Goal: Information Seeking & Learning: Learn about a topic

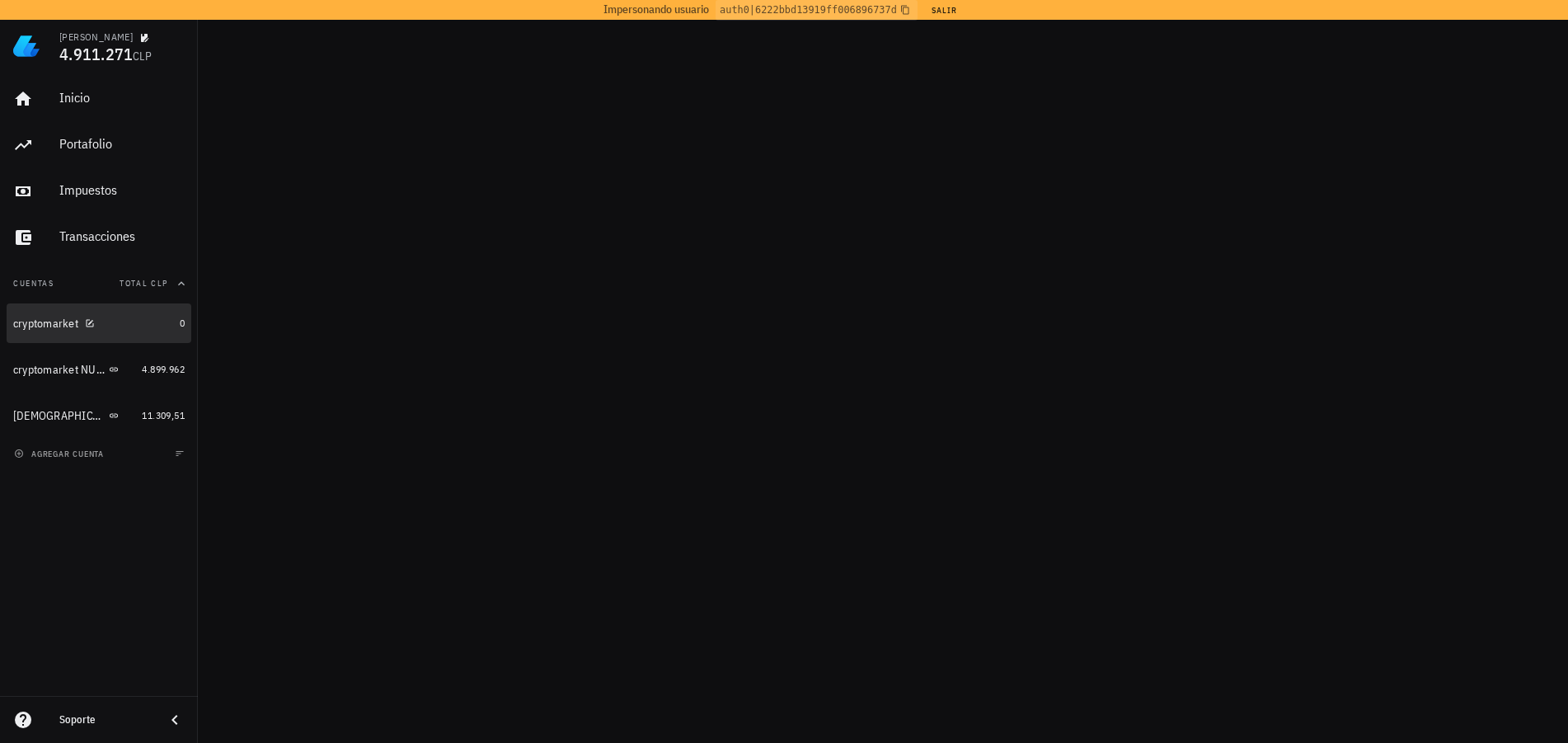
click at [43, 318] on div "cryptomarket" at bounding box center [46, 324] width 65 height 14
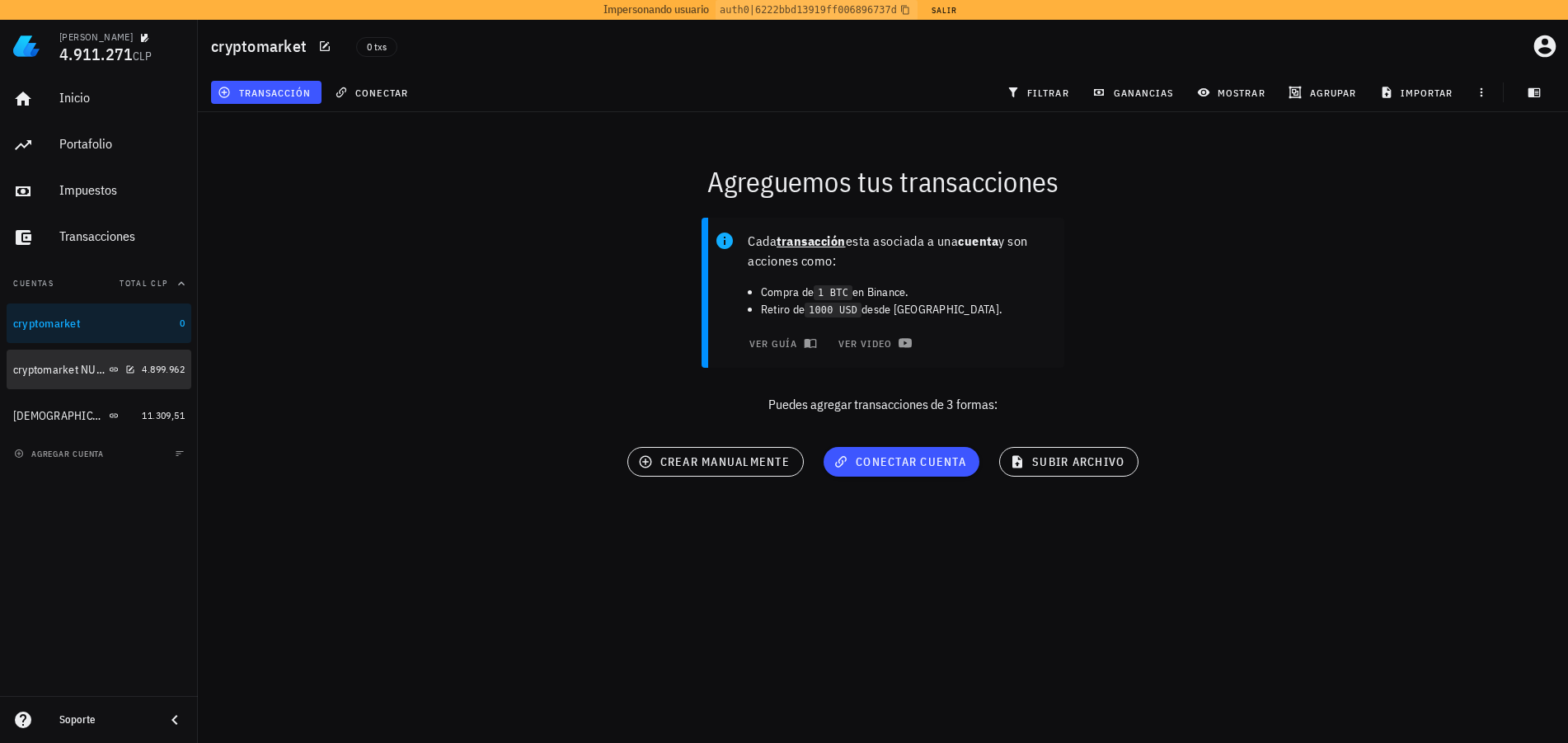
click at [47, 376] on div "cryptomarket NUEVA" at bounding box center [74, 369] width 122 height 16
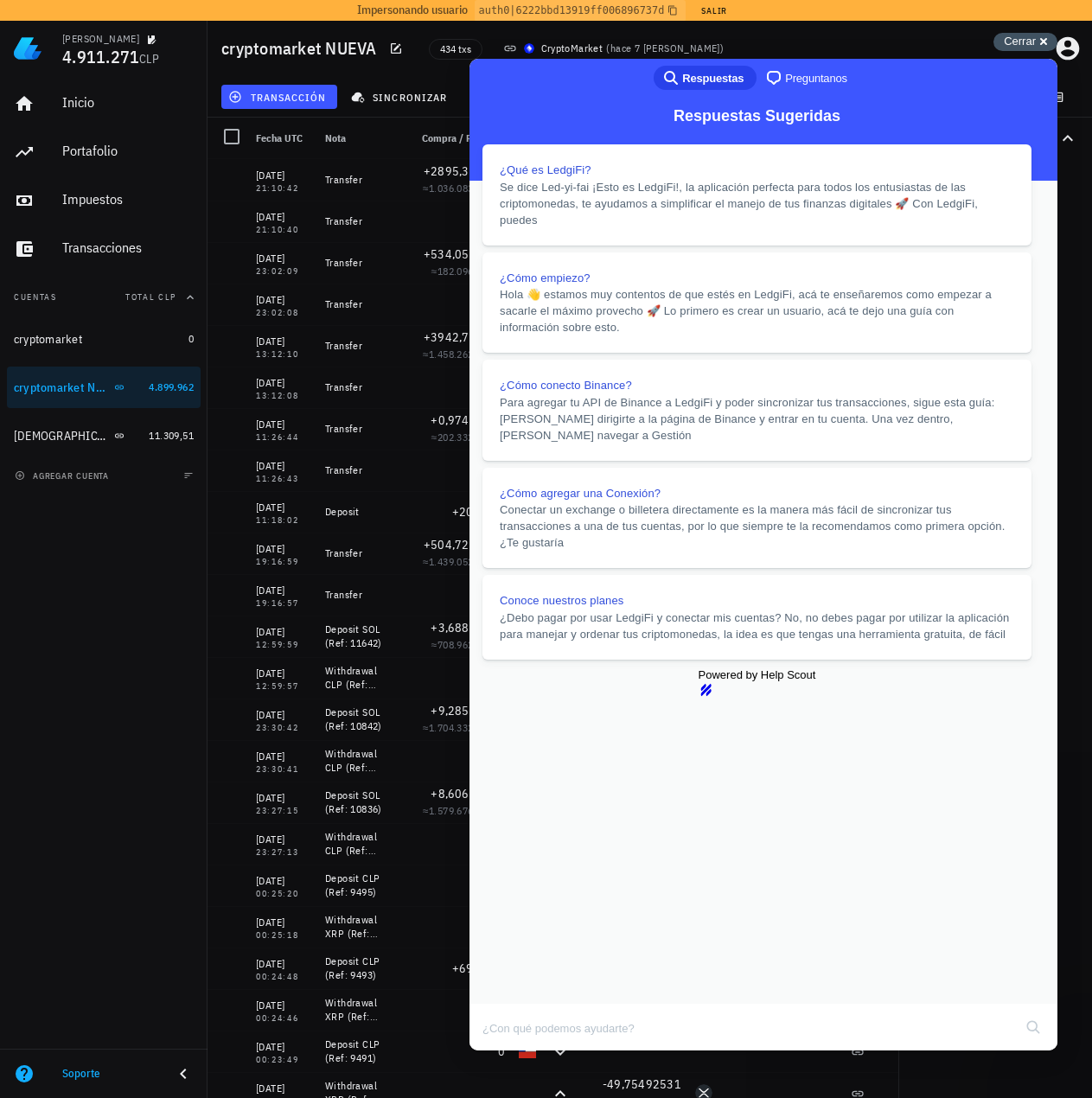
click at [1047, 45] on div "Cerrar cross-small" at bounding box center [1025, 42] width 64 height 18
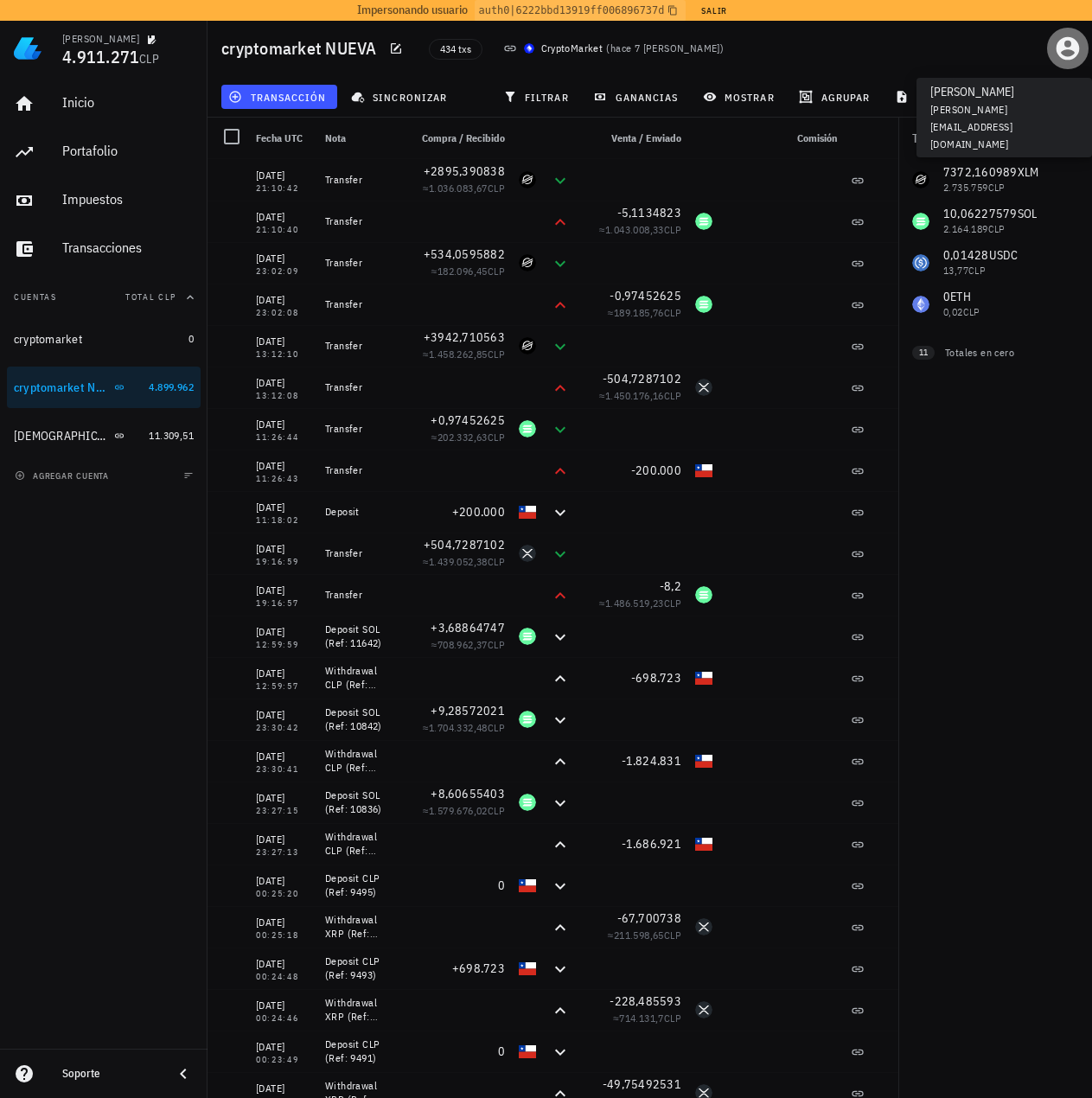
click at [1068, 53] on icon "button" at bounding box center [1068, 48] width 28 height 28
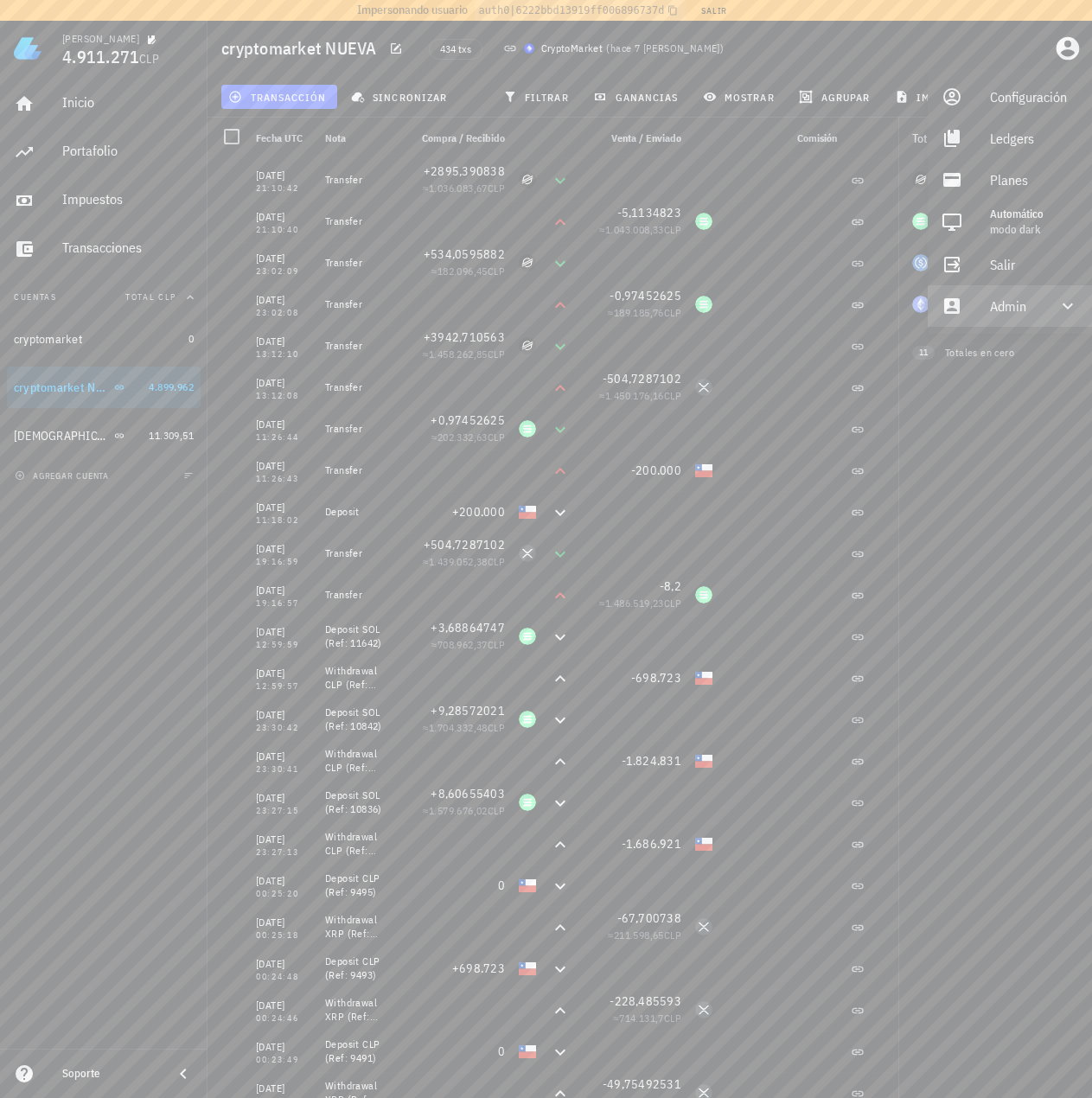
click at [1007, 304] on div "Admin" at bounding box center [1013, 305] width 47 height 34
click at [999, 340] on div "Impersonar" at bounding box center [1034, 347] width 89 height 34
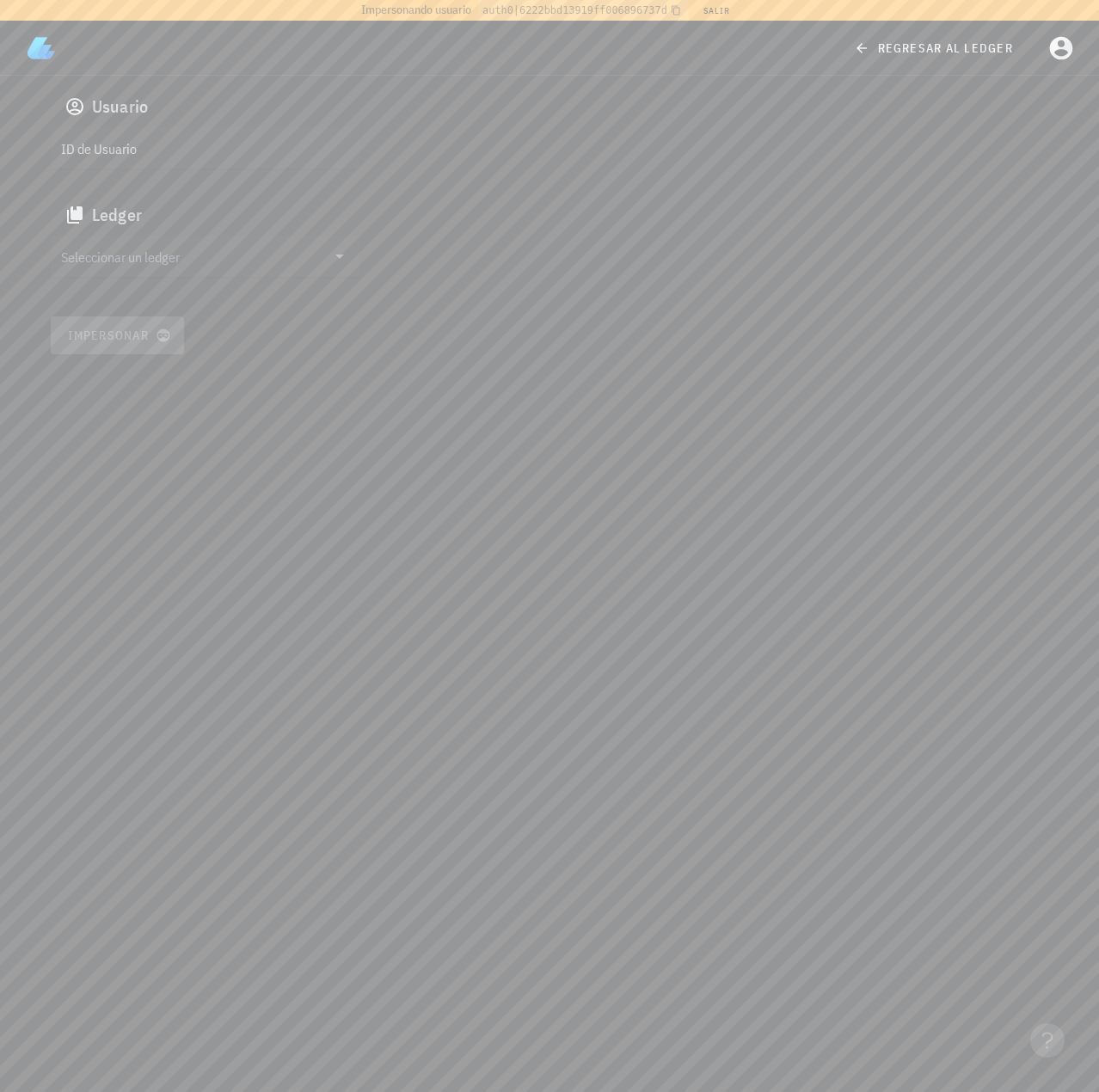
click at [131, 152] on input "ID de Usuario" at bounding box center [204, 148] width 285 height 28
paste input "google-oauth2|110873594734765108369"
type input "google-oauth2|110873594734765108369"
click at [204, 260] on input "Seleccionar un ledger" at bounding box center [194, 256] width 265 height 28
click at [154, 276] on div "clvp8be9n001dw5pwh5nfufgd" at bounding box center [218, 273] width 254 height 12
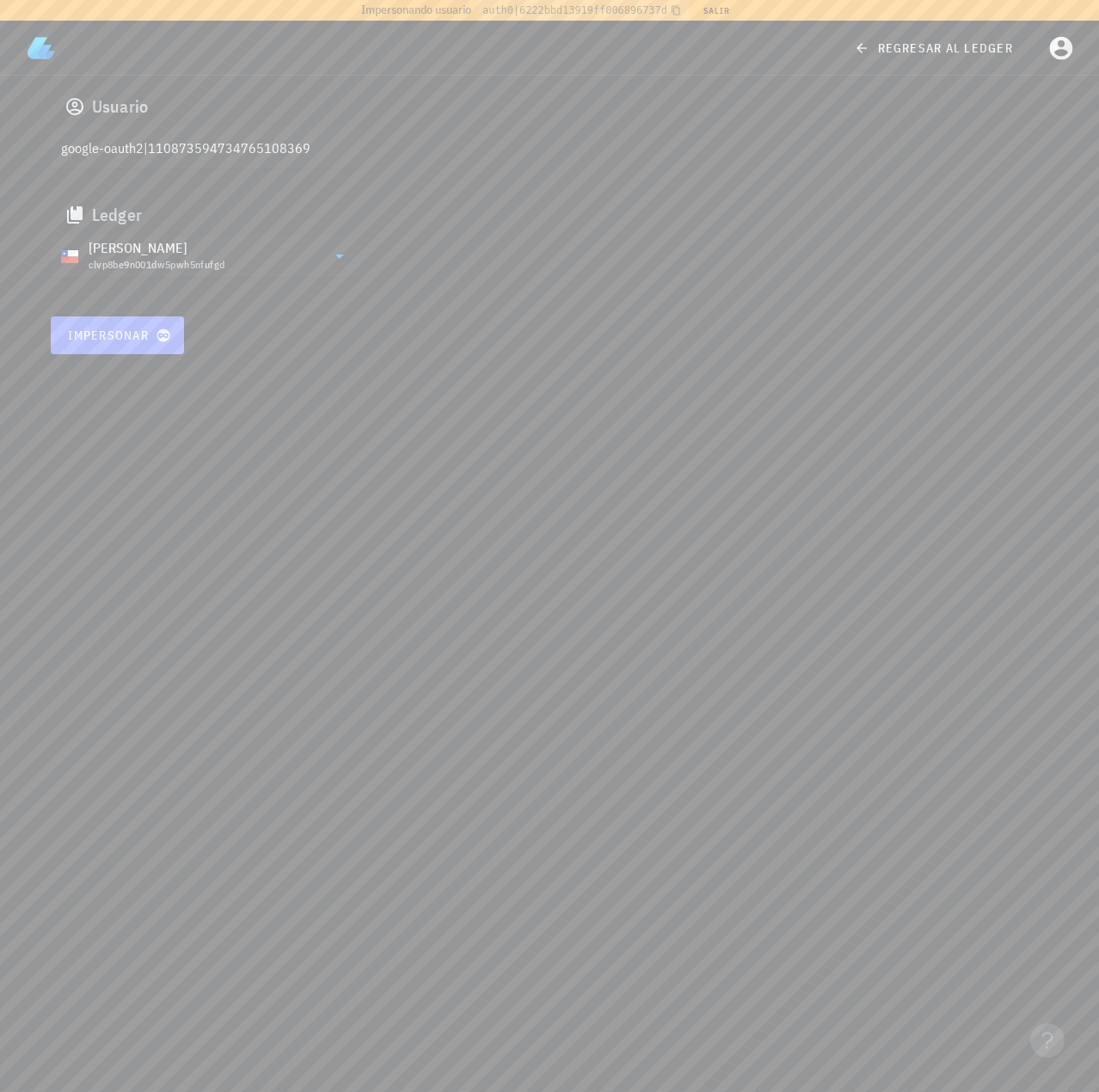
click at [85, 350] on button "Impersonar" at bounding box center [117, 335] width 134 height 38
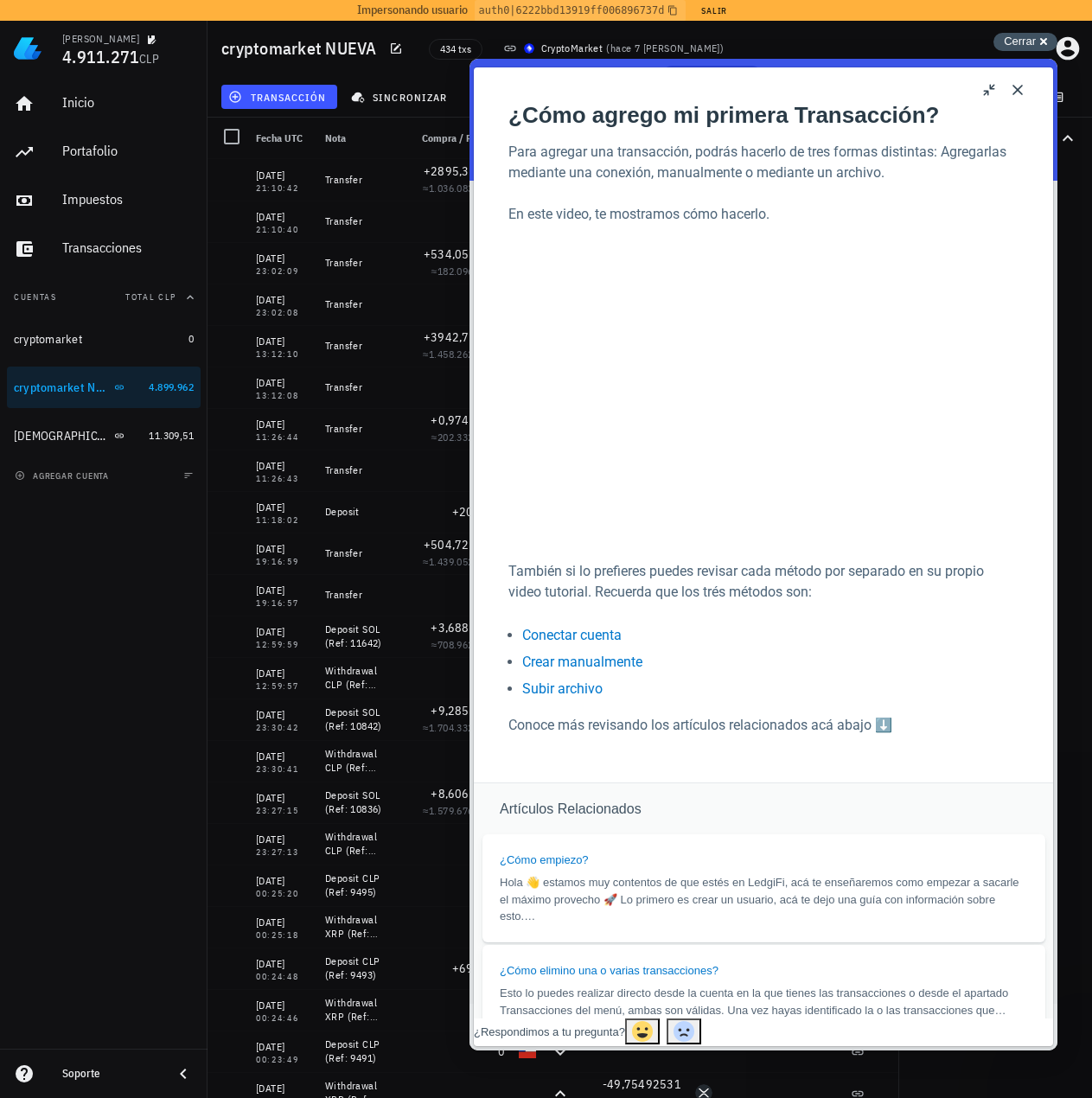
click at [1037, 42] on div "Cerrar cross-small" at bounding box center [1025, 42] width 64 height 18
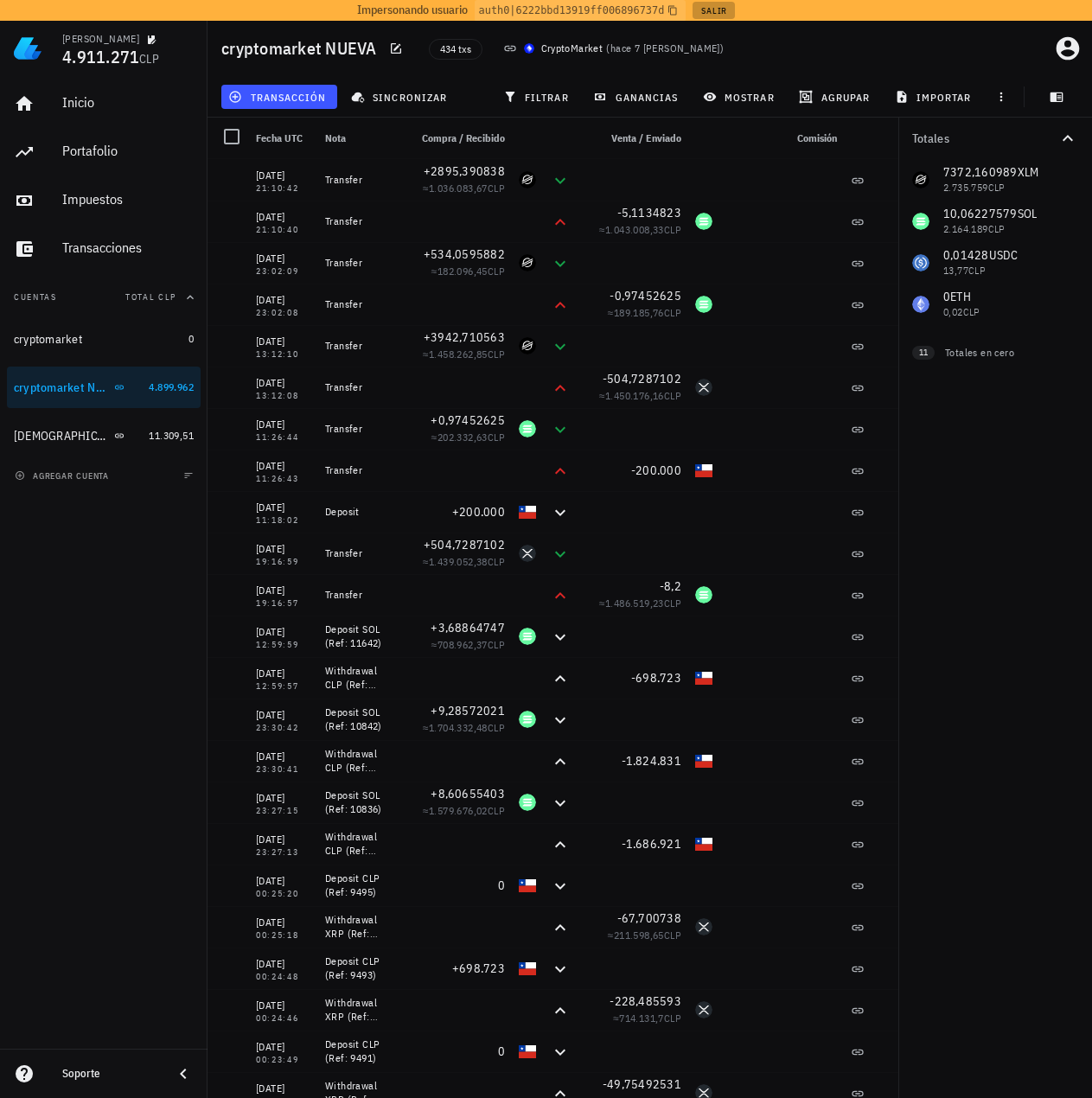
click at [712, 11] on button "Salir" at bounding box center [714, 10] width 42 height 18
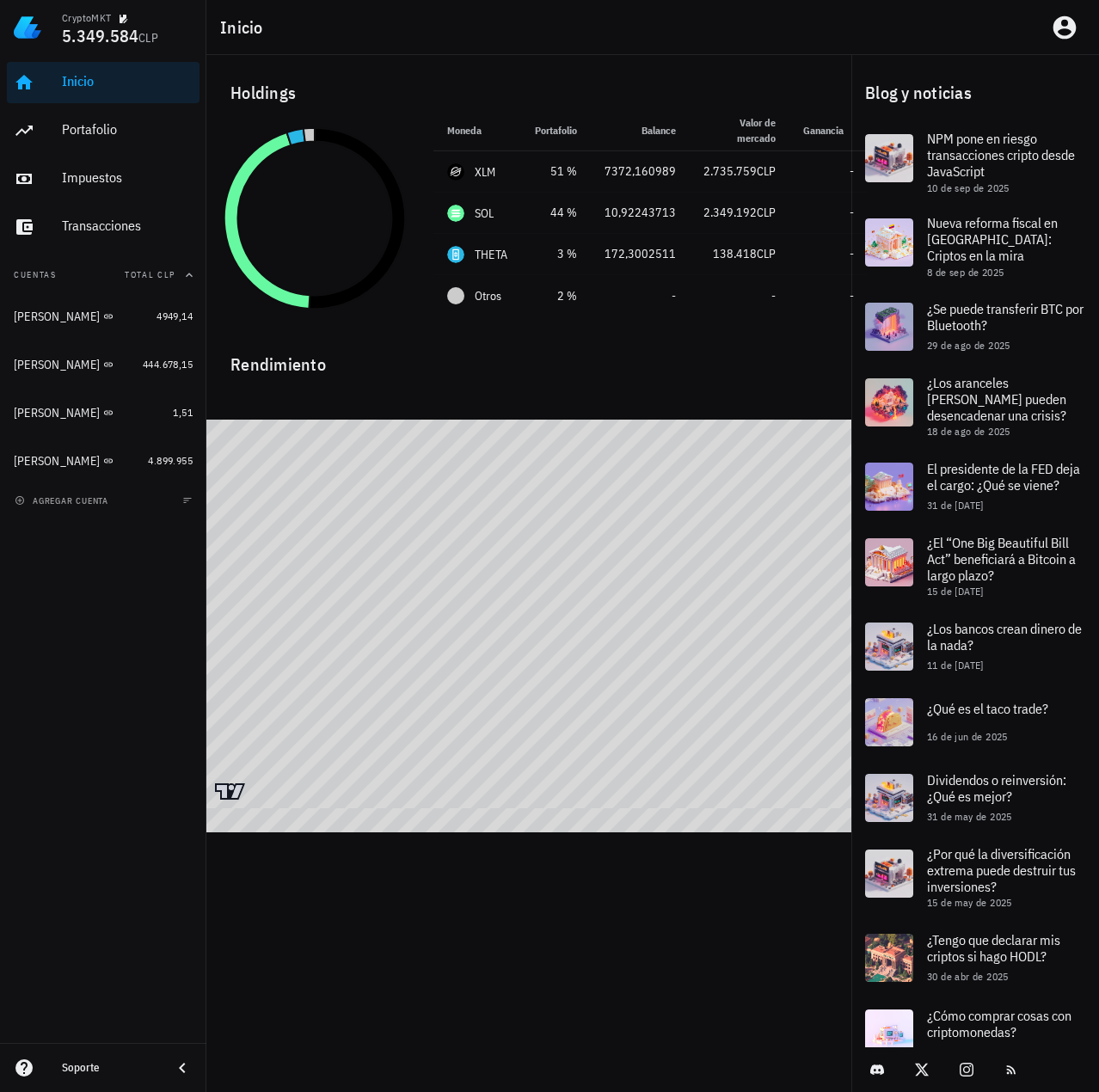
click at [107, 633] on div "Inicio [GEOGRAPHIC_DATA] Impuestos [GEOGRAPHIC_DATA] Cuentas Total CLP [PERSON_…" at bounding box center [103, 549] width 206 height 988
click at [28, 322] on div "[PERSON_NAME]" at bounding box center [57, 317] width 86 height 15
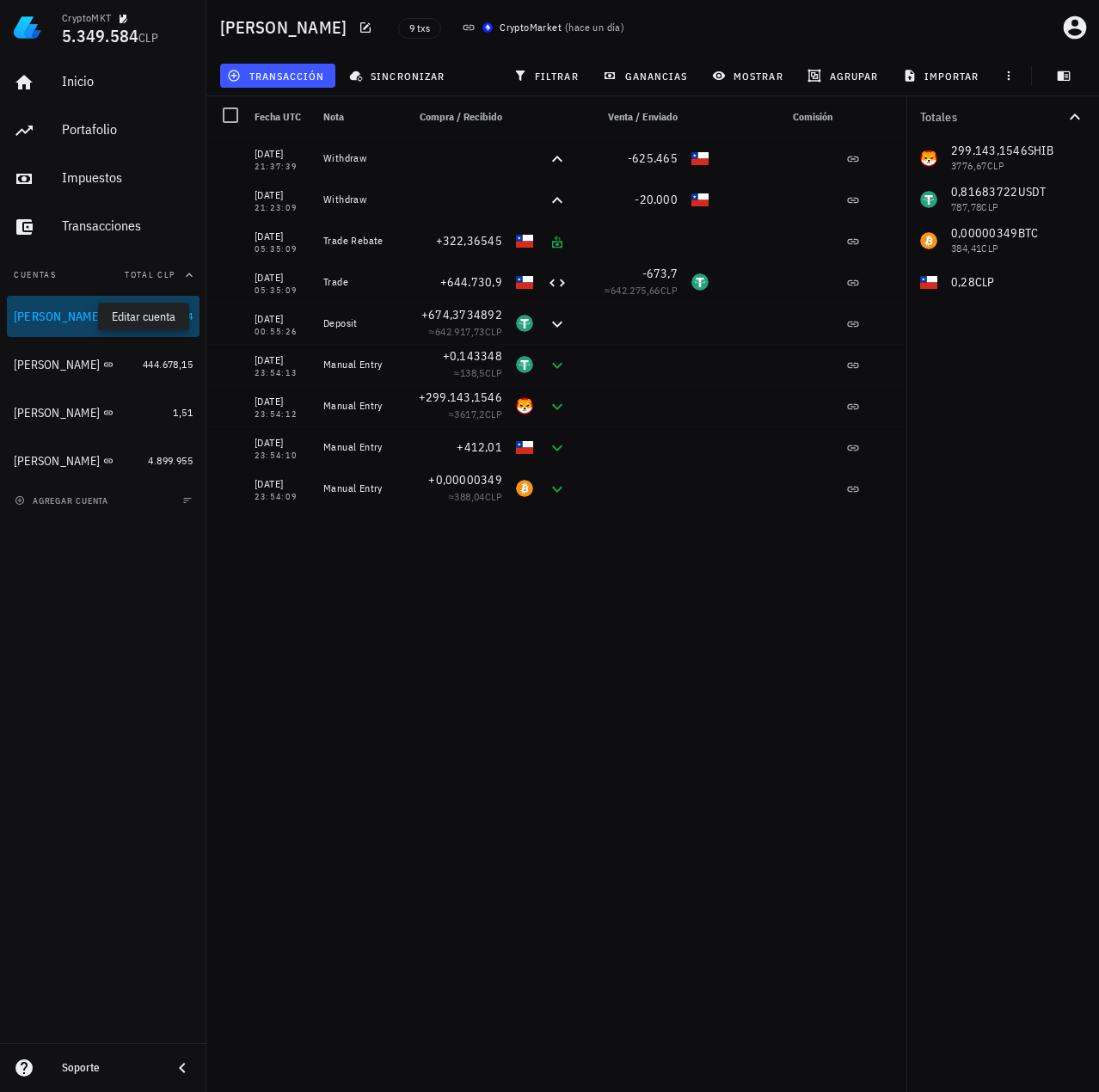
click at [125, 318] on icon "button" at bounding box center [128, 316] width 7 height 7
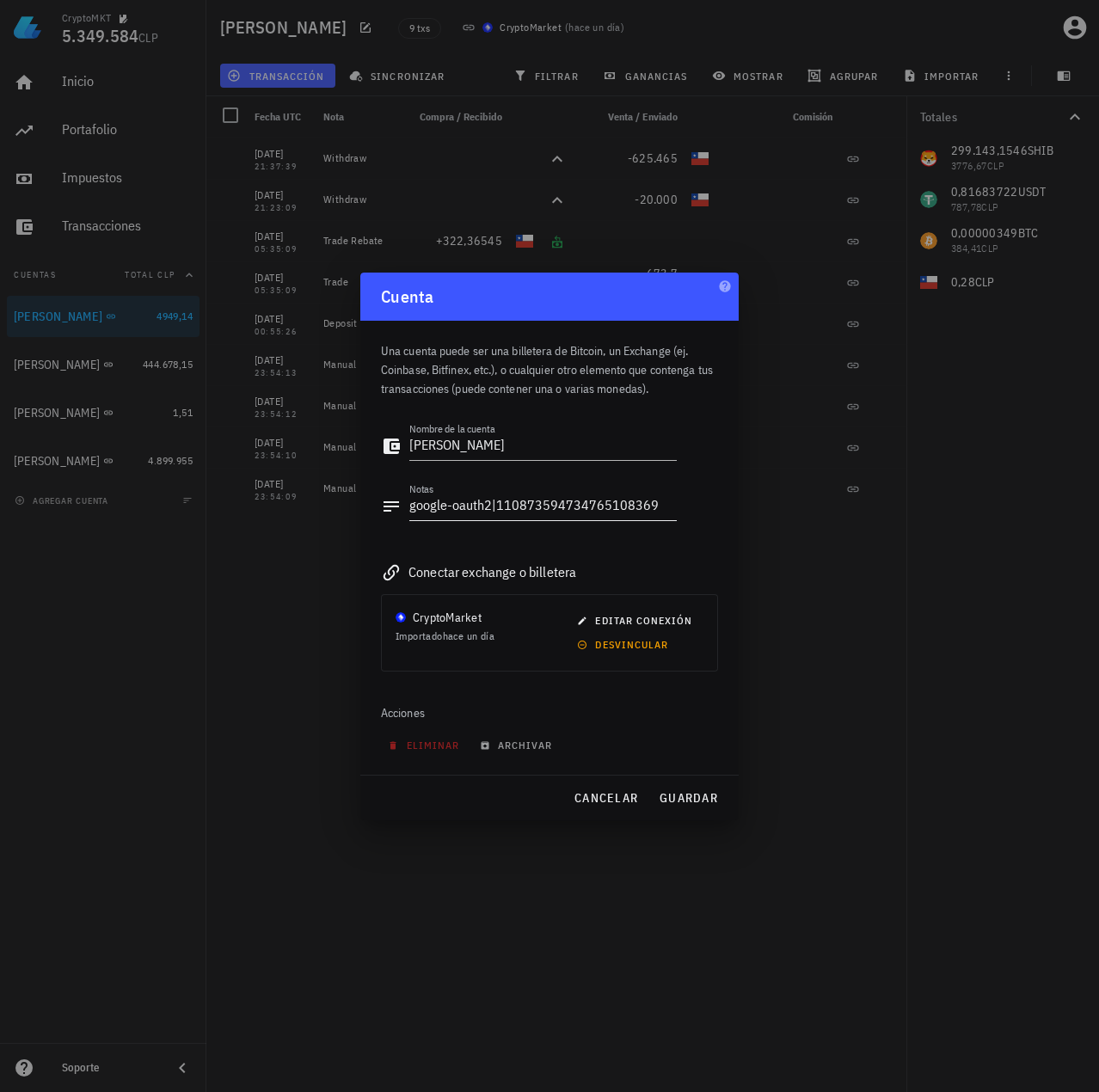
click at [604, 509] on textarea "google-oauth2|110873594734765108369" at bounding box center [542, 507] width 267 height 28
click at [602, 799] on span "cancelar" at bounding box center [605, 797] width 64 height 16
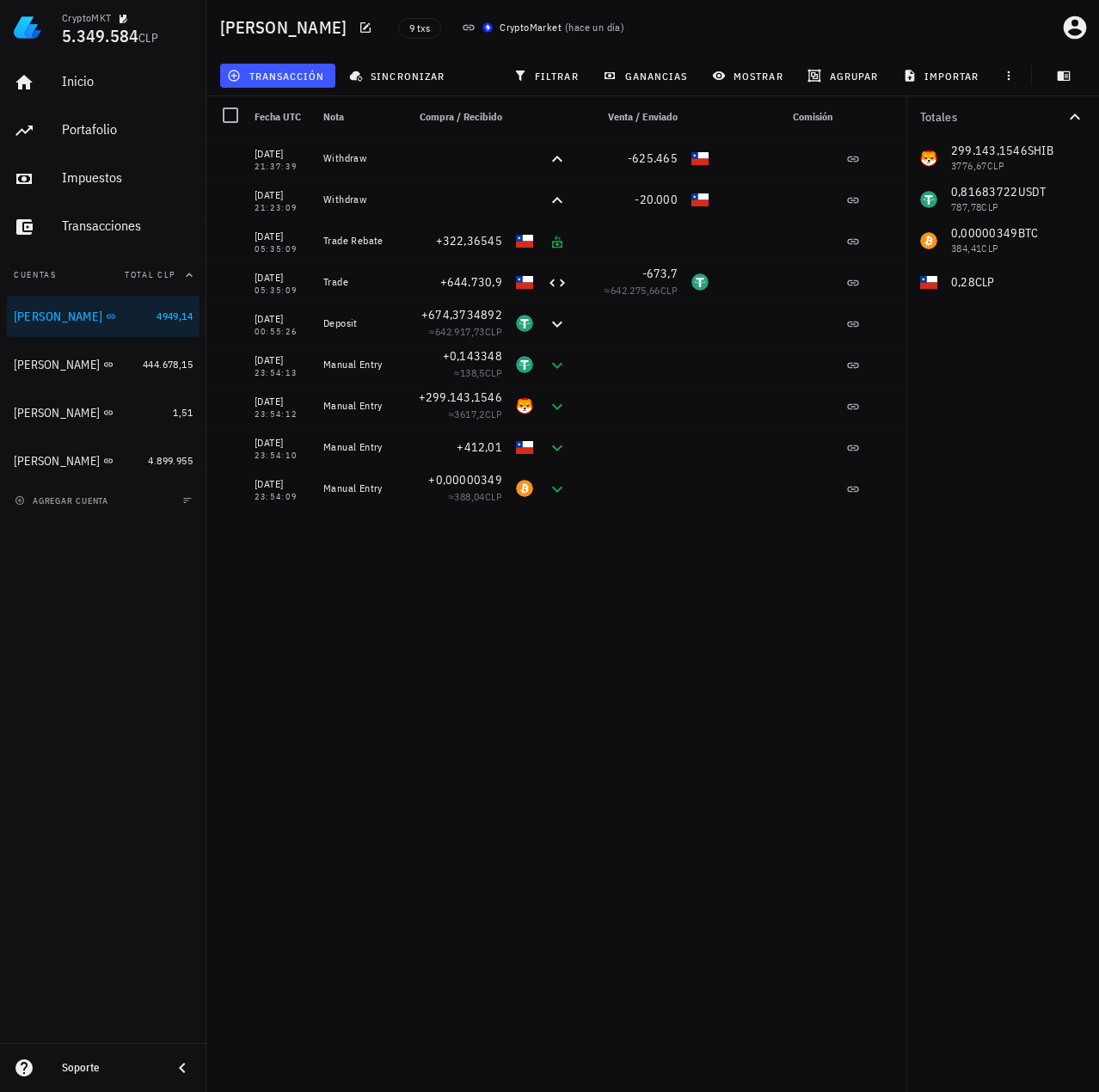
click at [908, 645] on div "Totales 299.143,1546 SHIB 3776,67 CLP 0,81683722 USDT 787,78 CLP 0,00000349 BTC…" at bounding box center [1003, 594] width 193 height 996
click at [595, 610] on div "14/08/2025 21:37:39 Withdraw -625.465 14/08/2025 21:23:09 Withdraw -20.000 14/0…" at bounding box center [559, 607] width 705 height 941
click at [812, 1022] on div "14/08/2025 21:37:39 Withdraw -625.465 14/08/2025 21:23:09 Withdraw -20.000 14/0…" at bounding box center [559, 607] width 705 height 941
click at [735, 640] on div "14/08/2025 21:37:39 Withdraw -625.465 14/08/2025 21:23:09 Withdraw -20.000 14/0…" at bounding box center [559, 607] width 705 height 941
click at [996, 640] on div "Totales 299.143,1546 SHIB 3776,67 CLP 0,81683722 USDT 787,78 CLP 0,00000349 BTC…" at bounding box center [1003, 594] width 193 height 996
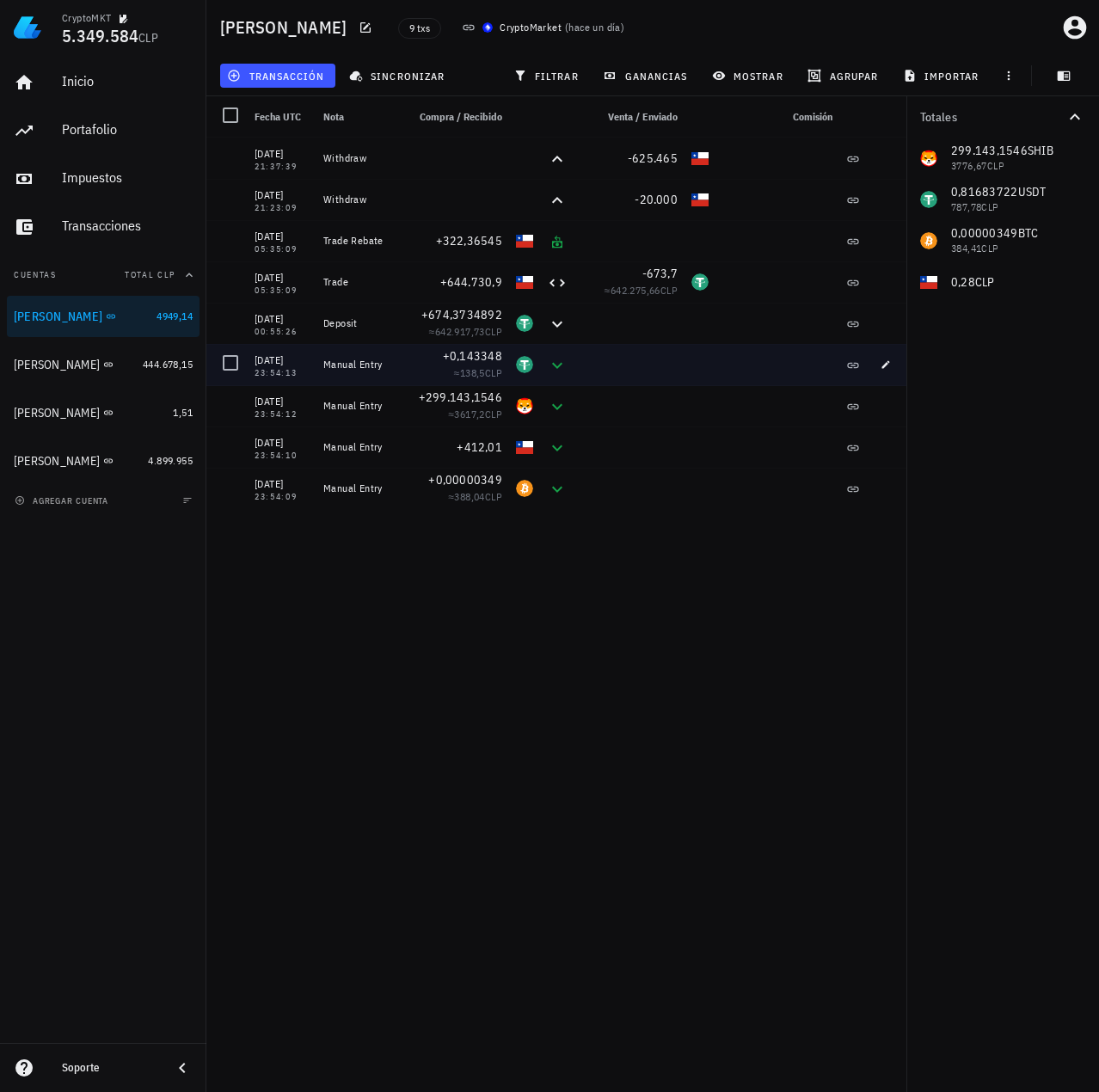
drag, startPoint x: 394, startPoint y: 489, endPoint x: 284, endPoint y: 282, distance: 234.4
click at [277, 280] on div "14/08/2025 21:37:39 Withdraw -625.465 14/08/2025 21:23:09 Withdraw -20.000 14/0…" at bounding box center [559, 323] width 705 height 372
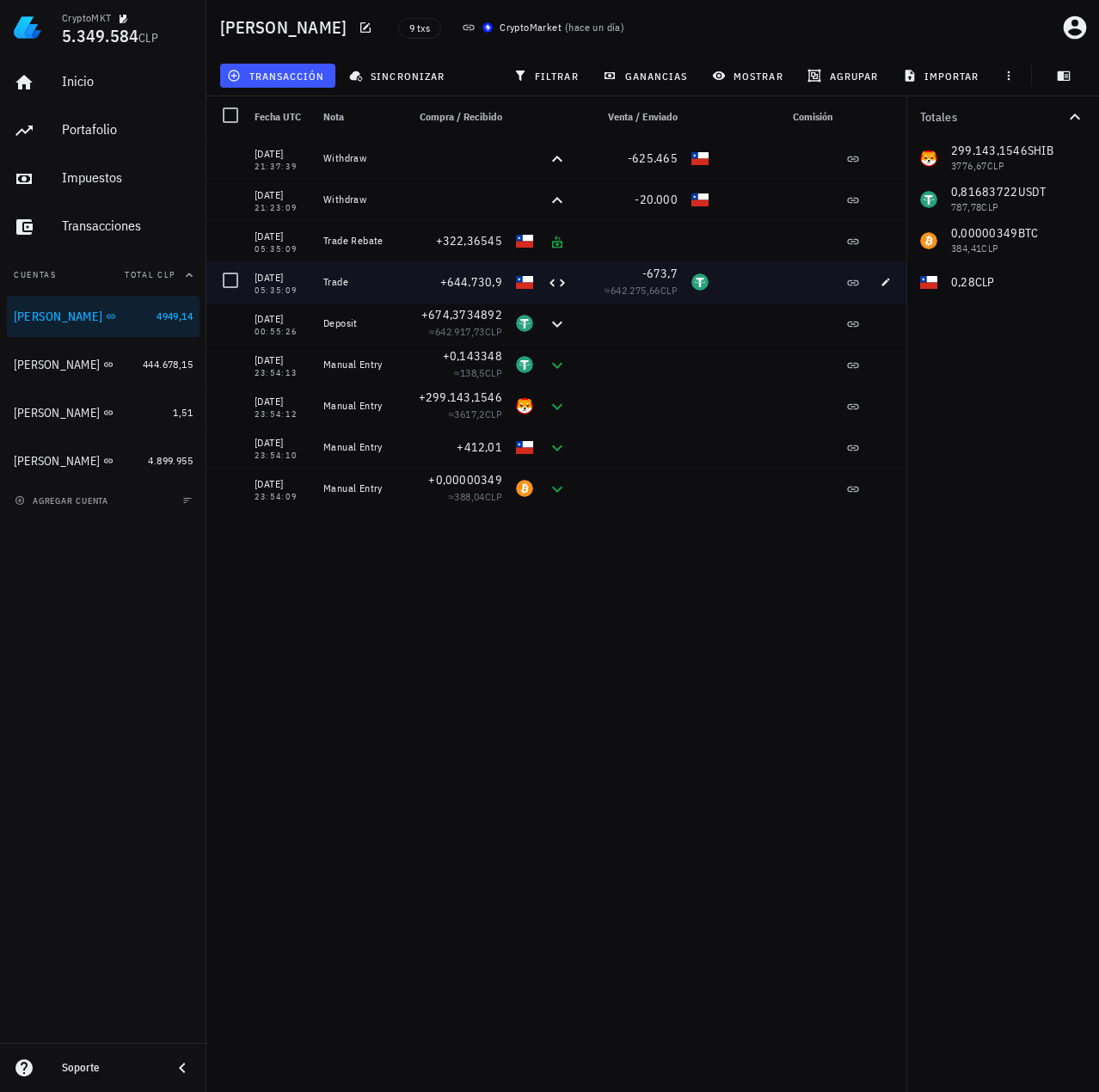
click at [332, 285] on div "Trade" at bounding box center [357, 282] width 69 height 14
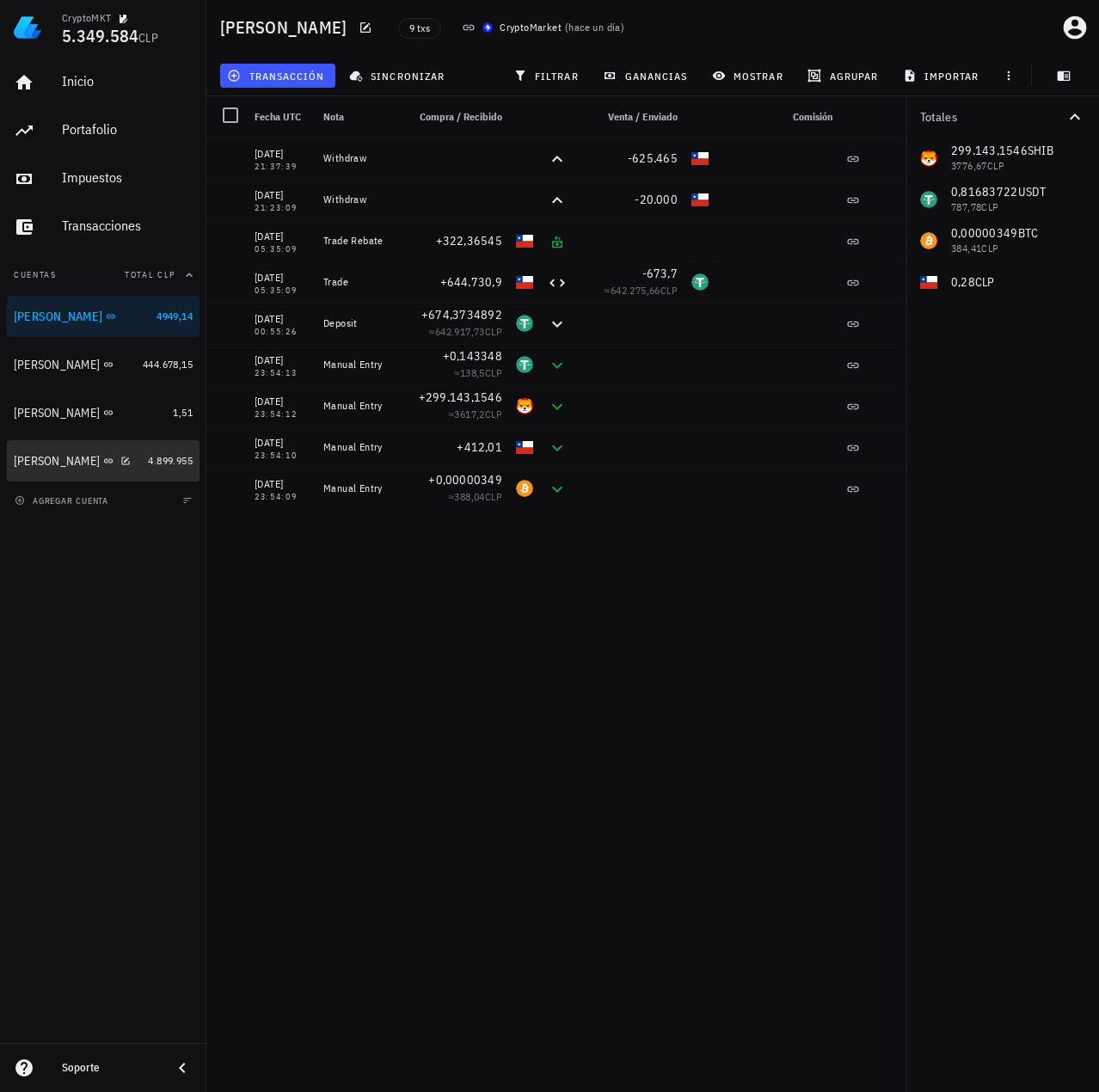
click at [54, 470] on div "Celso Oyarzun" at bounding box center [77, 462] width 128 height 37
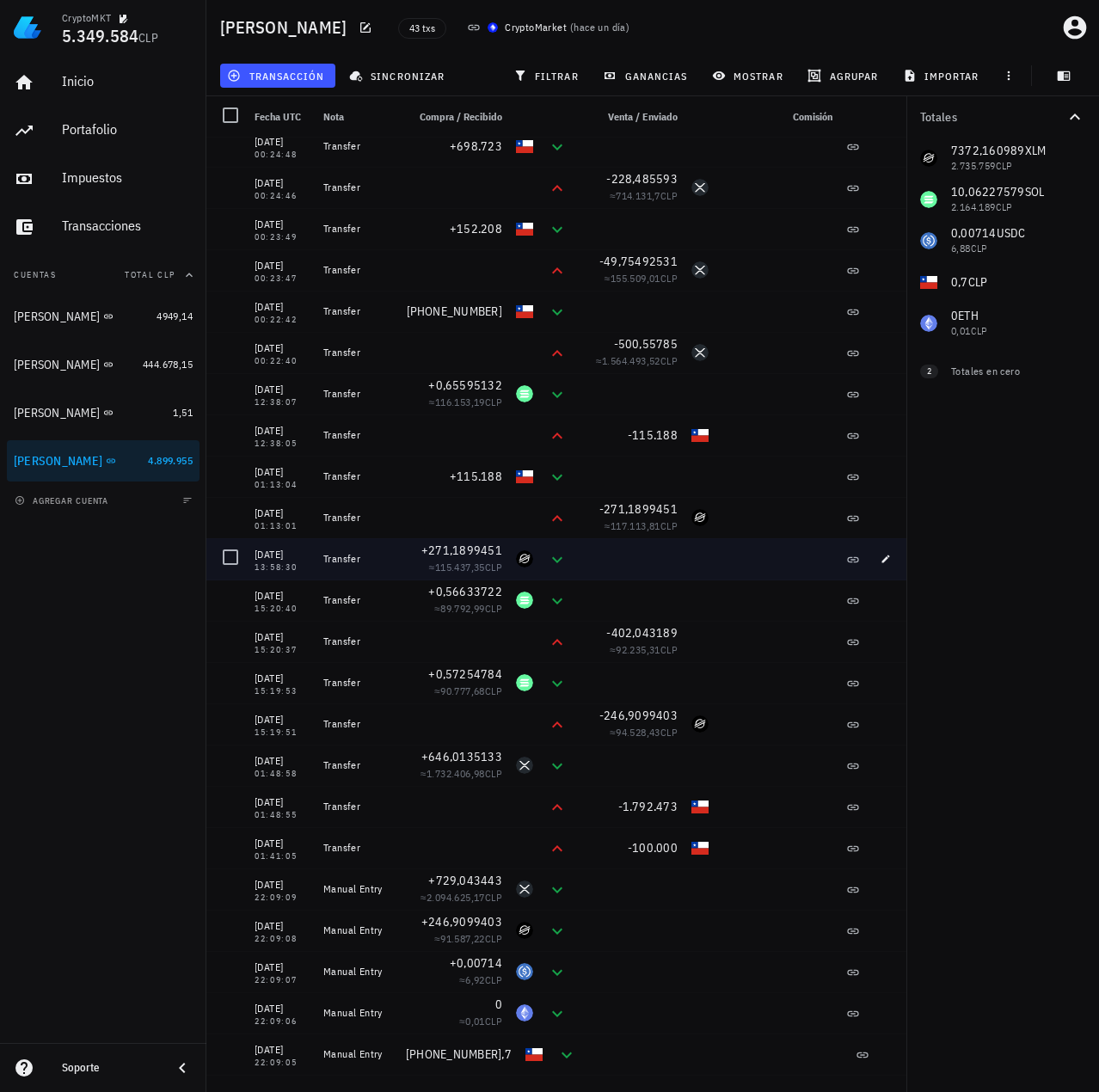
scroll to position [834, 0]
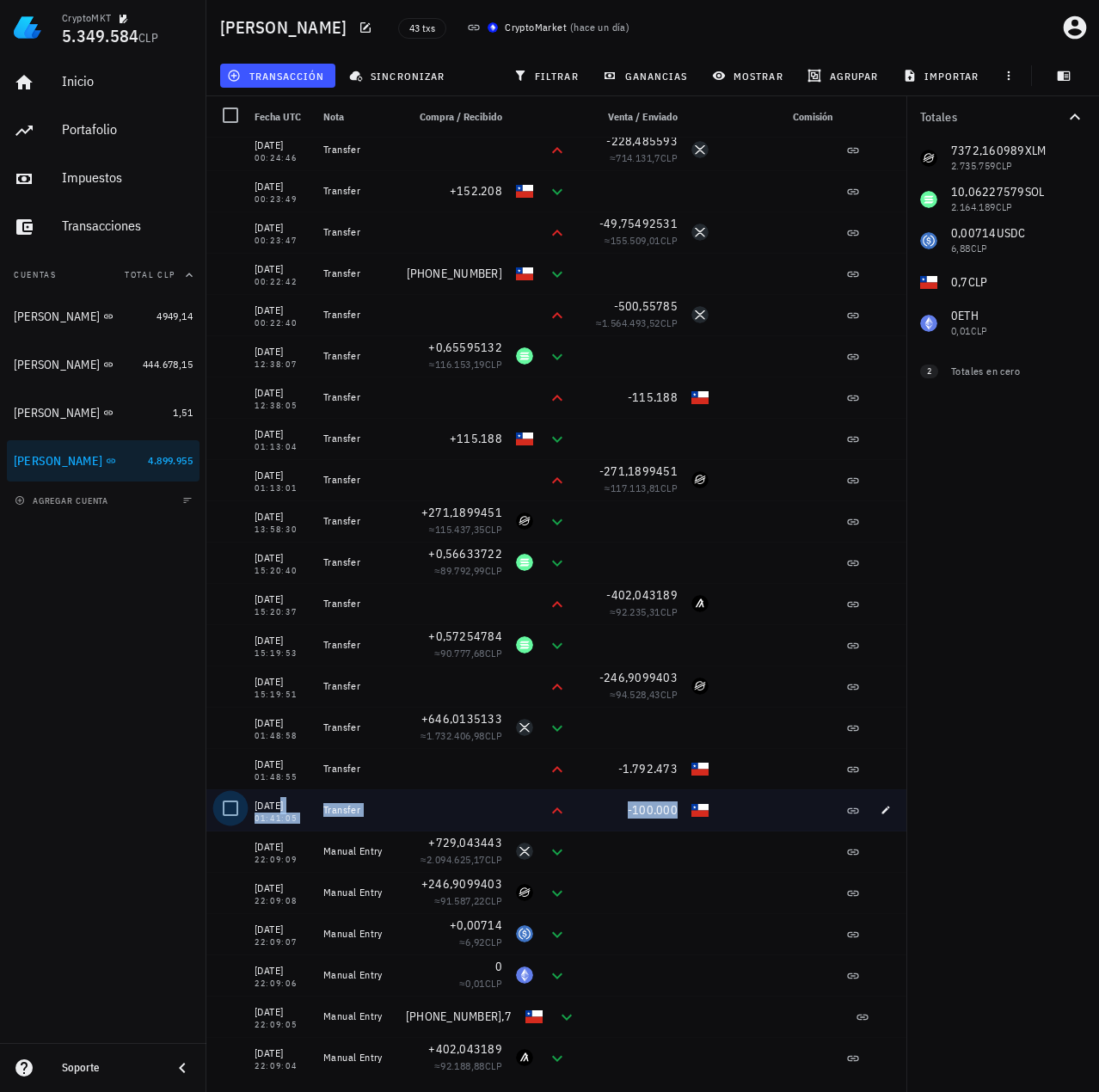
drag, startPoint x: 679, startPoint y: 815, endPoint x: 227, endPoint y: 805, distance: 452.1
click at [227, 805] on div "03/08/2025 01:41:05 Transfer -100.000" at bounding box center [559, 809] width 705 height 41
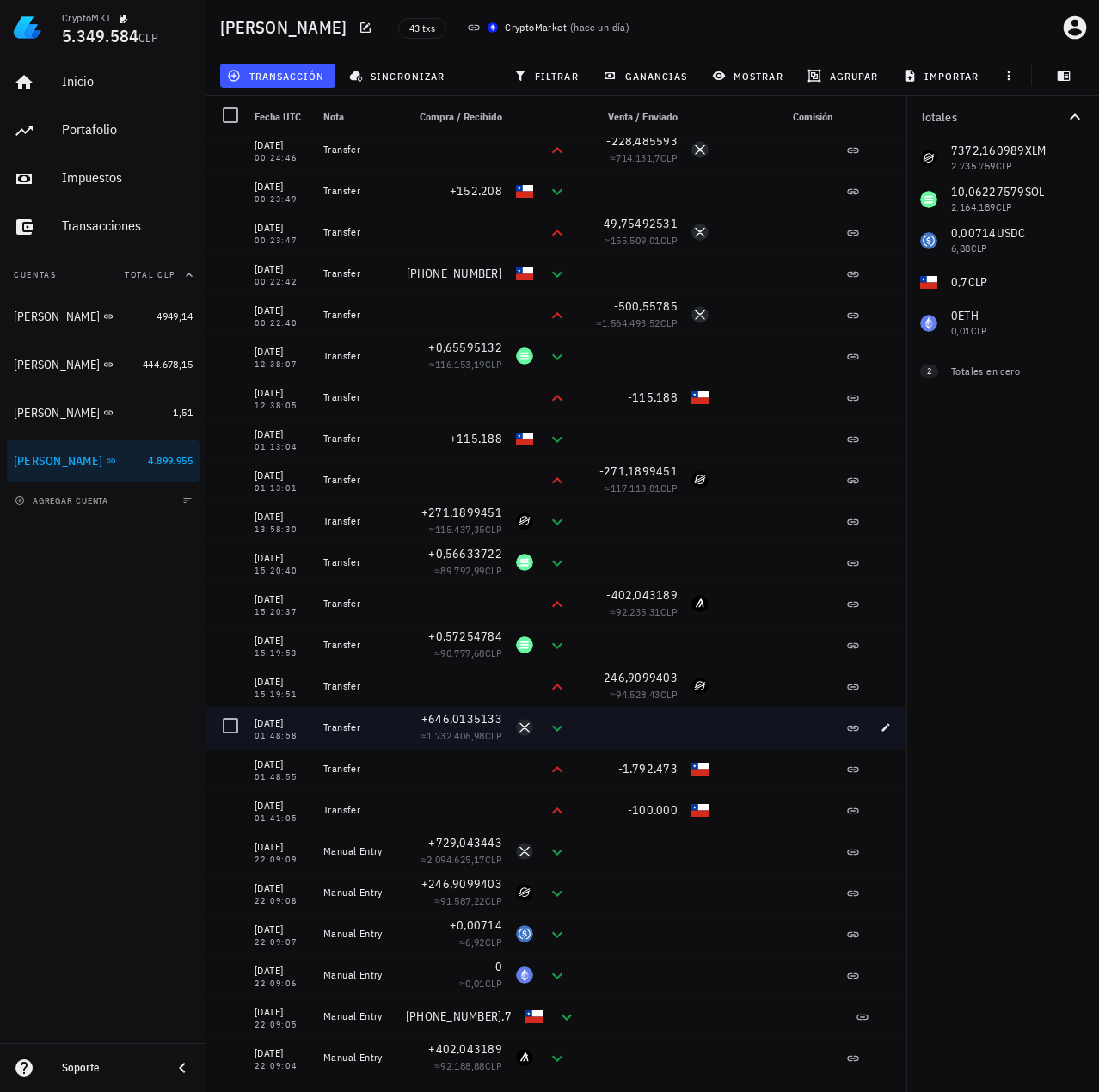
drag, startPoint x: 252, startPoint y: 769, endPoint x: 698, endPoint y: 719, distance: 448.8
click at [698, 719] on div "01/09/2025 23:02:09 Transfer +534,0595882 ≈ 182.096,45 CLP 14/08/2025 12:59:59 …" at bounding box center [559, 191] width 705 height 1776
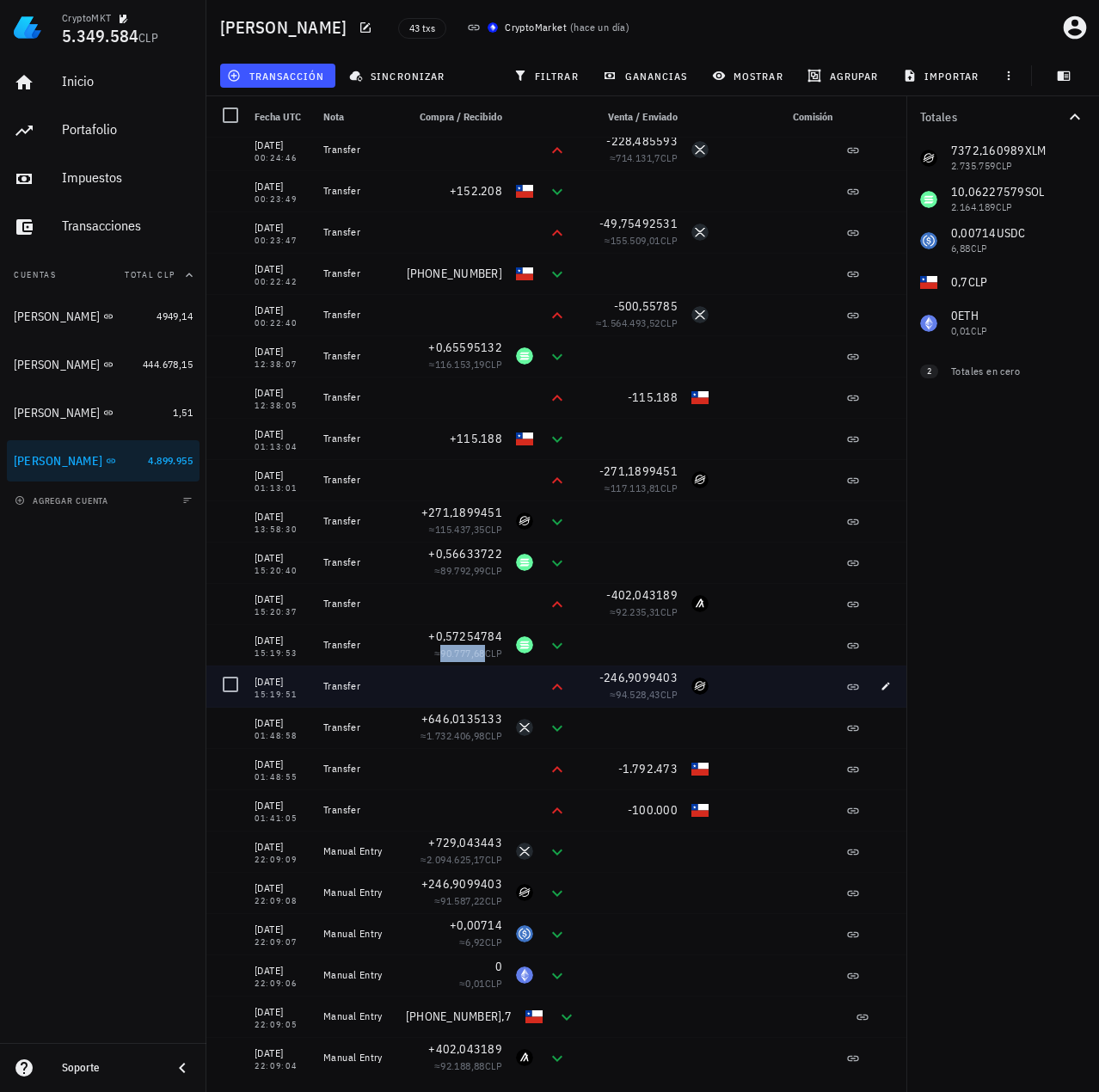
click at [471, 657] on span "90.777,68" at bounding box center [462, 653] width 45 height 13
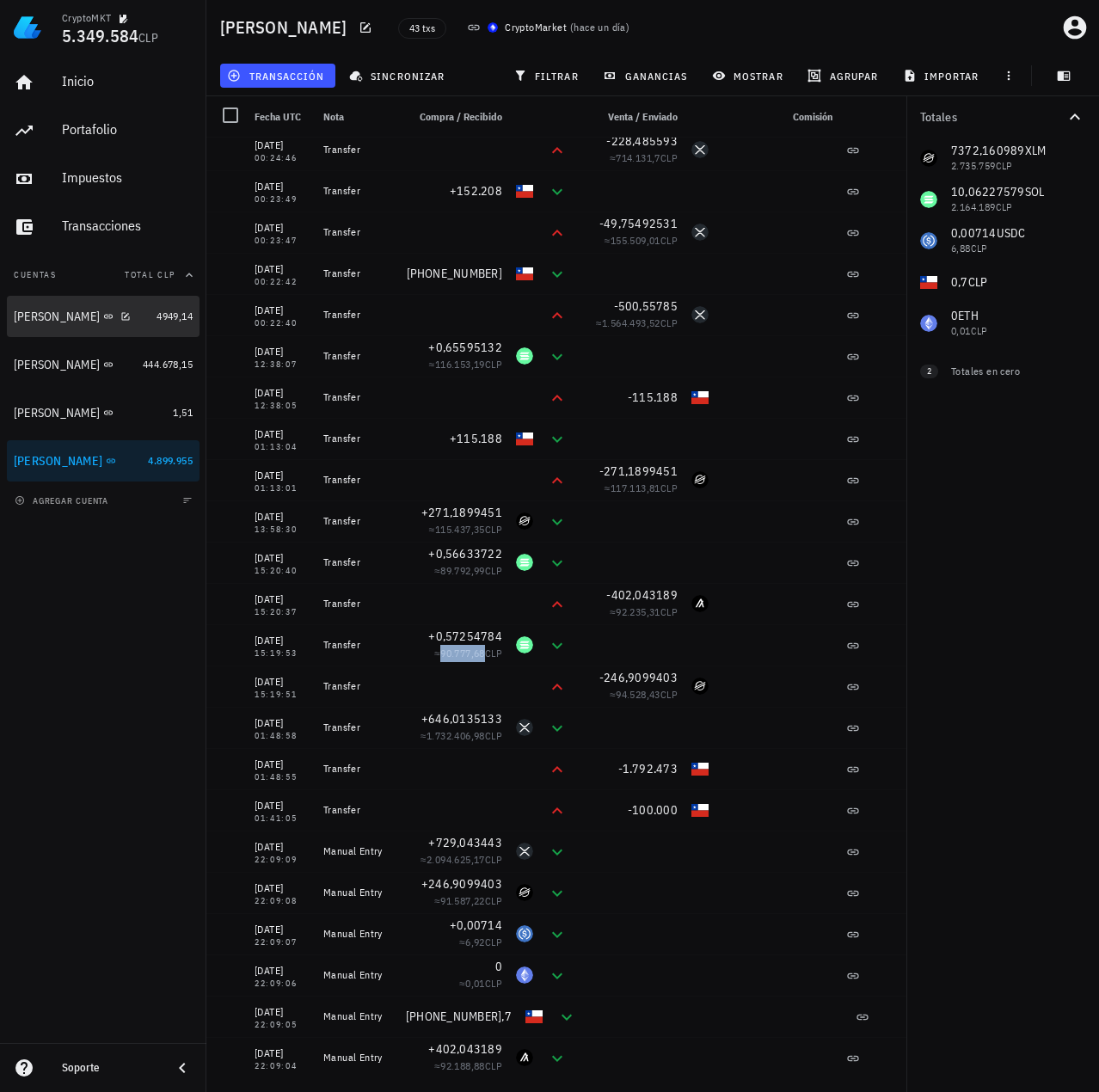
click at [42, 322] on div "Miguel B" at bounding box center [57, 317] width 86 height 15
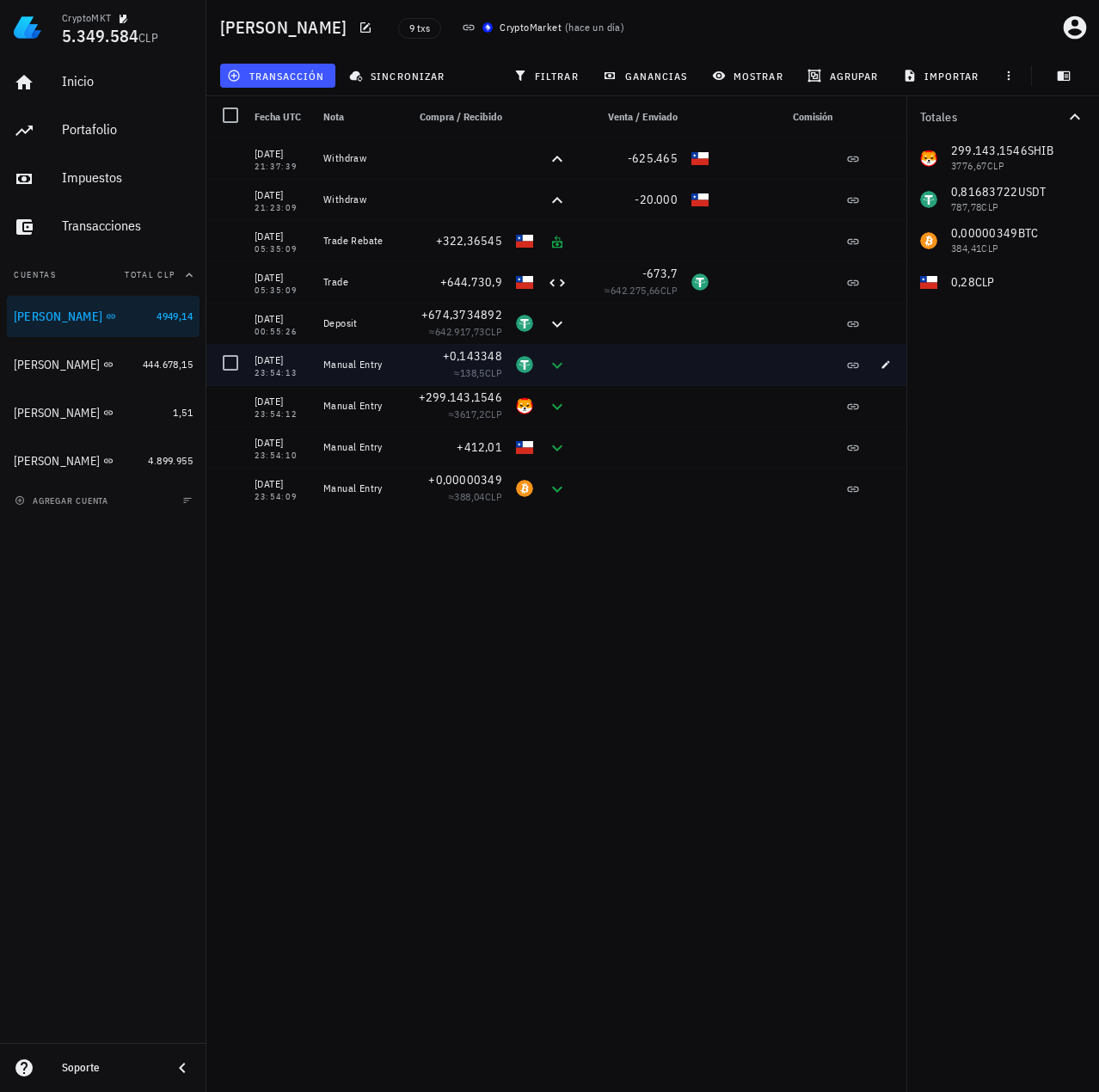
drag, startPoint x: 387, startPoint y: 492, endPoint x: 319, endPoint y: 362, distance: 146.7
click at [319, 362] on div "14/08/2025 21:37:39 Withdraw -625.465 14/08/2025 21:23:09 Withdraw -20.000 14/0…" at bounding box center [559, 323] width 705 height 372
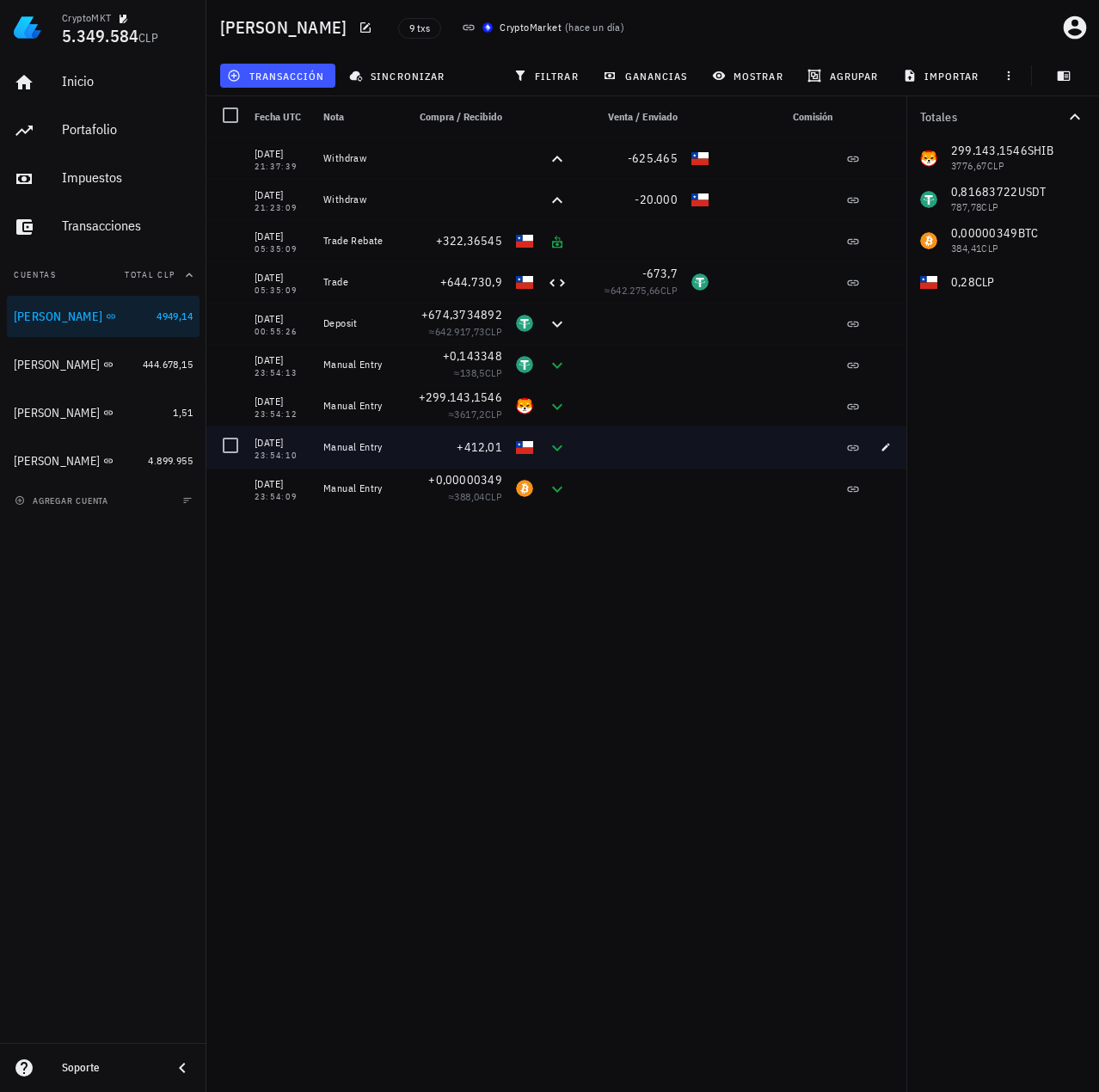
click at [415, 435] on div "+412,01" at bounding box center [454, 447] width 110 height 41
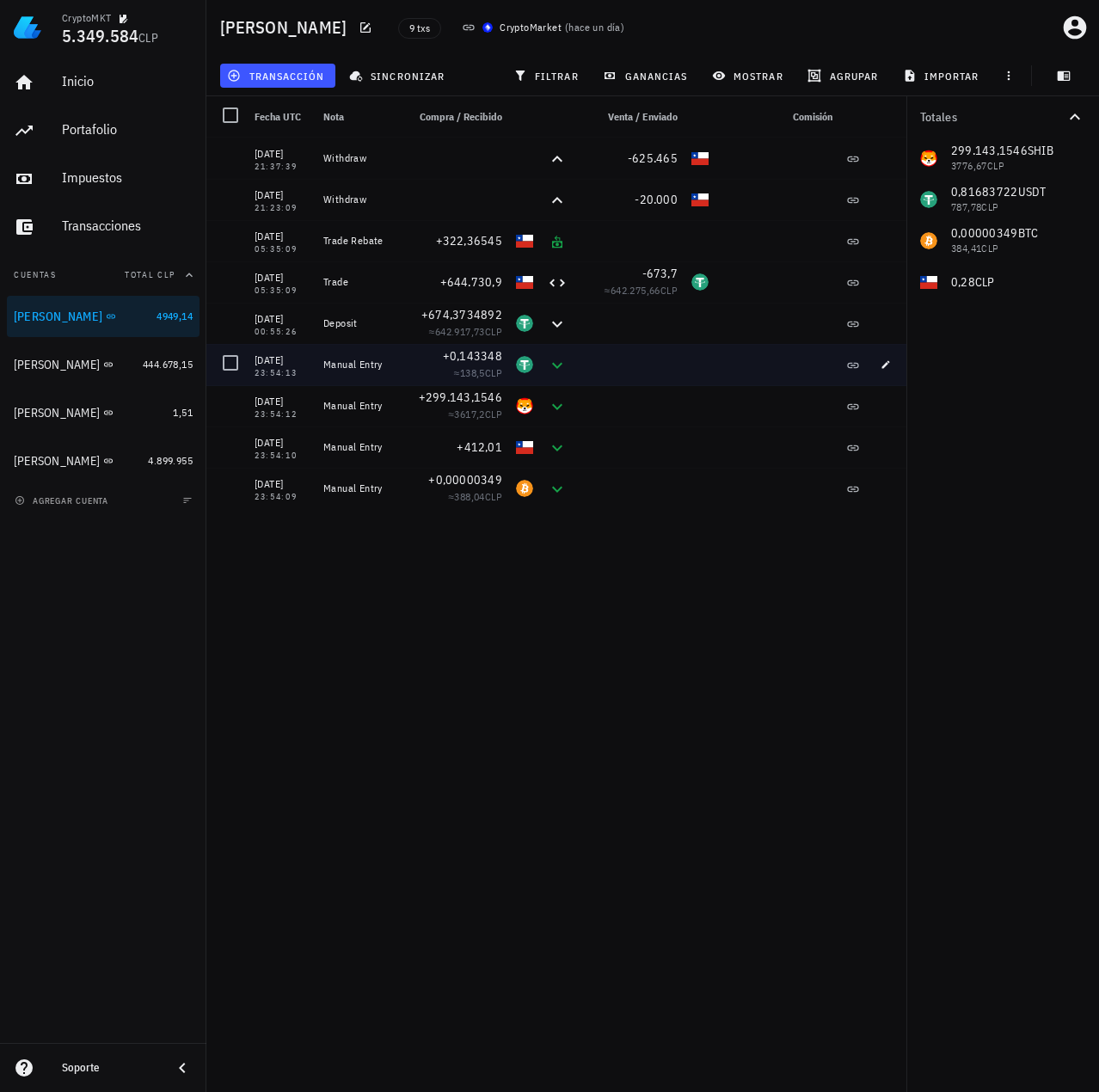
drag, startPoint x: 363, startPoint y: 483, endPoint x: 316, endPoint y: 357, distance: 134.5
click at [316, 357] on div "14/08/2025 21:37:39 Withdraw -625.465 14/08/2025 21:23:09 Withdraw -20.000 14/0…" at bounding box center [559, 323] width 705 height 372
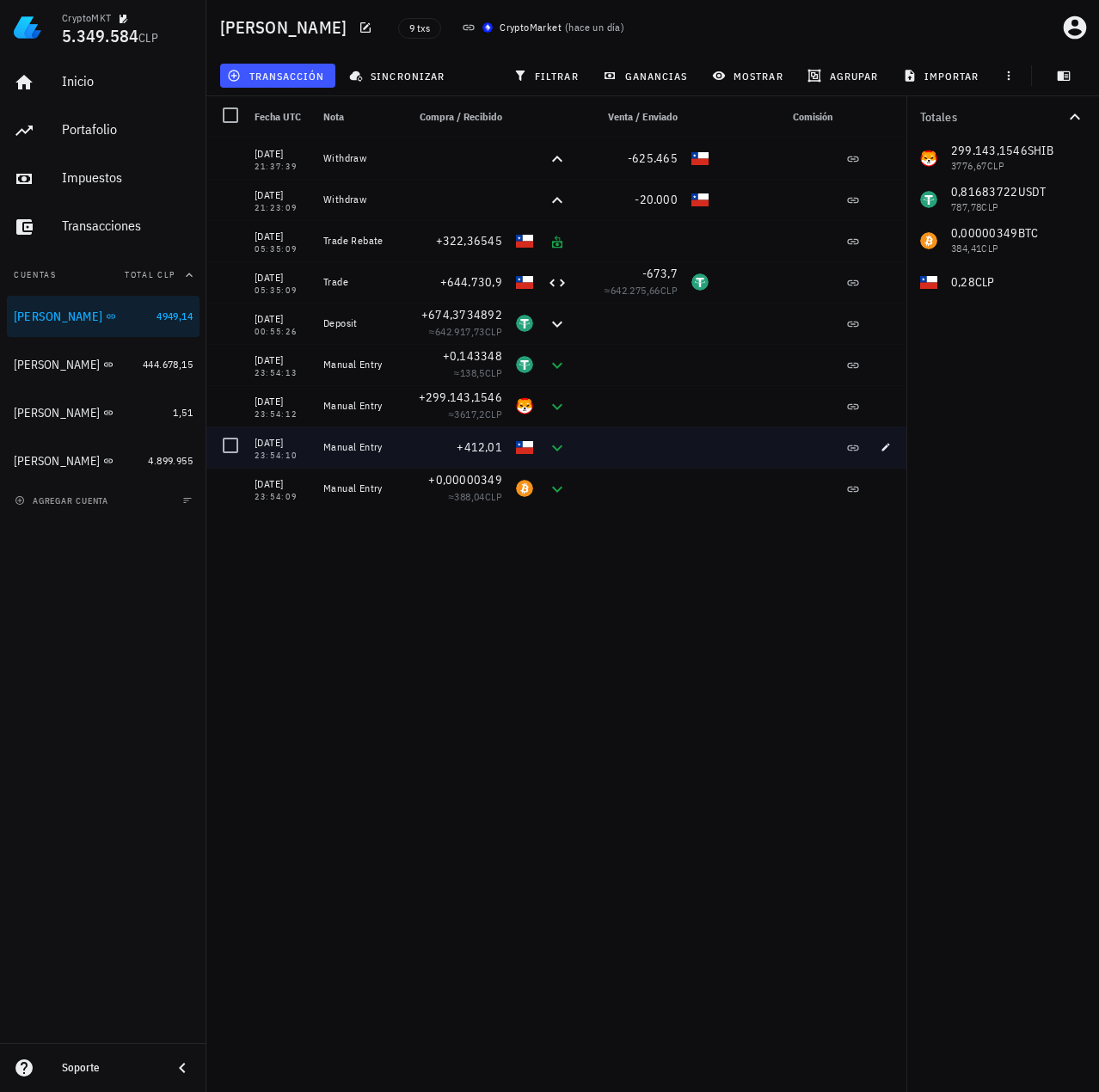
click at [403, 451] on div "+412,01" at bounding box center [454, 447] width 110 height 41
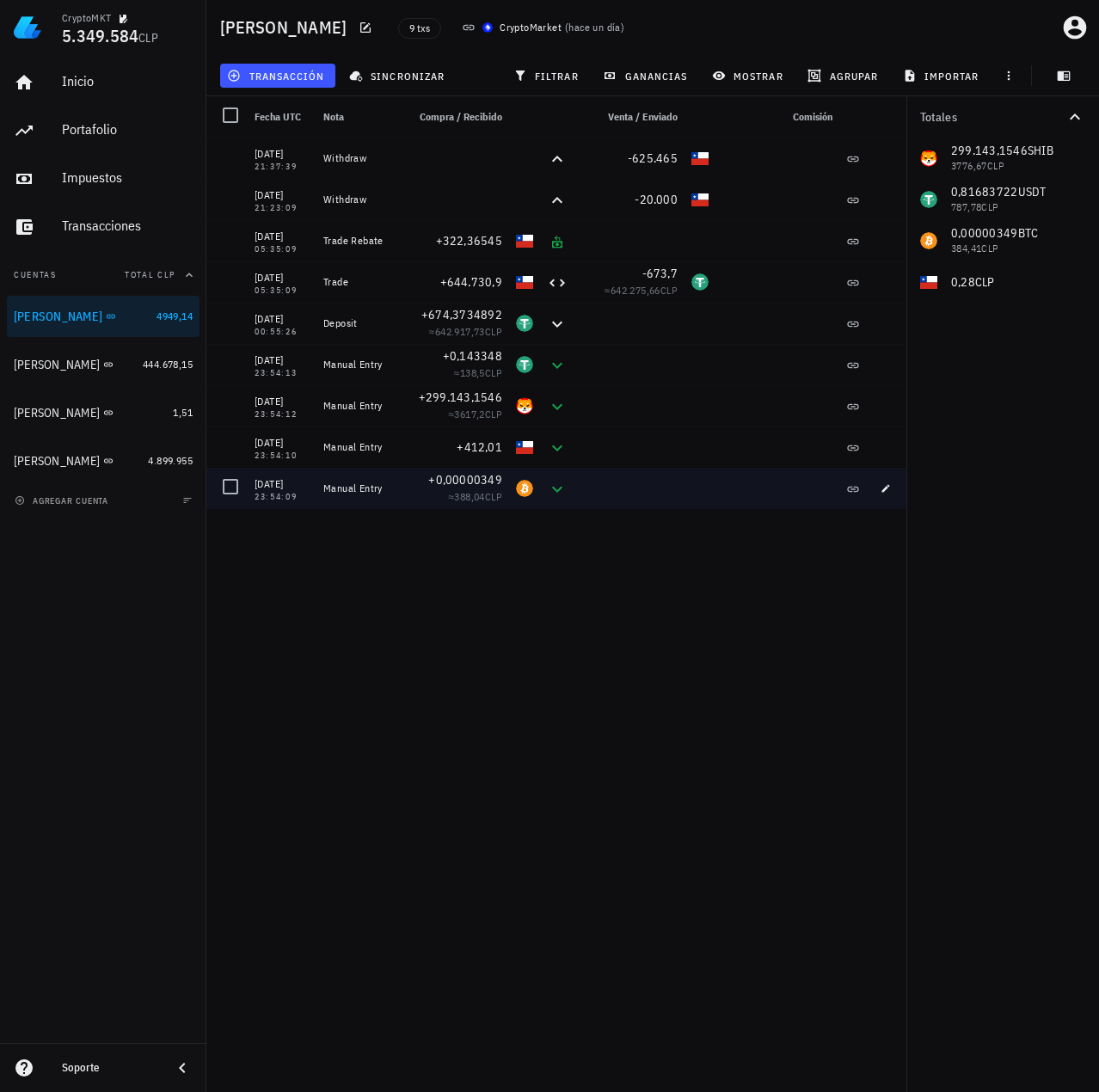
click at [395, 487] on div "Manual Entry" at bounding box center [358, 488] width 83 height 41
click at [489, 473] on span "+0,00000349" at bounding box center [465, 480] width 74 height 16
click at [492, 483] on span "+0,00000349" at bounding box center [465, 480] width 74 height 16
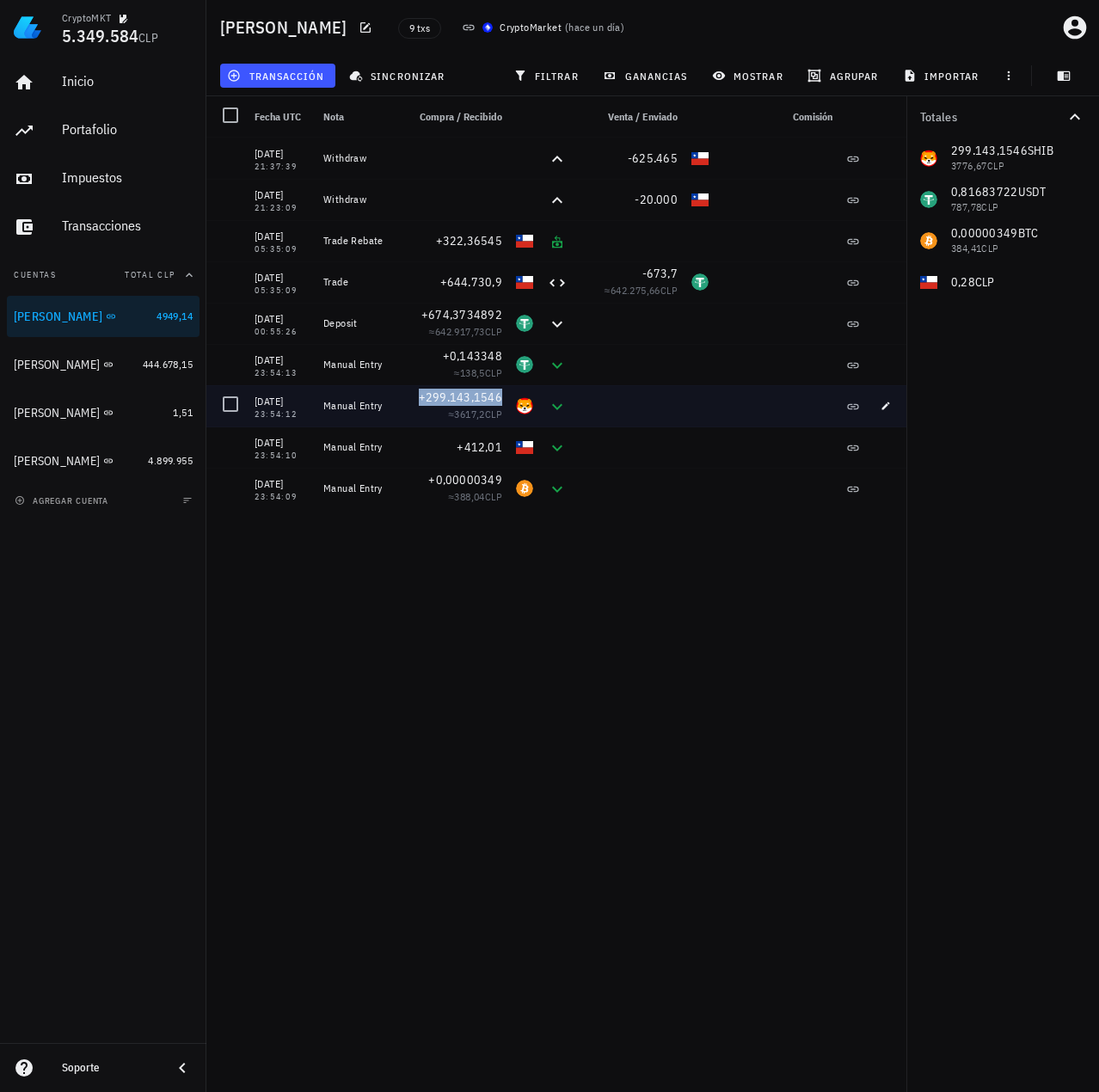
click at [461, 390] on span "+299.143,1546" at bounding box center [460, 397] width 83 height 16
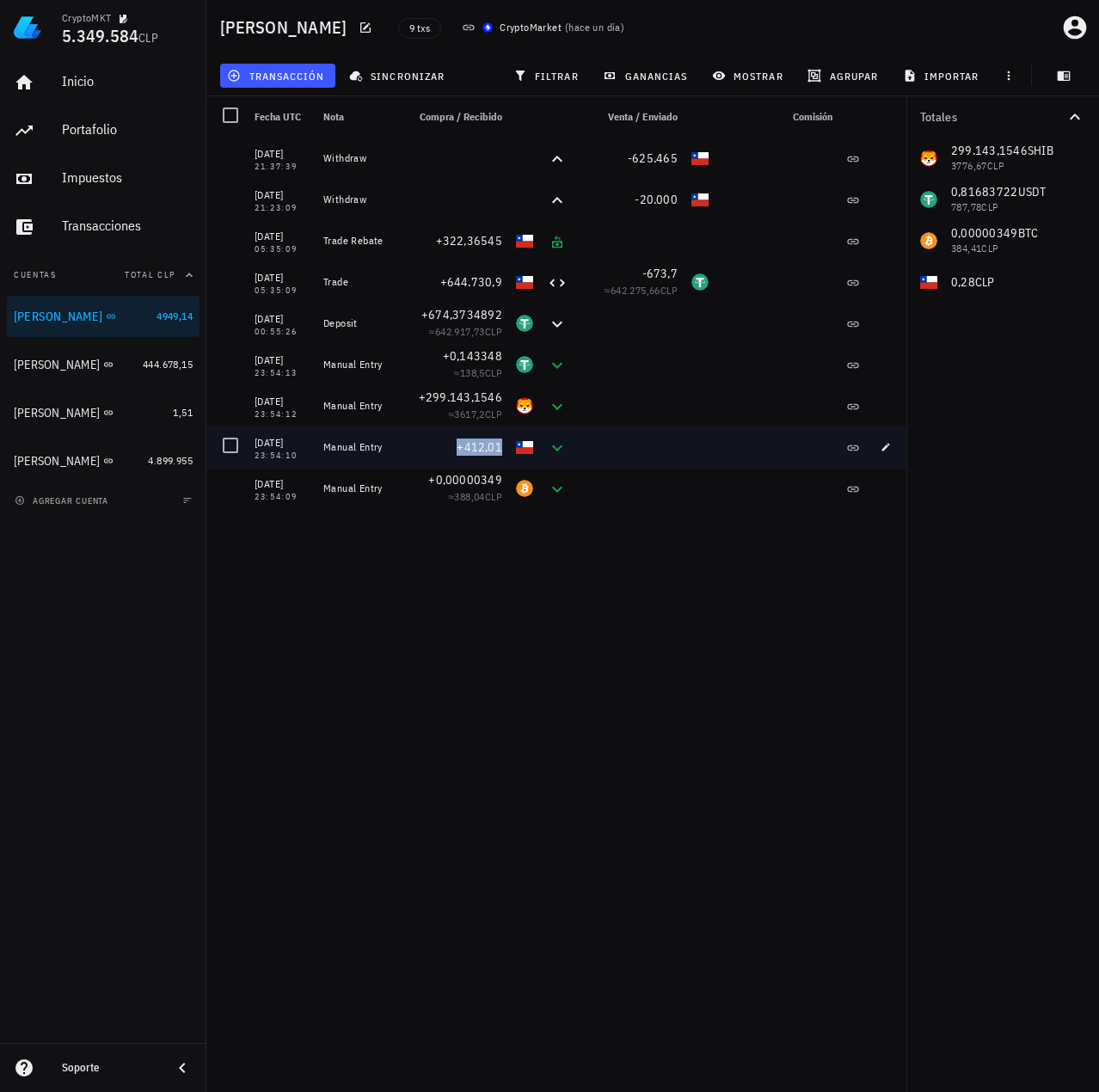
click at [486, 451] on span "+412,01" at bounding box center [480, 447] width 46 height 16
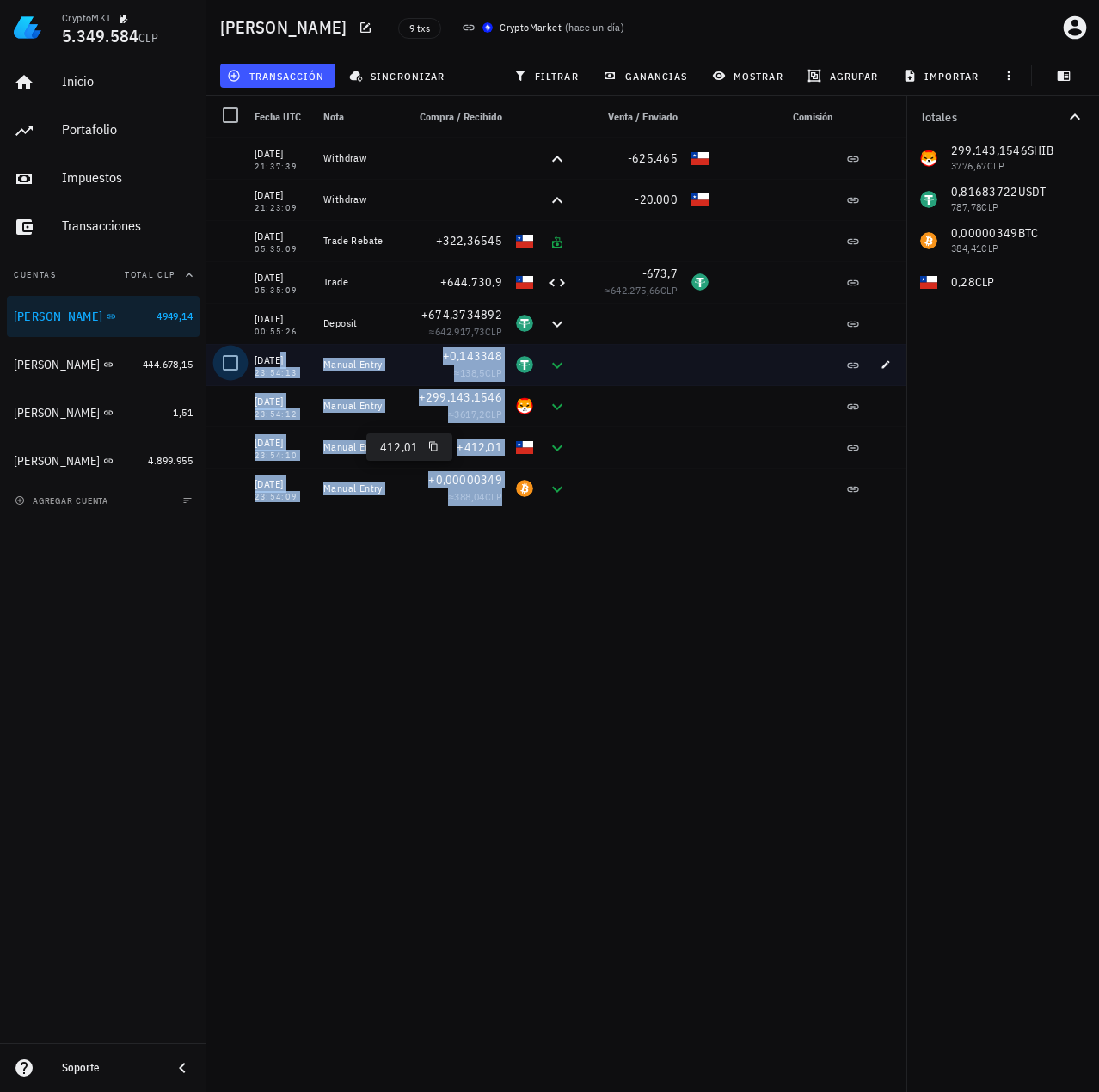
drag, startPoint x: 520, startPoint y: 486, endPoint x: 228, endPoint y: 359, distance: 318.4
click at [228, 359] on div "14/08/2025 21:37:39 Withdraw -625.465 14/08/2025 21:23:09 Withdraw -20.000 14/0…" at bounding box center [559, 323] width 705 height 372
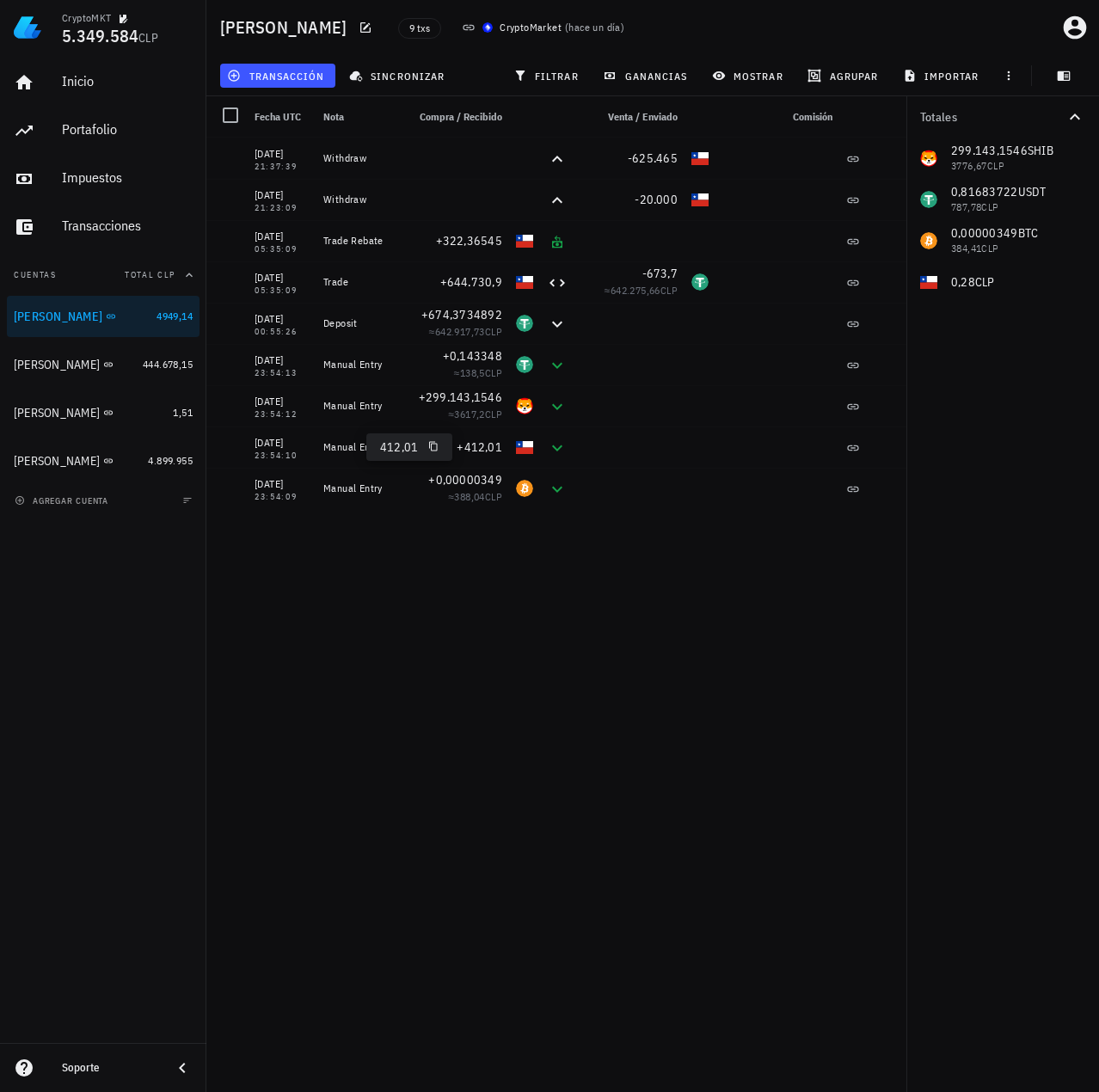
click at [669, 588] on div "14/08/2025 21:37:39 Withdraw -625.465 14/08/2025 21:23:09 Withdraw -20.000 14/0…" at bounding box center [559, 607] width 705 height 941
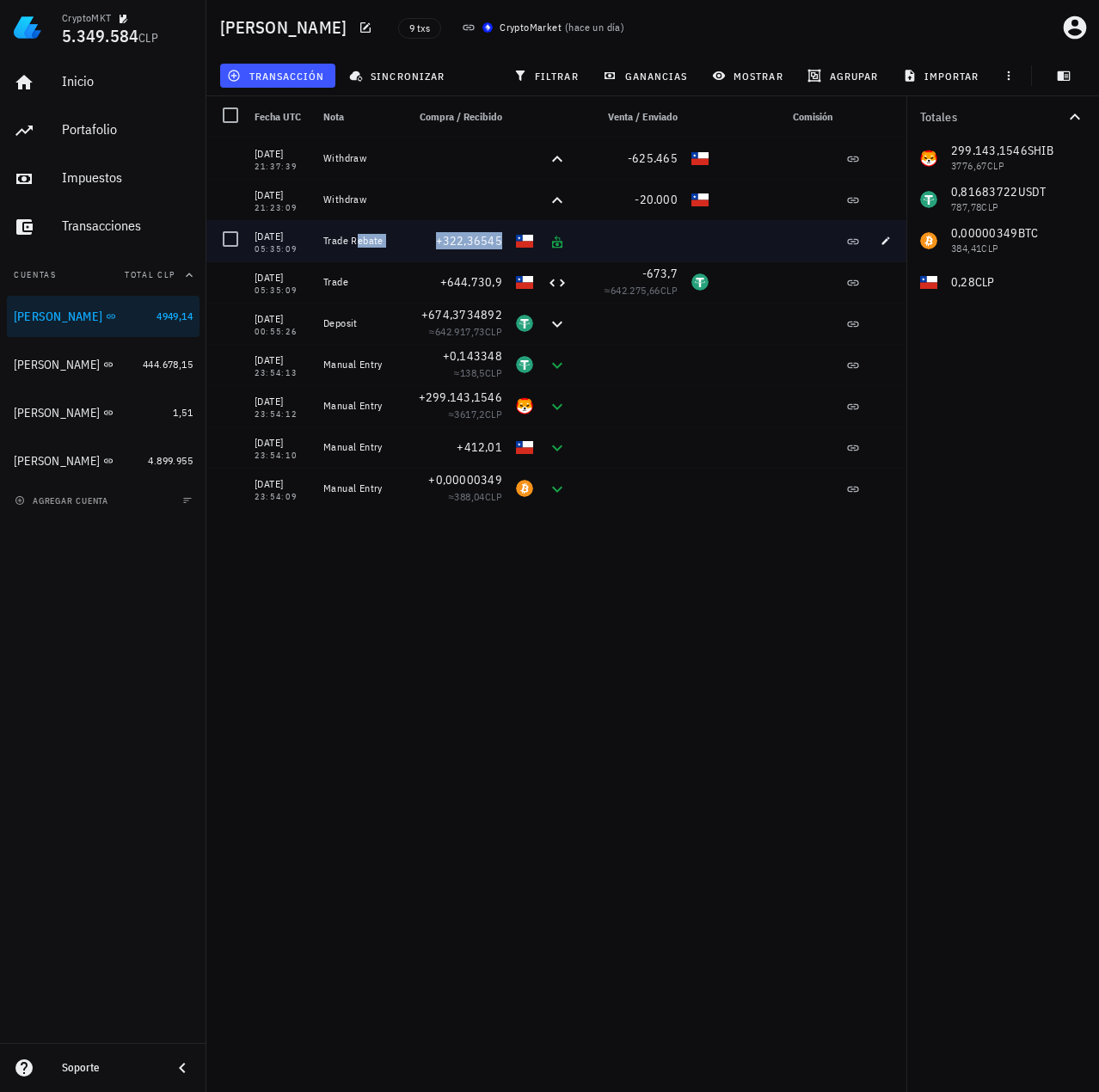
drag, startPoint x: 355, startPoint y: 240, endPoint x: 605, endPoint y: 240, distance: 250.0
click at [605, 240] on div "14/08/2025 05:35:09 Trade Rebate +322,36545" at bounding box center [559, 240] width 705 height 41
click at [371, 243] on div "Trade Rebate" at bounding box center [357, 240] width 69 height 14
drag, startPoint x: 395, startPoint y: 240, endPoint x: 252, endPoint y: 227, distance: 143.6
click at [252, 227] on div "14/08/2025 05:35:09 Trade Rebate +322,36545" at bounding box center [559, 240] width 705 height 41
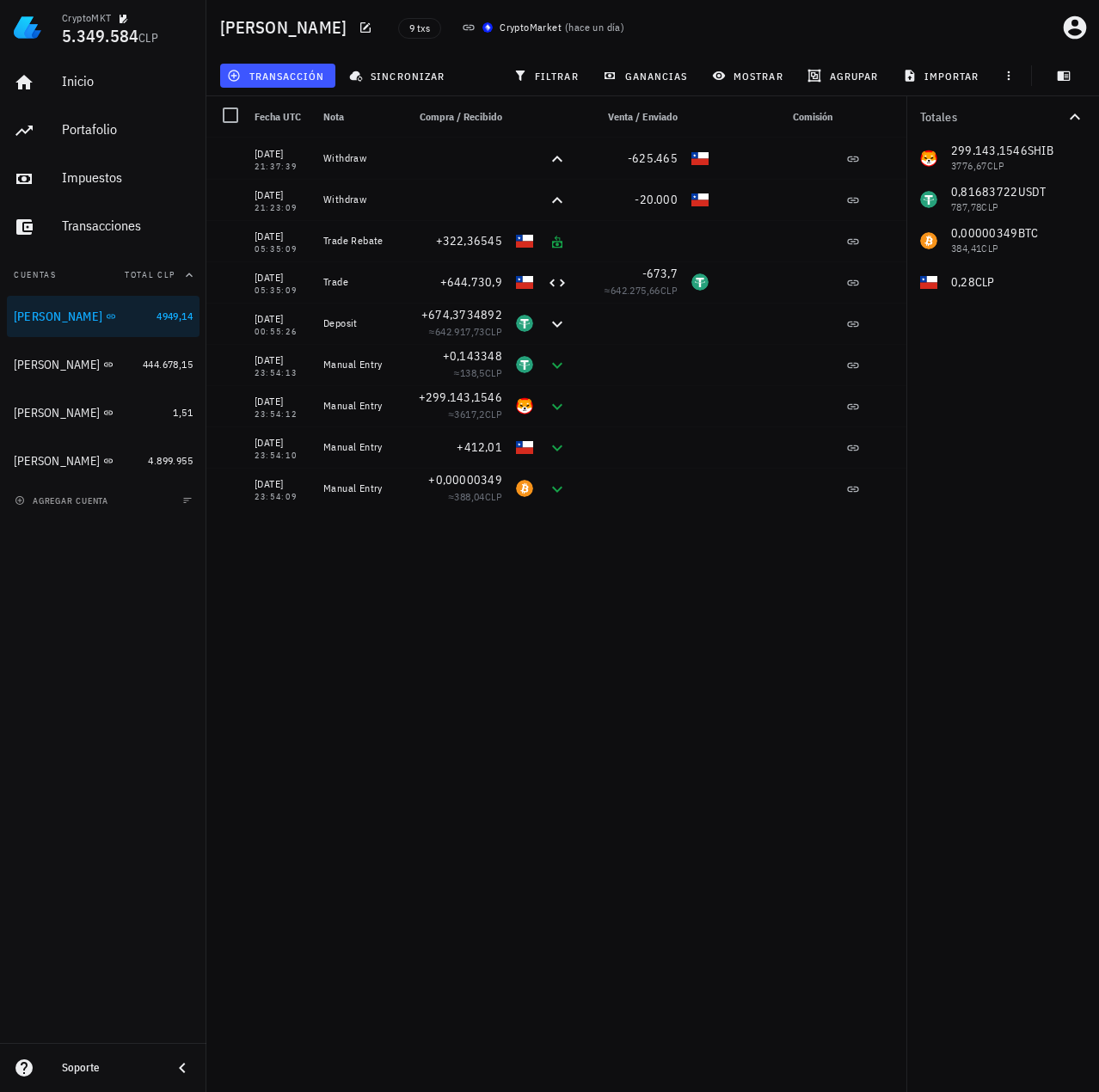
click at [624, 546] on div "14/08/2025 21:37:39 Withdraw -625.465 14/08/2025 21:23:09 Withdraw -20.000 14/0…" at bounding box center [559, 607] width 705 height 941
click at [537, 556] on div "14/08/2025 21:37:39 Withdraw -625.465 14/08/2025 21:23:09 Withdraw -20.000 14/0…" at bounding box center [559, 607] width 705 height 941
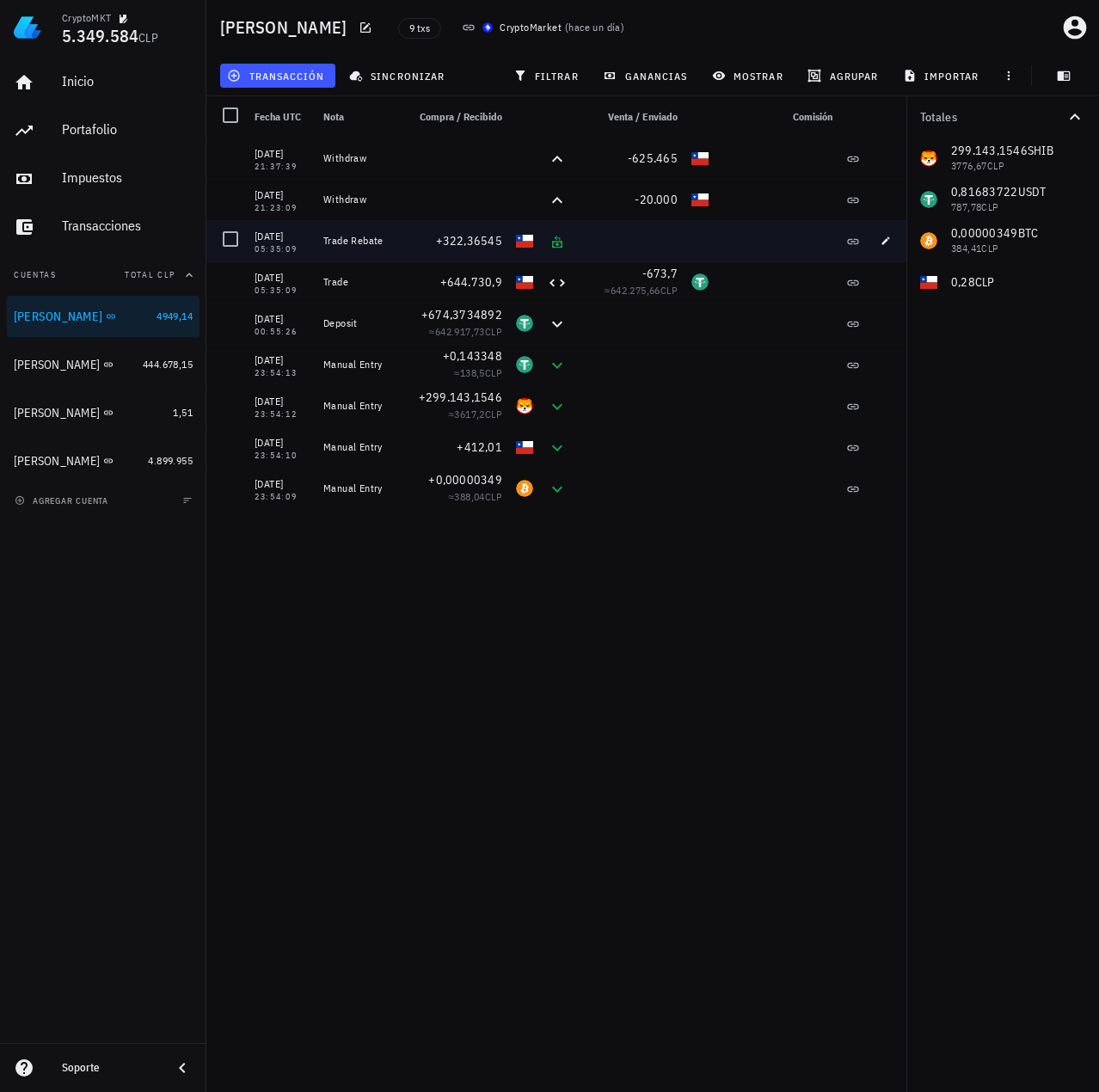
drag, startPoint x: 379, startPoint y: 247, endPoint x: 324, endPoint y: 240, distance: 55.4
click at [324, 240] on div "Trade Rebate" at bounding box center [357, 240] width 69 height 14
click at [393, 240] on div "Trade Rebate" at bounding box center [358, 240] width 83 height 41
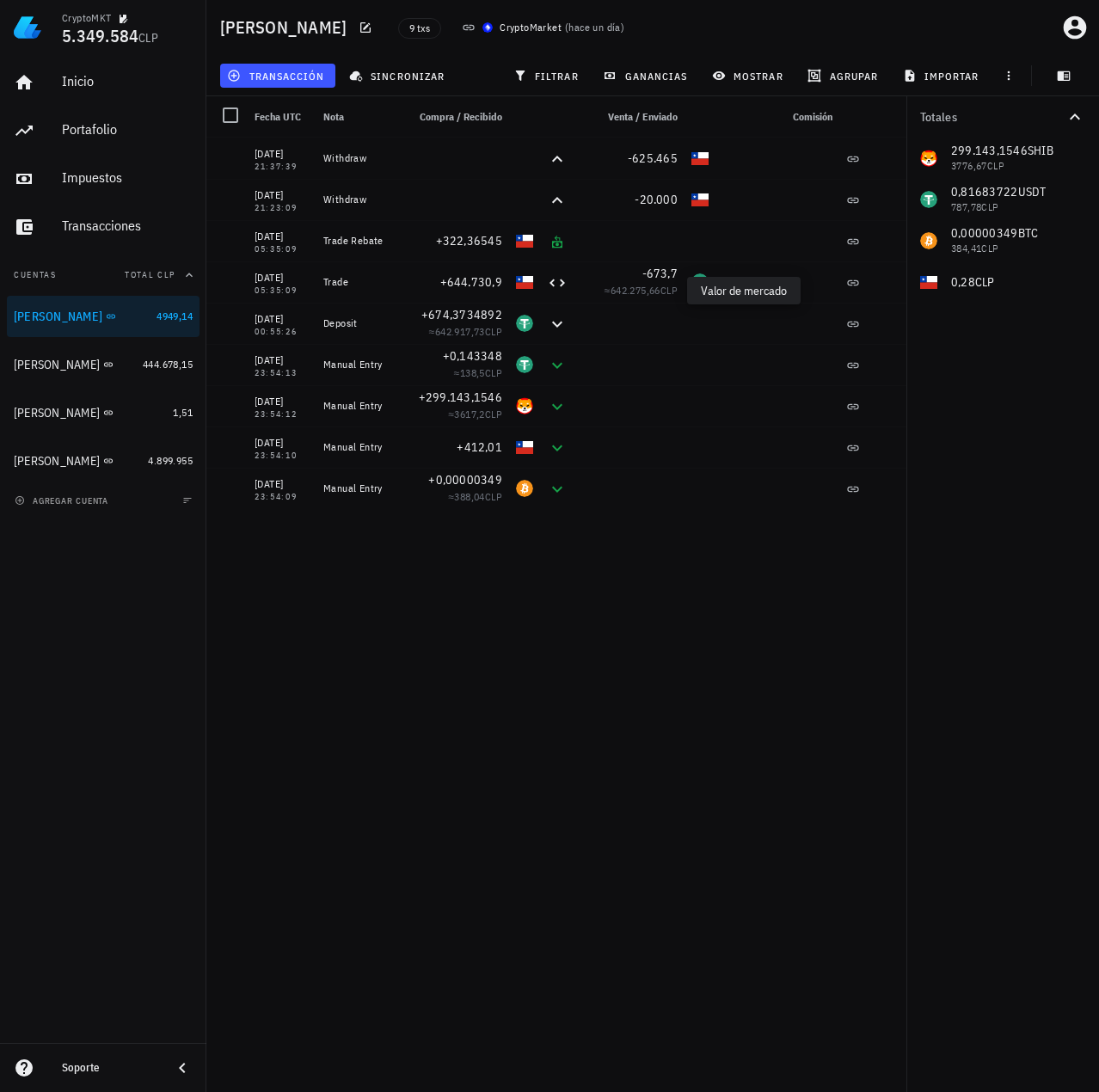
click at [780, 288] on div "Valor de mercado" at bounding box center [744, 291] width 114 height 28
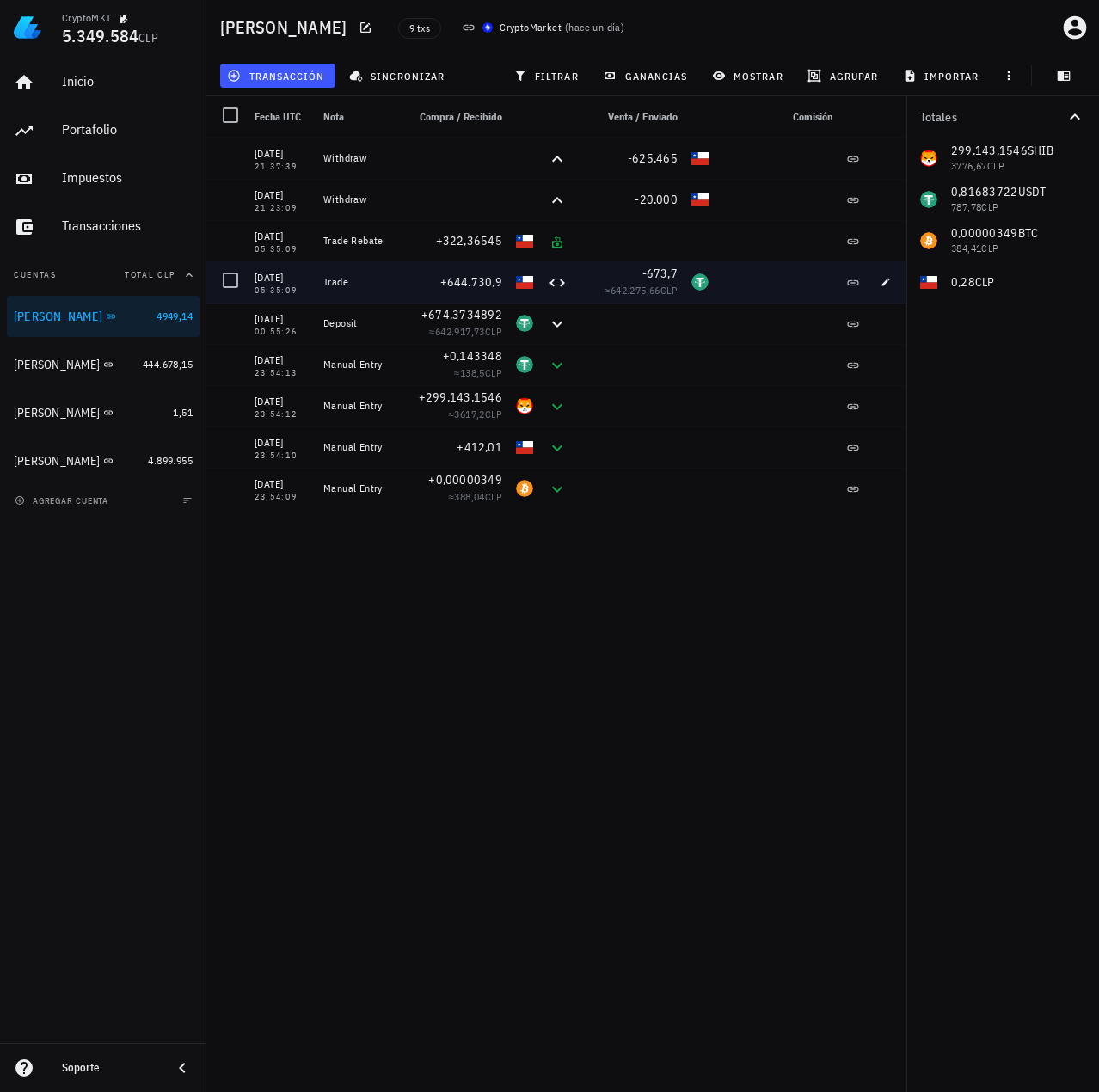
click at [810, 288] on div at bounding box center [777, 282] width 124 height 41
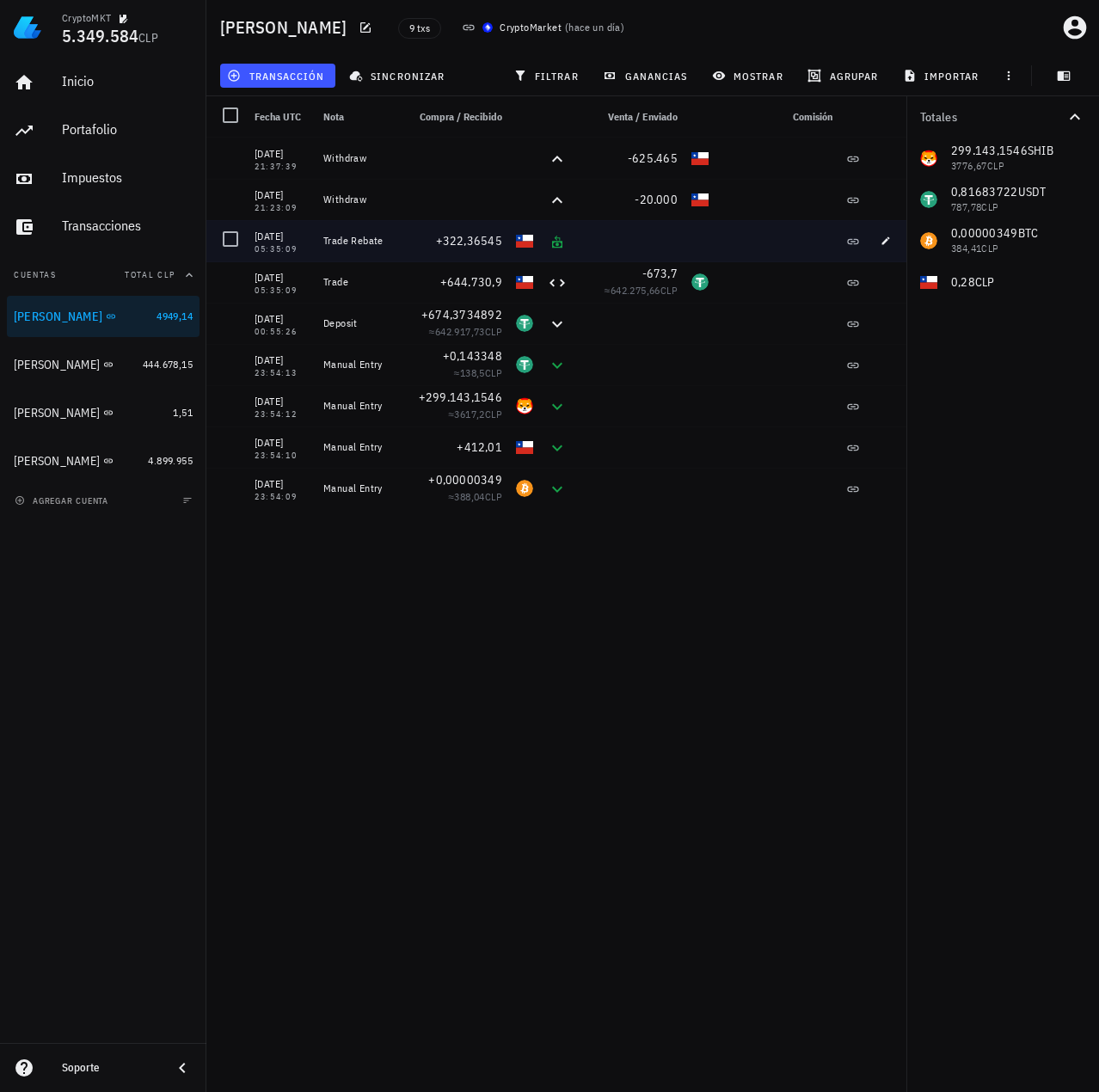
click at [466, 228] on div "+322,36545" at bounding box center [454, 240] width 110 height 41
click at [471, 249] on div "+322,36545" at bounding box center [453, 240] width 96 height 17
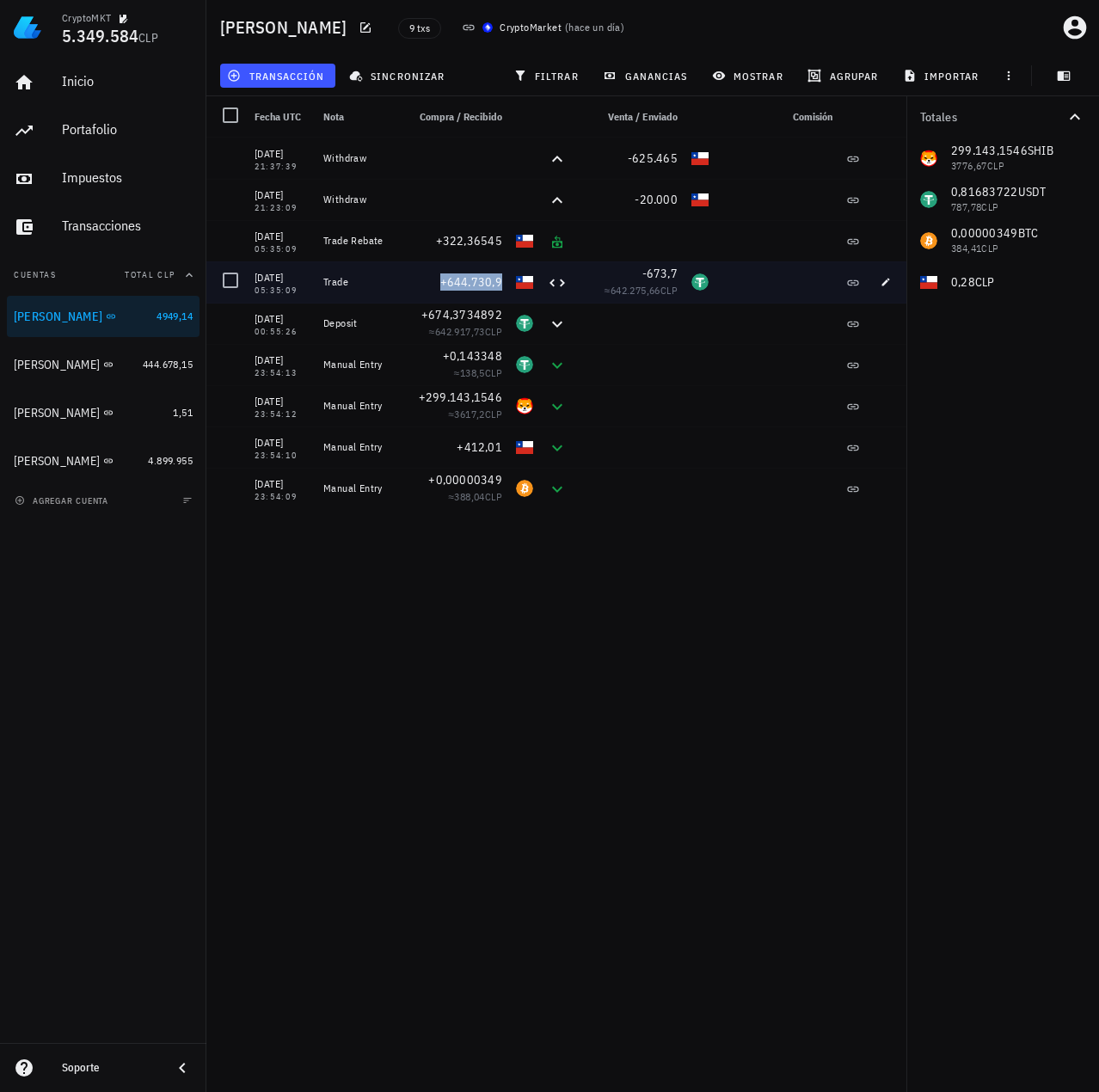
click at [454, 283] on span "+644.730,9" at bounding box center [472, 282] width 62 height 16
click at [469, 281] on span "+644.730,9" at bounding box center [472, 282] width 62 height 16
click at [470, 286] on span "+644.730,9" at bounding box center [472, 282] width 62 height 16
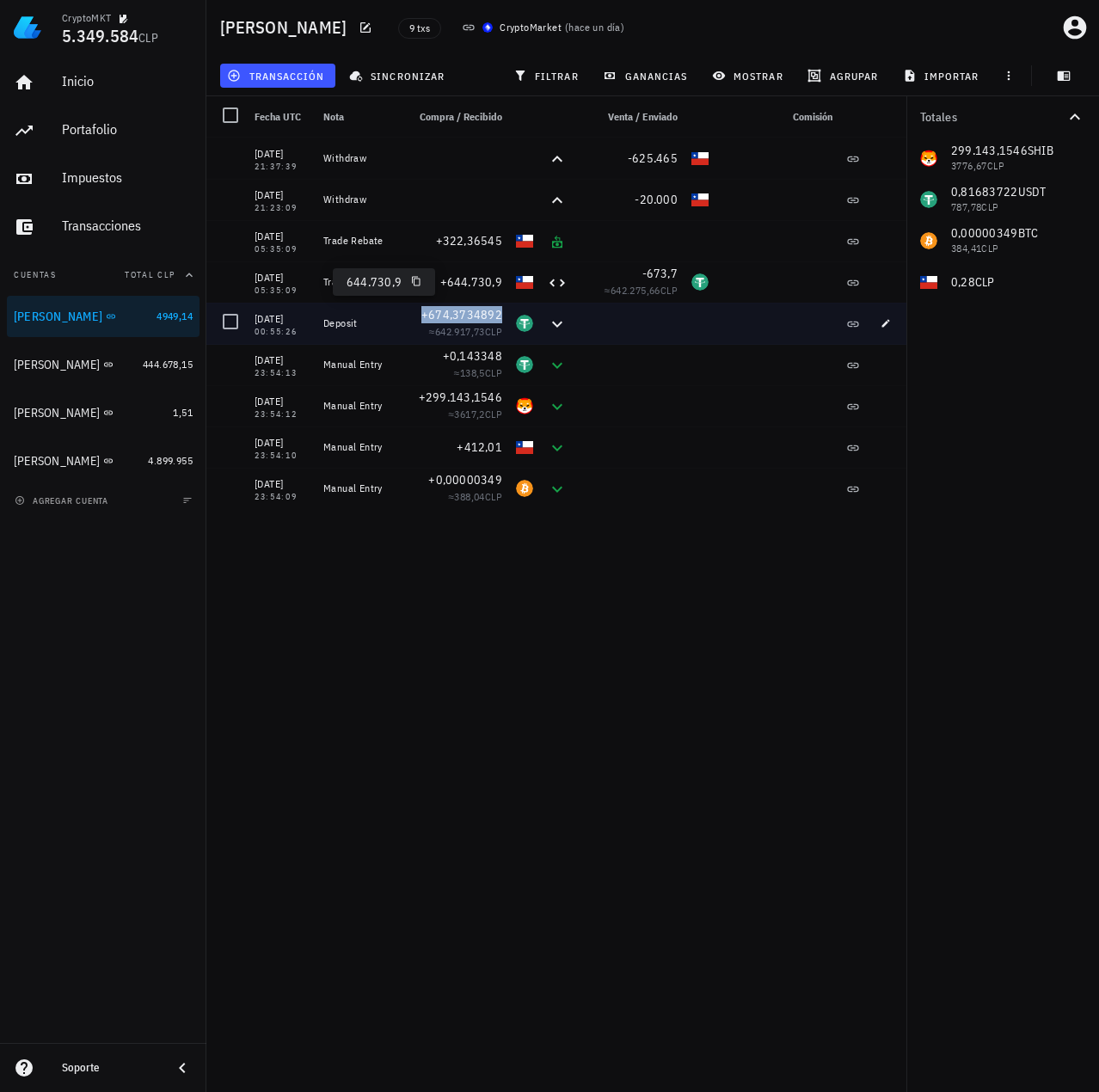
click at [477, 316] on span "+674,3734892" at bounding box center [461, 315] width 81 height 16
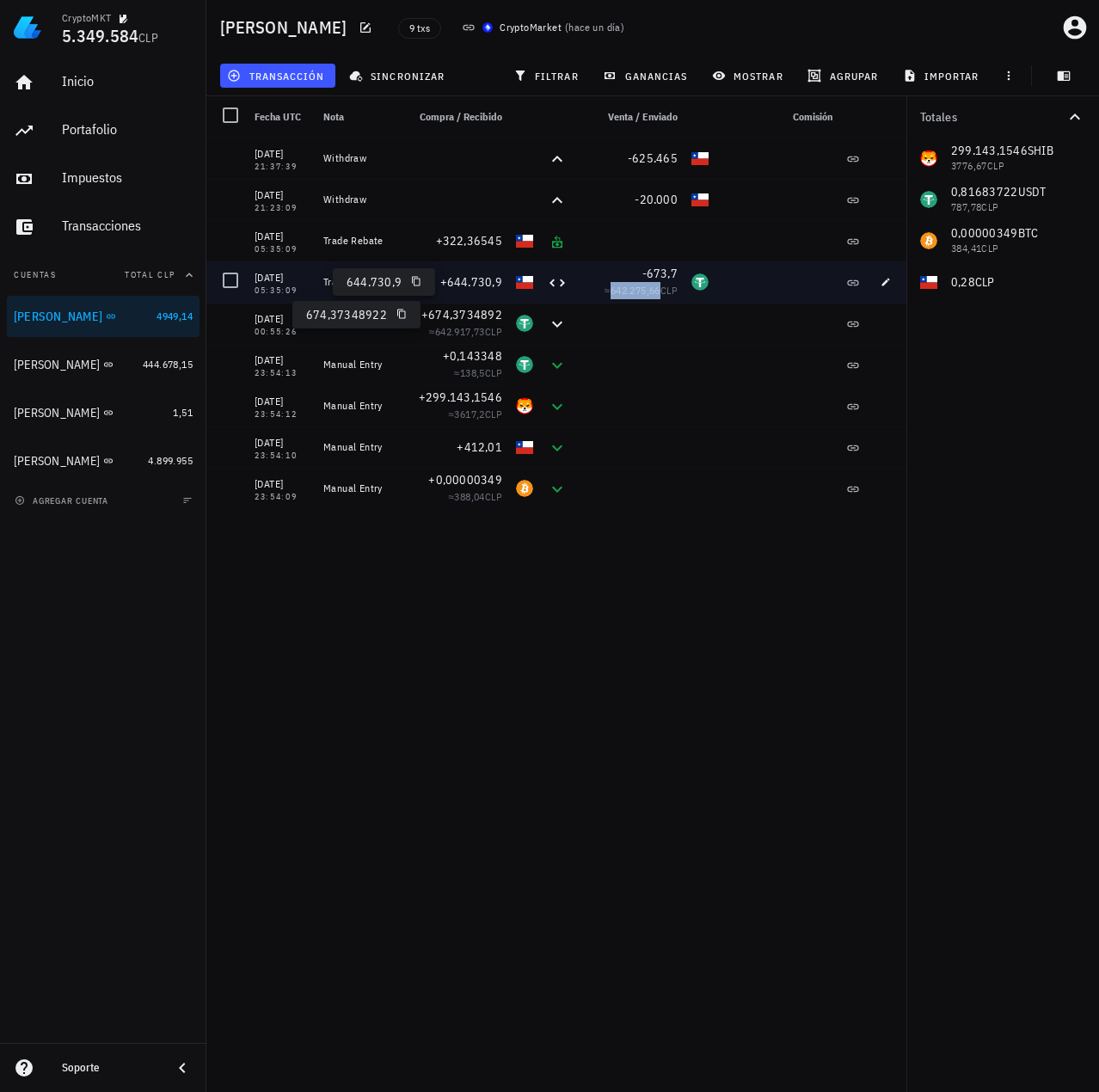
click at [631, 292] on span "642.275,66" at bounding box center [635, 290] width 50 height 13
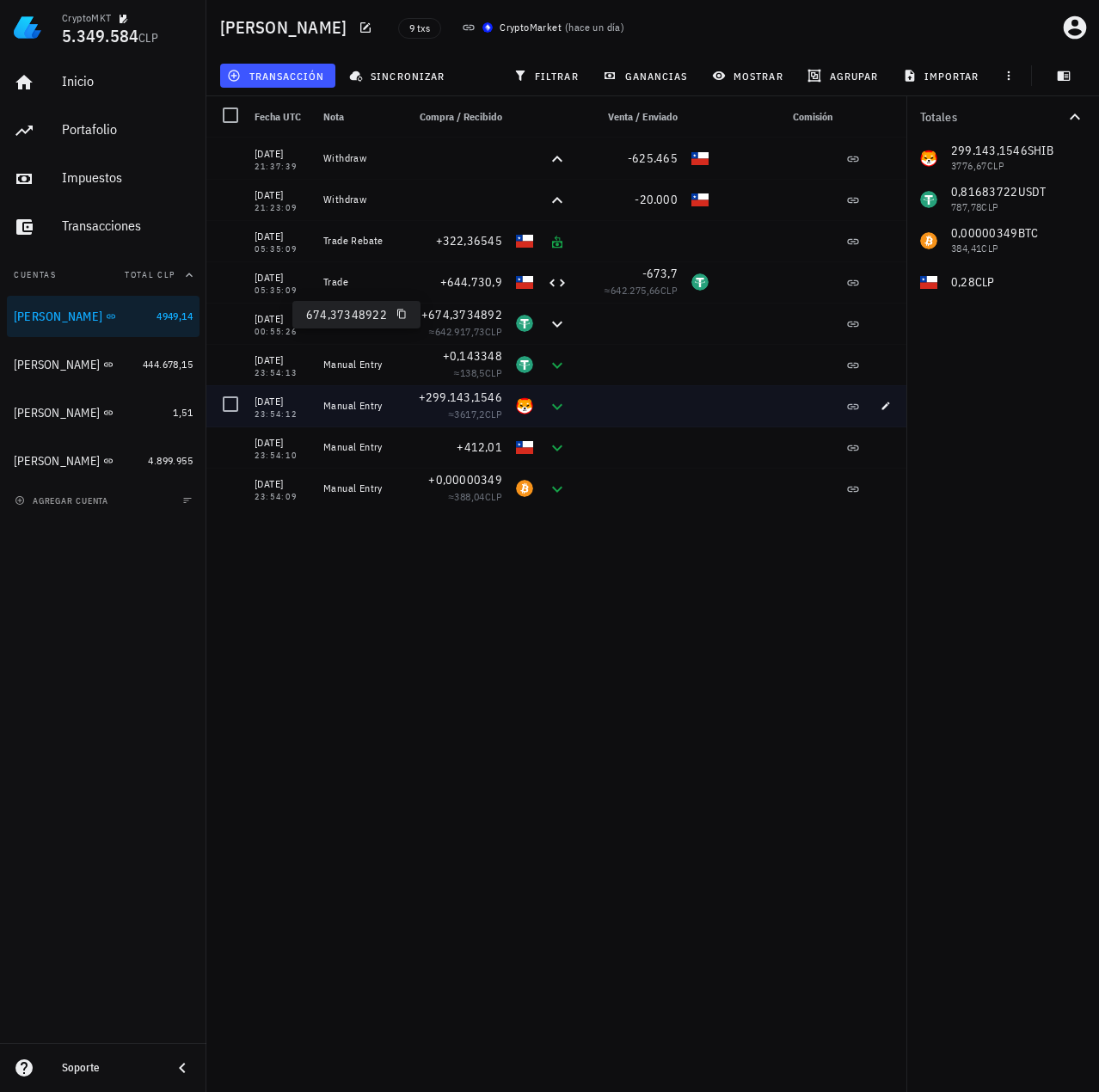
click at [736, 397] on div at bounding box center [777, 406] width 124 height 41
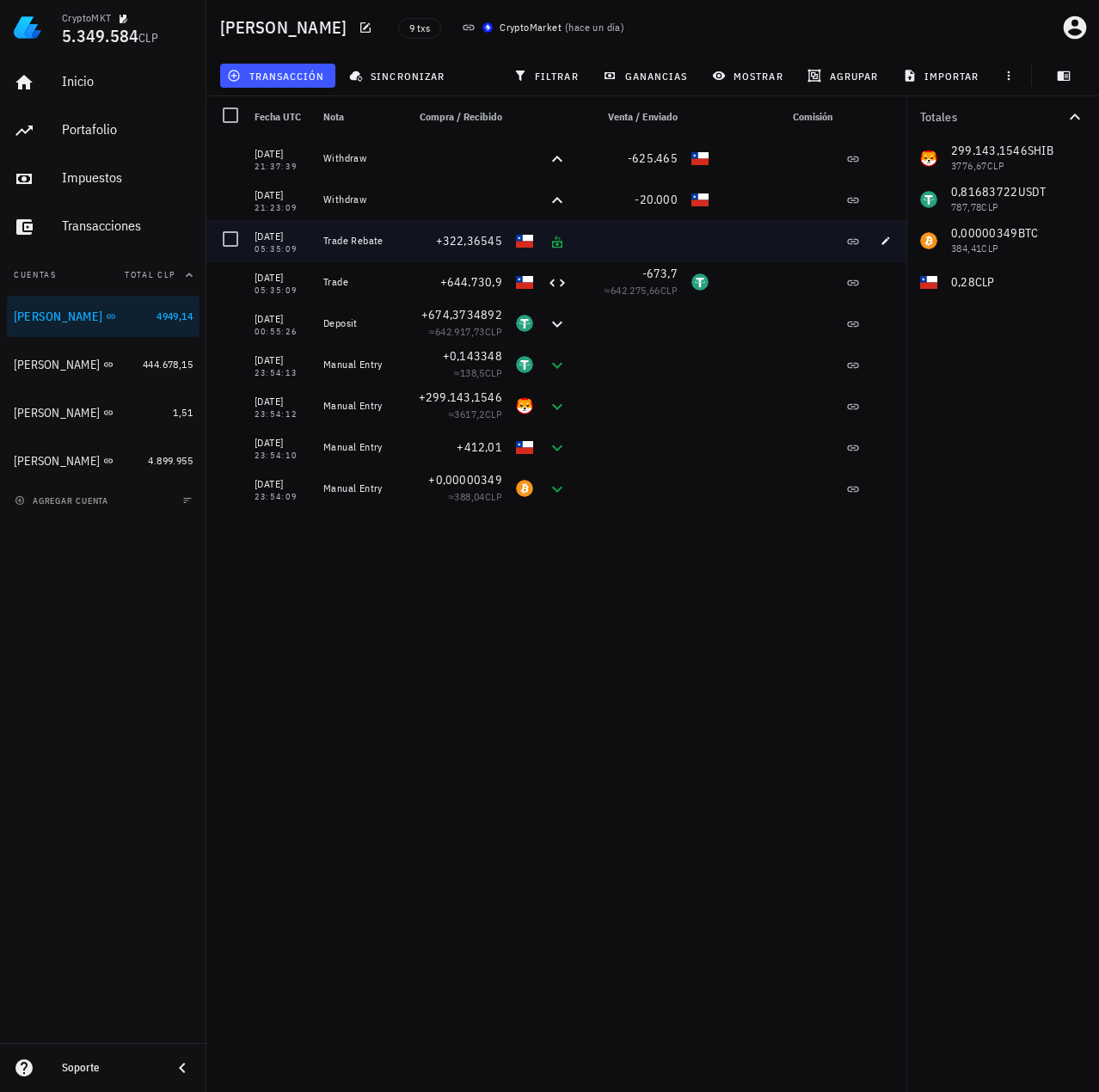
drag, startPoint x: 373, startPoint y: 241, endPoint x: 312, endPoint y: 231, distance: 61.8
click at [312, 231] on div "14/08/2025 05:35:09 Trade Rebate +322,36545" at bounding box center [559, 240] width 705 height 41
click at [417, 250] on div "+322,36545" at bounding box center [454, 240] width 110 height 41
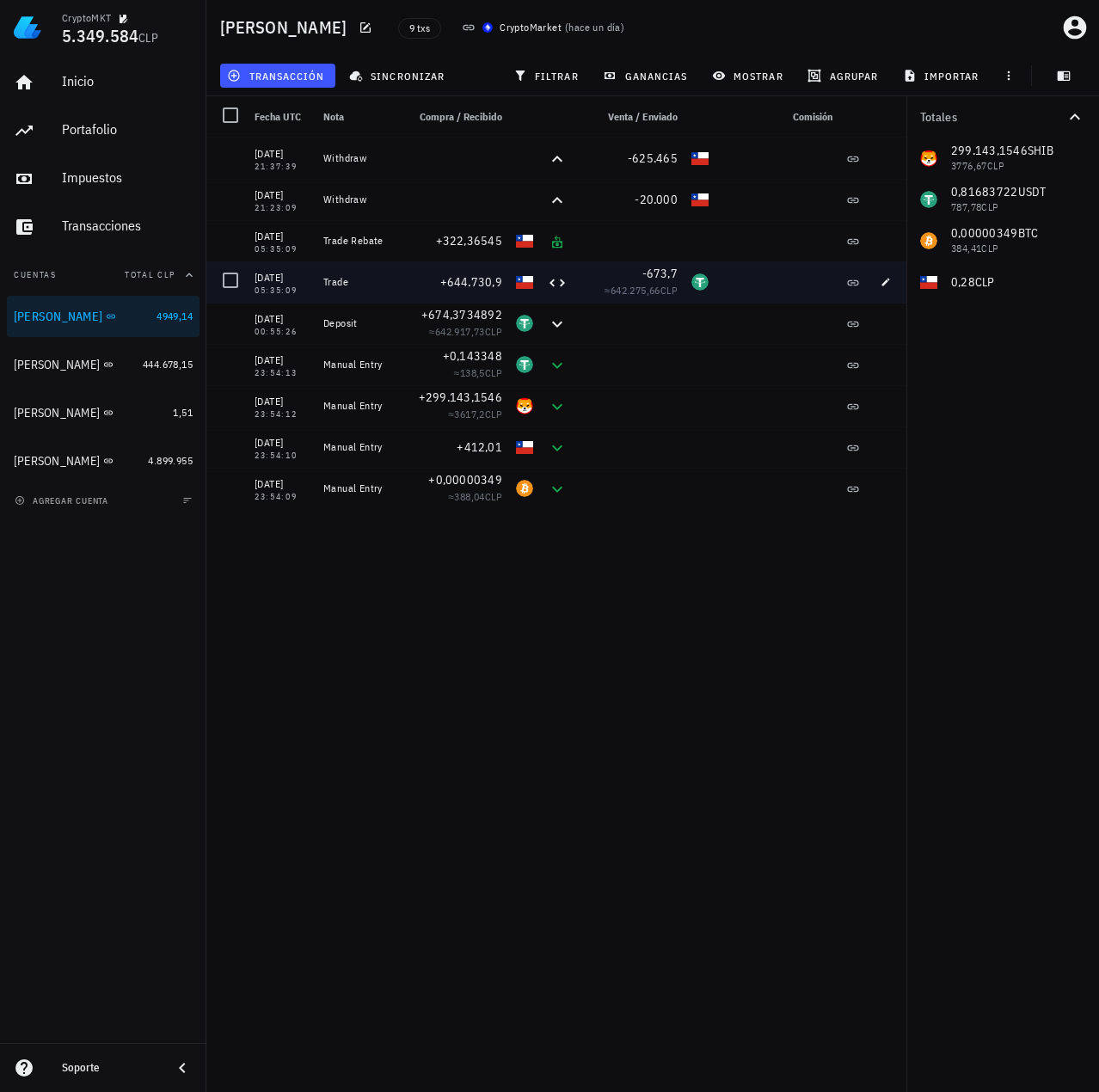
click at [314, 281] on div "14/08/2025 05:35:09" at bounding box center [282, 282] width 69 height 41
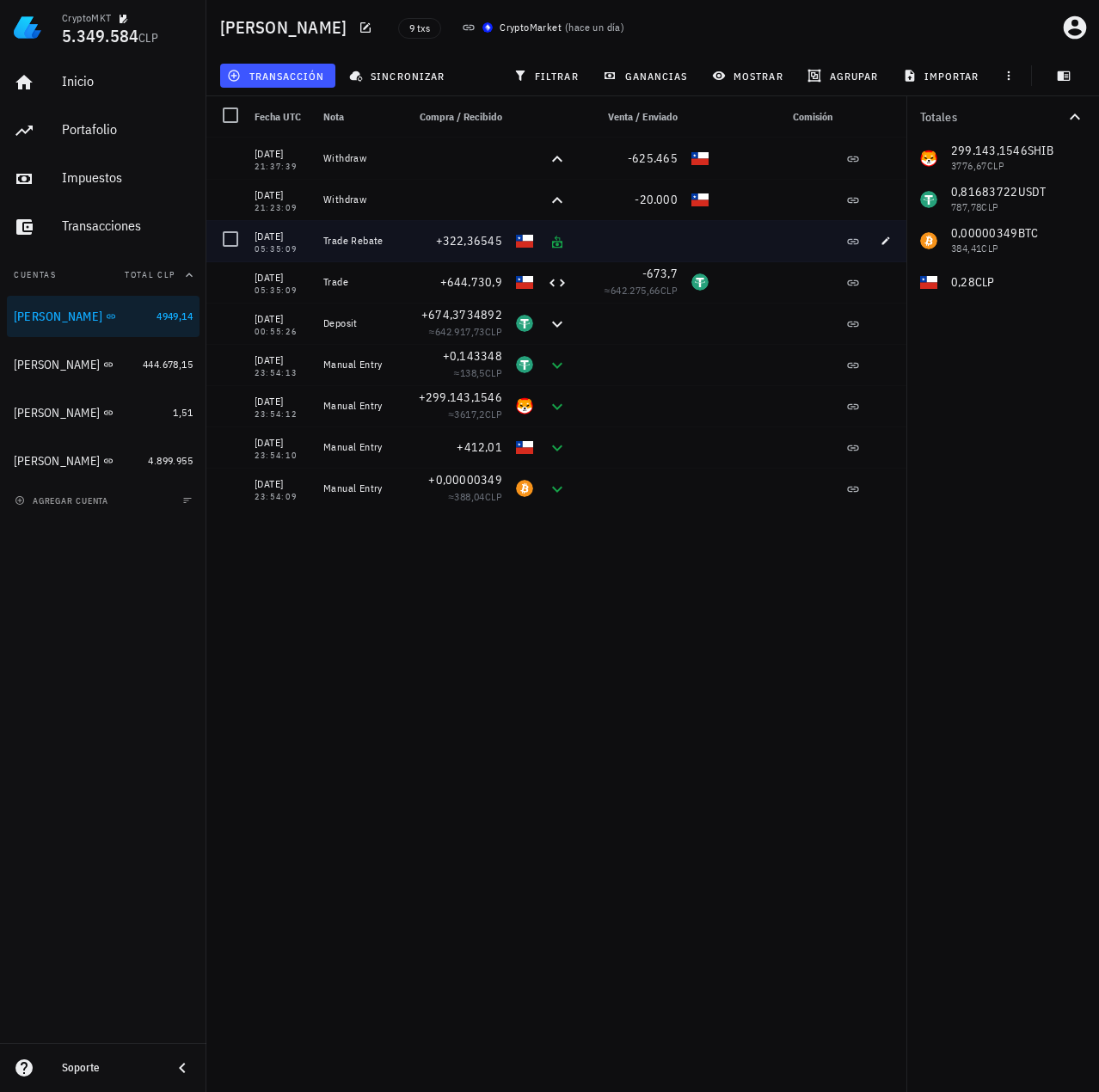
drag, startPoint x: 294, startPoint y: 281, endPoint x: 269, endPoint y: 228, distance: 58.6
click at [269, 228] on div "14/08/2025 21:37:39 Withdraw -625.465 14/08/2025 21:23:09 Withdraw -20.000 14/0…" at bounding box center [559, 323] width 705 height 372
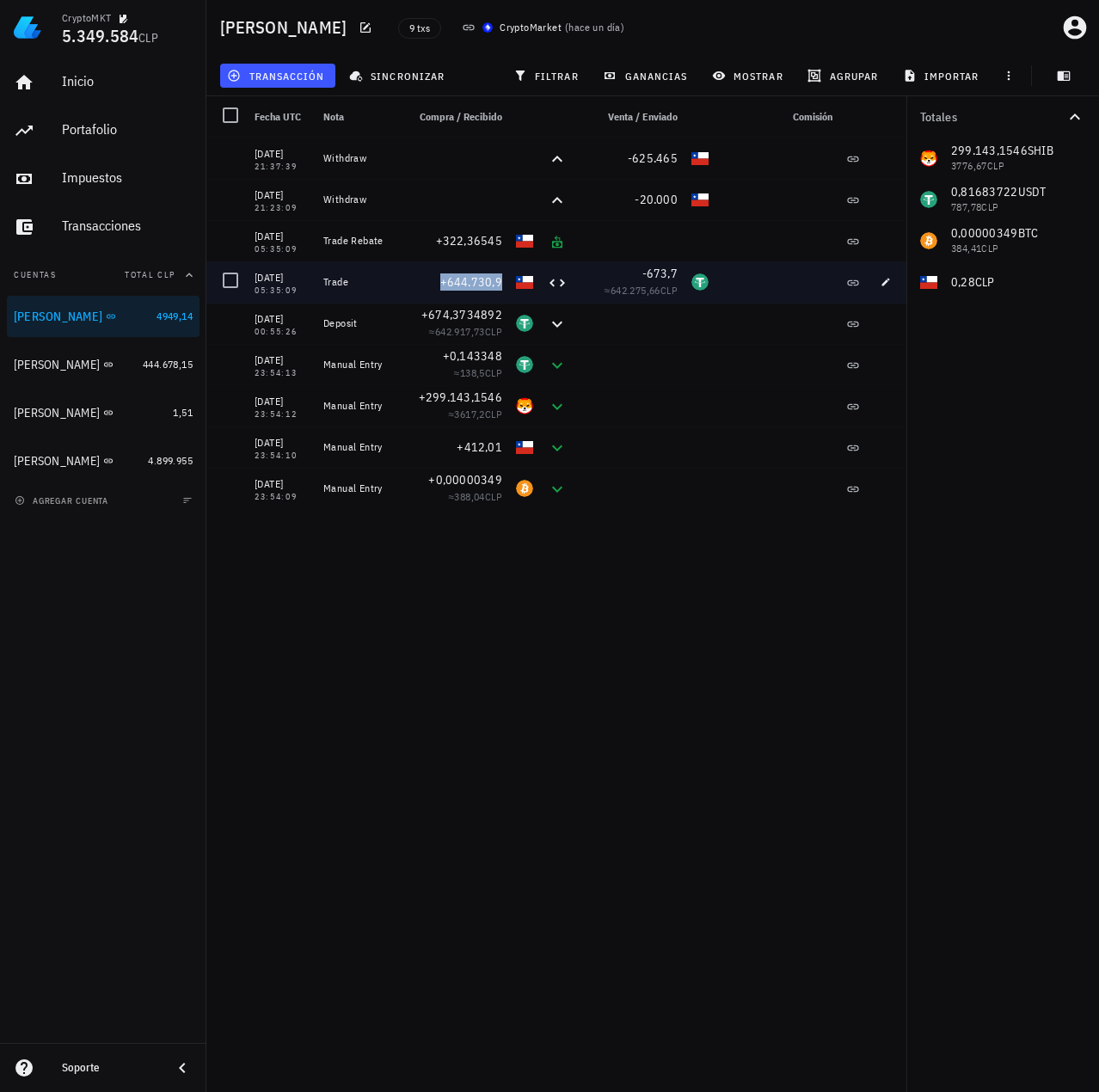
click at [491, 275] on span "+644.730,9" at bounding box center [472, 282] width 62 height 16
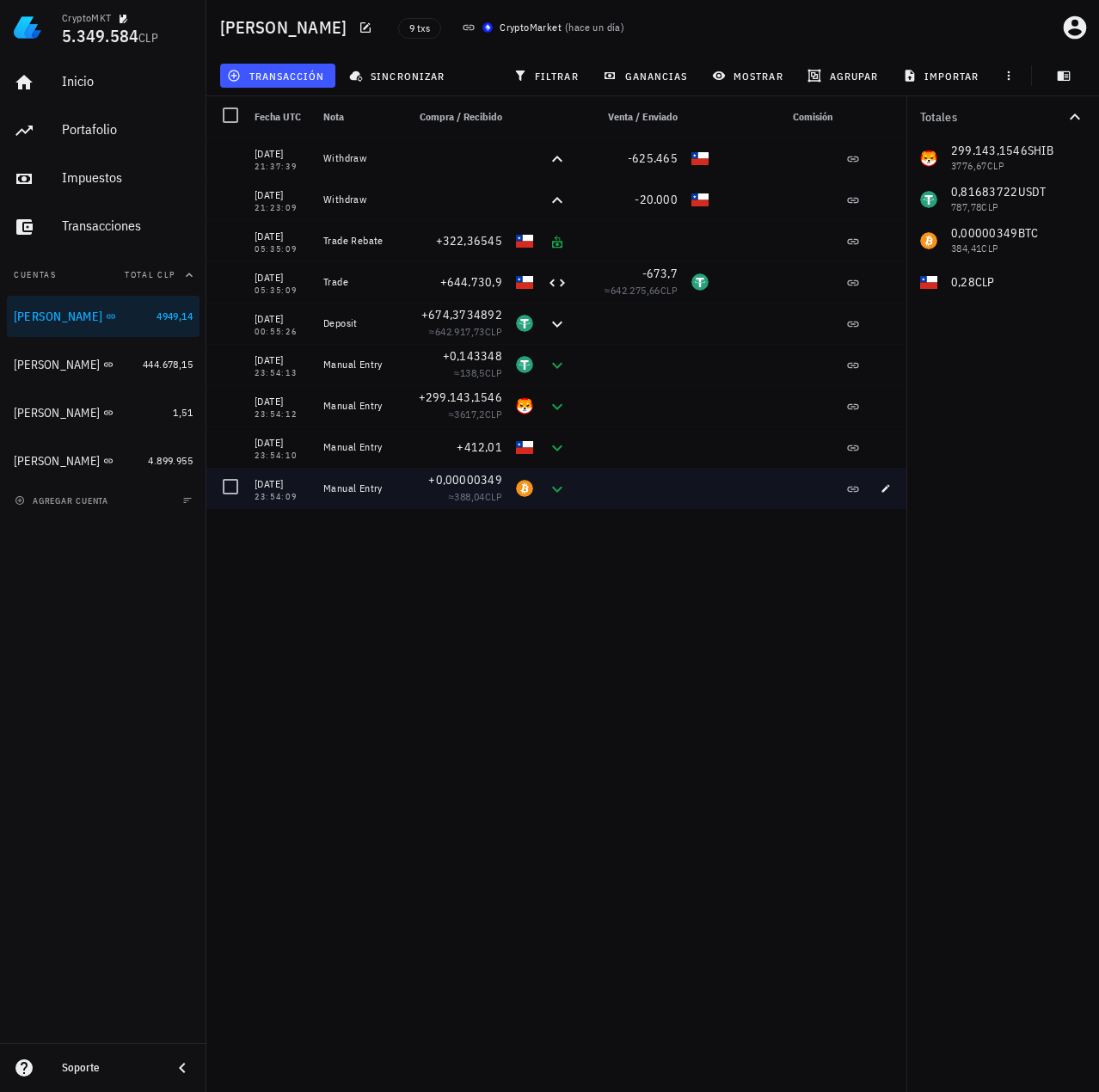
click at [695, 488] on div at bounding box center [700, 488] width 31 height 41
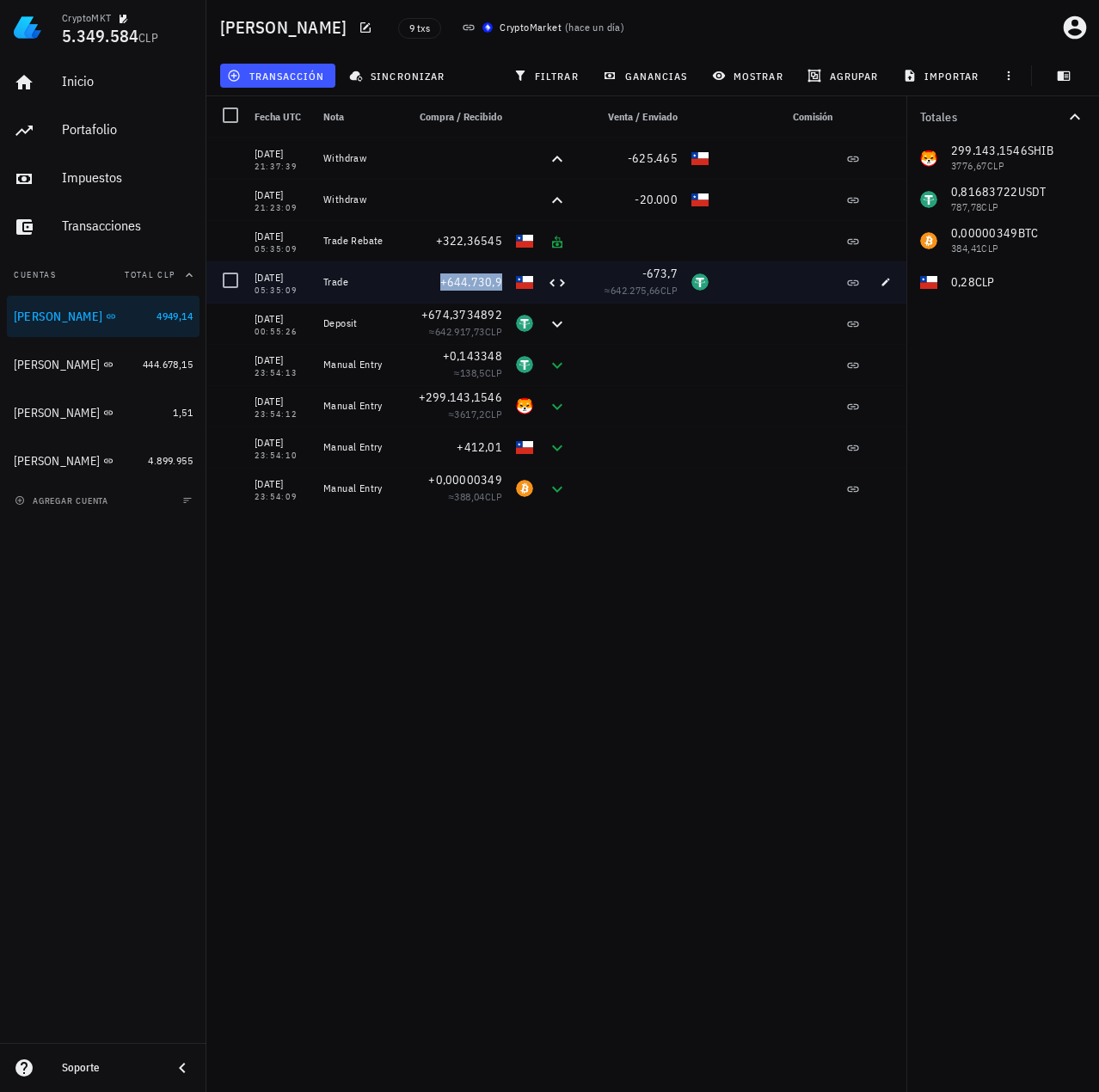
click at [480, 281] on span "+644.730,9" at bounding box center [472, 282] width 62 height 16
click at [460, 285] on span "+644.730,9" at bounding box center [472, 282] width 62 height 16
click at [886, 280] on icon "button" at bounding box center [885, 282] width 10 height 10
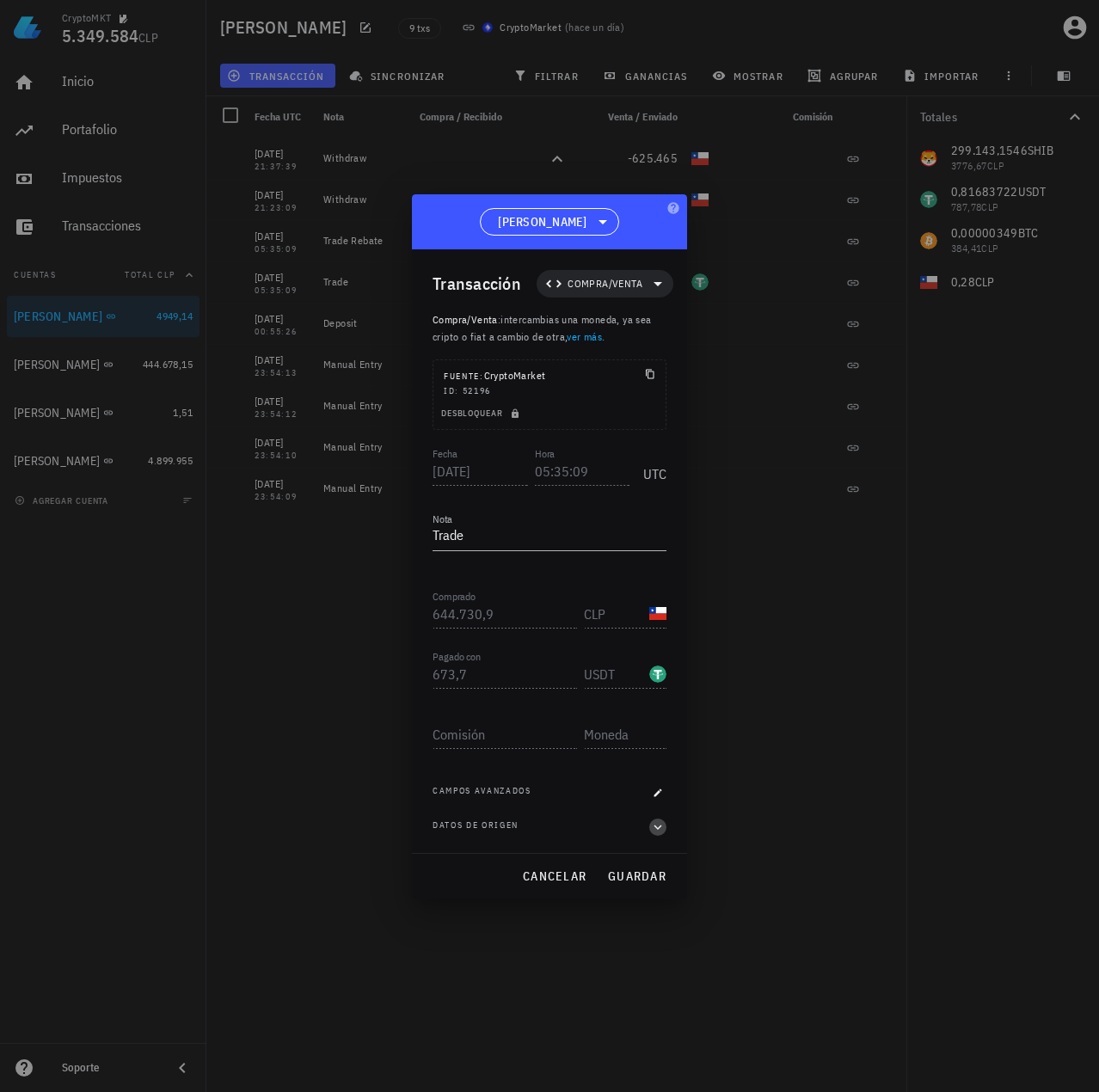
click at [656, 830] on icon "button" at bounding box center [658, 827] width 16 height 20
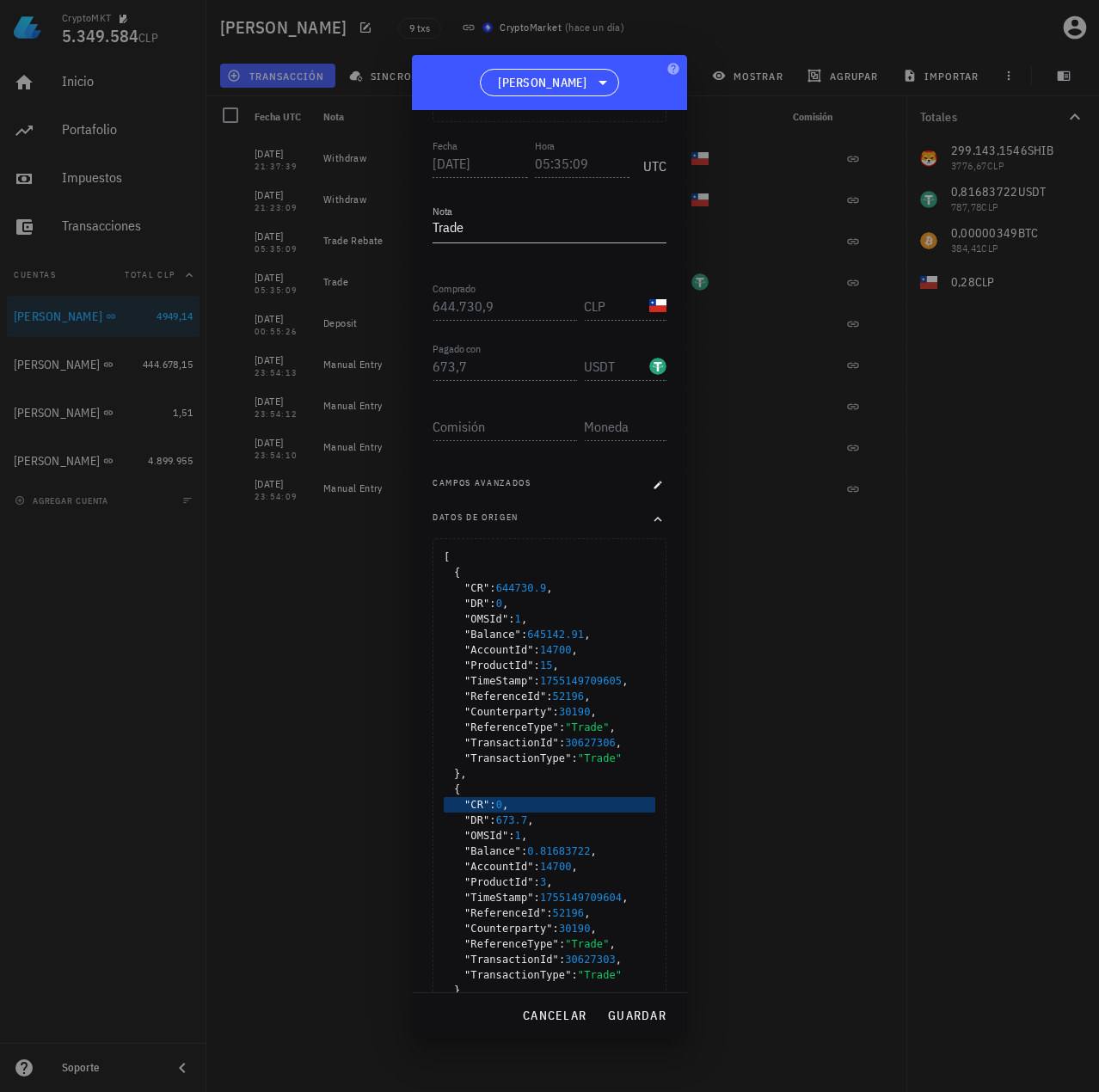
scroll to position [218, 0]
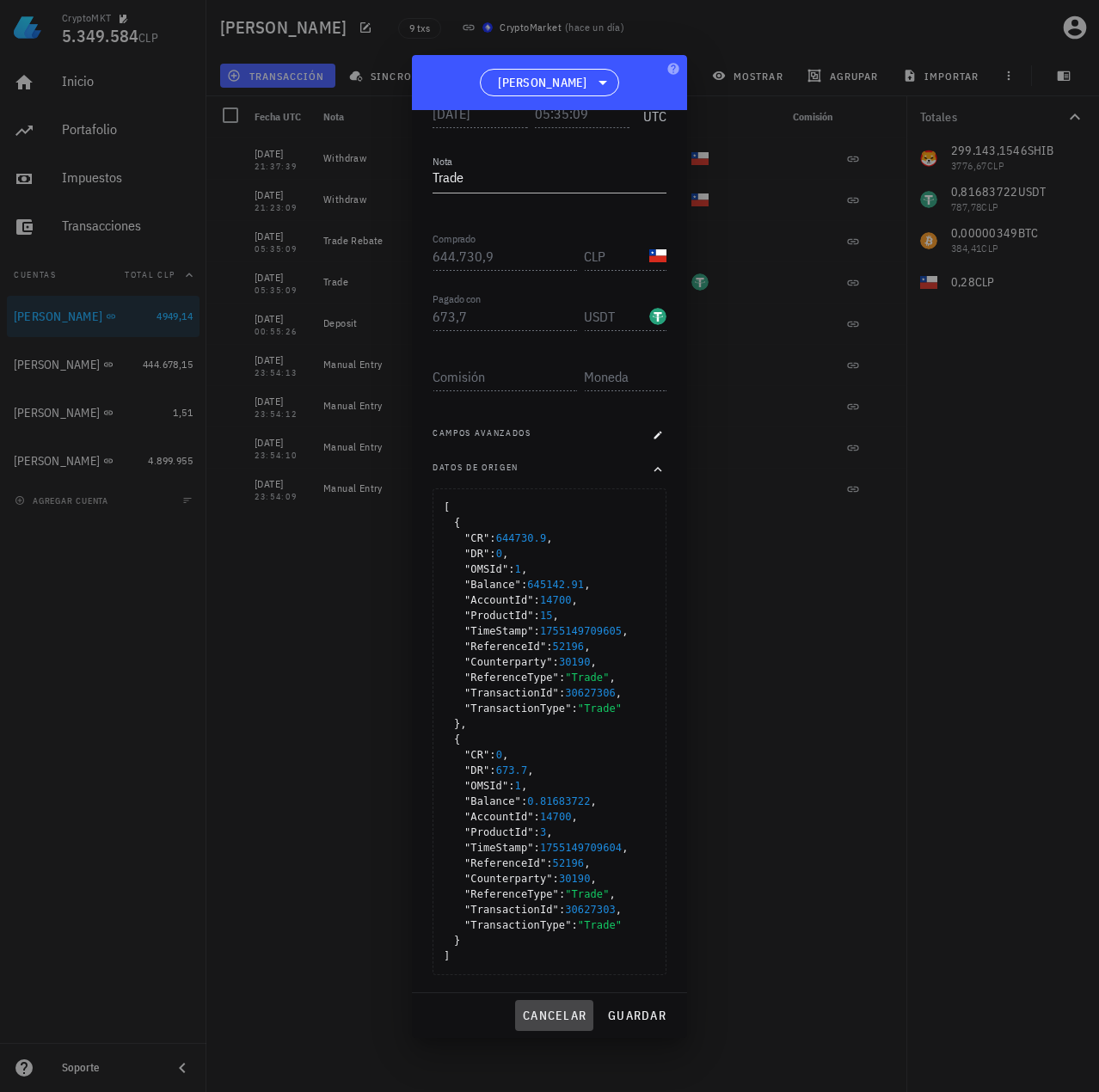
click at [574, 1016] on span "cancelar" at bounding box center [554, 1016] width 64 height 16
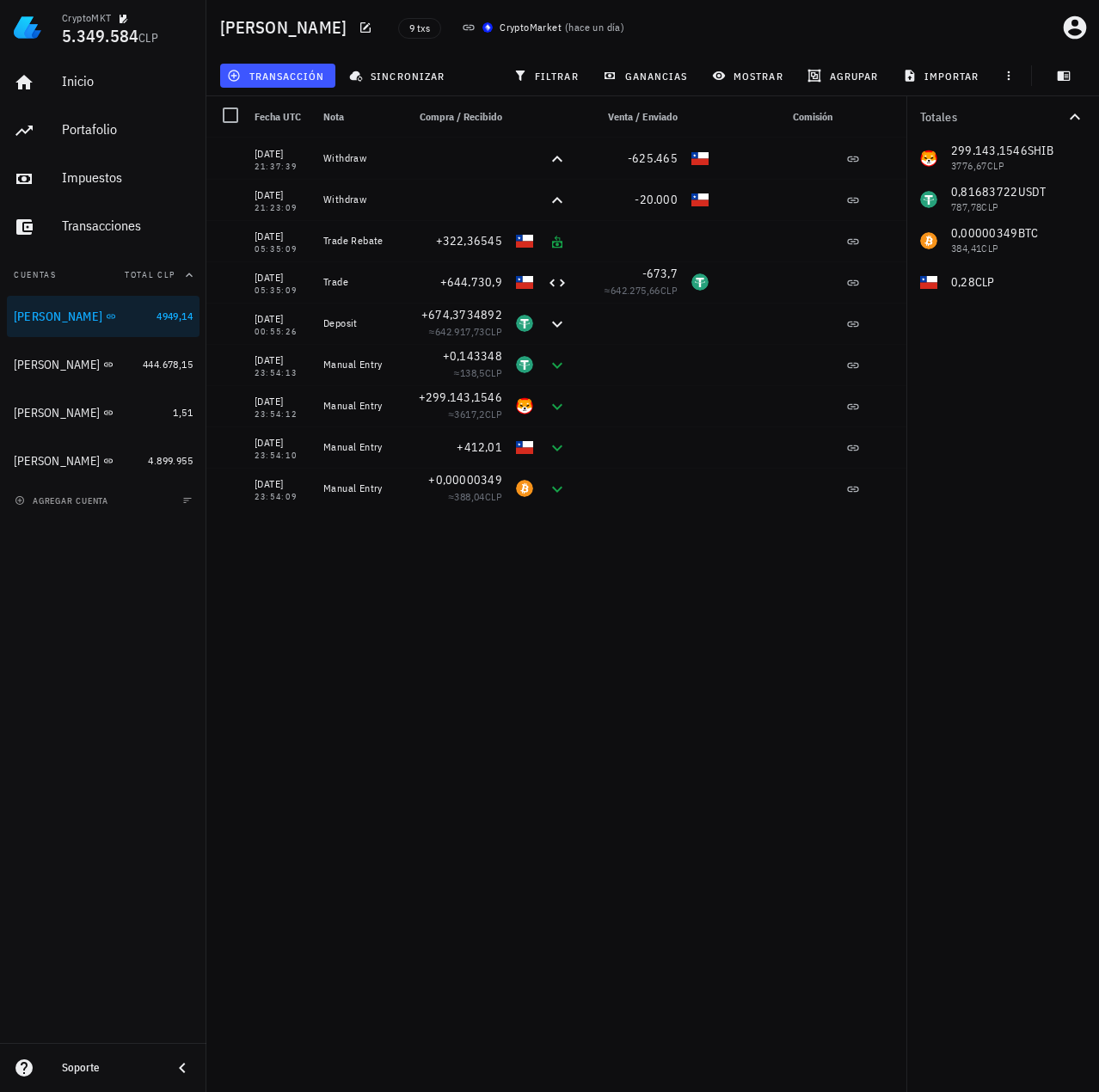
scroll to position [0, 0]
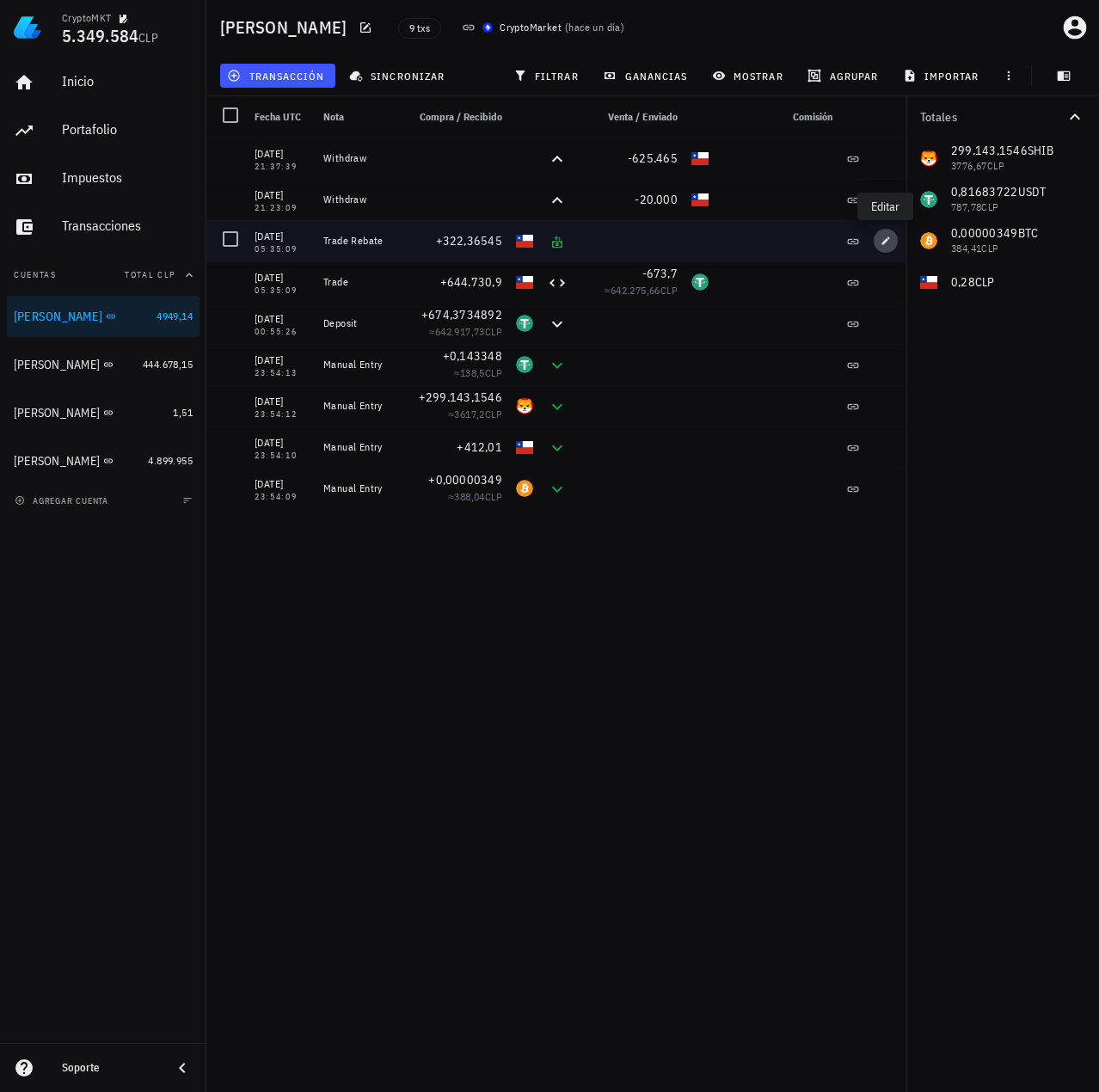
click at [883, 246] on button "button" at bounding box center [885, 240] width 24 height 24
type textarea "Trade Rebate"
type input "322,36545"
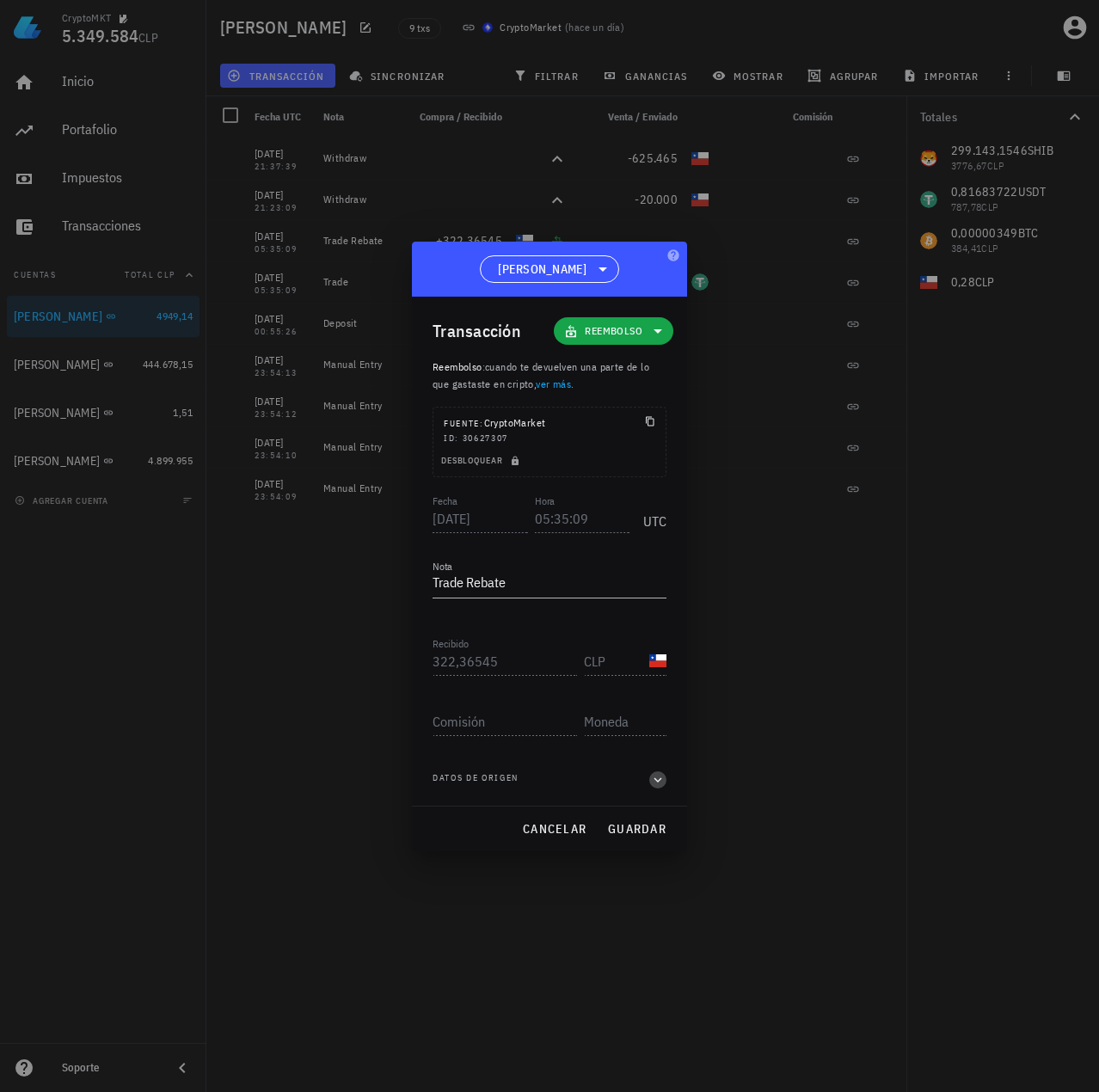
click at [657, 781] on icon "button" at bounding box center [658, 780] width 7 height 6
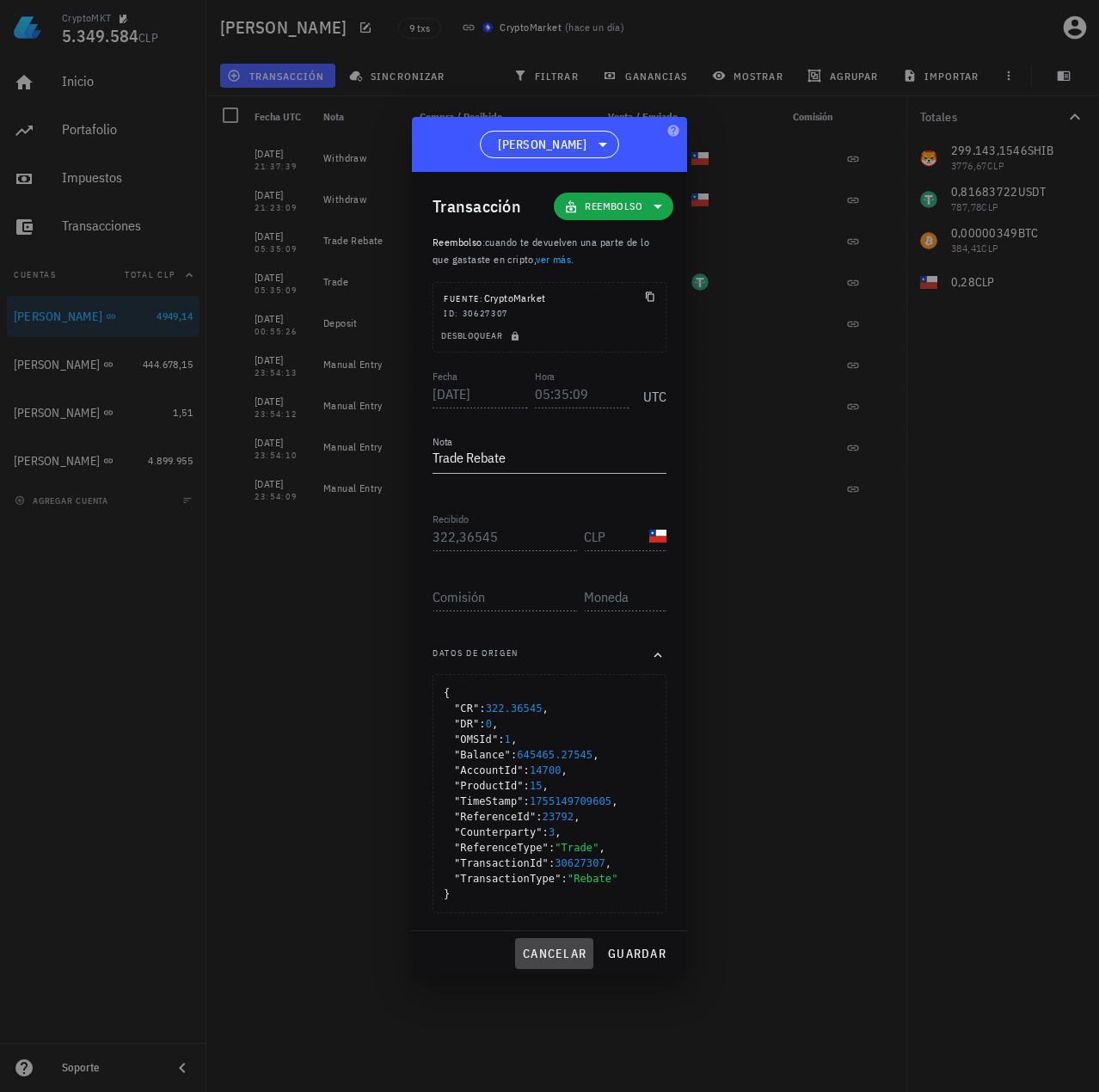
click at [561, 953] on span "cancelar" at bounding box center [554, 953] width 64 height 16
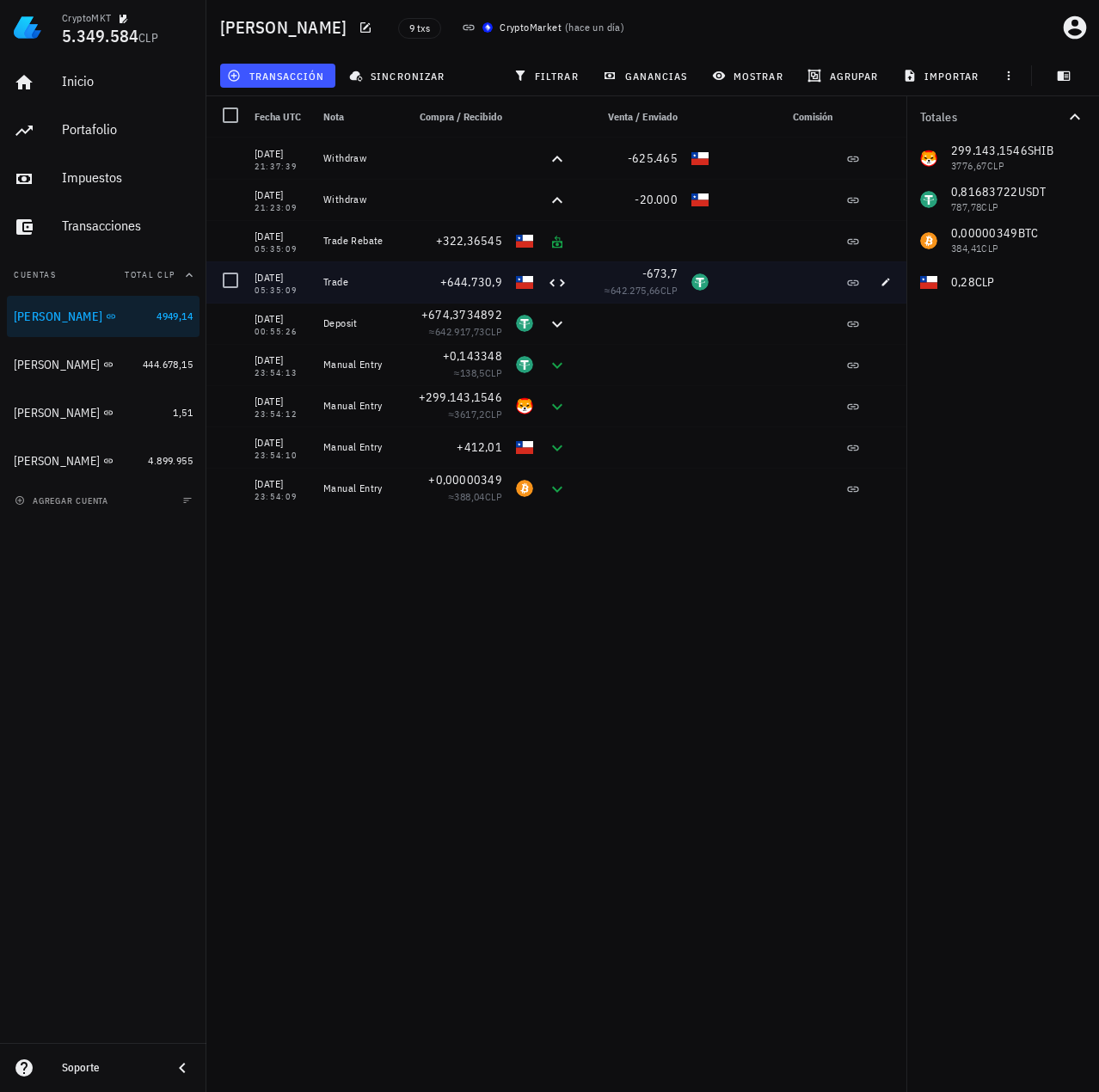
click at [783, 280] on div at bounding box center [777, 282] width 124 height 41
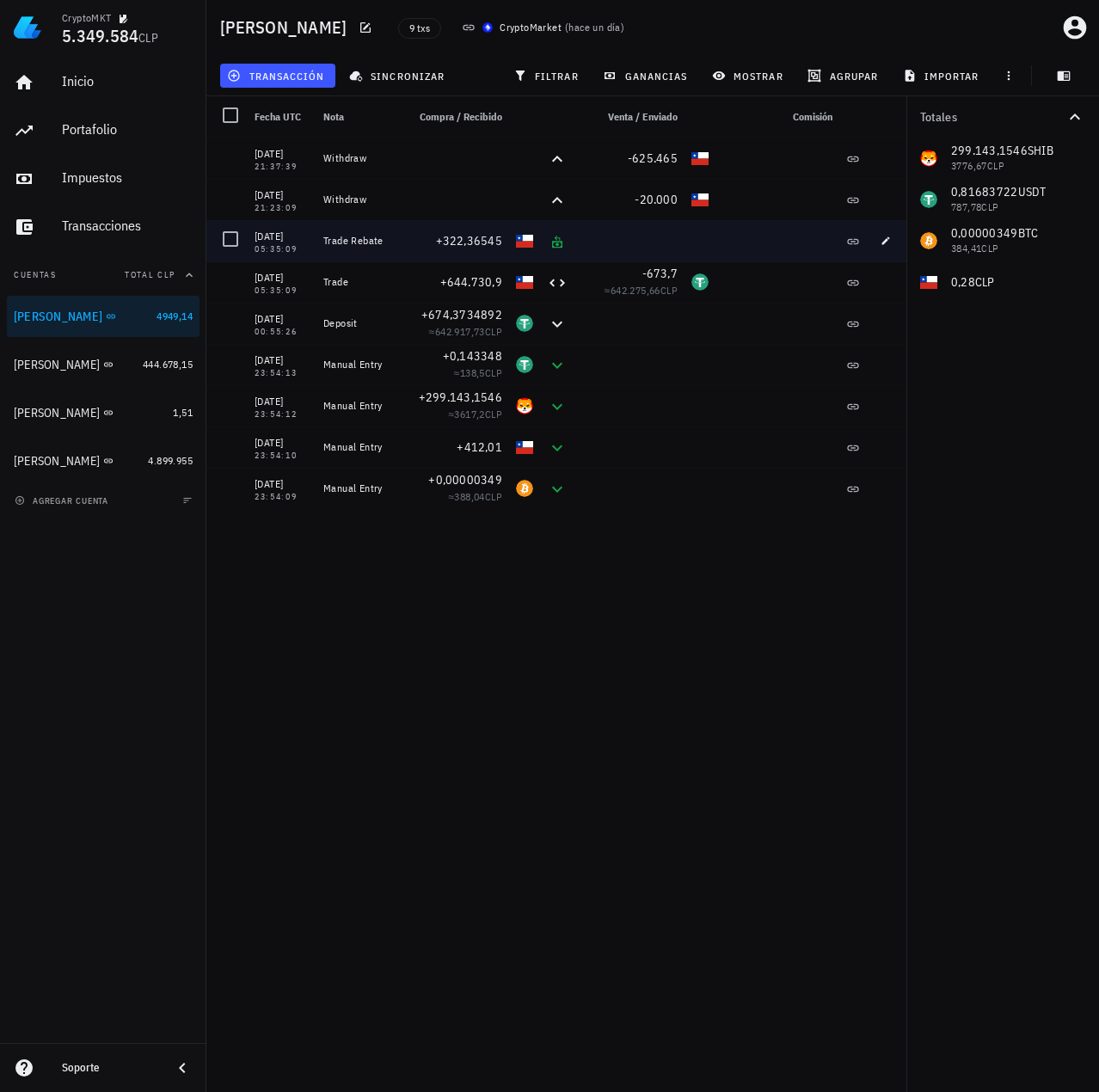
drag, startPoint x: 377, startPoint y: 238, endPoint x: 291, endPoint y: 226, distance: 86.8
click at [291, 226] on div "14/08/2025 05:35:09 Trade Rebate +322,36545" at bounding box center [559, 240] width 705 height 41
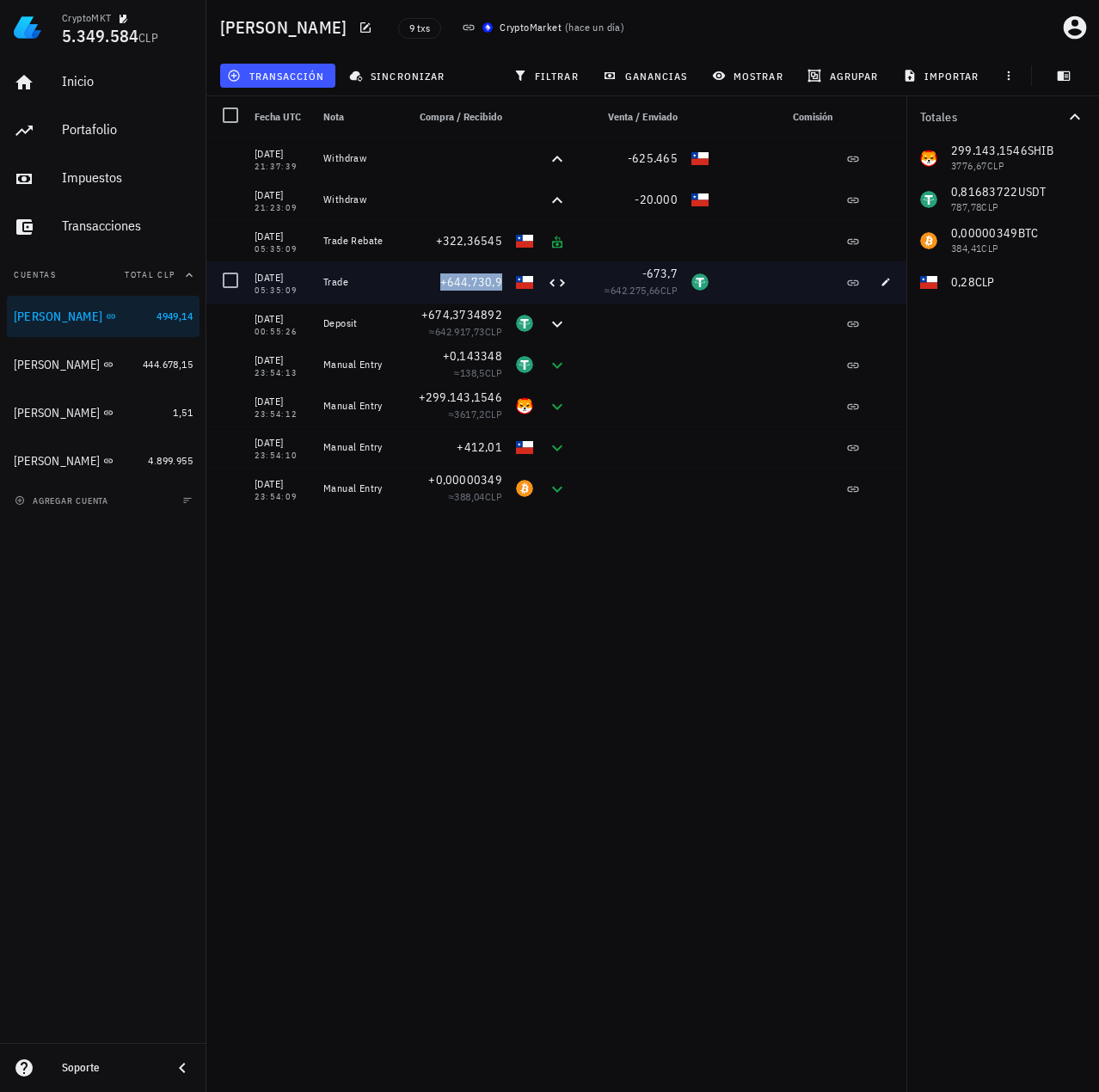
click at [447, 284] on span "+644.730,9" at bounding box center [472, 282] width 62 height 16
click at [462, 282] on span "+644.730,9" at bounding box center [472, 282] width 62 height 16
click at [759, 284] on div at bounding box center [777, 282] width 124 height 41
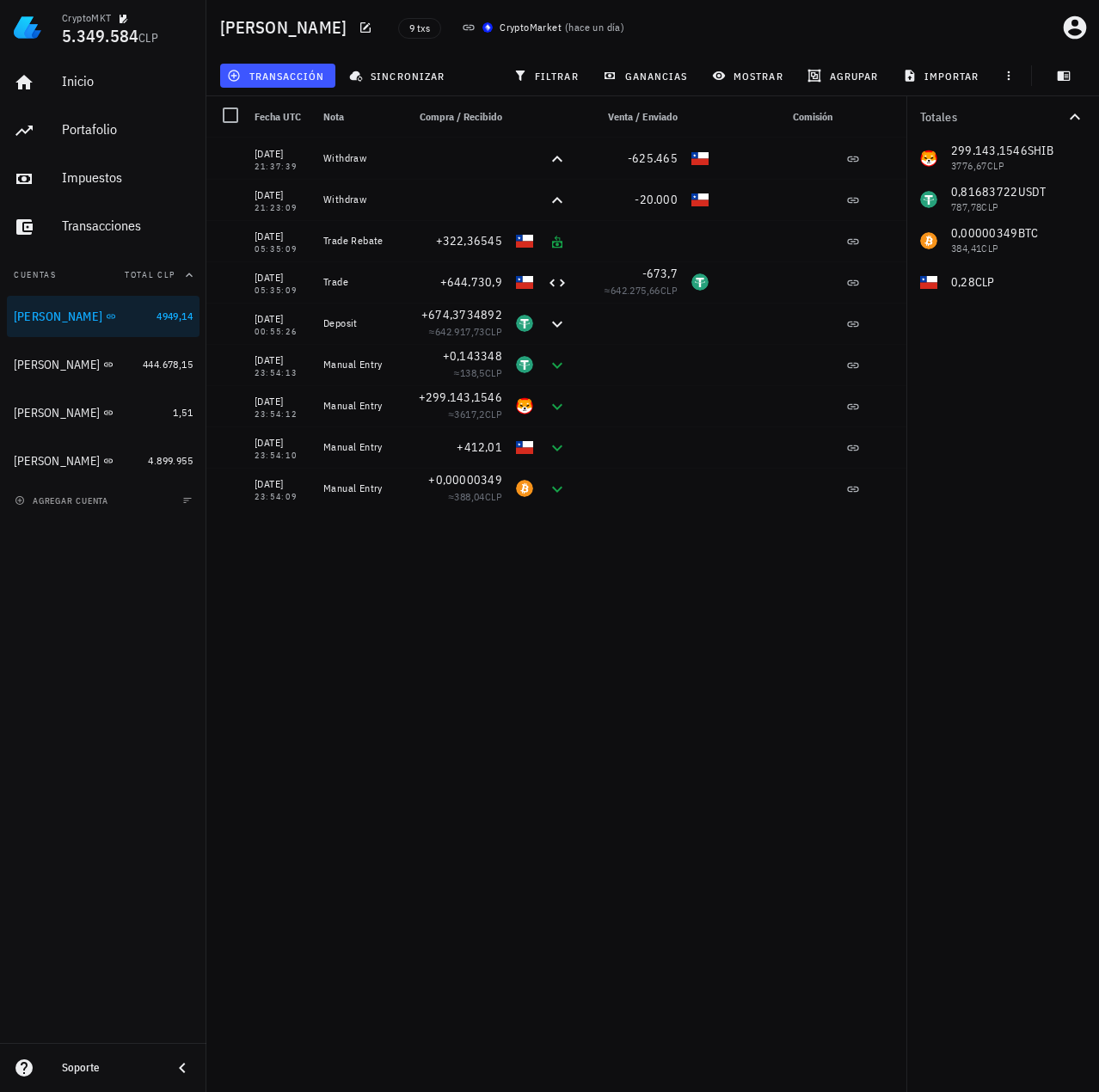
click at [783, 539] on div "14/08/2025 21:37:39 Withdraw -625.465 14/08/2025 21:23:09 Withdraw -20.000 14/0…" at bounding box center [559, 607] width 705 height 941
click at [743, 649] on div "14/08/2025 21:37:39 Withdraw -625.465 14/08/2025 21:23:09 Withdraw -20.000 14/0…" at bounding box center [559, 607] width 705 height 941
click at [693, 710] on div "14/08/2025 21:37:39 Withdraw -625.465 14/08/2025 21:23:09 Withdraw -20.000 14/0…" at bounding box center [559, 607] width 705 height 941
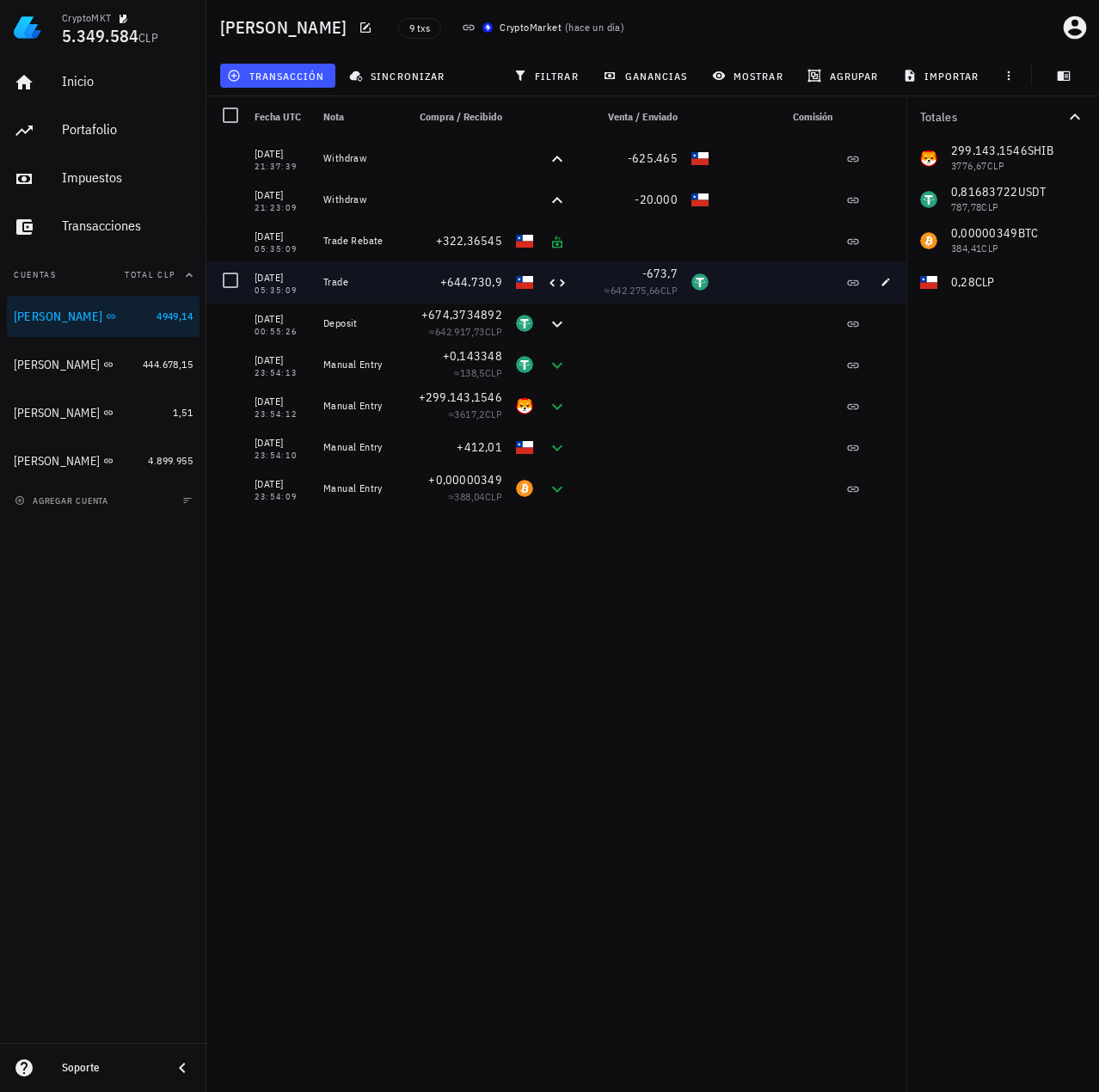
click at [738, 293] on div at bounding box center [777, 282] width 124 height 41
click at [891, 281] on icon "button" at bounding box center [885, 282] width 10 height 10
type textarea "Trade"
type input "644.730,9"
type input "673,7"
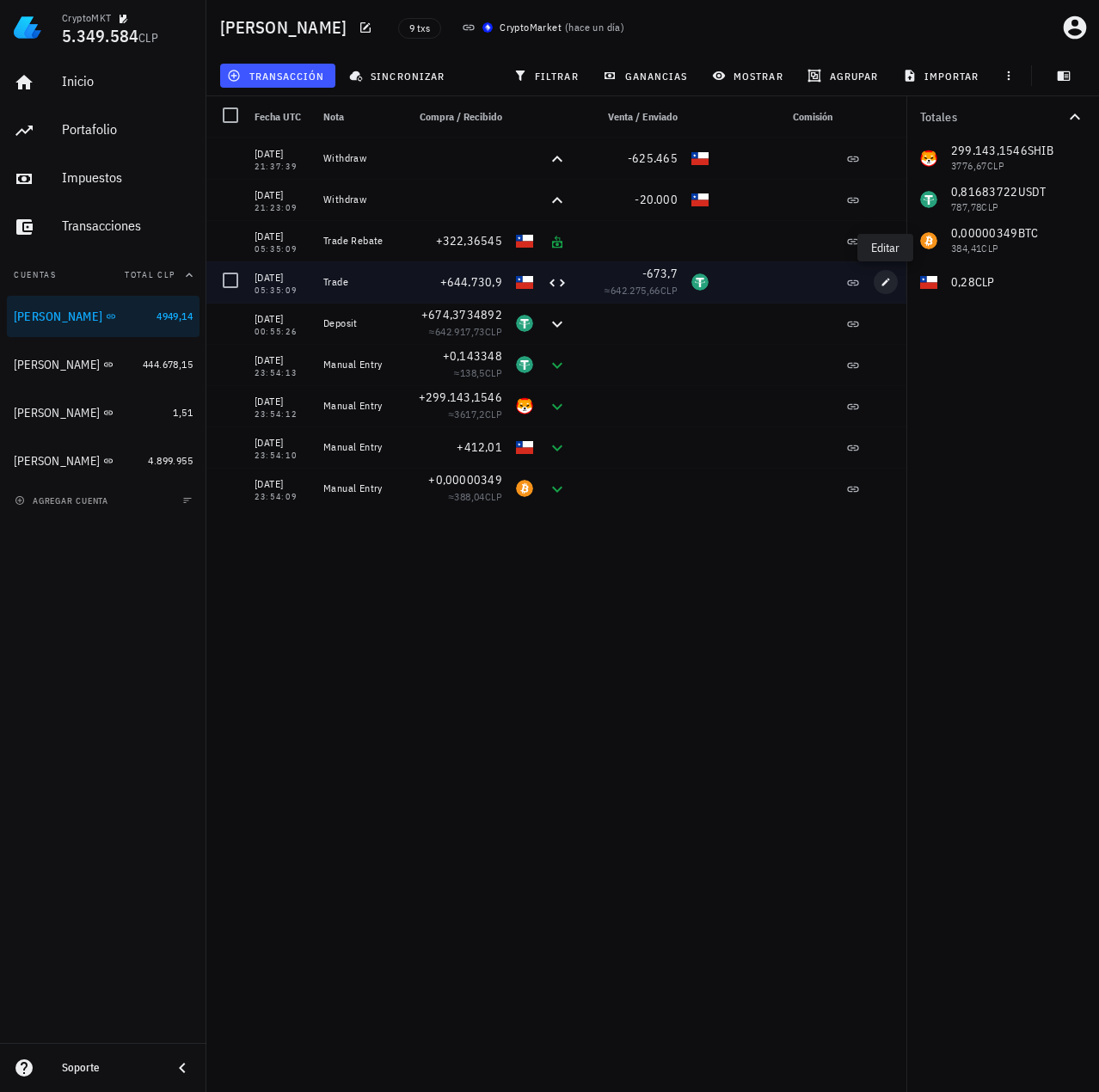
type input "USDT"
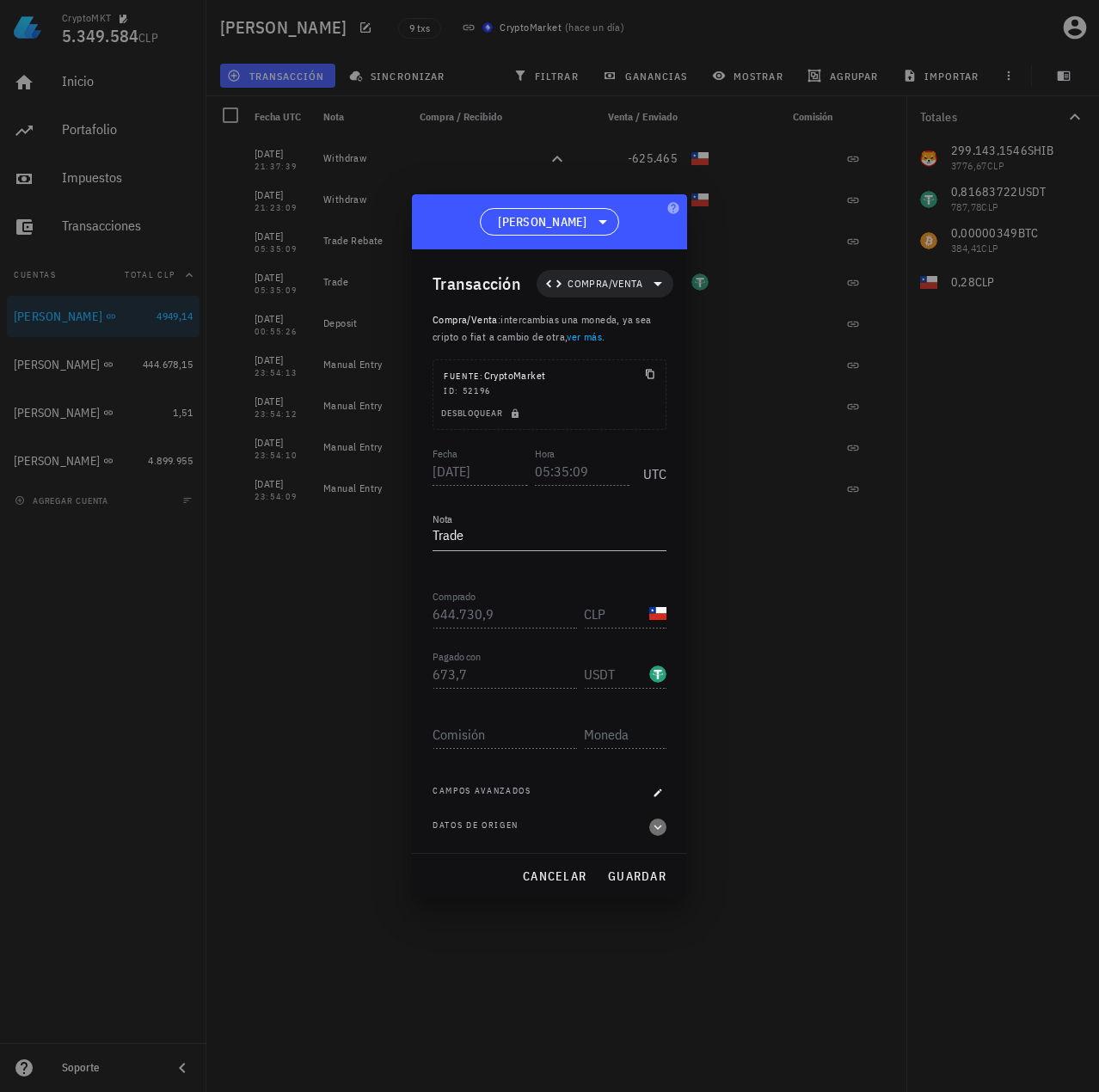
click at [659, 830] on icon "button" at bounding box center [658, 827] width 16 height 20
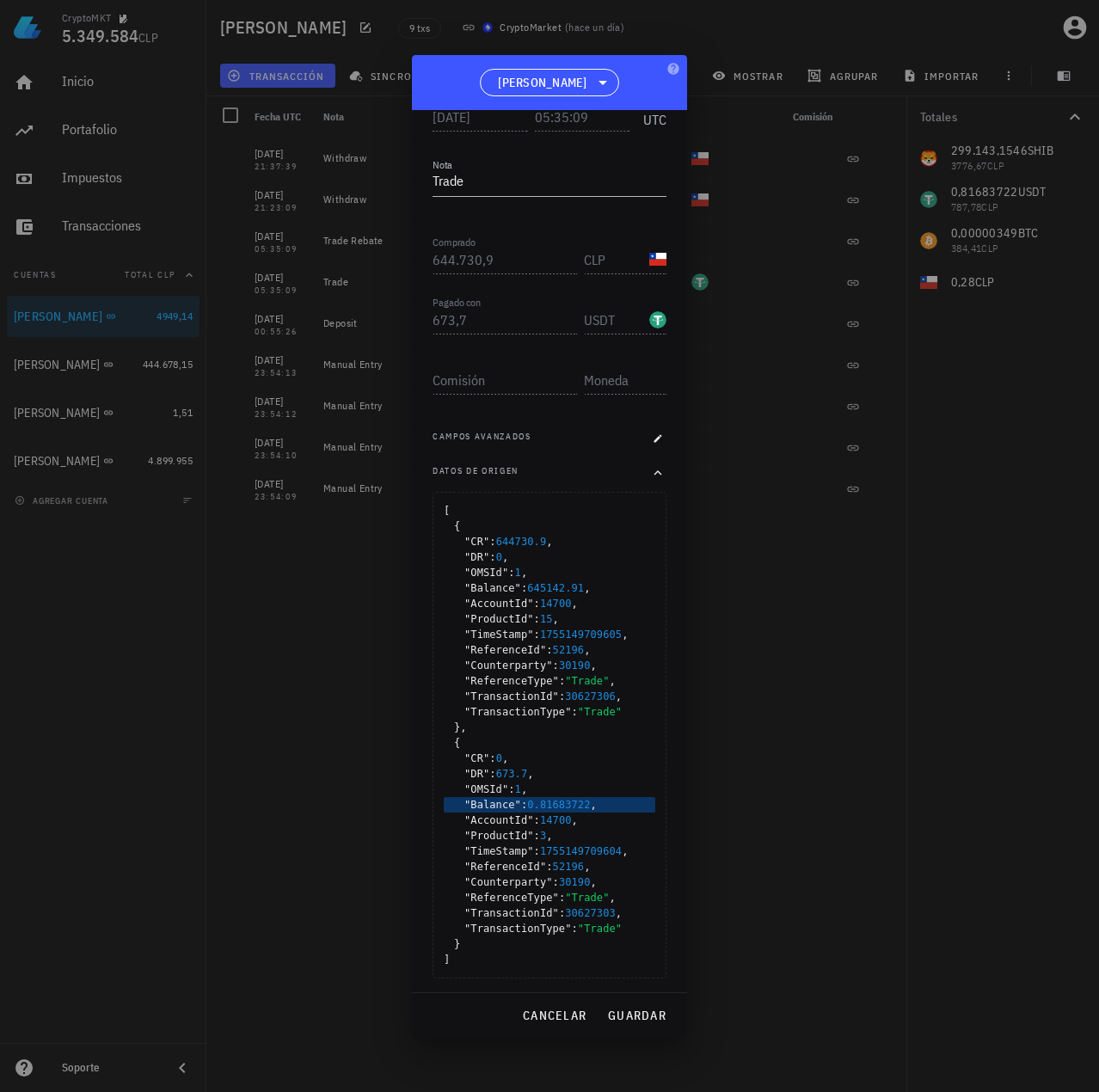
scroll to position [218, 0]
click at [557, 1010] on span "cancelar" at bounding box center [554, 1016] width 64 height 16
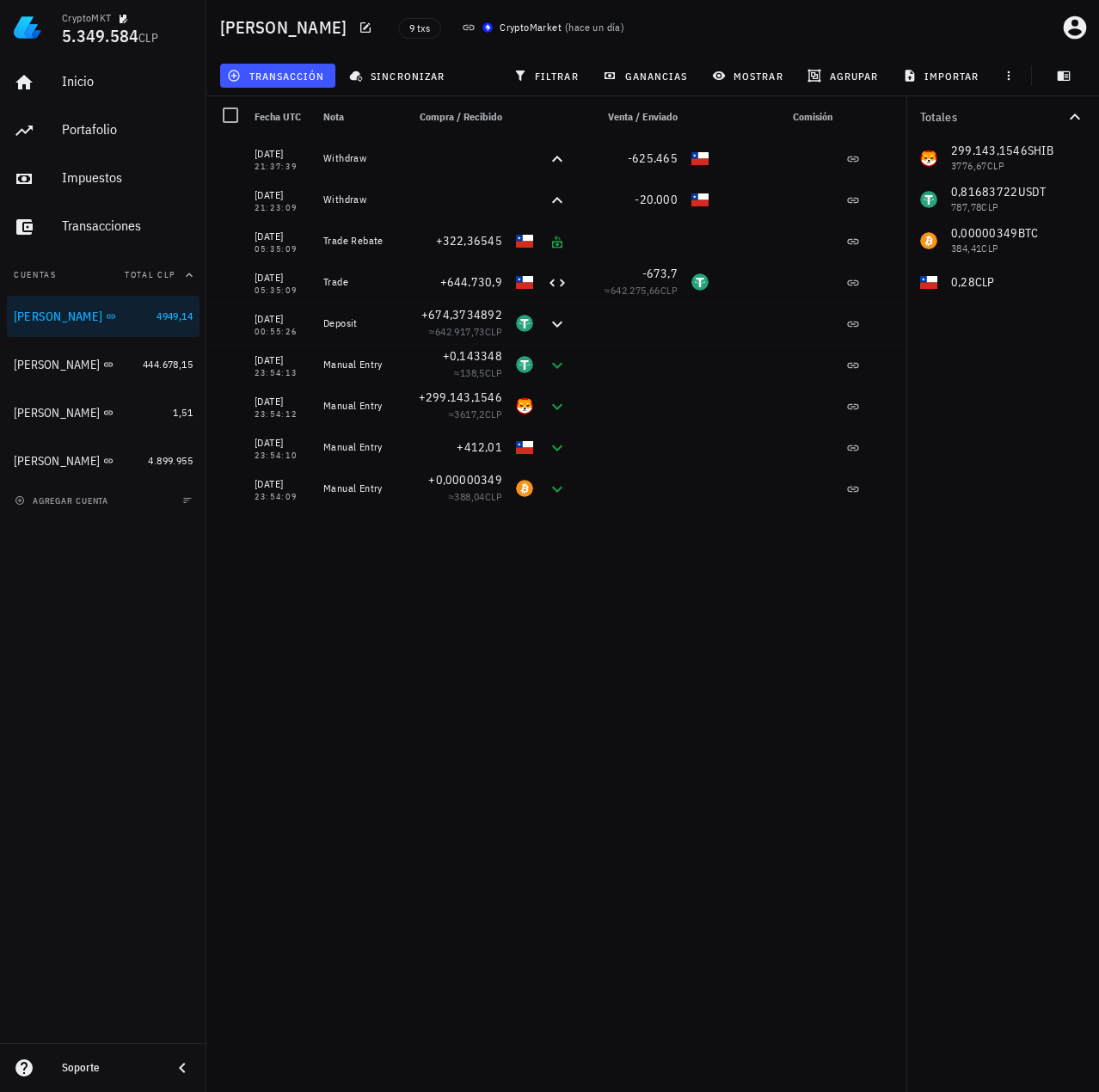
scroll to position [0, 0]
click at [647, 774] on div "14/08/2025 21:37:39 Withdraw -625.465 14/08/2025 21:23:09 Withdraw -20.000 14/0…" at bounding box center [559, 607] width 705 height 941
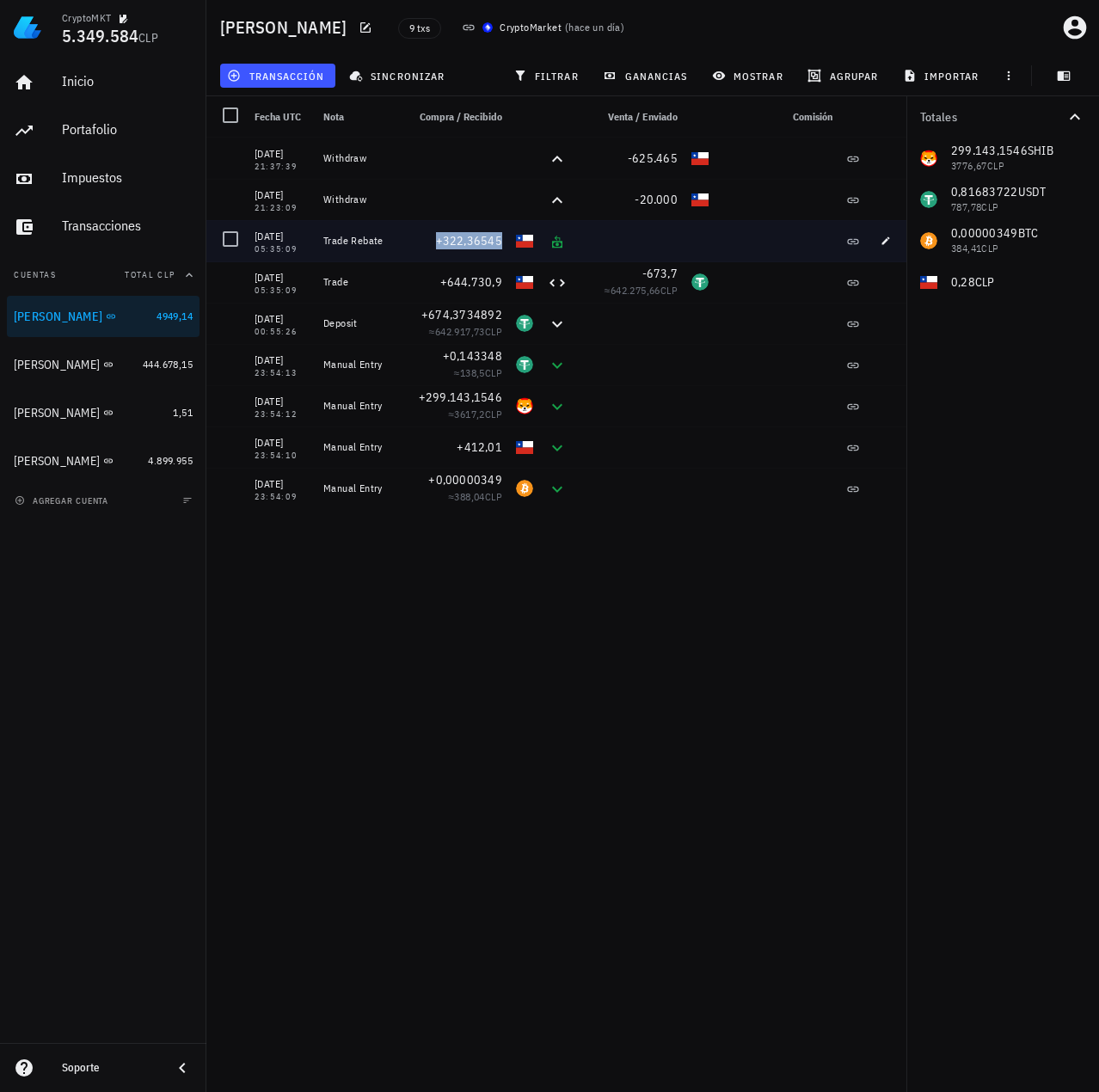
drag, startPoint x: 422, startPoint y: 241, endPoint x: 582, endPoint y: 234, distance: 160.2
click at [582, 233] on div "14/08/2025 05:35:09 Trade Rebate +322,36545" at bounding box center [559, 240] width 705 height 41
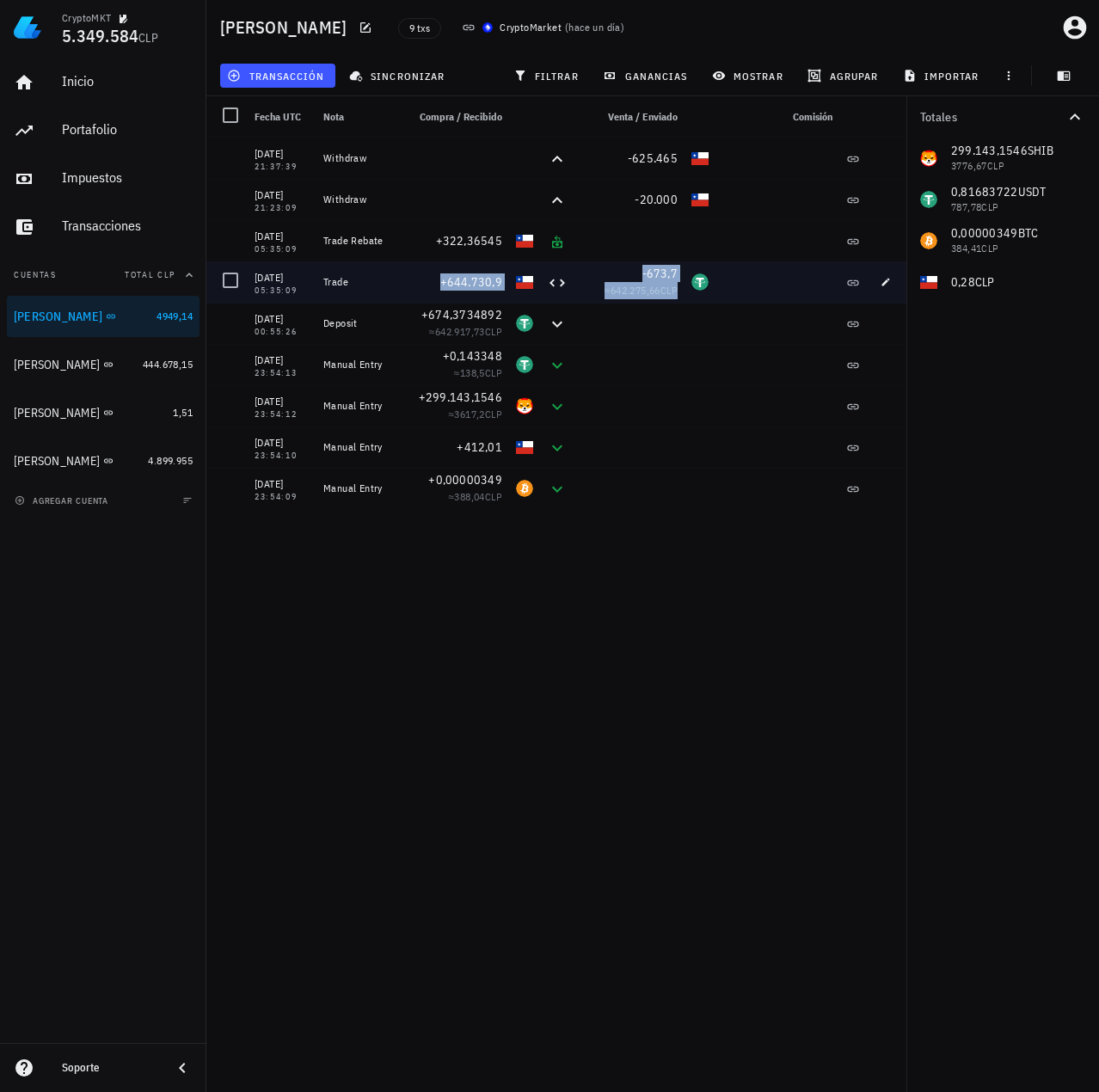
drag, startPoint x: 440, startPoint y: 280, endPoint x: 816, endPoint y: 281, distance: 376.0
click at [816, 281] on div "14/08/2025 05:35:09 Trade +644.730,9 -673,7 ≈ 642.275,66 CLP" at bounding box center [559, 282] width 705 height 41
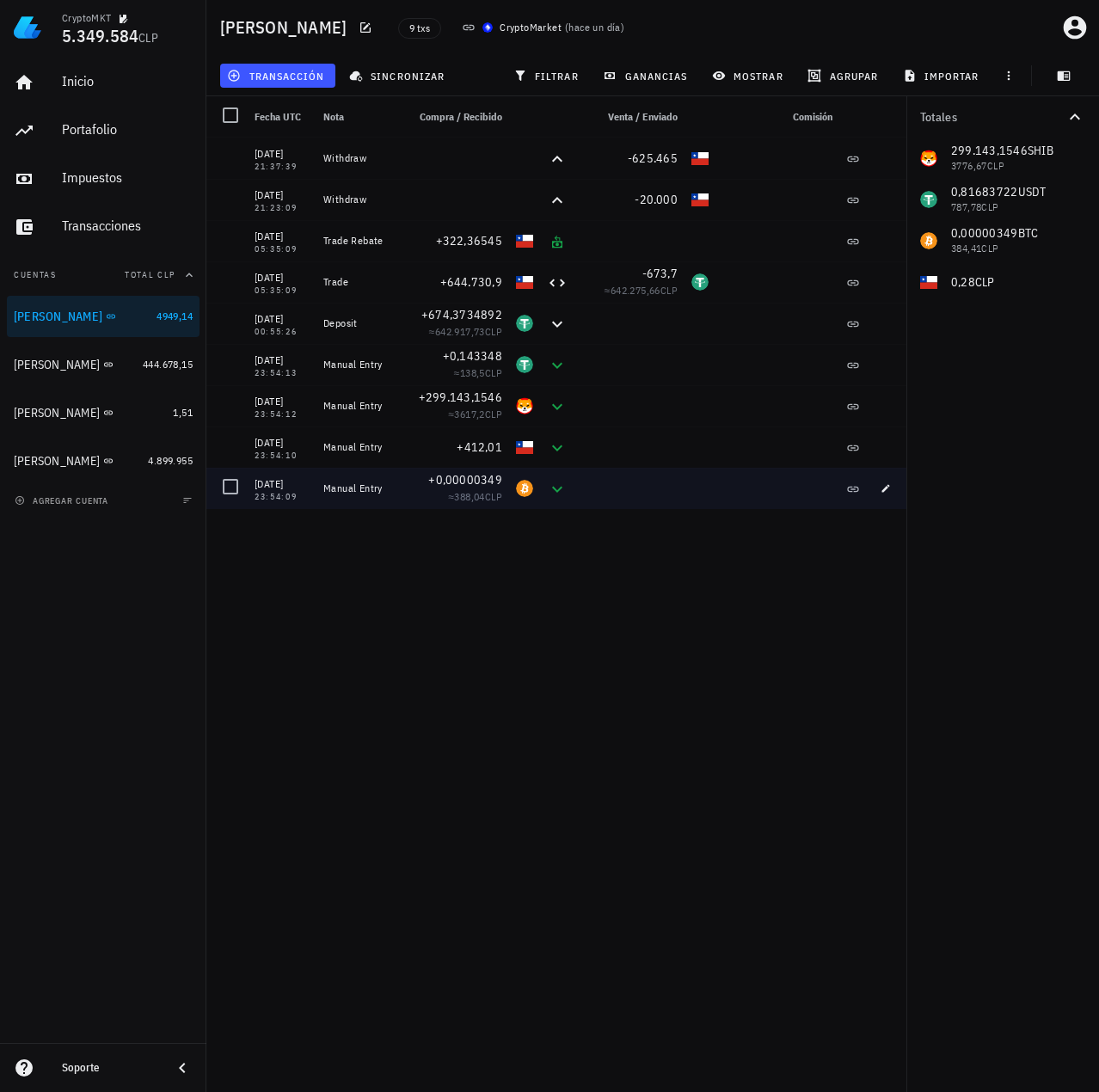
click at [694, 663] on div "14/08/2025 21:37:39 Withdraw -625.465 14/08/2025 21:23:09 Withdraw -20.000 14/0…" at bounding box center [559, 607] width 705 height 941
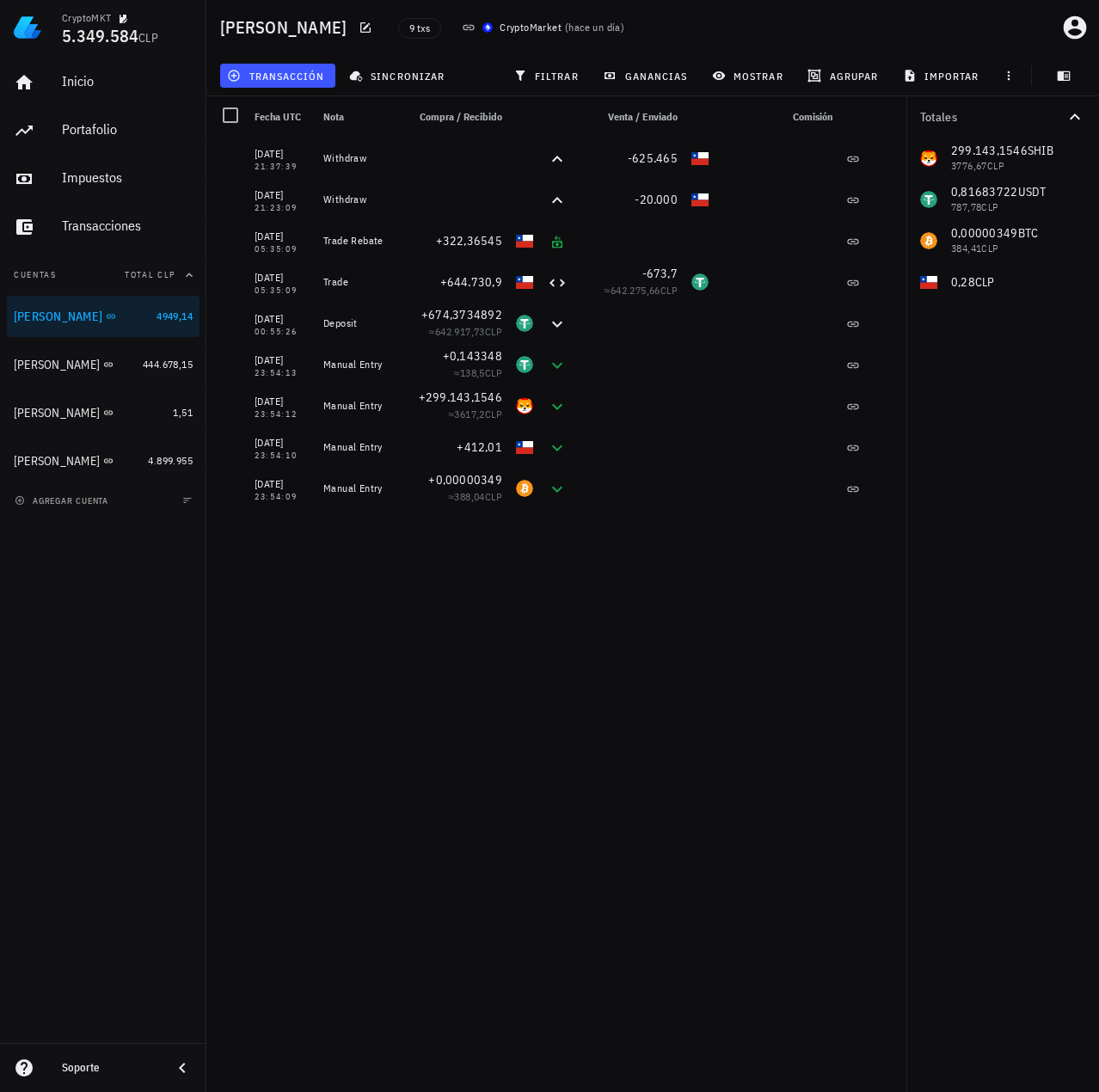
click at [523, 618] on div "14/08/2025 21:37:39 Withdraw -625.465 14/08/2025 21:23:09 Withdraw -20.000 14/0…" at bounding box center [559, 607] width 705 height 941
drag, startPoint x: 978, startPoint y: 148, endPoint x: 1022, endPoint y: 148, distance: 44.0
click at [1022, 148] on div "299.143,1546 SHIB 3776,67 CLP 0,81683722 USDT 787,78 CLP 0,00000349 BTC 384,41 …" at bounding box center [1003, 220] width 193 height 165
click at [1011, 235] on div "299.143,1546 SHIB 3776,67 CLP 0,81683722 USDT 787,78 CLP 0,00000349 BTC 384,41 …" at bounding box center [1003, 220] width 193 height 165
drag, startPoint x: 953, startPoint y: 278, endPoint x: 982, endPoint y: 293, distance: 32.6
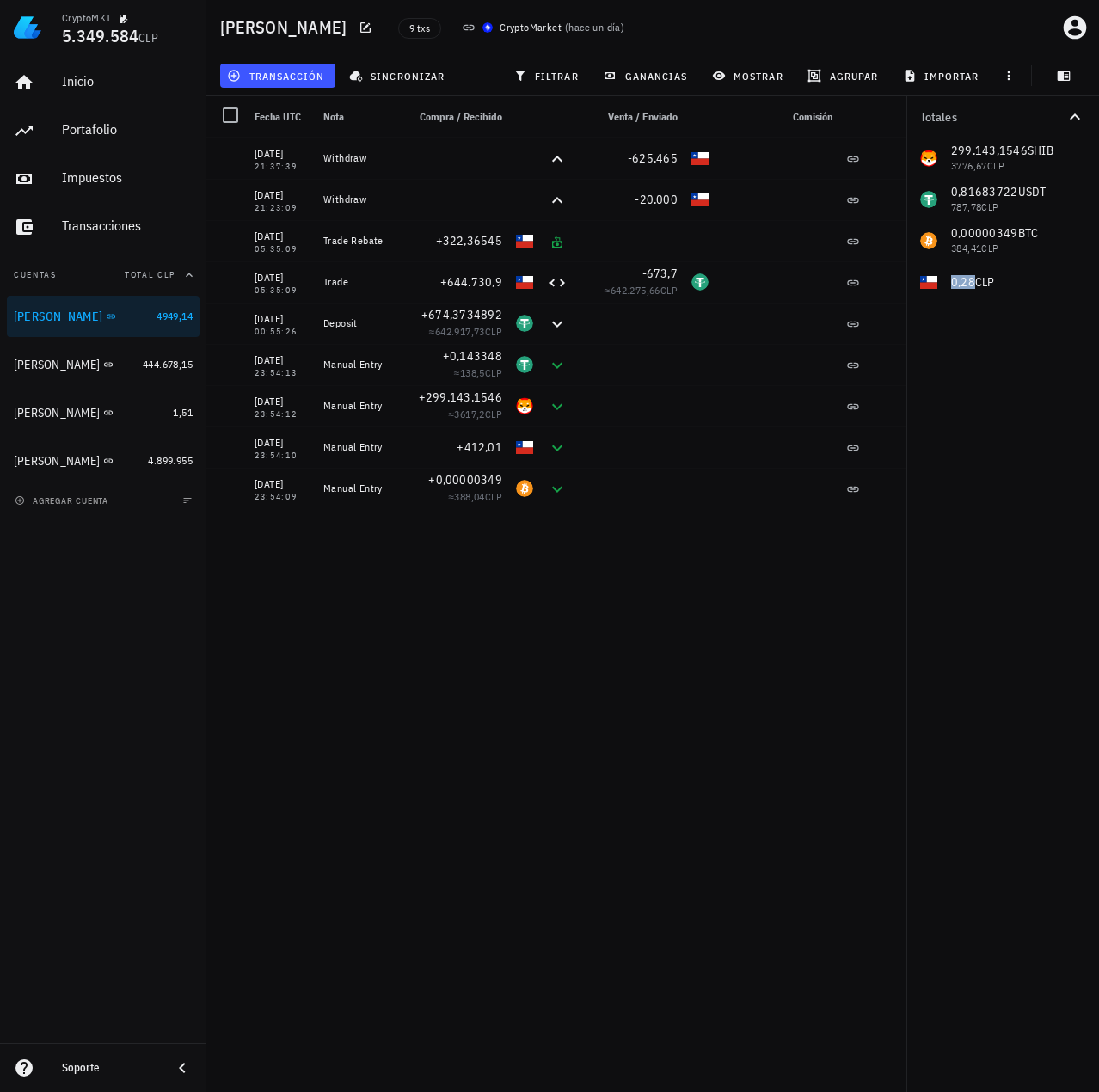
click at [986, 273] on div "299.143,1546 SHIB 3776,67 CLP 0,81683722 USDT 787,78 CLP 0,00000349 BTC 384,41 …" at bounding box center [1003, 220] width 193 height 165
drag, startPoint x: 972, startPoint y: 193, endPoint x: 1012, endPoint y: 195, distance: 40.0
click at [1012, 195] on div "299.143,1546 SHIB 3776,67 CLP 0,81683722 USDT 787,78 CLP 0,00000349 BTC 384,41 …" at bounding box center [1003, 220] width 193 height 165
click at [39, 368] on div "Francisco Urrea" at bounding box center [57, 365] width 86 height 15
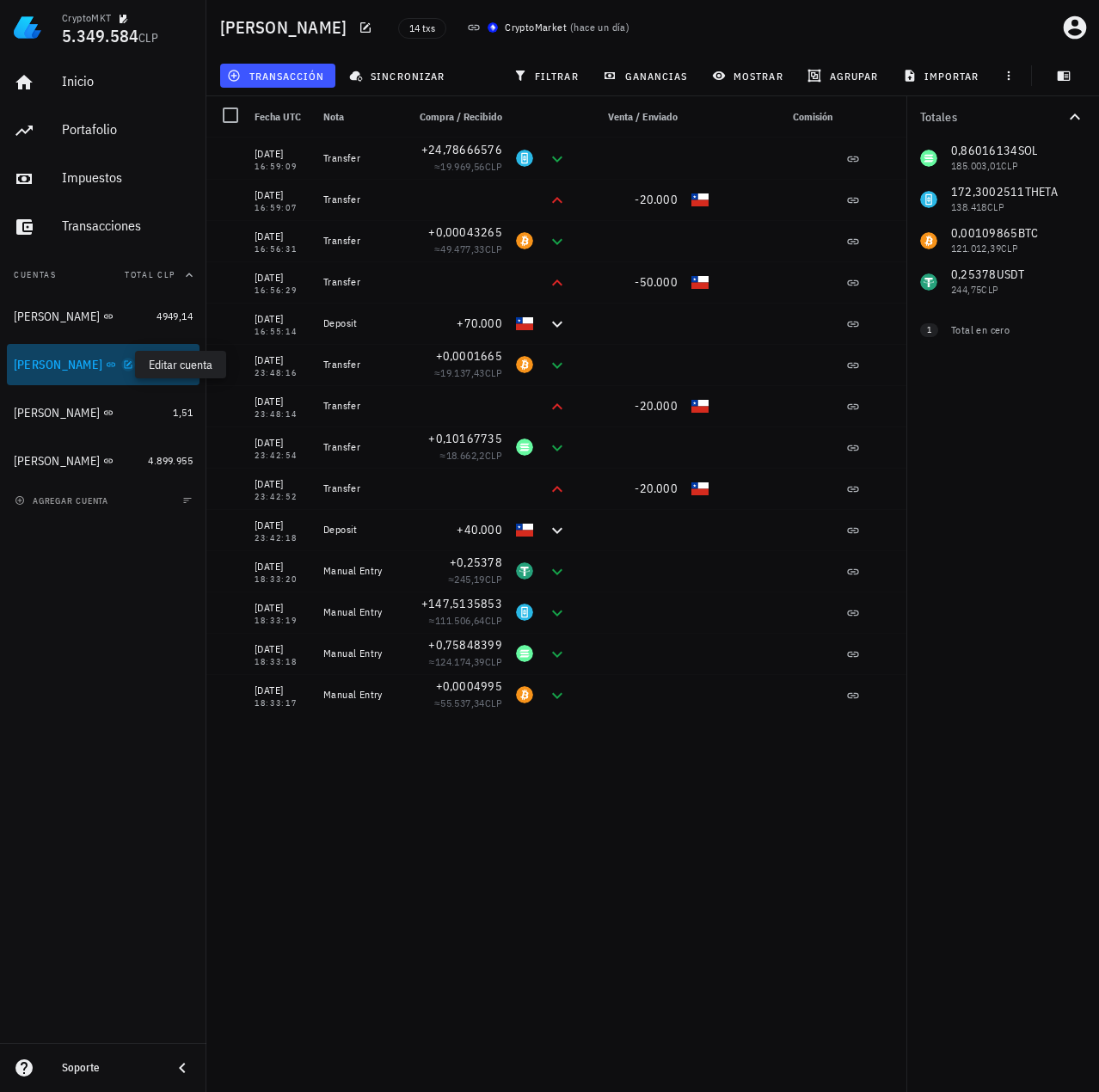
click at [125, 363] on icon "button" at bounding box center [128, 364] width 7 height 7
type textarea "Francisco Urrea"
type textarea "auth0|624a1020407a63006ac9681c"
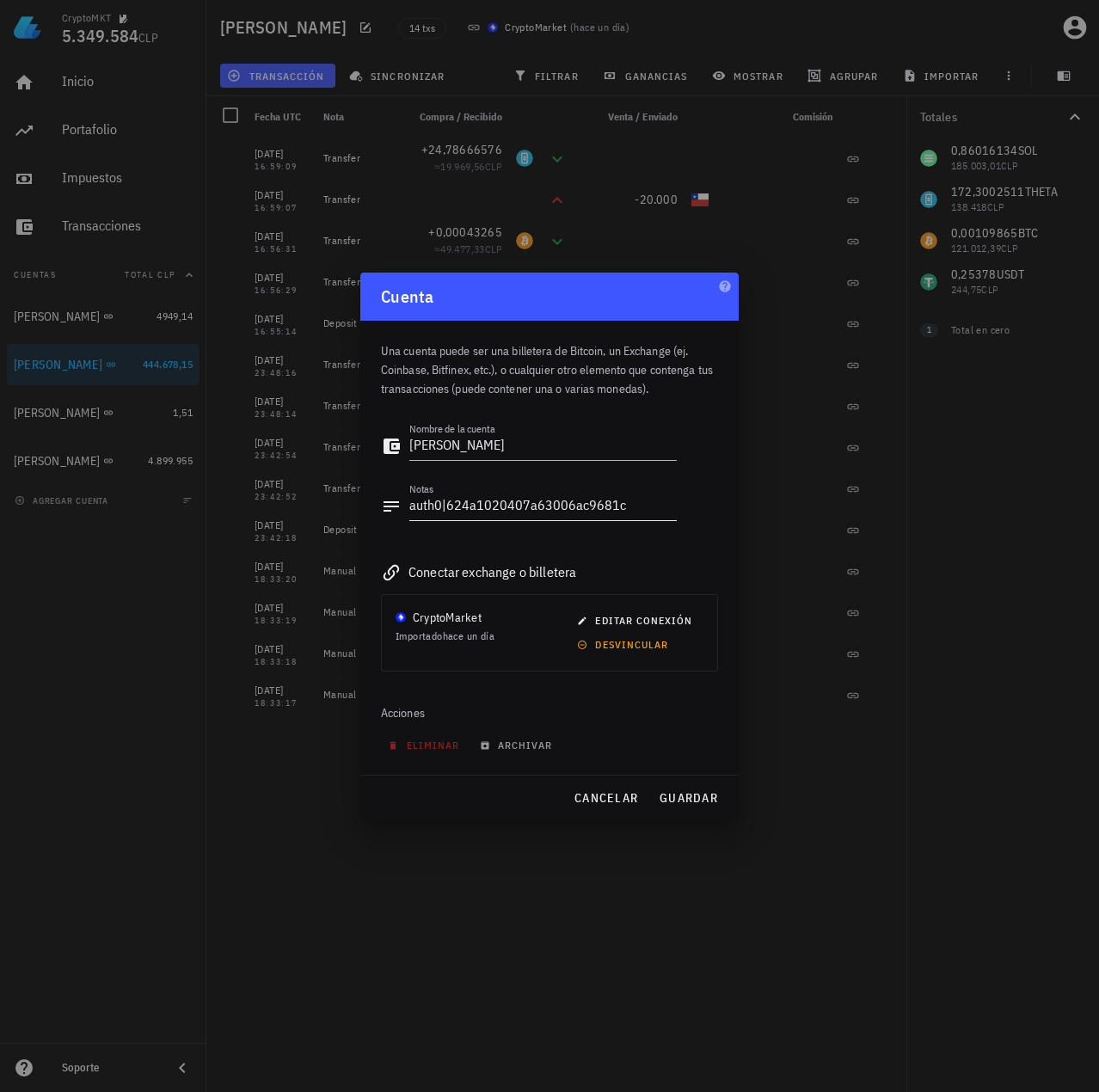
click at [617, 498] on textarea "auth0|624a1020407a63006ac9681c" at bounding box center [542, 507] width 267 height 28
click at [611, 807] on button "cancelar" at bounding box center [605, 798] width 78 height 31
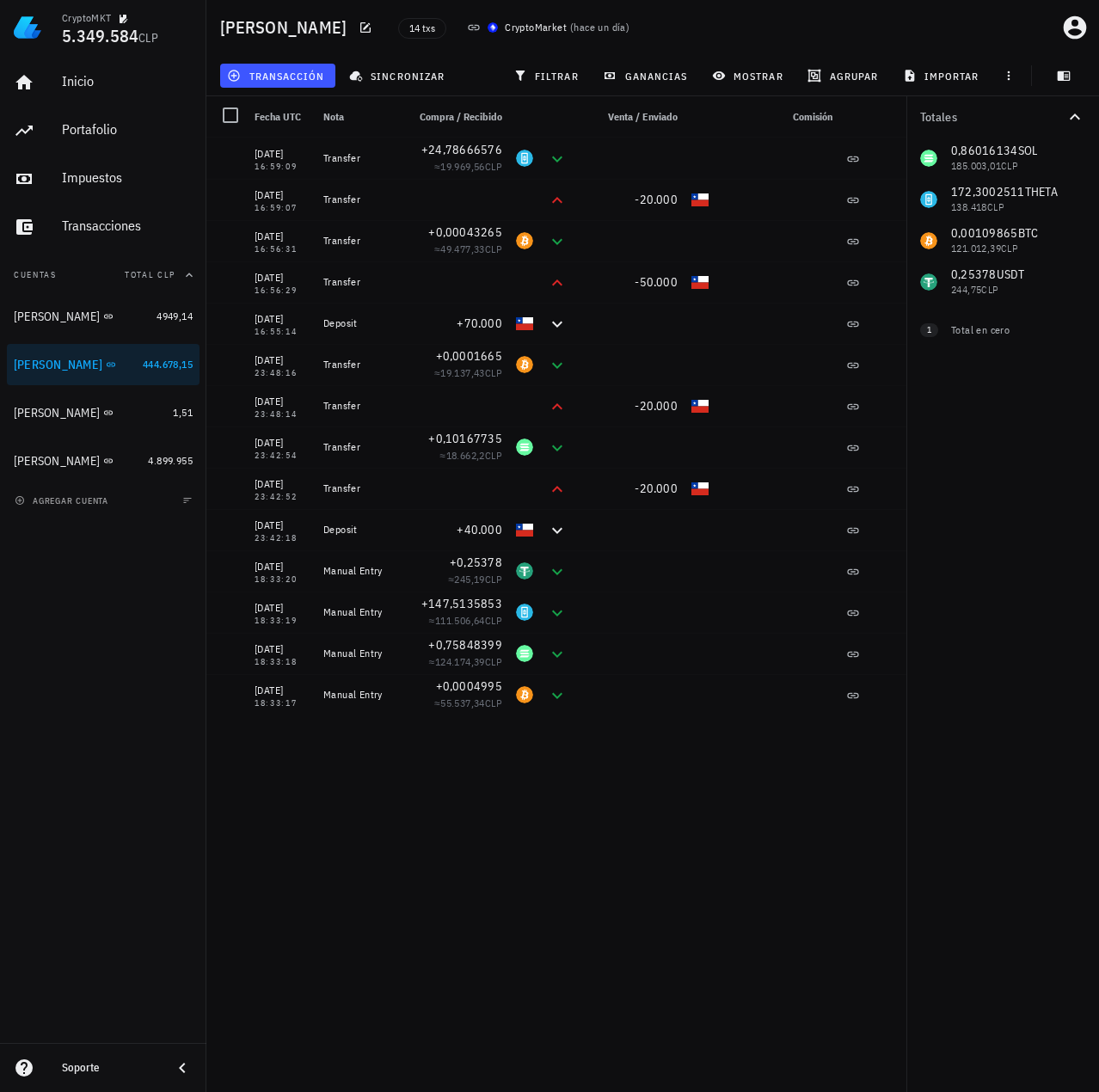
click at [1025, 752] on div "Totales 0,86016134 SOL 185.003,01 CLP 172,3002511 THETA 138.418 CLP 0,00109865 …" at bounding box center [1003, 594] width 193 height 996
click at [990, 150] on div "0,86016134 SOL 185.003,01 CLP 172,3002511 THETA 138.418 CLP 0,00109865 BTC 121.…" at bounding box center [1003, 220] width 193 height 165
click at [958, 149] on div "0,86016134 SOL 185.003,01 CLP 172,3002511 THETA 138.418 CLP 0,00109865 BTC 121.…" at bounding box center [1003, 220] width 193 height 165
drag, startPoint x: 954, startPoint y: 151, endPoint x: 1008, endPoint y: 149, distance: 54.0
click at [1016, 145] on div "0,86016134 SOL 185.003,01 CLP 172,3002511 THETA 138.418 CLP 0,00109865 BTC 121.…" at bounding box center [1003, 220] width 193 height 165
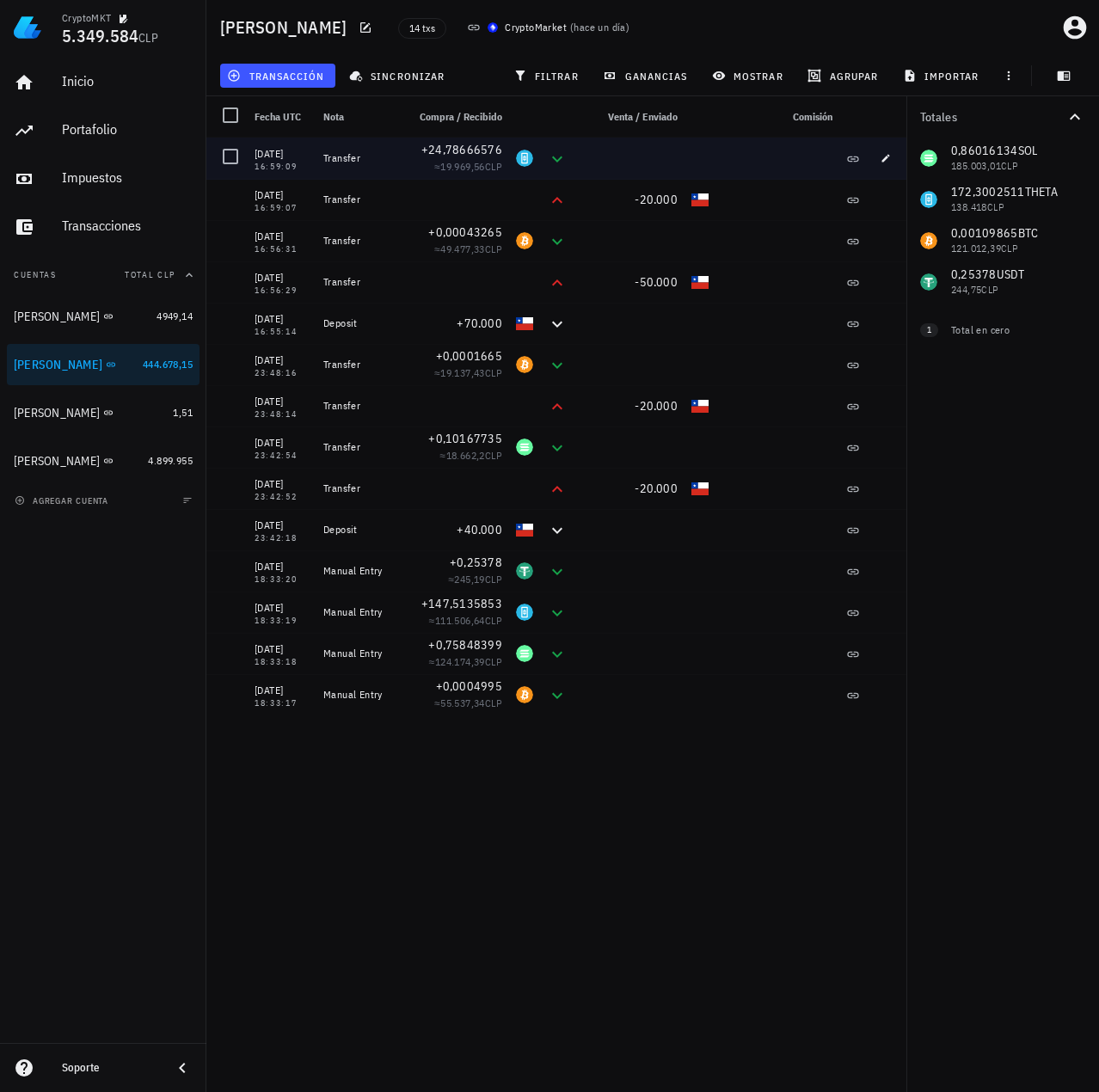
click at [502, 178] on div "+24,78666576 ≈ 19.969,56 CLP" at bounding box center [454, 158] width 110 height 41
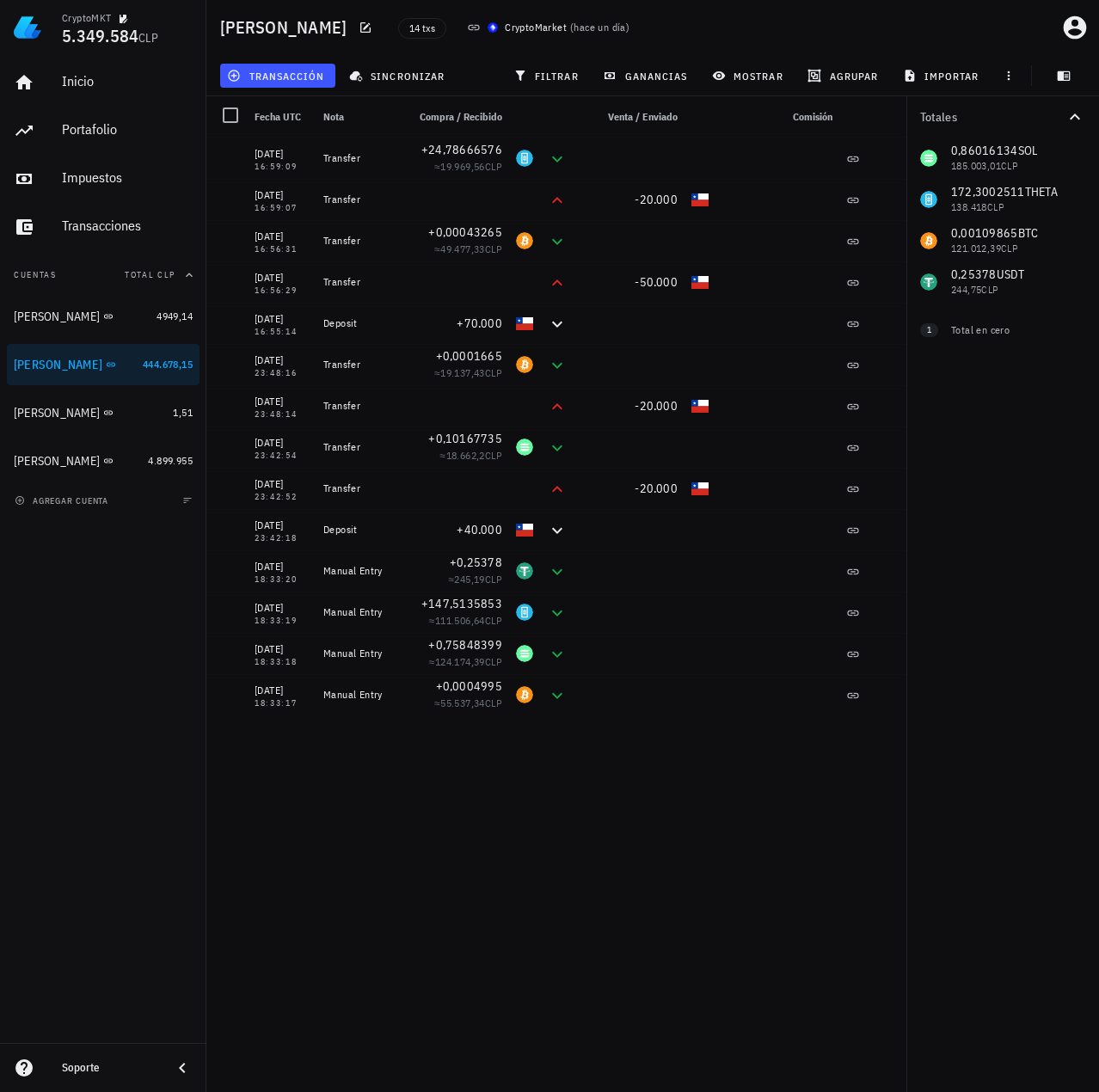
click at [984, 172] on div "0,86016134 SOL 185.003,01 CLP 172,3002511 THETA 138.418 CLP 0,00109865 BTC 121.…" at bounding box center [1003, 220] width 193 height 165
click at [982, 211] on div "0,86016134 SOL 185.003,01 CLP 172,3002511 THETA 138.418 CLP 0,00109865 BTC 121.…" at bounding box center [1003, 220] width 193 height 165
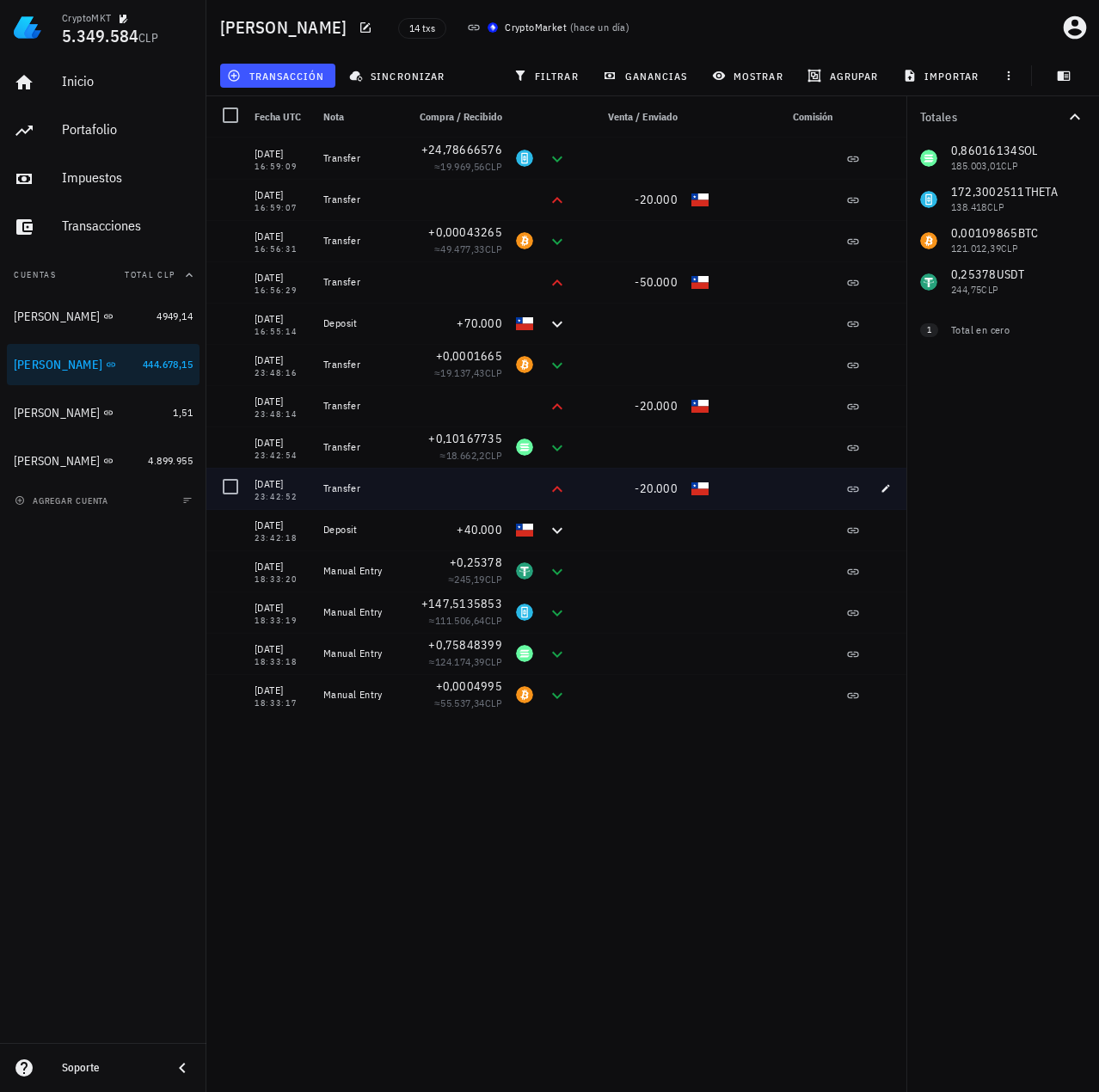
click at [434, 505] on div at bounding box center [454, 488] width 110 height 41
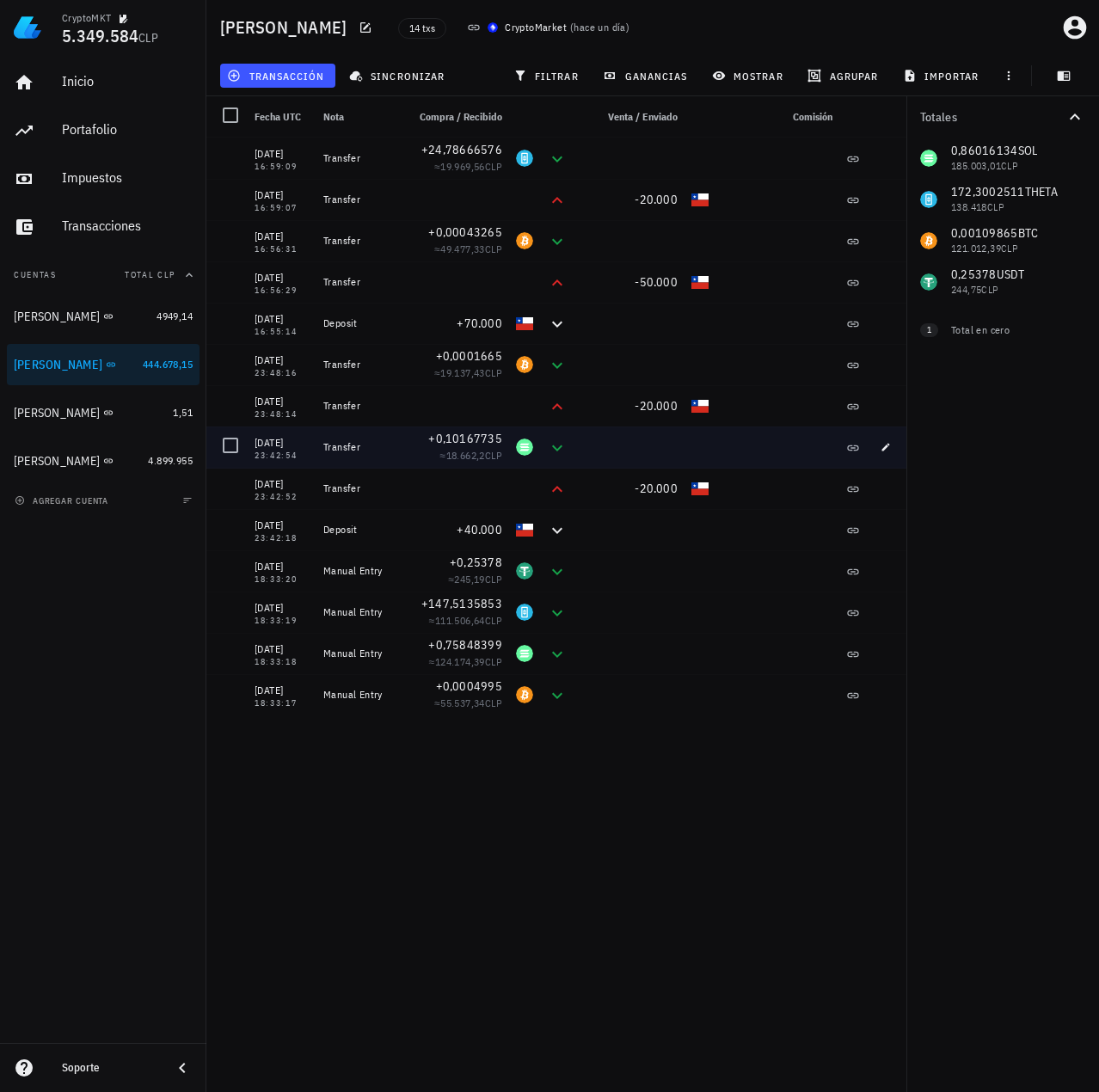
drag, startPoint x: 371, startPoint y: 496, endPoint x: 247, endPoint y: 439, distance: 136.5
click at [247, 439] on div "15/08/2025 16:59:09 Transfer +24,78666576 ≈ 19.969,56 CLP 15/08/2025 16:59:07 T…" at bounding box center [559, 427] width 705 height 578
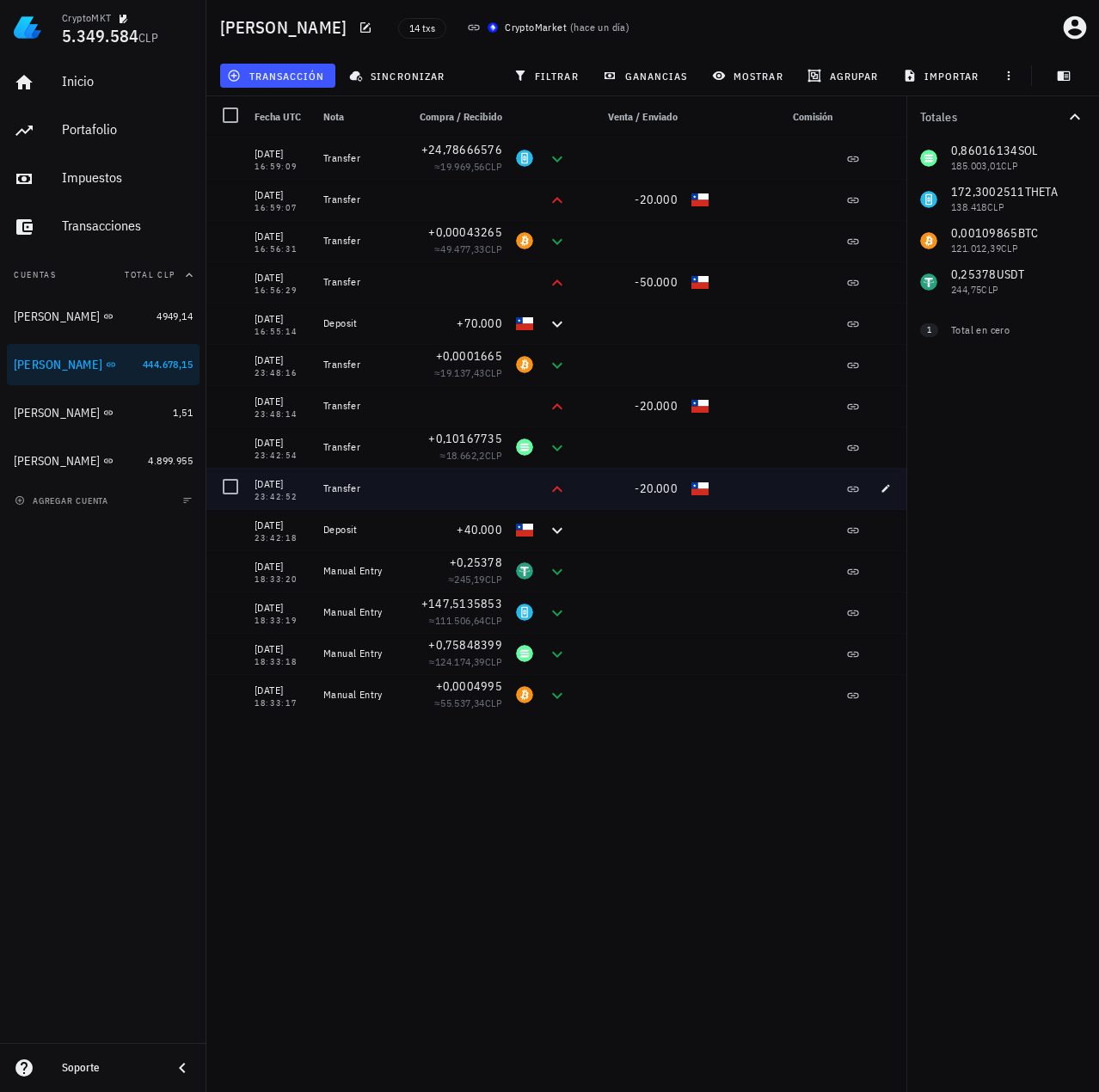
click at [447, 481] on div at bounding box center [454, 488] width 110 height 41
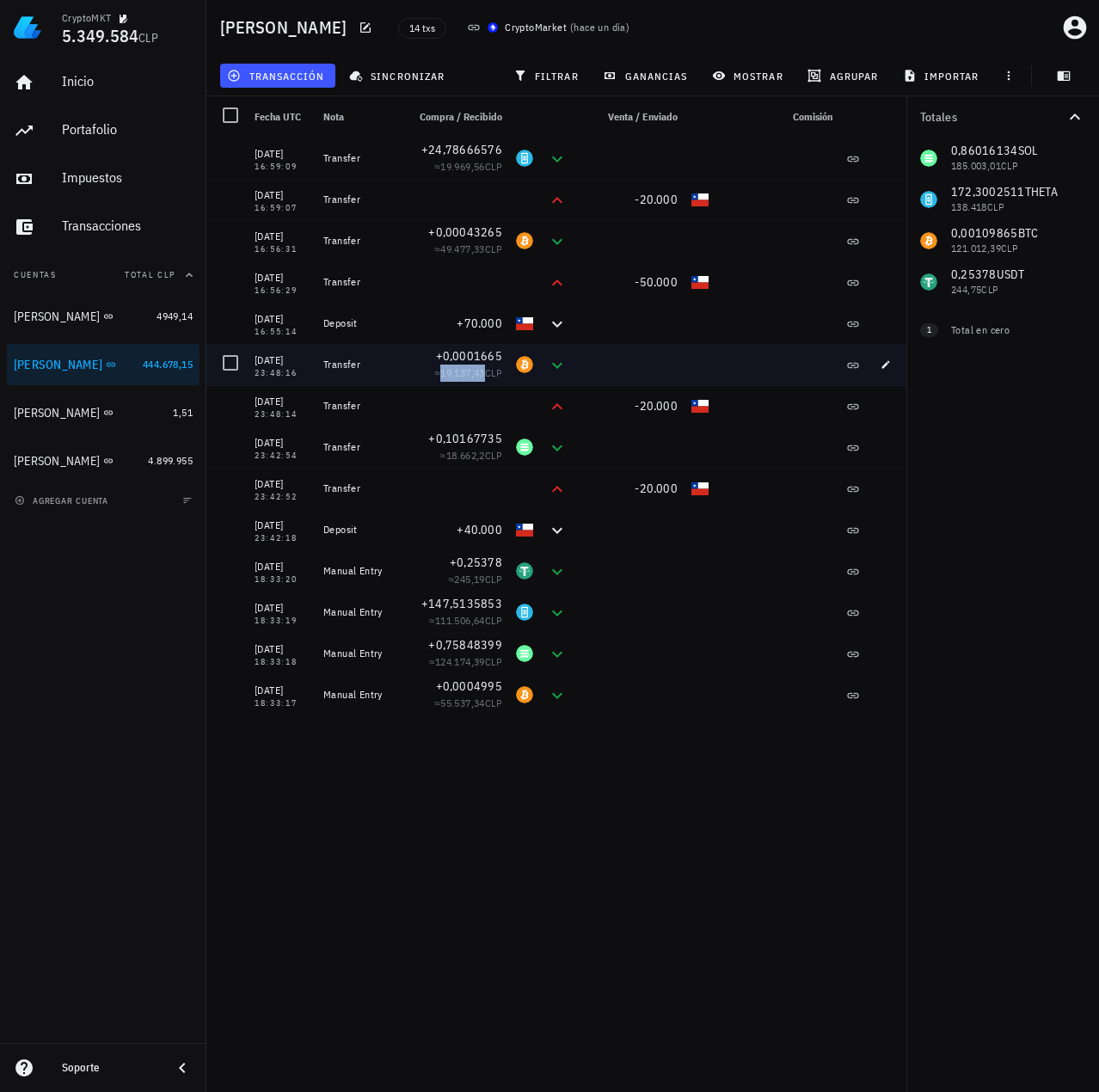
click at [459, 374] on span "19.137,43" at bounding box center [462, 373] width 45 height 13
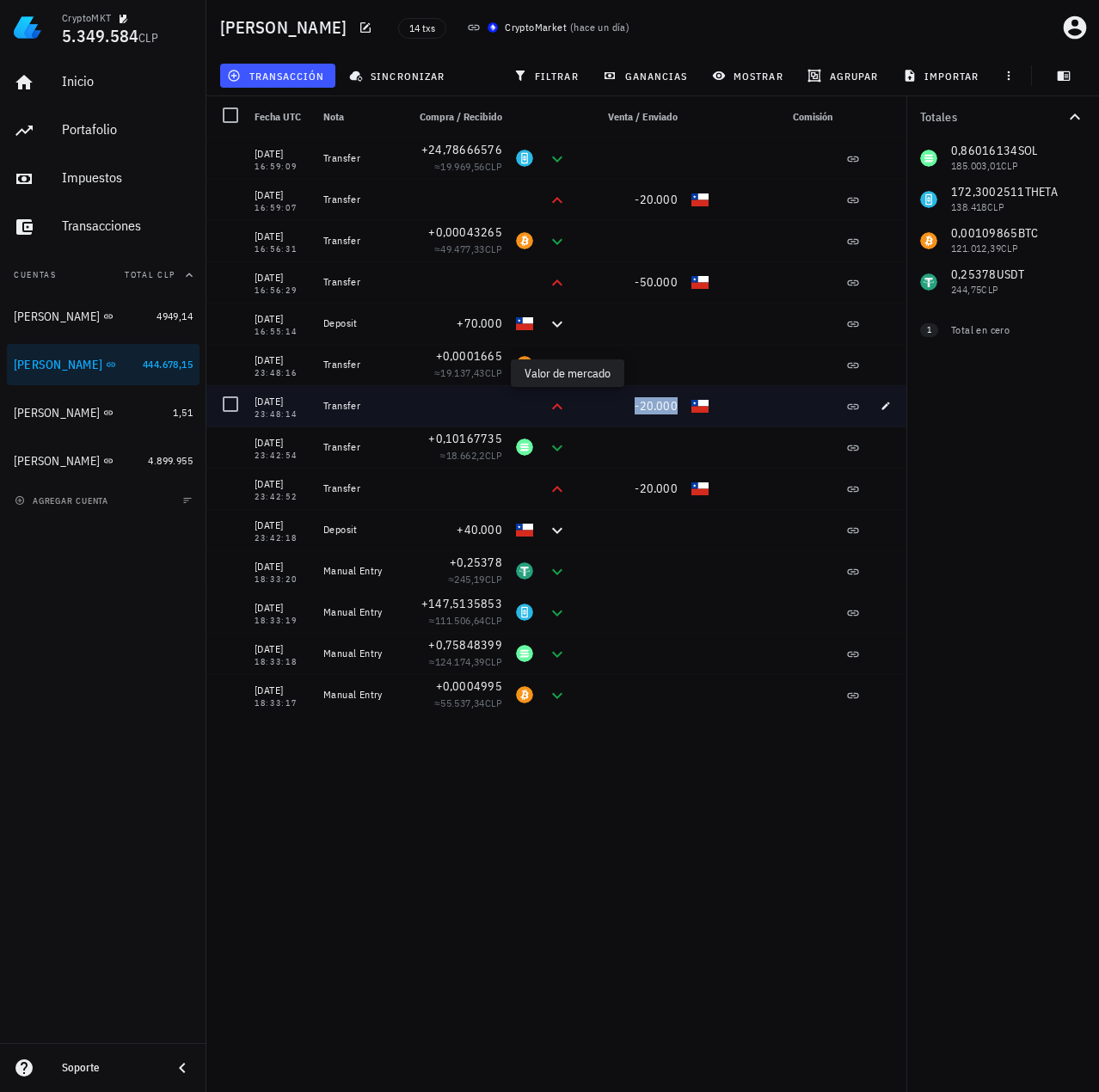
click at [661, 402] on span "-20.000" at bounding box center [656, 406] width 43 height 16
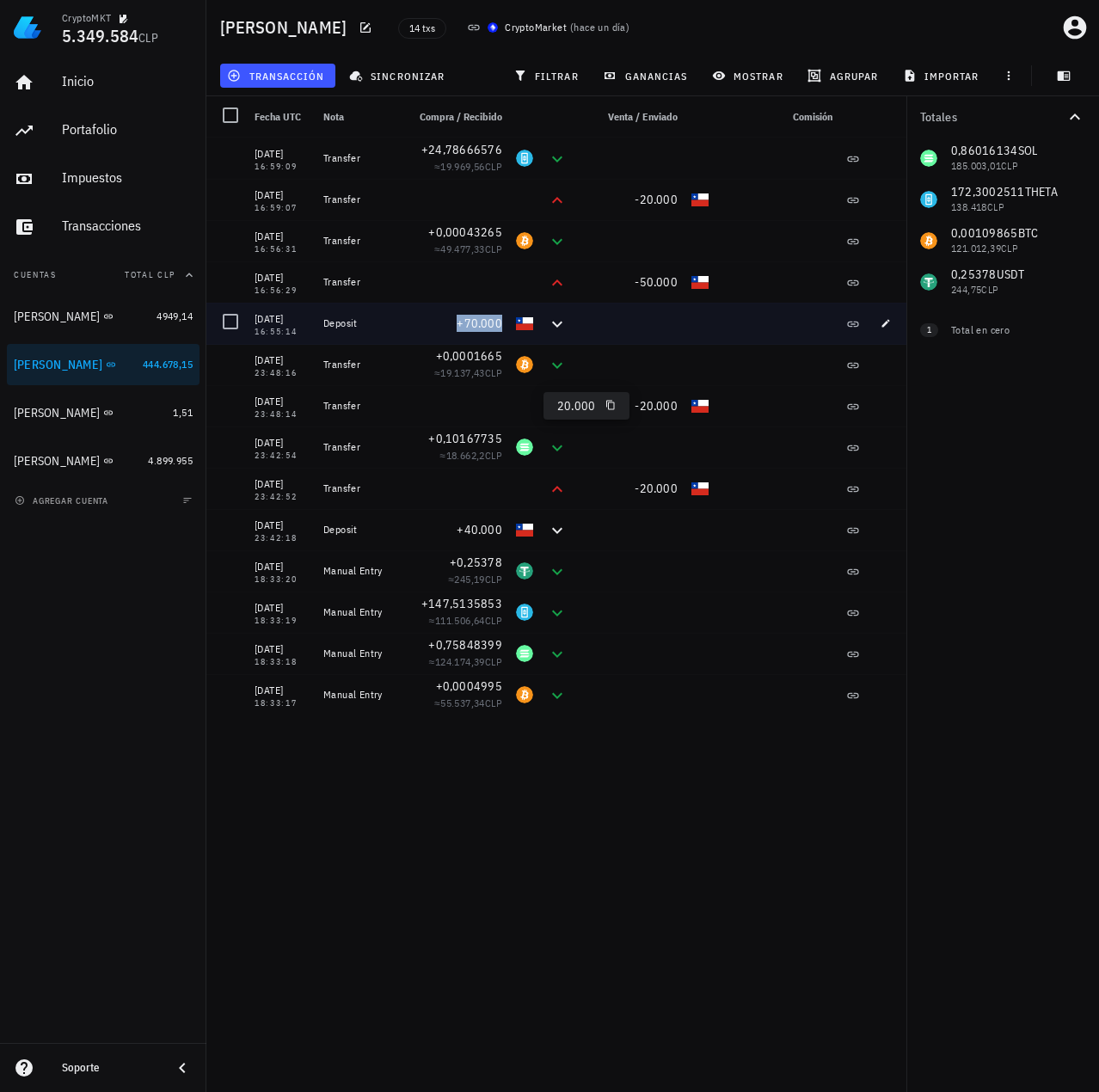
click at [482, 319] on span "+70.000" at bounding box center [480, 323] width 46 height 16
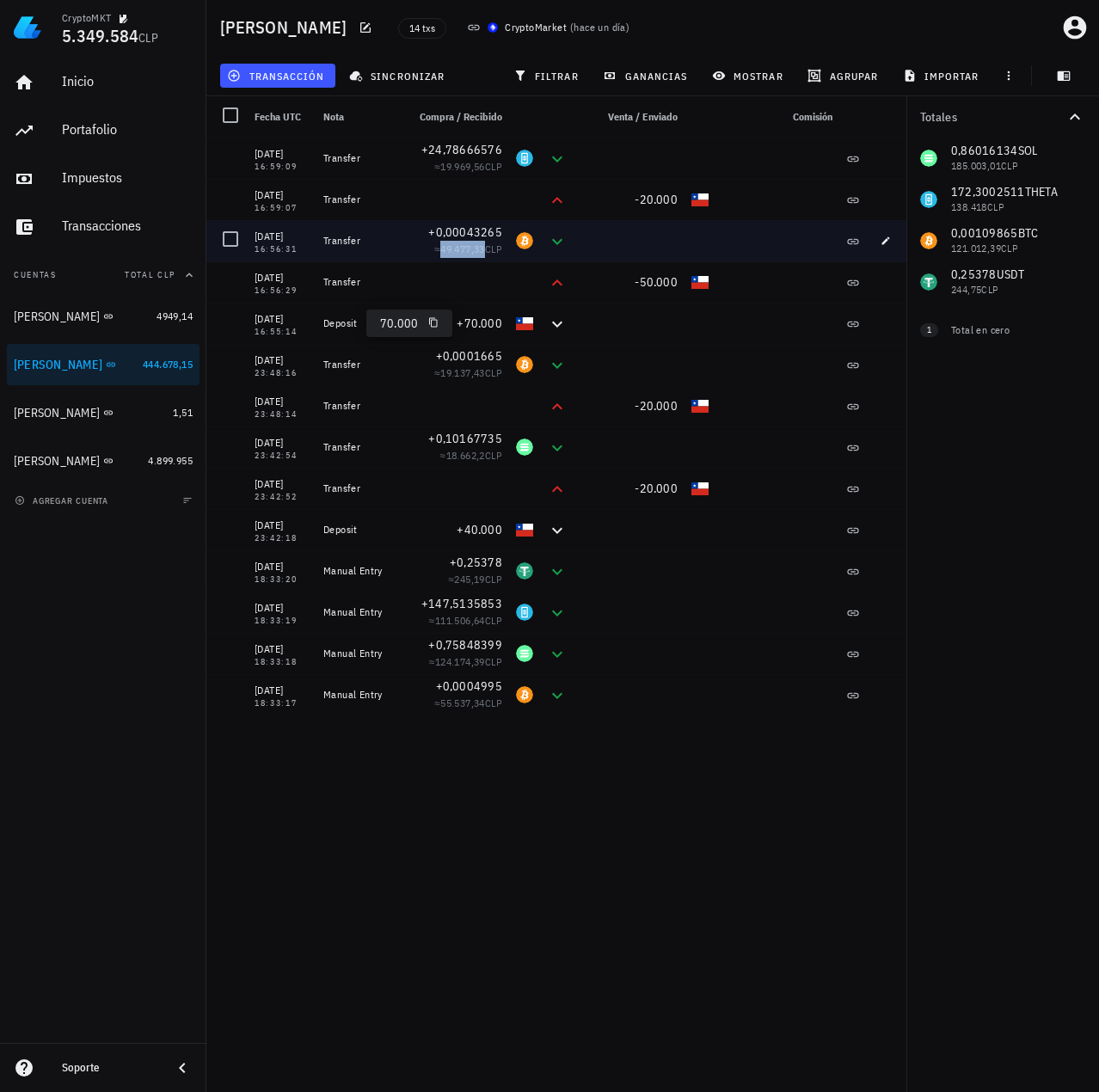
click at [462, 250] on span "49.477,33" at bounding box center [462, 249] width 45 height 13
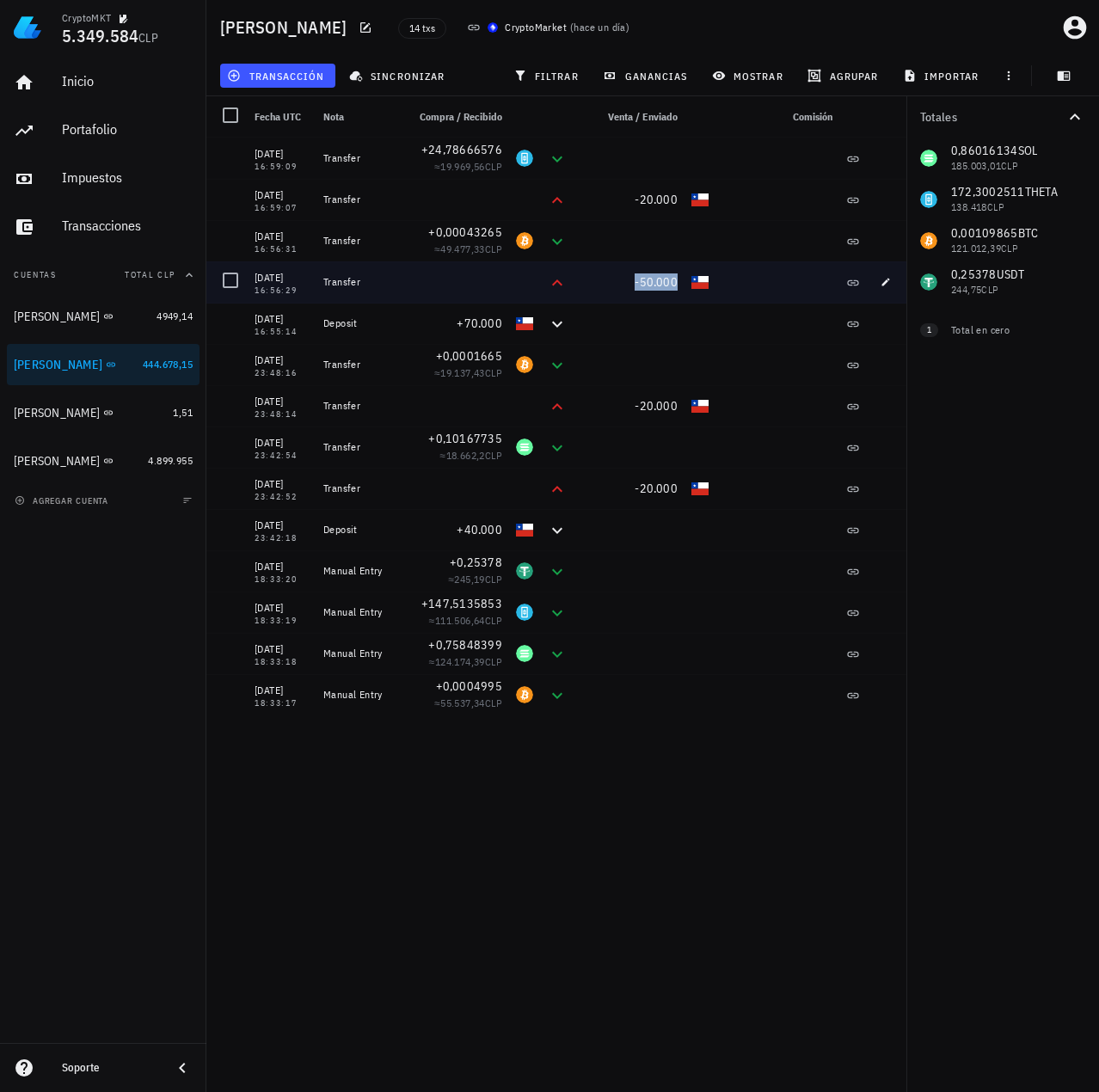
click at [656, 283] on span "-50.000" at bounding box center [656, 282] width 43 height 16
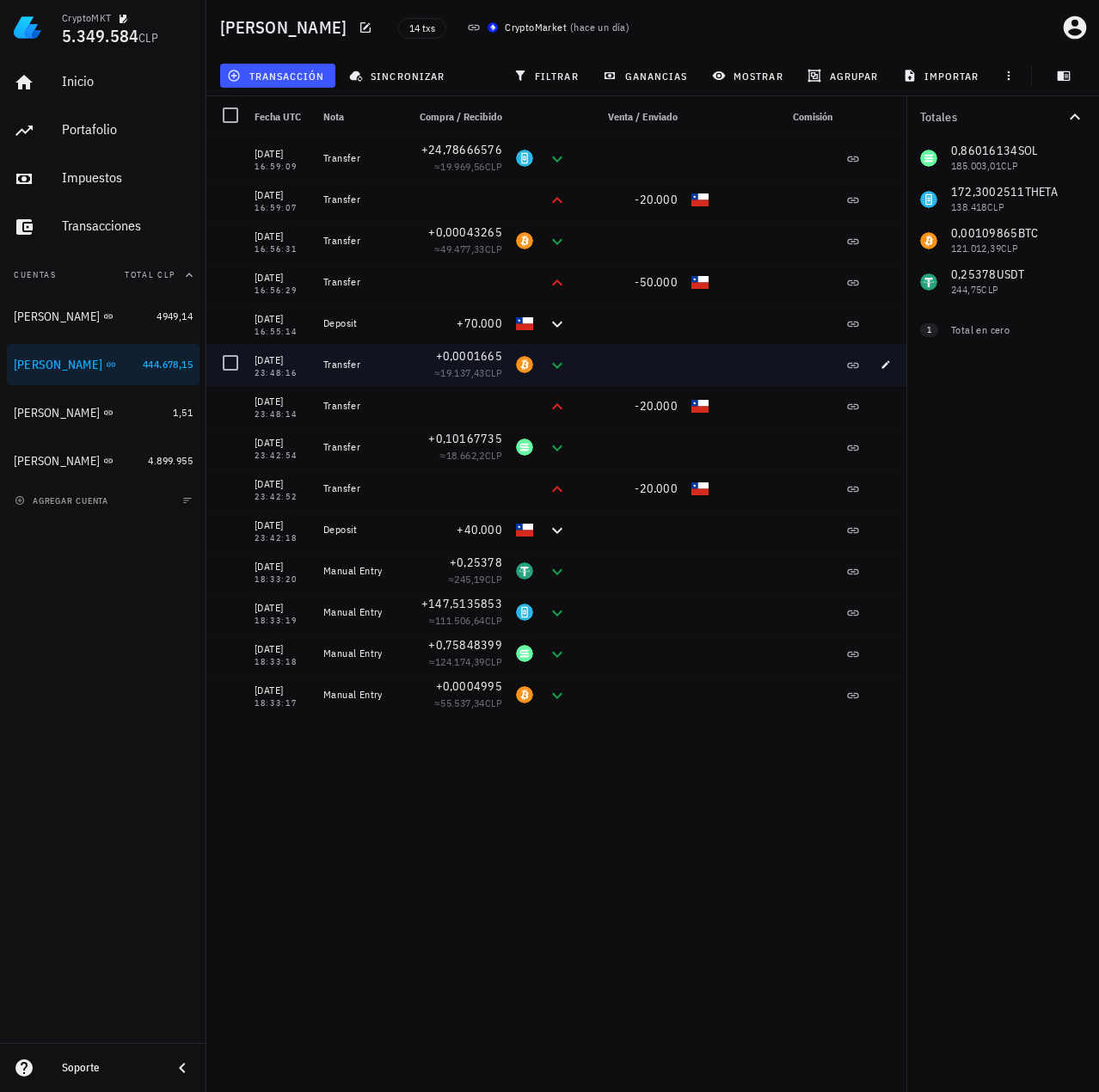
click at [611, 377] on div at bounding box center [629, 364] width 110 height 41
drag, startPoint x: 579, startPoint y: 373, endPoint x: 450, endPoint y: 364, distance: 129.3
click at [450, 364] on div "13/08/2025 23:48:16 Transfer +0,0001665 ≈ 19.137,43 CLP" at bounding box center [559, 364] width 705 height 41
click at [461, 368] on span "19.137,43" at bounding box center [462, 373] width 45 height 13
click at [481, 376] on span "19.137,43" at bounding box center [462, 373] width 45 height 13
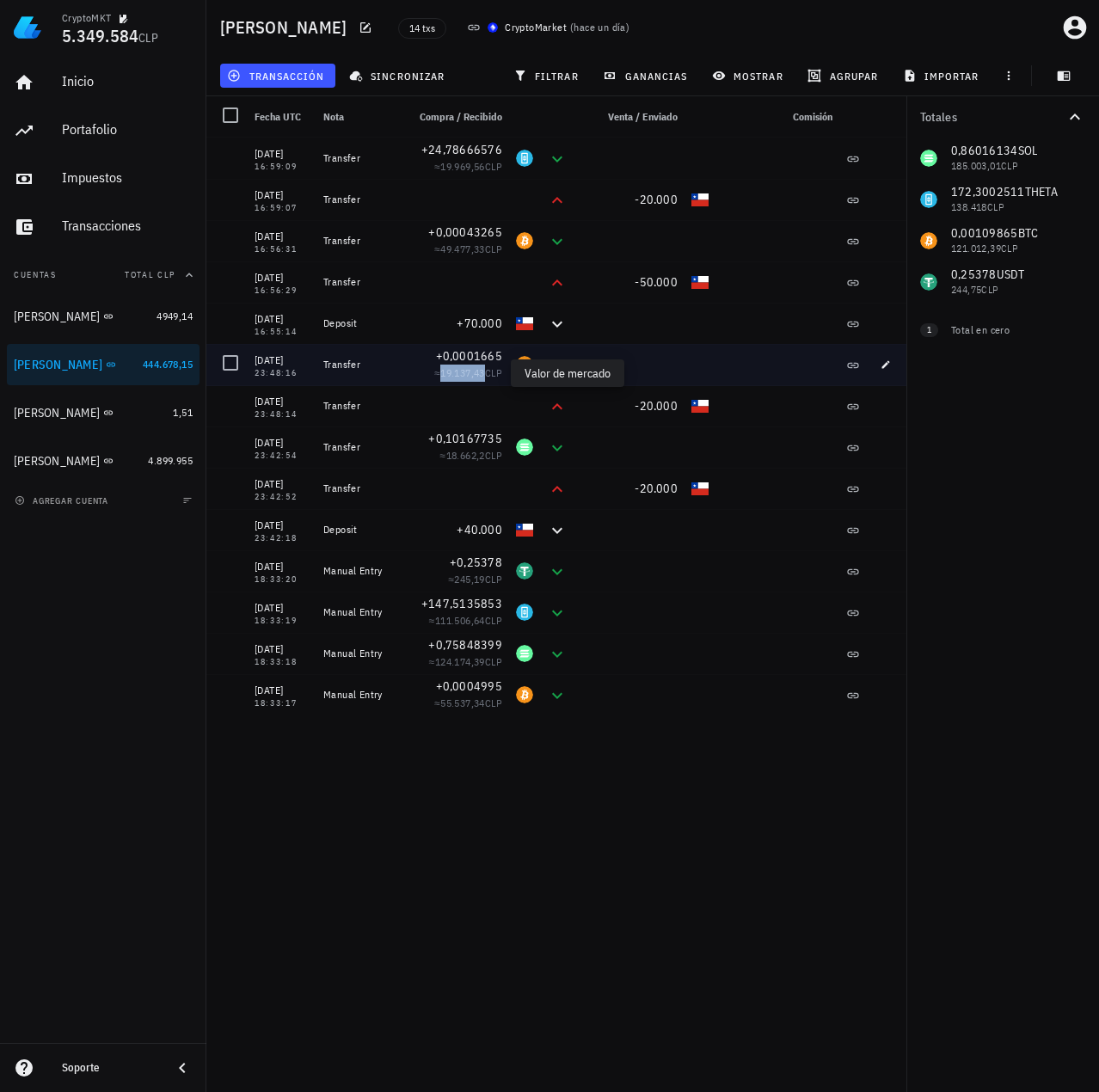
click at [463, 378] on span "19.137,43" at bounding box center [462, 373] width 45 height 13
click at [461, 378] on span "19.137,43" at bounding box center [462, 373] width 45 height 13
drag, startPoint x: 434, startPoint y: 376, endPoint x: 473, endPoint y: 375, distance: 39.0
click at [473, 375] on span "≈ 19.137,43 CLP" at bounding box center [468, 373] width 68 height 13
click at [473, 375] on span "19.137,43" at bounding box center [462, 373] width 45 height 13
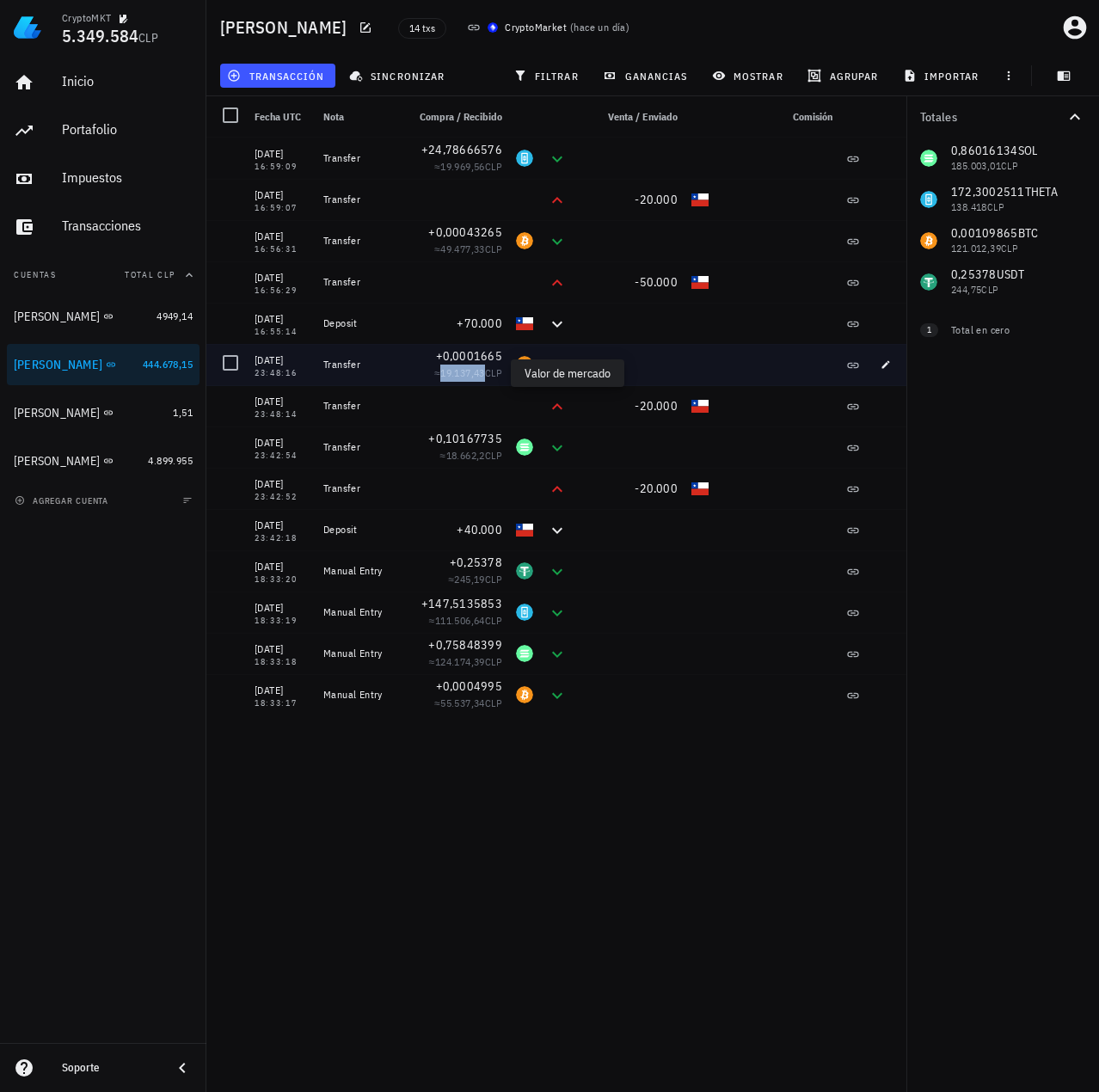
drag, startPoint x: 434, startPoint y: 374, endPoint x: 479, endPoint y: 373, distance: 45.0
click at [479, 373] on span "≈ 19.137,43 CLP" at bounding box center [468, 373] width 68 height 13
click at [482, 373] on span "19.137,43" at bounding box center [462, 373] width 45 height 13
click at [441, 374] on span "19.137,43" at bounding box center [462, 373] width 45 height 13
click at [485, 370] on span "CLP" at bounding box center [494, 373] width 17 height 13
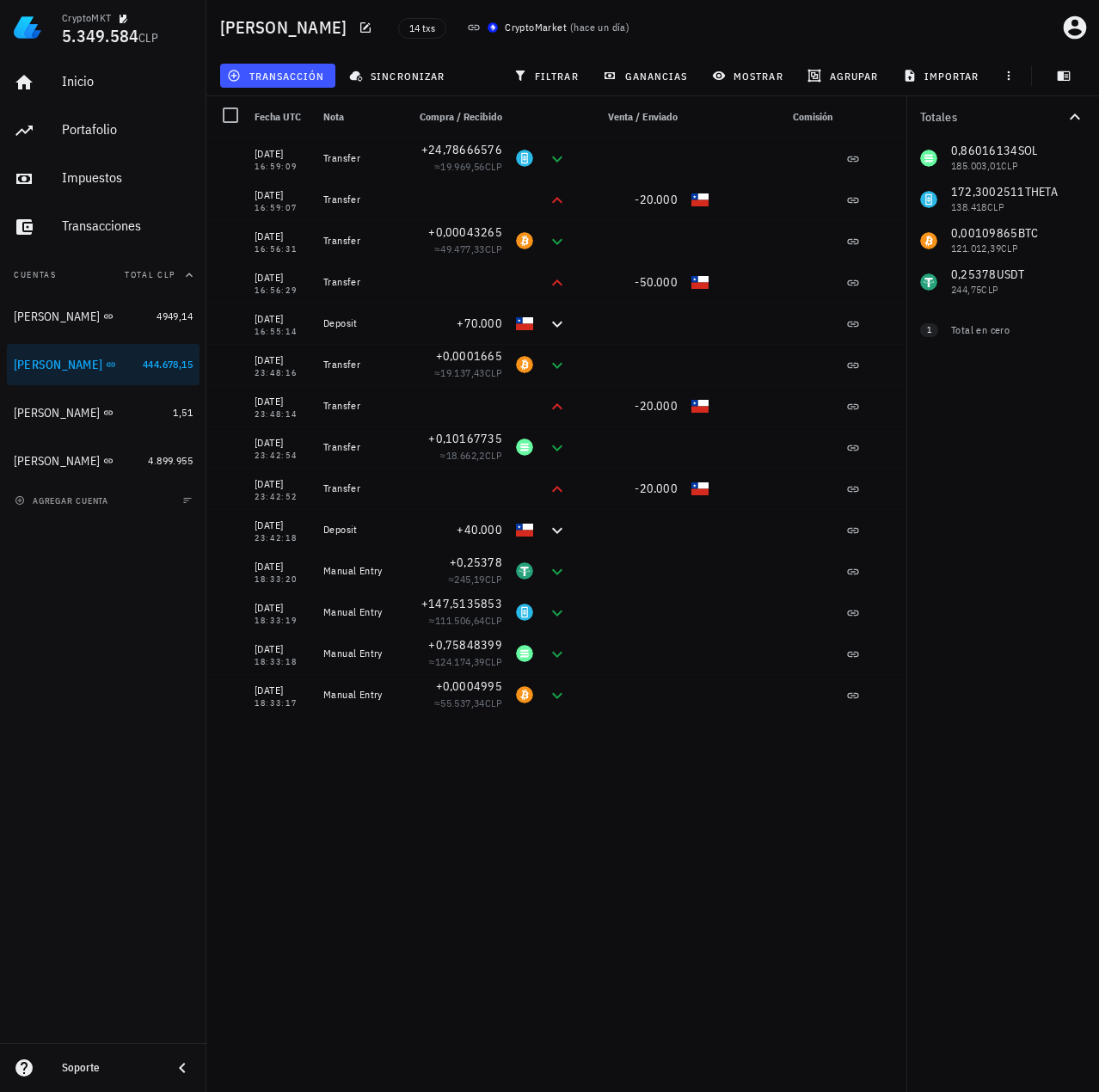
click at [978, 418] on div "Totales 0,86016134 SOL 185.003,01 CLP 172,3002511 THETA 138.418 CLP 0,00109865 …" at bounding box center [1003, 594] width 193 height 996
drag, startPoint x: 1034, startPoint y: 276, endPoint x: 960, endPoint y: 267, distance: 74.5
click at [960, 267] on div "0,86016134 SOL 185.003,01 CLP 172,3002511 THETA 138.418 CLP 0,00109865 BTC 121.…" at bounding box center [1003, 220] width 193 height 165
click at [962, 416] on div "Totales 0,86016134 SOL 185.003,01 CLP 172,3002511 THETA 138.418 CLP 0,00109865 …" at bounding box center [1003, 594] width 193 height 996
click at [362, 755] on div "15/08/2025 16:59:09 Transfer +24,78666576 ≈ 19.969,56 CLP 15/08/2025 16:59:07 T…" at bounding box center [559, 607] width 705 height 941
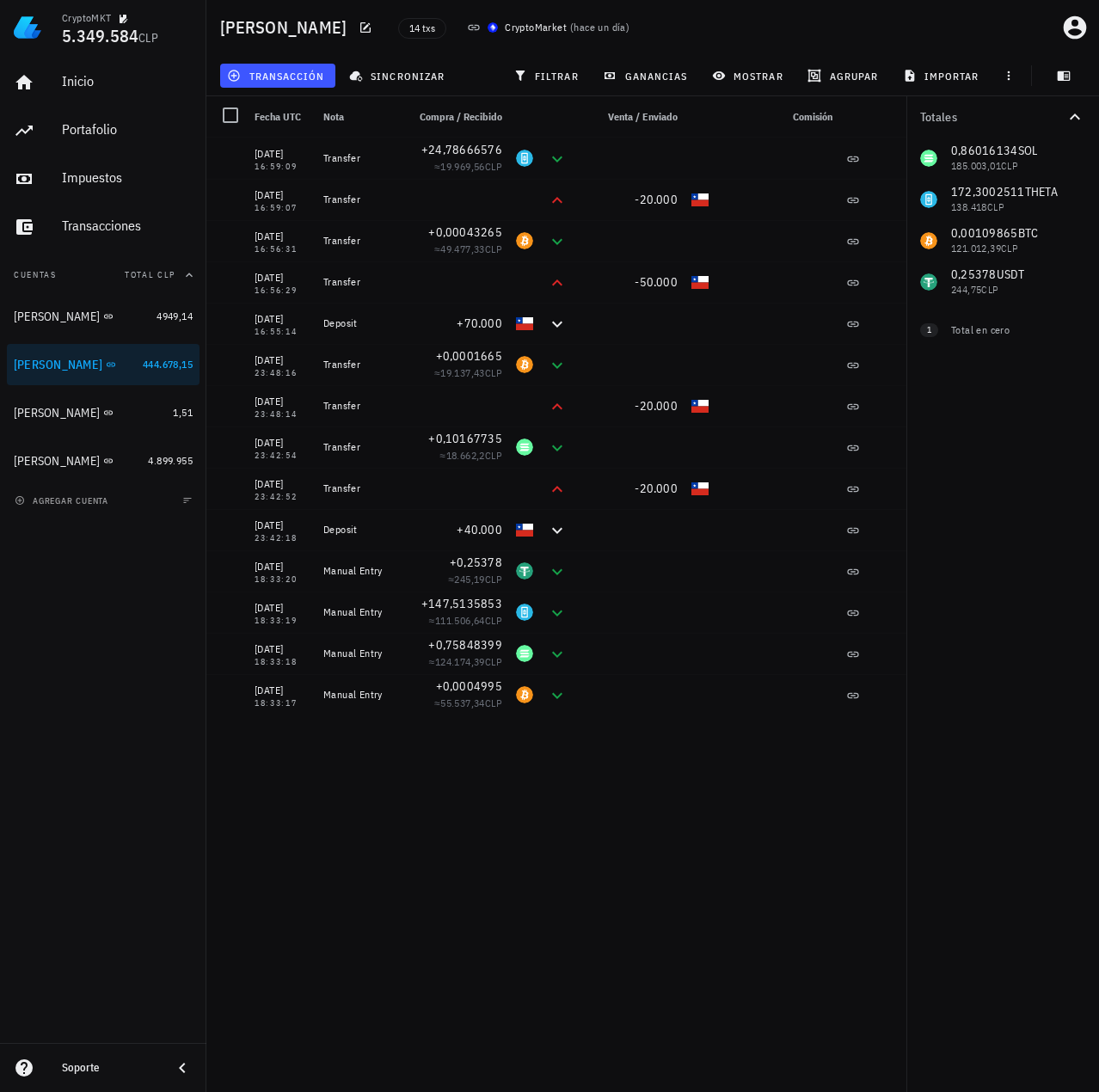
click at [941, 786] on div "Totales 0,86016134 SOL 185.003,01 CLP 172,3002511 THETA 138.418 CLP 0,00109865 …" at bounding box center [1003, 594] width 193 height 996
drag, startPoint x: 361, startPoint y: 485, endPoint x: 247, endPoint y: 165, distance: 339.7
click at [246, 158] on div "15/08/2025 16:59:09 Transfer +24,78666576 ≈ 19.969,56 CLP 15/08/2025 16:59:07 T…" at bounding box center [559, 427] width 705 height 578
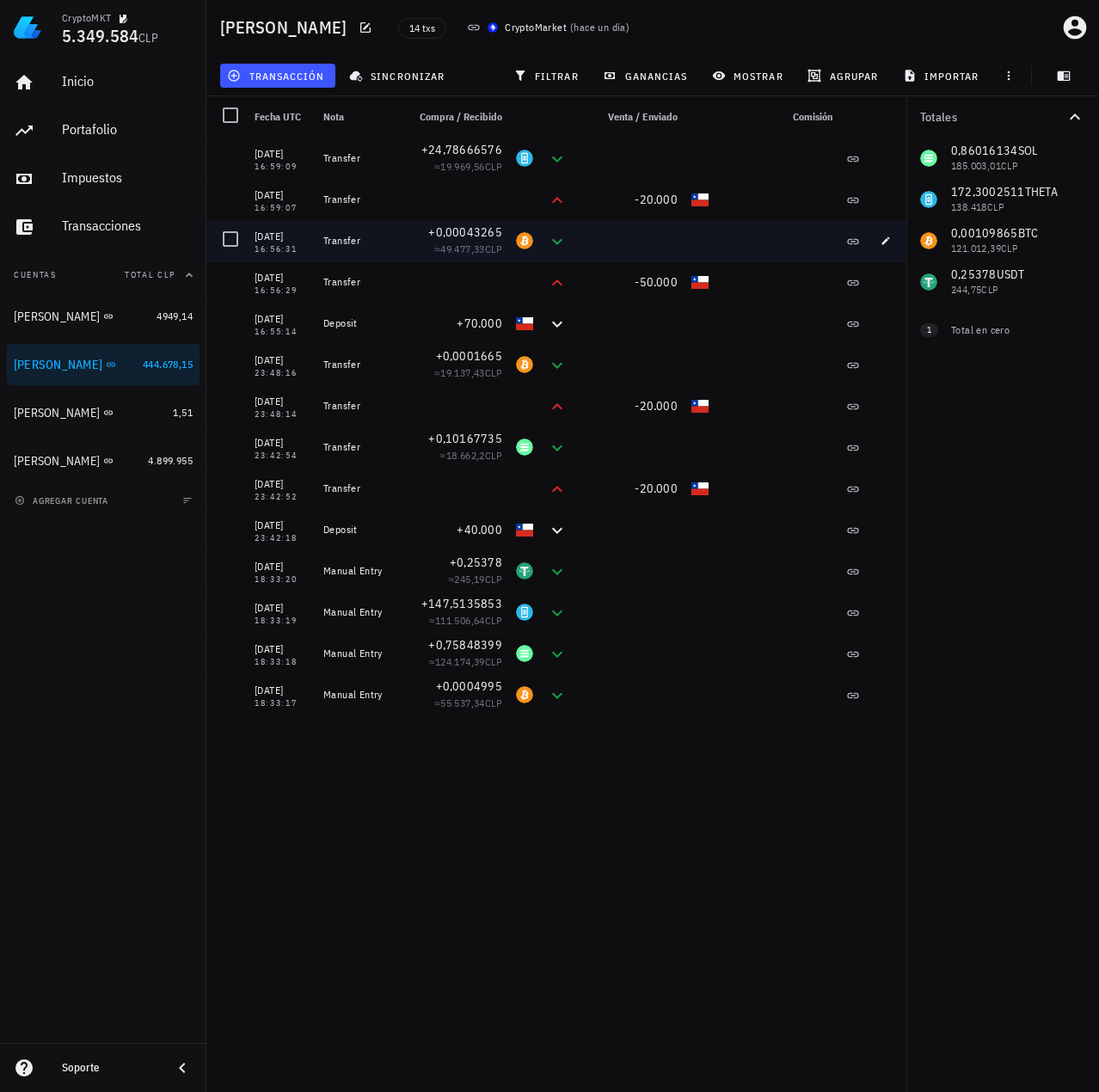
click at [332, 262] on div "Transfer" at bounding box center [358, 282] width 83 height 41
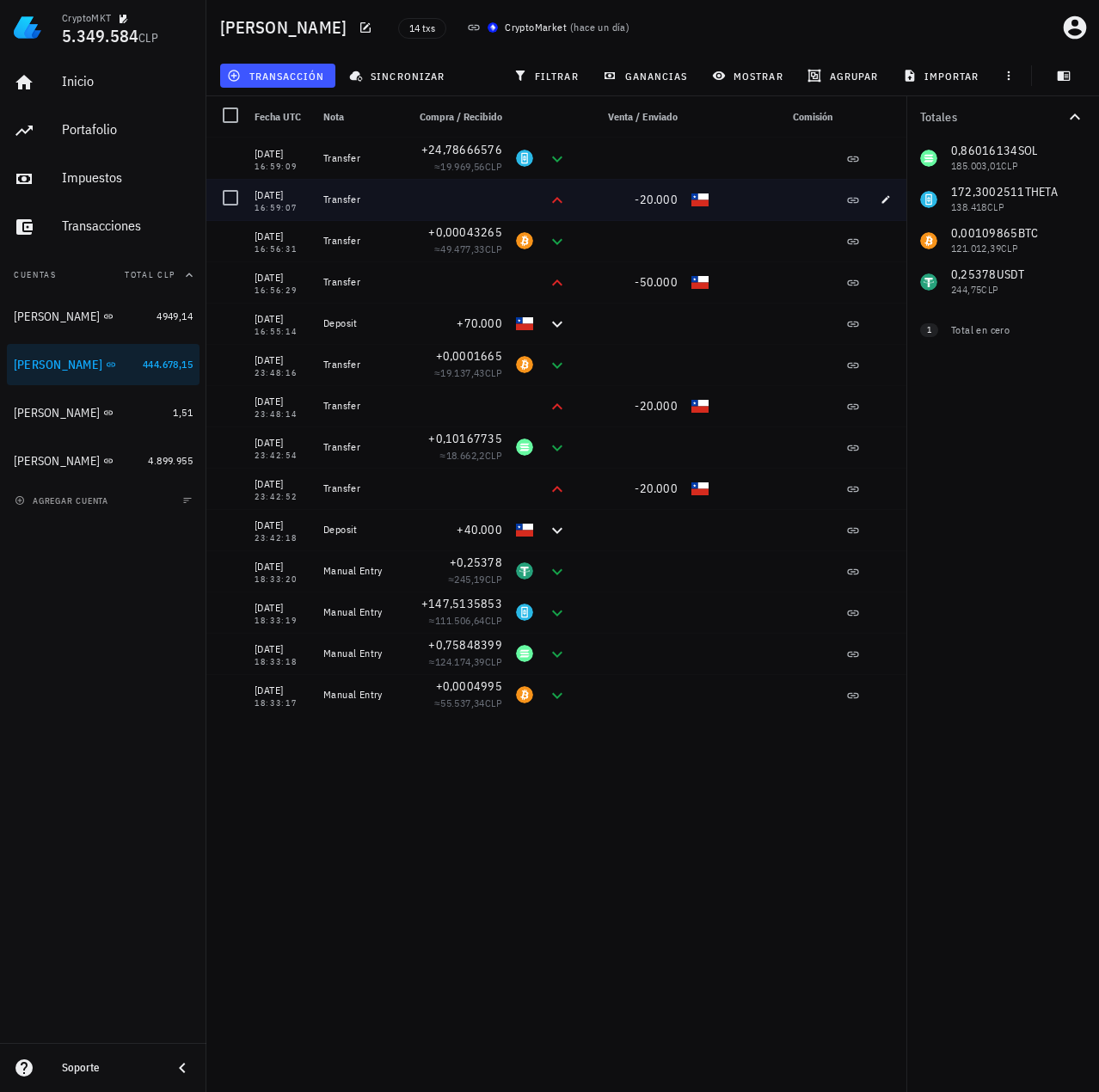
click at [353, 185] on div "Transfer" at bounding box center [358, 199] width 83 height 41
drag, startPoint x: 261, startPoint y: 153, endPoint x: 757, endPoint y: 192, distance: 497.5
click at [757, 192] on div "15/08/2025 16:59:09 Transfer +24,78666576 ≈ 19.969,56 CLP 15/08/2025 16:59:07 T…" at bounding box center [559, 427] width 705 height 578
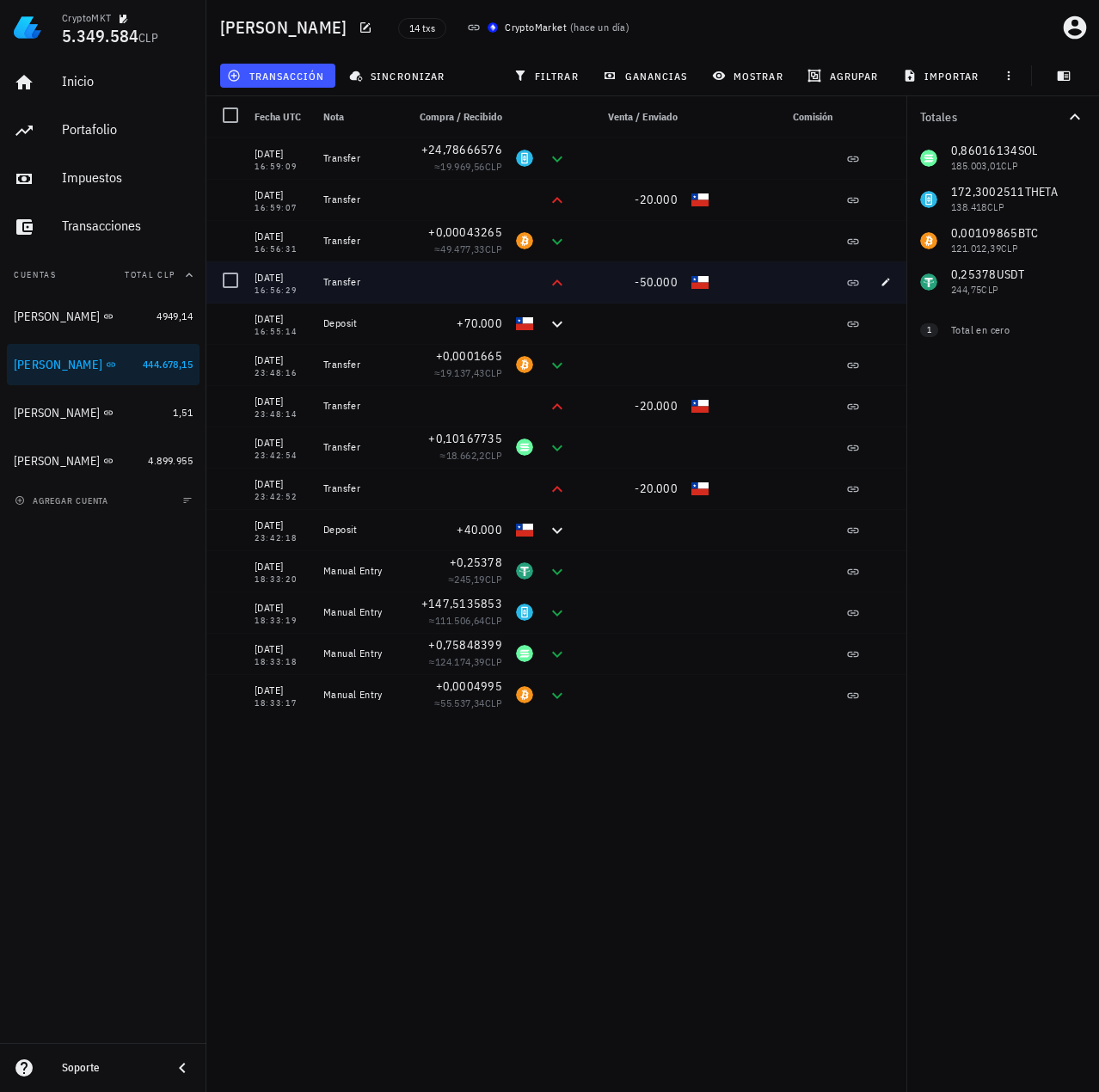
click at [627, 256] on div at bounding box center [629, 240] width 110 height 41
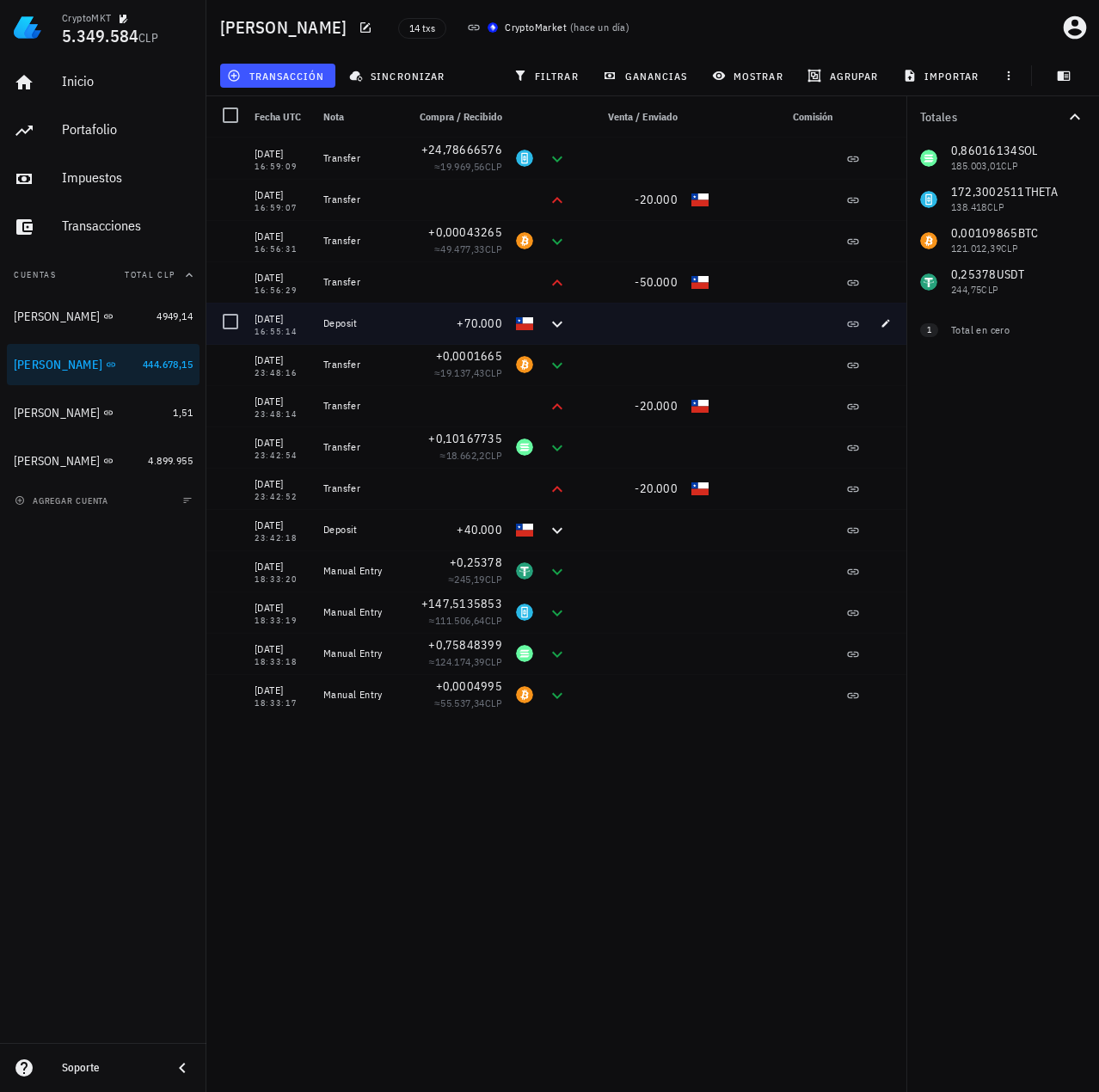
drag, startPoint x: 239, startPoint y: 240, endPoint x: 732, endPoint y: 305, distance: 497.3
click at [732, 305] on div "15/08/2025 16:59:09 Transfer +24,78666576 ≈ 19.969,56 CLP 15/08/2025 16:59:07 T…" at bounding box center [559, 427] width 705 height 578
drag, startPoint x: 290, startPoint y: 329, endPoint x: 399, endPoint y: 342, distance: 109.8
click at [399, 342] on div "15/08/2025 16:55:14 Deposit +70.000" at bounding box center [559, 323] width 705 height 41
click at [419, 330] on div "+70.000" at bounding box center [453, 323] width 96 height 17
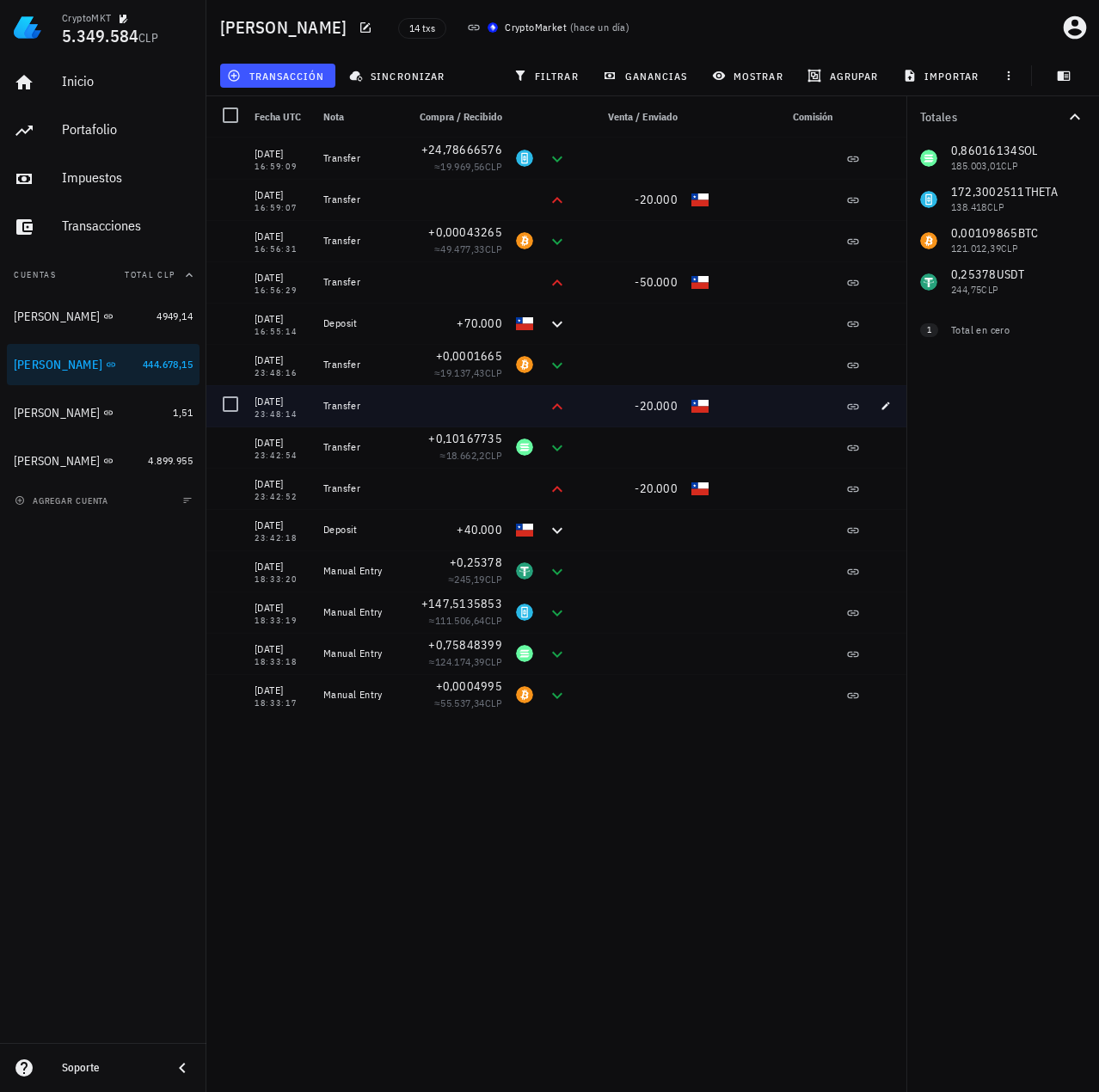
drag, startPoint x: 283, startPoint y: 371, endPoint x: 720, endPoint y: 424, distance: 440.2
click at [720, 424] on div "15/08/2025 16:59:09 Transfer +24,78666576 ≈ 19.969,56 CLP 15/08/2025 16:59:07 T…" at bounding box center [559, 427] width 705 height 578
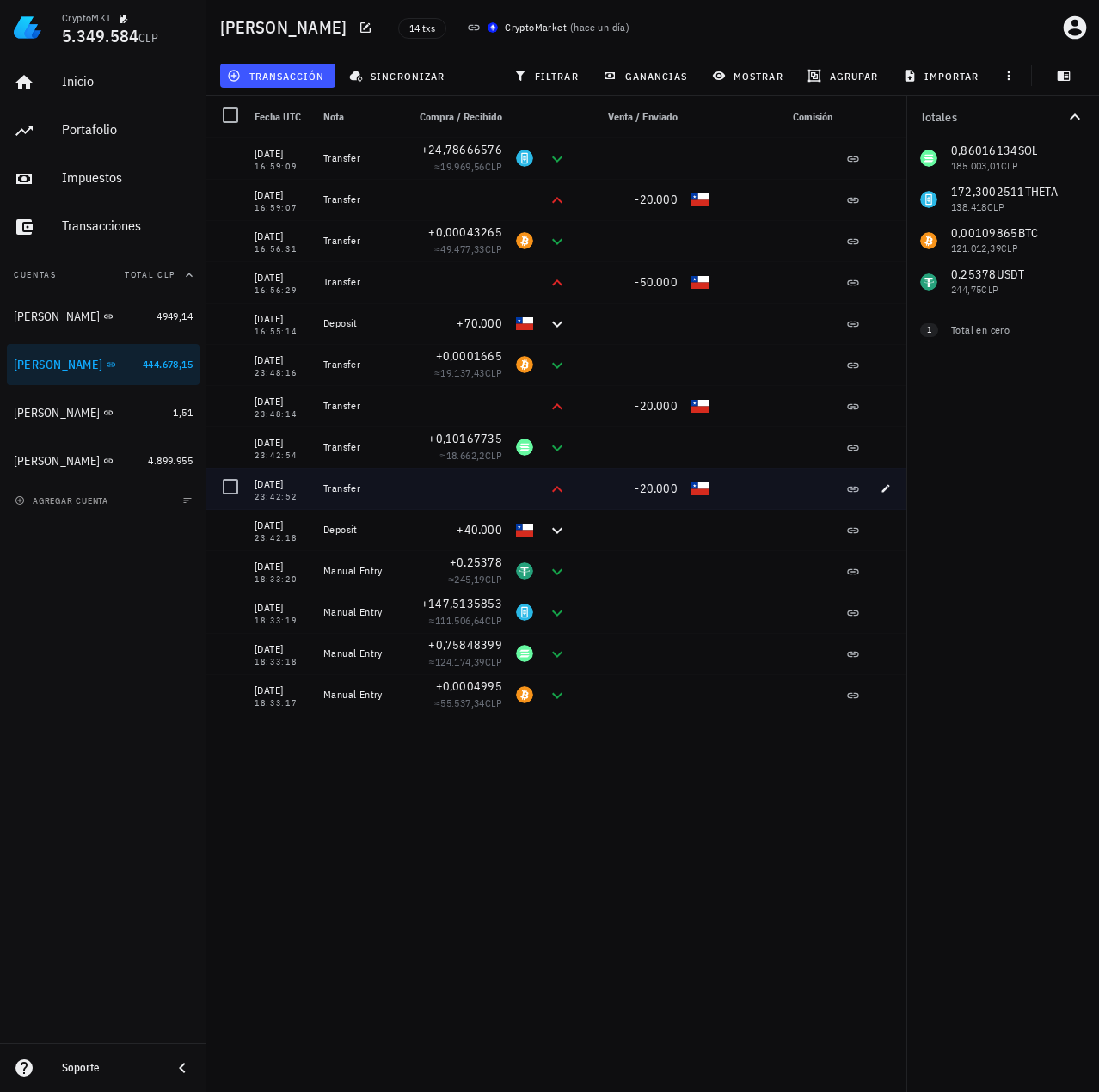
drag, startPoint x: 302, startPoint y: 442, endPoint x: 712, endPoint y: 487, distance: 412.5
click at [712, 487] on div "15/08/2025 16:59:09 Transfer +24,78666576 ≈ 19.969,56 CLP 15/08/2025 16:59:07 T…" at bounding box center [559, 427] width 705 height 578
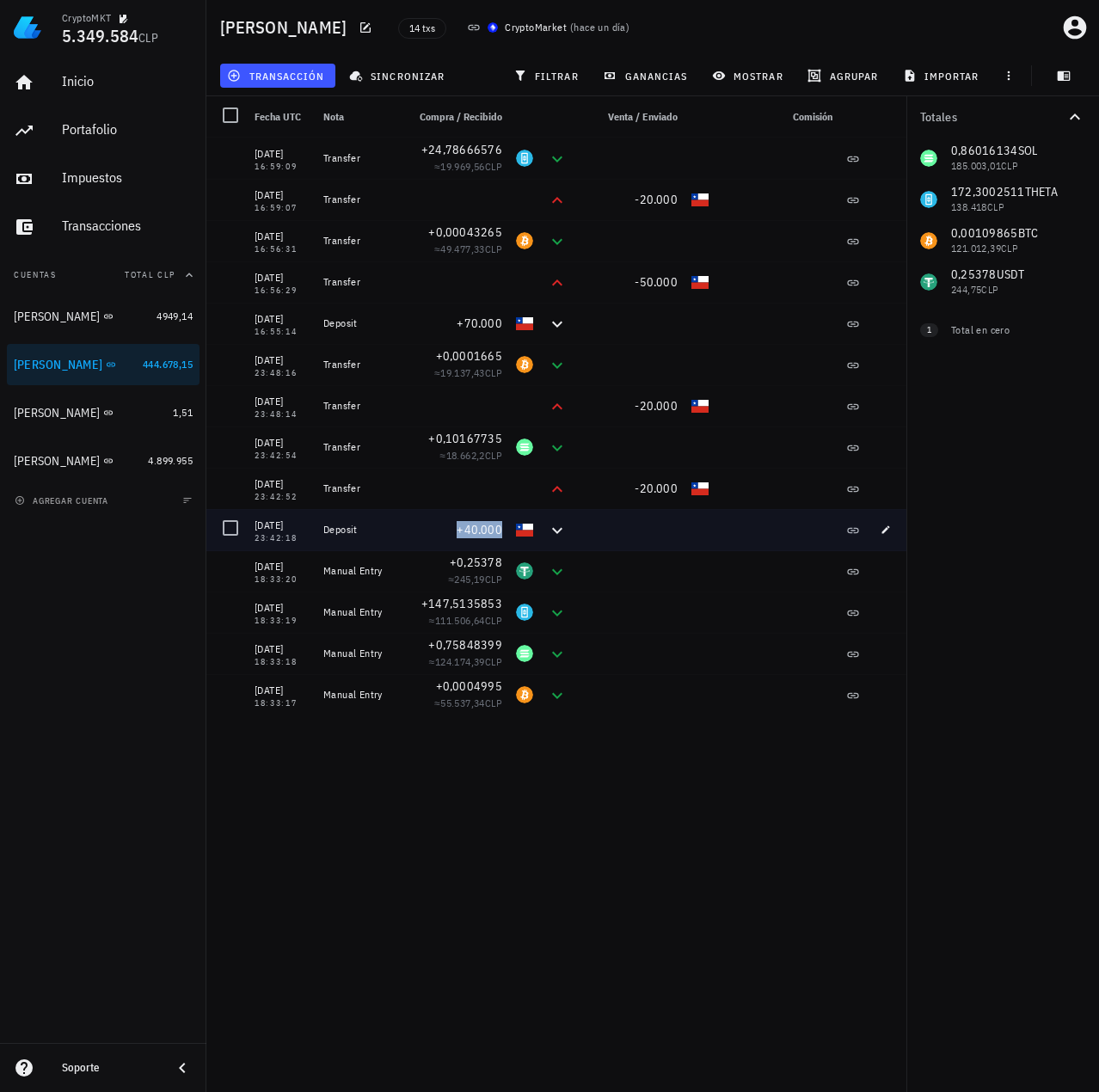
click at [463, 532] on span "+40.000" at bounding box center [480, 529] width 46 height 16
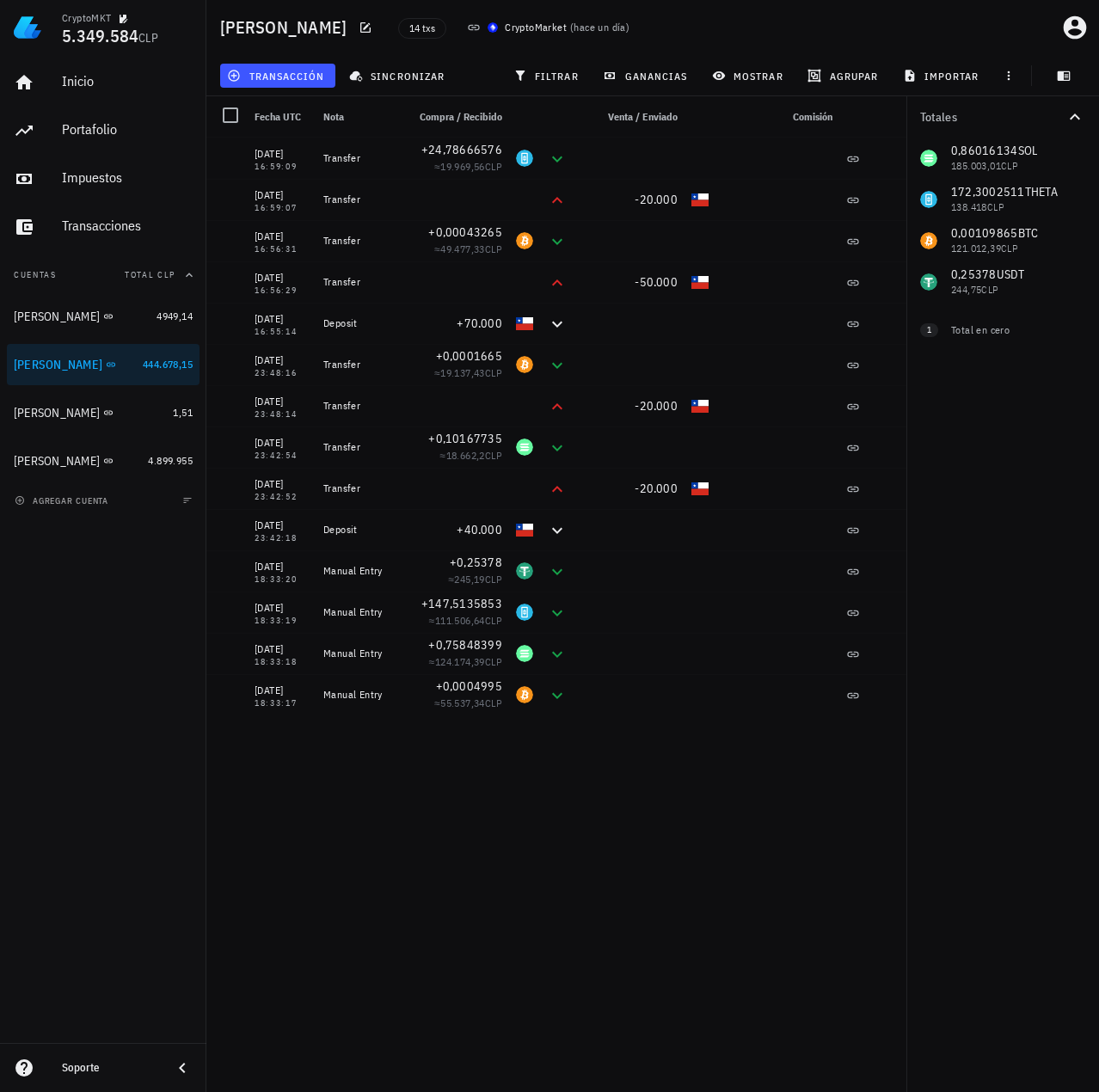
click at [644, 804] on div "15/08/2025 16:59:09 Transfer +24,78666576 ≈ 19.969,56 CLP 15/08/2025 16:59:07 T…" at bounding box center [559, 607] width 705 height 941
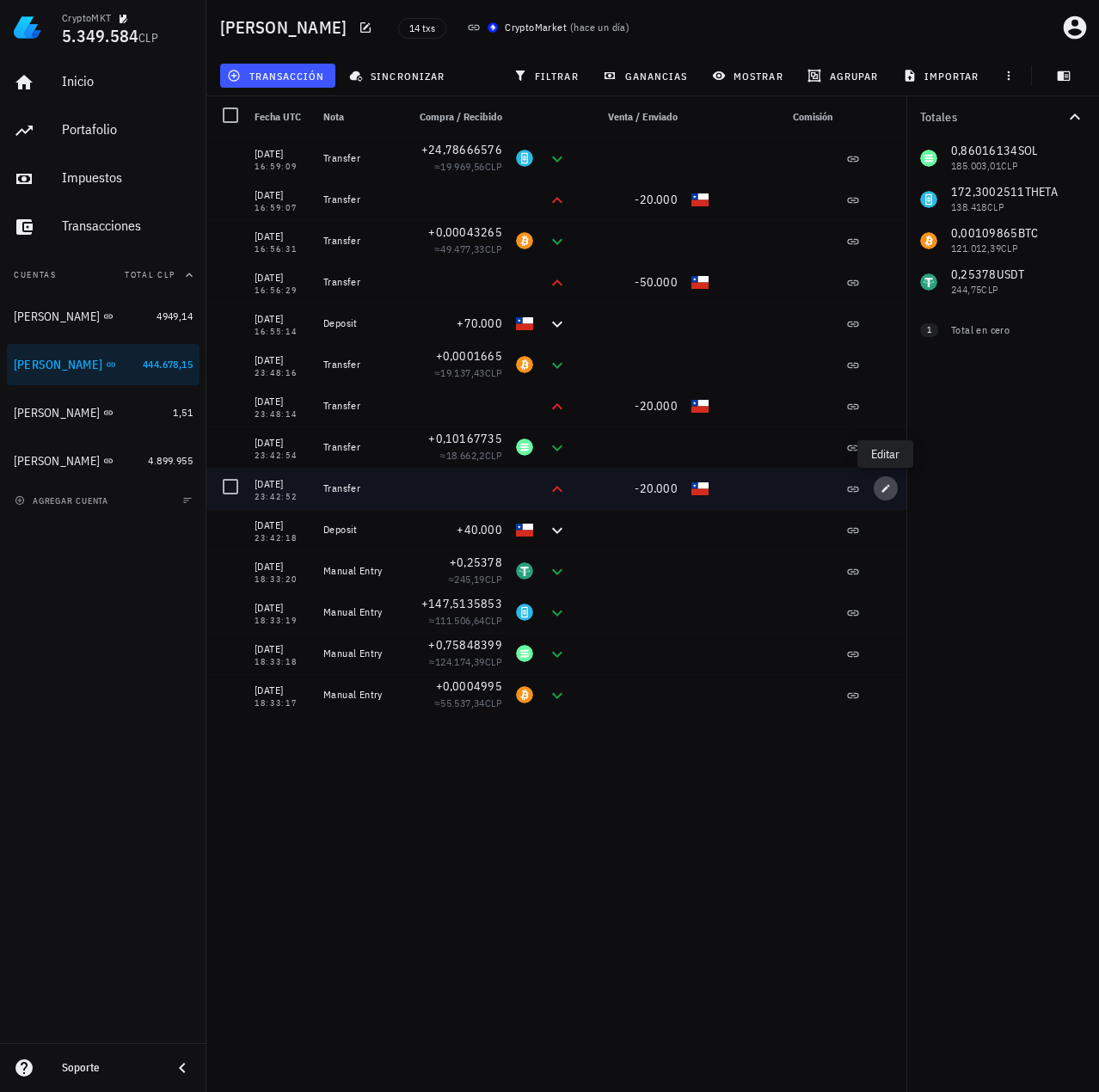
click at [890, 485] on icon "button" at bounding box center [885, 488] width 10 height 10
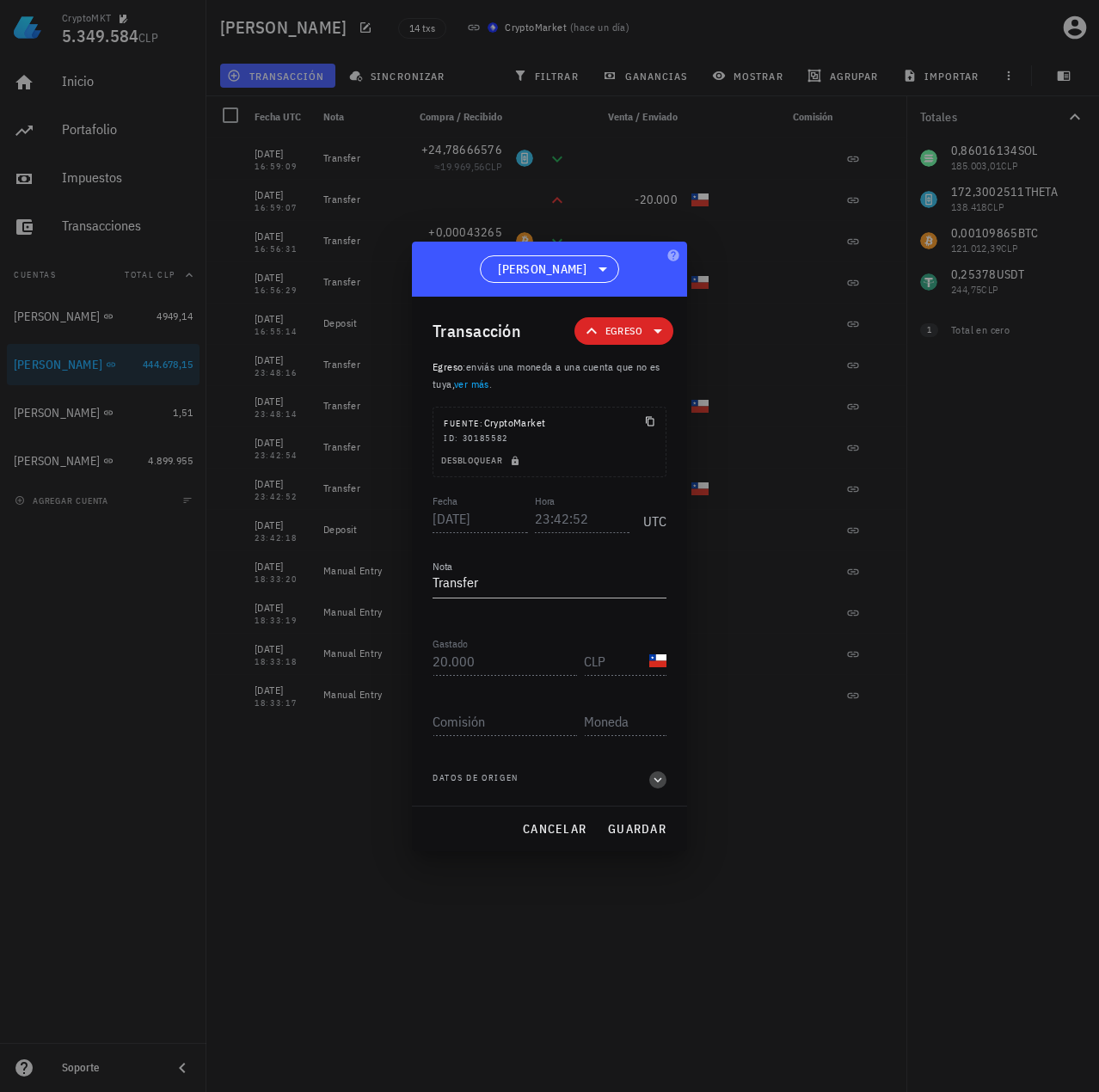
click at [657, 786] on icon "button" at bounding box center [658, 780] width 16 height 20
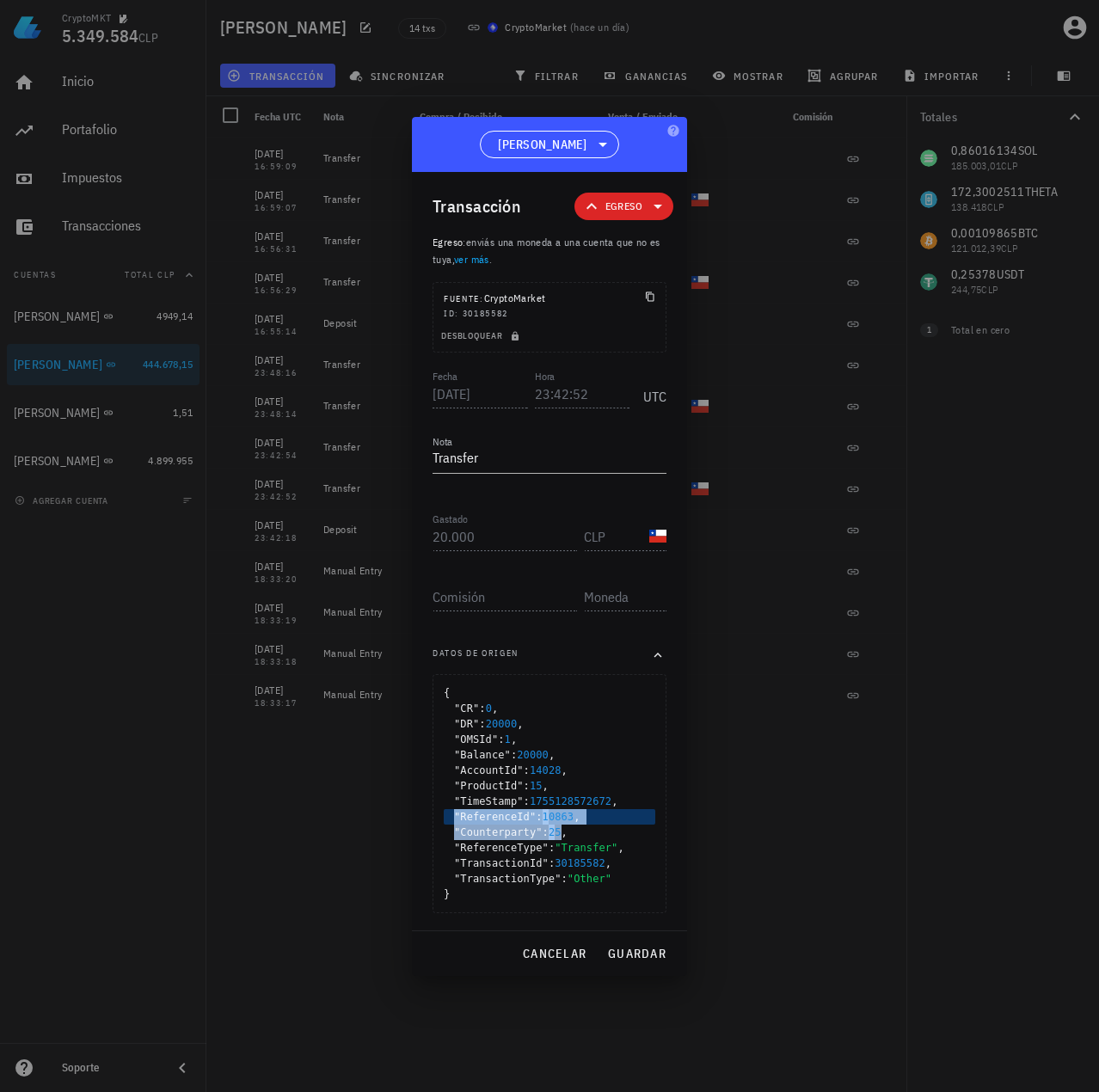
drag, startPoint x: 560, startPoint y: 829, endPoint x: 454, endPoint y: 808, distance: 108.1
click at [446, 819] on div "{ "CR" : 0 , "DR" : 20000 , "OMSId" : 1 , "Balance" : 20000 , "AccountId" : 140…" at bounding box center [550, 794] width 212 height 217
drag, startPoint x: 470, startPoint y: 787, endPoint x: 554, endPoint y: 807, distance: 86.3
click at [567, 789] on div ""ProductId" : 15 ," at bounding box center [550, 786] width 212 height 16
drag, startPoint x: 550, startPoint y: 950, endPoint x: 555, endPoint y: 939, distance: 12.1
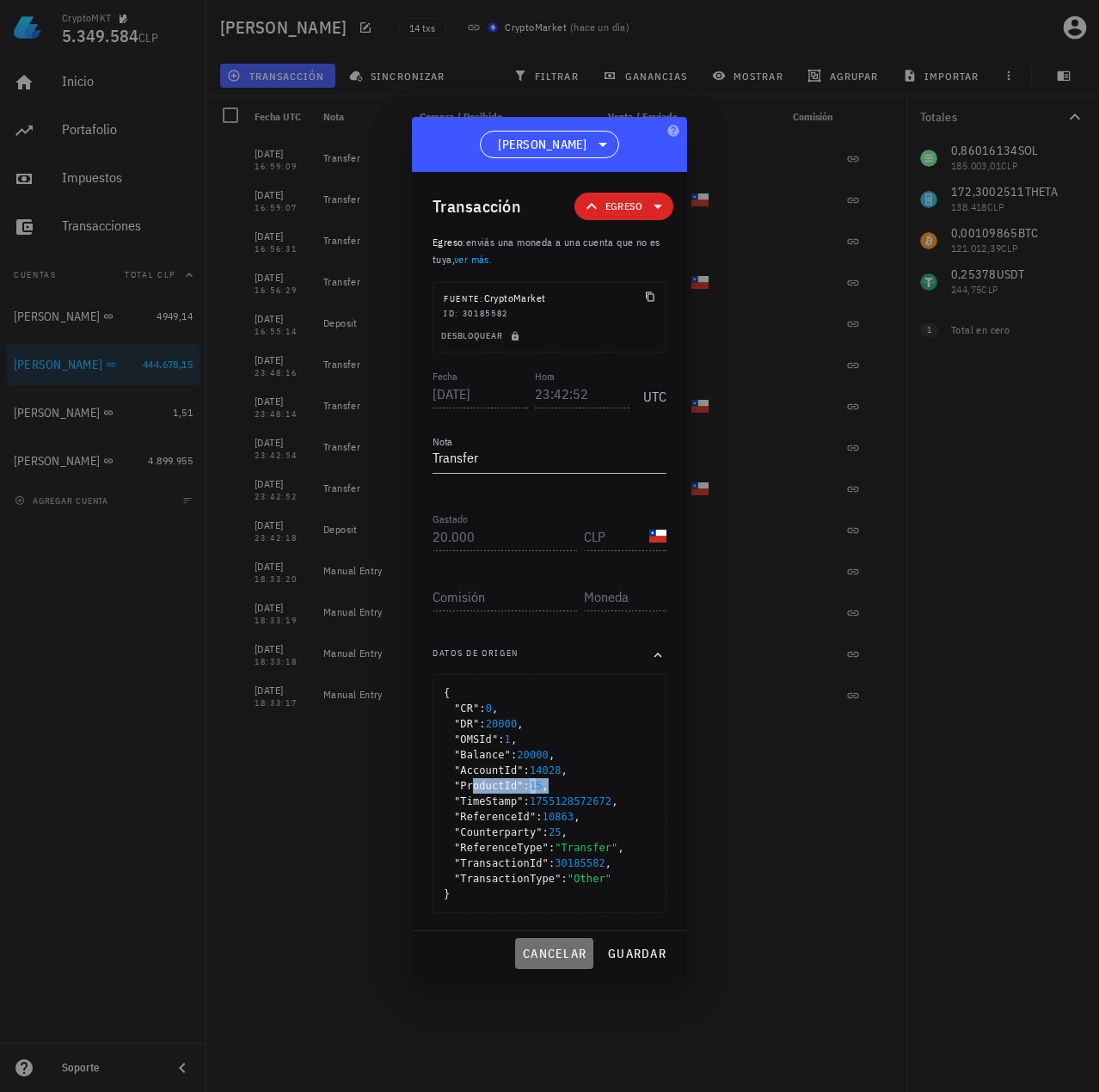
click at [551, 950] on span "cancelar" at bounding box center [554, 953] width 64 height 16
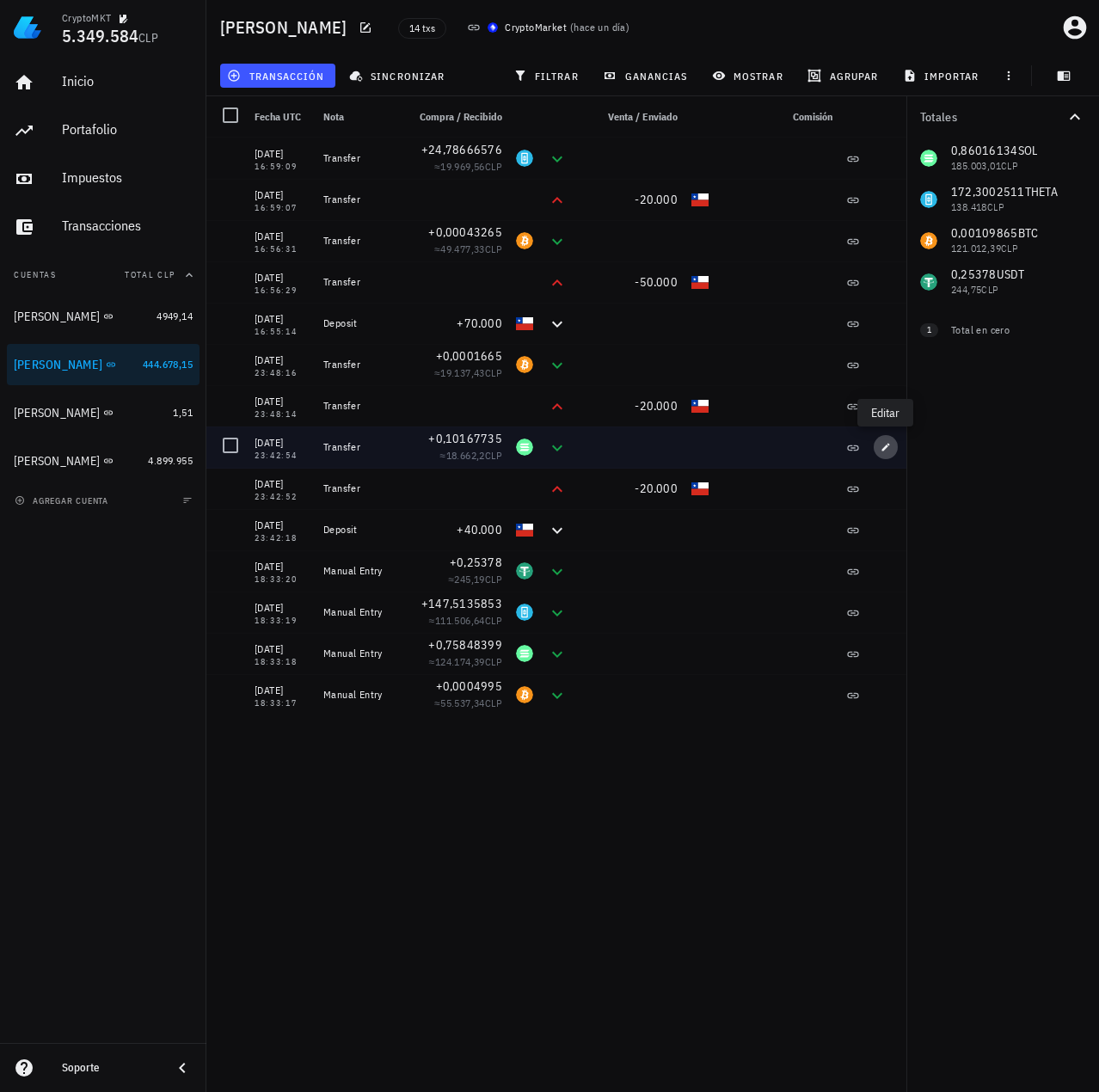
click at [887, 446] on icon "button" at bounding box center [886, 447] width 7 height 7
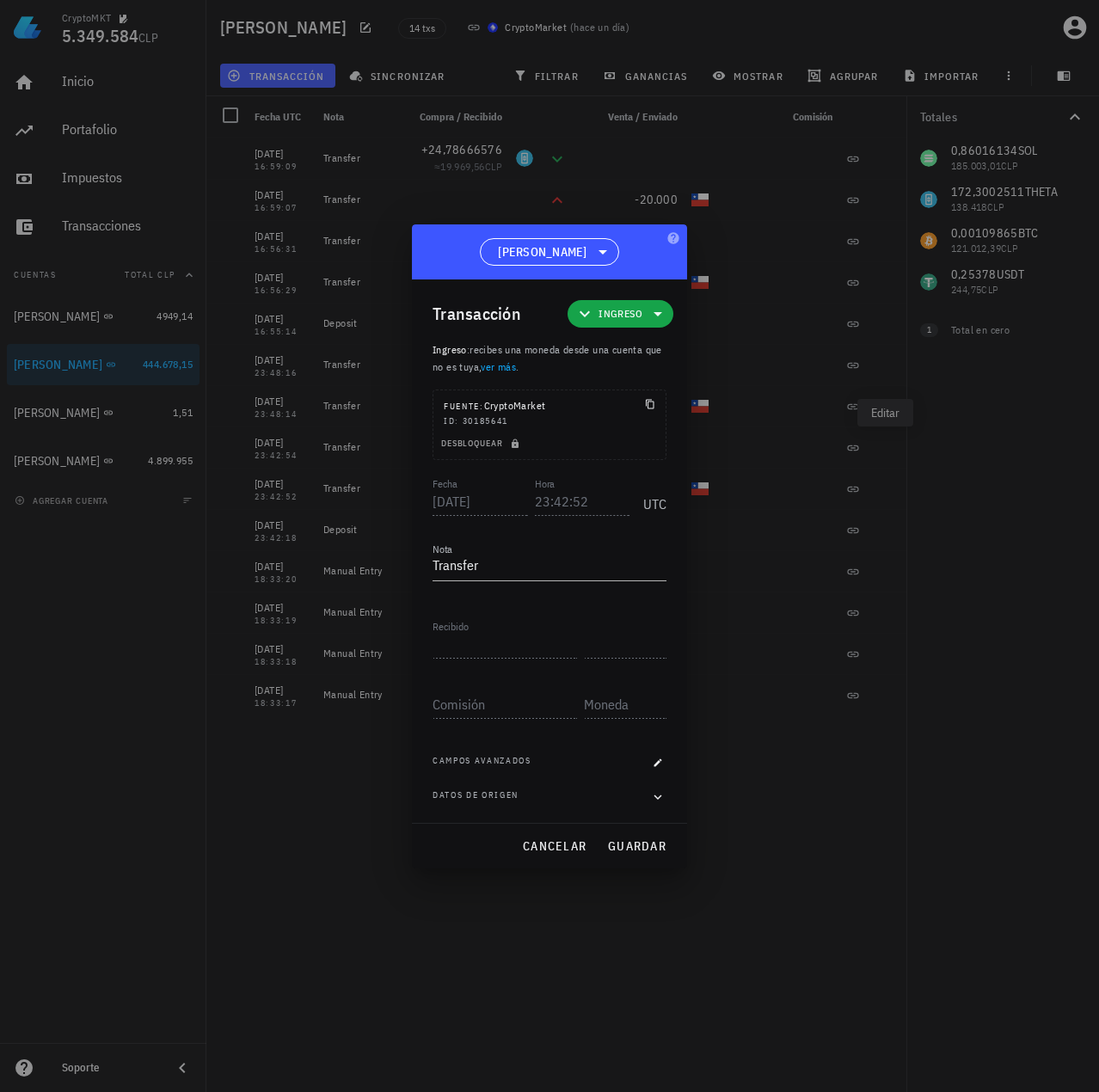
type input "23:42:54"
type input "0,10167735"
type input "SOL"
click at [659, 800] on icon "button" at bounding box center [658, 797] width 16 height 20
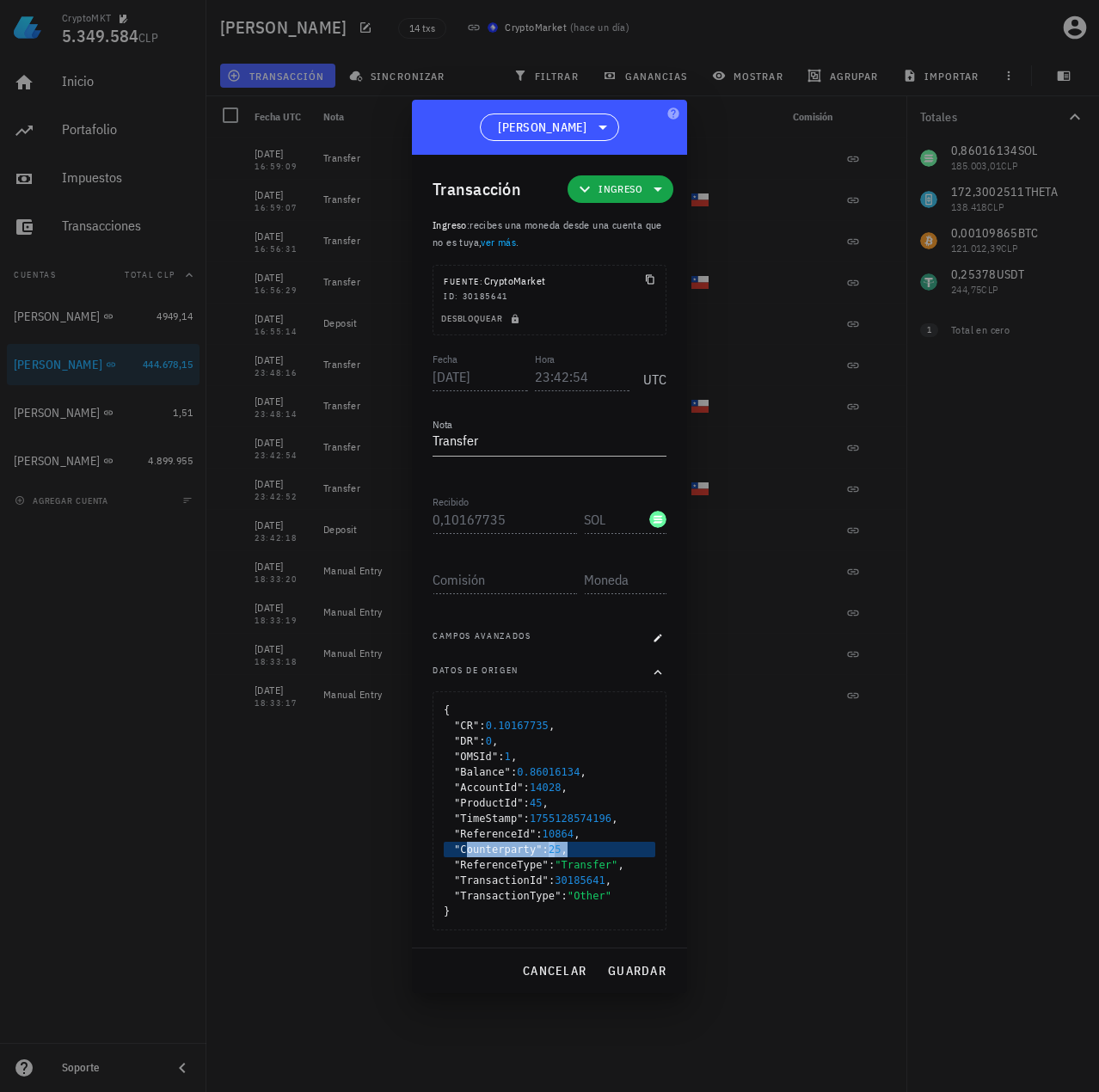
drag, startPoint x: 567, startPoint y: 853, endPoint x: 464, endPoint y: 850, distance: 103.0
click at [464, 851] on div ""Counterparty" : 25 ," at bounding box center [550, 850] width 212 height 16
drag, startPoint x: 483, startPoint y: 803, endPoint x: 541, endPoint y: 802, distance: 58.0
click at [541, 802] on div ""ProductId" : 45 ," at bounding box center [550, 803] width 212 height 16
click at [558, 971] on span "cancelar" at bounding box center [554, 971] width 64 height 16
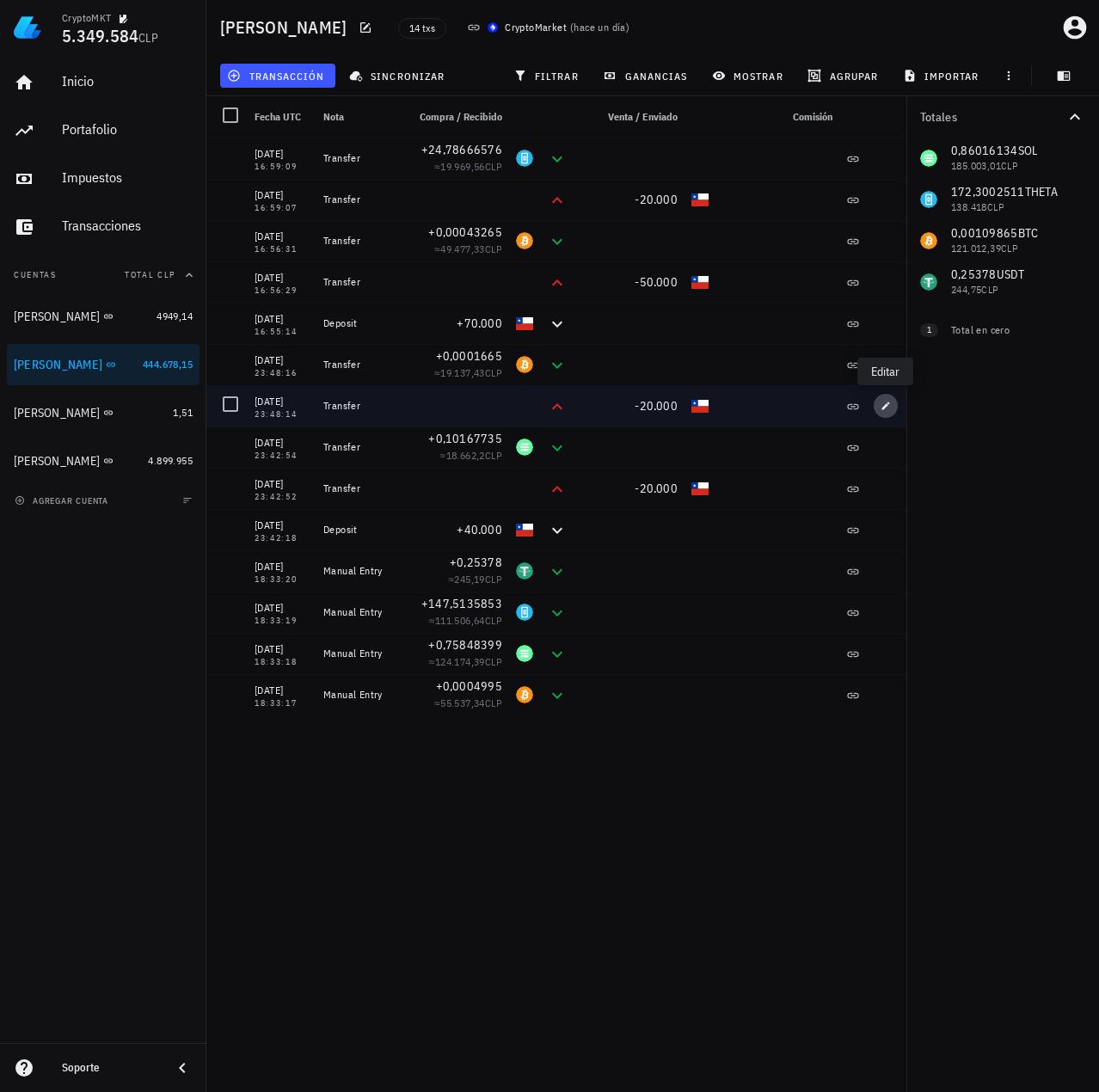
click at [891, 403] on icon "button" at bounding box center [885, 406] width 10 height 10
type input "23:48:14"
type input "20.000"
type input "CLP"
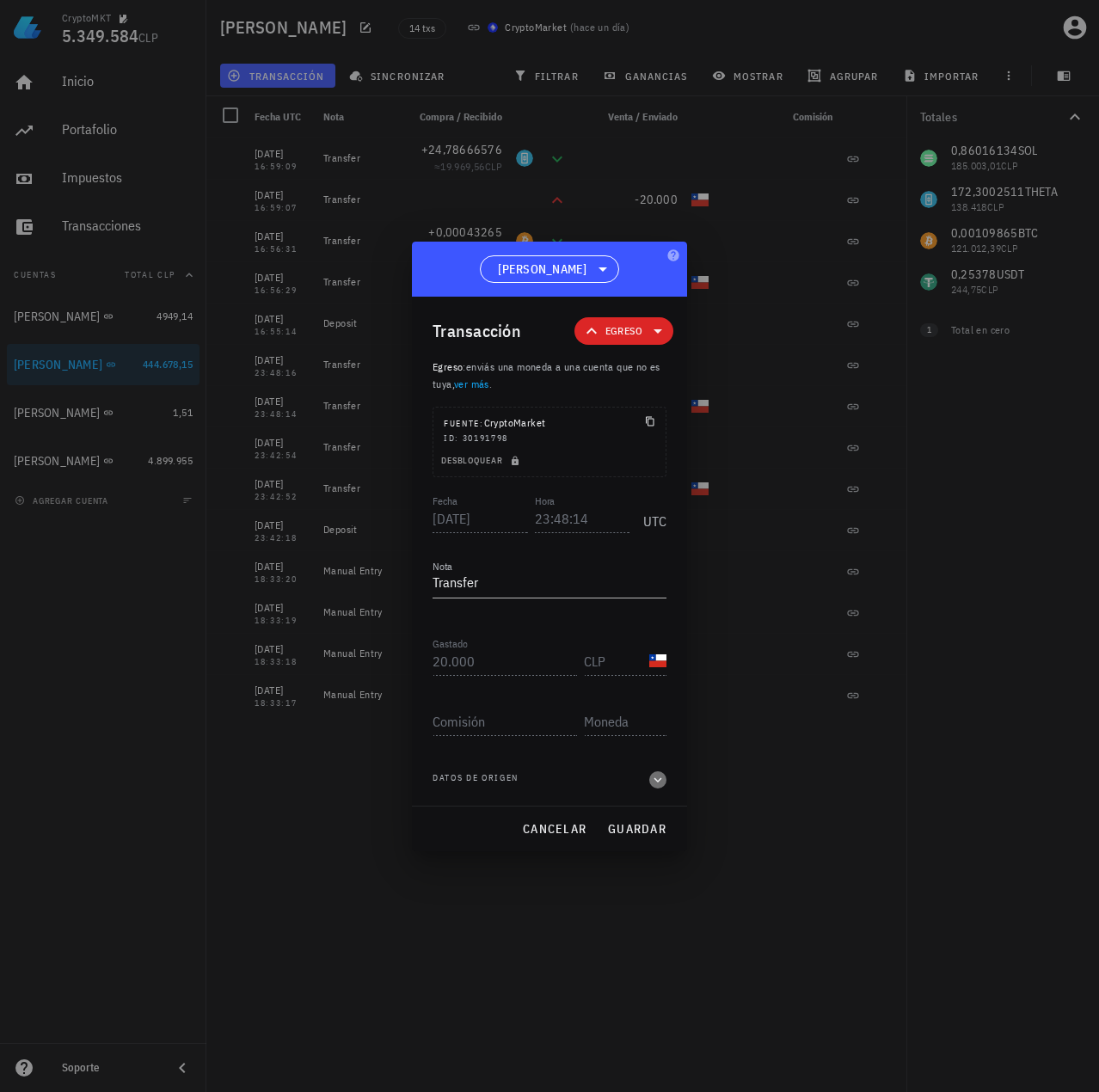
click at [665, 784] on icon "button" at bounding box center [658, 780] width 16 height 20
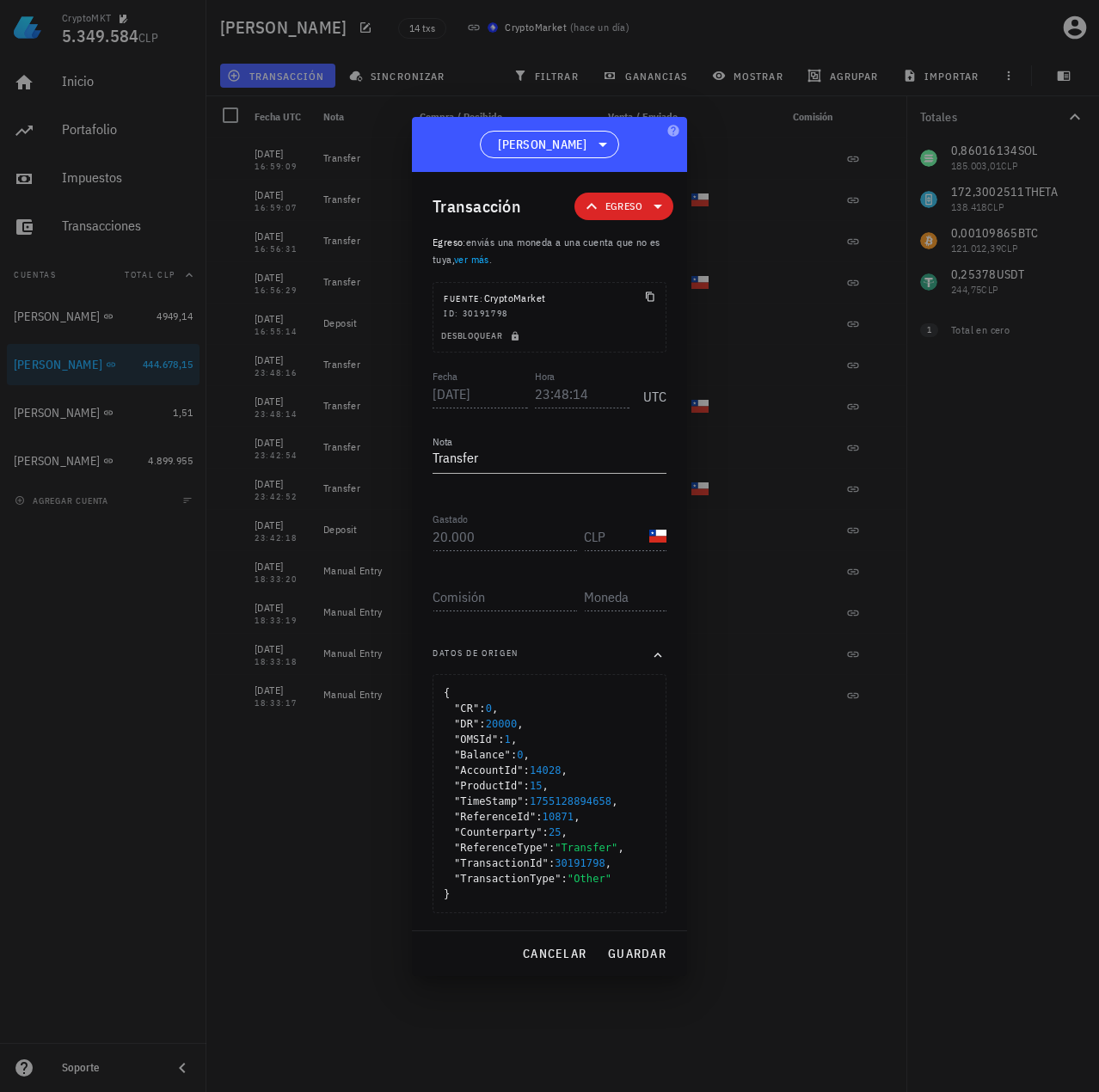
click at [568, 914] on div "Fecha 2025-08-13 Hora 23:48:14 UTC Nota Transfer Recibido Gastado 20.000 CLP Co…" at bounding box center [549, 648] width 234 height 564
click at [544, 940] on button "cancelar" at bounding box center [553, 954] width 78 height 31
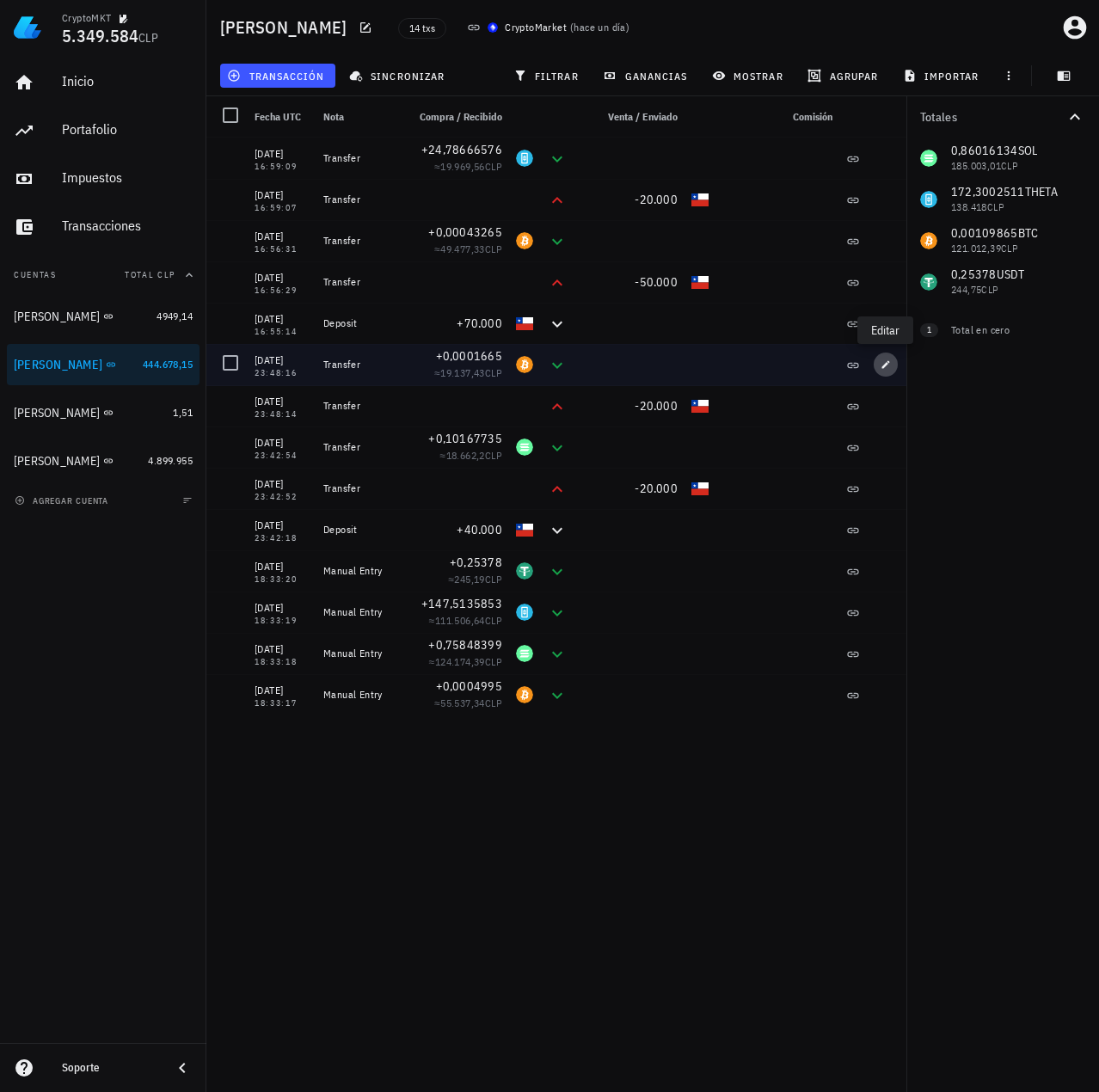
click at [889, 363] on icon "button" at bounding box center [885, 364] width 10 height 10
type input "23:48:16"
type input "0,0001665"
type input "BTC"
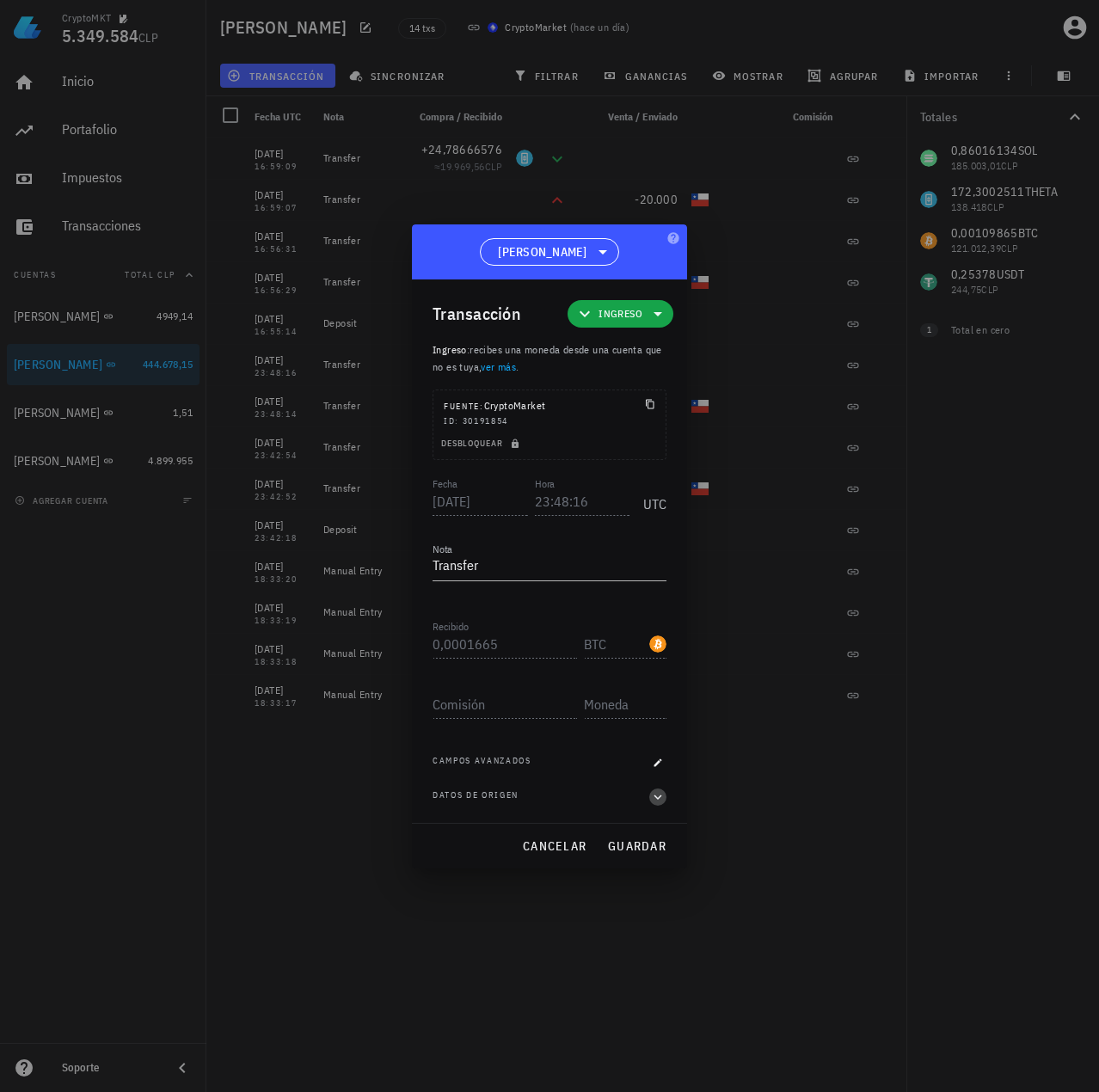
click at [652, 802] on icon "button" at bounding box center [658, 797] width 16 height 20
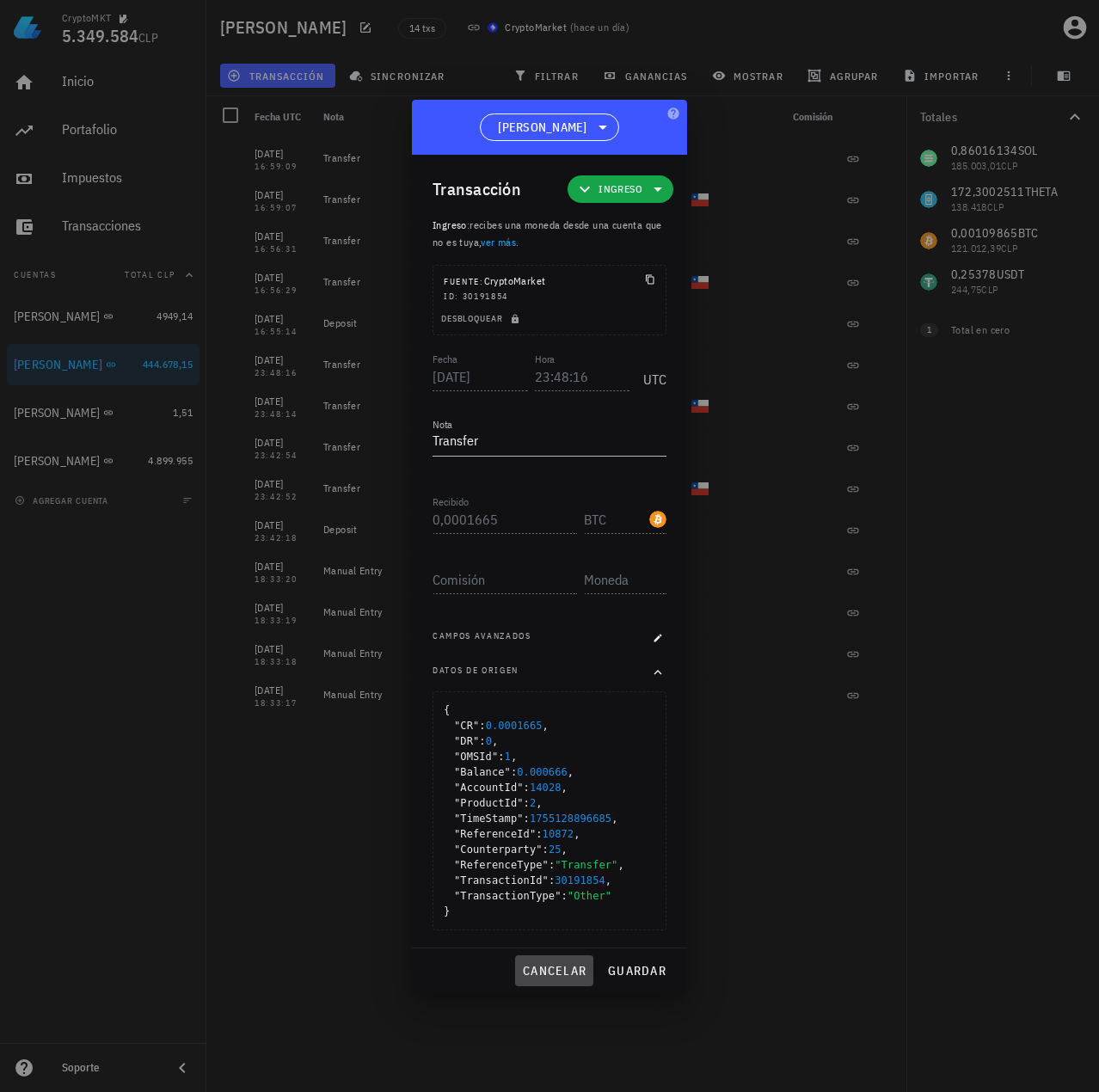
click at [554, 972] on span "cancelar" at bounding box center [554, 971] width 64 height 16
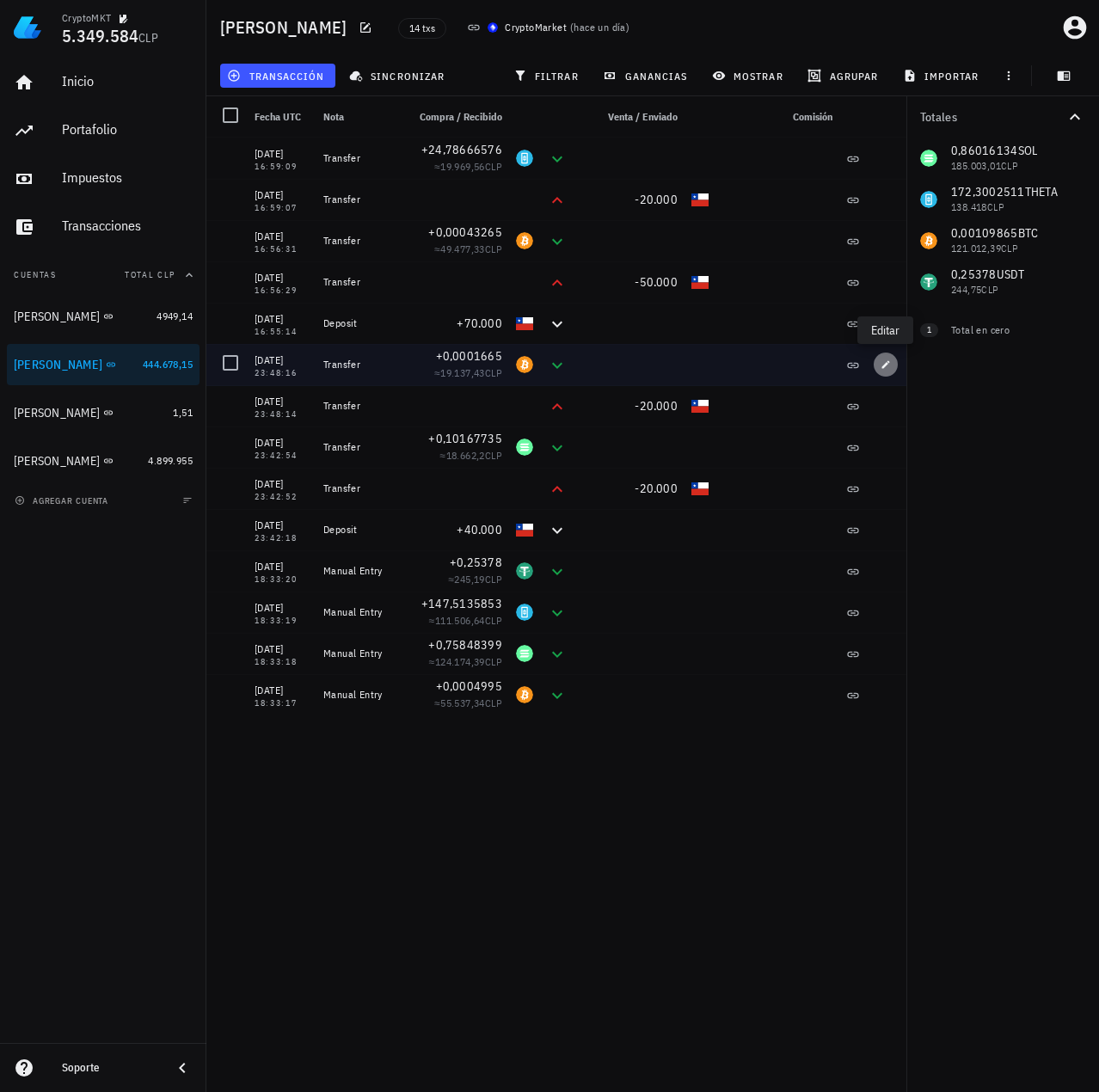
click at [887, 363] on icon "button" at bounding box center [886, 364] width 7 height 7
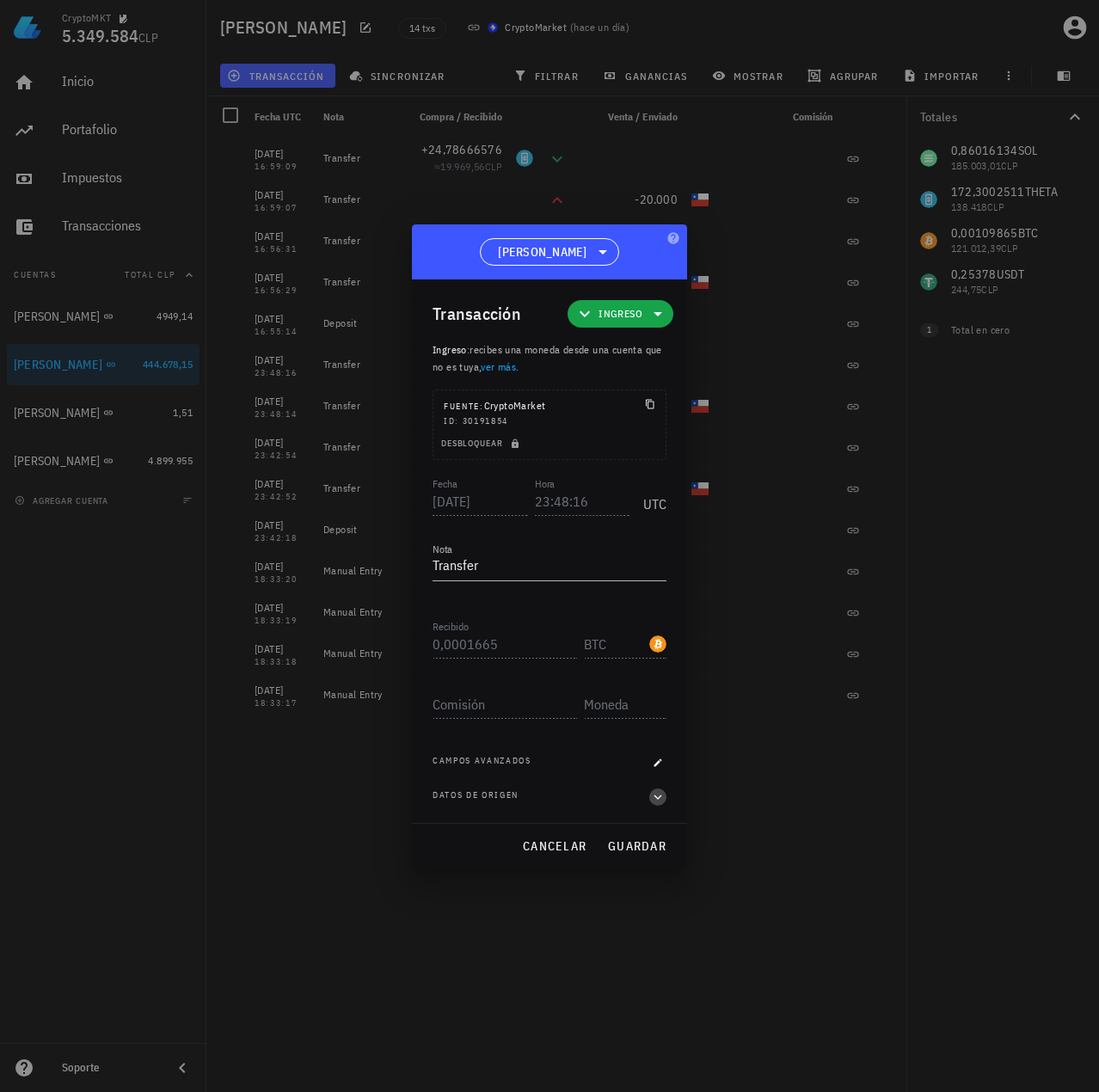
click at [661, 797] on icon "button" at bounding box center [658, 797] width 16 height 20
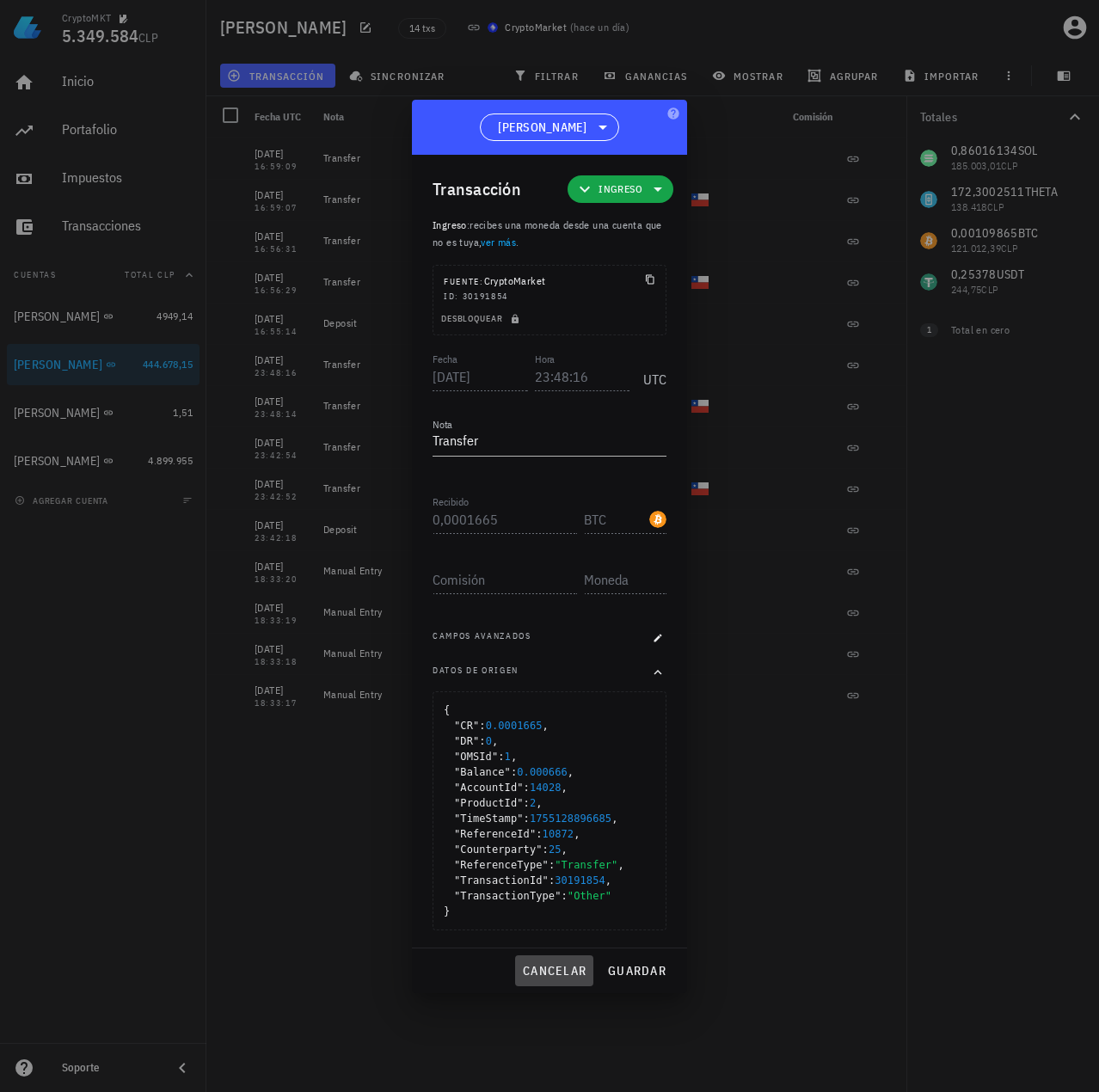
click at [569, 968] on span "cancelar" at bounding box center [554, 971] width 64 height 16
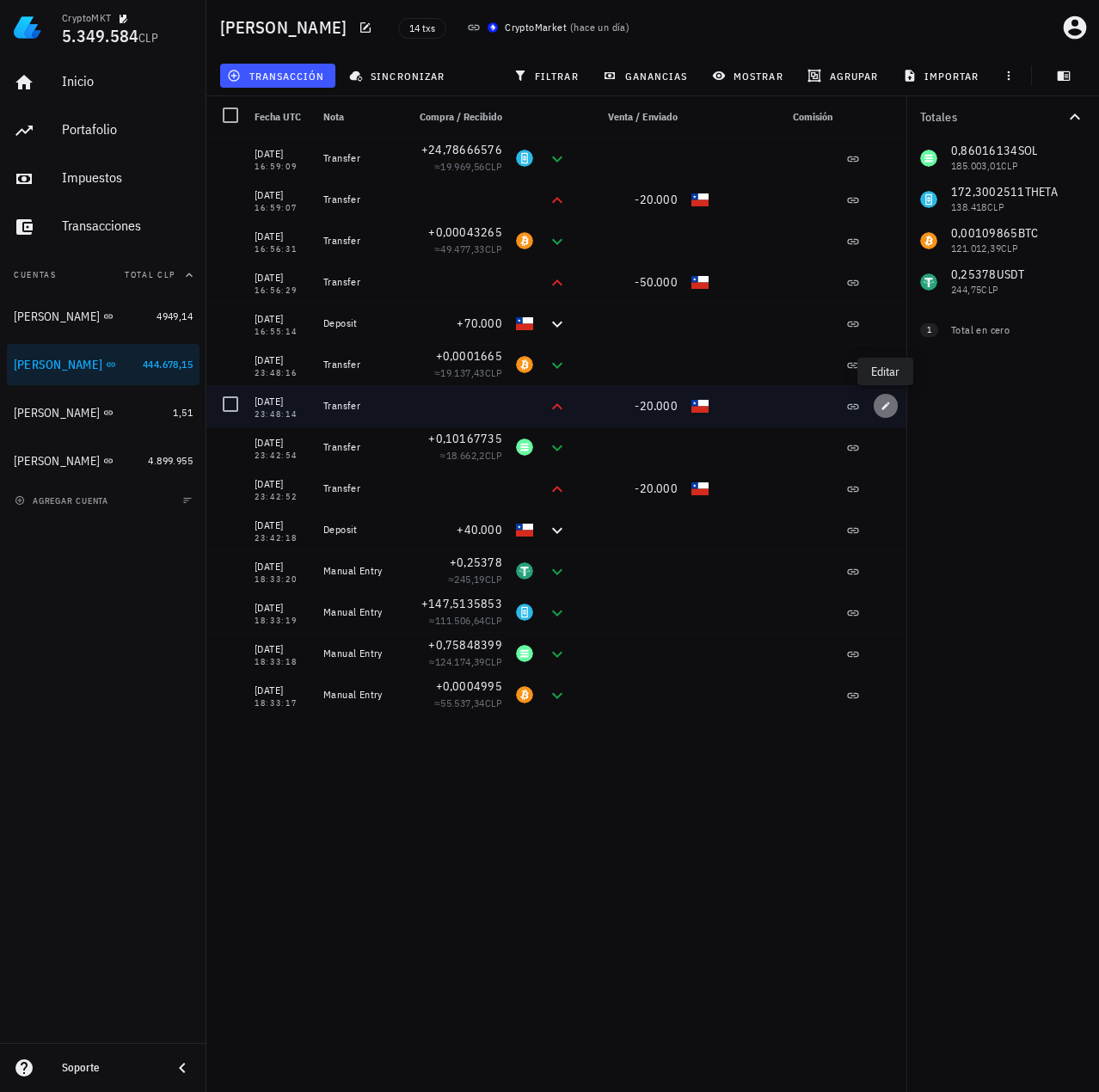
click at [887, 401] on icon "button" at bounding box center [885, 406] width 10 height 10
type input "23:48:14"
type input "20.000"
type input "CLP"
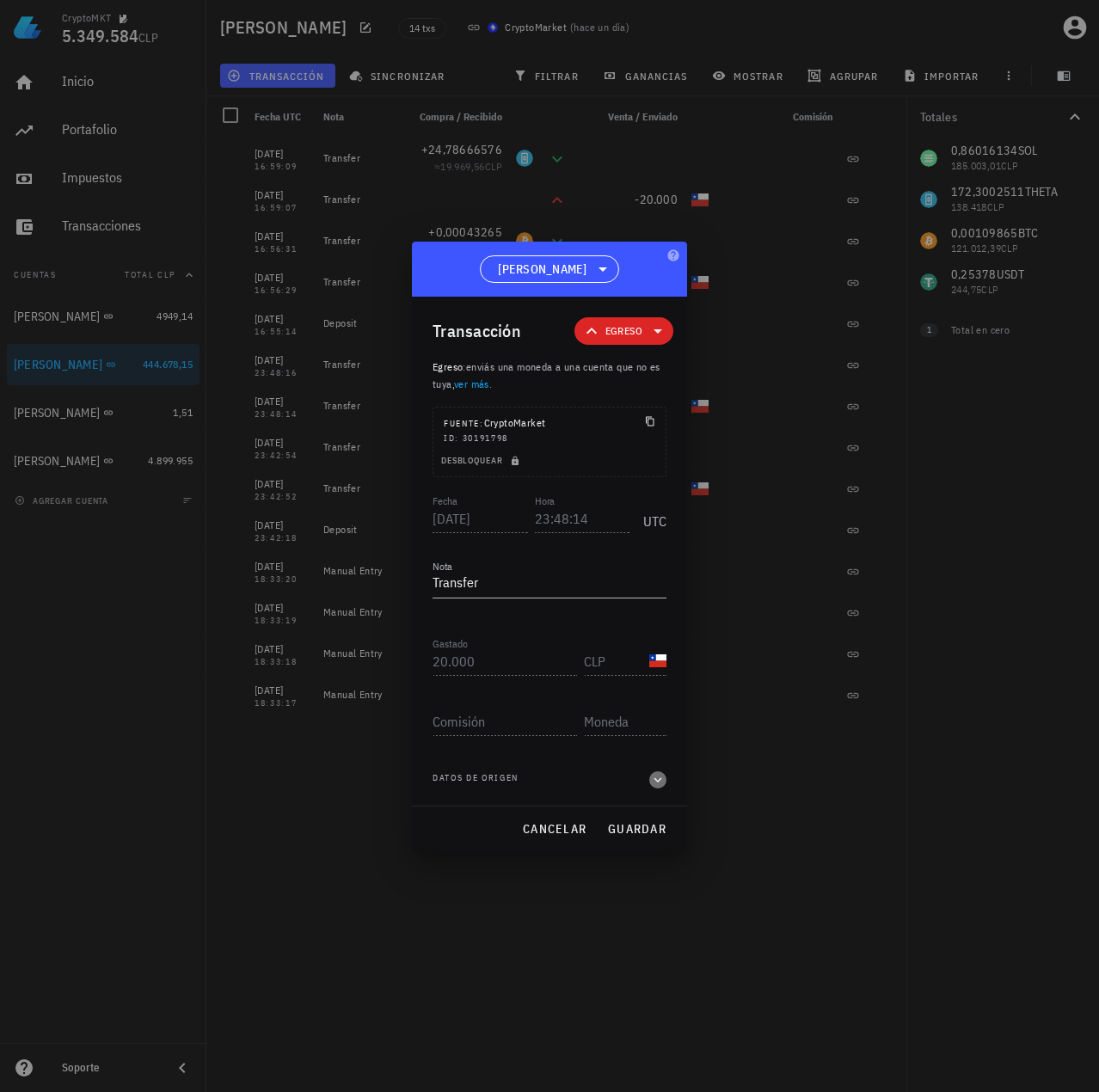
click at [660, 785] on icon "button" at bounding box center [658, 780] width 16 height 20
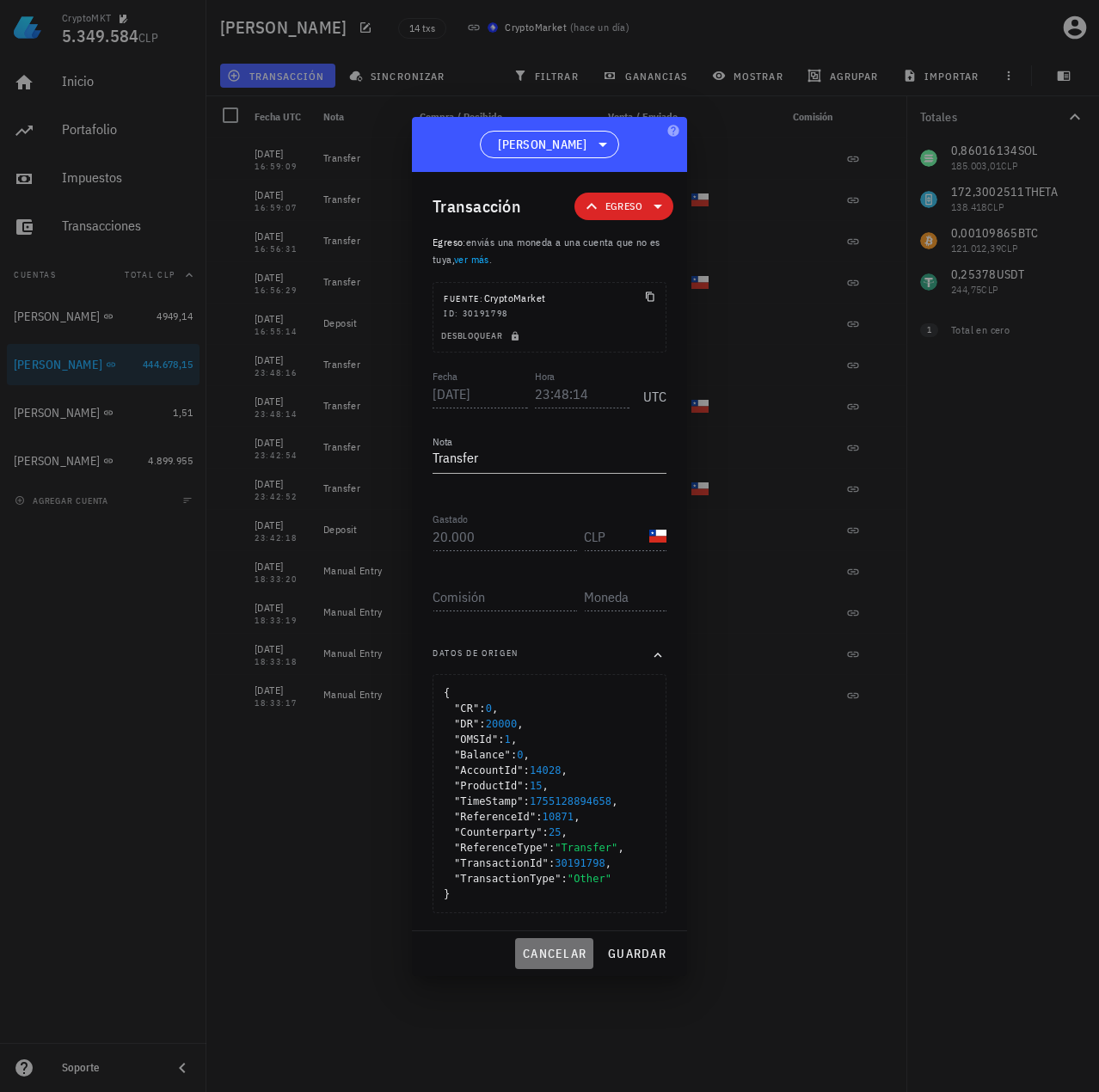
click at [550, 961] on span "cancelar" at bounding box center [554, 953] width 64 height 16
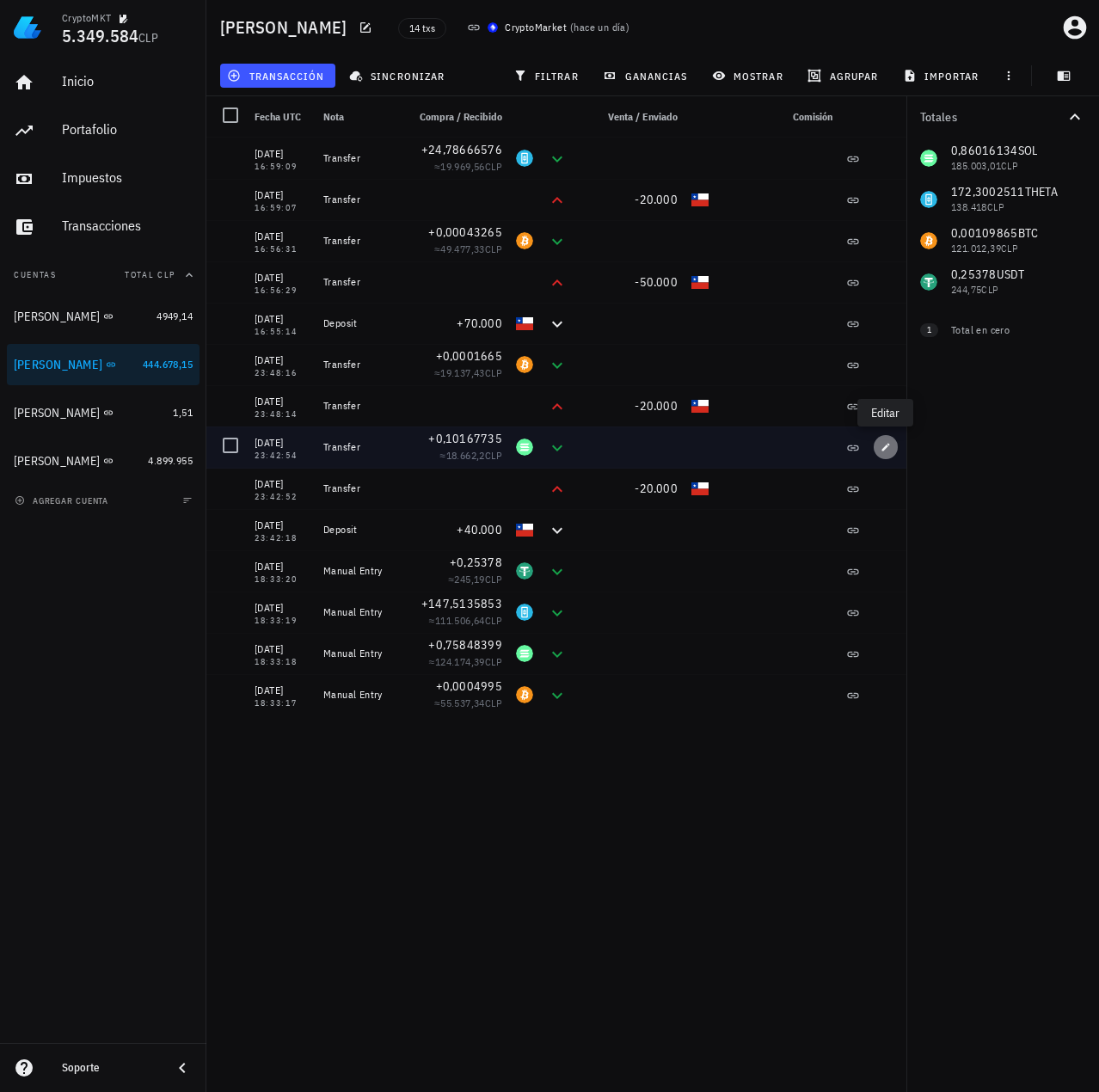
click at [886, 445] on icon "button" at bounding box center [885, 447] width 10 height 10
type input "23:42:54"
type input "0,10167735"
type input "SOL"
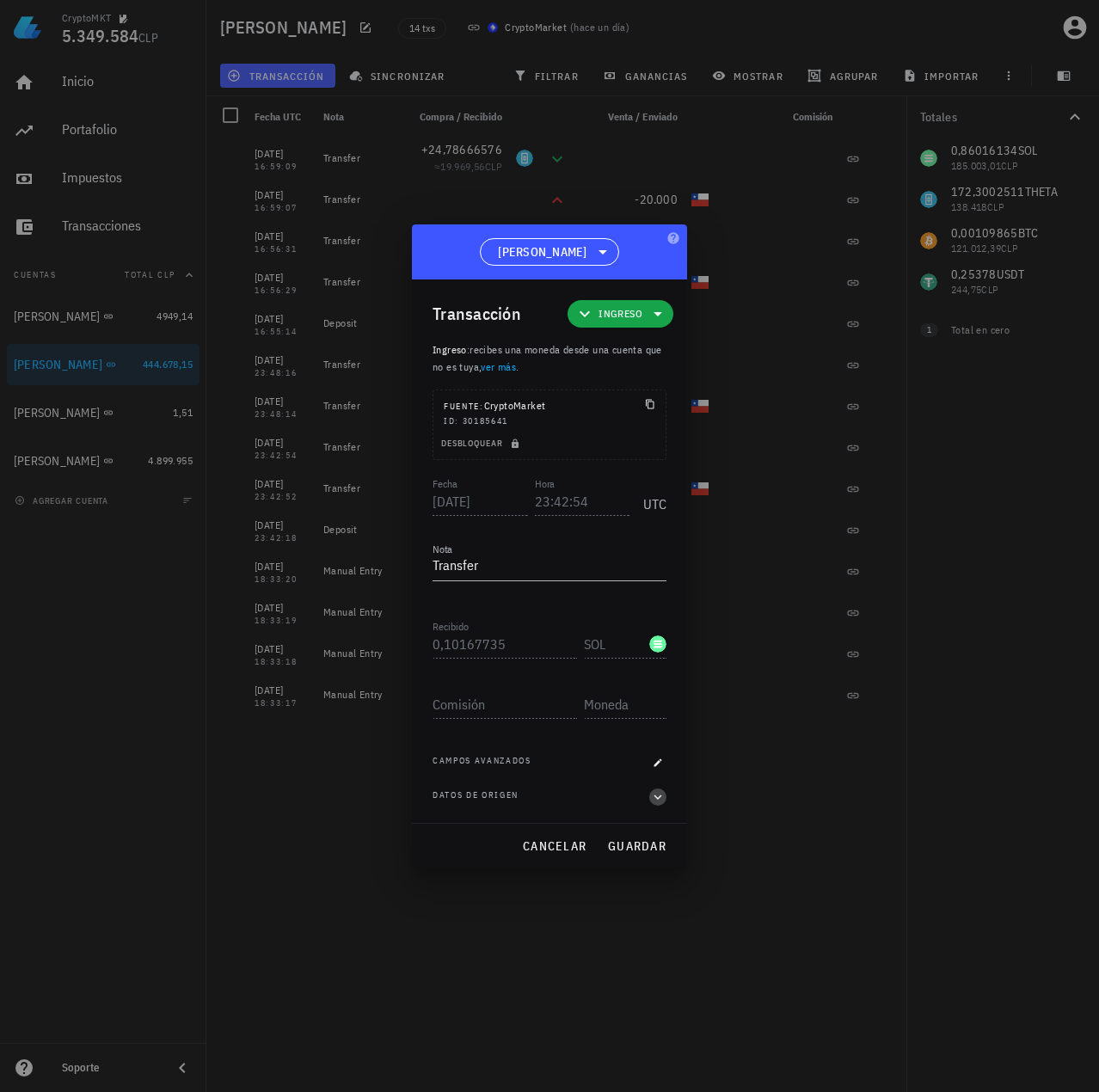
click at [660, 795] on icon "button" at bounding box center [658, 797] width 16 height 20
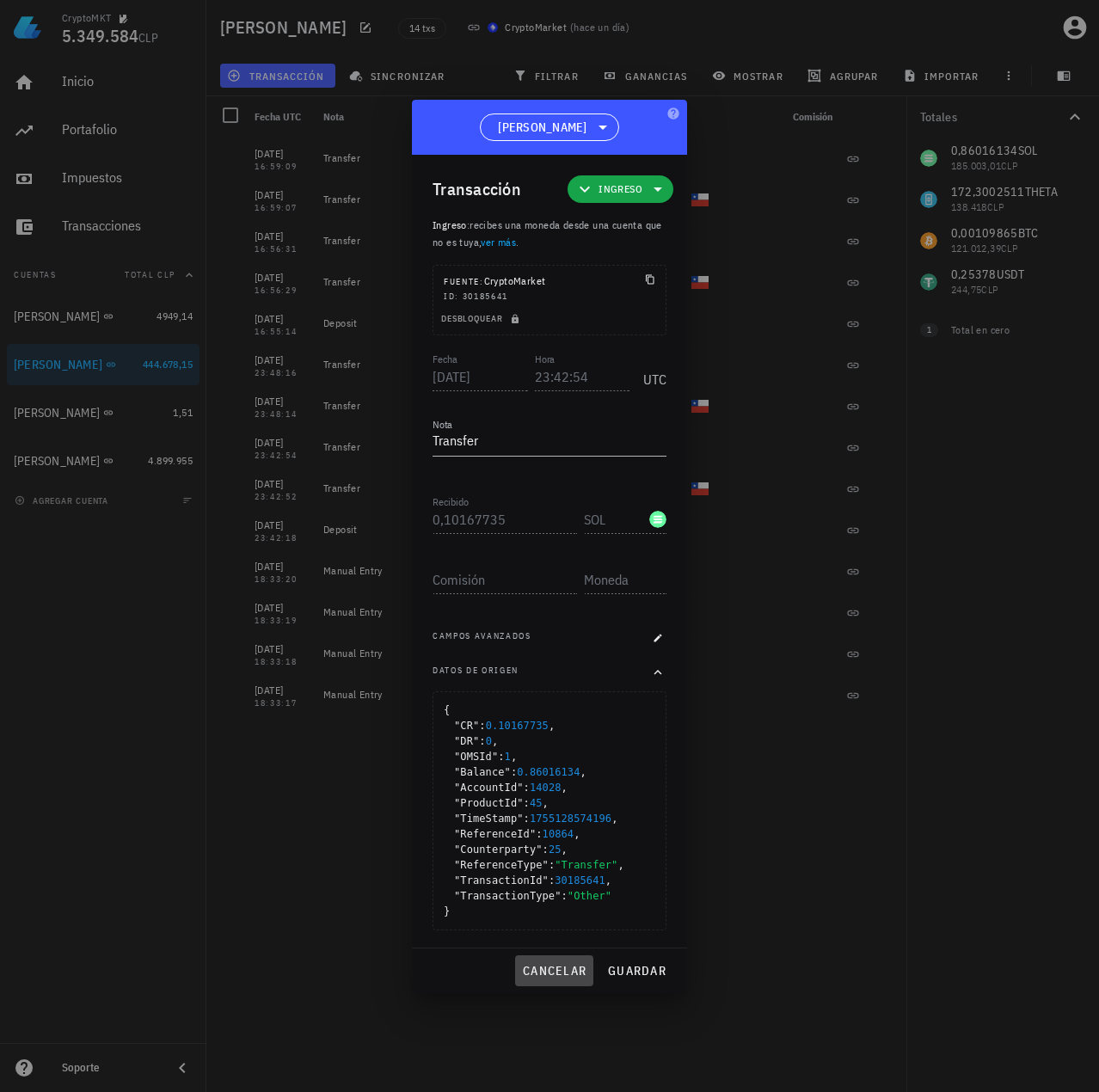
click at [557, 975] on span "cancelar" at bounding box center [554, 971] width 64 height 16
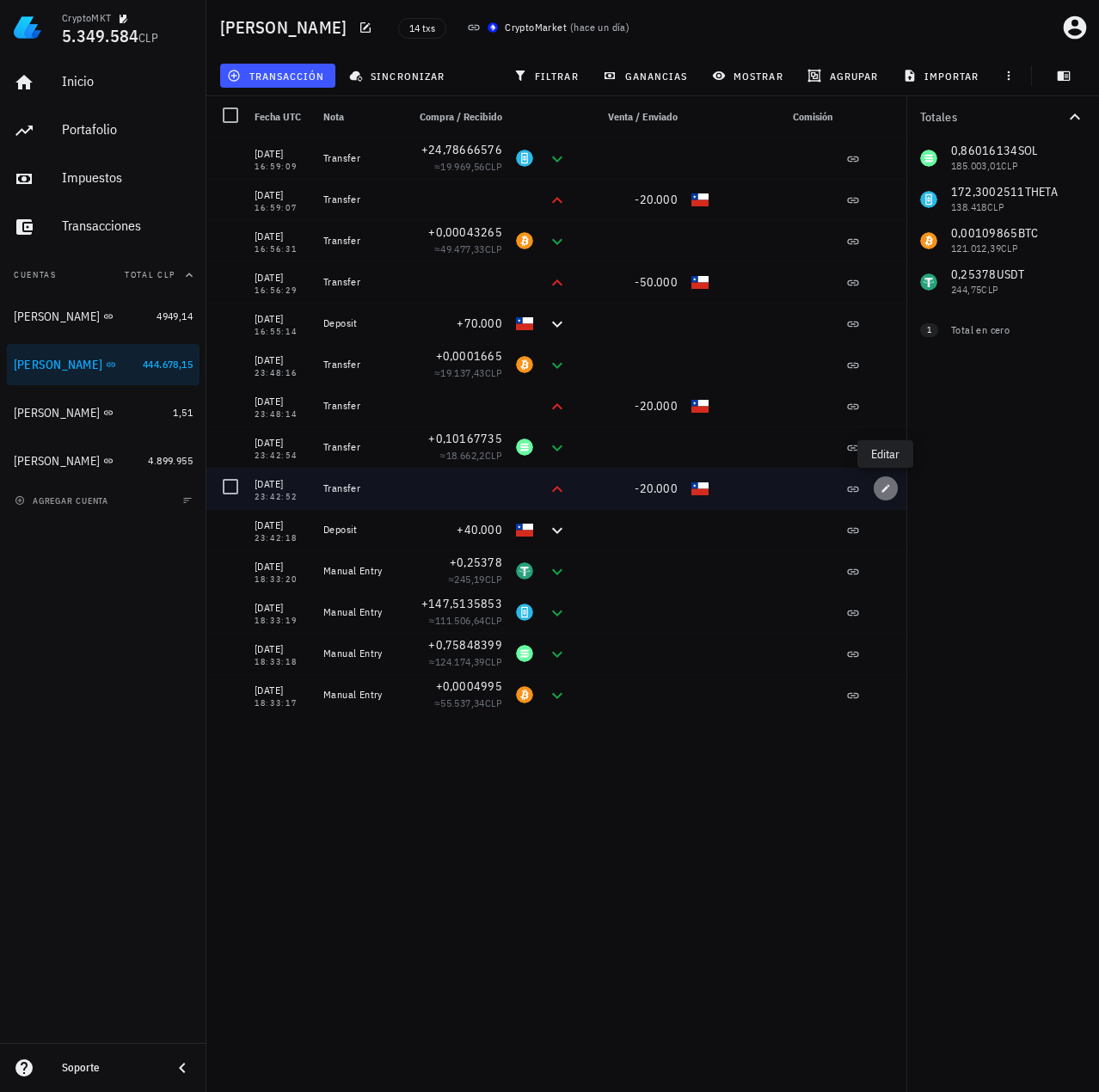
click at [895, 485] on span "button" at bounding box center [885, 488] width 24 height 10
type input "23:42:52"
type input "20.000"
type input "CLP"
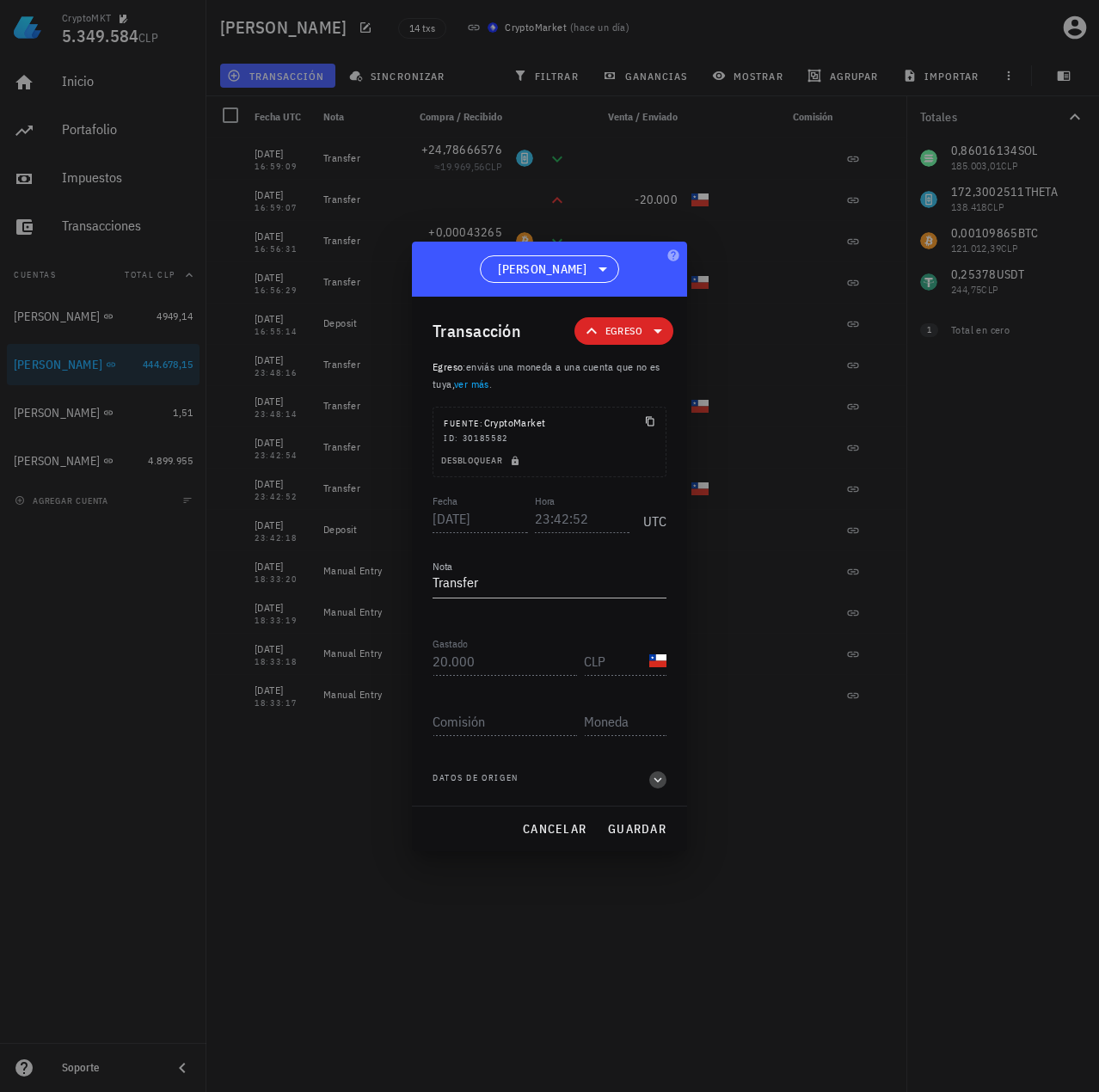
click at [658, 782] on icon "button" at bounding box center [658, 780] width 7 height 6
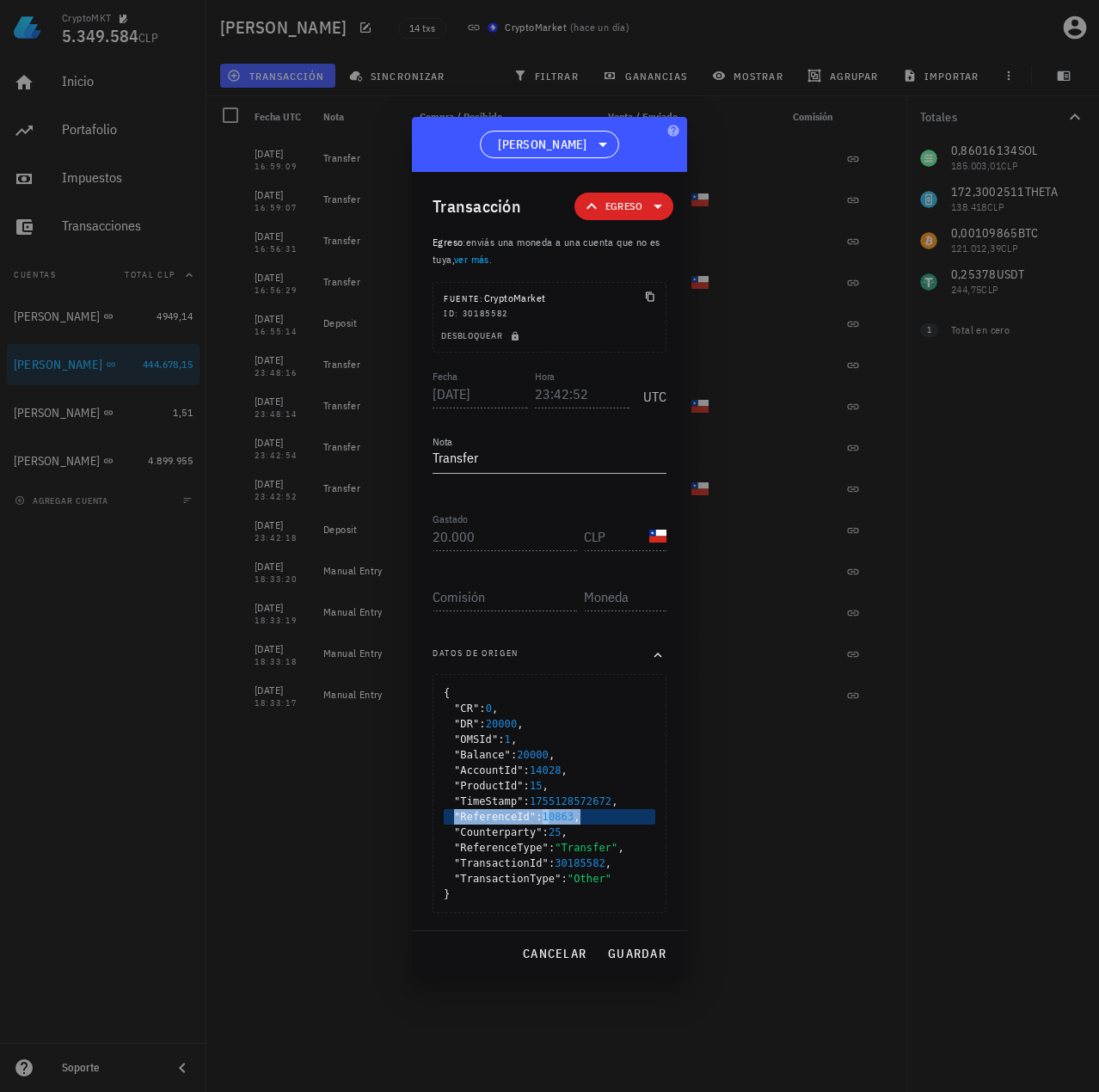
drag, startPoint x: 583, startPoint y: 819, endPoint x: 445, endPoint y: 810, distance: 138.3
click at [445, 810] on div ""ReferenceId" : 10863 ," at bounding box center [550, 817] width 212 height 16
click at [486, 816] on span ""ReferenceId" :" at bounding box center [498, 817] width 89 height 16
drag, startPoint x: 461, startPoint y: 819, endPoint x: 585, endPoint y: 818, distance: 124.0
click at [585, 818] on div ""ReferenceId" : 10863 ," at bounding box center [550, 817] width 212 height 16
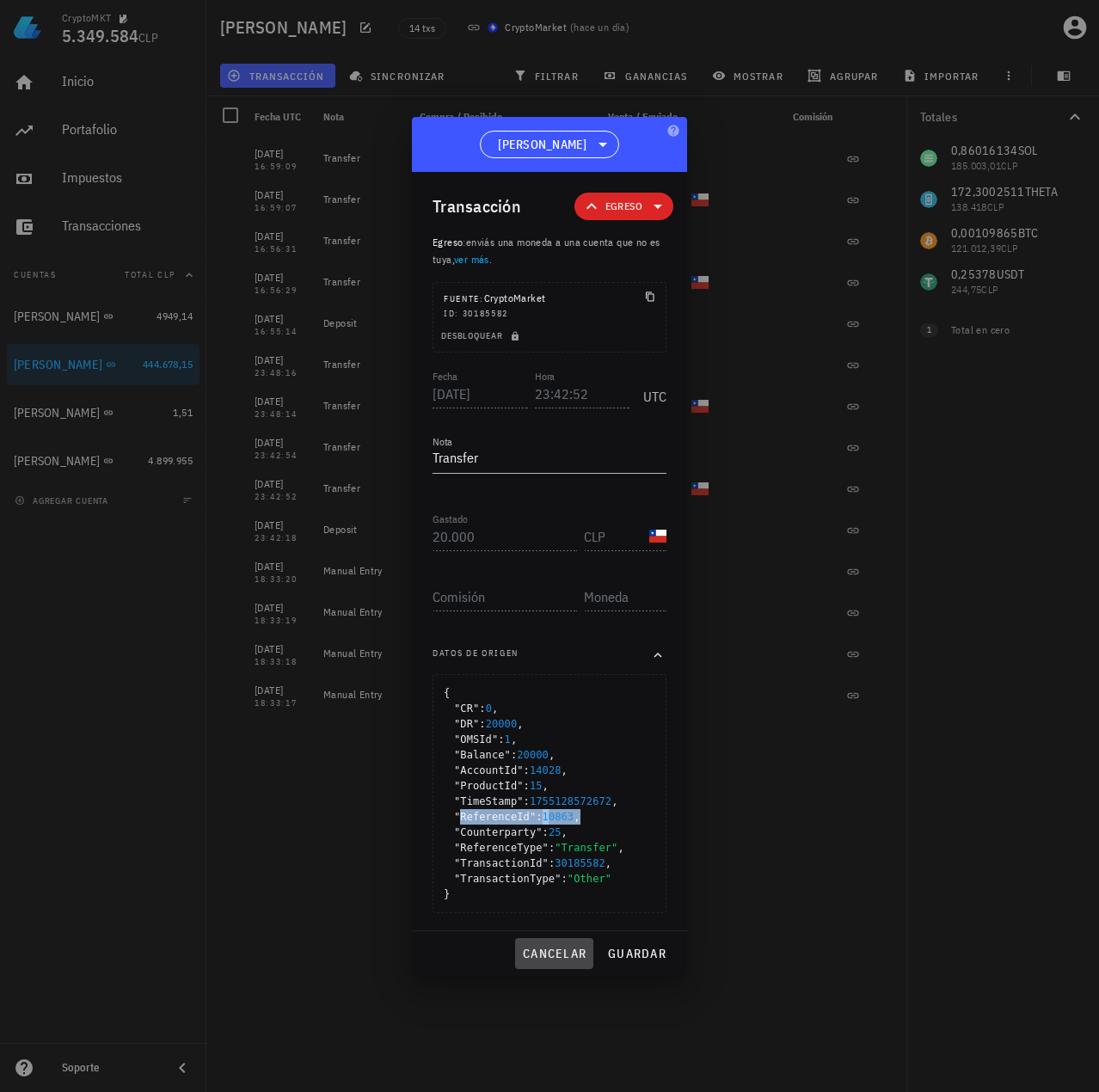
click at [561, 948] on span "cancelar" at bounding box center [554, 953] width 64 height 16
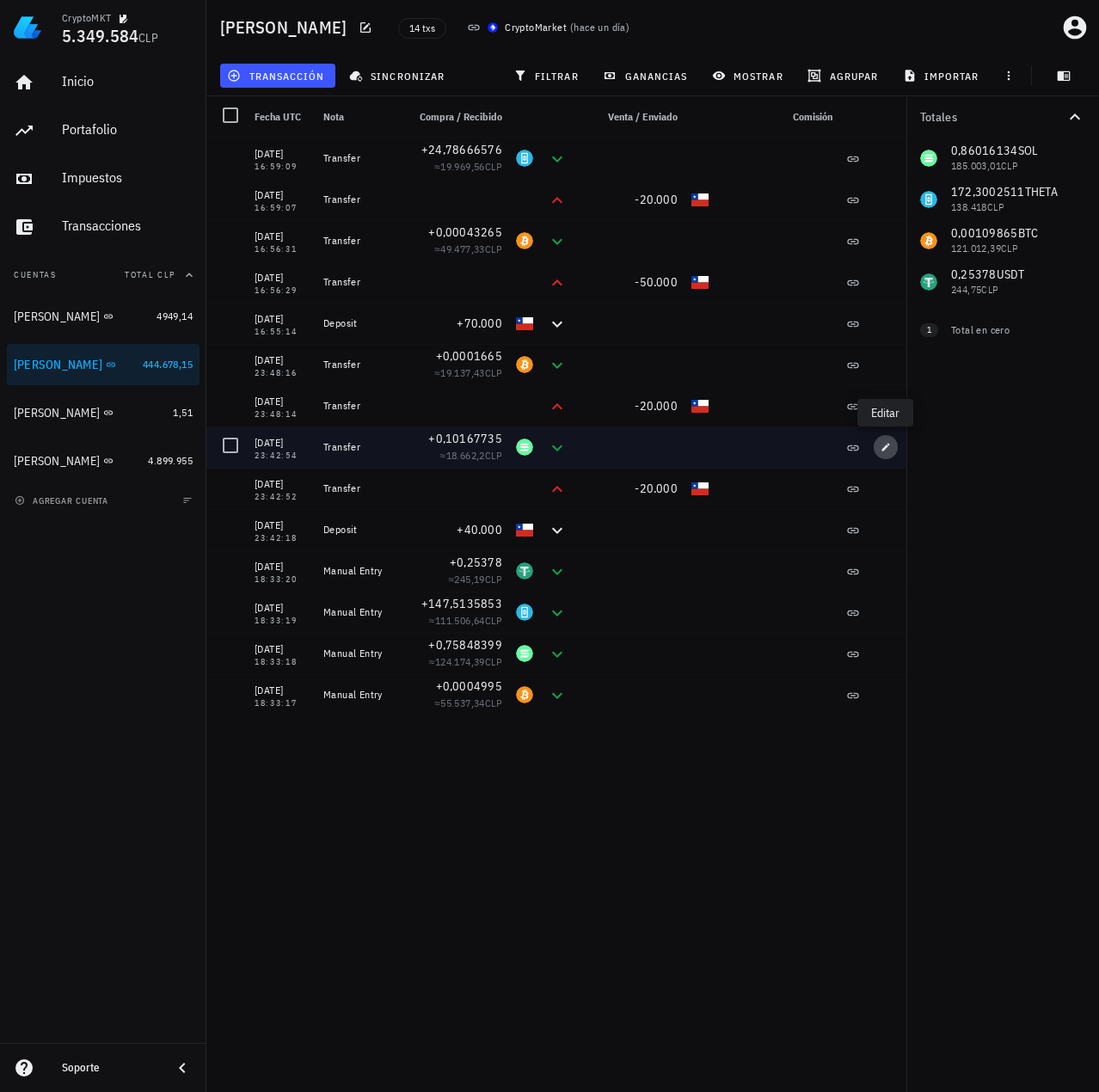
click at [882, 441] on button "button" at bounding box center [885, 447] width 24 height 24
type input "23:42:54"
type input "0,10167735"
type input "SOL"
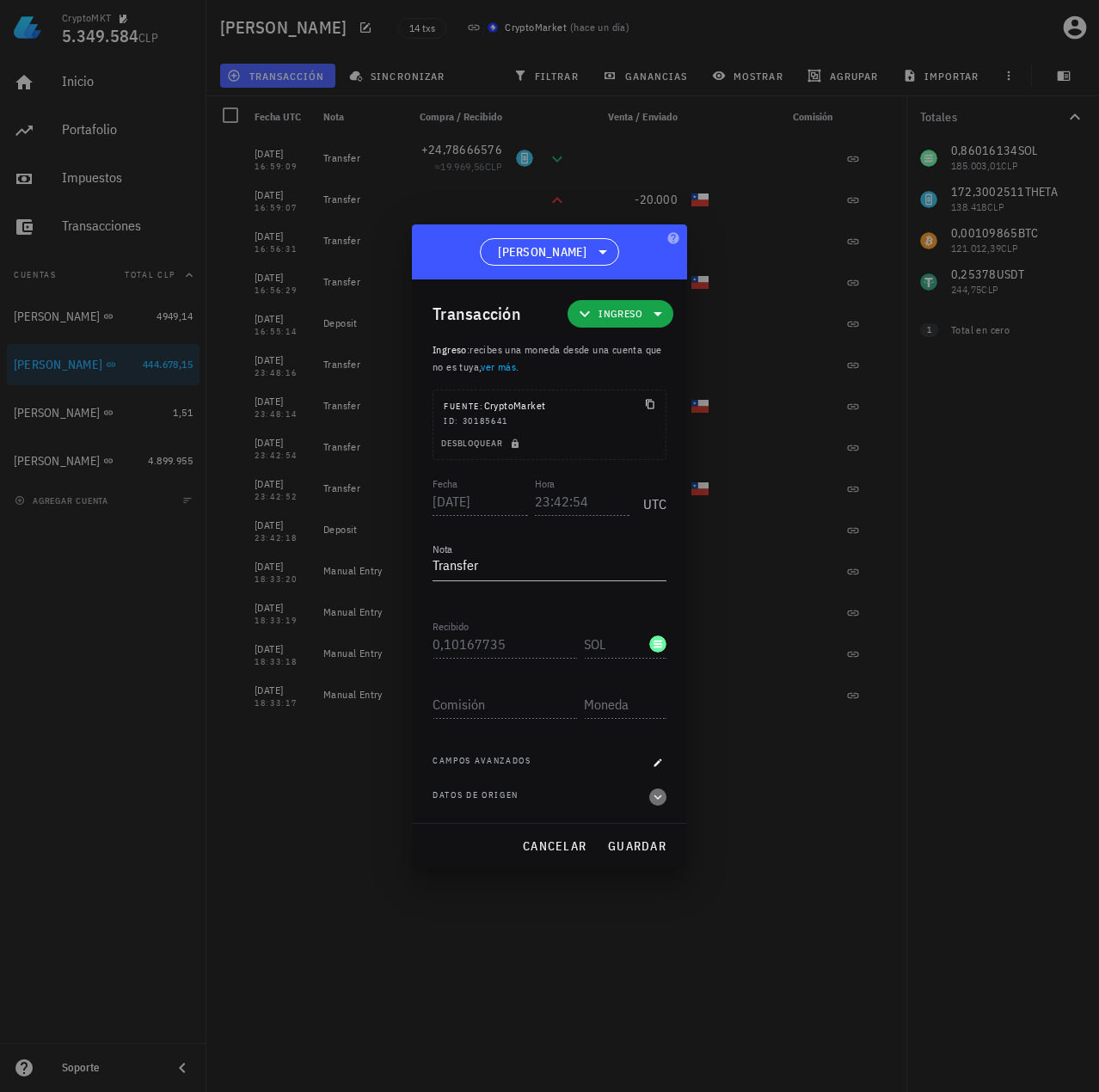
click at [658, 802] on icon "button" at bounding box center [658, 797] width 16 height 20
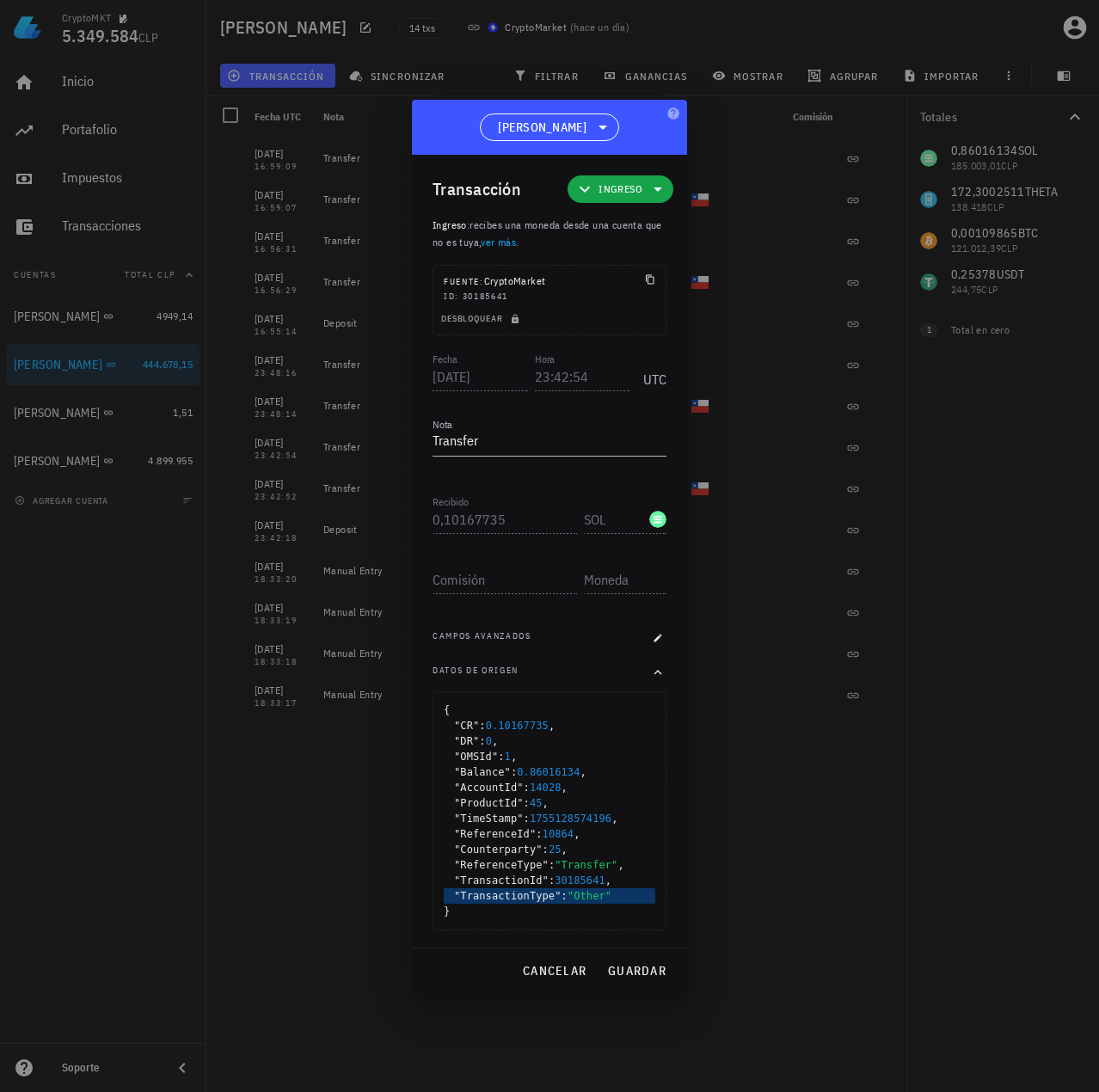
click at [571, 898] on span ""Other"" at bounding box center [590, 896] width 44 height 12
click at [579, 898] on span ""Other"" at bounding box center [590, 896] width 44 height 12
click at [592, 898] on span ""Other"" at bounding box center [590, 896] width 44 height 12
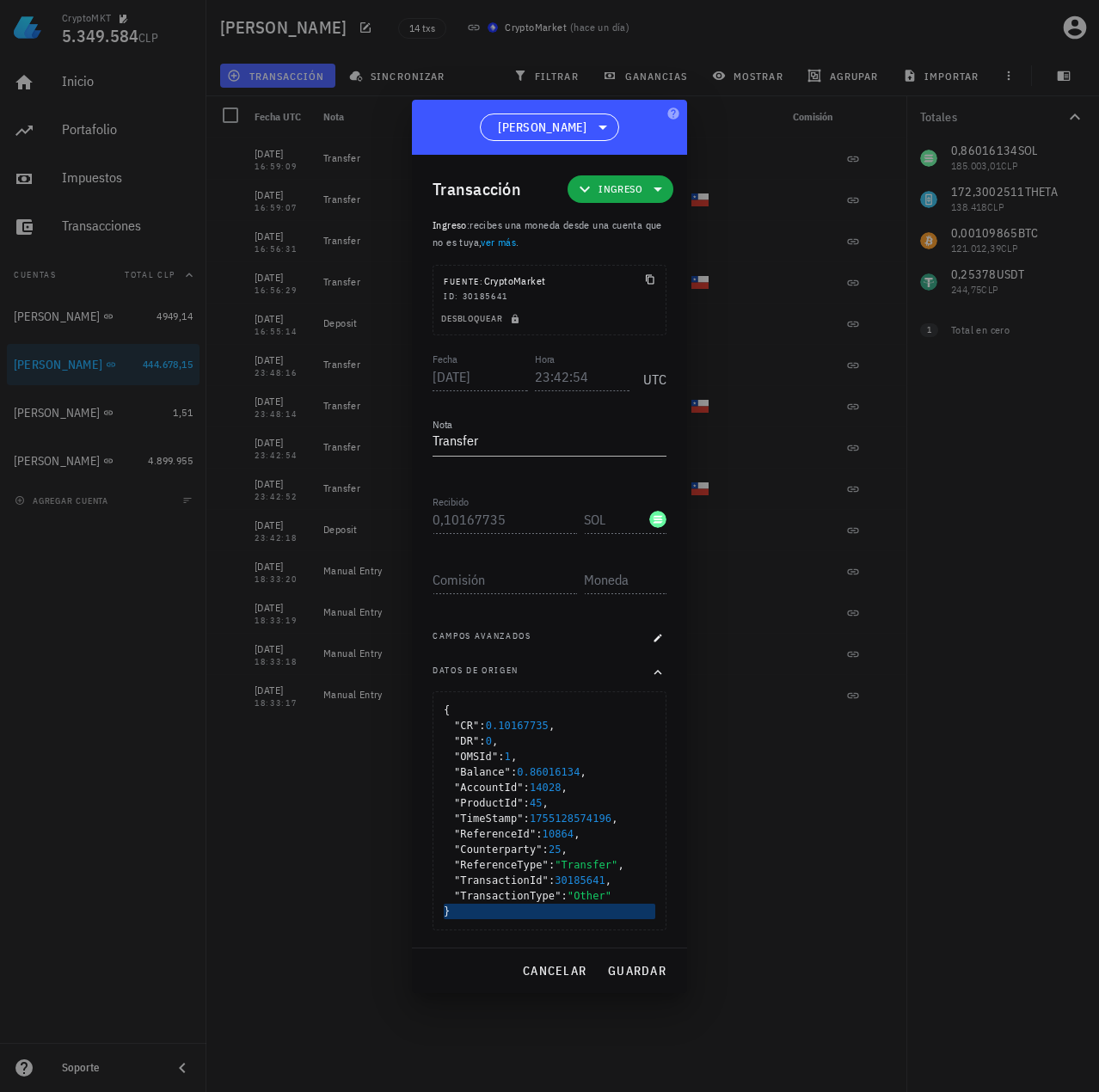
click at [588, 904] on div "}" at bounding box center [550, 911] width 212 height 16
click at [588, 899] on span ""Other"" at bounding box center [590, 896] width 44 height 12
click at [575, 972] on span "cancelar" at bounding box center [554, 971] width 64 height 16
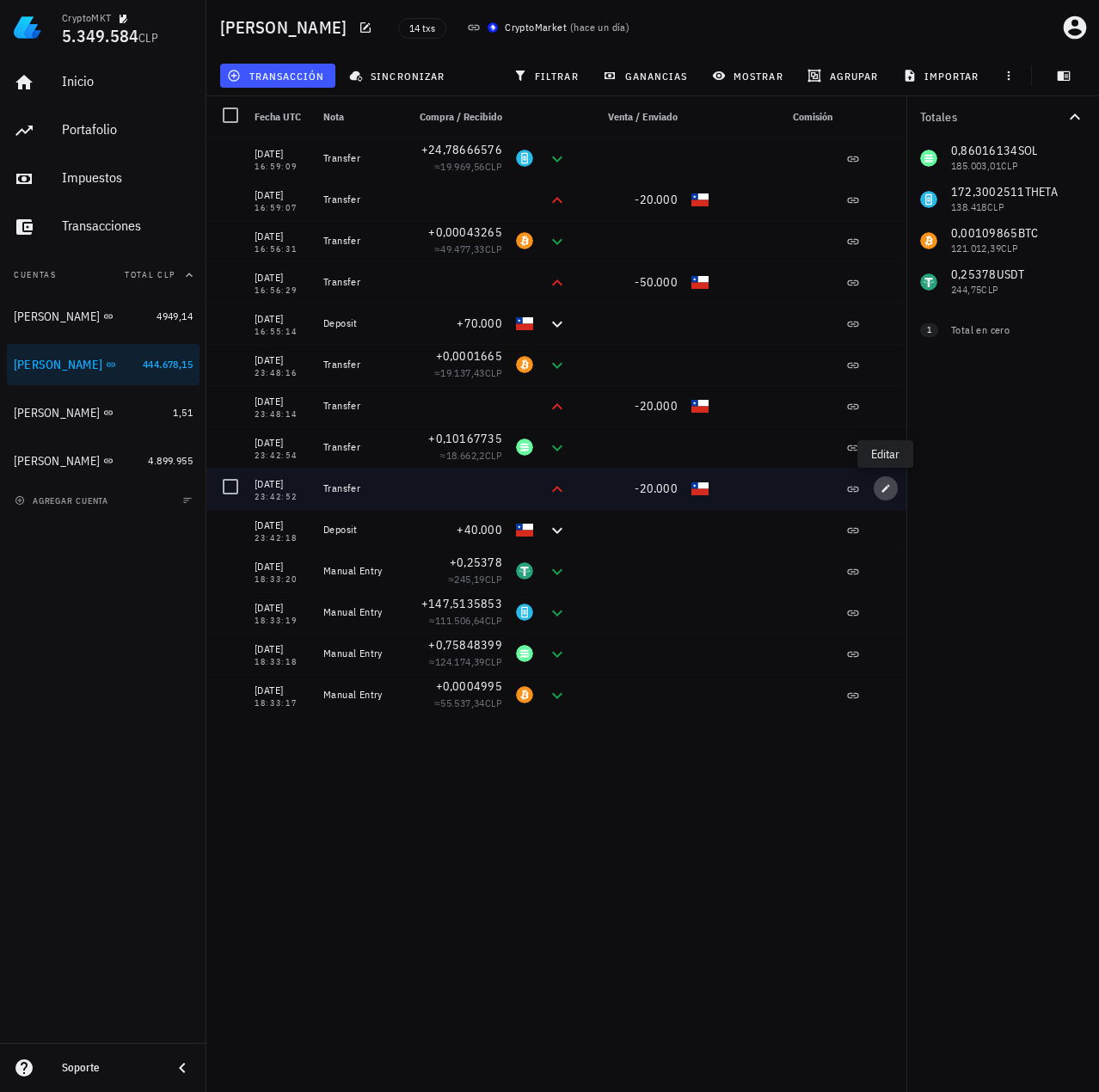
click at [894, 489] on span "button" at bounding box center [885, 488] width 24 height 10
type input "23:42:52"
type input "20.000"
type input "CLP"
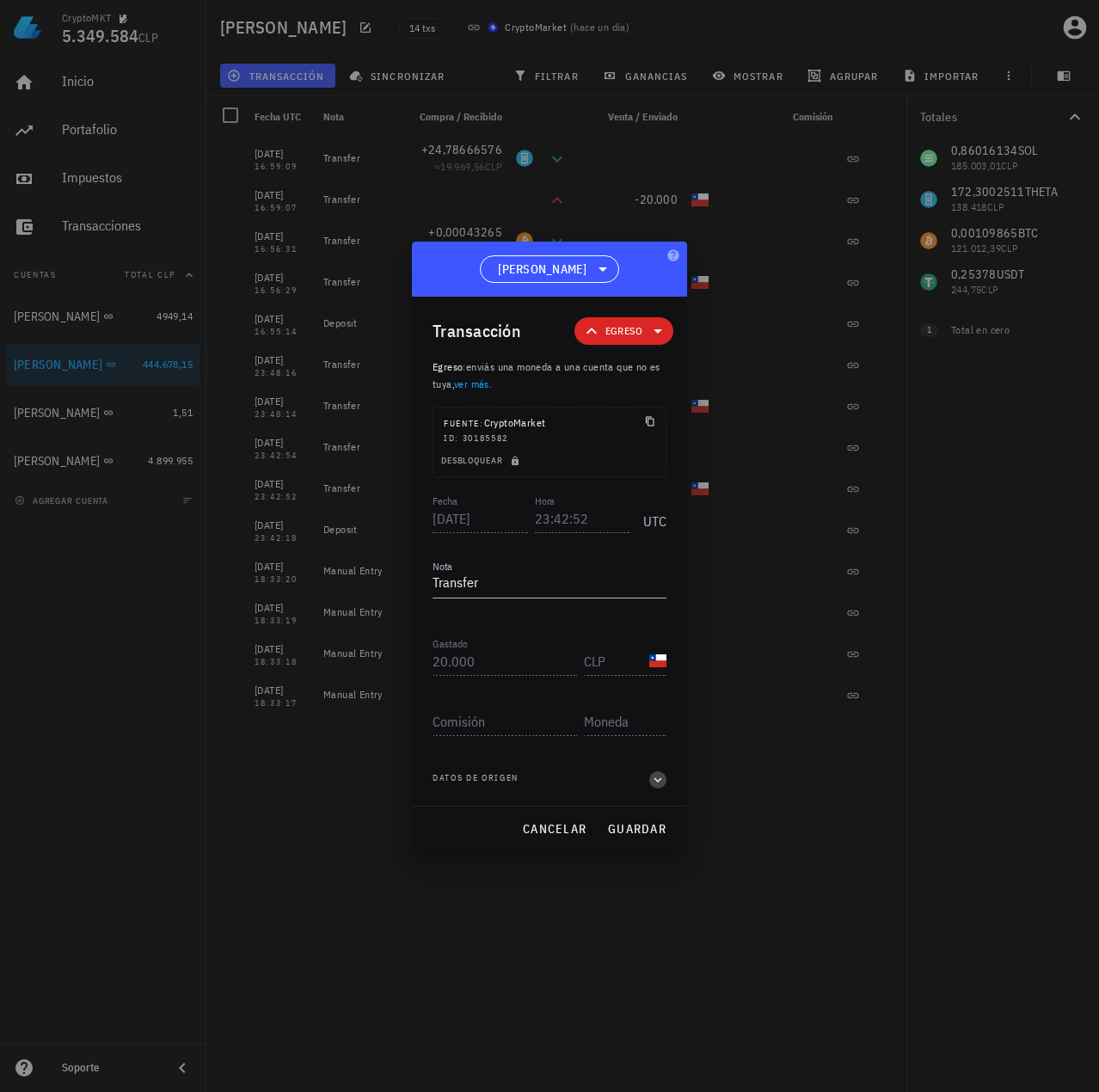
click at [661, 779] on icon "button" at bounding box center [658, 780] width 7 height 6
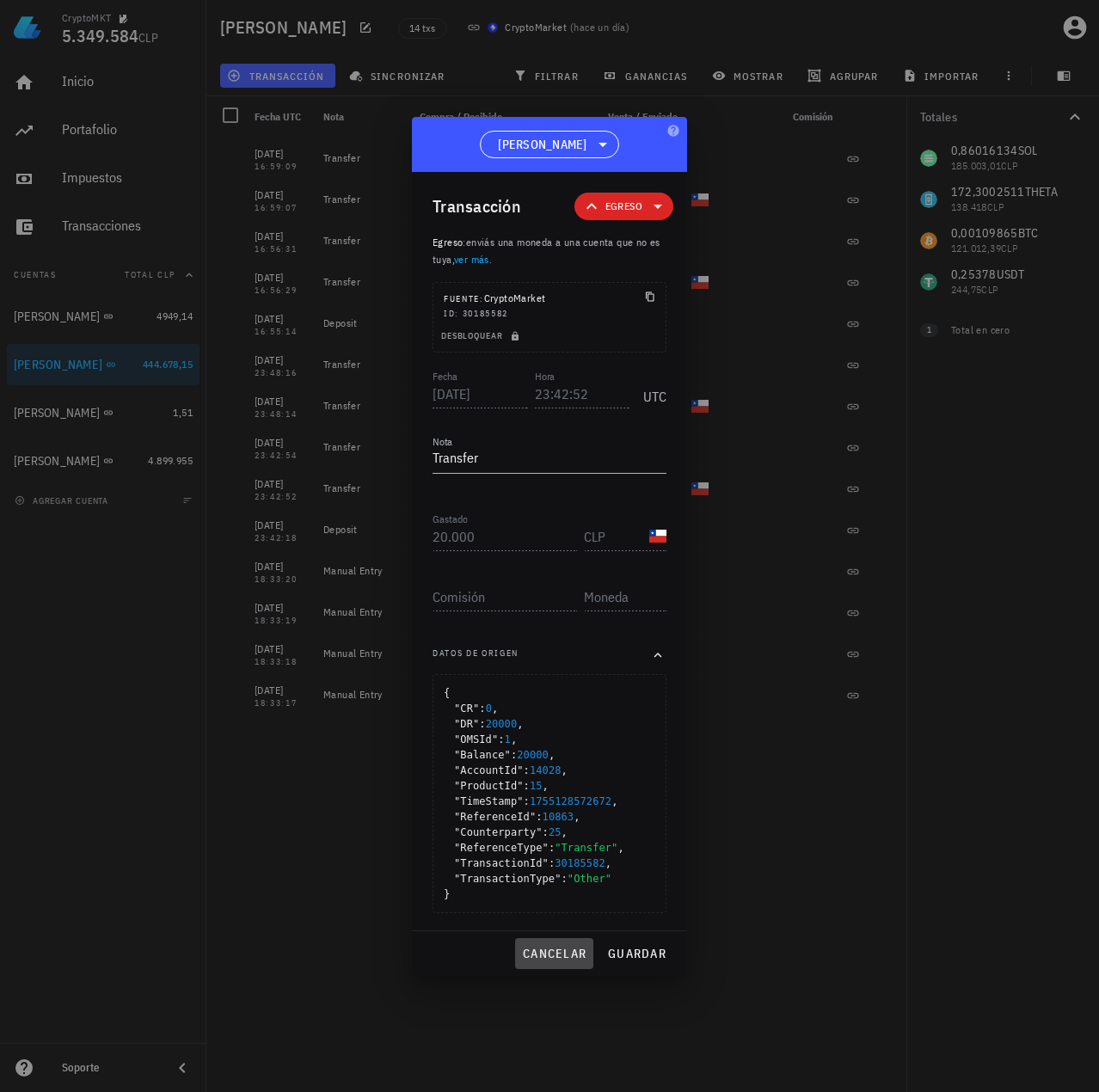
click at [557, 953] on span "cancelar" at bounding box center [554, 953] width 64 height 16
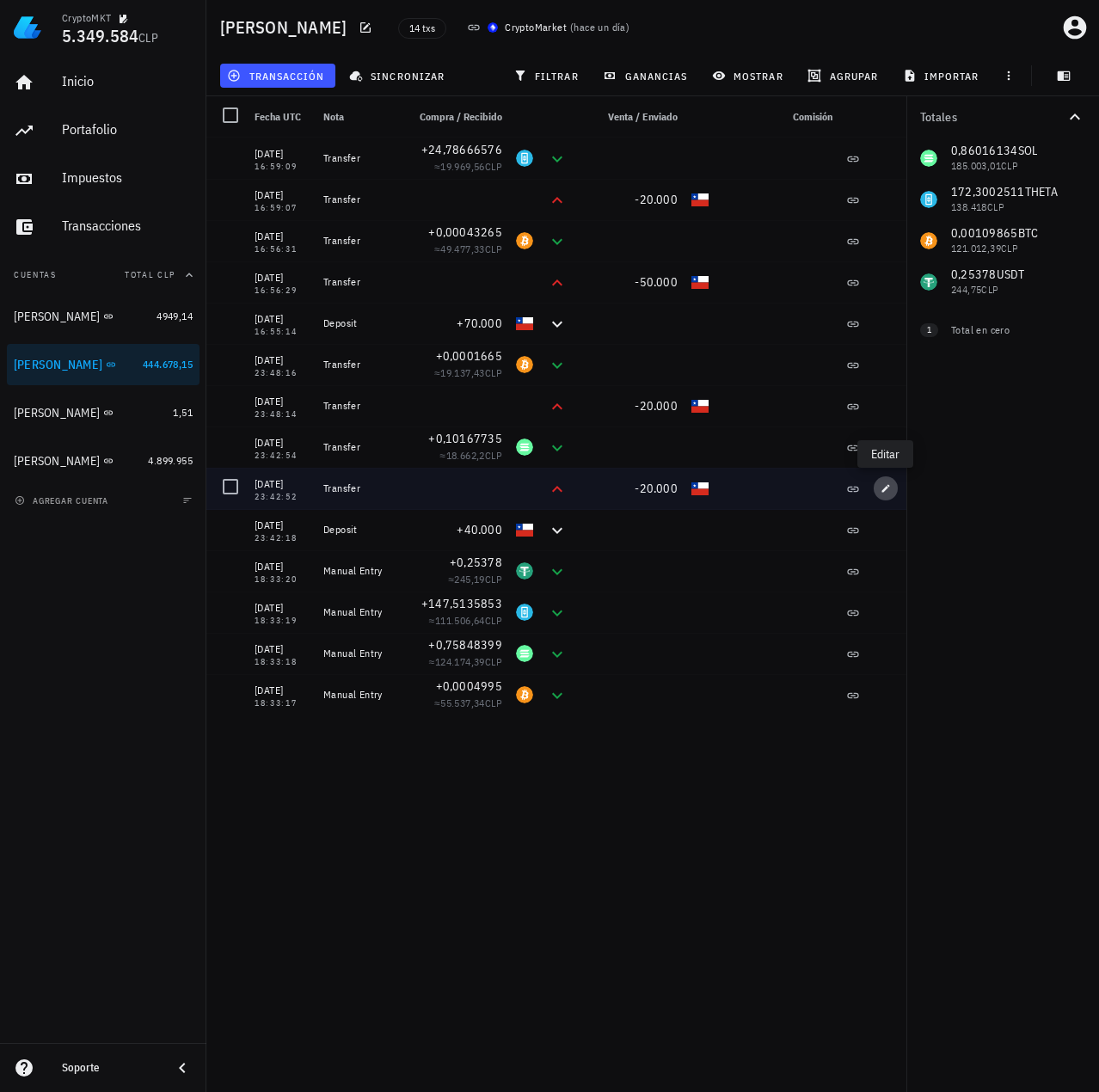
click at [886, 491] on icon "button" at bounding box center [885, 488] width 10 height 10
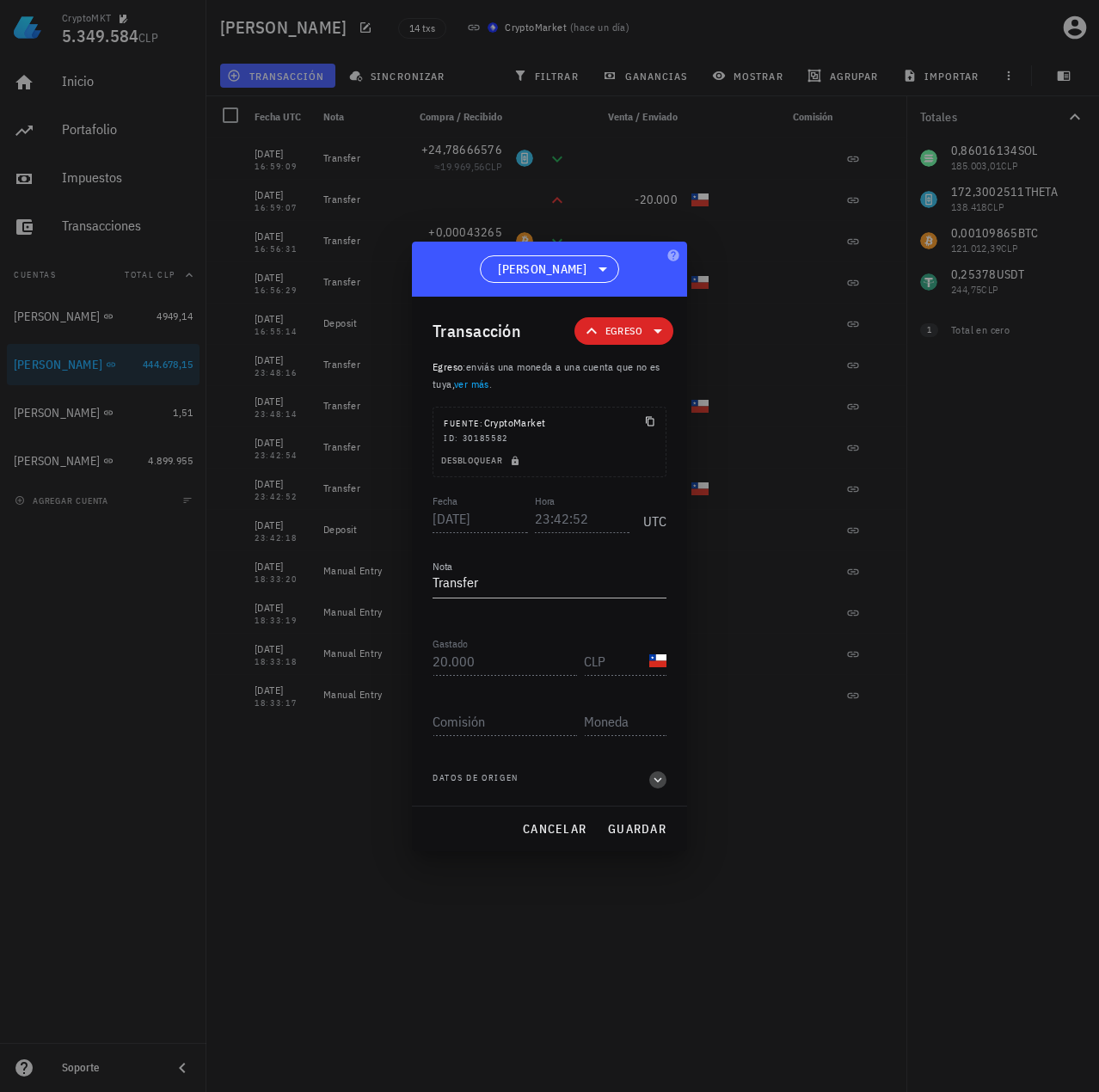
click at [662, 789] on icon "button" at bounding box center [658, 780] width 16 height 20
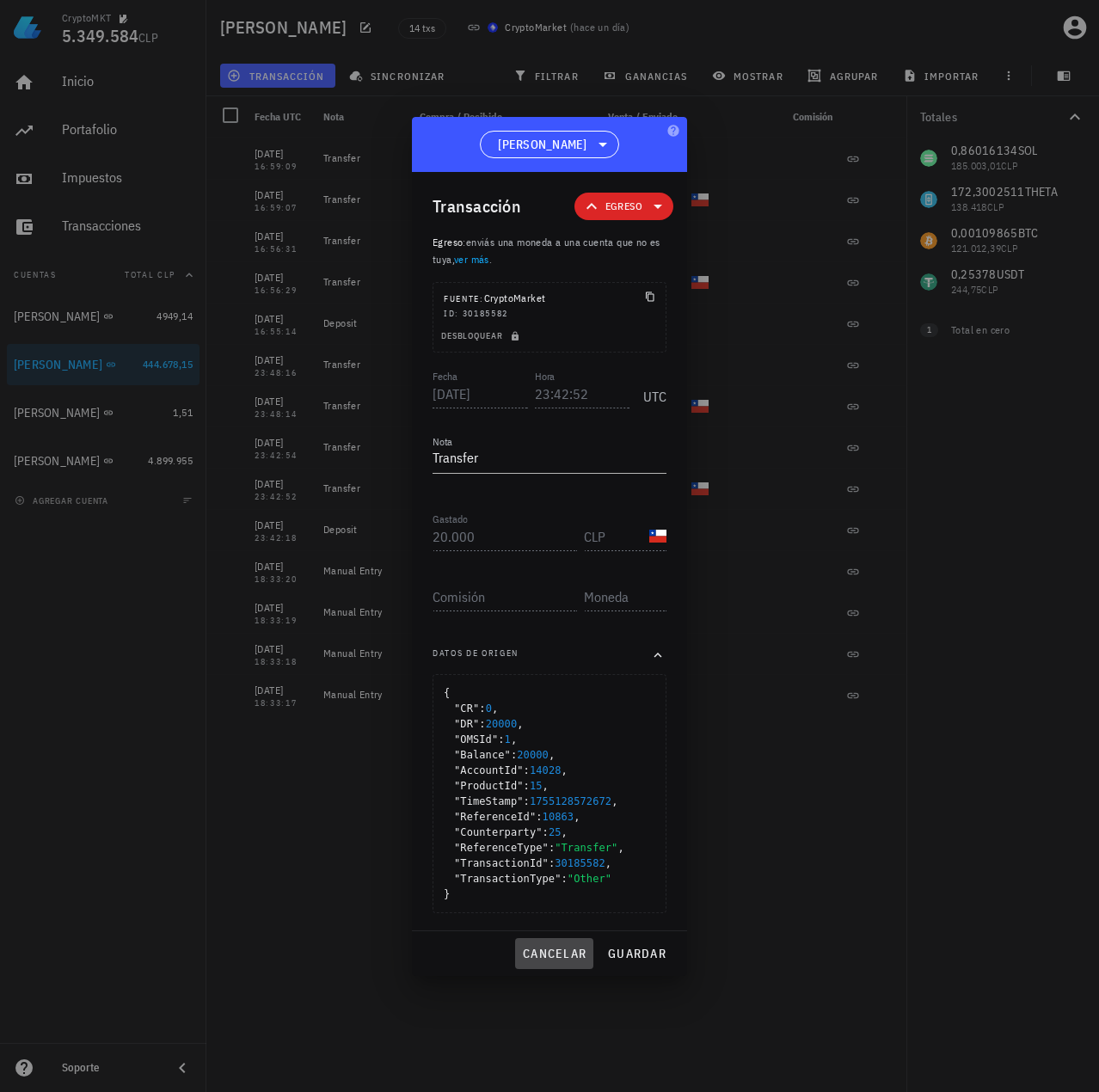
click at [547, 958] on span "cancelar" at bounding box center [554, 953] width 64 height 16
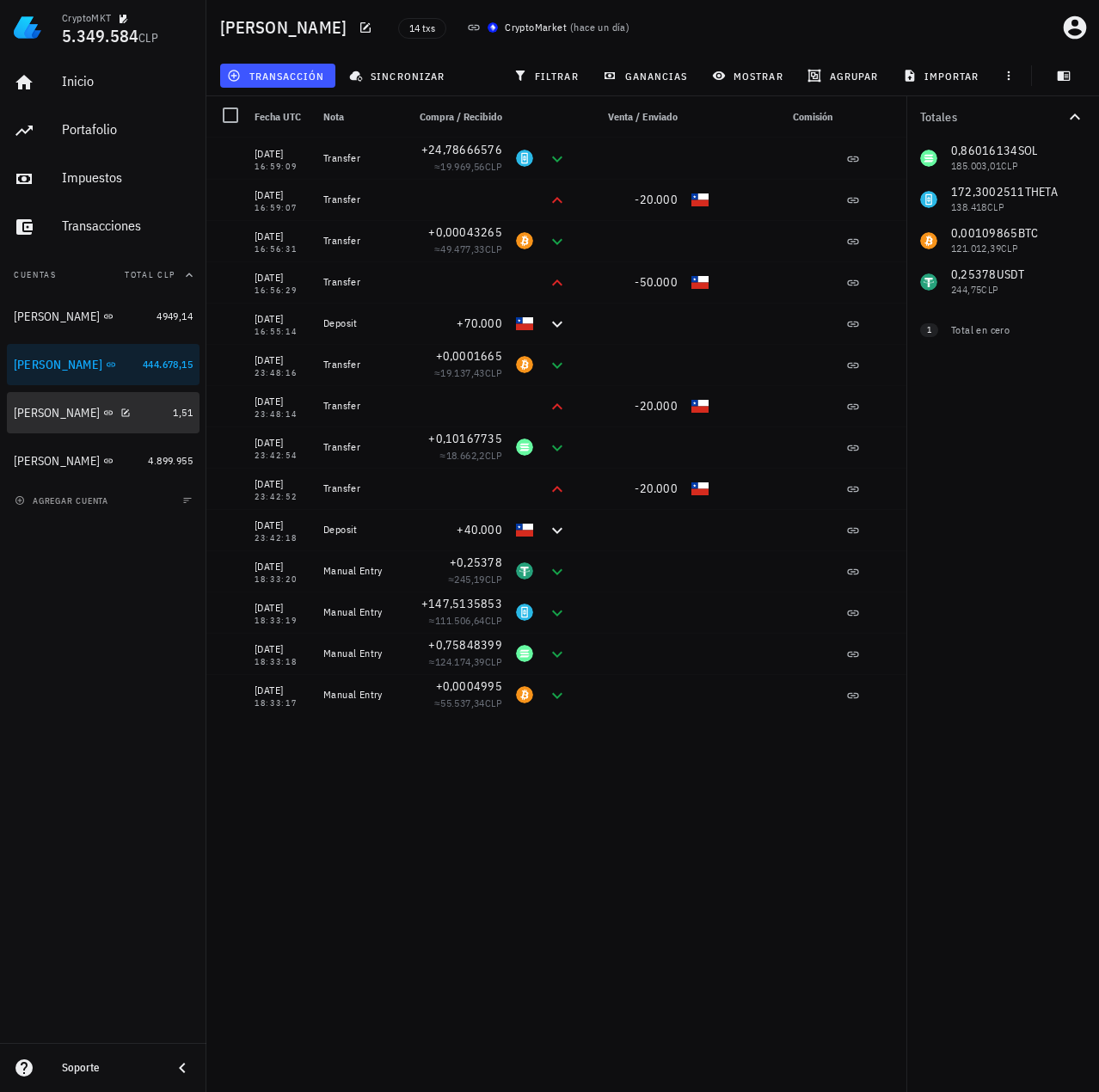
click at [109, 421] on div "Ignacio" at bounding box center [90, 413] width 152 height 37
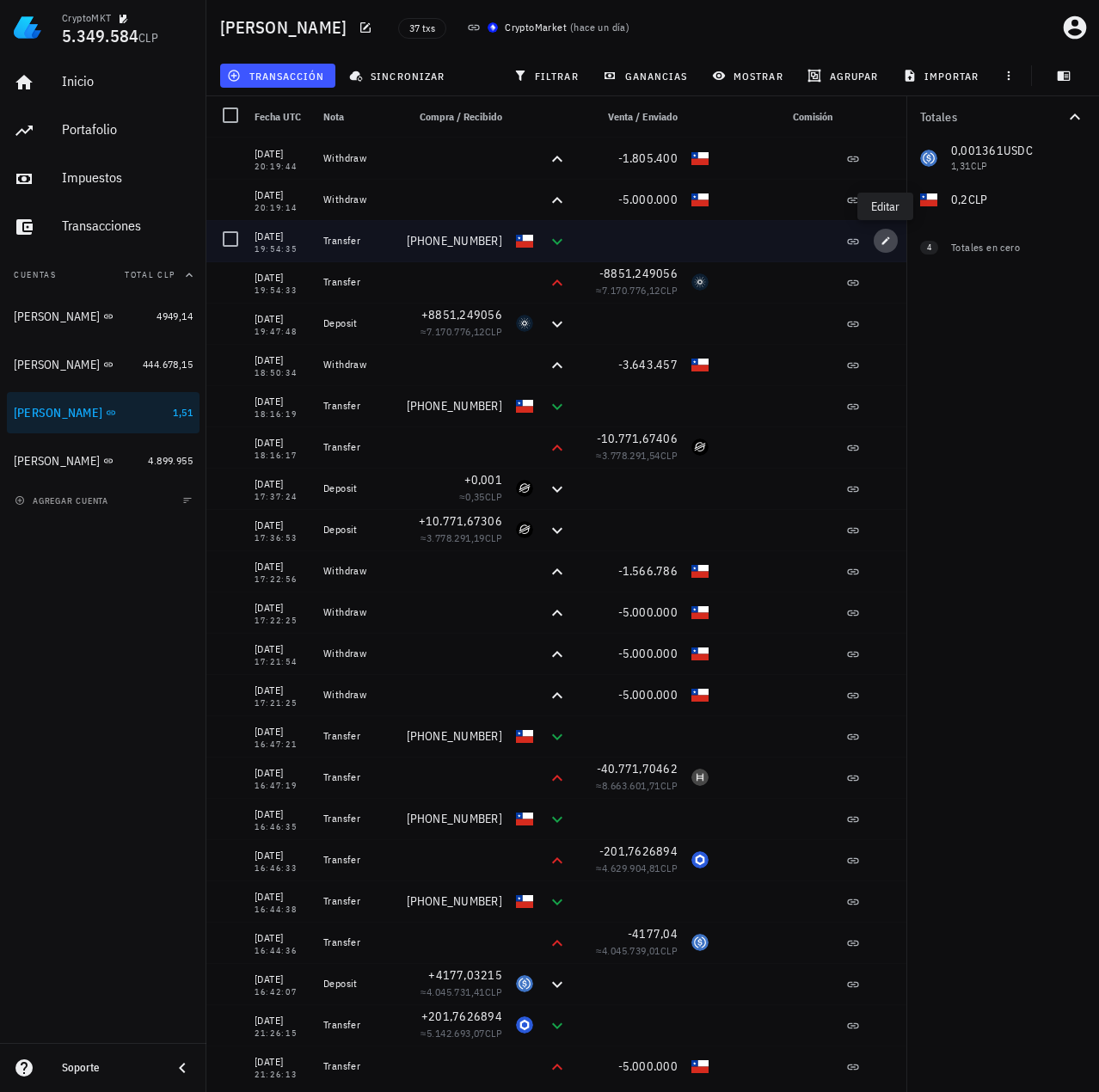
click at [890, 244] on icon "button" at bounding box center [885, 240] width 10 height 10
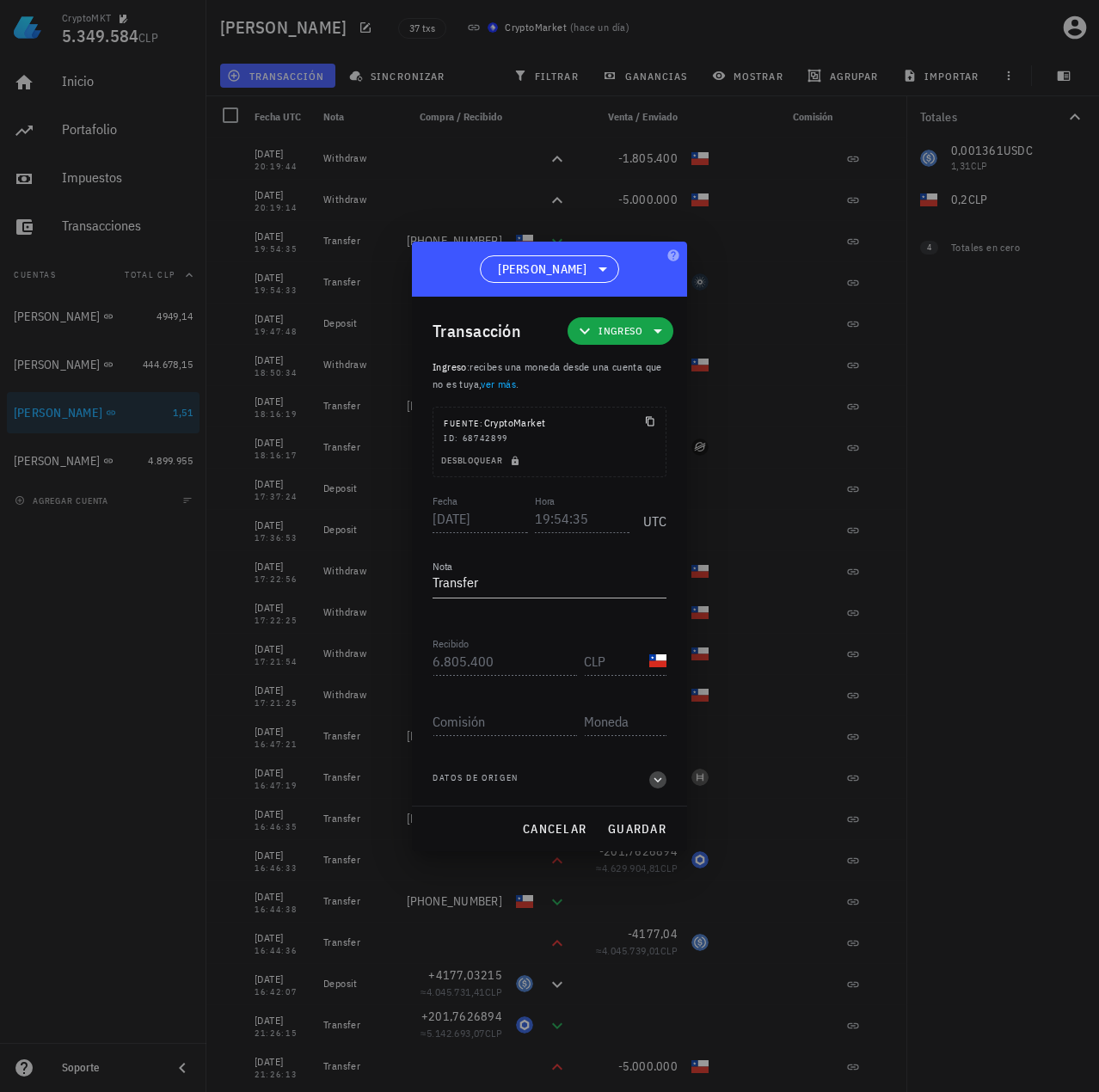
click at [649, 781] on span "button" at bounding box center [658, 780] width 17 height 16
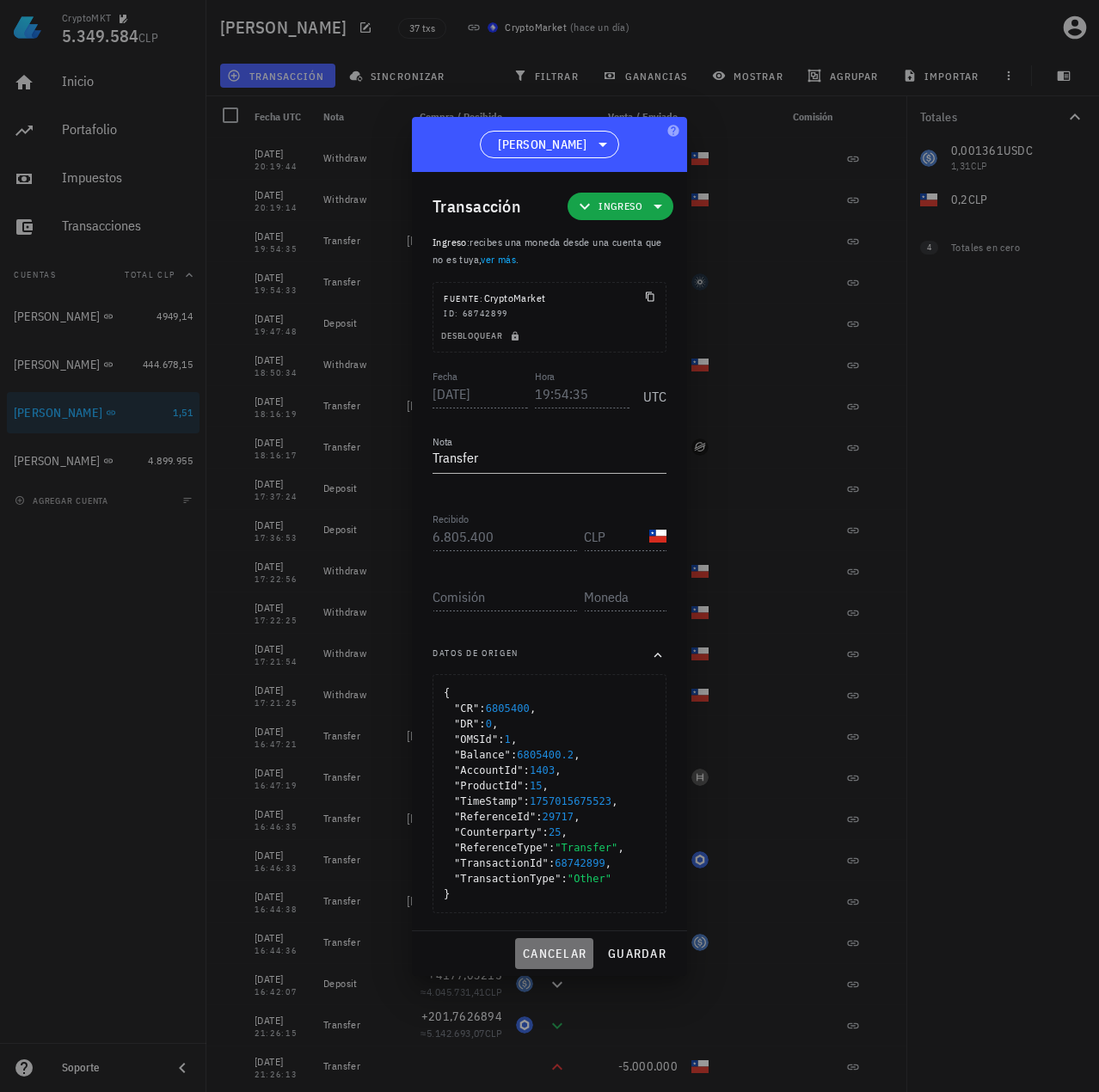
click at [569, 962] on button "cancelar" at bounding box center [553, 954] width 78 height 31
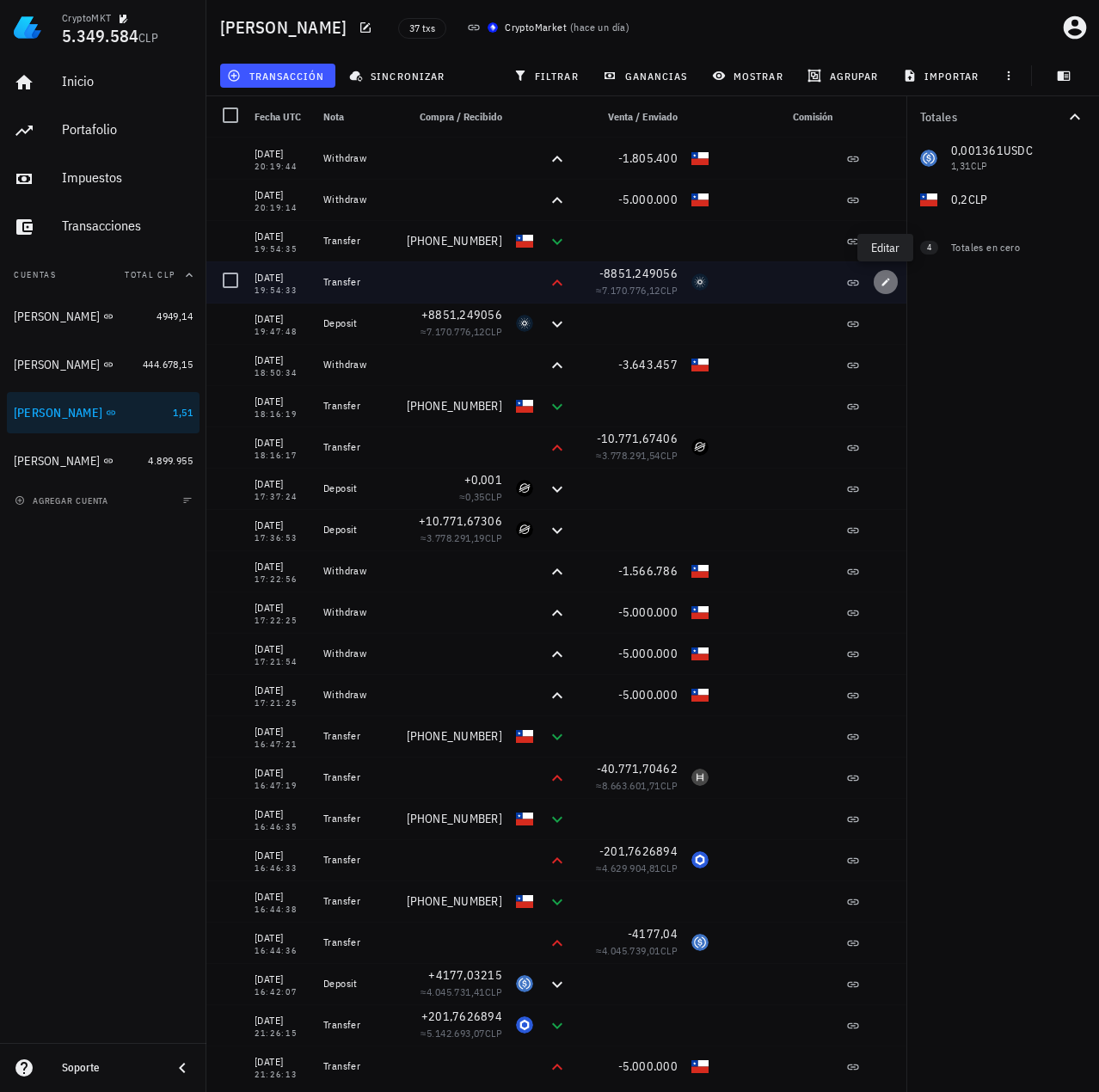
click at [891, 284] on icon "button" at bounding box center [885, 282] width 10 height 10
type input "19:54:33"
type input "8.851,249056"
type input "ADA"
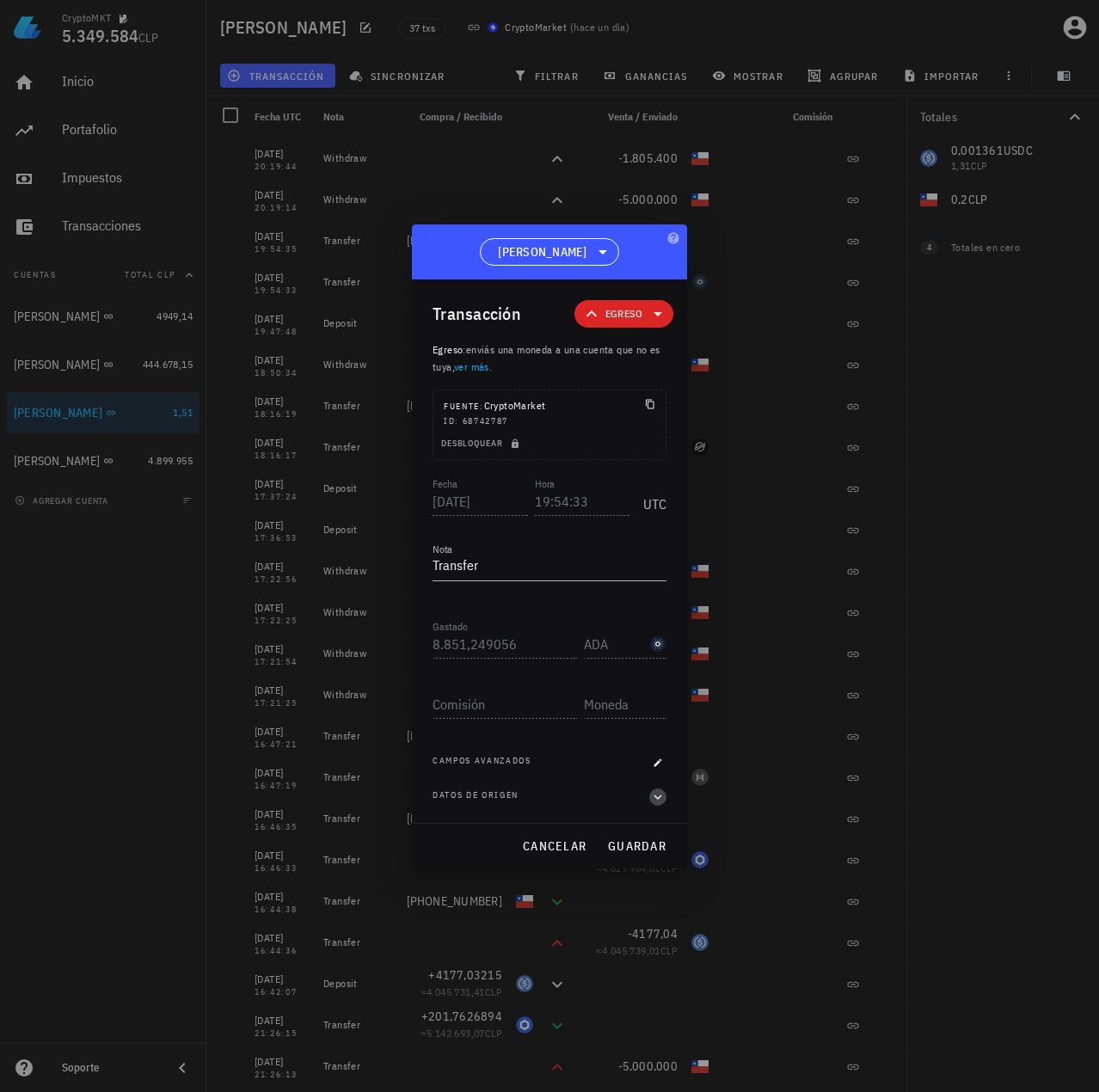
click at [657, 797] on icon "button" at bounding box center [658, 797] width 7 height 6
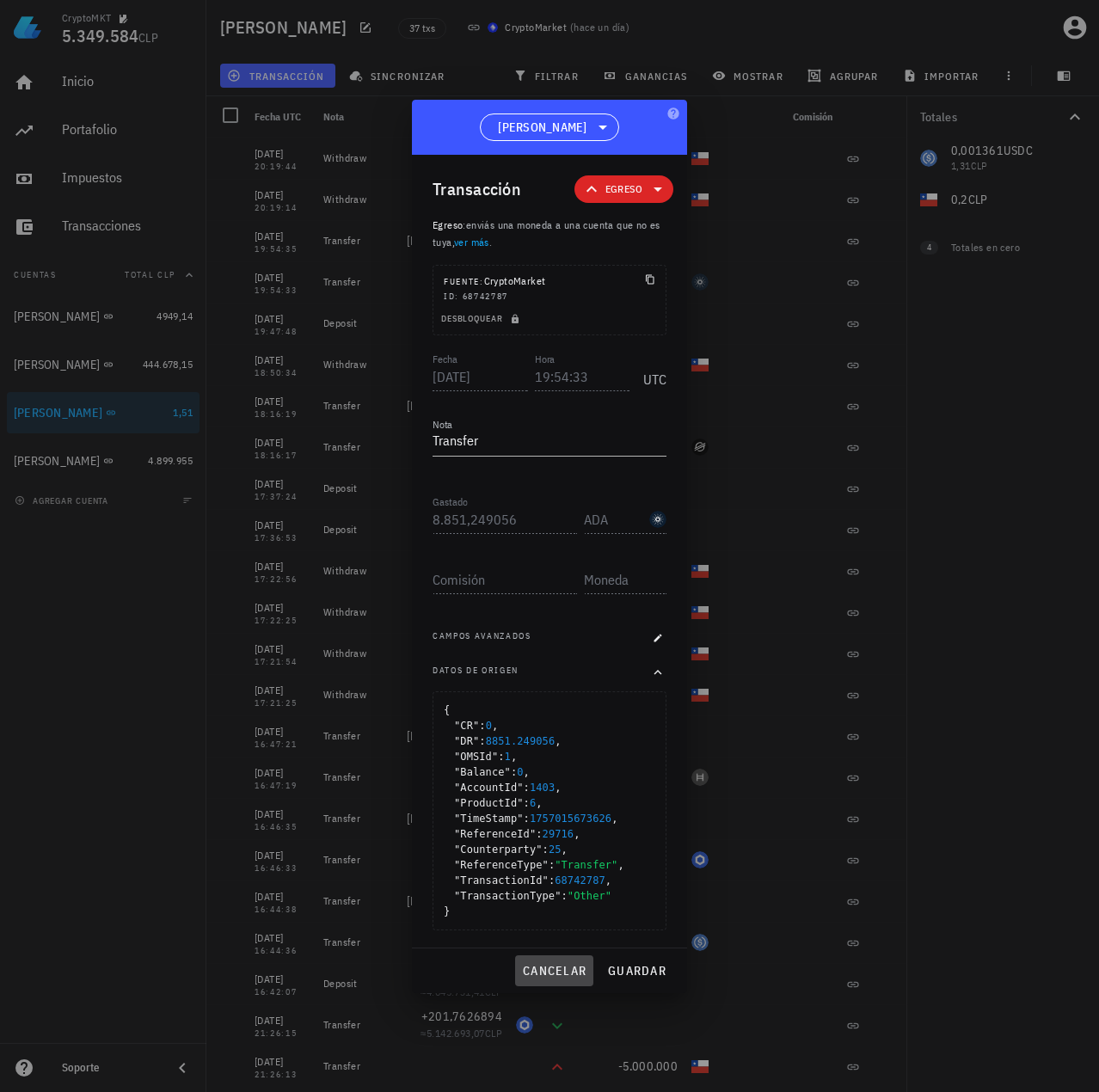
click at [554, 972] on span "cancelar" at bounding box center [554, 971] width 64 height 16
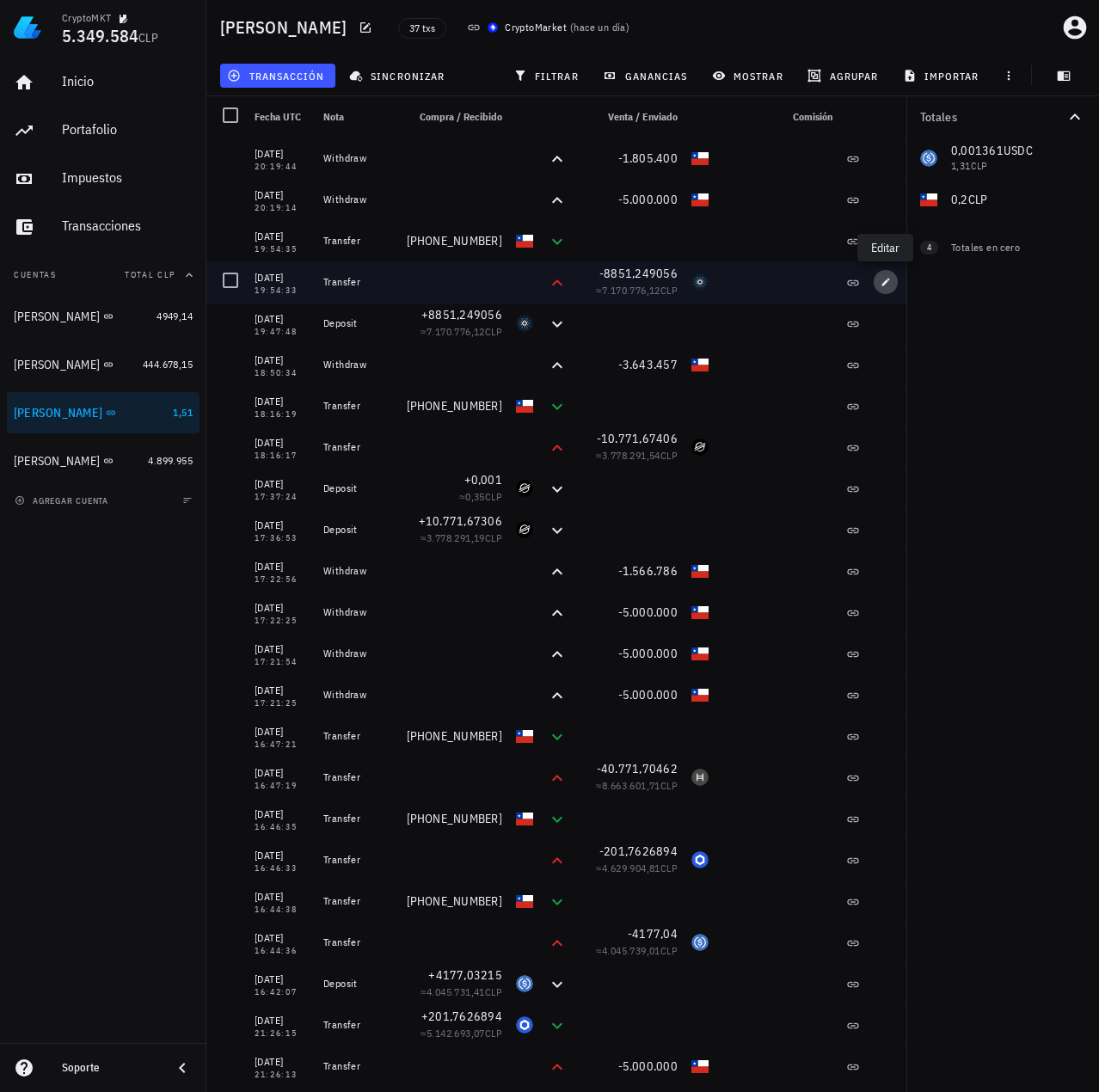
click at [888, 290] on button "button" at bounding box center [885, 282] width 24 height 24
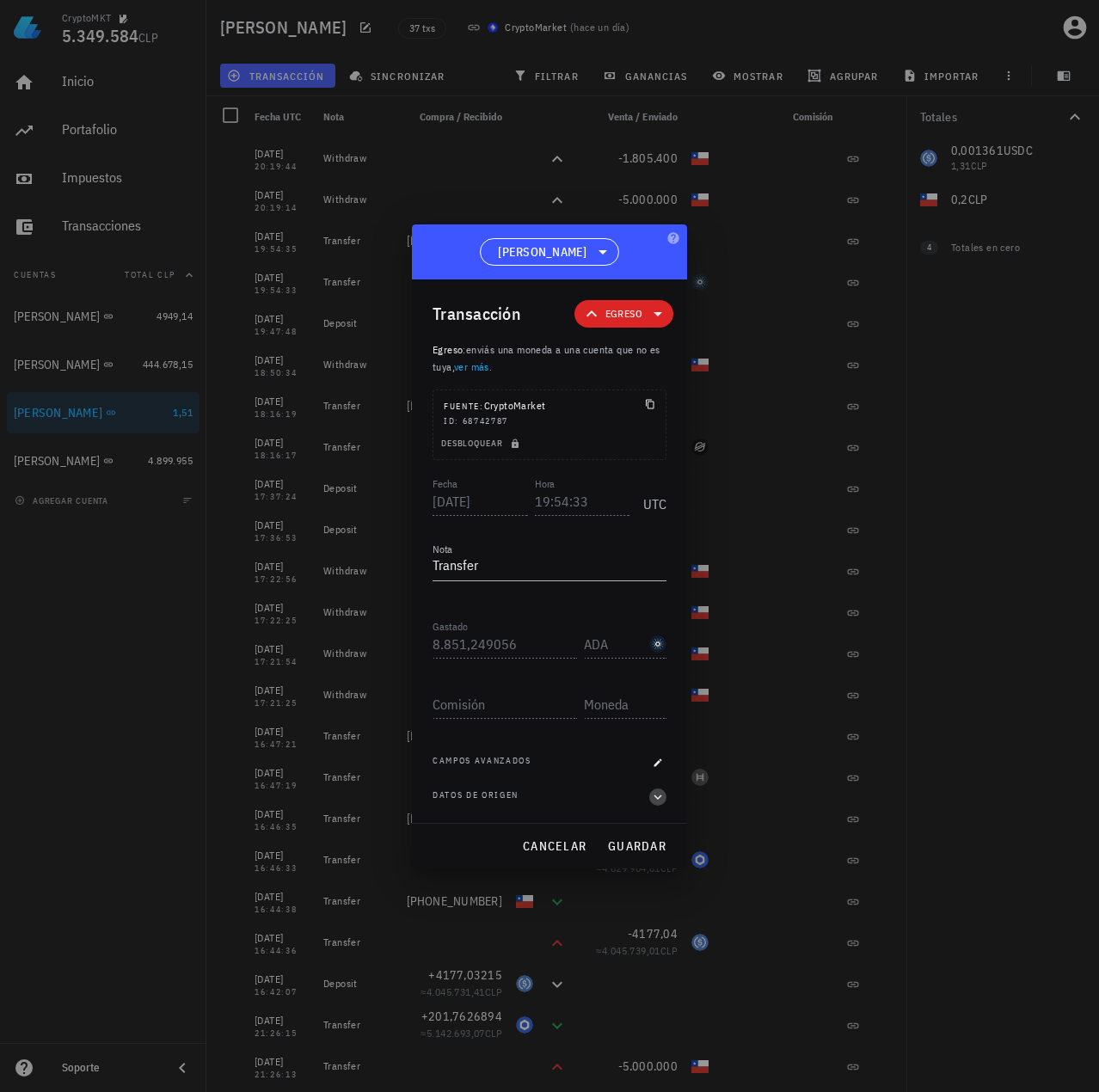
click at [662, 794] on icon "button" at bounding box center [658, 797] width 16 height 20
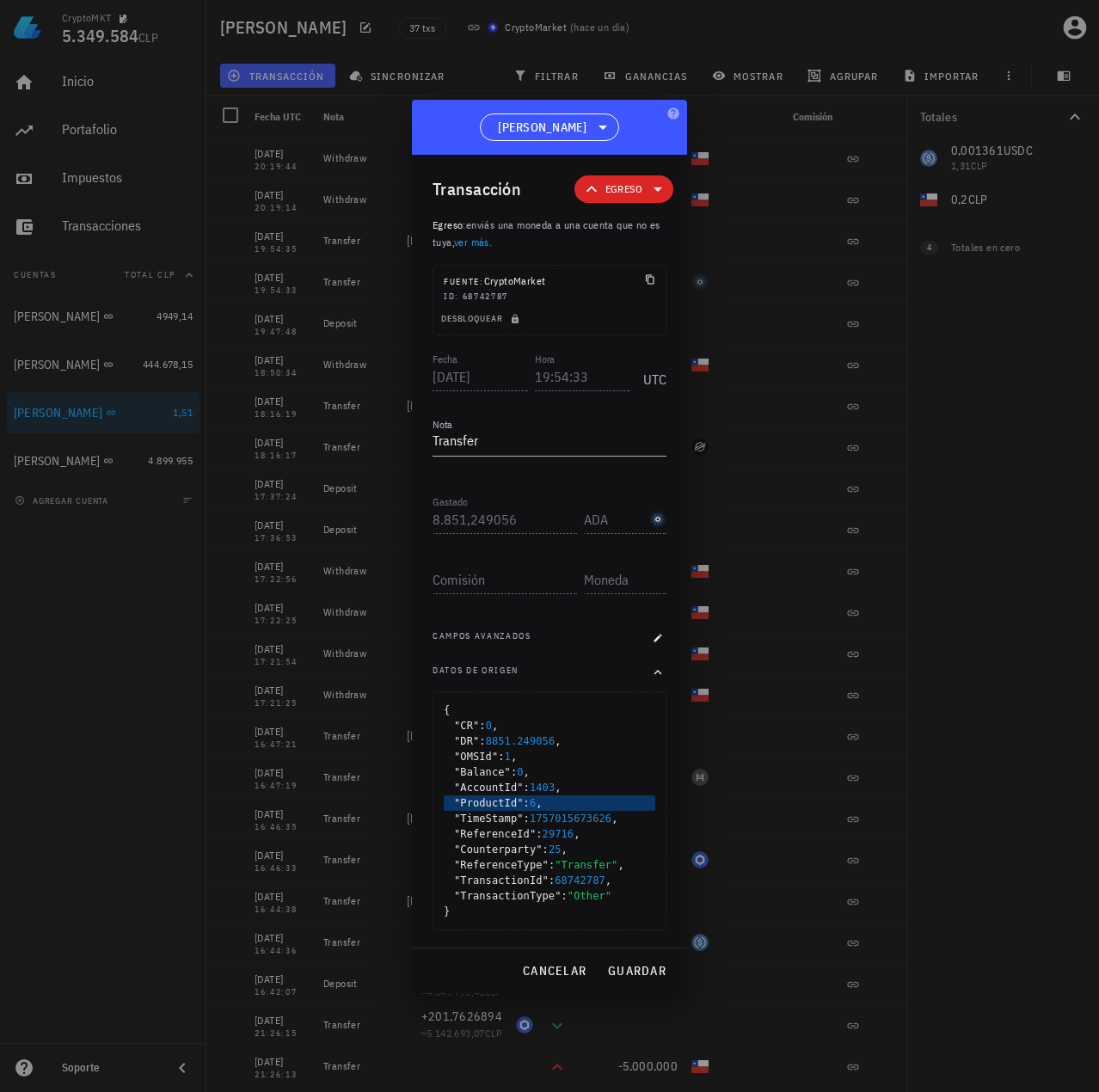
click at [534, 806] on div ""ProductId" : 6 ," at bounding box center [550, 803] width 212 height 16
click at [508, 842] on span ""Counterparty" :" at bounding box center [501, 850] width 94 height 16
click at [555, 965] on span "cancelar" at bounding box center [554, 971] width 64 height 16
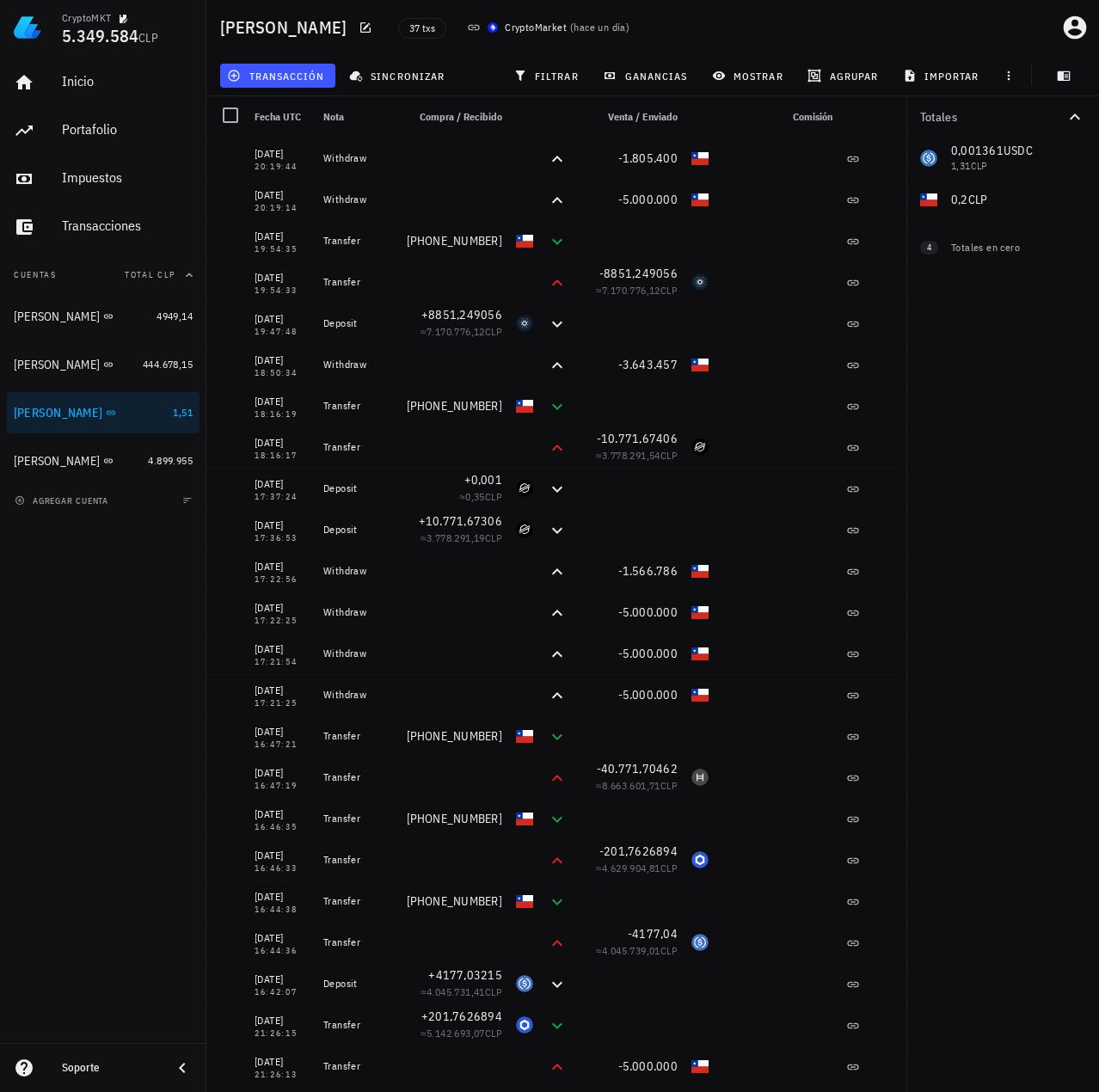
click at [963, 543] on div "Totales 0,001361 USDC 1,31 CLP 0,2 CLP 0 ADA 0 CLP 0 XLM 0 CLP 0 HBAR 0 CLP 0 L…" at bounding box center [1003, 594] width 193 height 996
click at [130, 460] on div "Celso Oyarzun" at bounding box center [77, 462] width 128 height 17
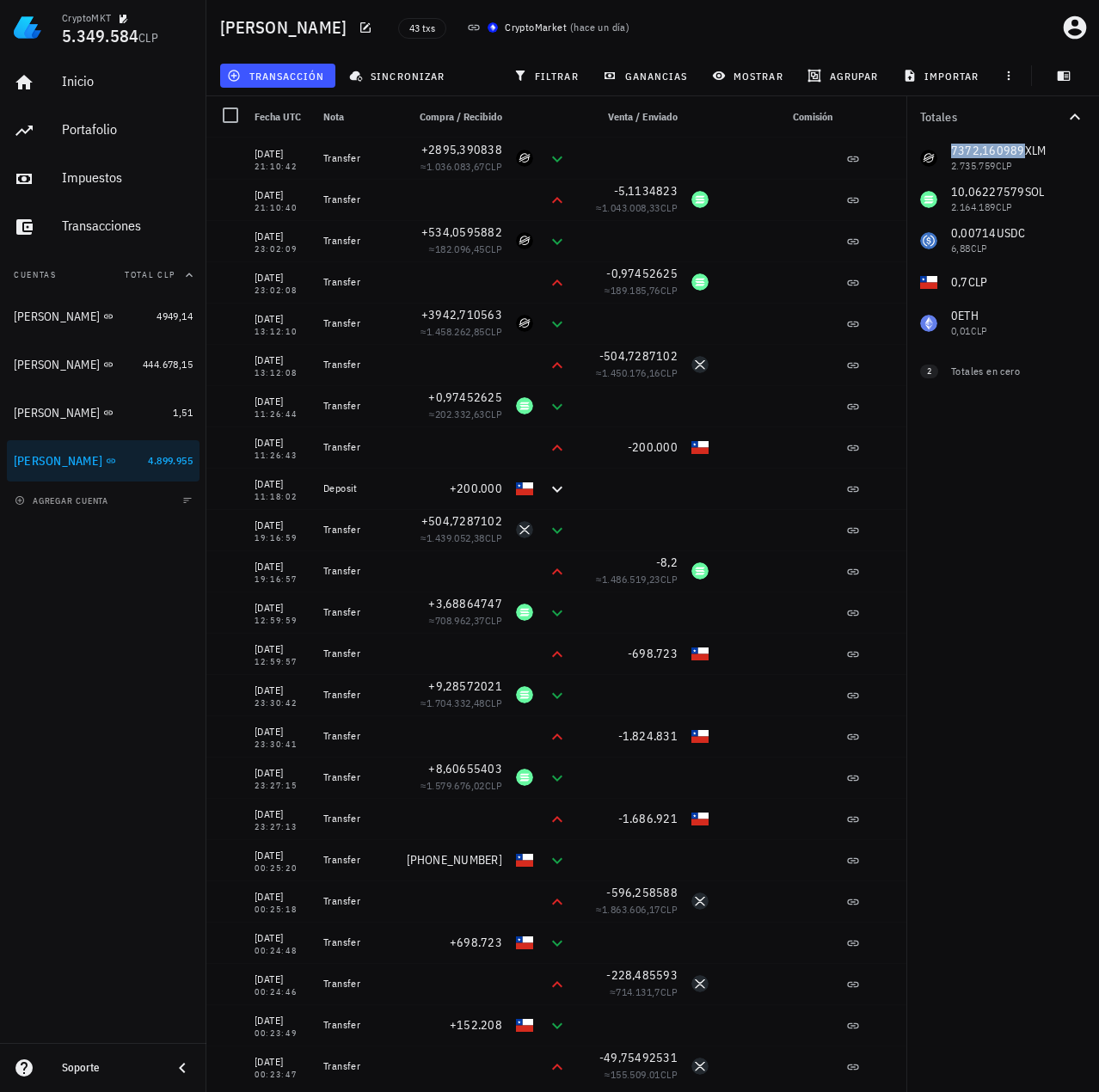
drag, startPoint x: 950, startPoint y: 155, endPoint x: 1023, endPoint y: 169, distance: 74.3
click at [1040, 150] on div "7372,160989 XLM 2.735.759 CLP 10,06227579 SOL 2.164.189 CLP 0,00714 USDC 6,88 C…" at bounding box center [1003, 240] width 193 height 206
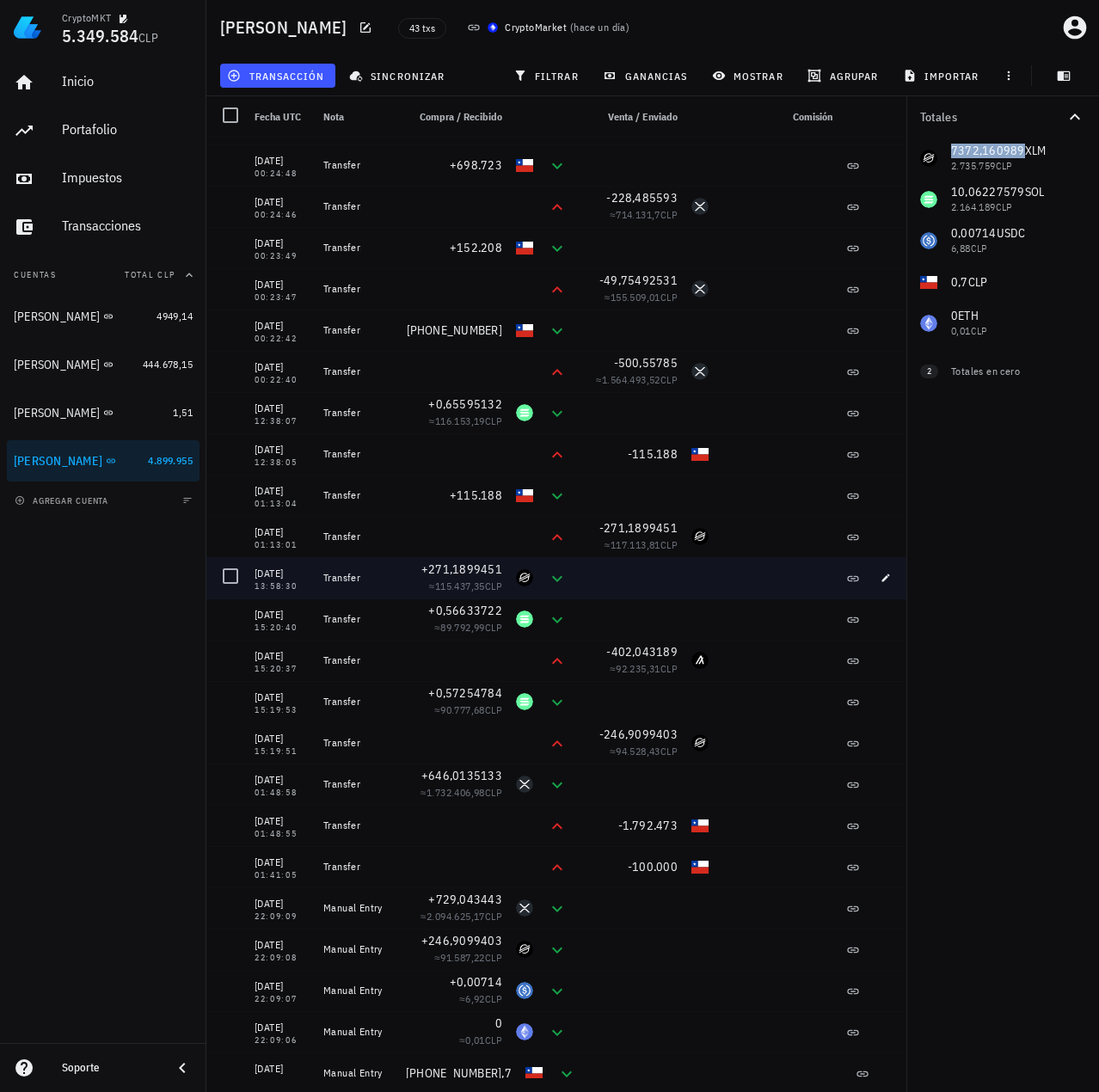
scroll to position [834, 0]
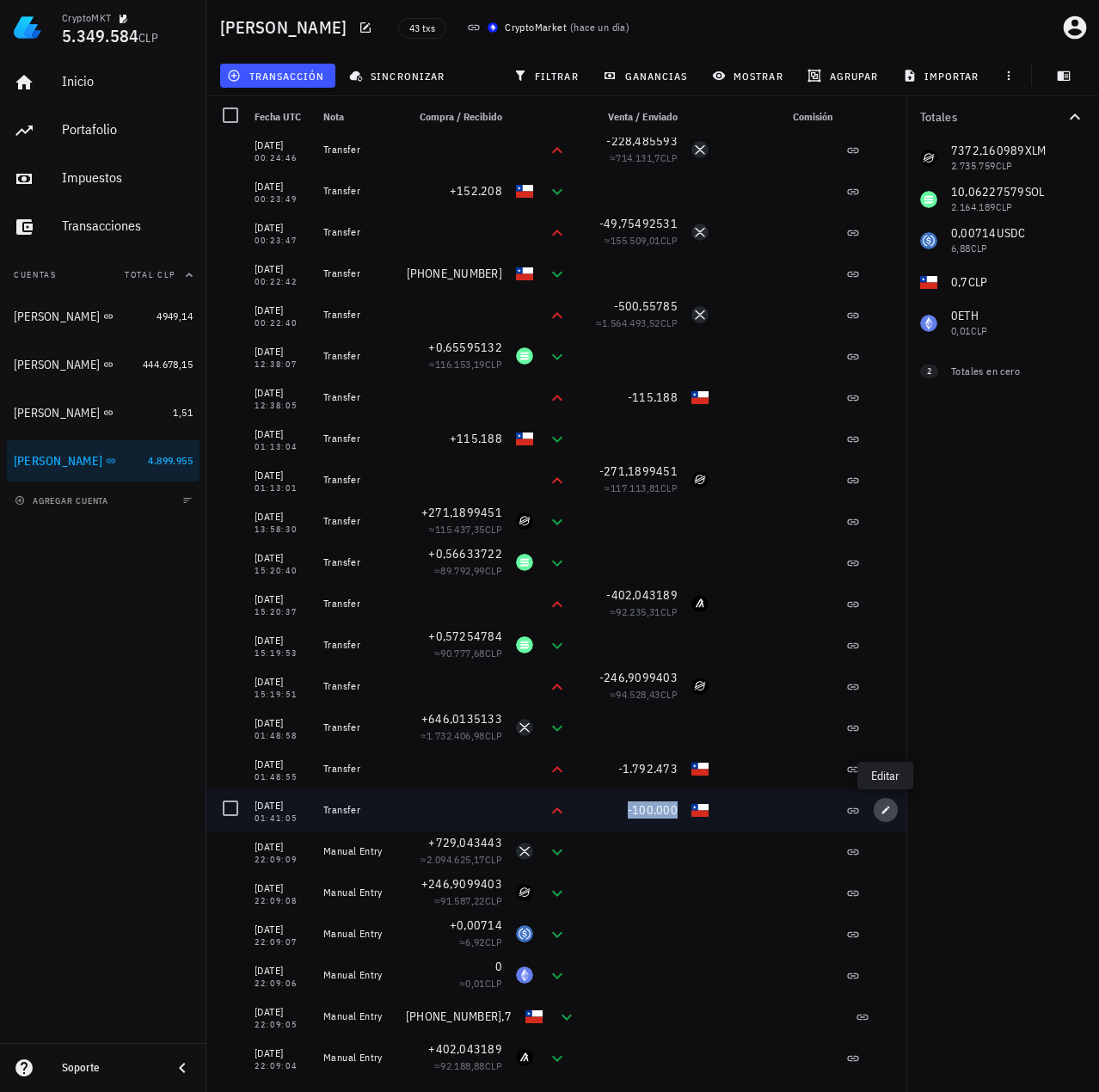
click at [889, 809] on icon "button" at bounding box center [885, 809] width 10 height 10
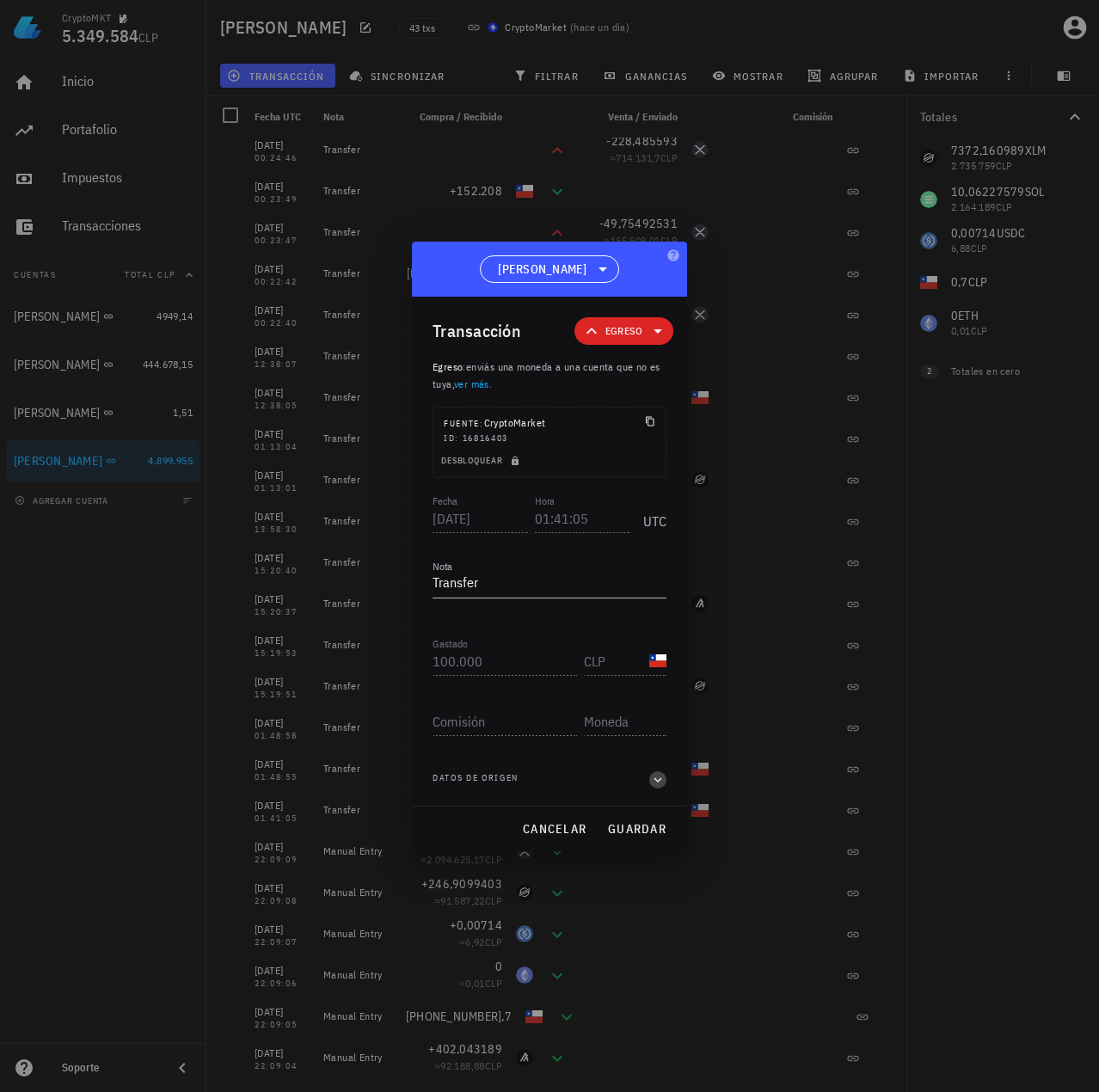
click at [660, 782] on icon "button" at bounding box center [658, 780] width 16 height 20
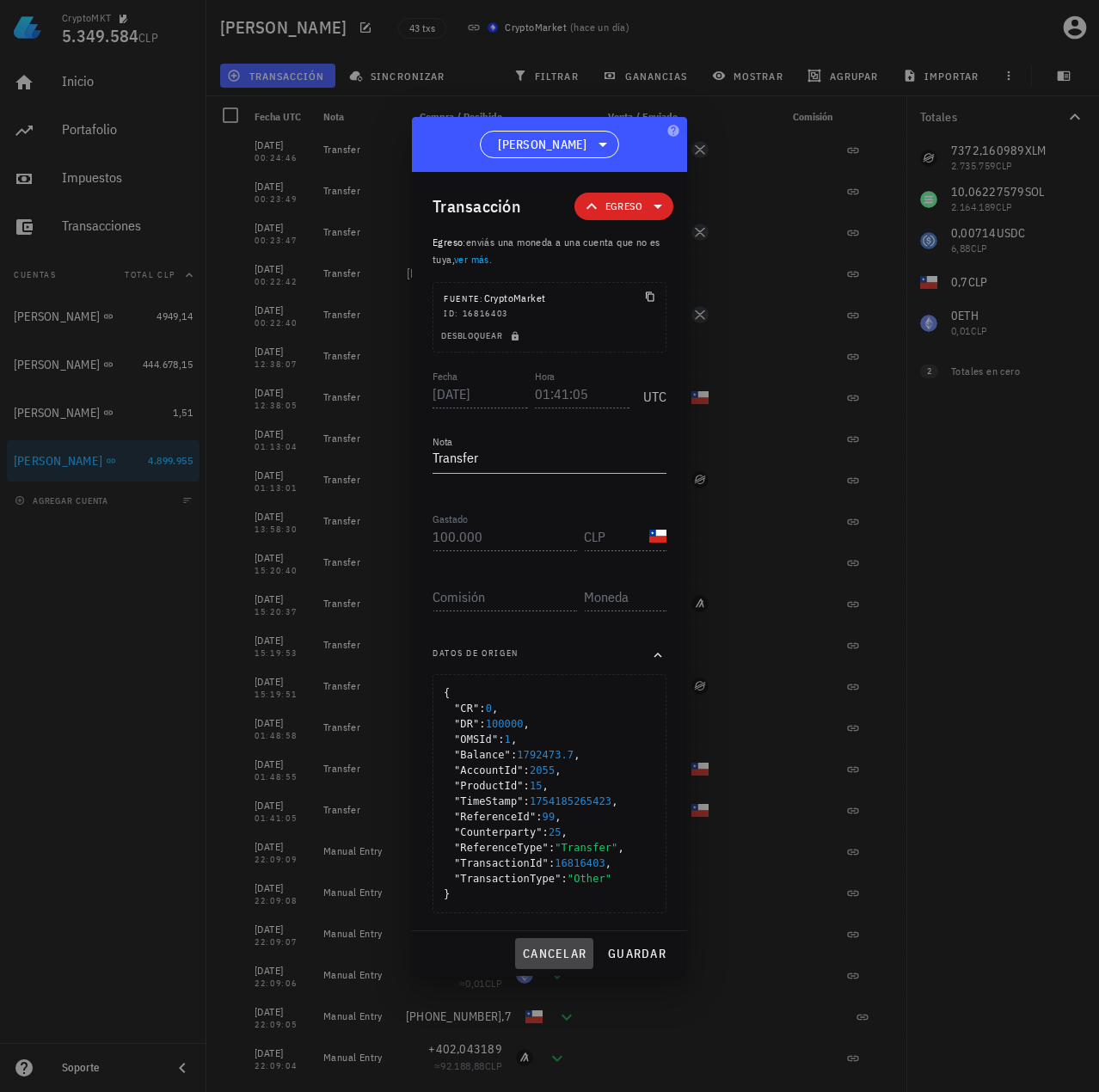
click at [561, 947] on span "cancelar" at bounding box center [554, 953] width 64 height 16
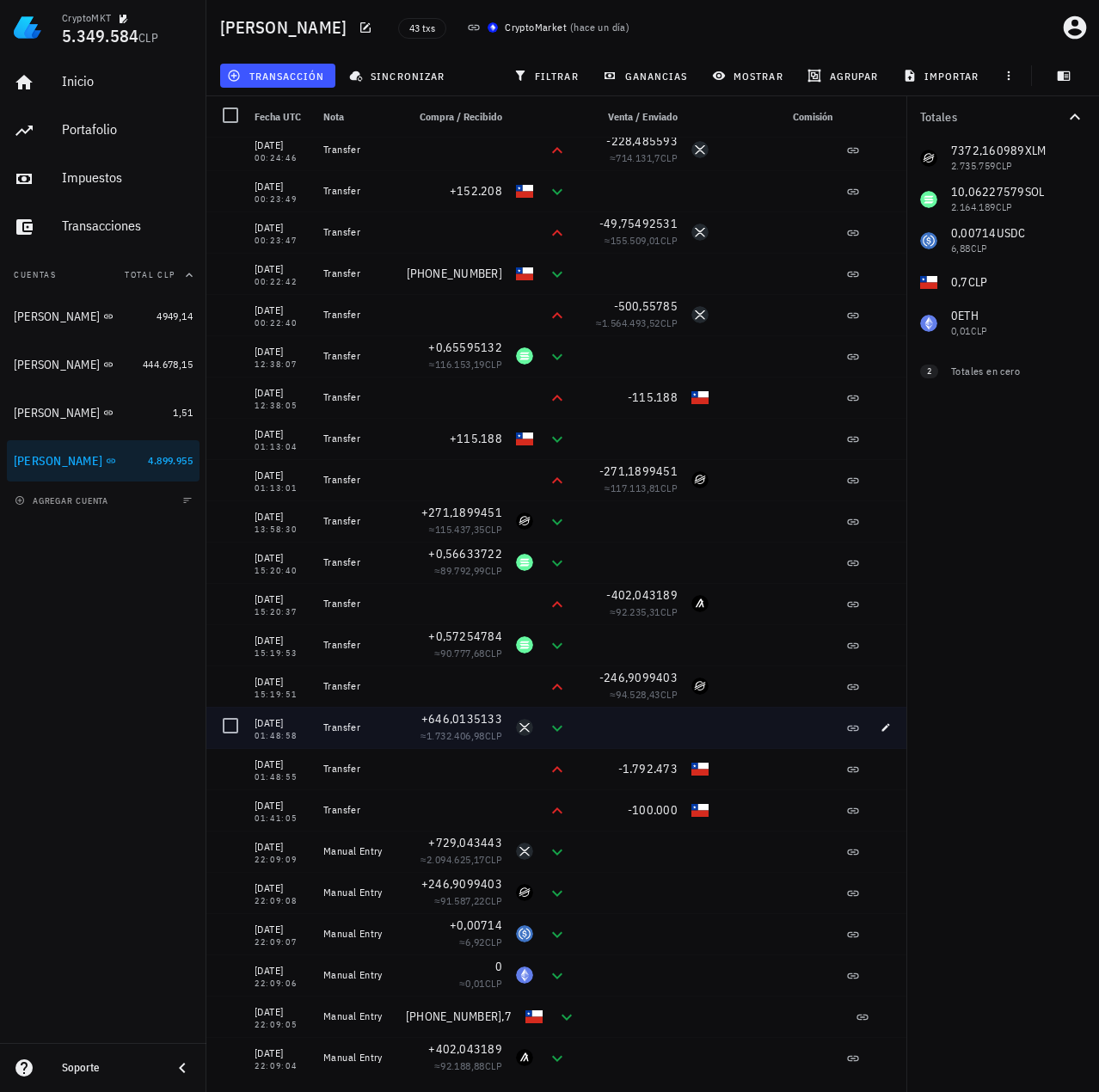
click at [443, 742] on div "≈ 1.732.406,98 CLP" at bounding box center [453, 736] width 96 height 17
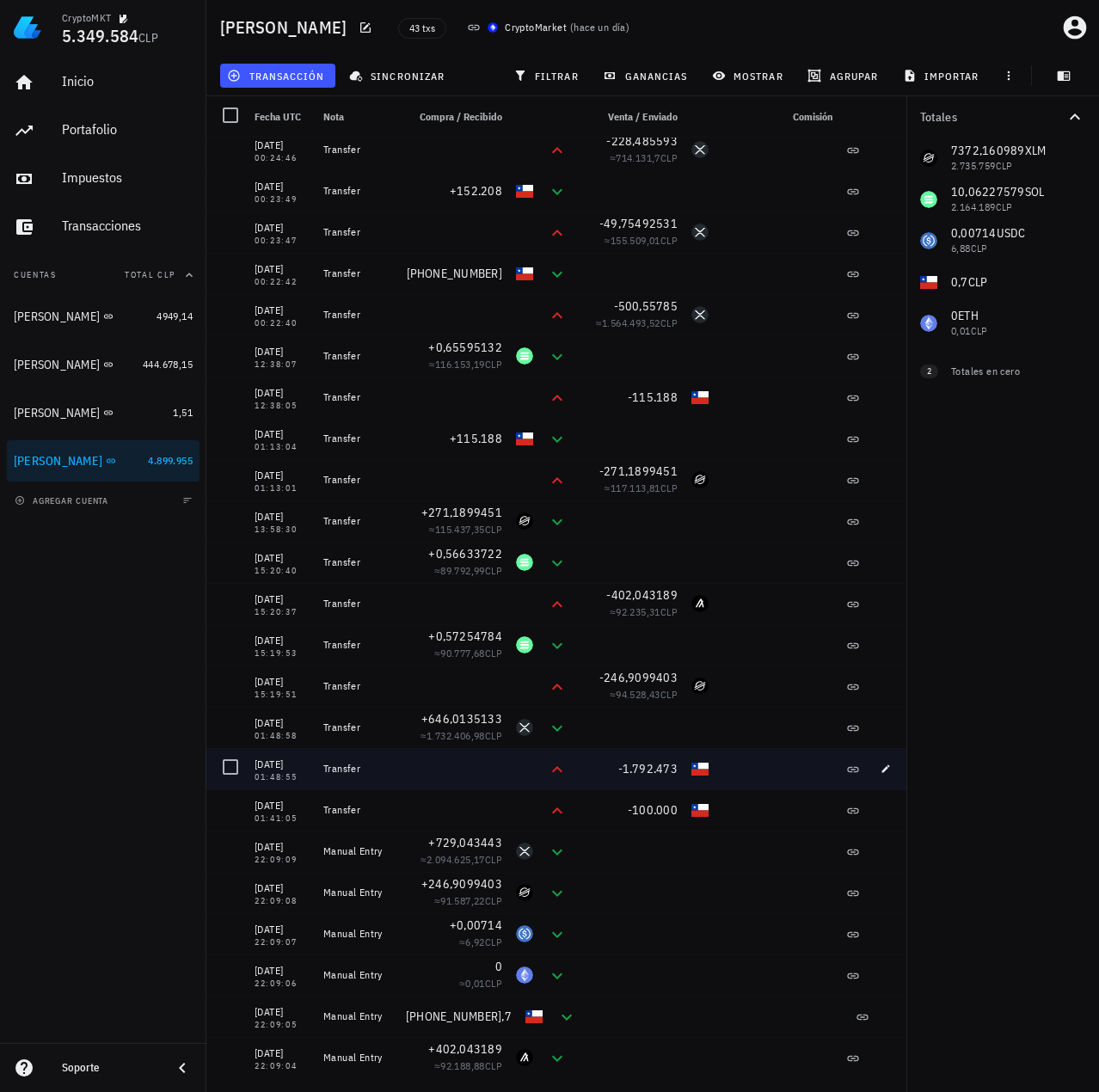
click at [274, 775] on div "01:48:55" at bounding box center [282, 777] width 55 height 8
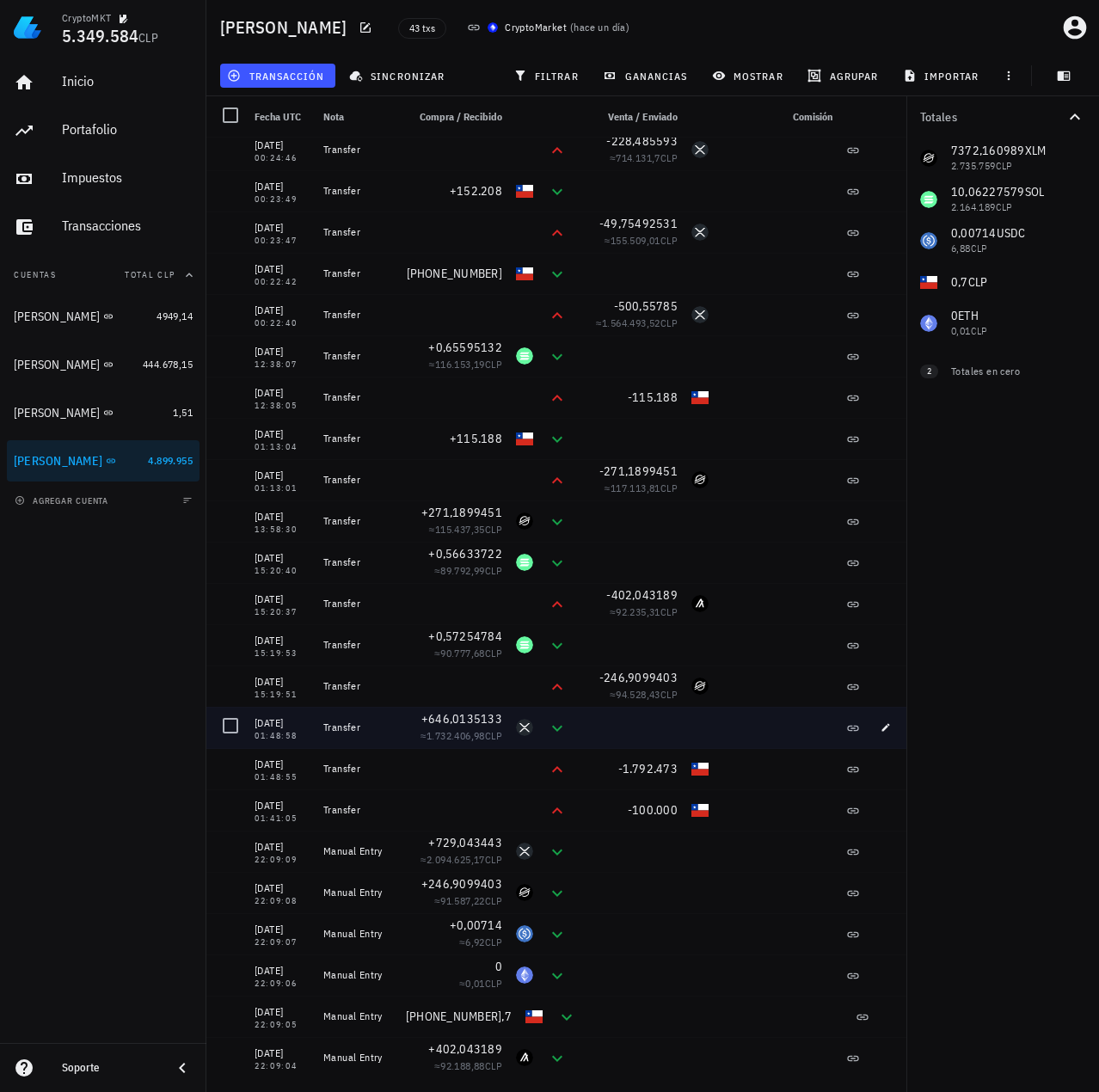
click at [276, 732] on div "01:48:58" at bounding box center [282, 736] width 55 height 8
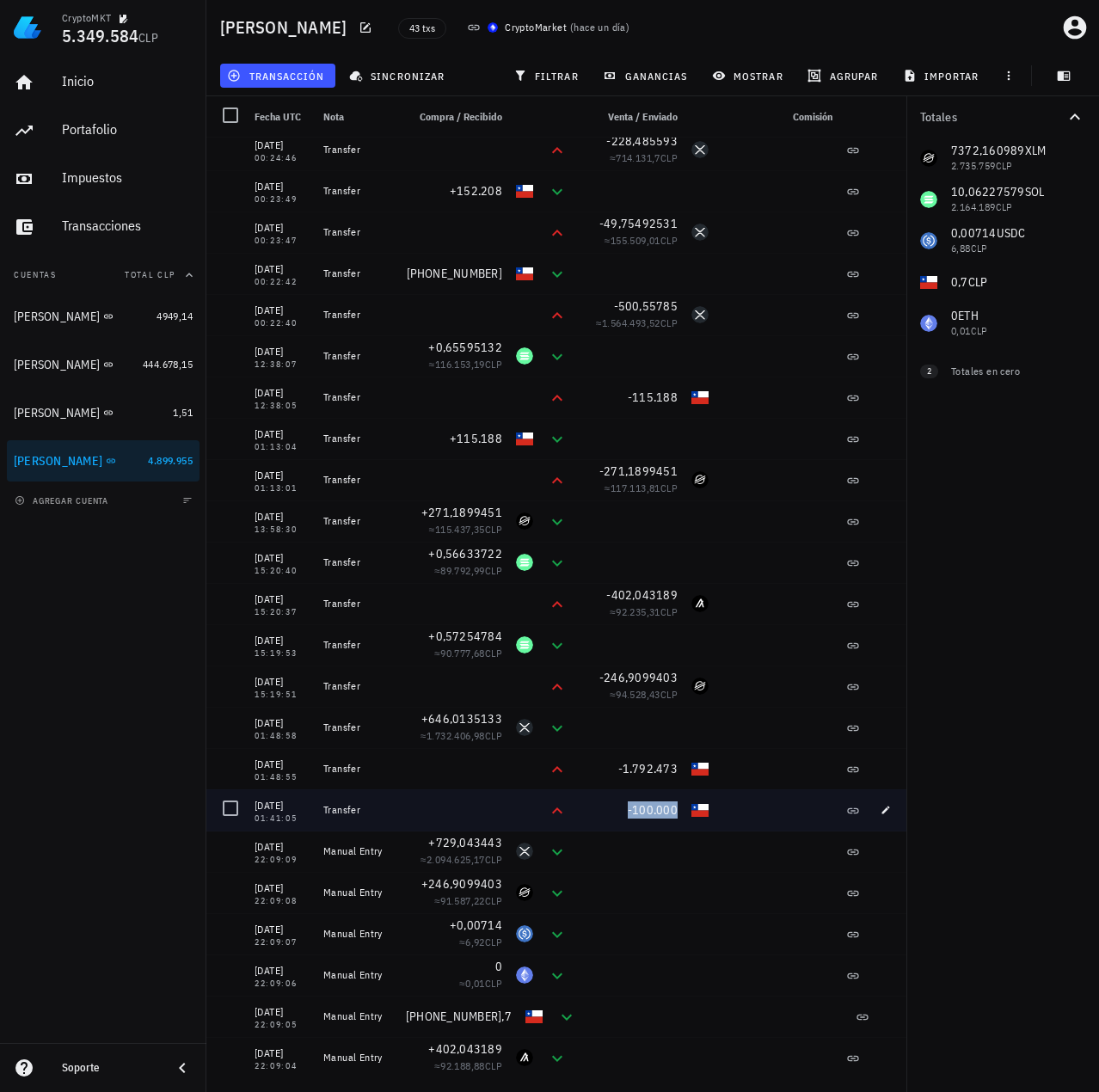
click at [672, 811] on span "-100.000" at bounding box center [652, 809] width 50 height 16
click at [651, 767] on span "-1.792.473" at bounding box center [649, 769] width 61 height 16
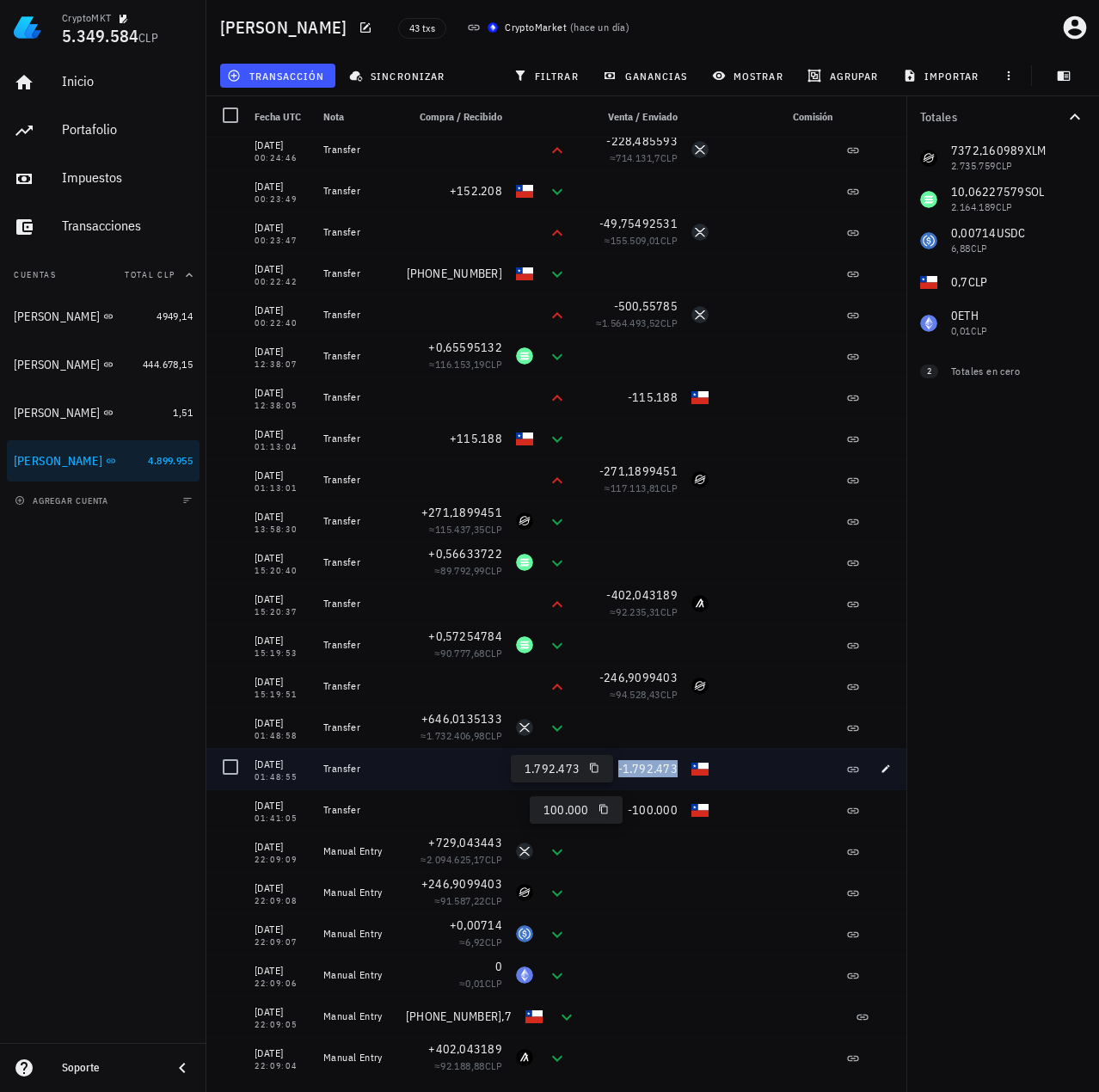
click at [650, 774] on span "-1.792.473" at bounding box center [649, 769] width 61 height 16
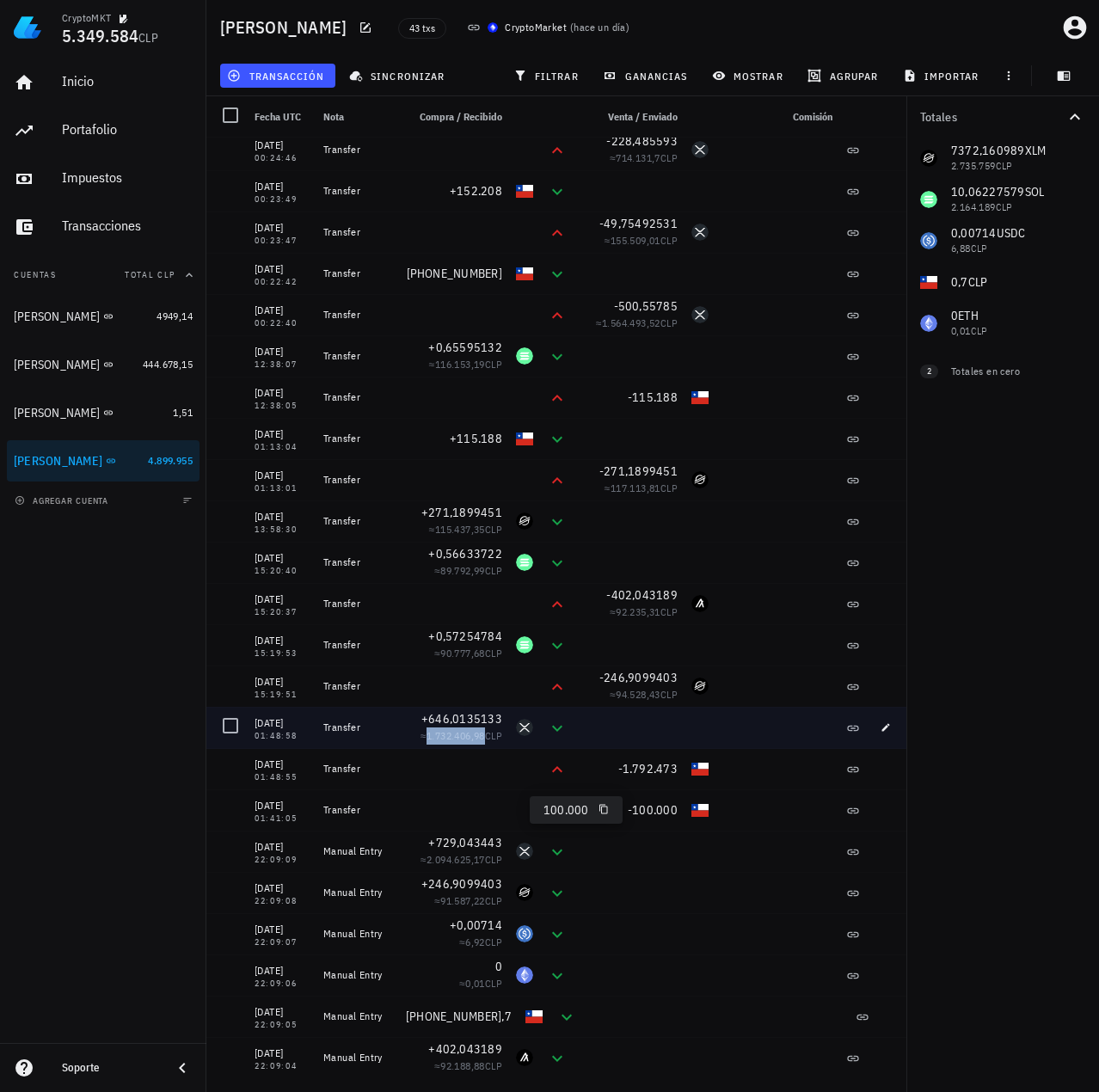
click at [441, 737] on span "1.732.406,98" at bounding box center [456, 736] width 59 height 13
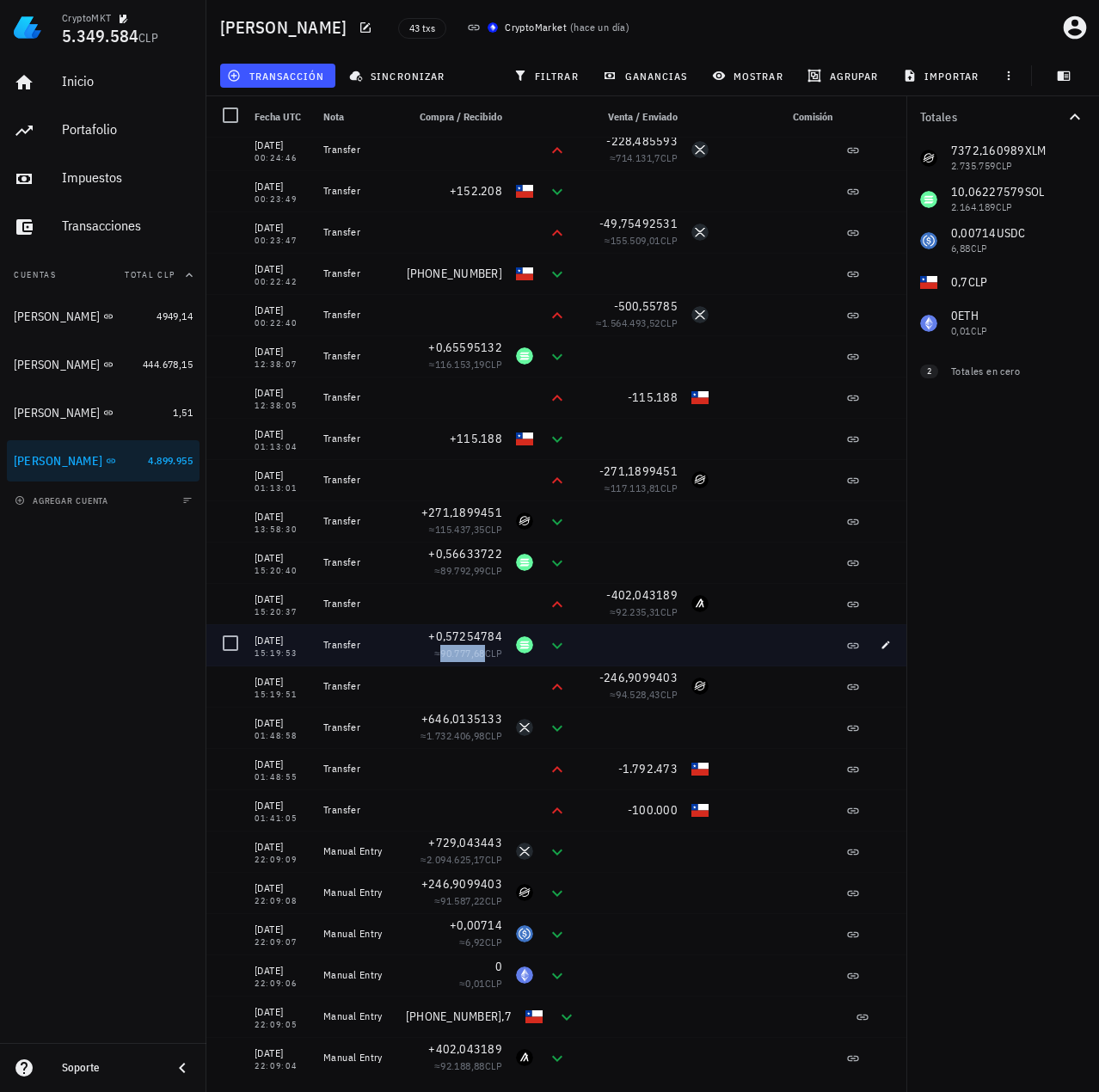
click at [467, 652] on span "90.777,68" at bounding box center [462, 653] width 45 height 13
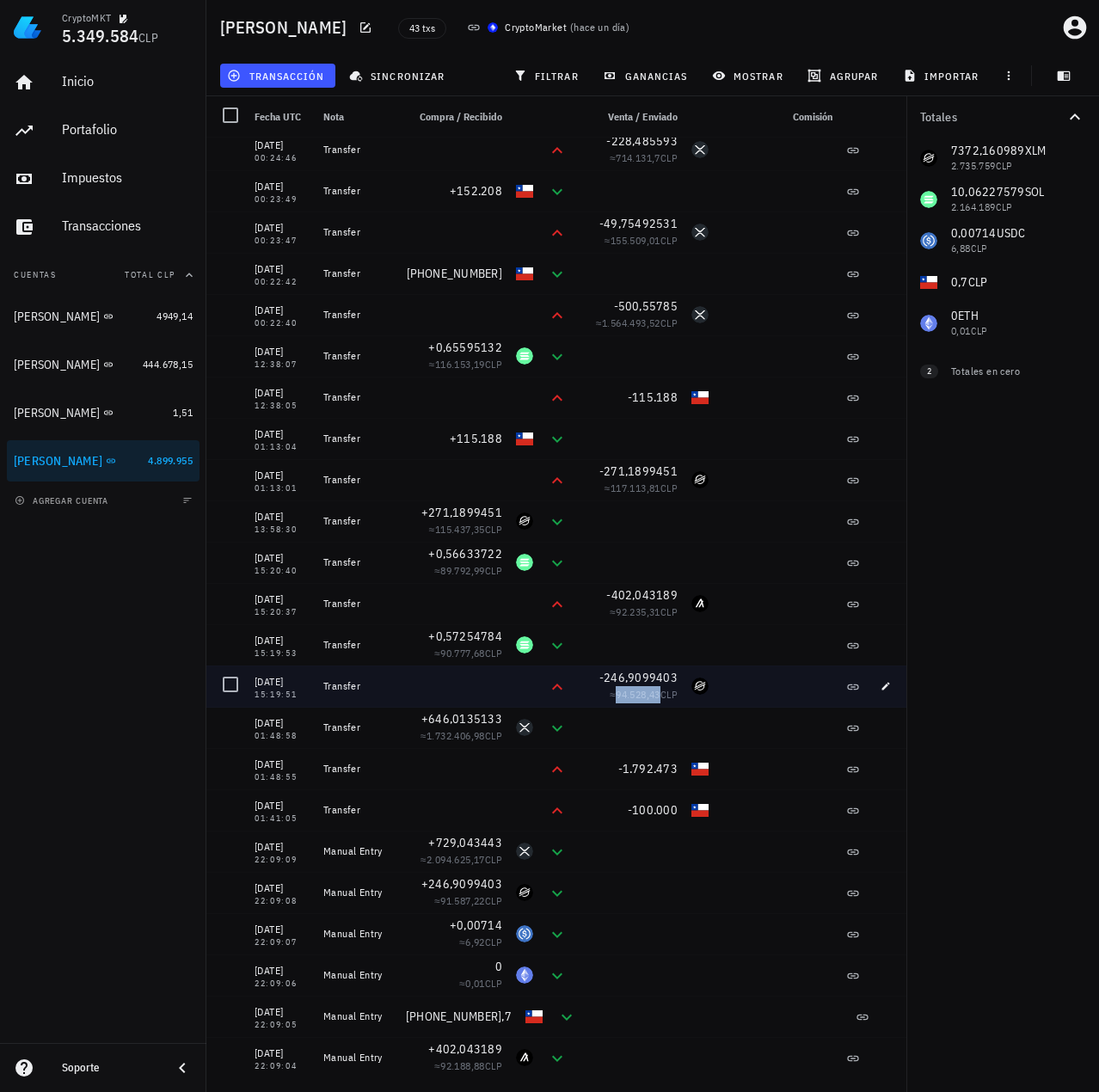
click at [649, 696] on span "94.528,43" at bounding box center [638, 695] width 45 height 13
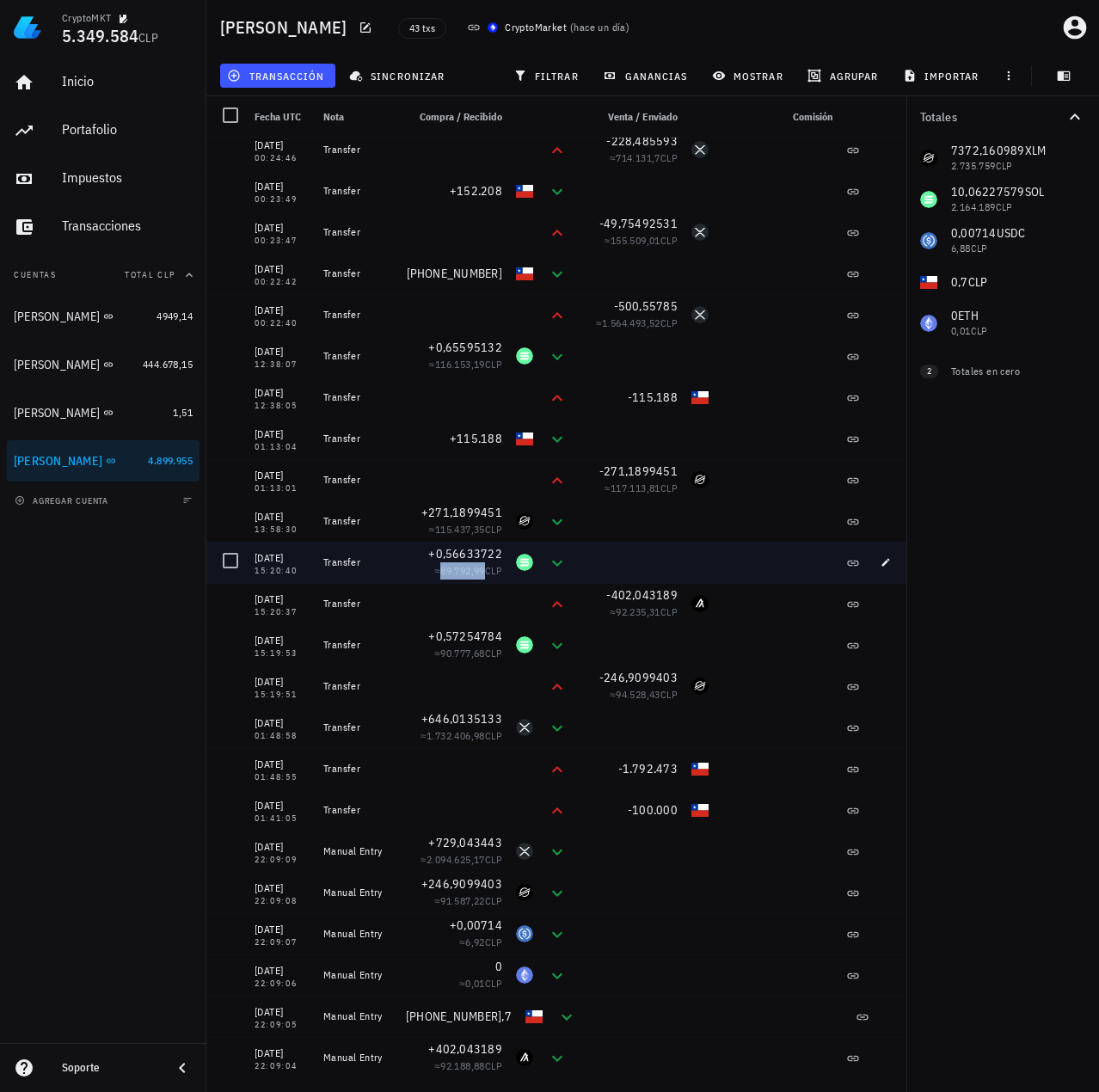
drag, startPoint x: 464, startPoint y: 576, endPoint x: 487, endPoint y: 577, distance: 23.0
click at [464, 575] on span "89.792,99" at bounding box center [462, 571] width 45 height 13
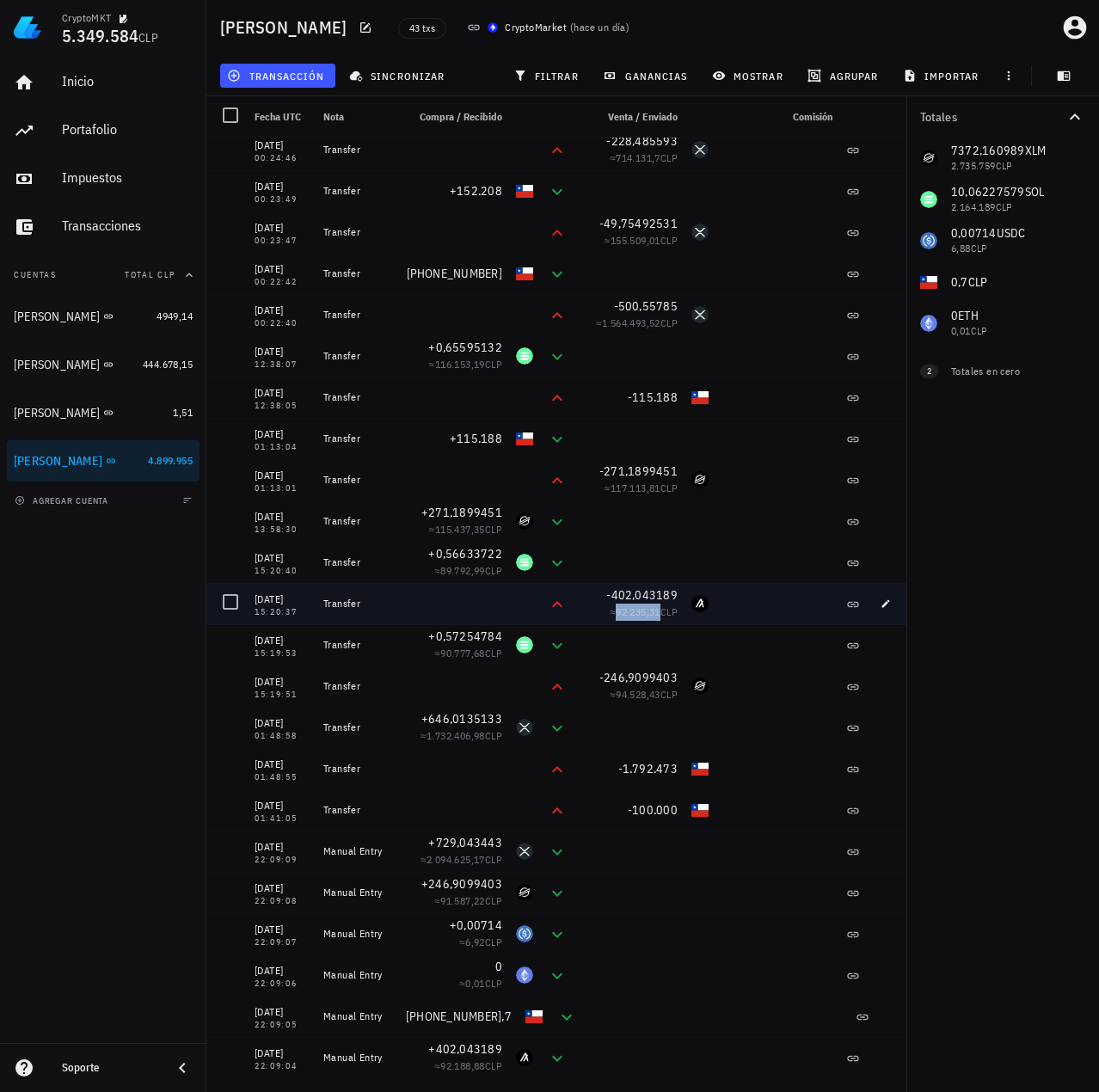
click at [637, 607] on span "92.235,31" at bounding box center [638, 612] width 45 height 13
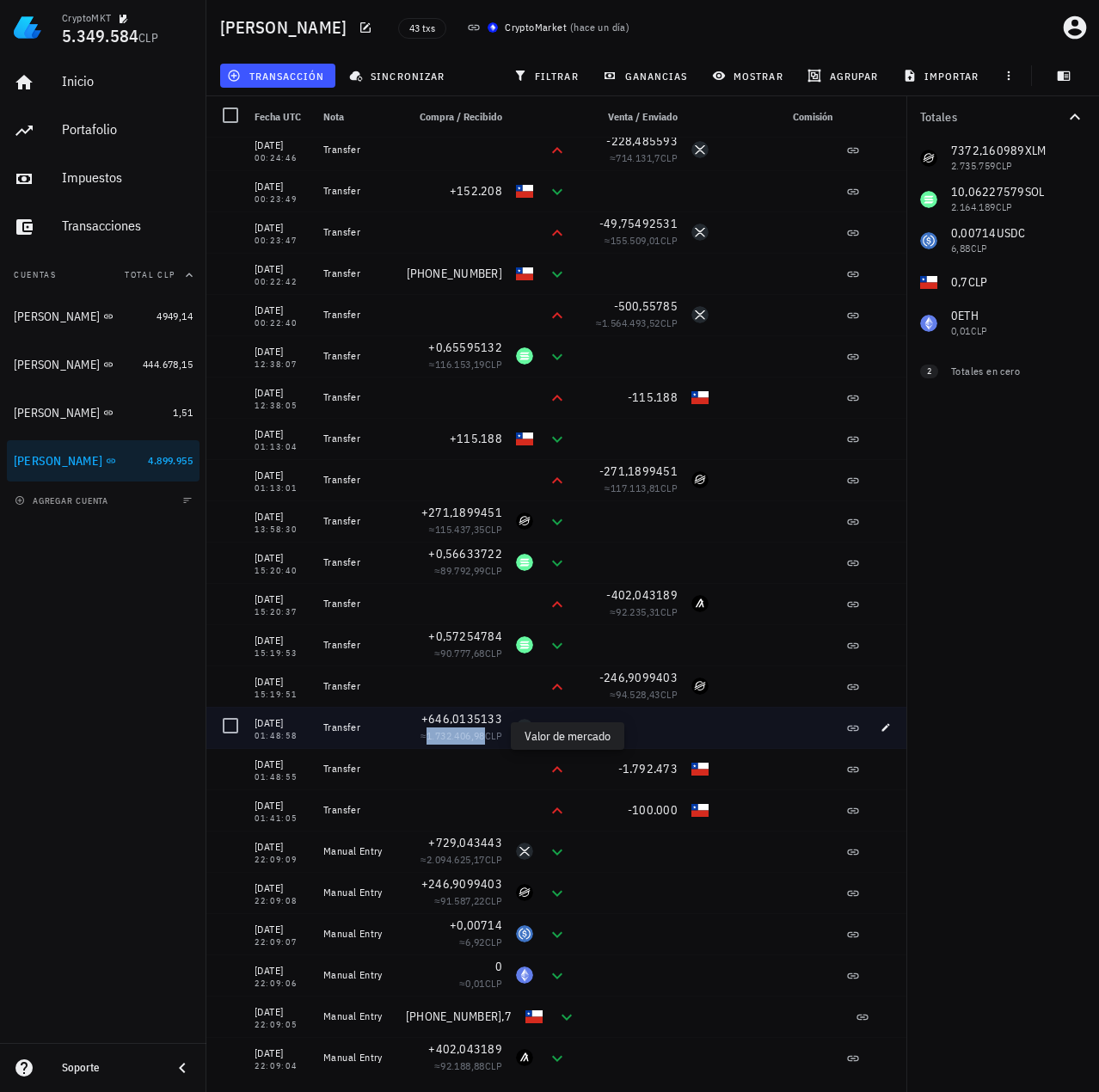
click at [478, 736] on span "1.732.406,98" at bounding box center [456, 736] width 59 height 13
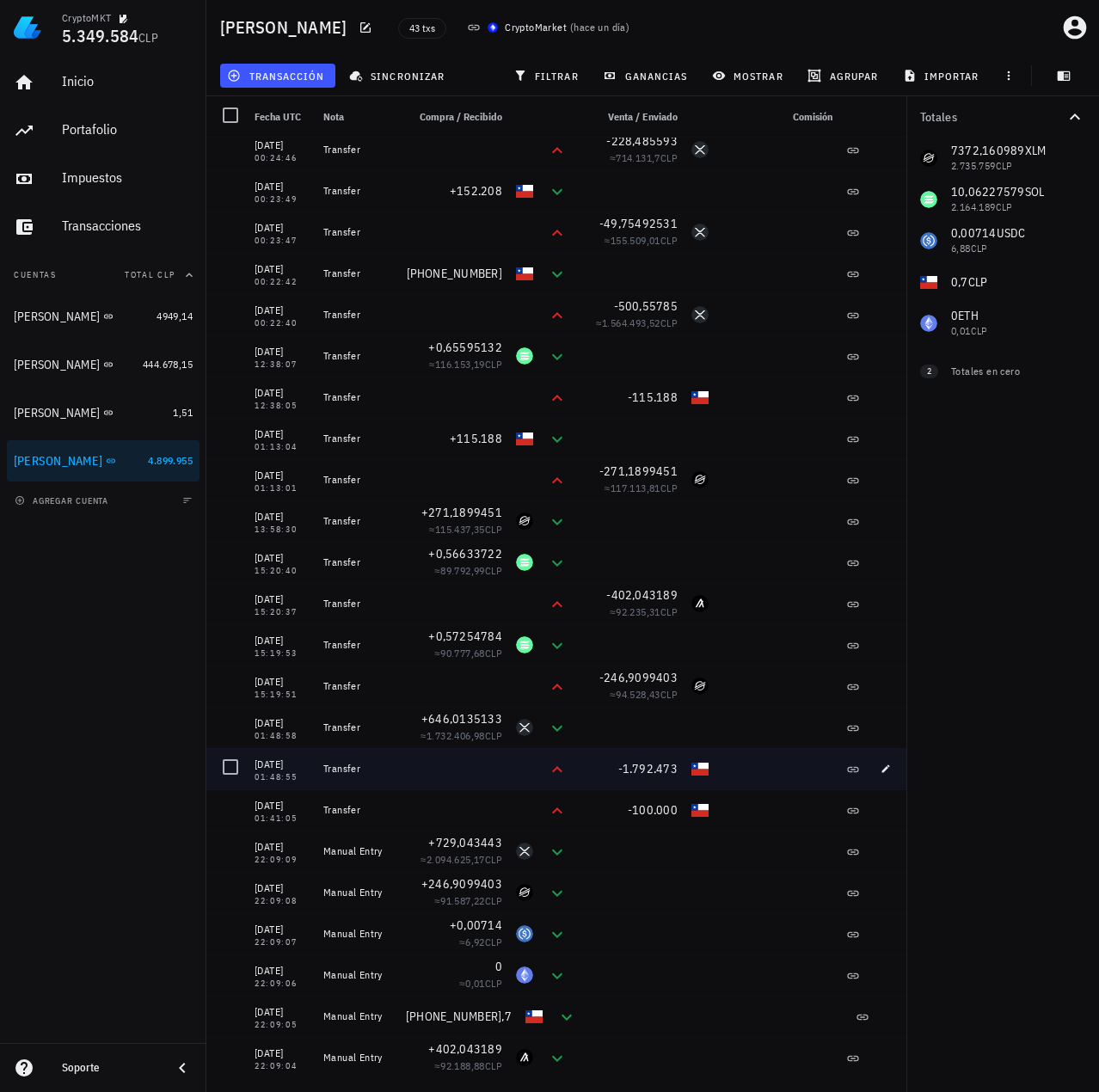
click at [453, 786] on div at bounding box center [454, 768] width 110 height 41
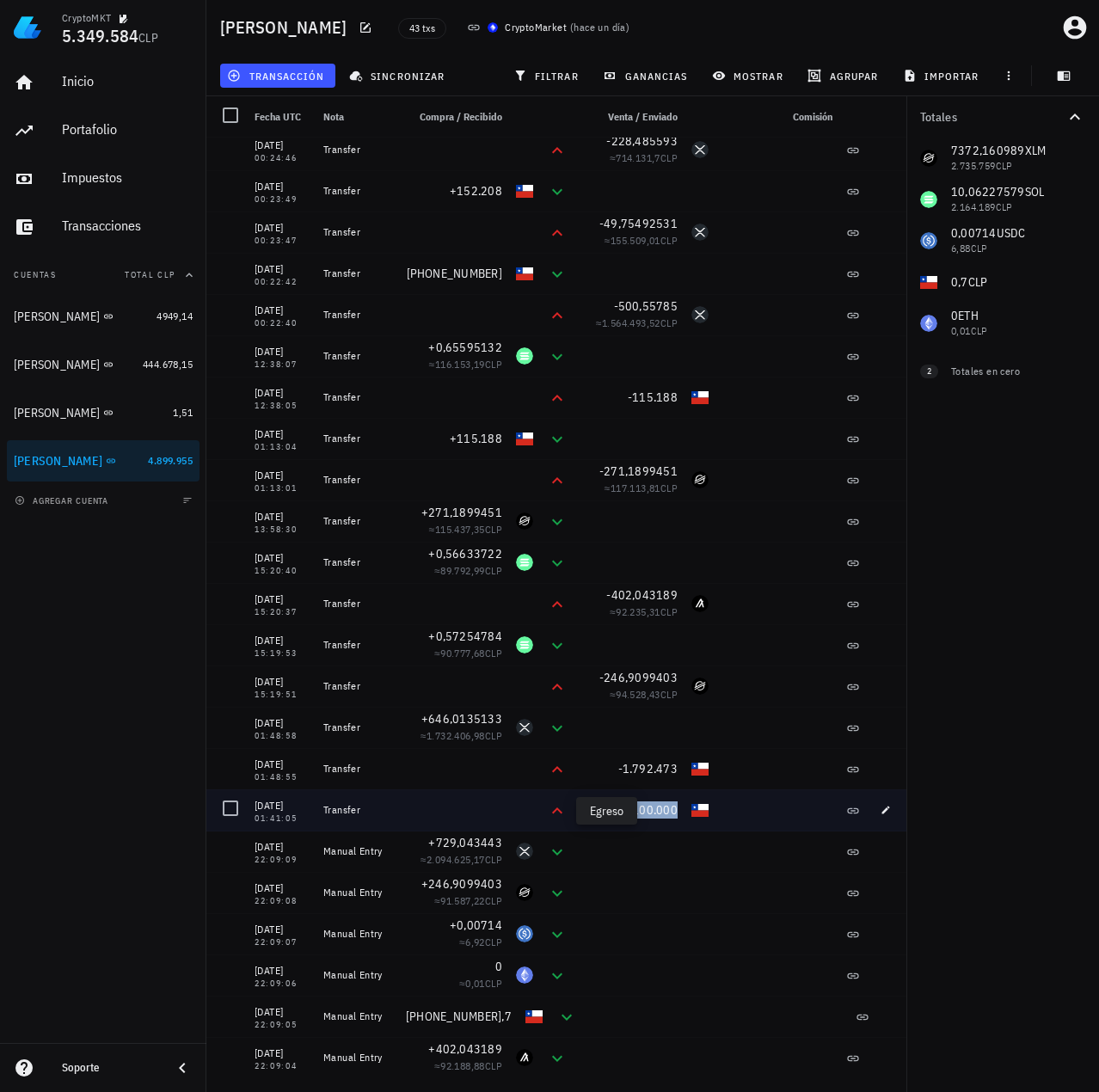
click at [557, 808] on icon at bounding box center [557, 810] width 10 height 6
click at [484, 816] on div at bounding box center [454, 809] width 110 height 41
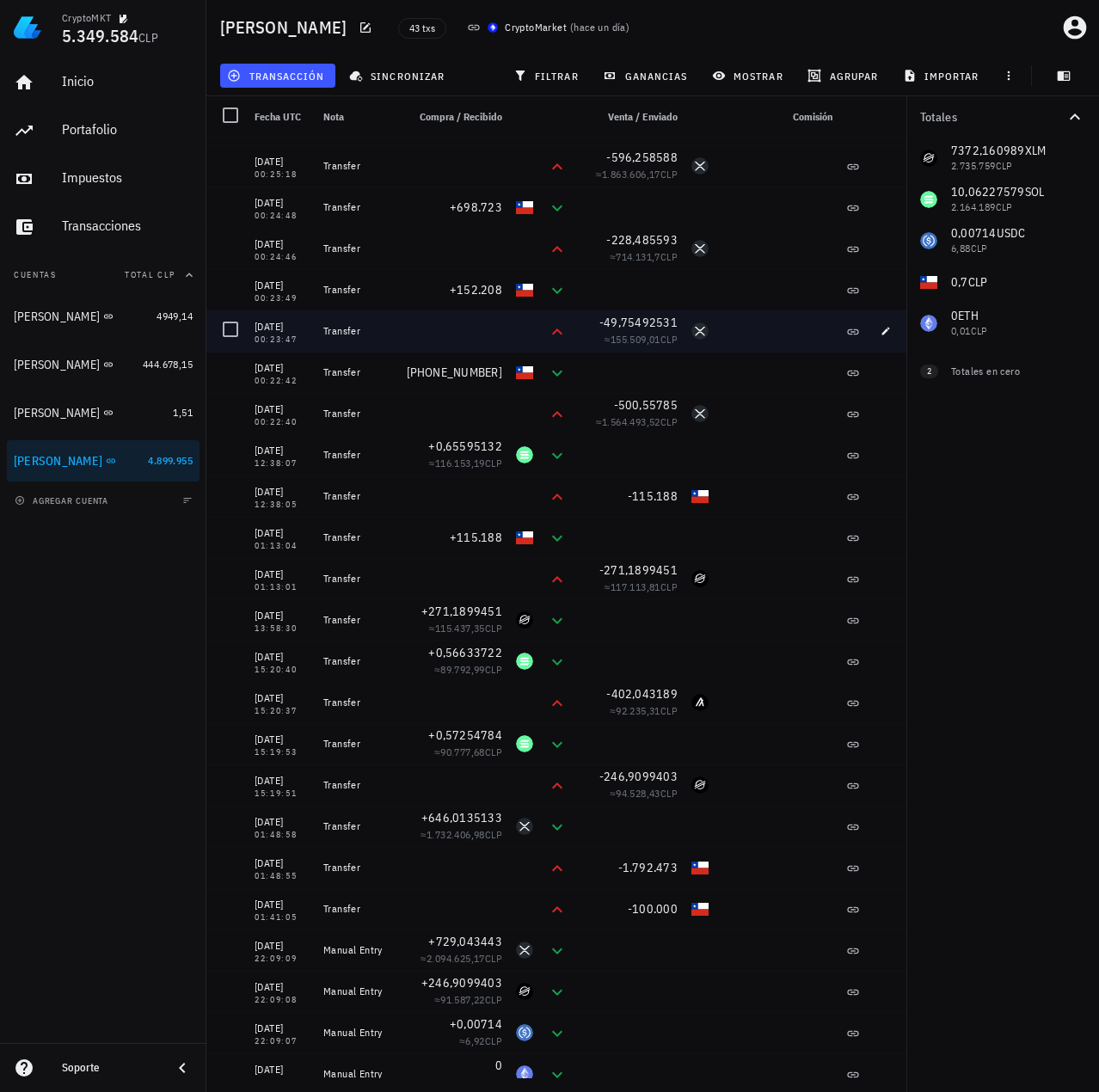
drag, startPoint x: 355, startPoint y: 799, endPoint x: 333, endPoint y: 150, distance: 649.4
click at [333, 150] on div "21/08/2025 19:16:59 Transfer +504,7287102 ≈ 1.439.052,38 CLP 14/08/2025 12:59:5…" at bounding box center [559, 290] width 705 height 1776
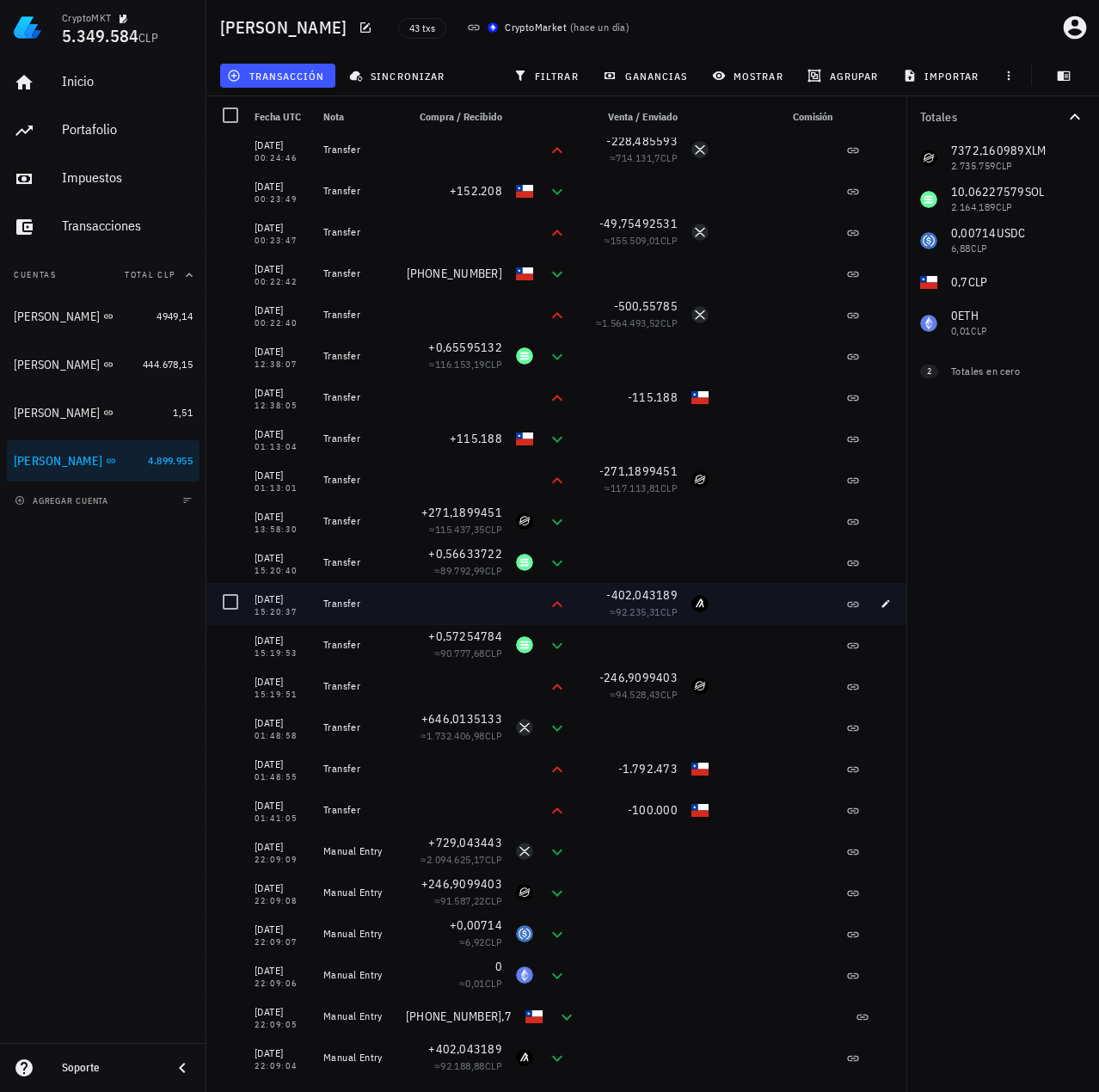
click at [368, 613] on div "Transfer" at bounding box center [358, 603] width 83 height 41
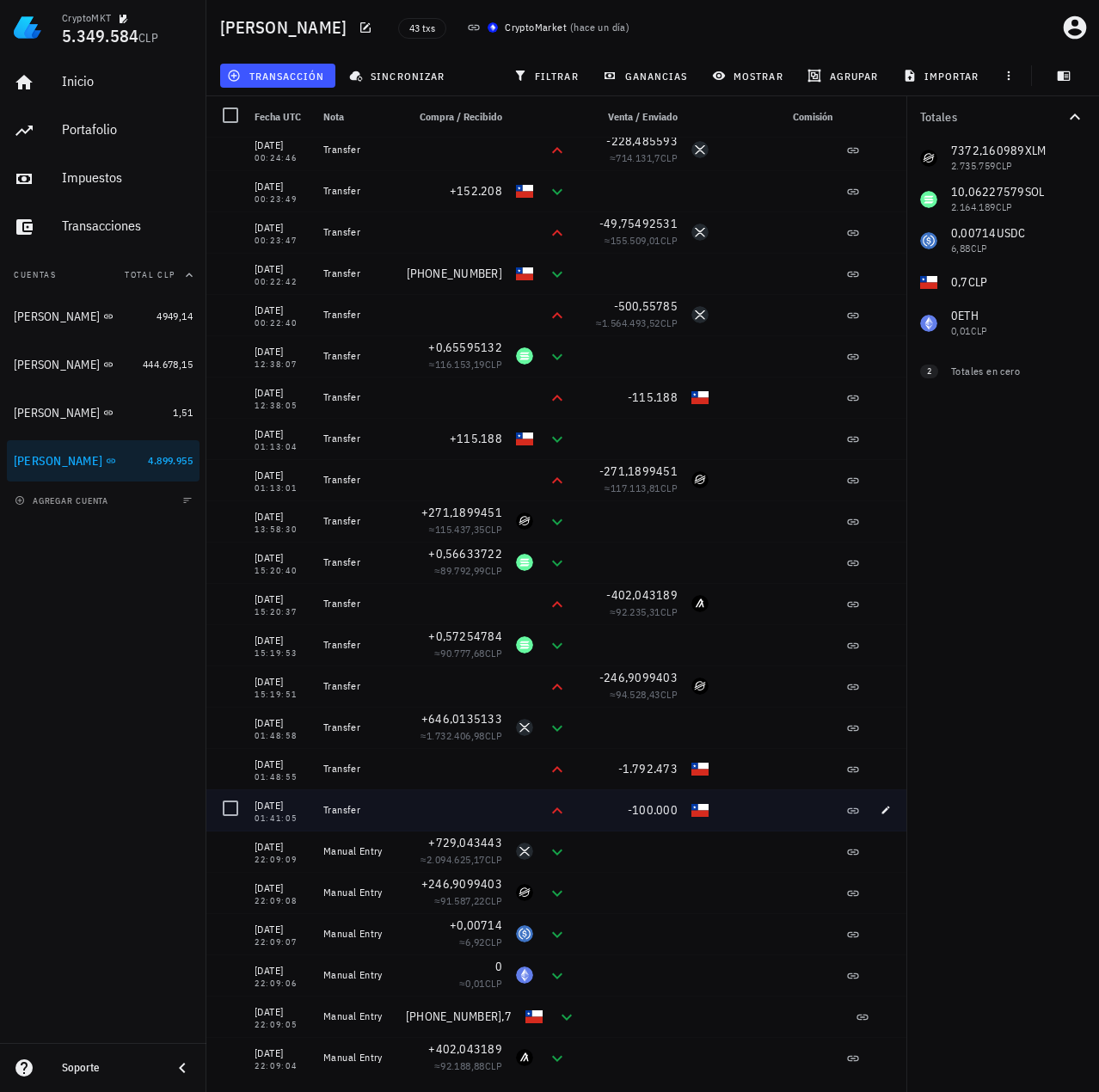
click at [475, 797] on div at bounding box center [454, 809] width 110 height 41
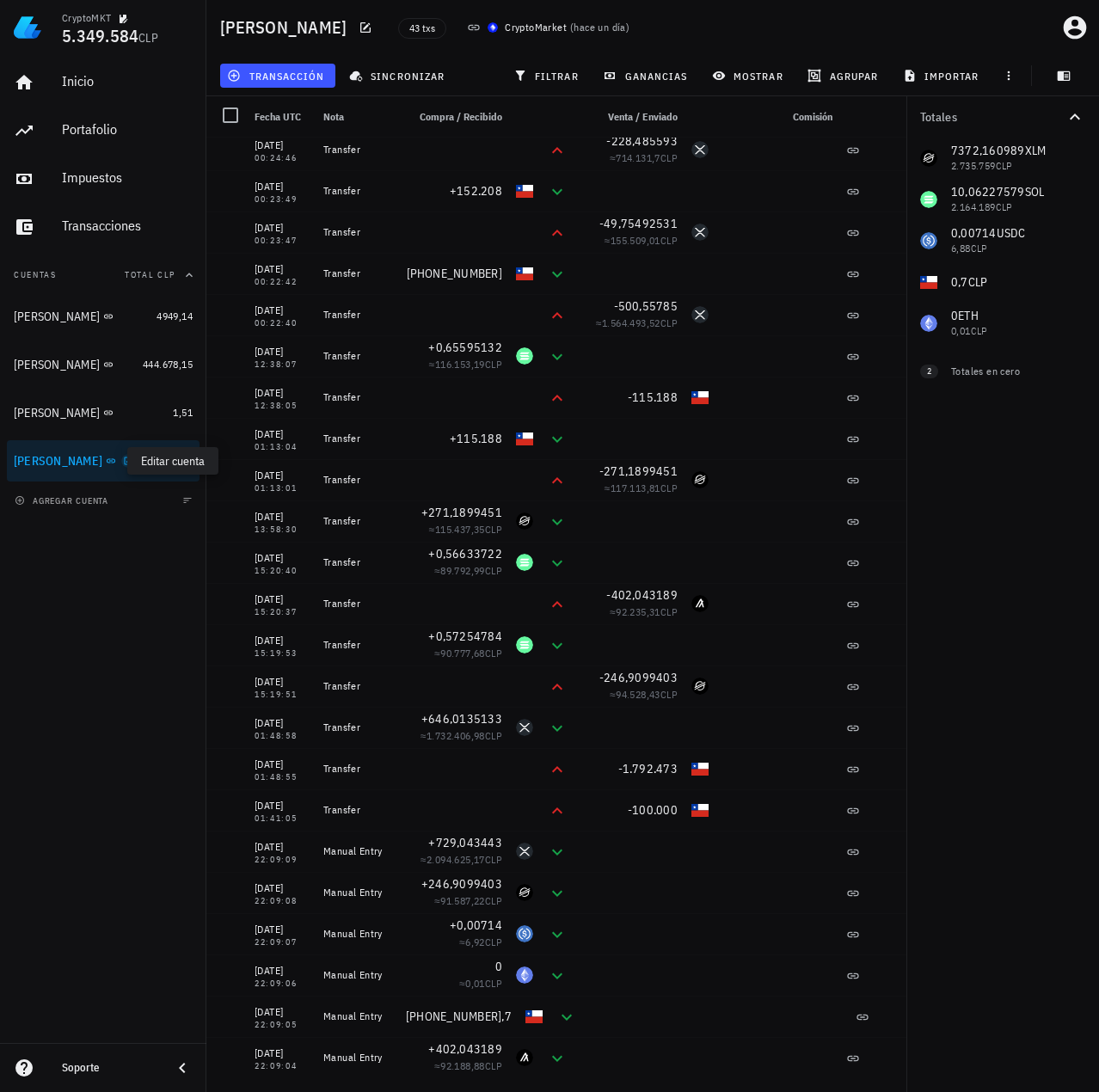
click at [123, 463] on icon "button" at bounding box center [128, 461] width 10 height 10
type textarea "Celso Oyarzun"
type textarea "auth0|6222bbd13919ff006896737d"
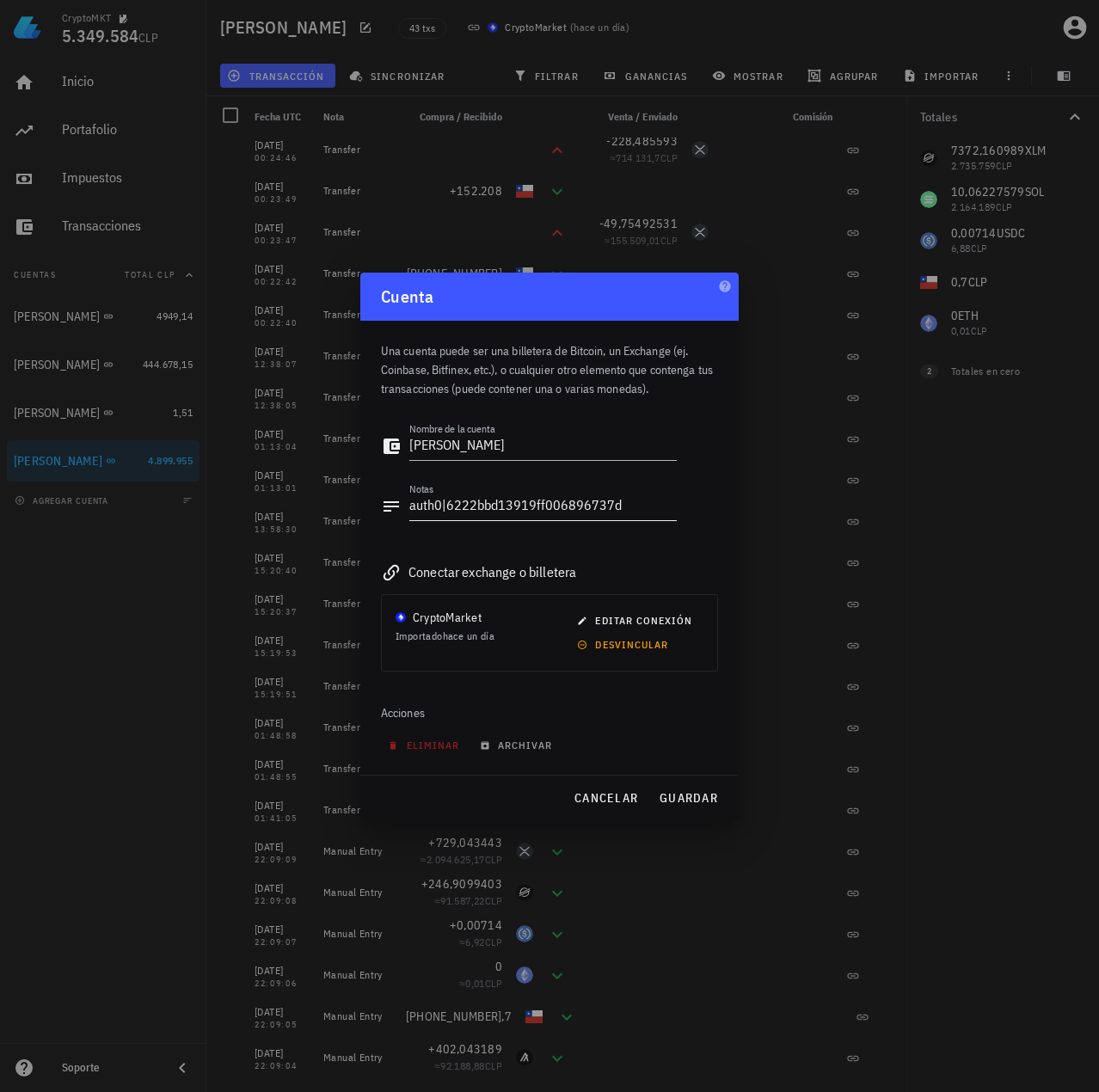
click at [612, 511] on textarea "auth0|6222bbd13919ff006896737d" at bounding box center [542, 507] width 267 height 28
click at [614, 798] on span "cancelar" at bounding box center [605, 797] width 64 height 16
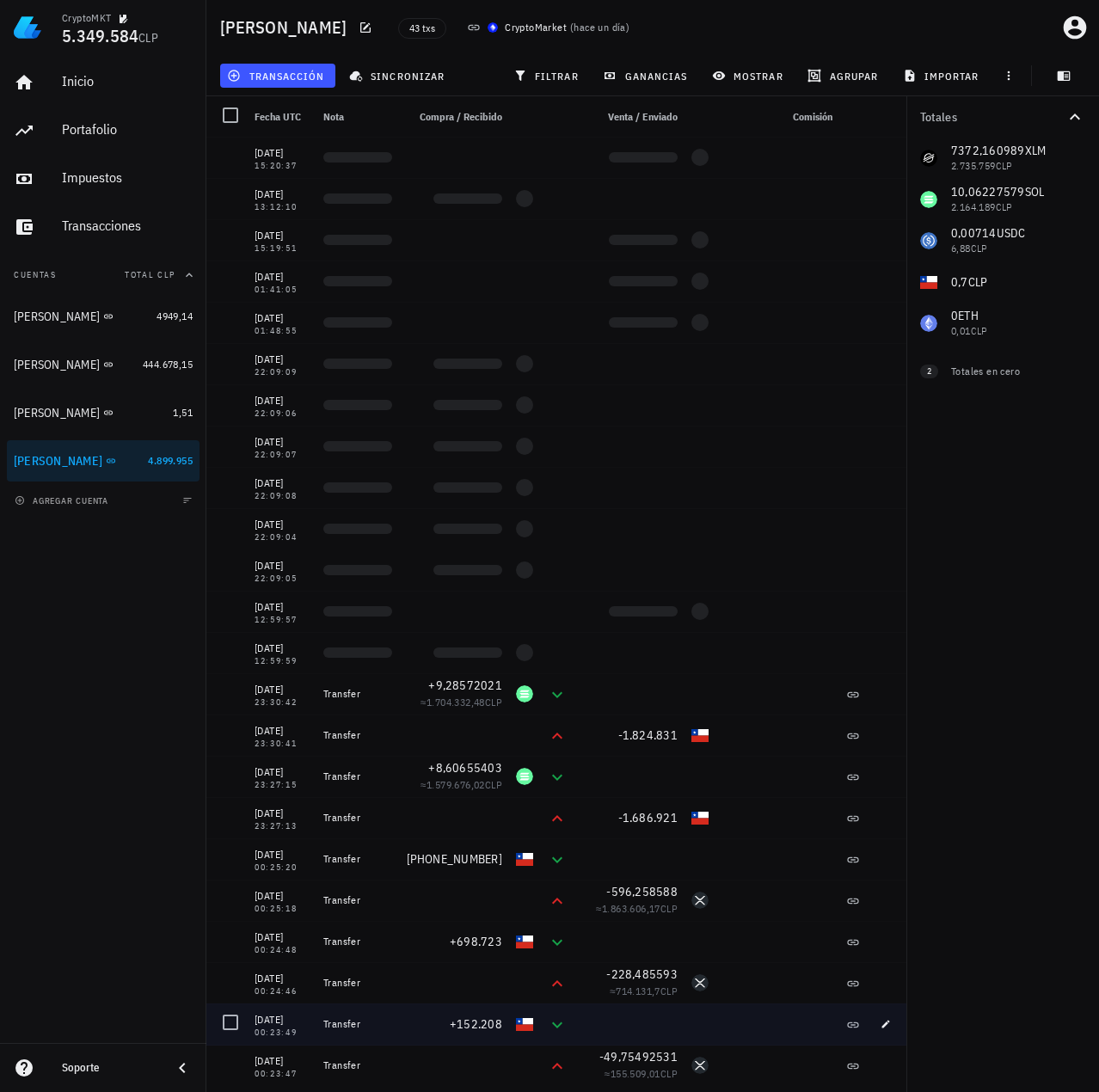
scroll to position [0, 0]
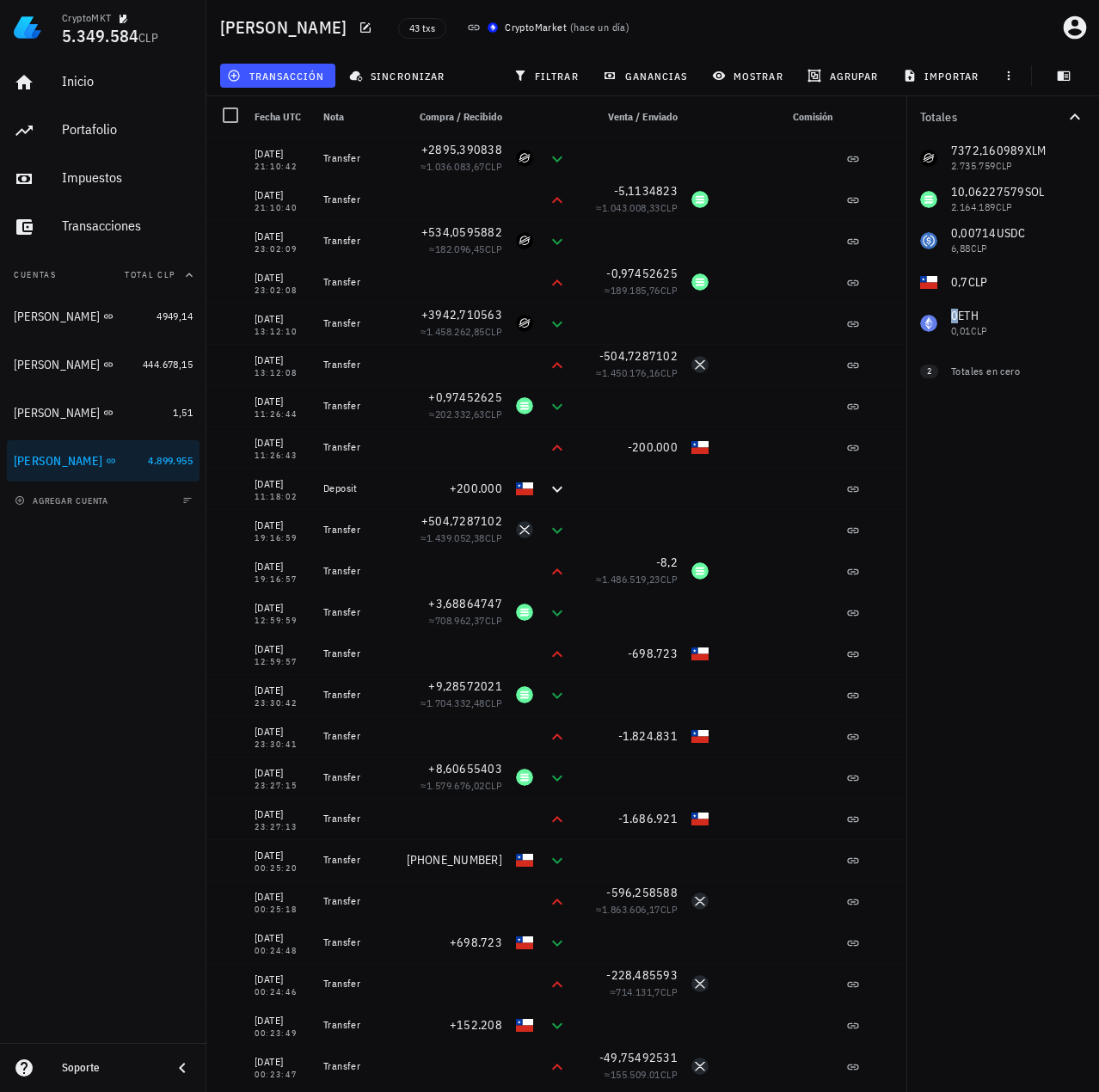
drag, startPoint x: 948, startPoint y: 315, endPoint x: 969, endPoint y: 311, distance: 21.4
click at [969, 311] on div "7372,160989 XLM 2.735.759 CLP 10,06227579 SOL 2.164.189 CLP 0,00714 USDC 6,88 C…" at bounding box center [1003, 240] width 193 height 206
click at [977, 478] on div "Totales 7372,160989 XLM 2.735.759 CLP 10,06227579 SOL 2.164.189 CLP 0,00714 USD…" at bounding box center [1003, 594] width 193 height 996
click at [968, 320] on div "7372,160989 XLM 2.735.759 CLP 10,06227579 SOL 2.164.189 CLP 0,00714 USDC 6,88 C…" at bounding box center [1003, 240] width 193 height 206
drag, startPoint x: 947, startPoint y: 333, endPoint x: 978, endPoint y: 302, distance: 43.8
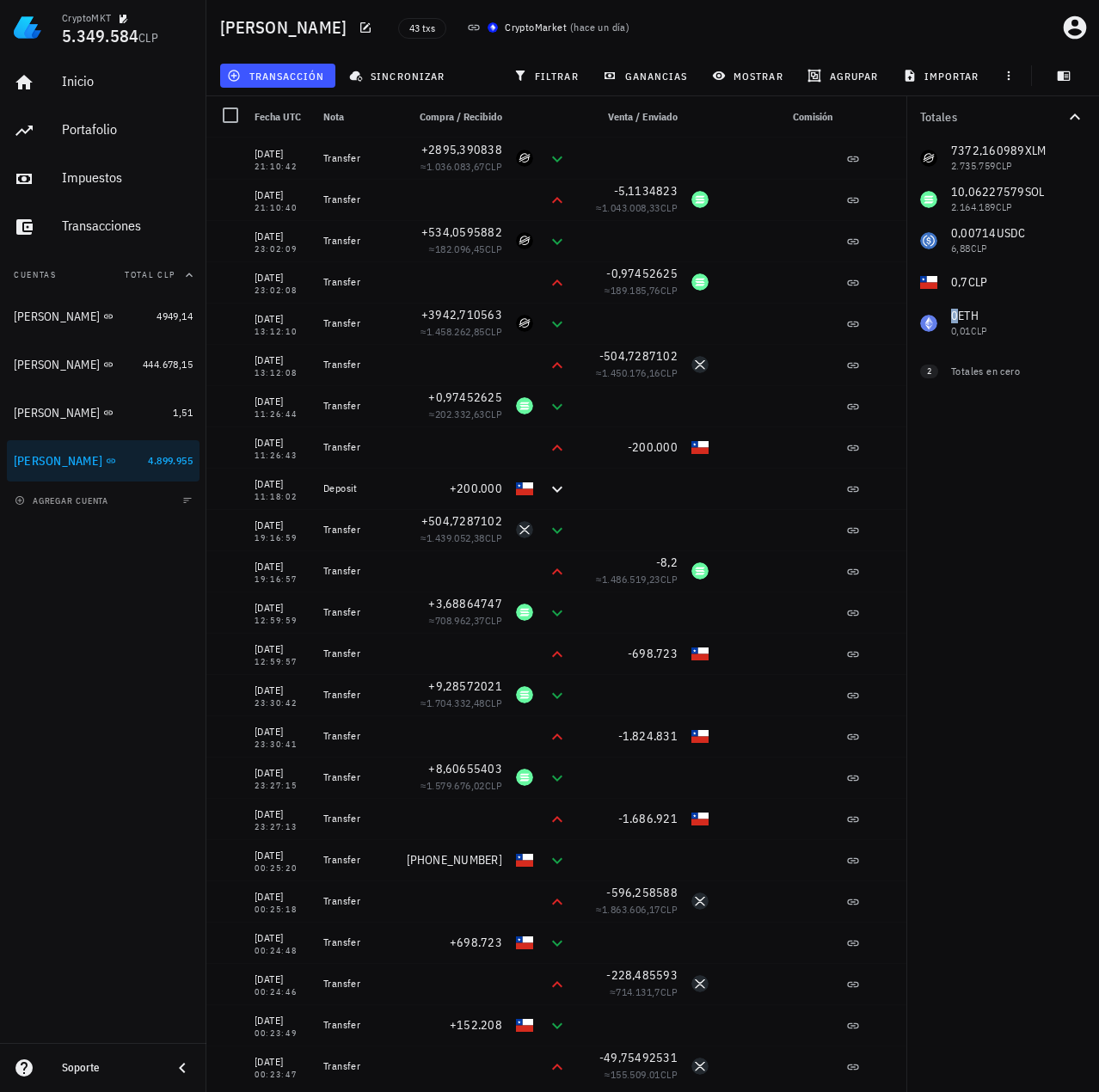
click at [978, 302] on div "7372,160989 XLM 2.735.759 CLP 10,06227579 SOL 2.164.189 CLP 0,00714 USDC 6,88 C…" at bounding box center [1003, 240] width 193 height 206
click at [978, 463] on div "Totales 7372,160989 XLM 2.735.759 CLP 10,06227579 SOL 2.164.189 CLP 0,00714 USD…" at bounding box center [1003, 594] width 193 height 996
click at [969, 520] on div "Totales 7372,160989 XLM 2.735.759 CLP 10,06227579 SOL 2.164.189 CLP 0,00714 USD…" at bounding box center [1003, 594] width 193 height 996
click at [550, 75] on span "filtrar" at bounding box center [547, 75] width 61 height 14
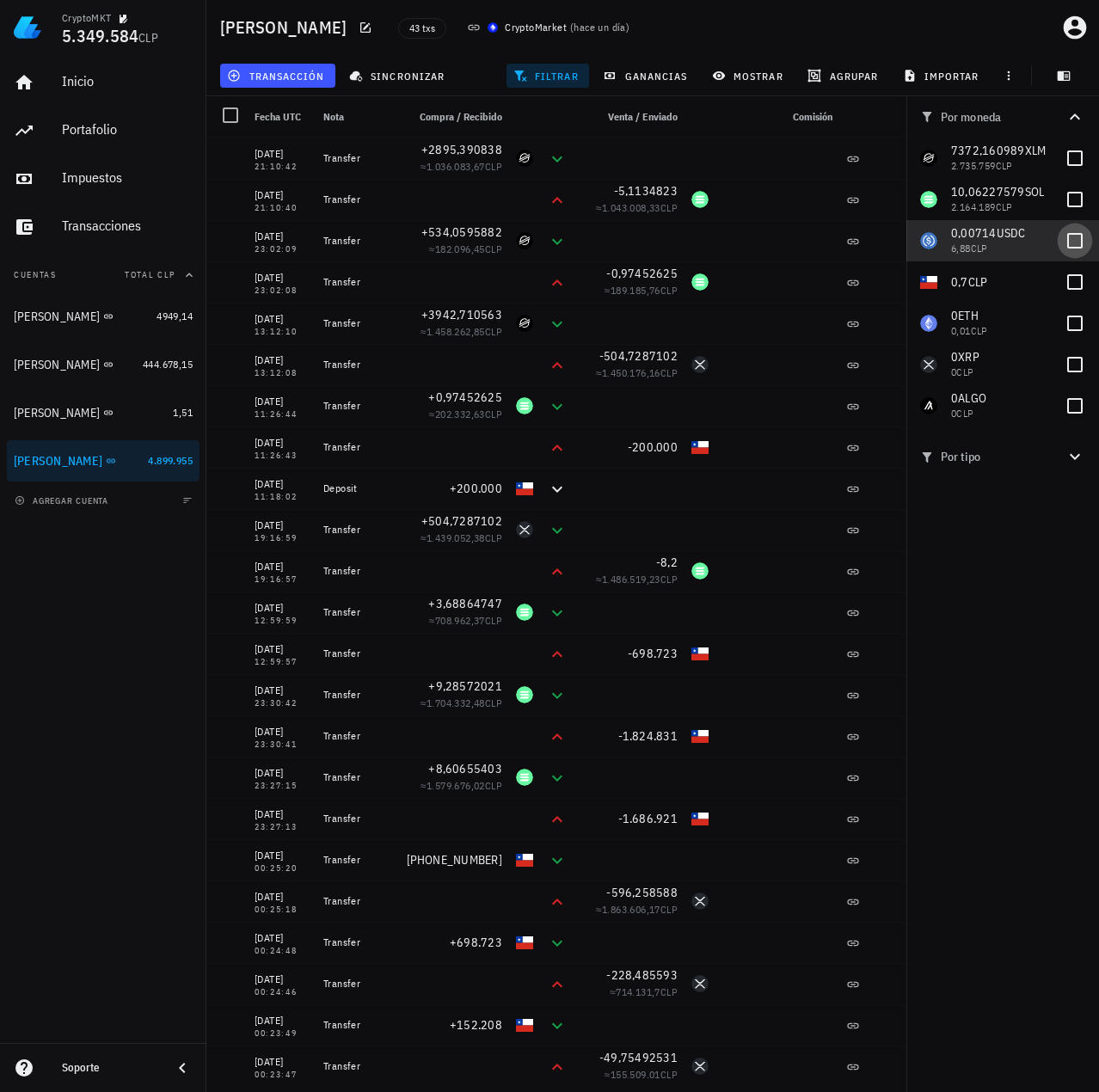
click at [1088, 236] on div at bounding box center [1075, 241] width 29 height 29
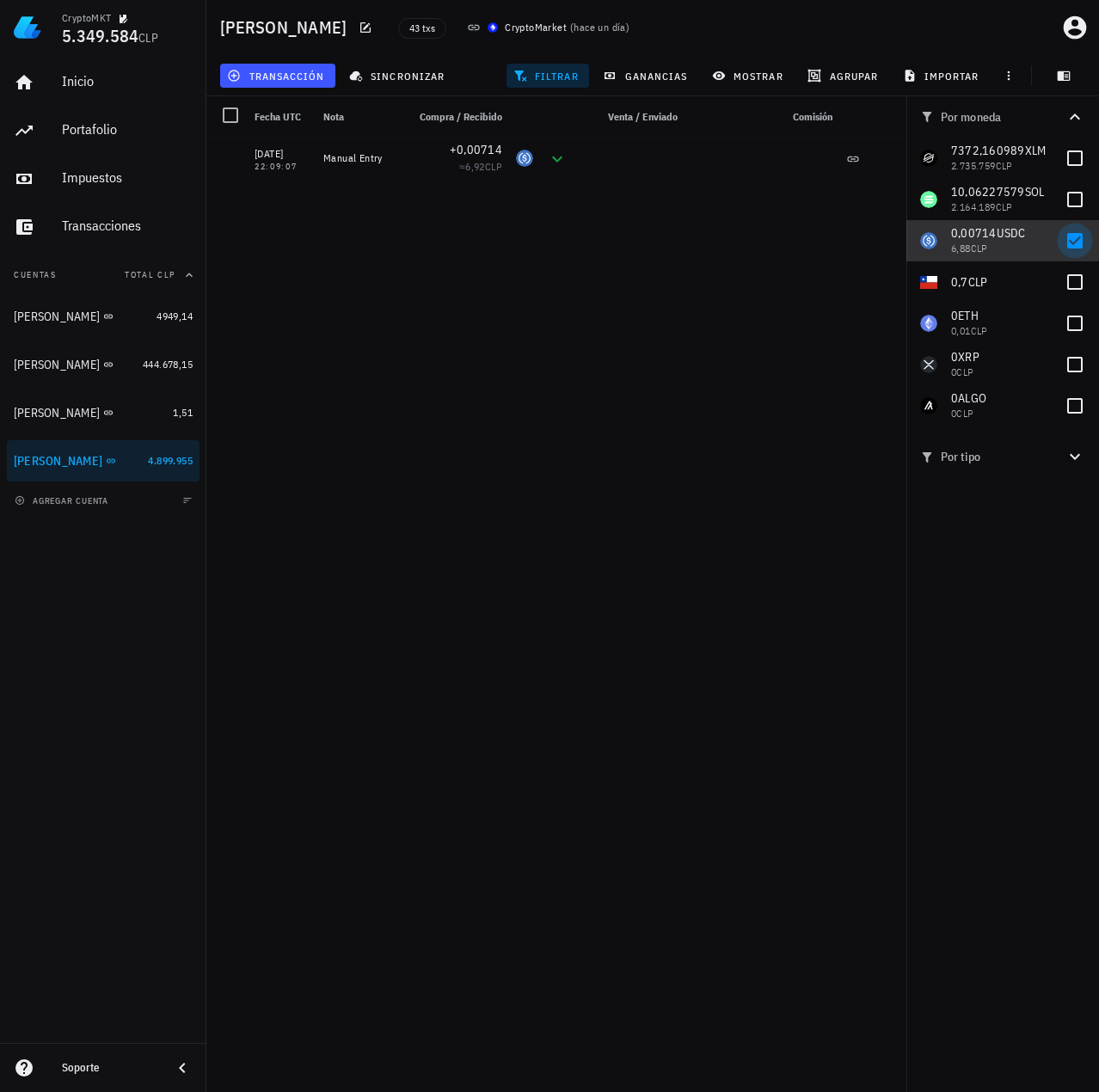
click at [1077, 246] on div at bounding box center [1075, 241] width 29 height 29
checkbox input "false"
click at [1082, 159] on div at bounding box center [1075, 159] width 29 height 29
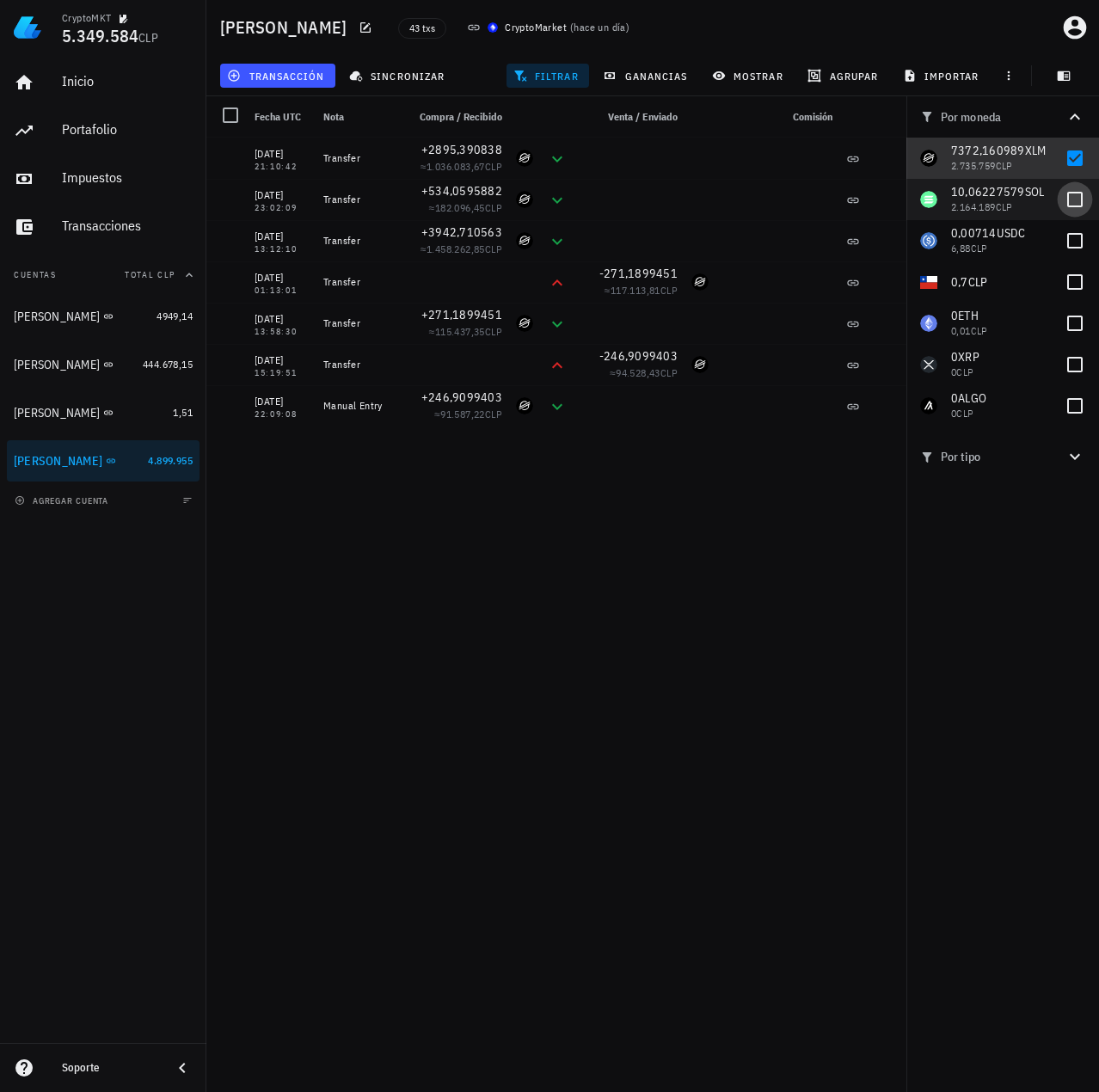
drag, startPoint x: 1076, startPoint y: 155, endPoint x: 1080, endPoint y: 195, distance: 40.2
click at [1077, 155] on div at bounding box center [1075, 159] width 29 height 29
checkbox input "false"
click at [1080, 198] on div at bounding box center [1075, 200] width 29 height 29
checkbox input "true"
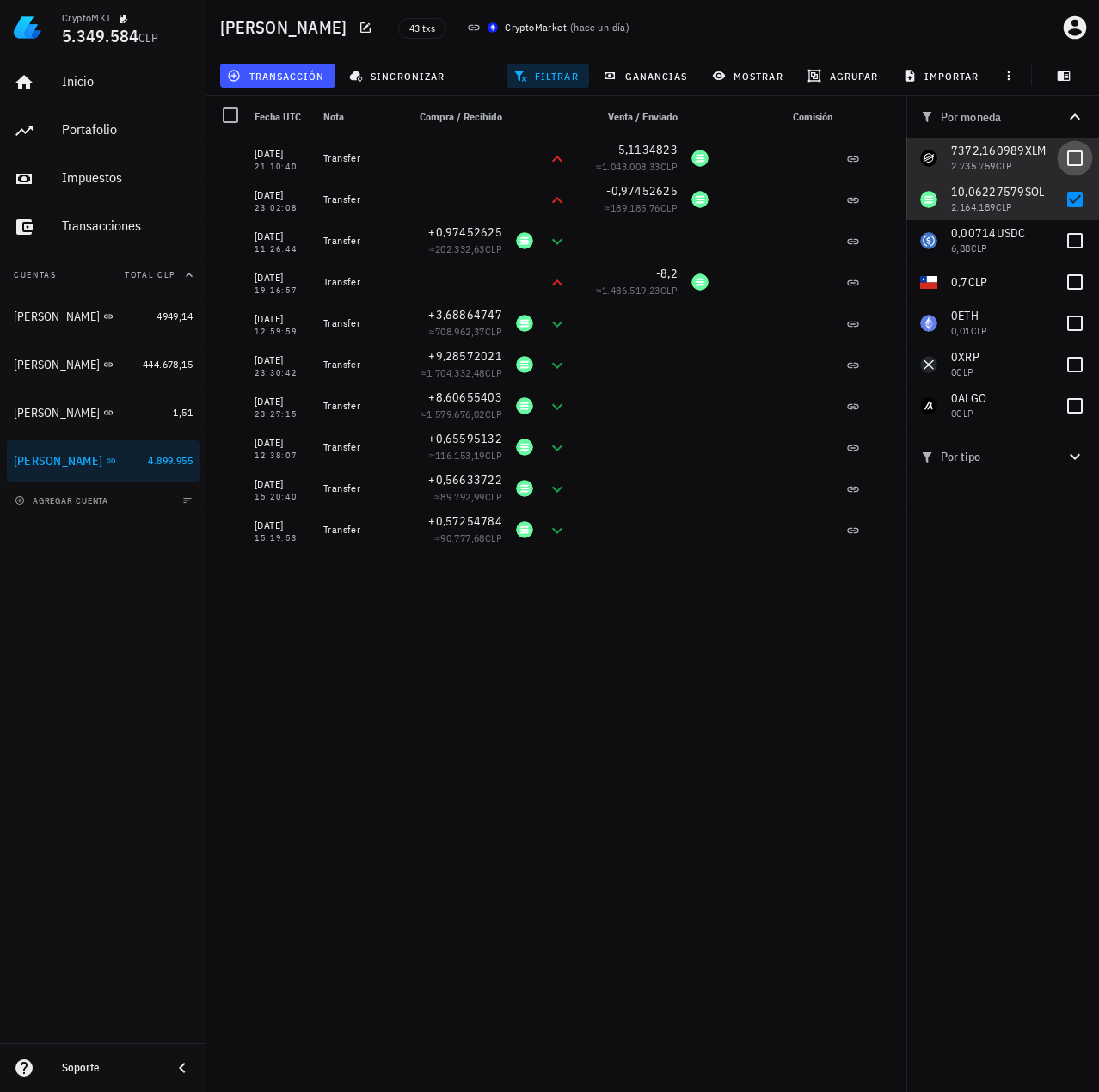
click at [1075, 169] on div at bounding box center [1075, 159] width 29 height 29
checkbox input "true"
click at [1076, 198] on div at bounding box center [1075, 200] width 29 height 29
checkbox input "false"
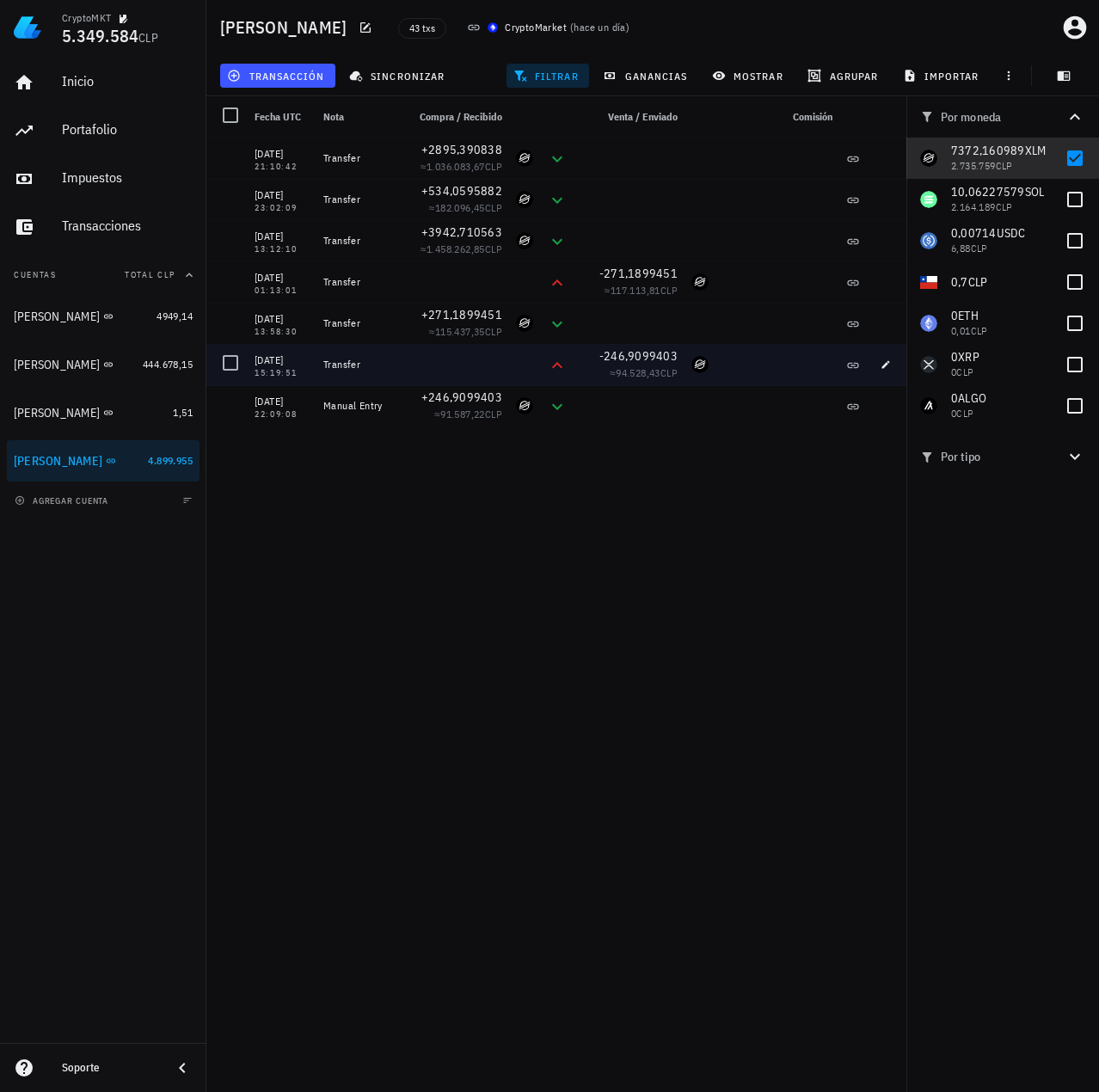
drag, startPoint x: 656, startPoint y: 354, endPoint x: 682, endPoint y: 373, distance: 32.2
click at [682, 373] on div "-246,9099403 ≈ 94.528,43 CLP" at bounding box center [629, 364] width 110 height 41
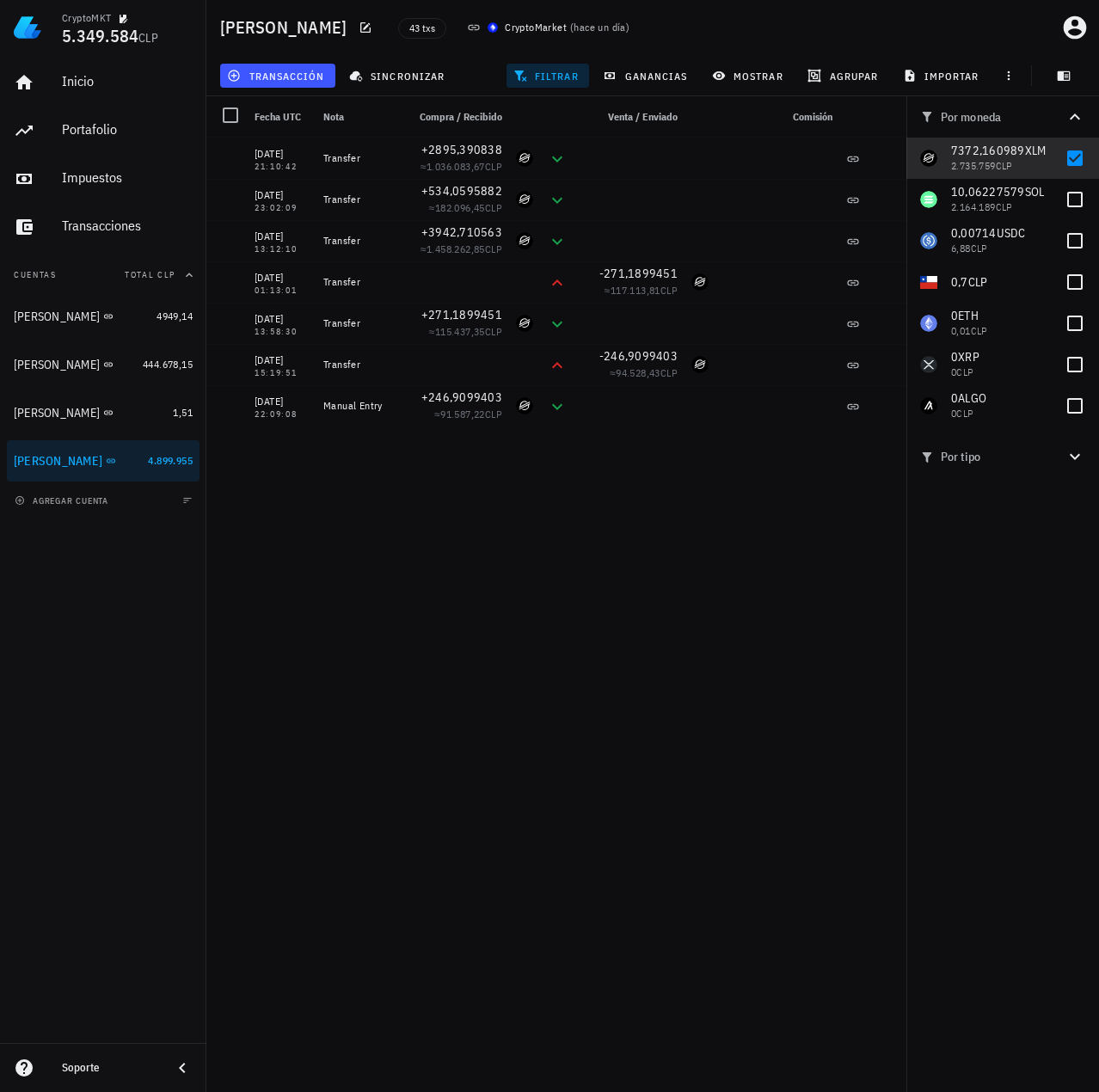
click at [691, 446] on div "03/09/2025 21:10:42 Transfer +2895,390838 ≈ 1.036.083,67 CLP 03/09/2025 21:10:4…" at bounding box center [559, 607] width 705 height 941
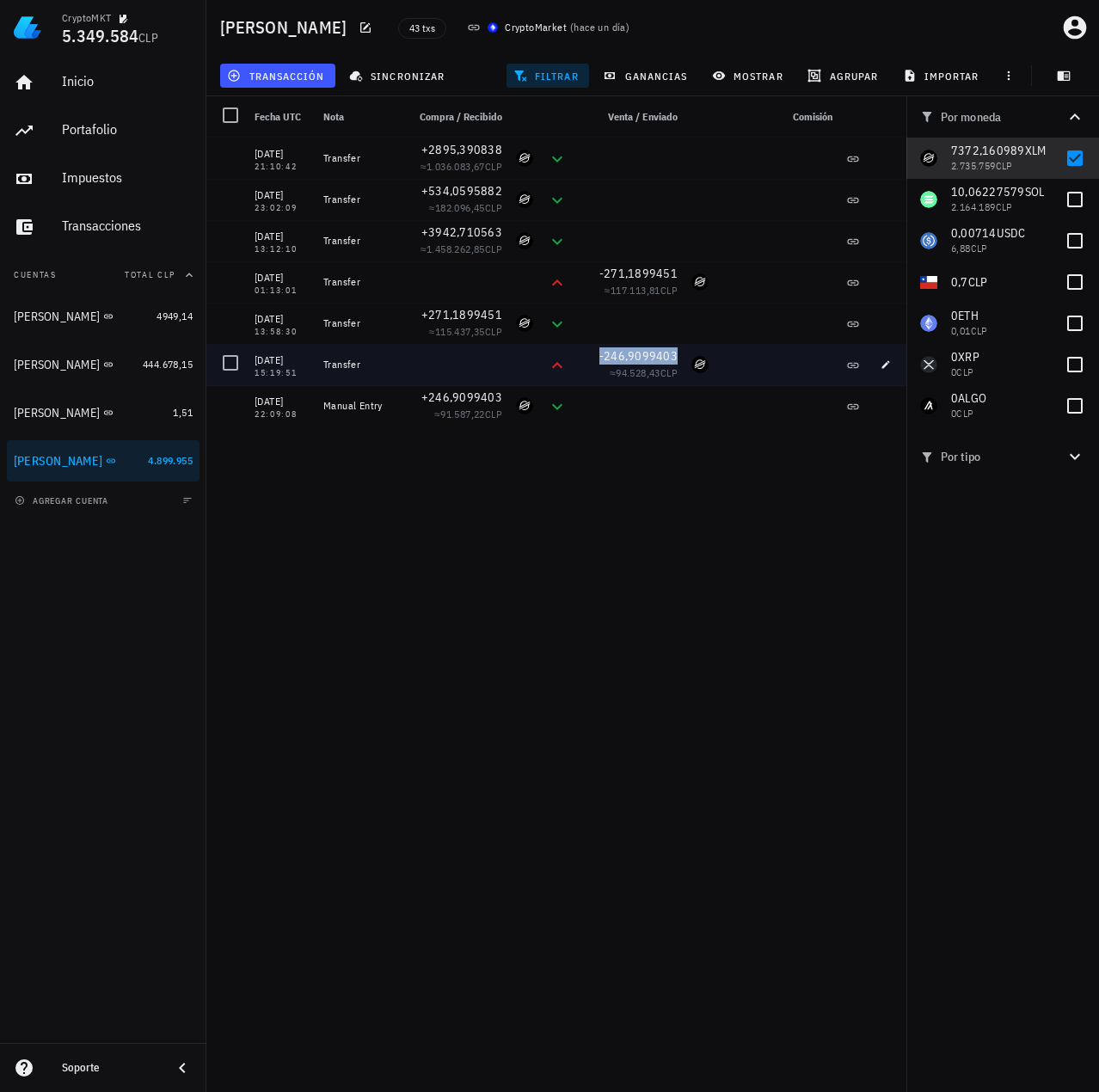
click at [666, 354] on span "-246,9099403" at bounding box center [638, 356] width 78 height 16
click at [648, 377] on span "94.528,43" at bounding box center [638, 373] width 45 height 13
click at [231, 362] on div at bounding box center [230, 363] width 29 height 29
click at [1084, 163] on div at bounding box center [1075, 159] width 29 height 29
checkbox input "false"
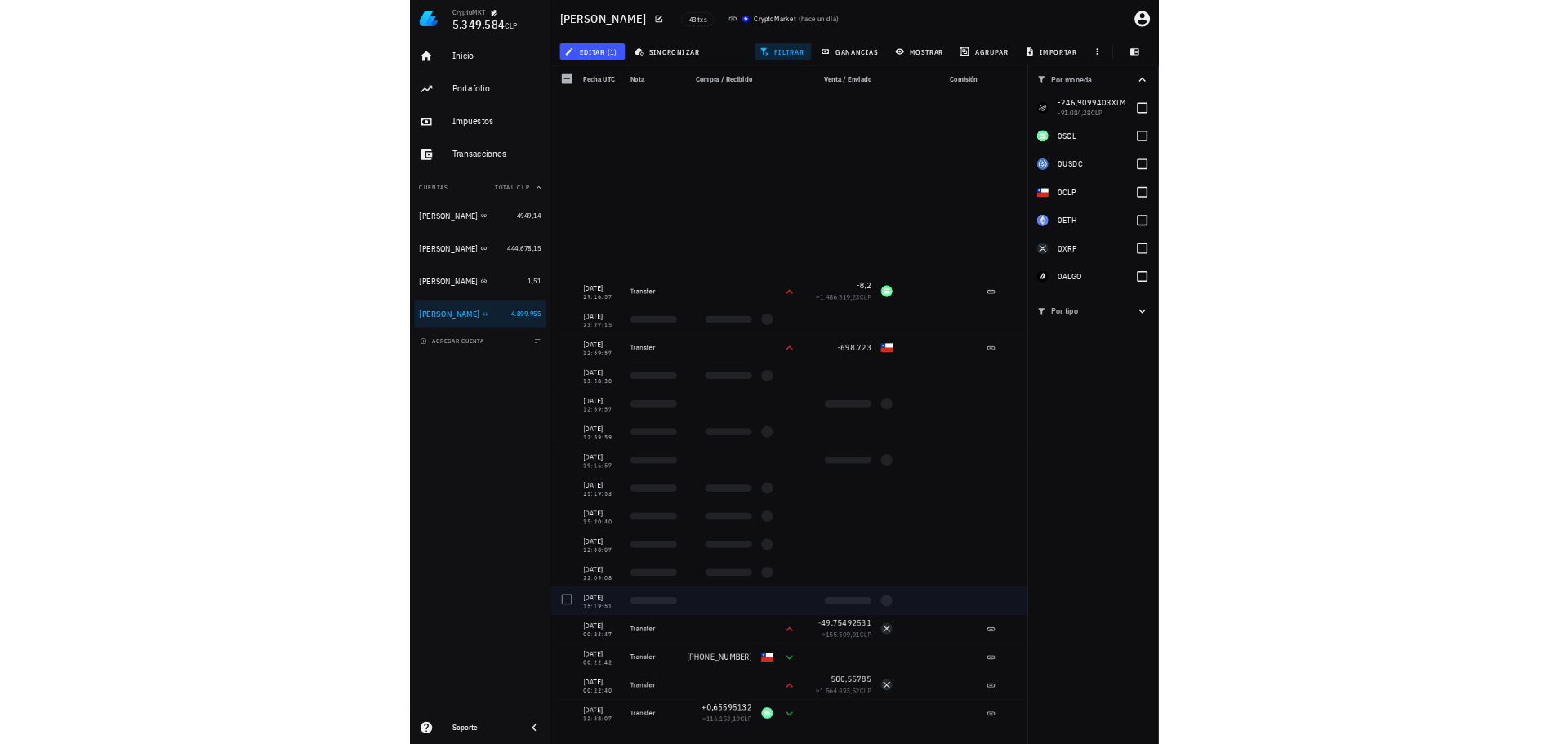
scroll to position [792, 0]
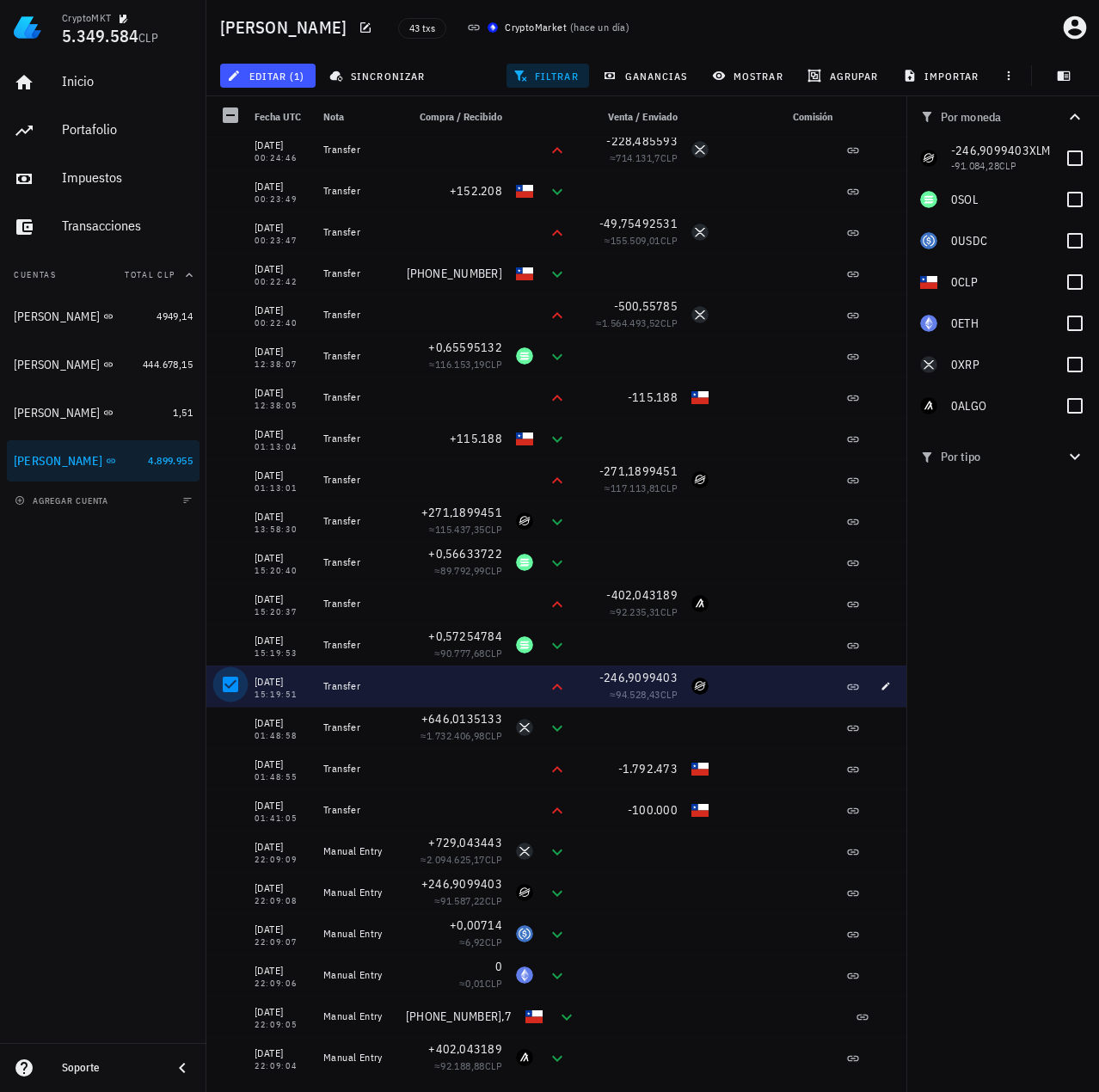
click at [221, 678] on div at bounding box center [230, 685] width 29 height 29
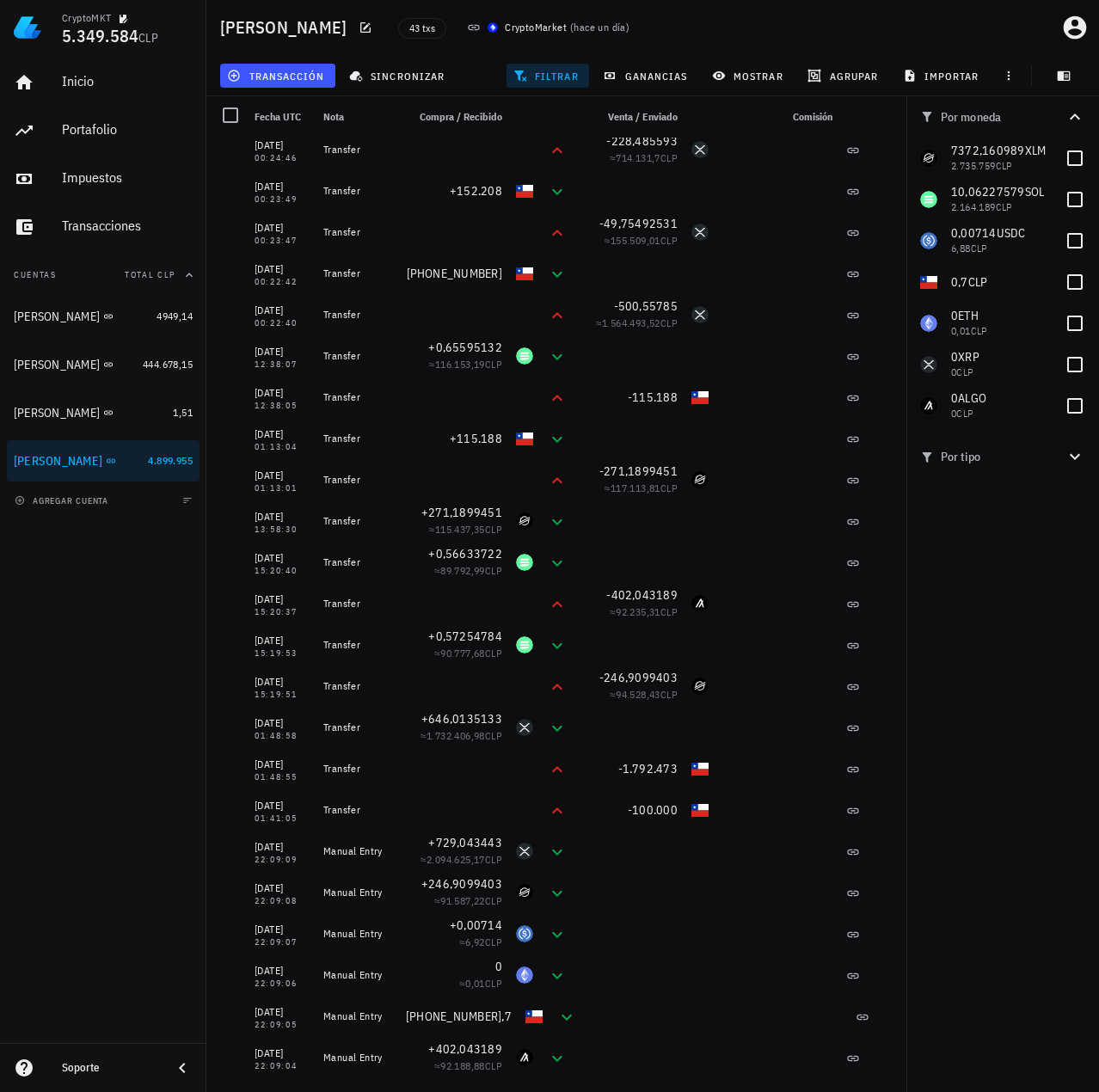
click at [1016, 612] on div "Por moneda 7372,160989 XLM 2.735.759 CLP 10,06227579 SOL 2.164.189 CLP 0,00714 …" at bounding box center [1003, 594] width 193 height 996
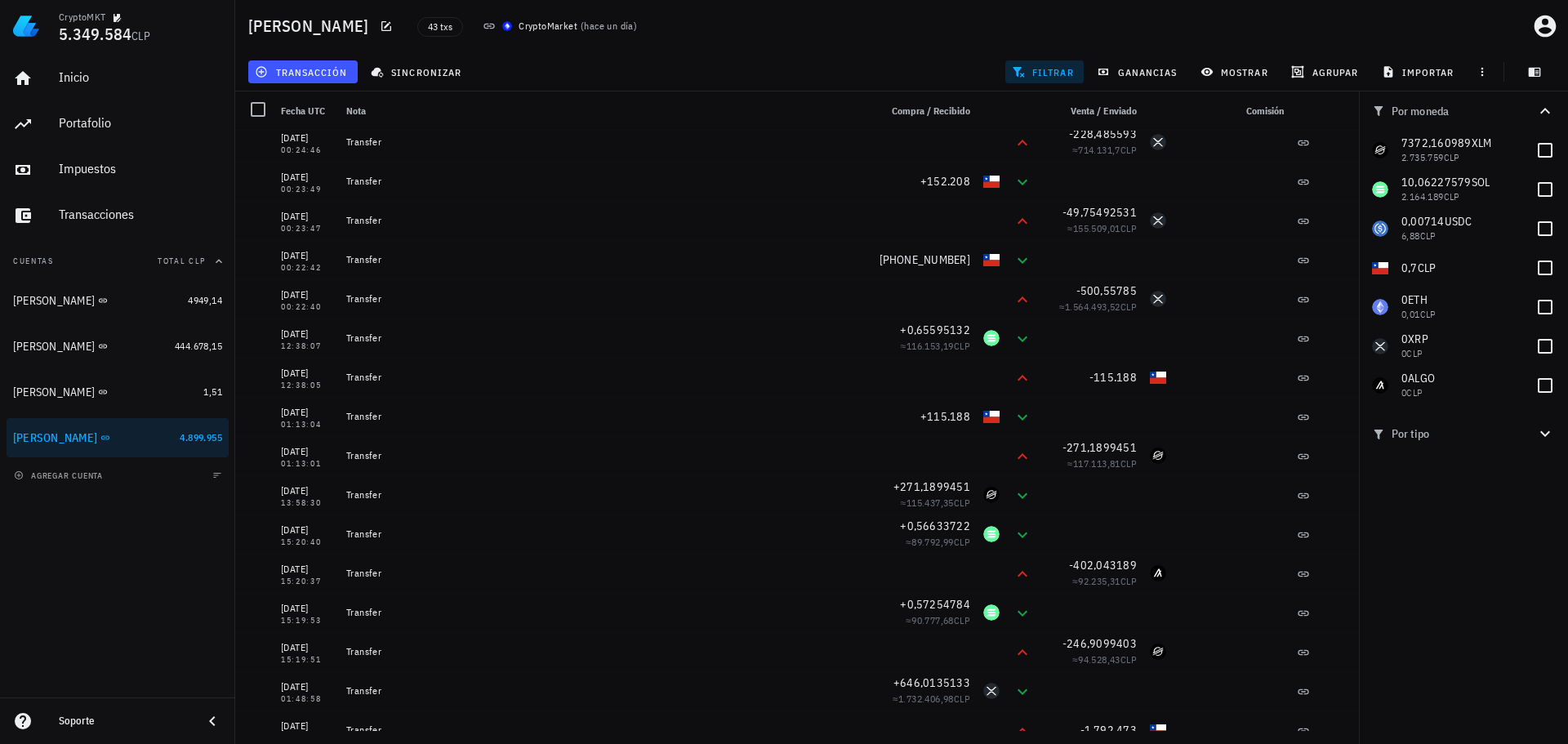
click at [763, 37] on div "43 txs CryptoMarket ( hace un día )" at bounding box center [749, 26] width 684 height 41
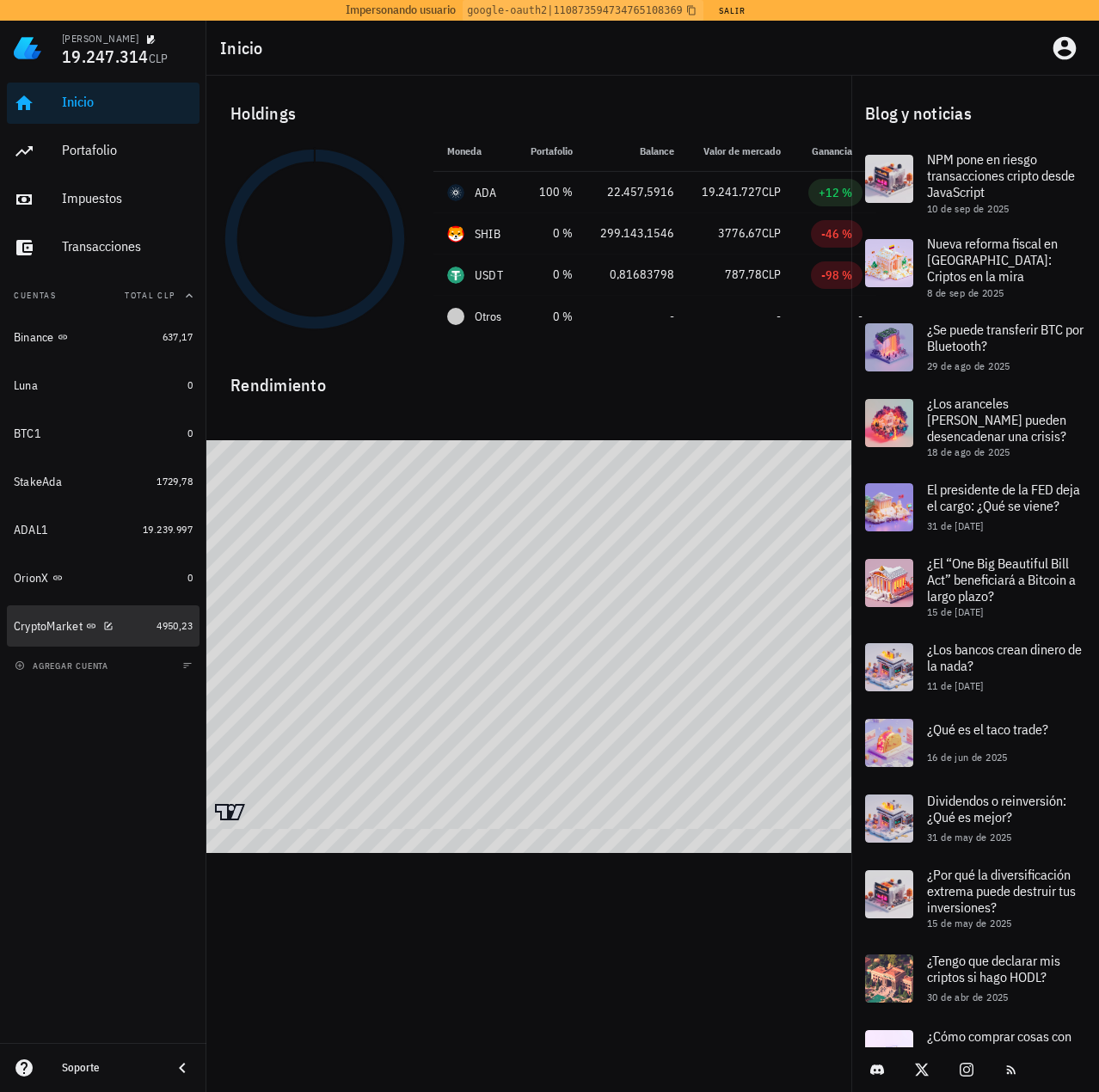
click at [132, 628] on div "CryptoMarket" at bounding box center [82, 627] width 136 height 17
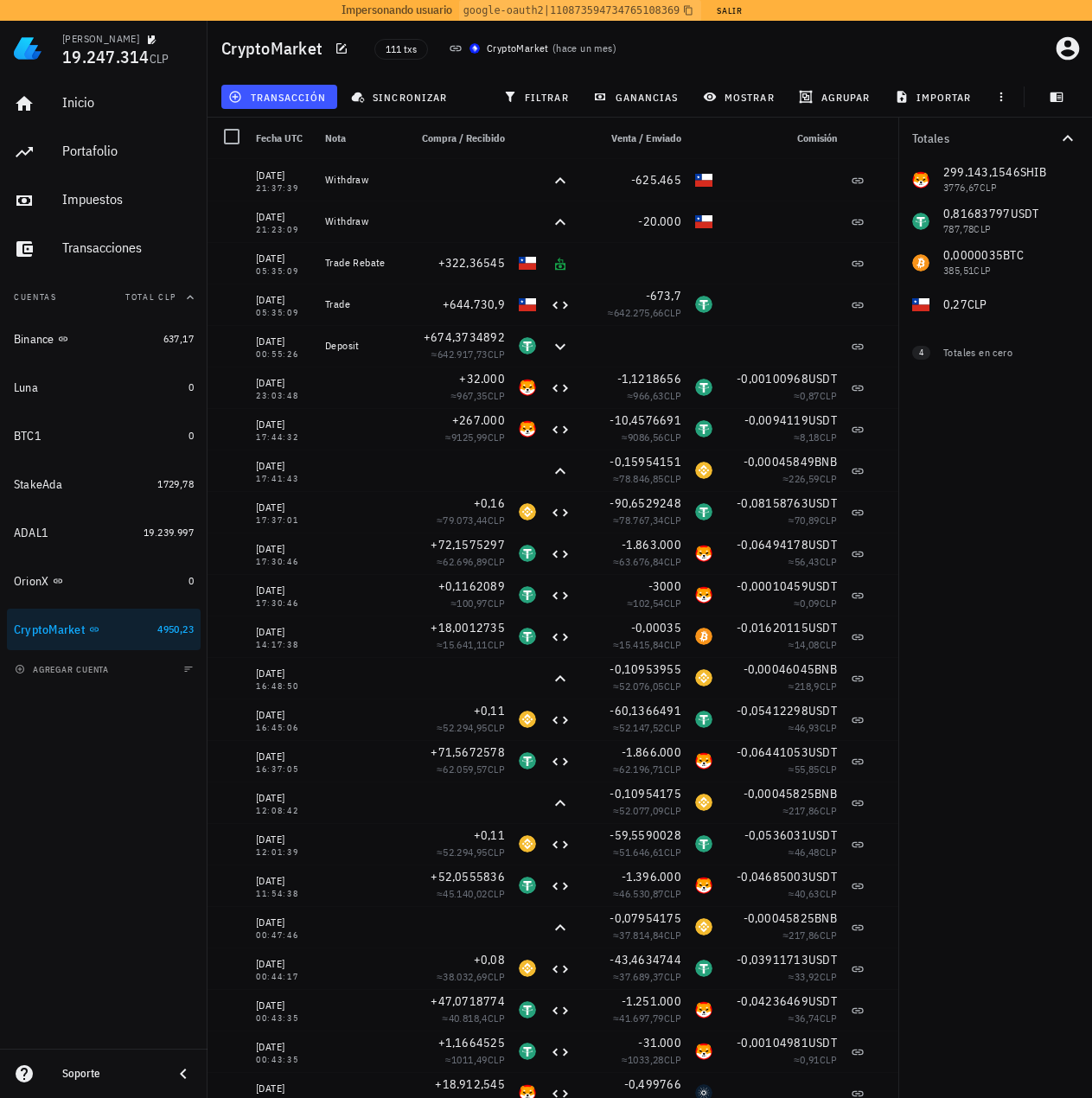
click at [945, 477] on div "Totales 299.143,1546 SHIB 3776,67 CLP 0,81683797 USDT 787,78 CLP 0,0000035 BTC …" at bounding box center [995, 607] width 194 height 981
click at [976, 461] on div "Totales 299.143,1546 SHIB 3776,67 CLP 0,81683797 USDT 787,78 CLP 0,0000035 BTC …" at bounding box center [995, 607] width 194 height 981
click at [823, 101] on span "agrupar" at bounding box center [836, 96] width 67 height 14
click at [813, 99] on icon "button" at bounding box center [805, 96] width 14 height 14
click at [763, 101] on span "mostrar" at bounding box center [741, 96] width 68 height 14
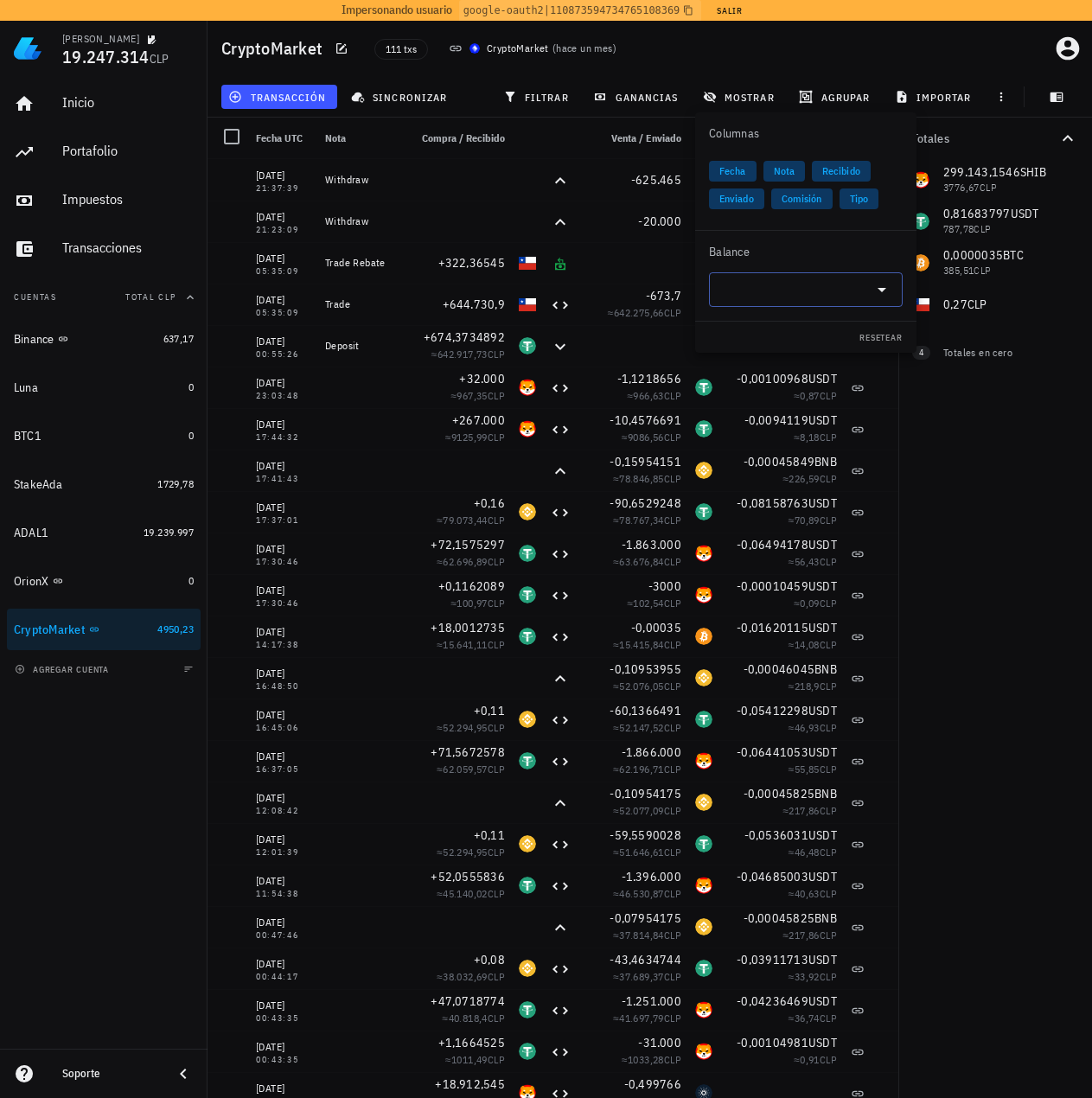
click at [758, 291] on input "text" at bounding box center [791, 290] width 145 height 28
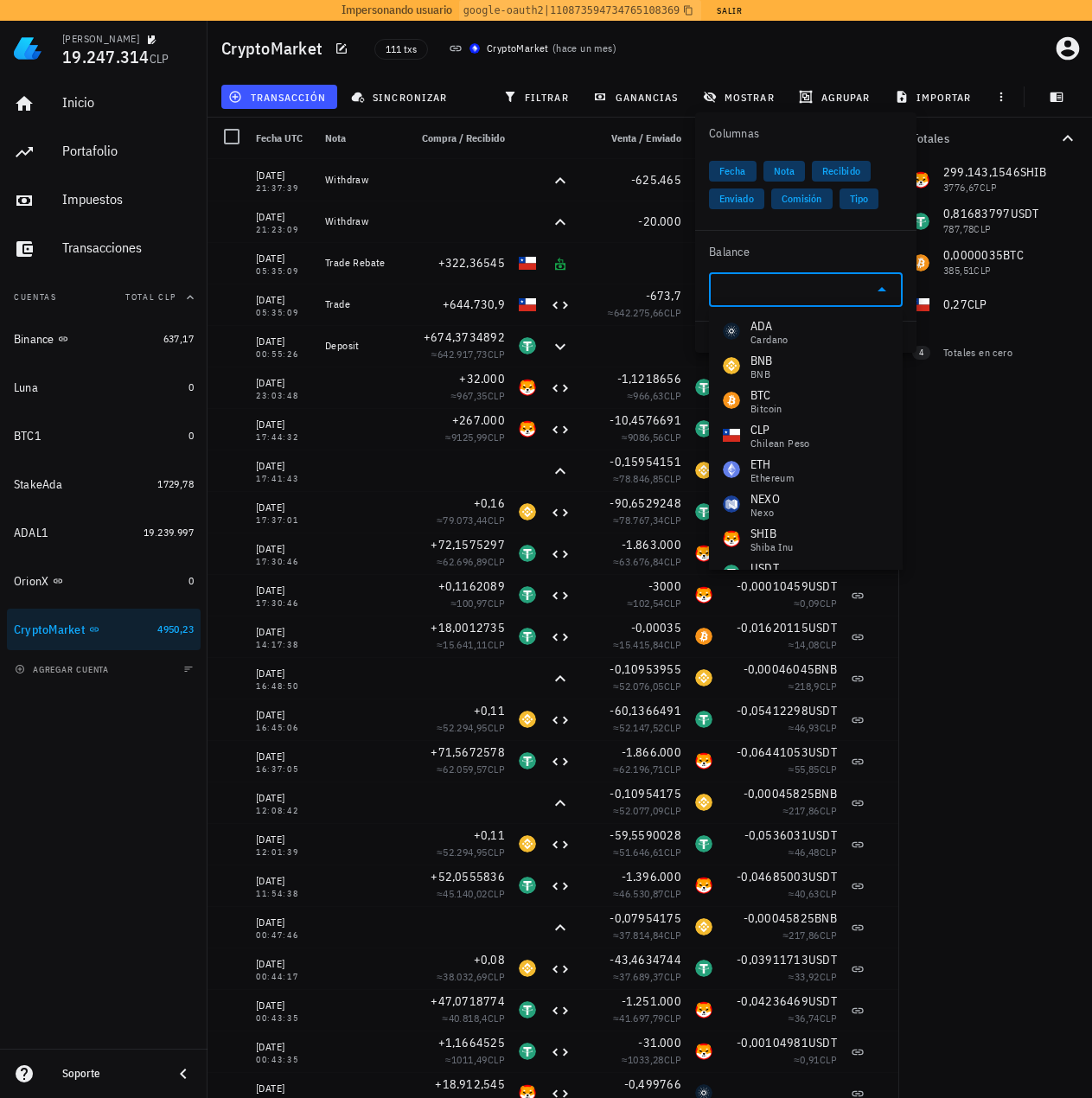
click at [763, 286] on input "text" at bounding box center [791, 290] width 145 height 28
click at [797, 394] on div "BTC Bitcoin" at bounding box center [806, 400] width 194 height 34
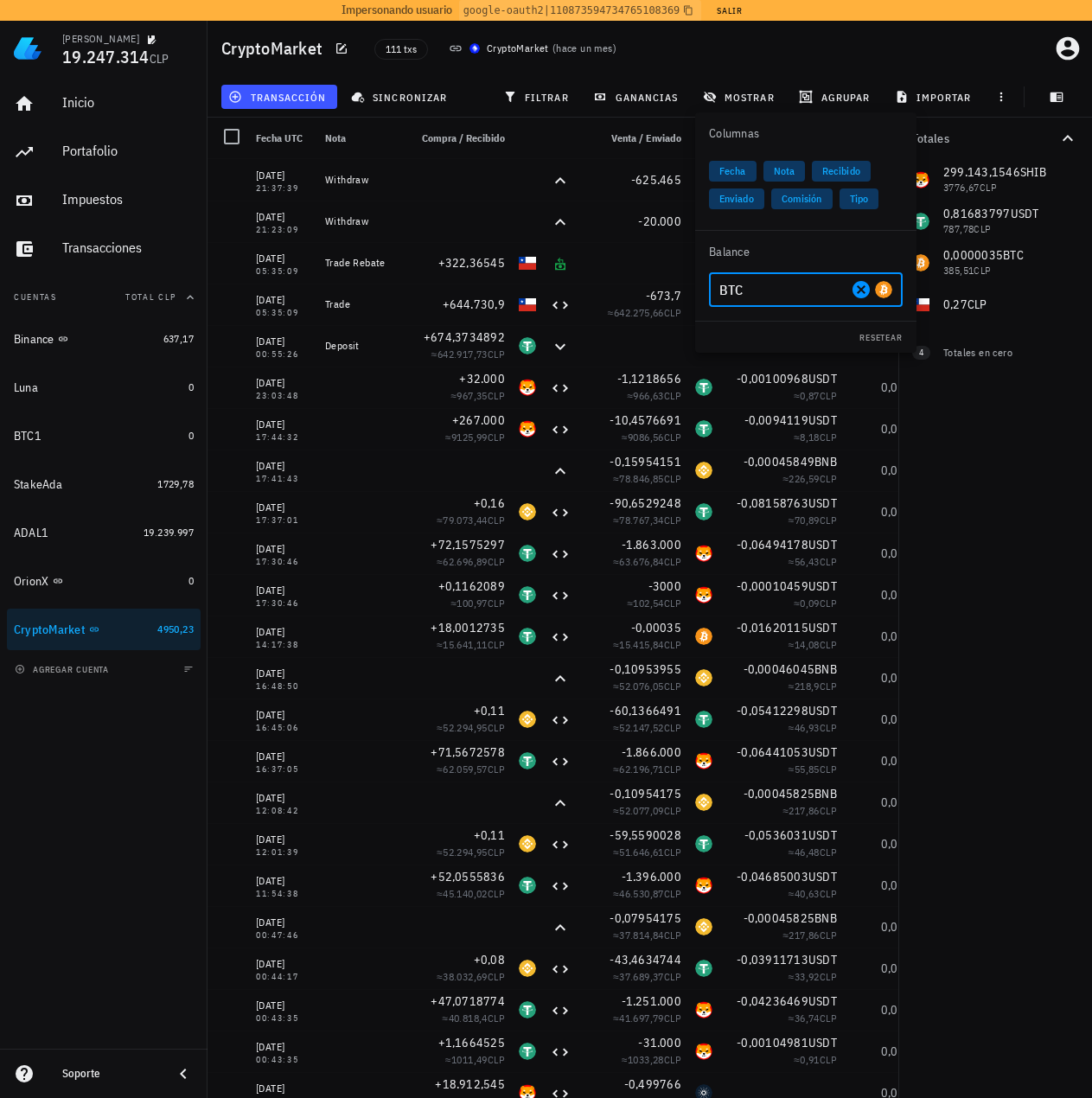
click at [948, 487] on div "Totales 299.143,1546 SHIB 3776,67 CLP 0,81683797 USDT 787,78 CLP 0,0000035 BTC …" at bounding box center [995, 607] width 194 height 981
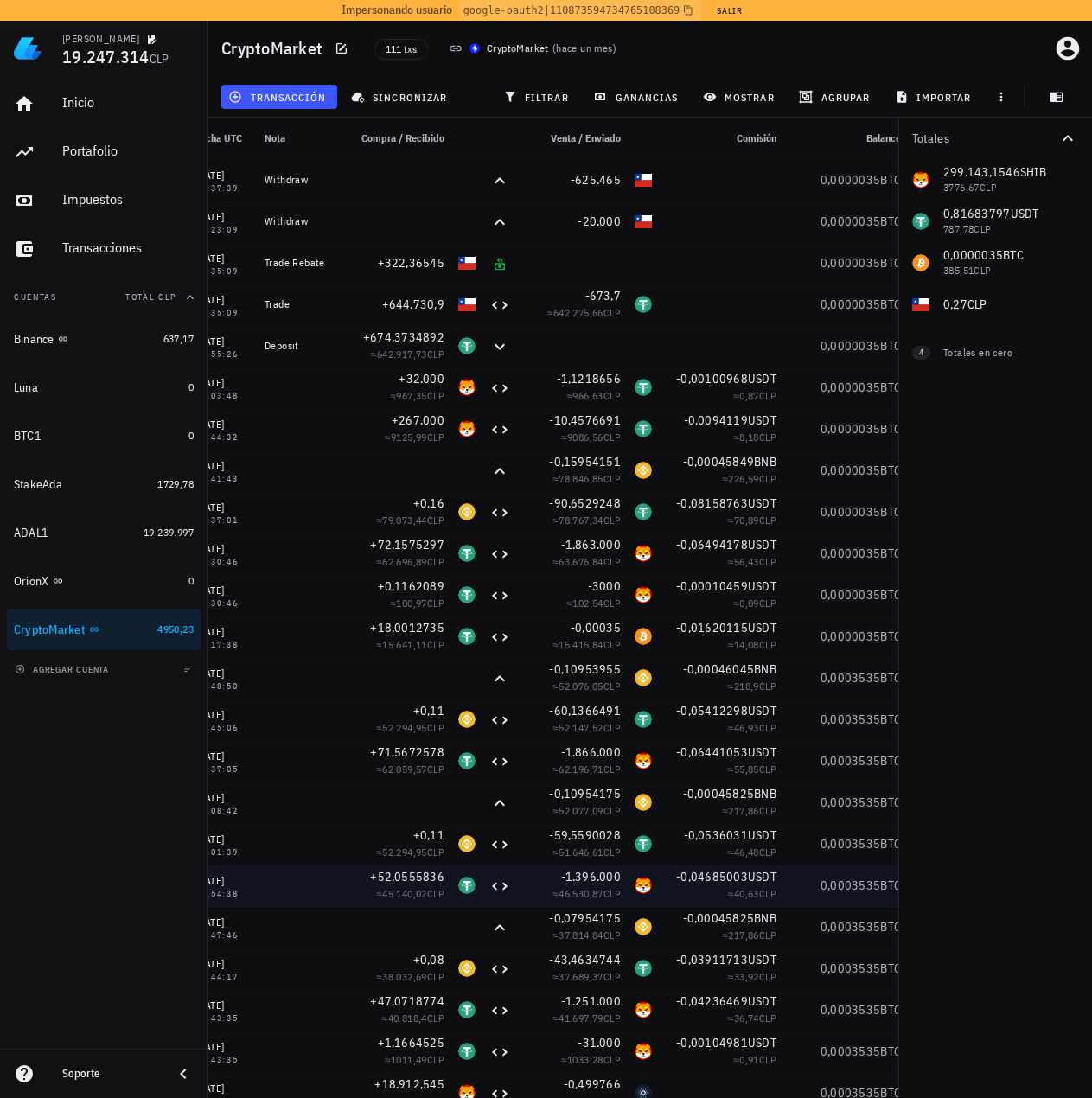
scroll to position [0, 143]
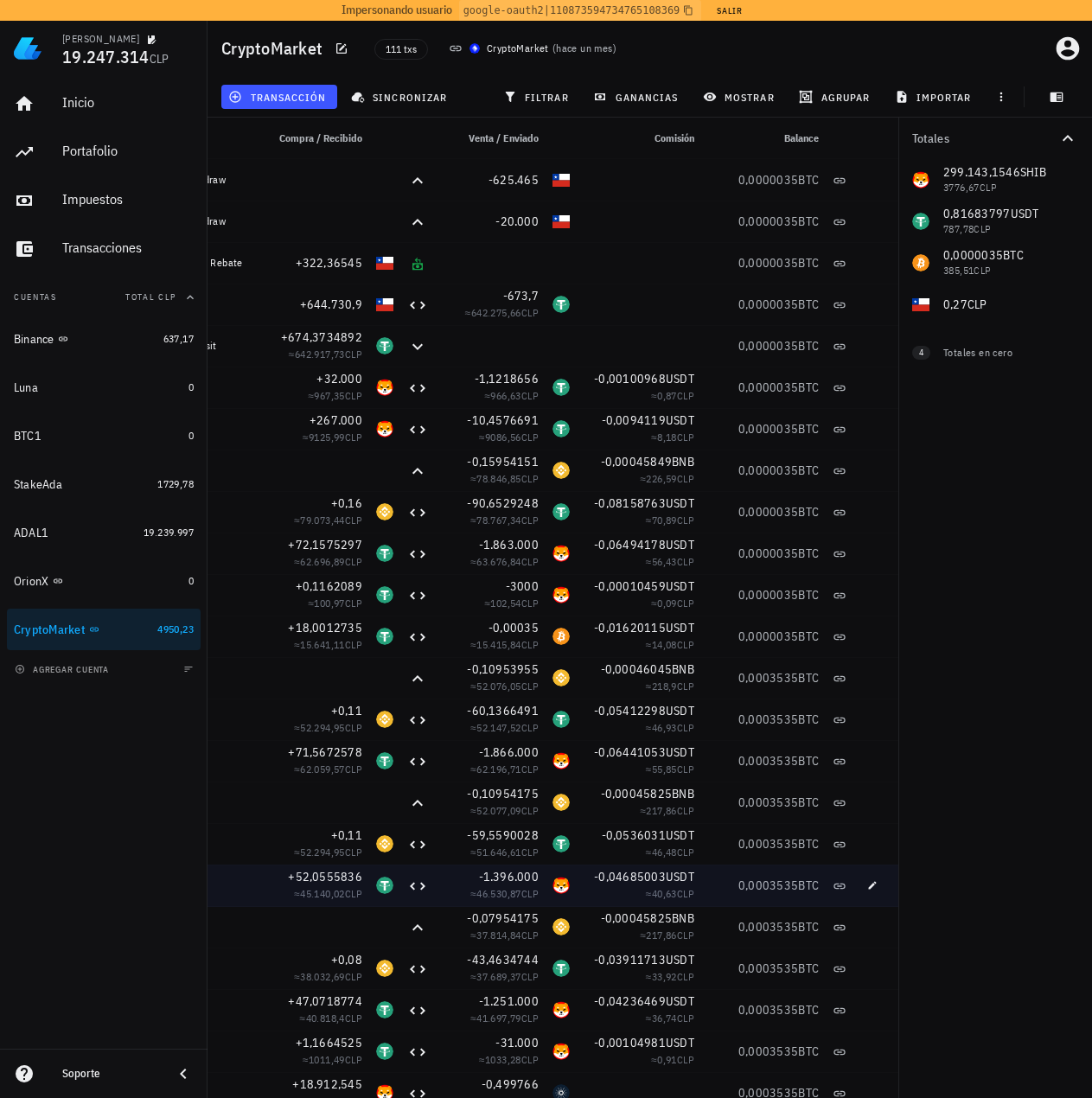
drag, startPoint x: 641, startPoint y: 901, endPoint x: 684, endPoint y: 900, distance: 43.0
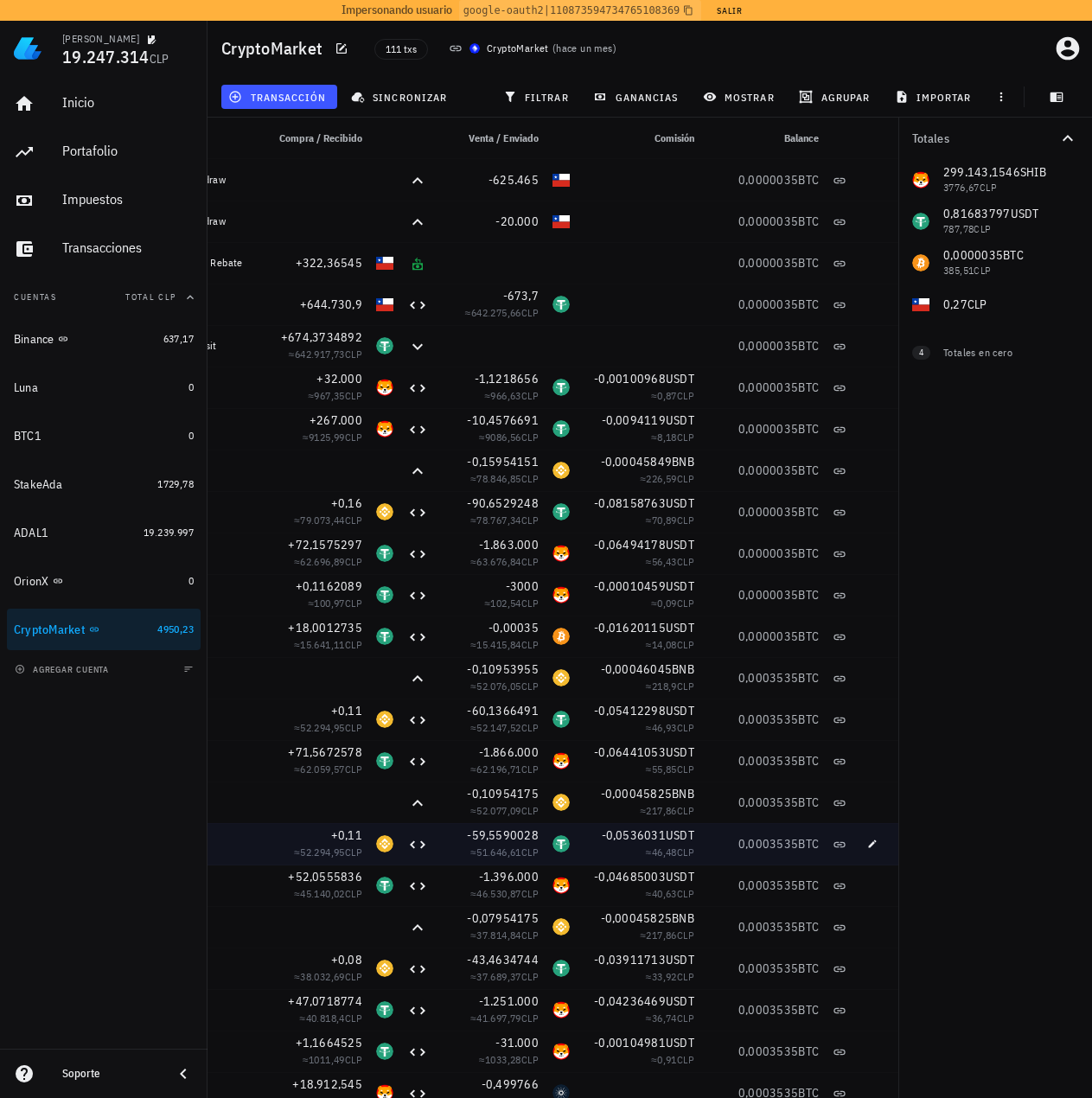
scroll to position [0, 64]
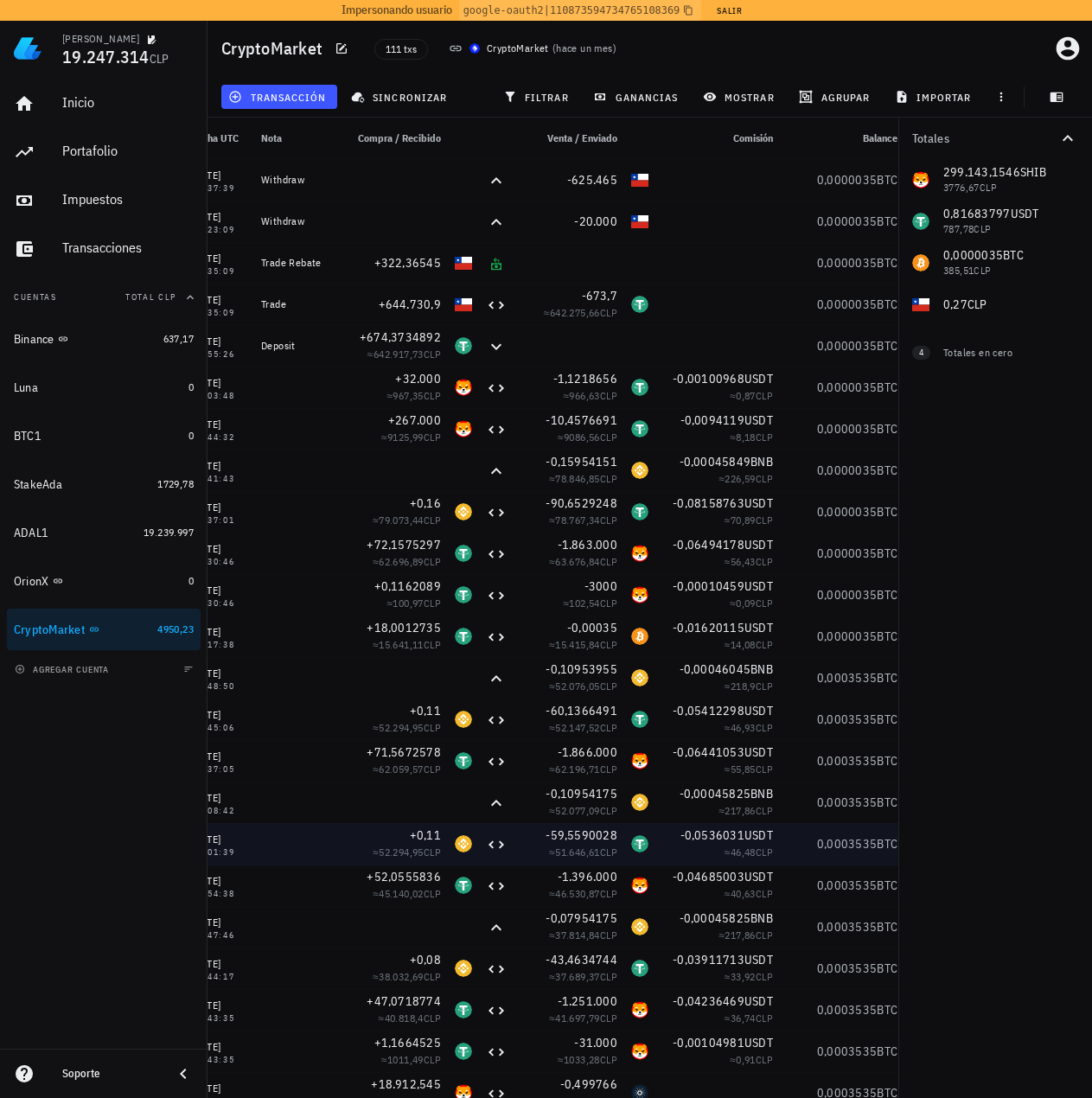
drag, startPoint x: 611, startPoint y: 856, endPoint x: 479, endPoint y: 847, distance: 132.3
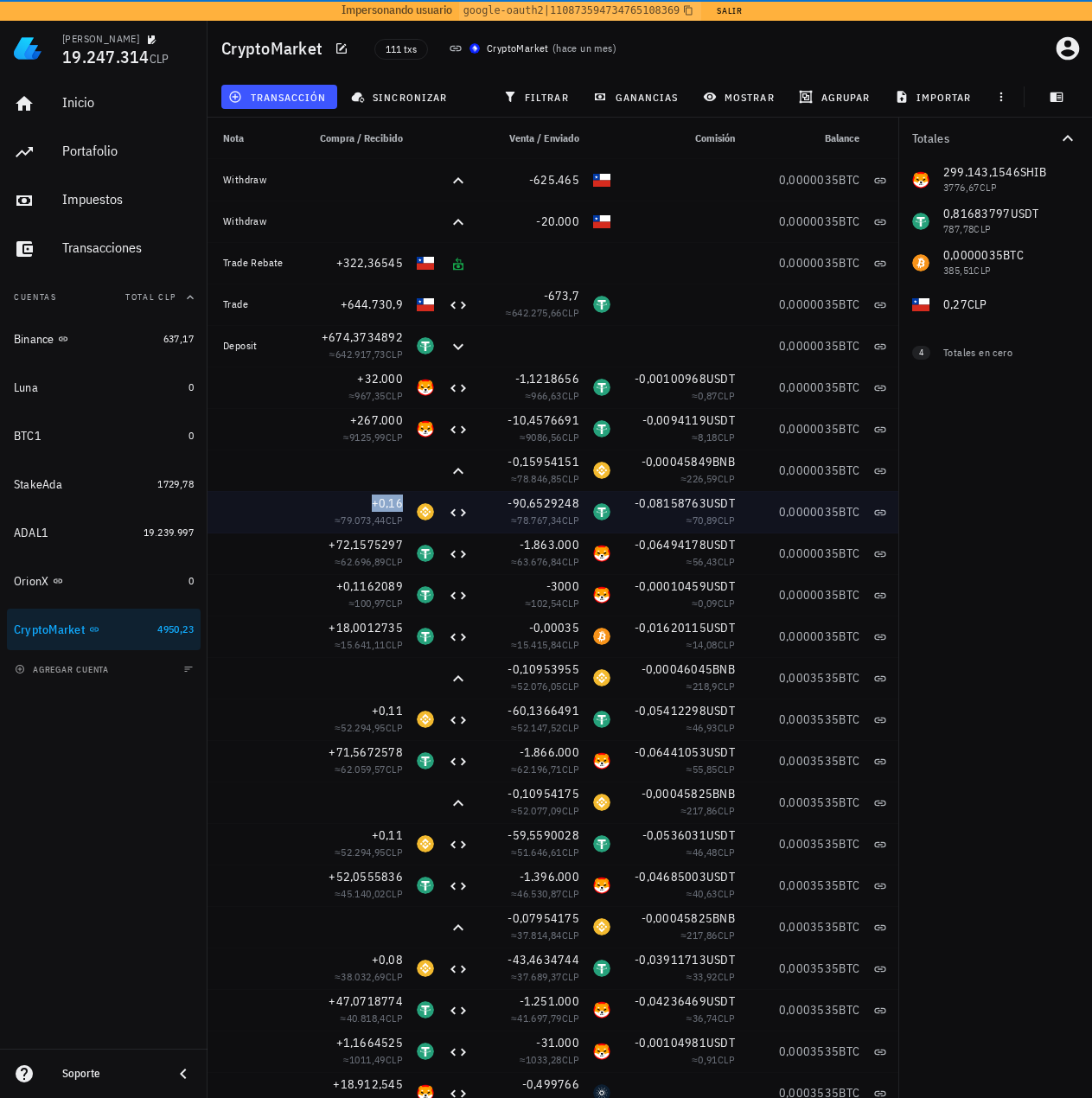
scroll to position [0, 141]
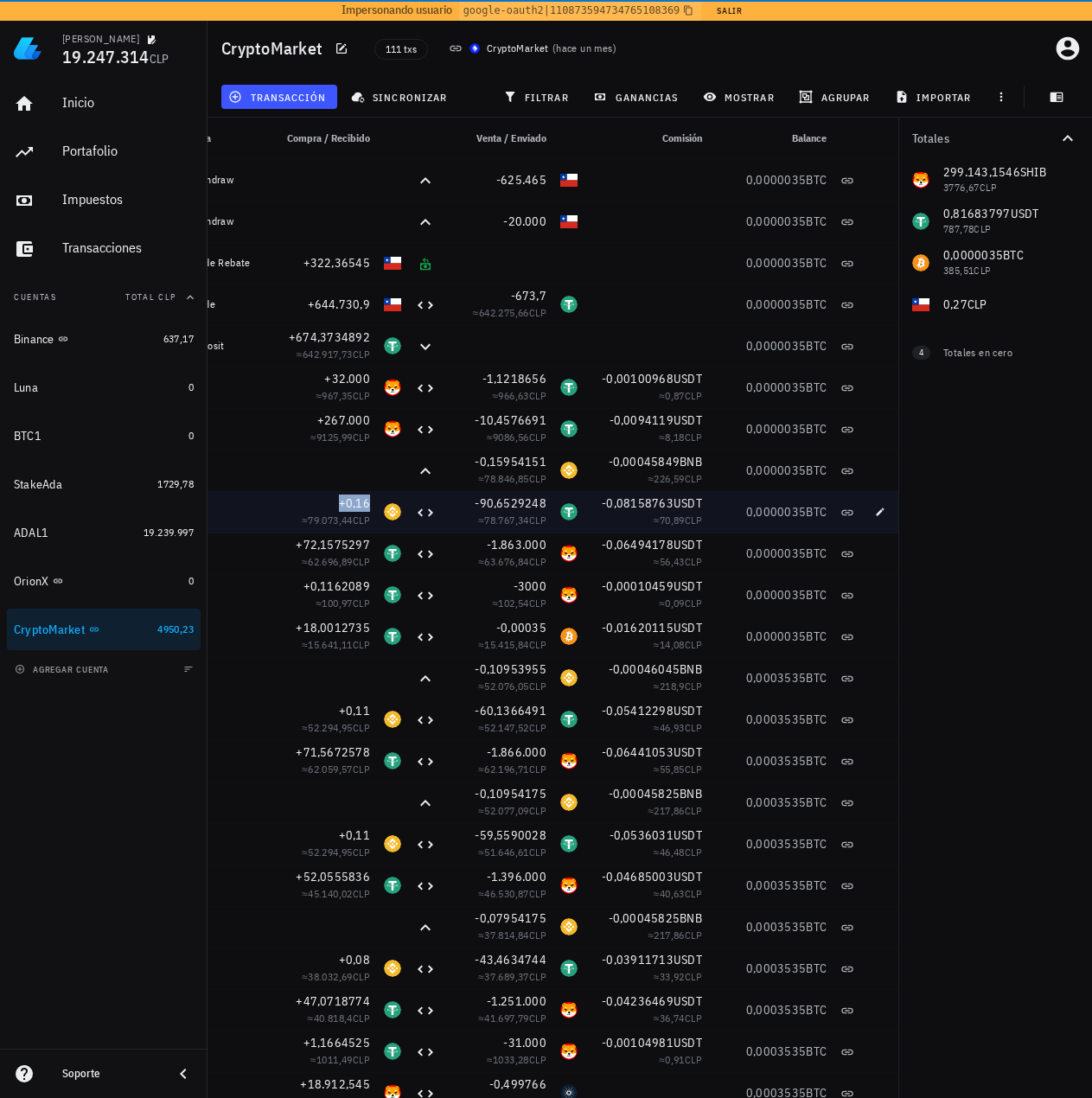
drag, startPoint x: 492, startPoint y: 506, endPoint x: 547, endPoint y: 500, distance: 55.3
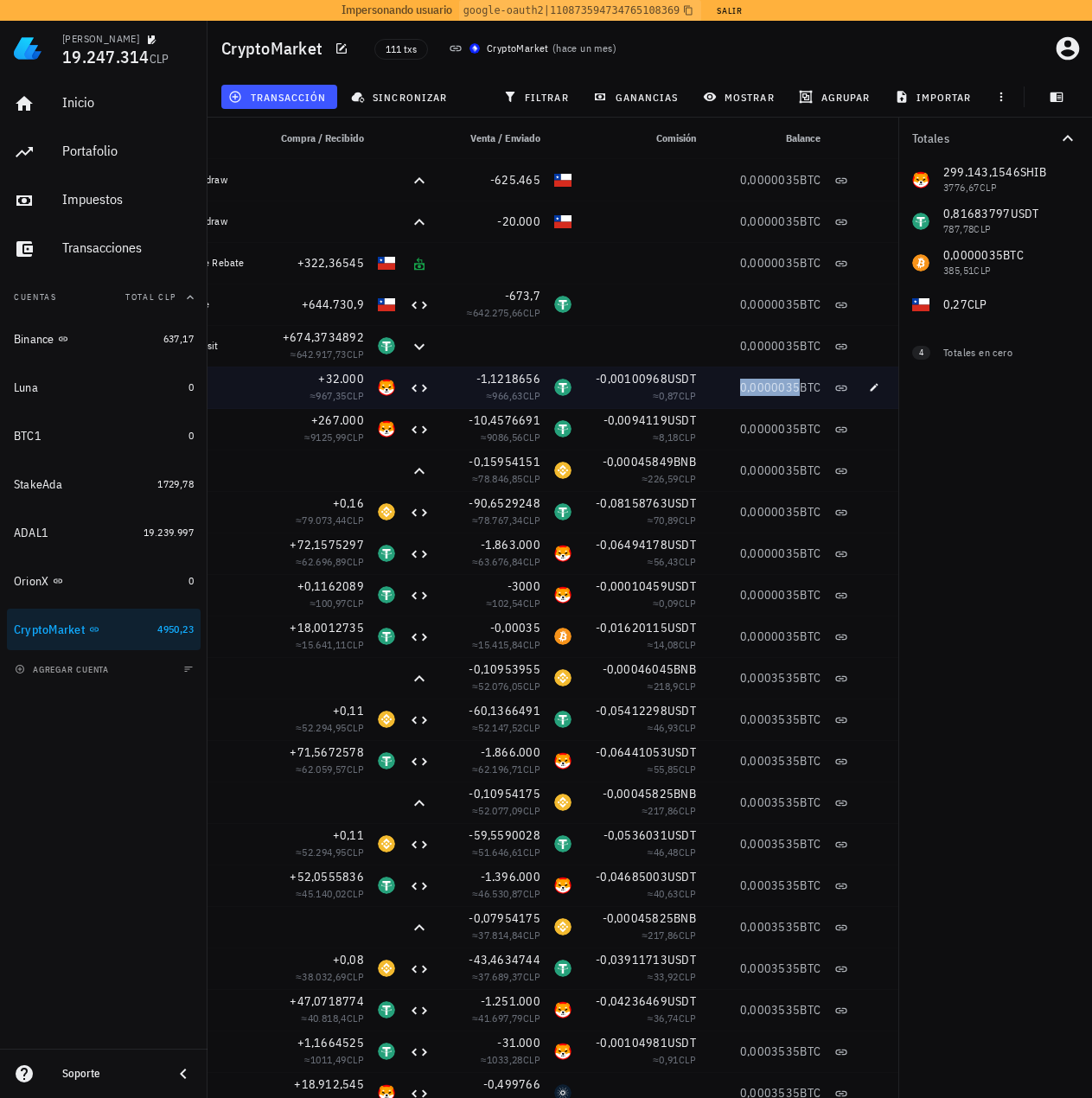
click at [772, 383] on span "0,0000035" at bounding box center [769, 387] width 60 height 16
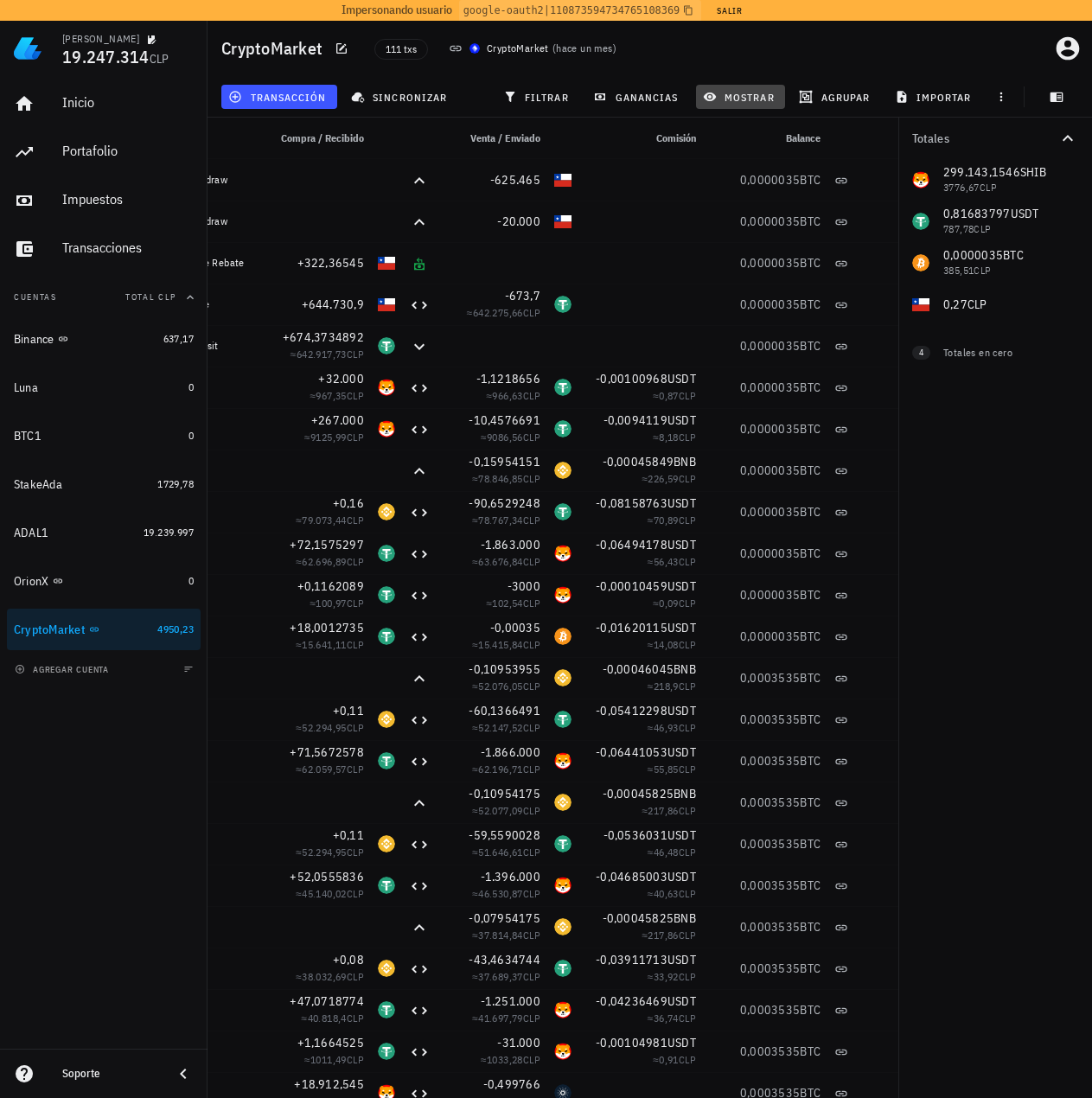
click at [757, 99] on span "mostrar" at bounding box center [741, 96] width 68 height 14
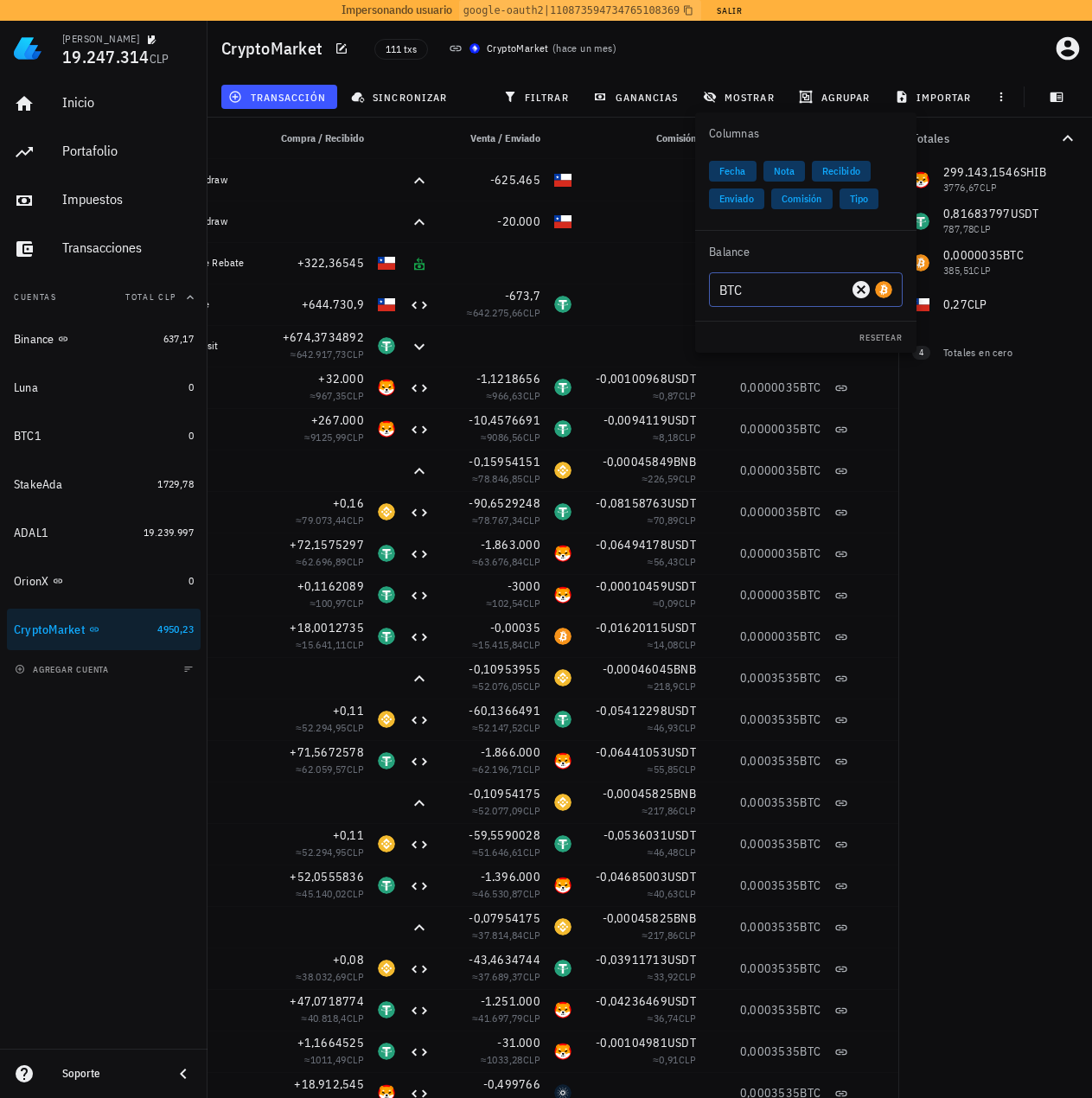
click at [760, 299] on input "BTC" at bounding box center [783, 290] width 128 height 28
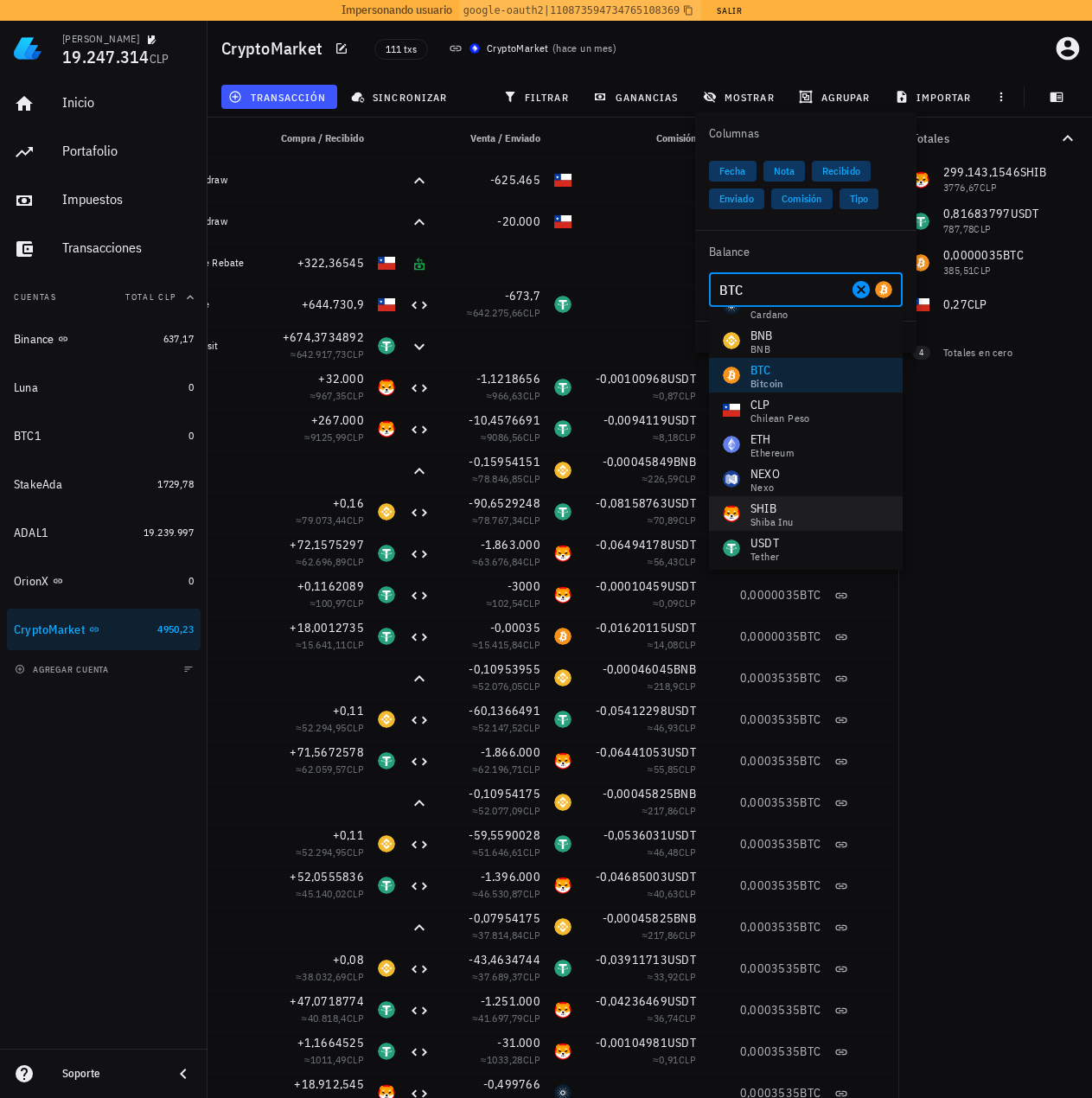
scroll to position [28, 0]
click at [761, 542] on div "USDT" at bounding box center [765, 540] width 29 height 18
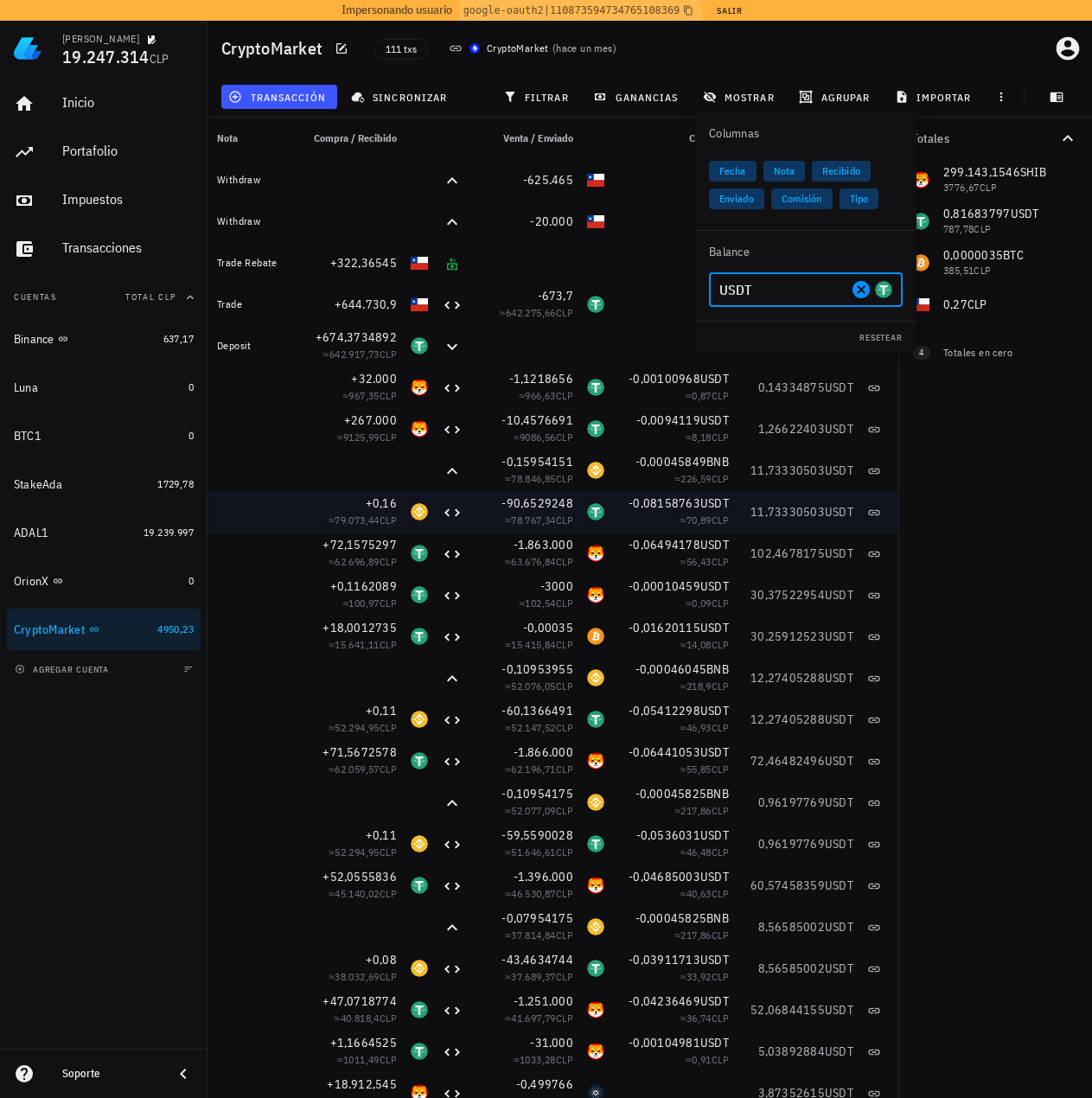
drag, startPoint x: 486, startPoint y: 512, endPoint x: 423, endPoint y: 508, distance: 63.1
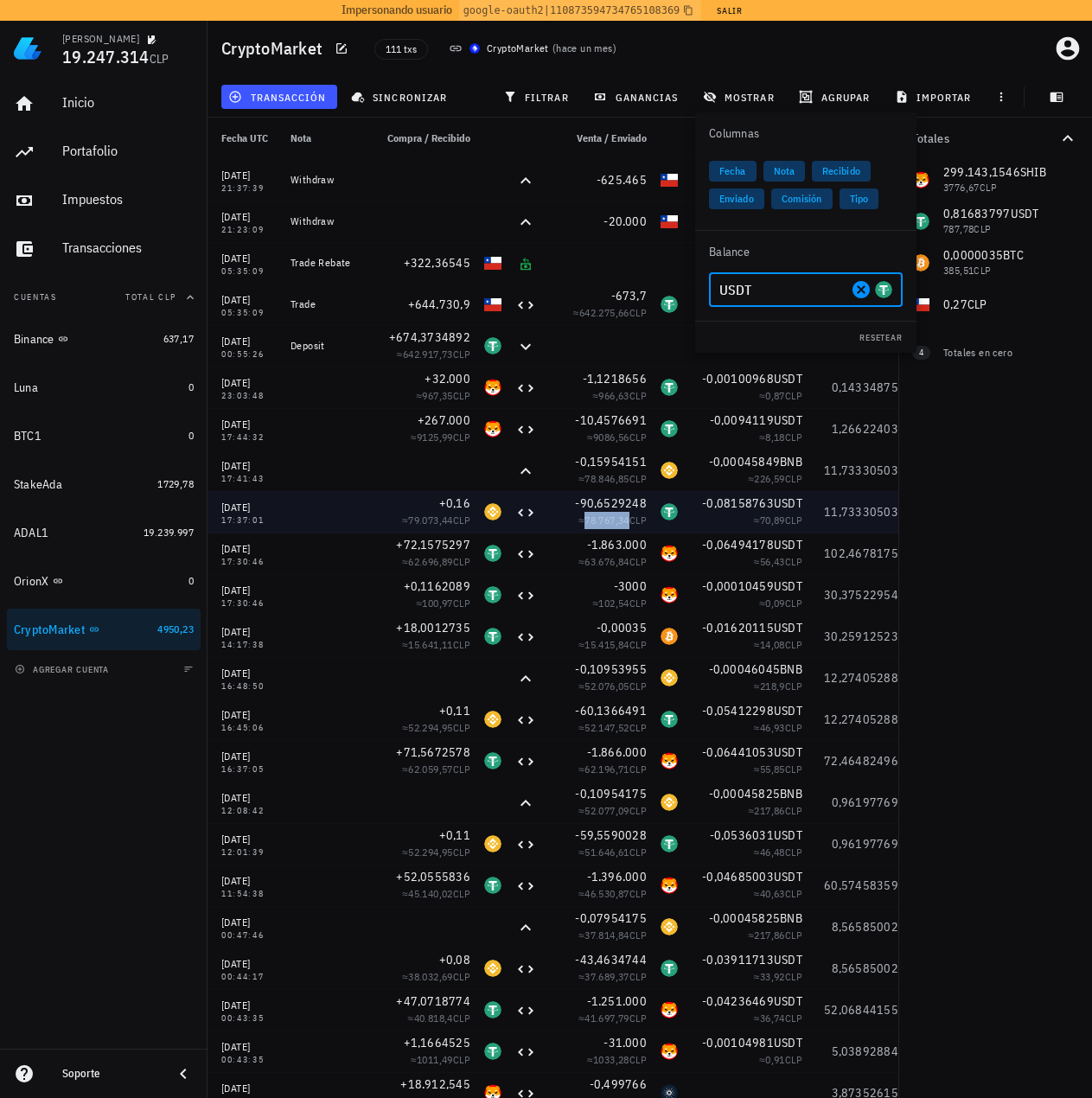
drag, startPoint x: 548, startPoint y: 517, endPoint x: 419, endPoint y: 518, distance: 129.0
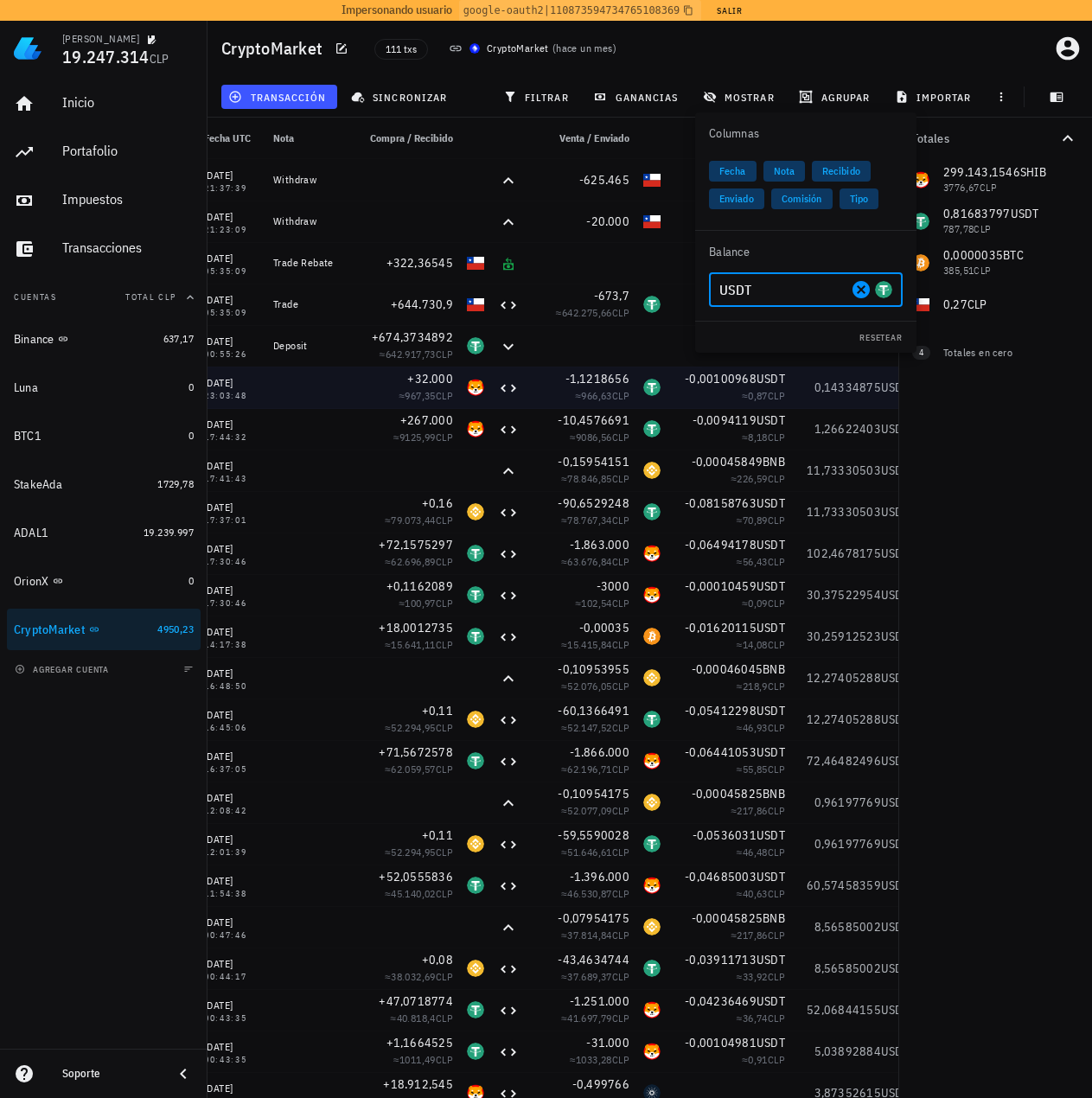
scroll to position [0, 143]
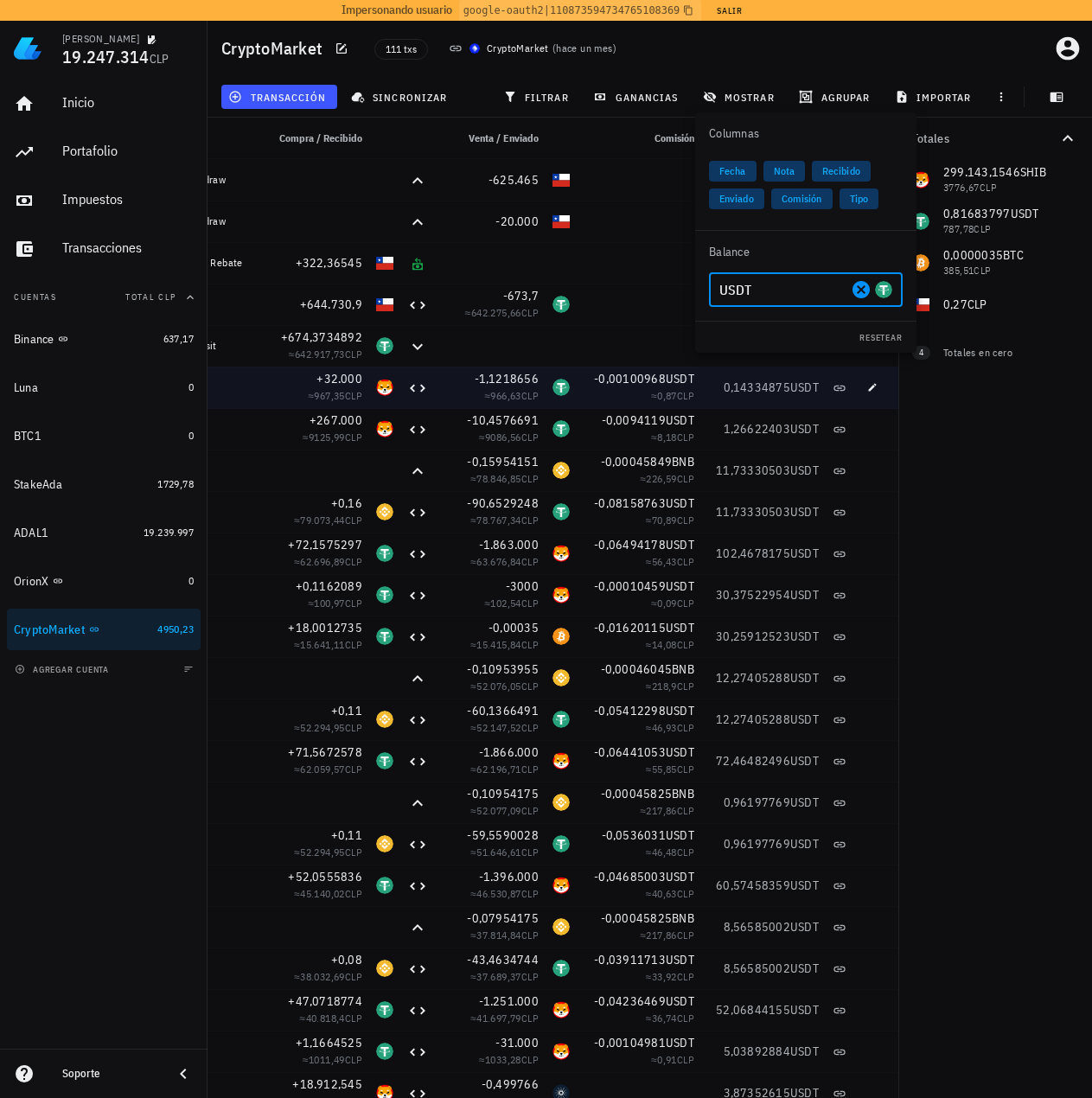
drag, startPoint x: 490, startPoint y: 380, endPoint x: 647, endPoint y: 379, distance: 157.0
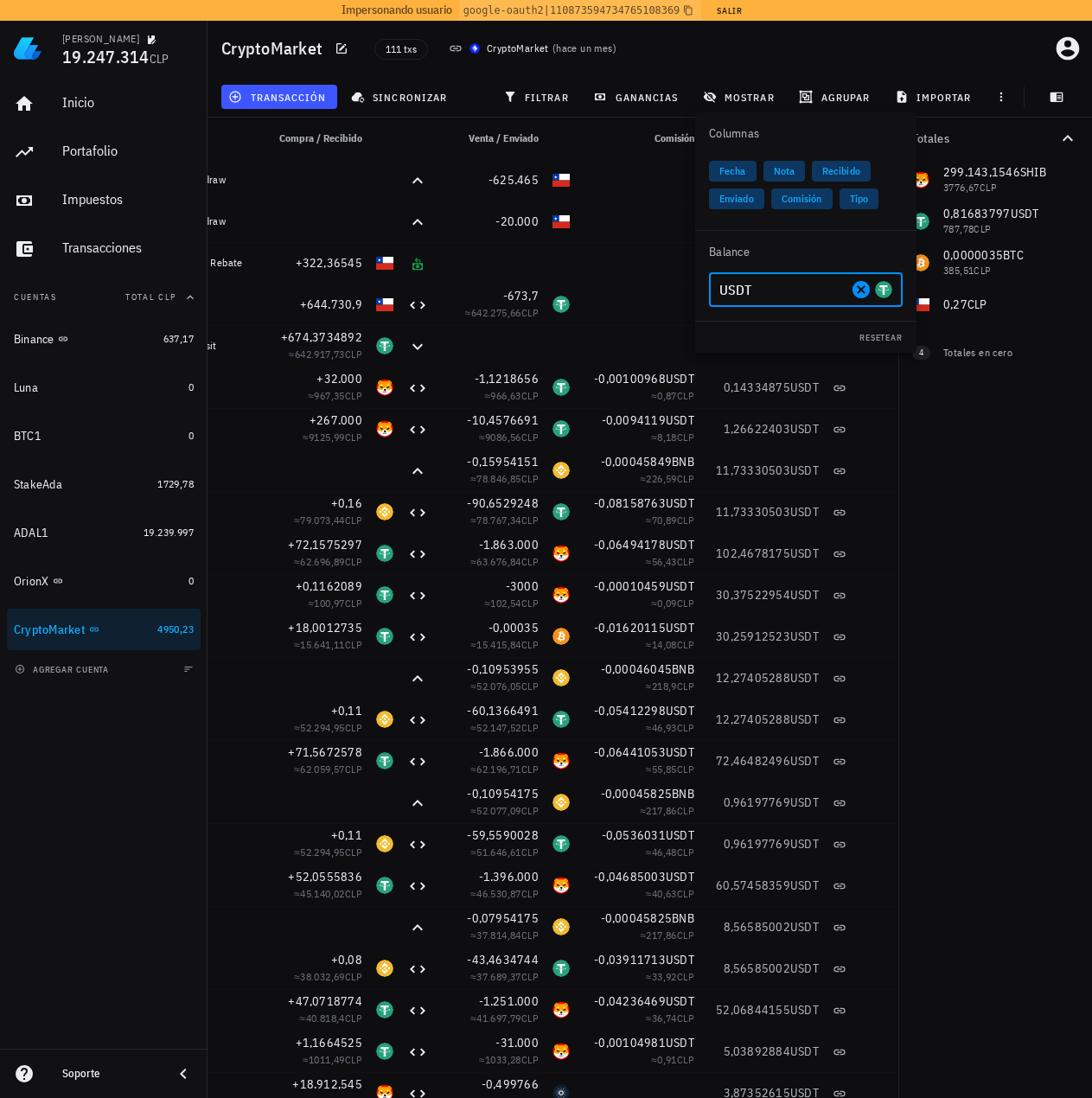
click at [789, 298] on input "USDT" at bounding box center [783, 290] width 128 height 28
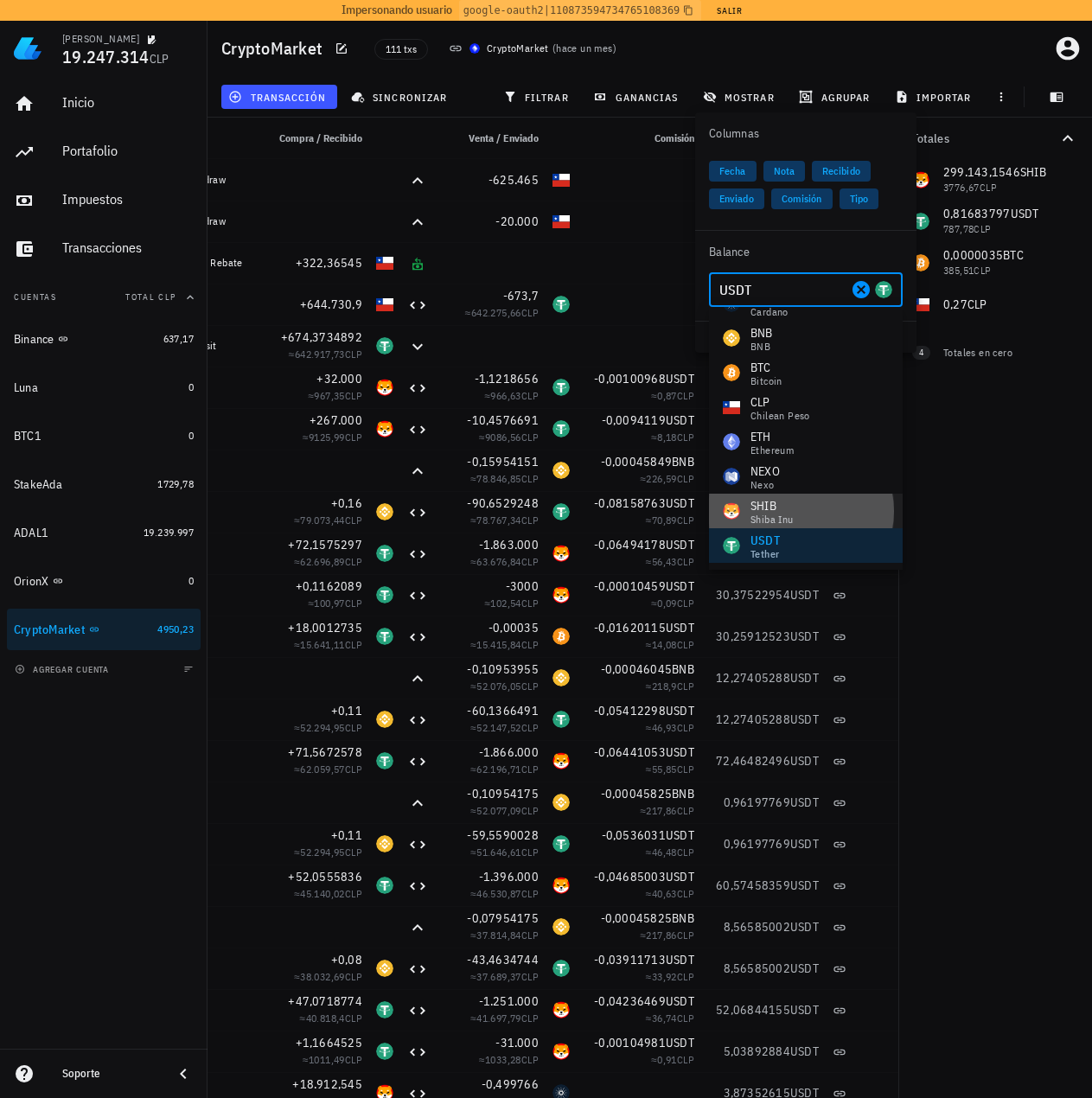
click at [803, 497] on div "SHIB Shiba Inu" at bounding box center [806, 510] width 194 height 34
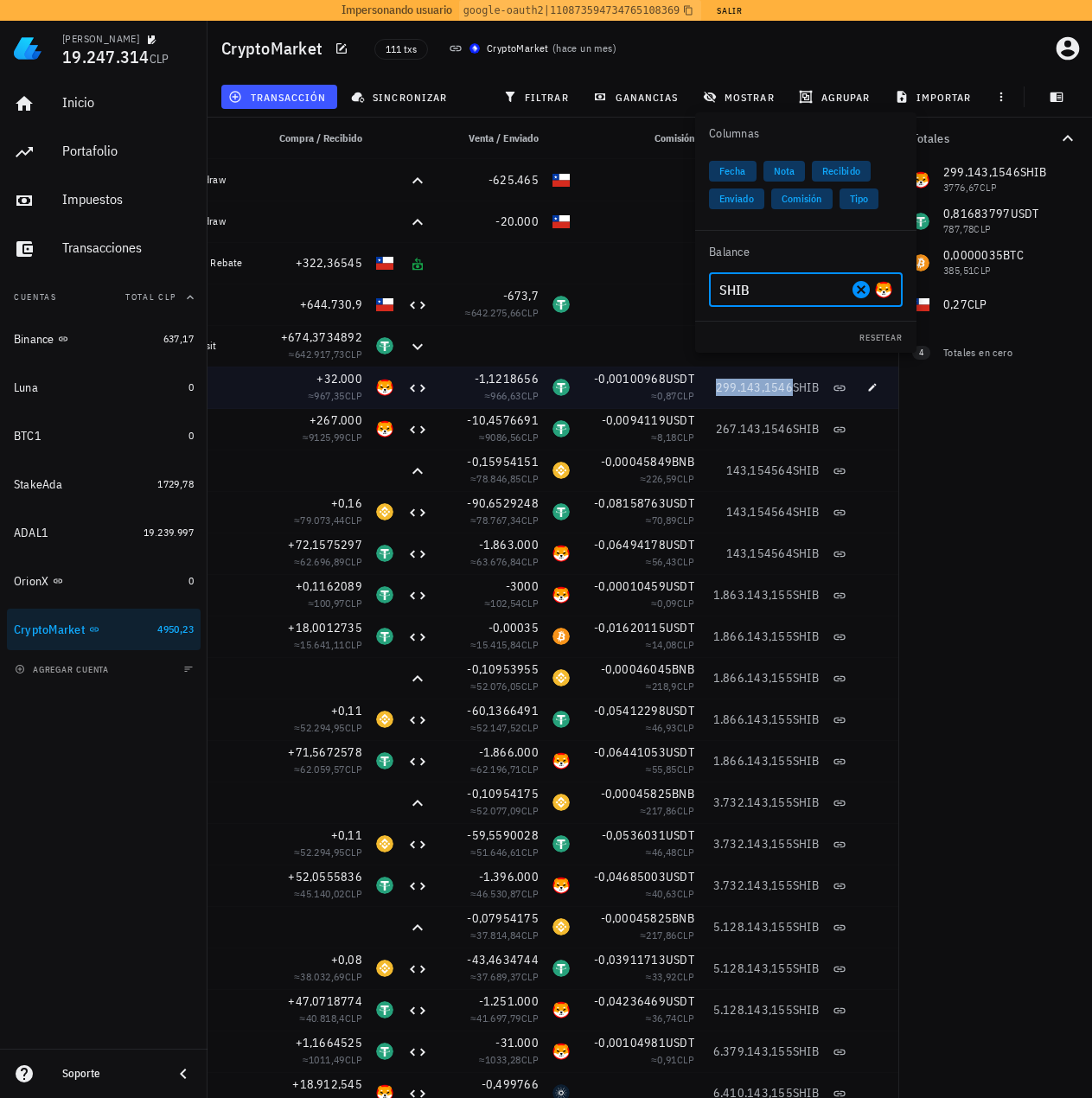
click at [755, 389] on span "299.143,1546" at bounding box center [754, 387] width 77 height 16
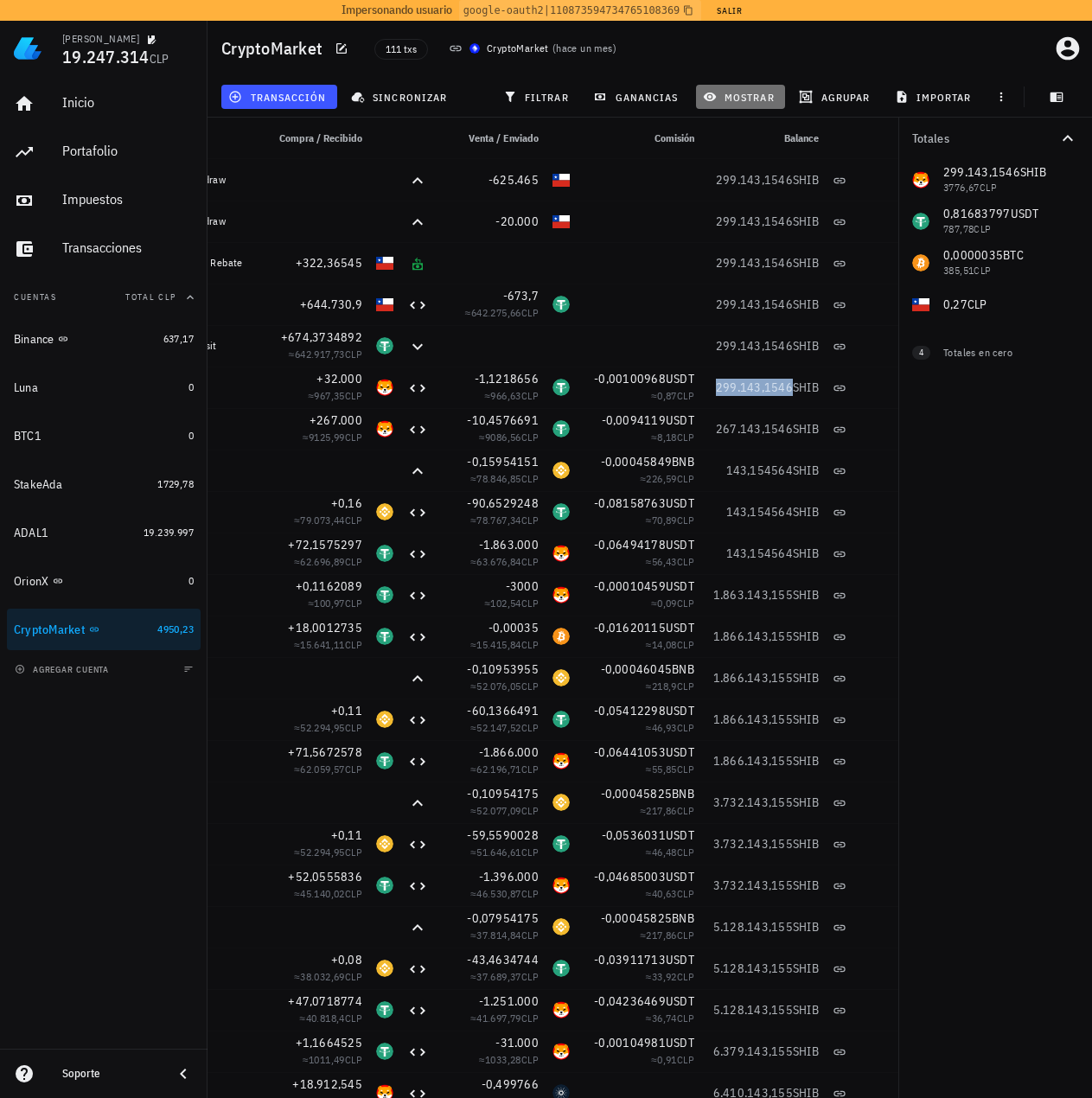
click at [740, 99] on span "mostrar" at bounding box center [741, 96] width 68 height 14
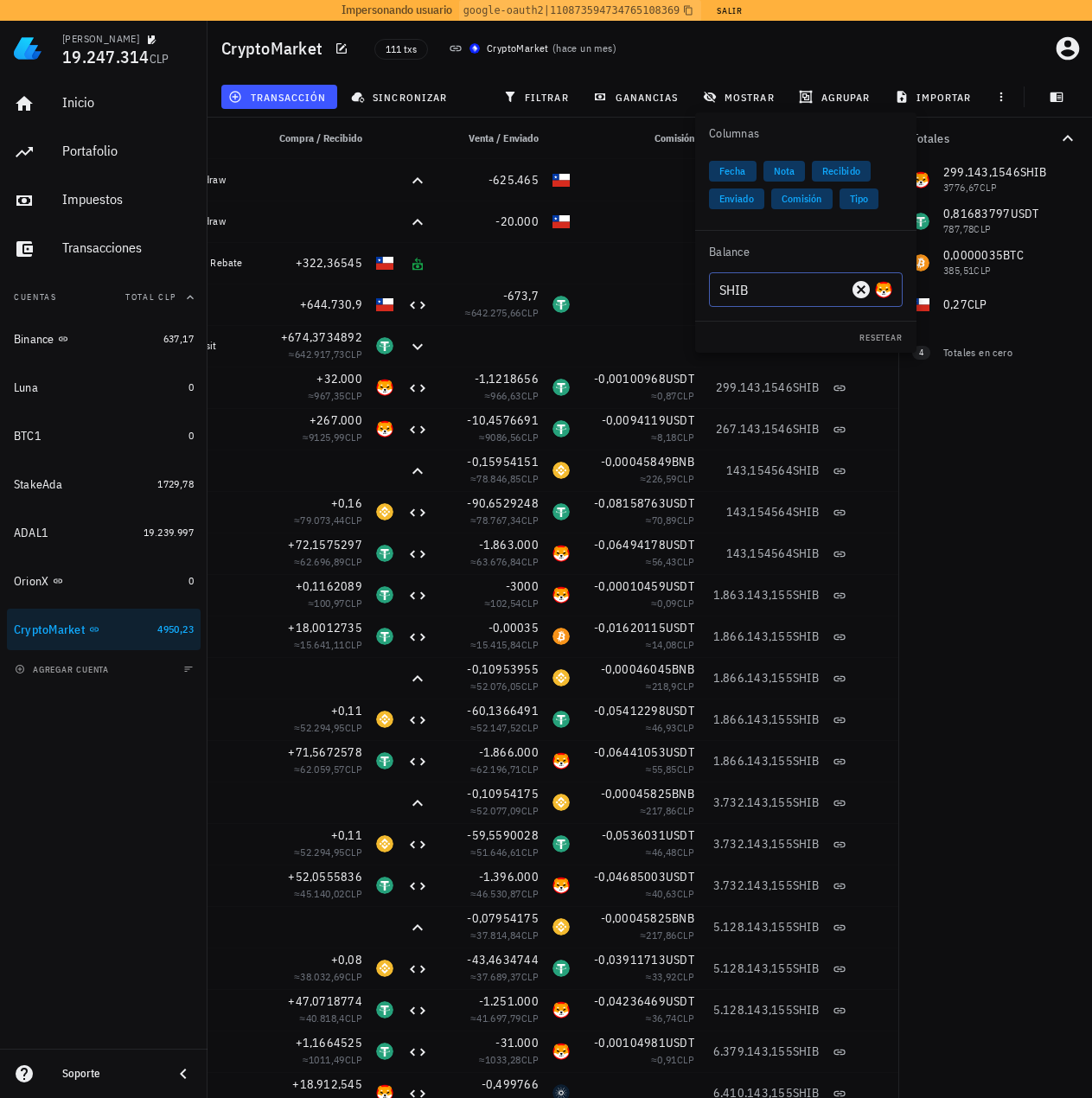
click at [745, 299] on input "SHIB" at bounding box center [783, 290] width 128 height 28
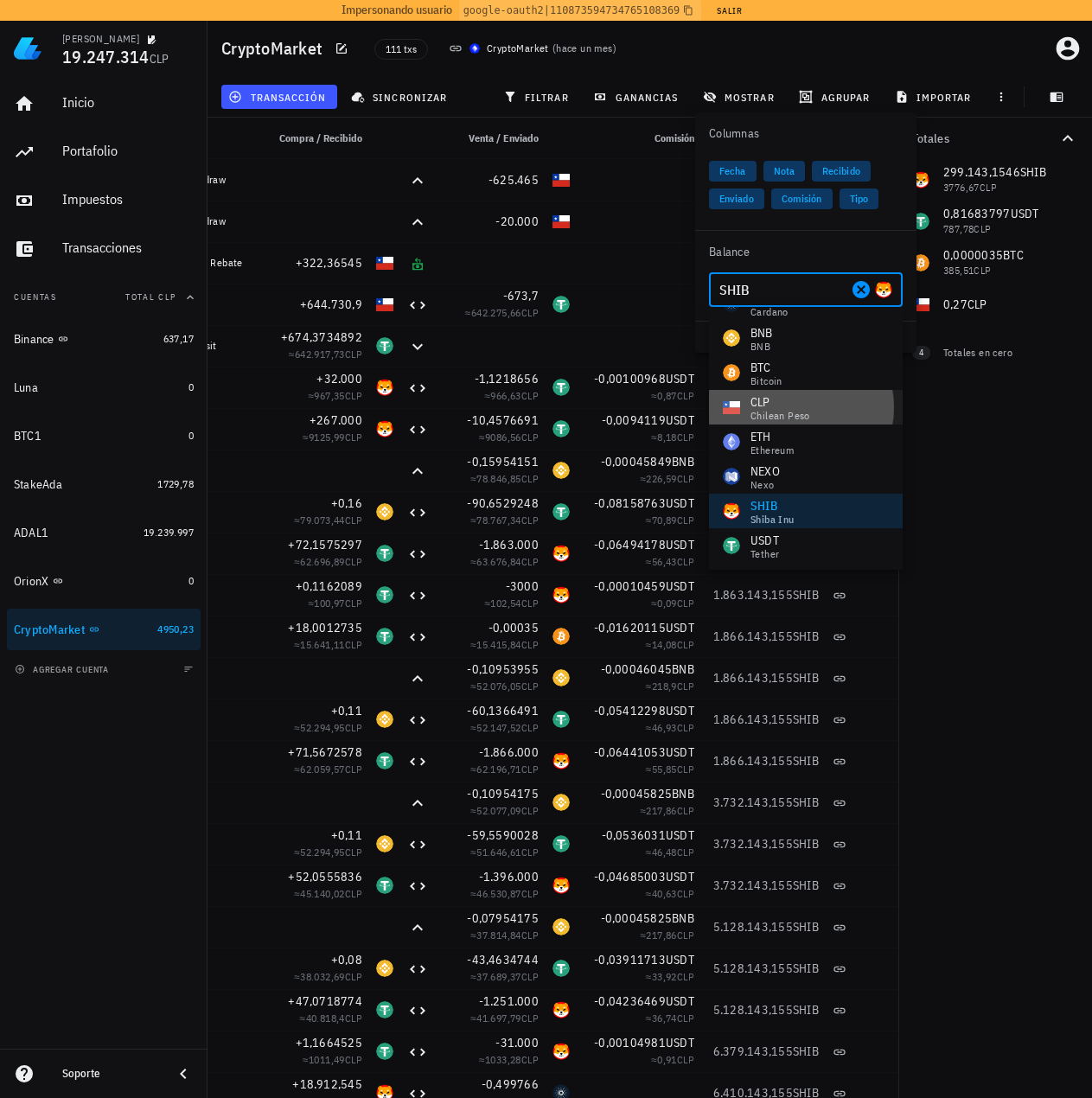
click at [768, 405] on div "CLP" at bounding box center [780, 401] width 60 height 18
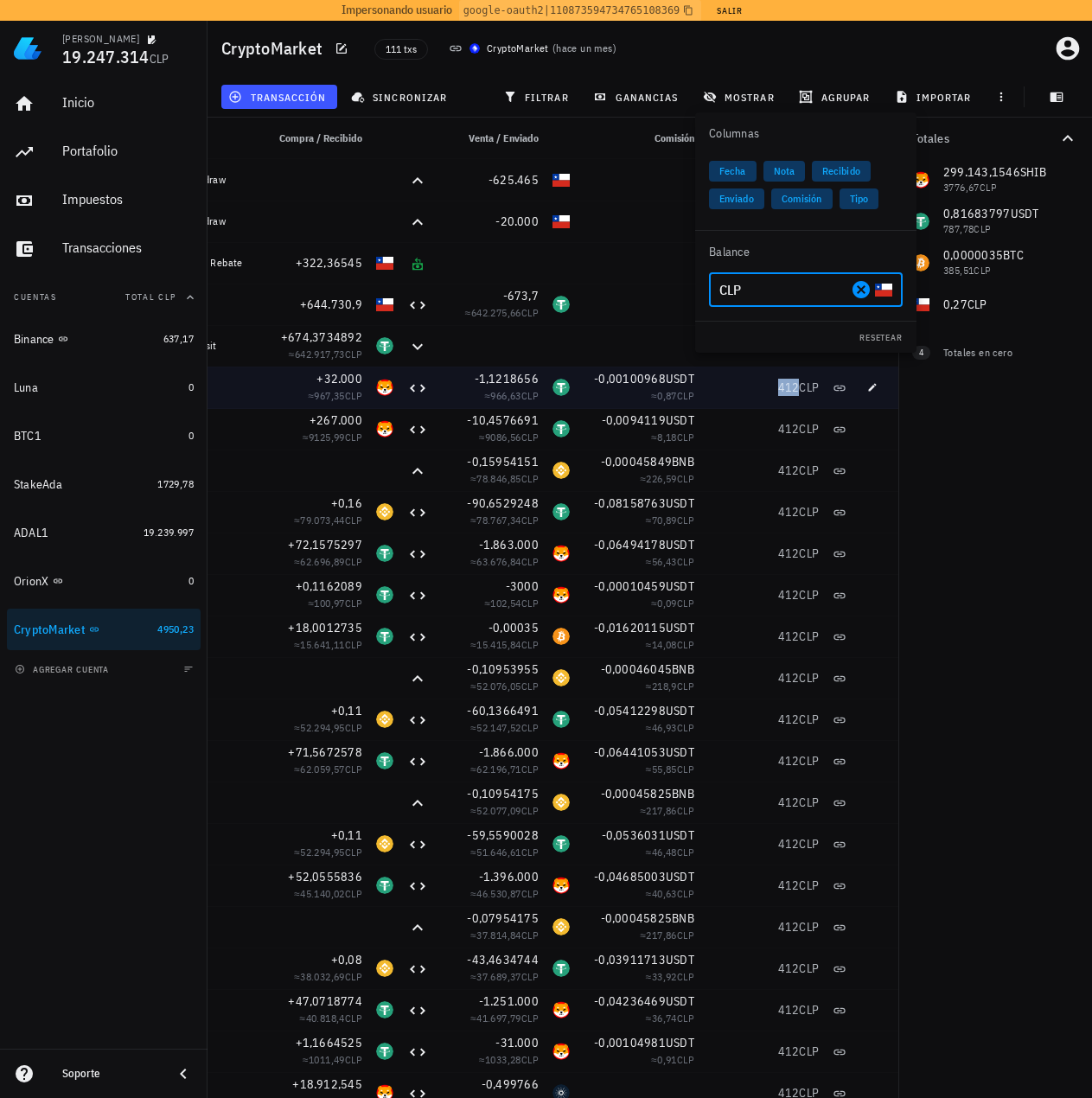
click at [789, 390] on span "412" at bounding box center [789, 387] width 21 height 16
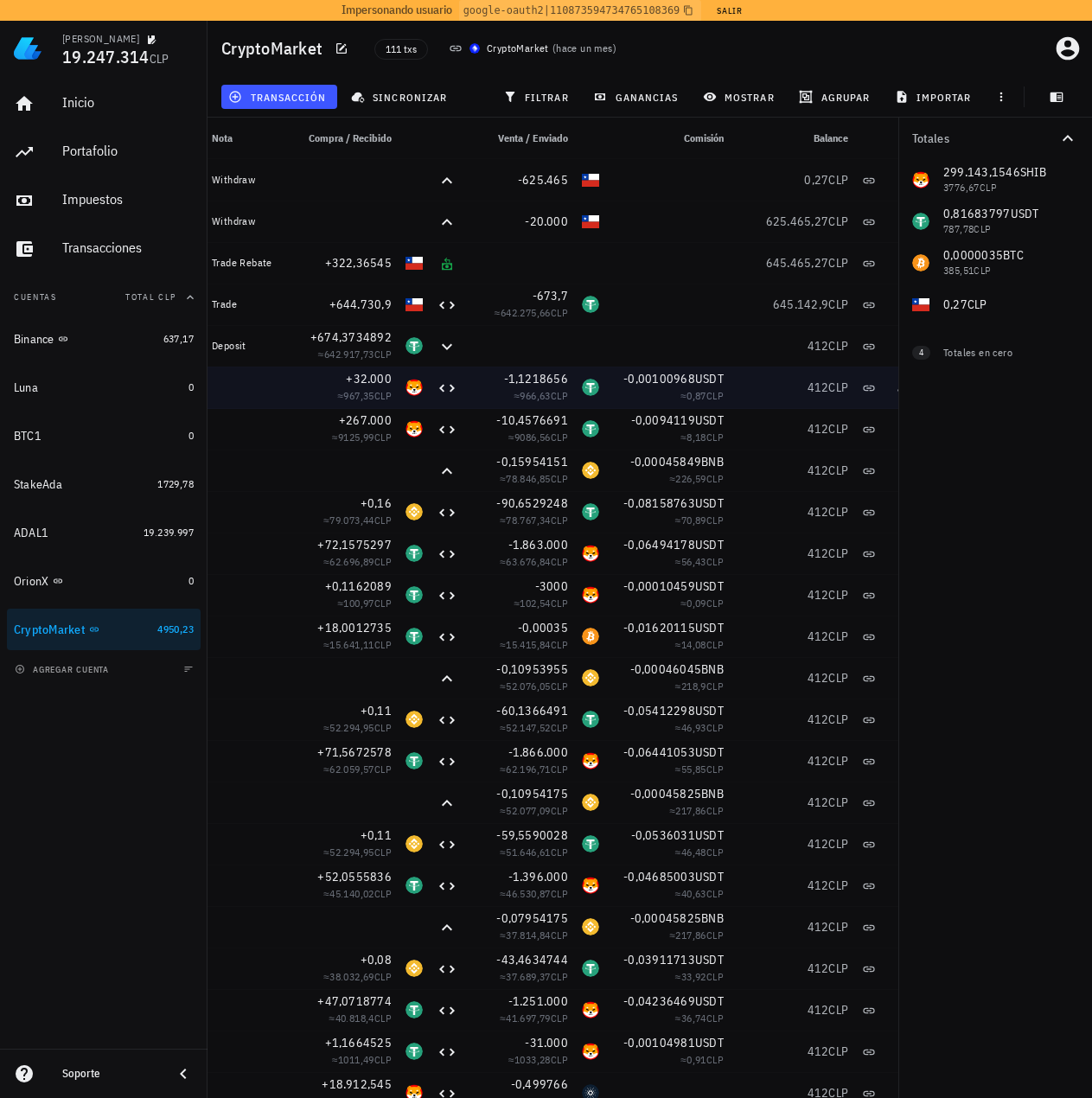
scroll to position [0, 0]
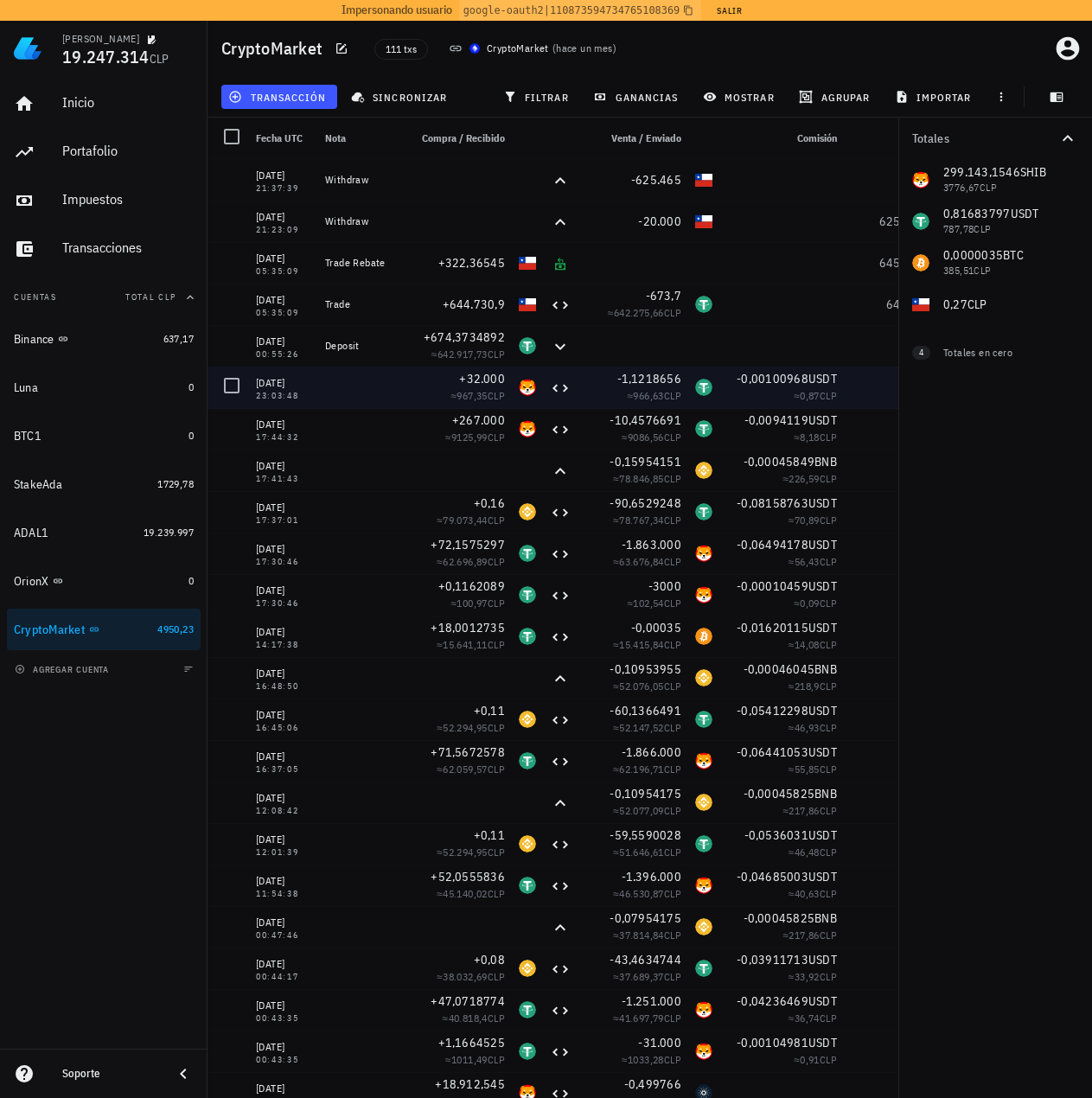
drag, startPoint x: 586, startPoint y: 399, endPoint x: 430, endPoint y: 376, distance: 157.7
click at [440, 379] on div "+32.000" at bounding box center [456, 378] width 97 height 18
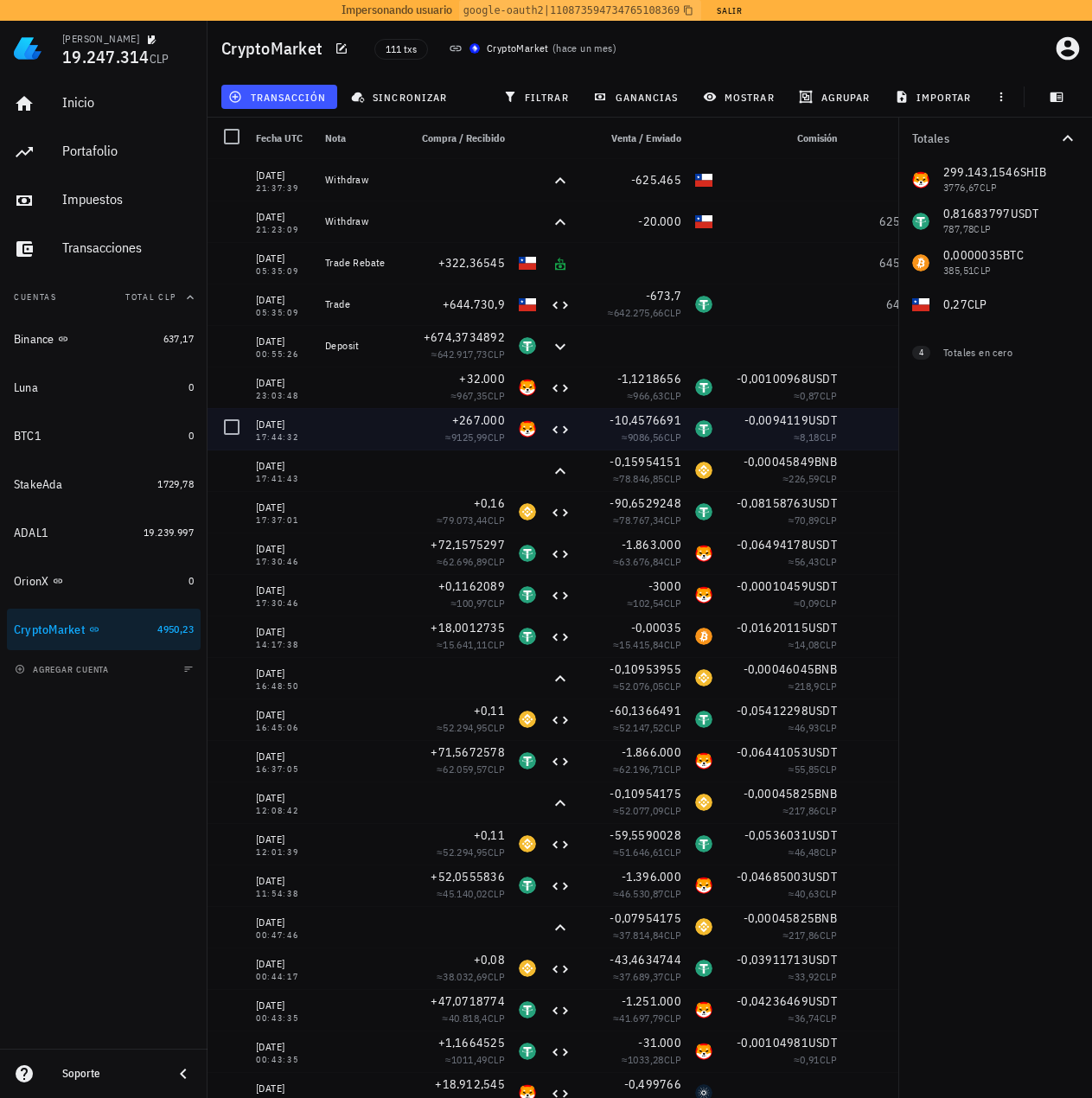
click at [738, 418] on div "-0,0094119 USDT" at bounding box center [781, 420] width 111 height 18
click at [776, 423] on span "-0,0094119" at bounding box center [777, 420] width 65 height 16
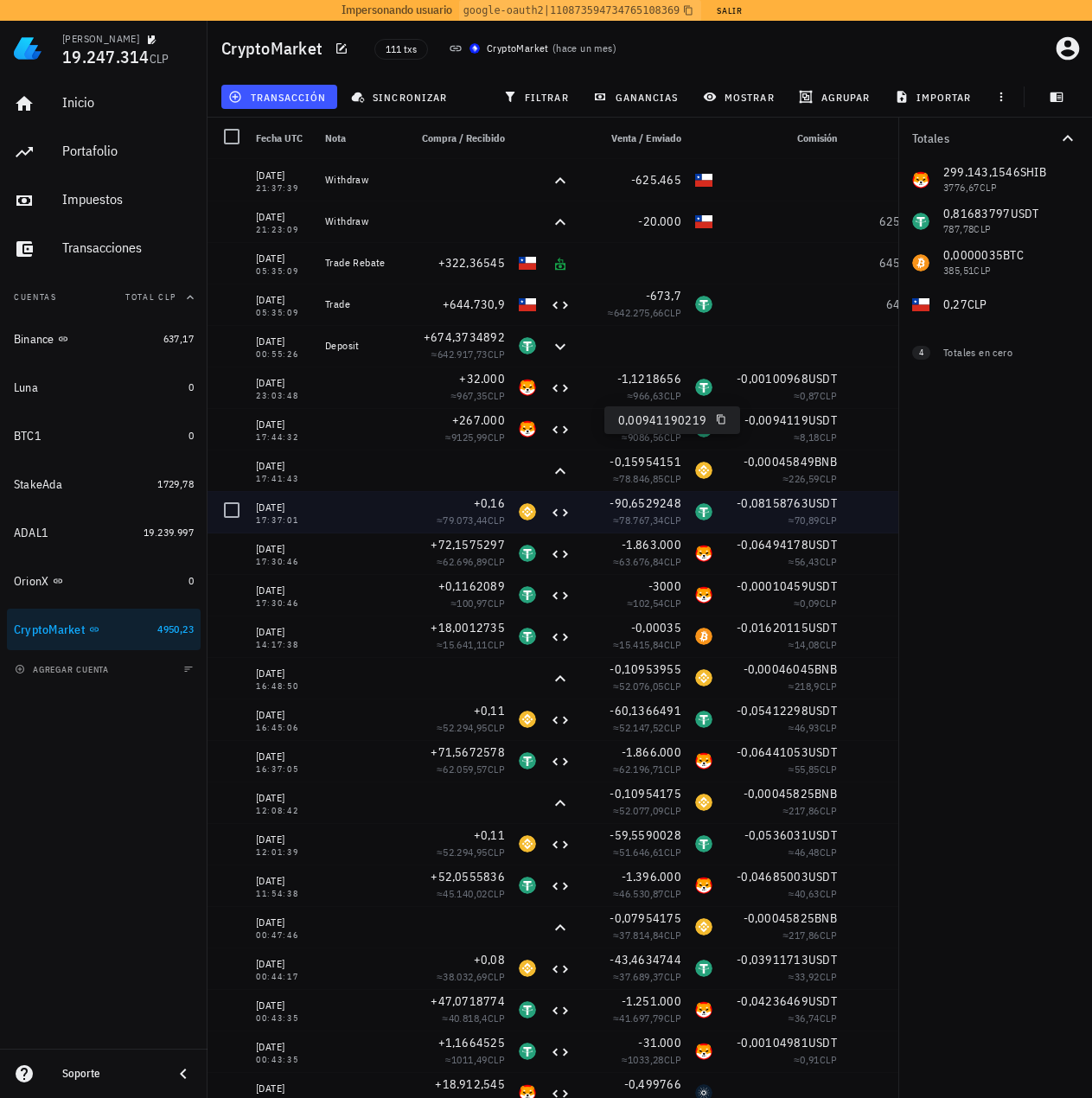
click at [771, 472] on div "≈ 226,59 CLP" at bounding box center [781, 479] width 111 height 18
click at [768, 518] on div "≈ 70,89 CLP" at bounding box center [781, 520] width 111 height 18
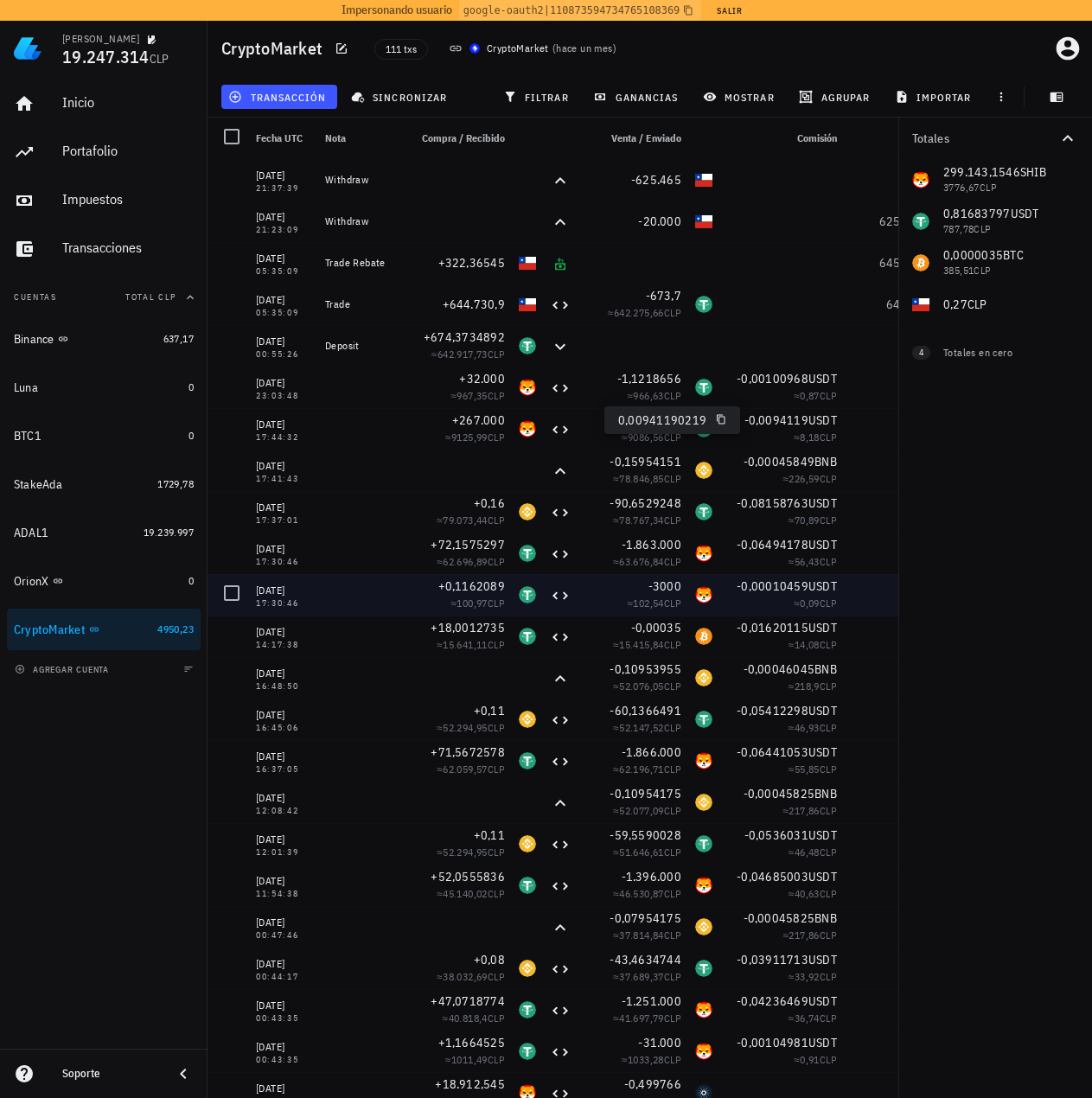
click at [766, 619] on div "-0,01620115 USDT" at bounding box center [781, 627] width 111 height 18
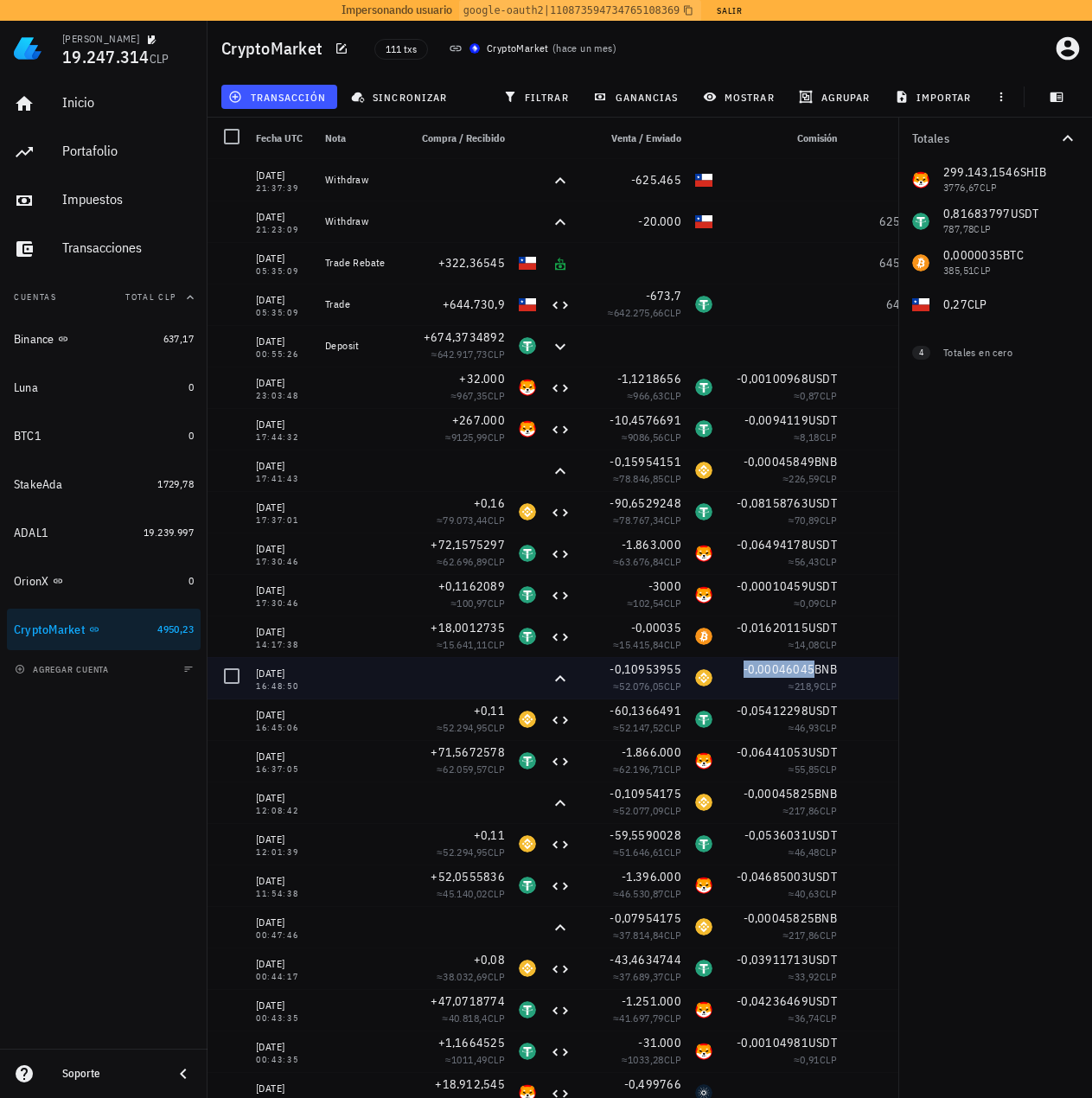
click at [761, 674] on span "-0,00046045" at bounding box center [779, 669] width 72 height 16
click at [571, 674] on div at bounding box center [560, 677] width 34 height 42
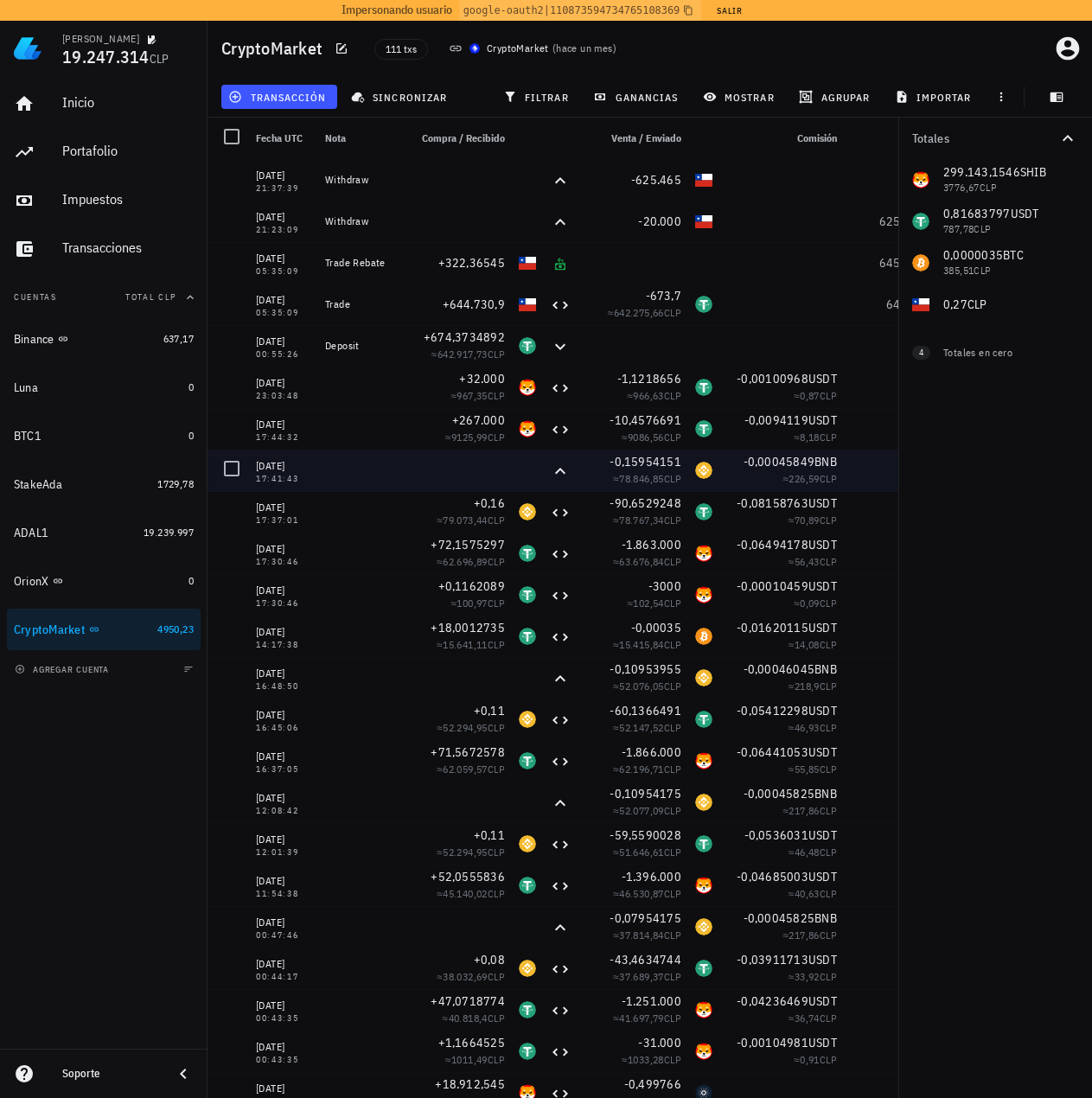
click at [601, 476] on div "≈ 78.846,85 CLP" at bounding box center [633, 479] width 97 height 18
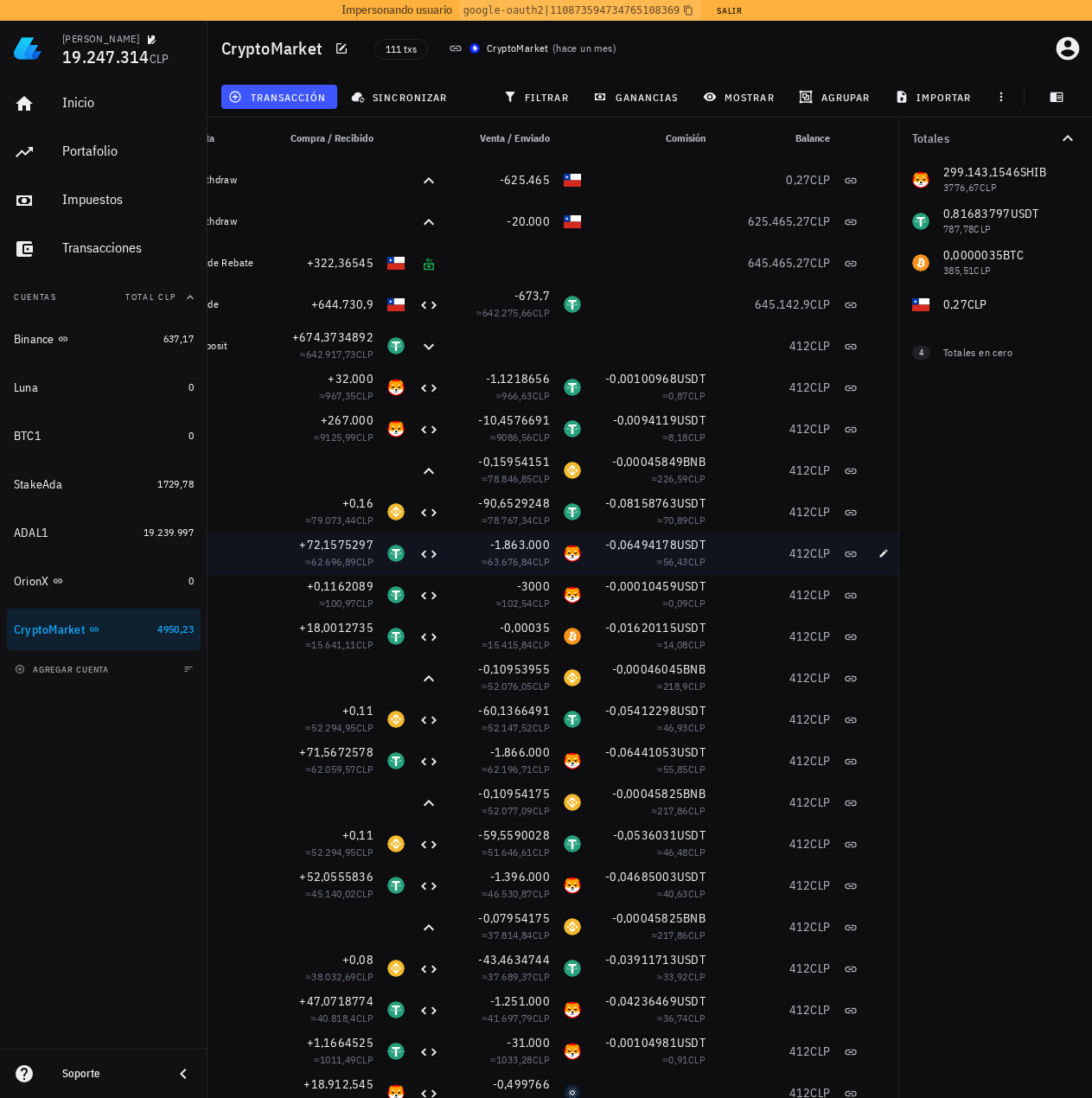
drag, startPoint x: 727, startPoint y: 543, endPoint x: 793, endPoint y: 533, distance: 66.8
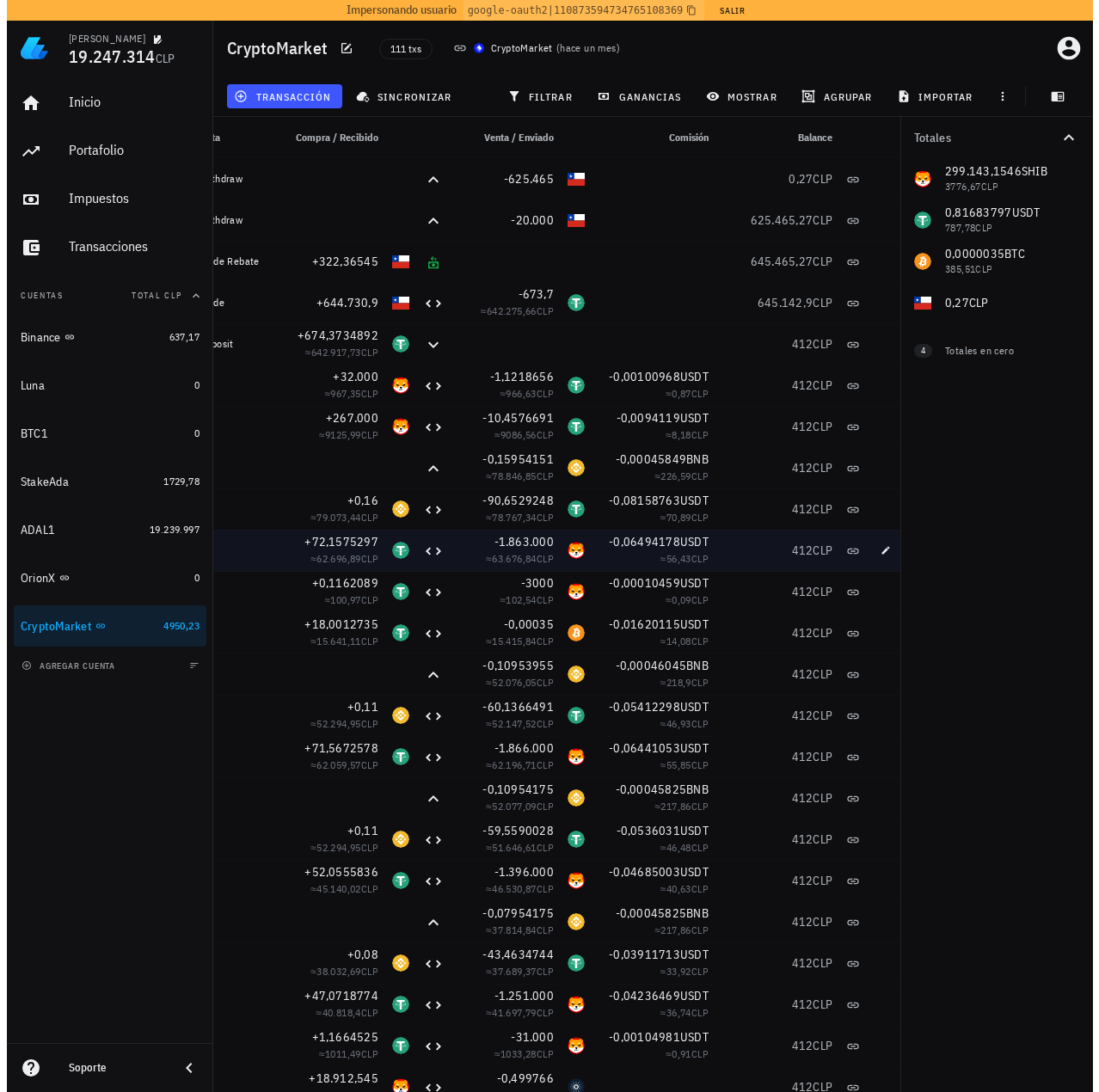
scroll to position [0, 141]
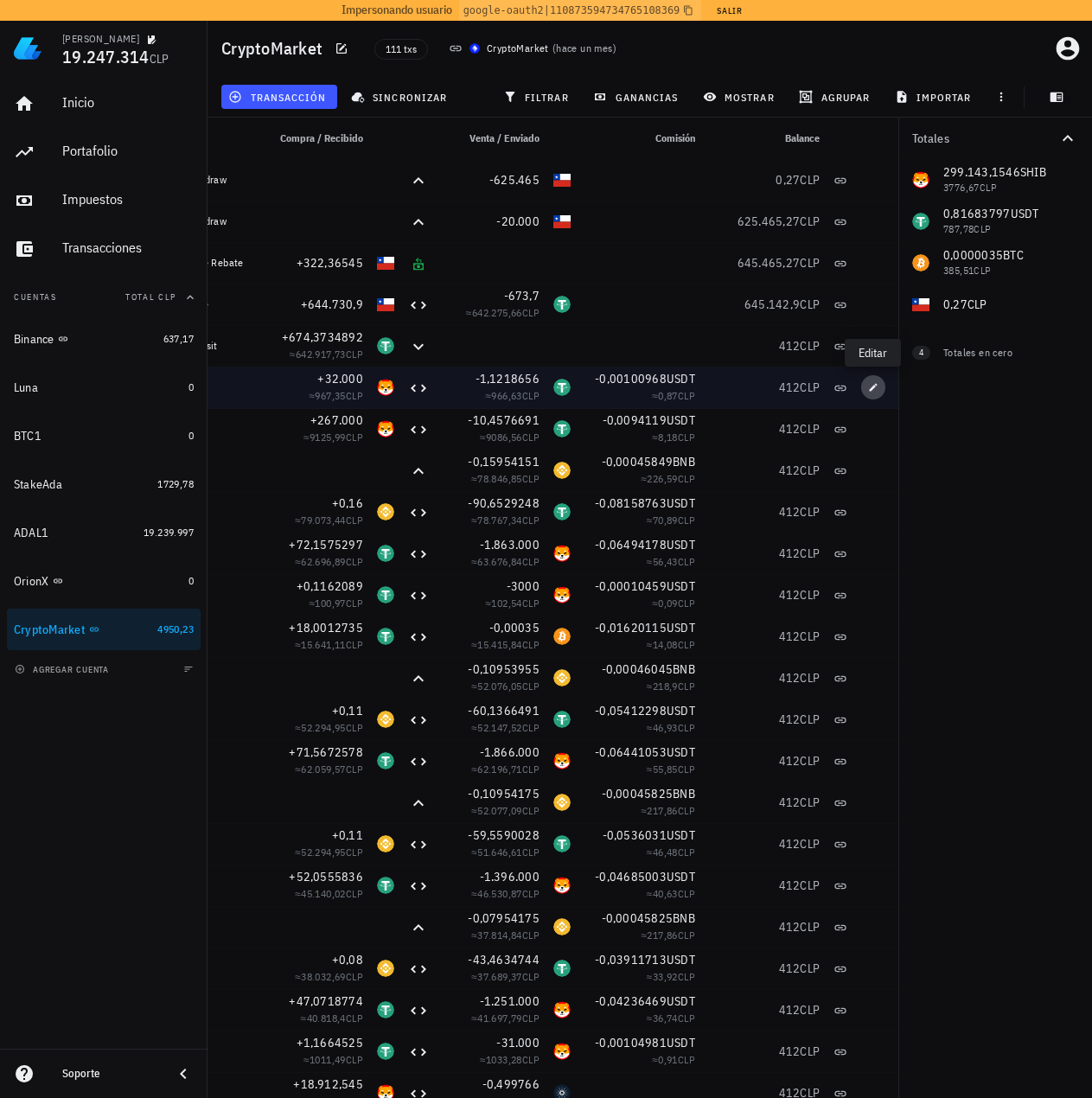
click at [870, 386] on icon "button" at bounding box center [872, 387] width 10 height 10
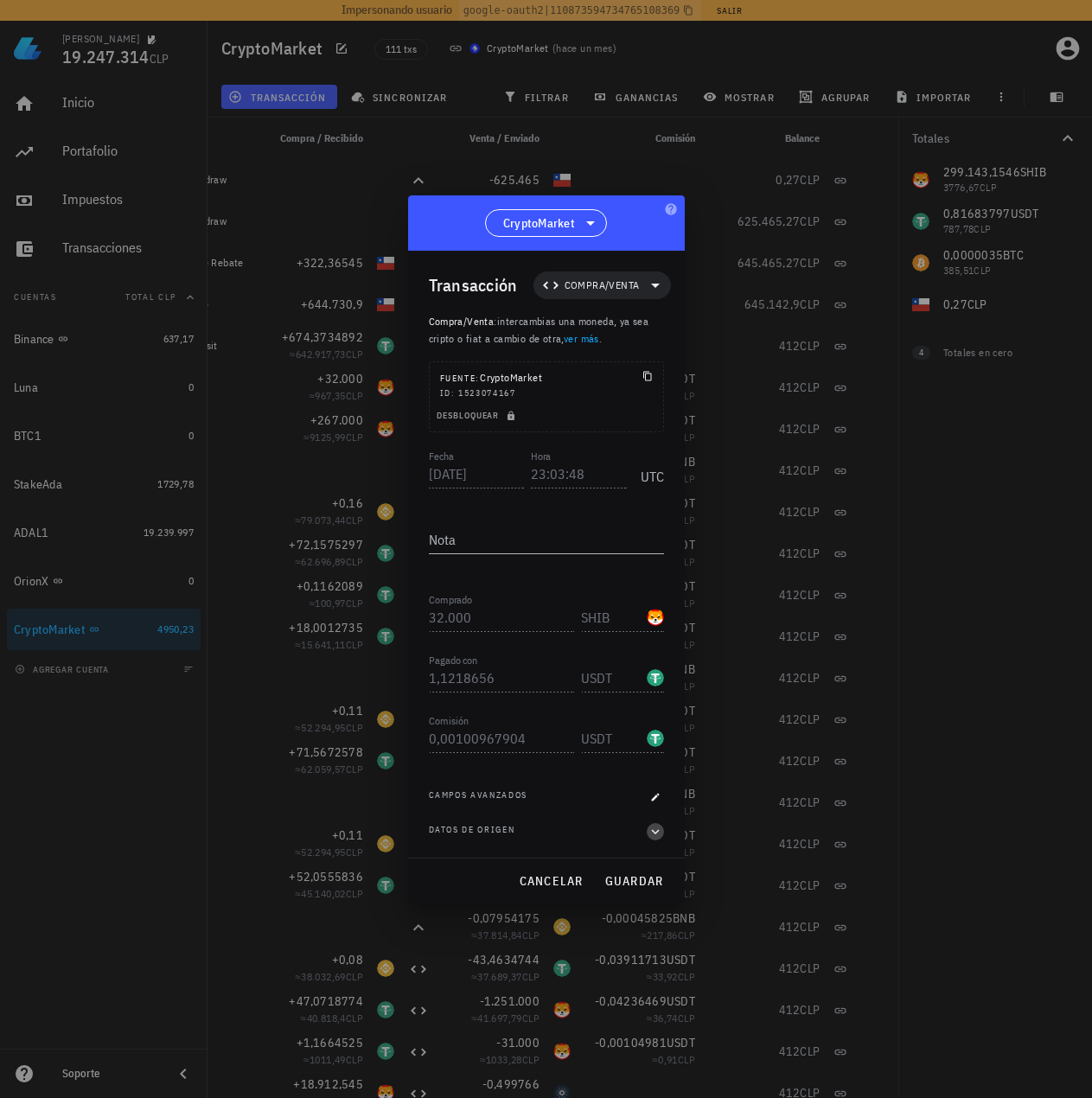
click at [659, 834] on icon "button" at bounding box center [655, 831] width 16 height 20
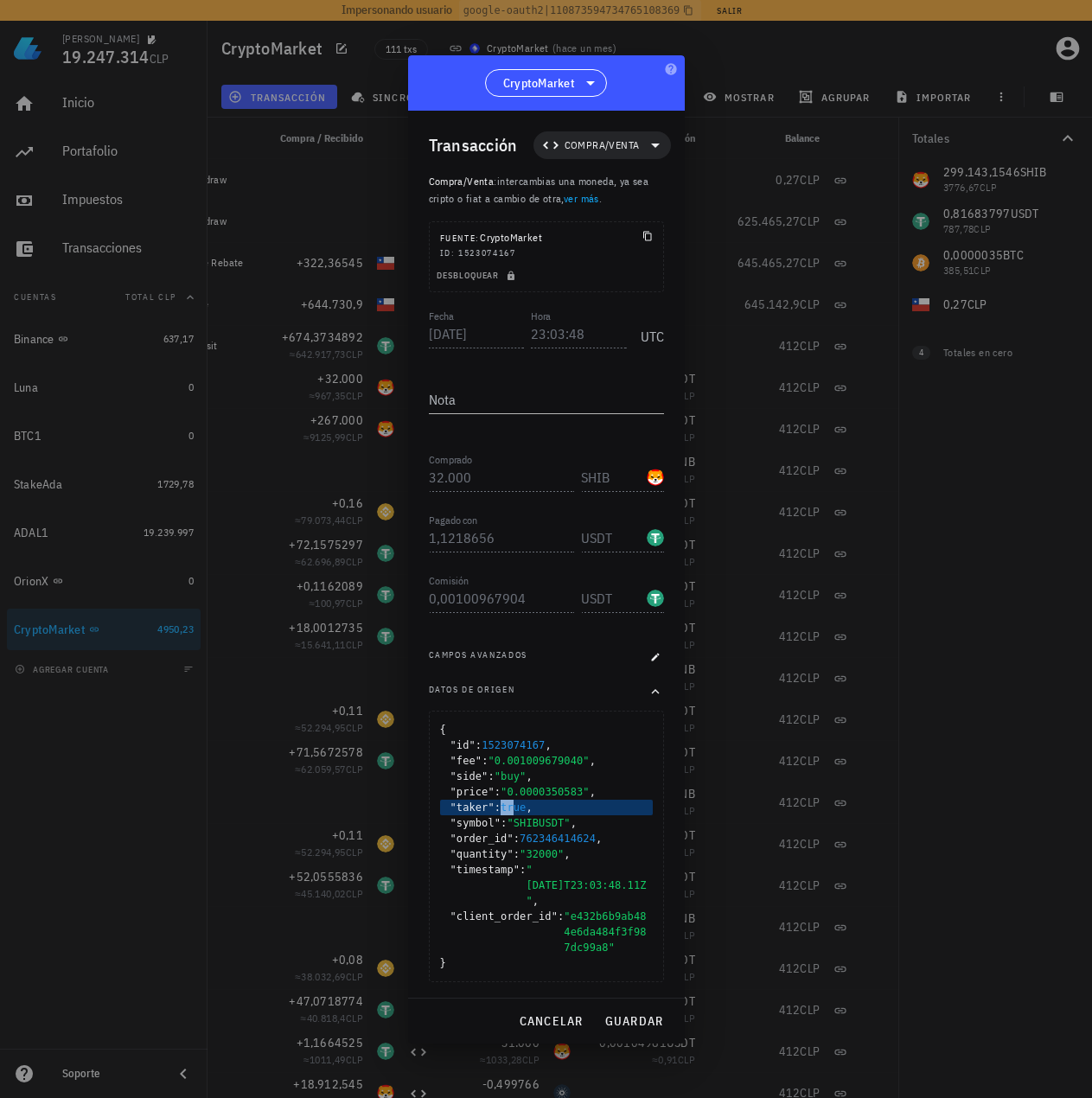
click at [504, 814] on span "true" at bounding box center [513, 807] width 25 height 12
click at [555, 816] on div ""taker" : true ," at bounding box center [546, 807] width 213 height 16
click at [561, 1006] on button "cancelar" at bounding box center [550, 1021] width 78 height 31
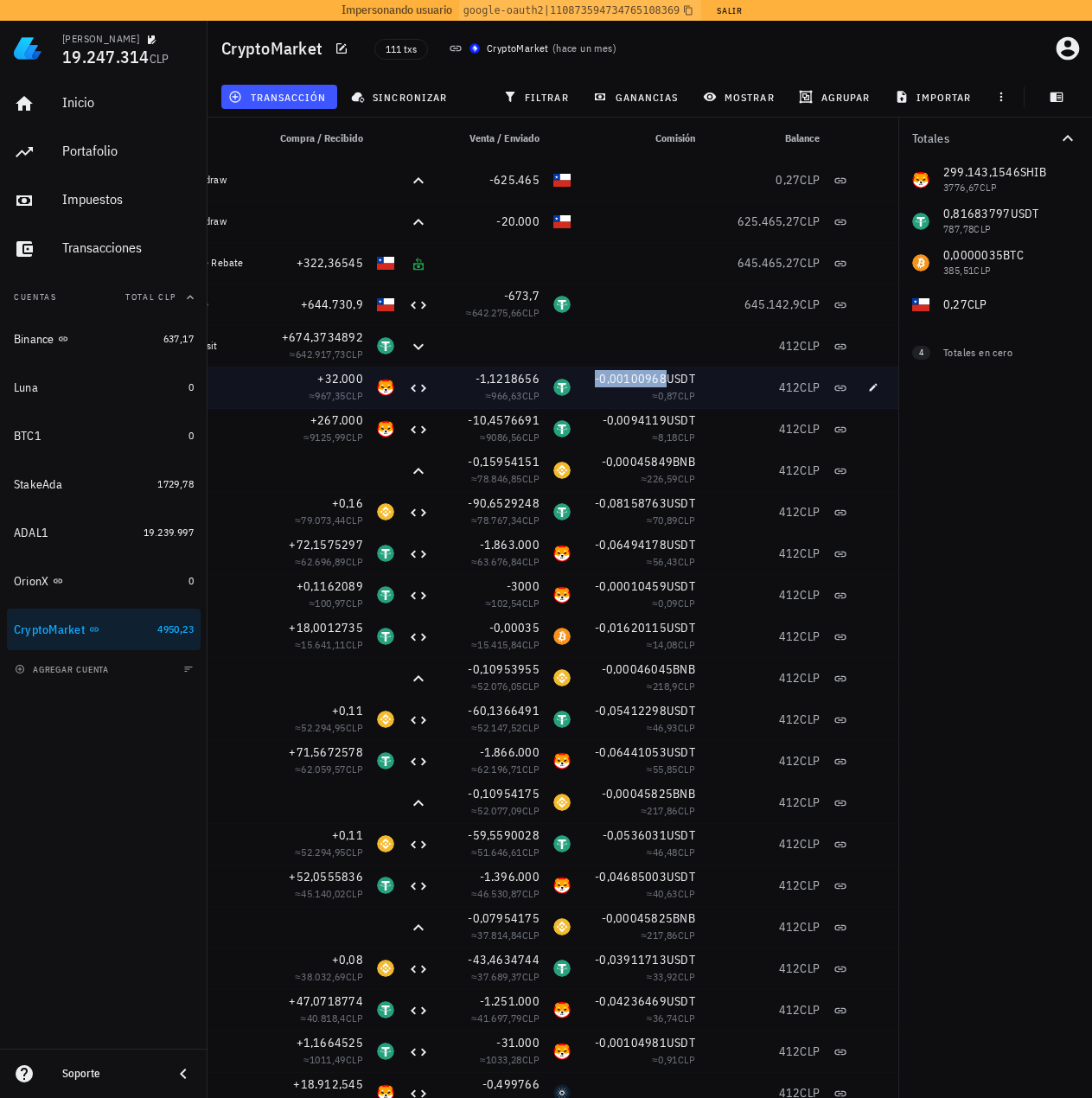
click at [630, 380] on span "-0,00100968" at bounding box center [631, 378] width 72 height 16
click at [279, 378] on div "+32.000" at bounding box center [315, 378] width 97 height 18
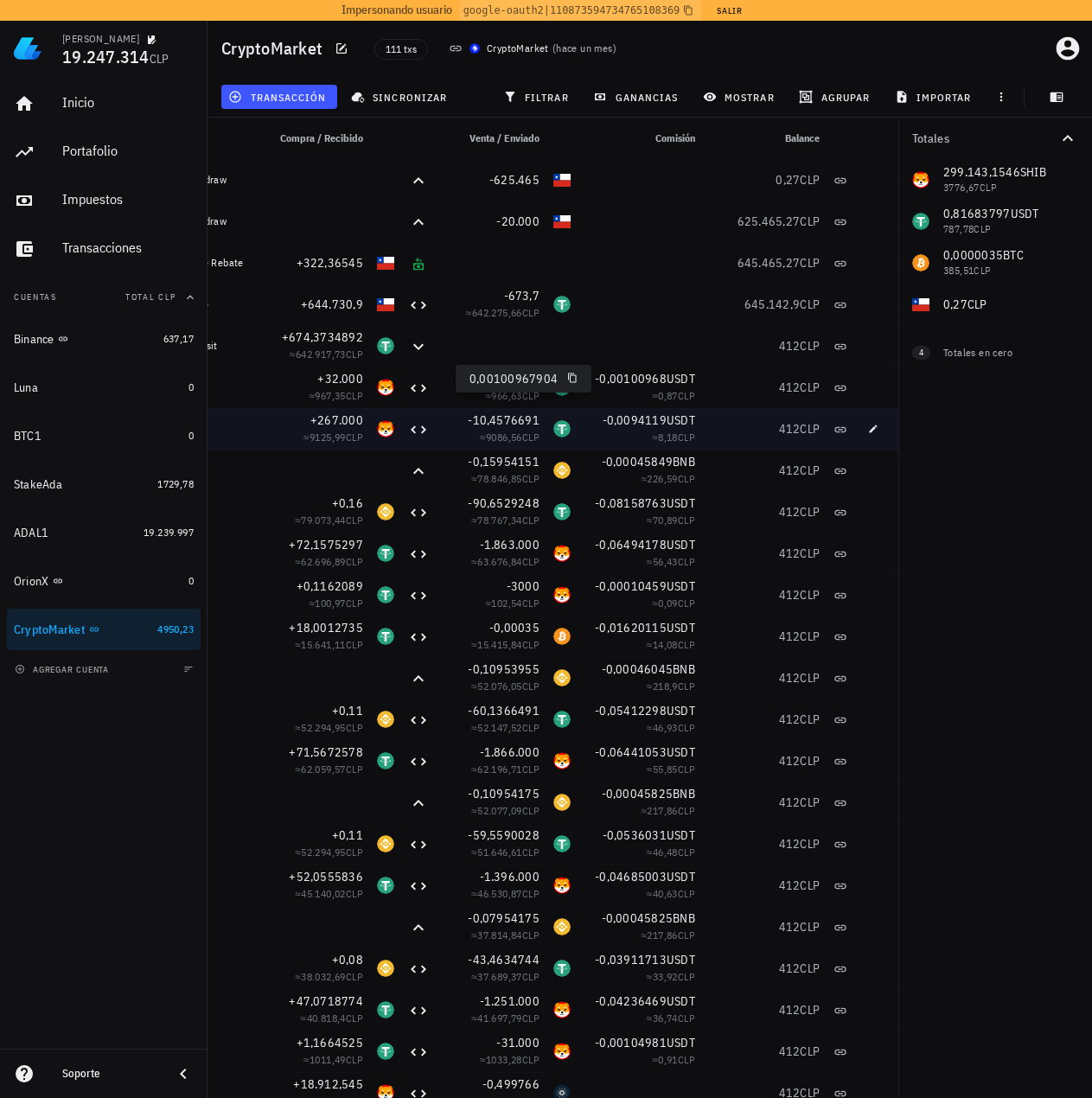
click at [590, 443] on div "≈ 8,18 CLP" at bounding box center [640, 437] width 111 height 18
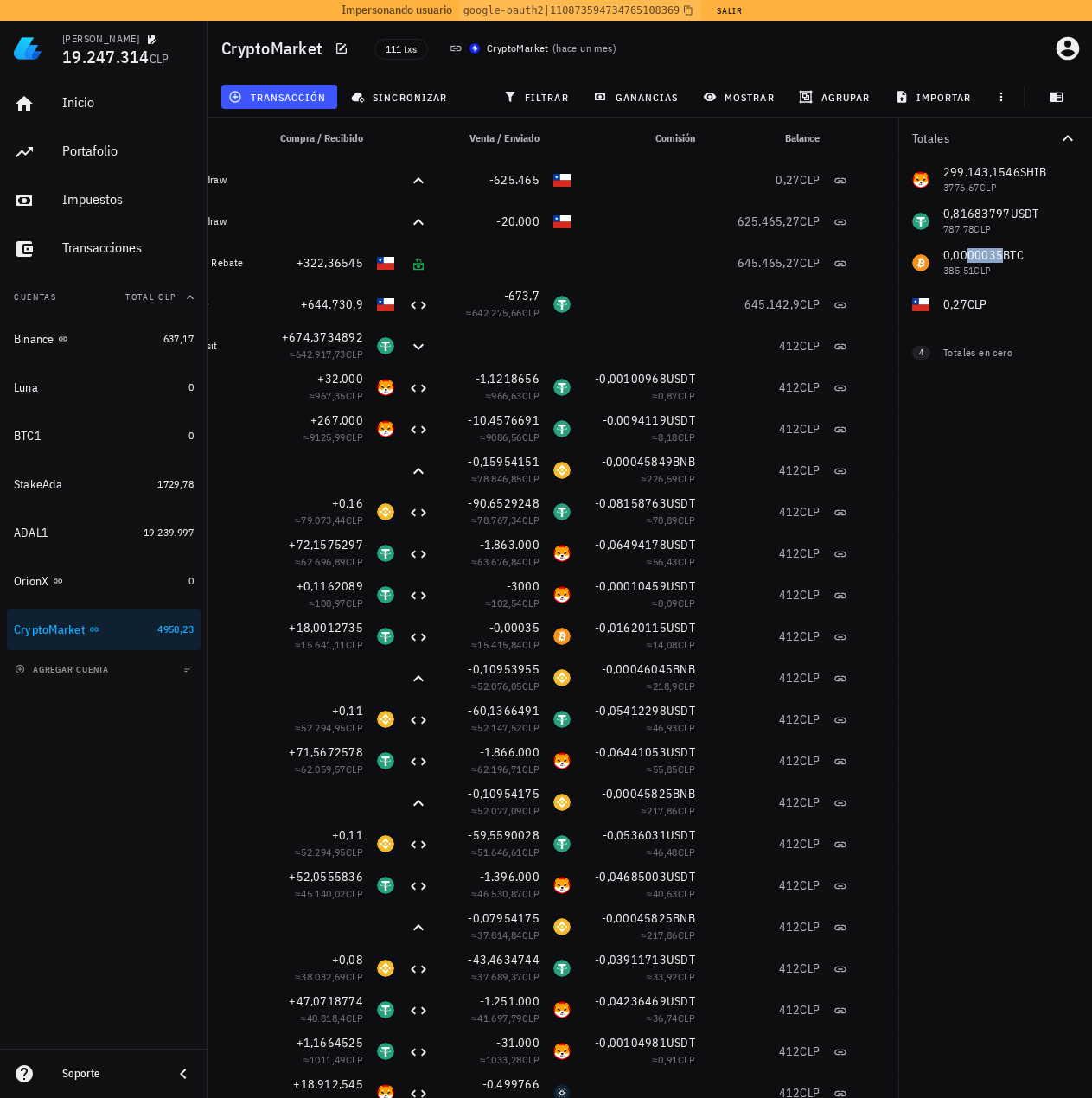
drag, startPoint x: 994, startPoint y: 255, endPoint x: 1010, endPoint y: 254, distance: 16.0
click at [1010, 254] on div "299.143,1546 SHIB 3776,67 CLP 0,81683797 USDT 787,78 CLP 0,0000035 BTC 385,51 C…" at bounding box center [995, 242] width 194 height 166
drag, startPoint x: 948, startPoint y: 303, endPoint x: 980, endPoint y: 303, distance: 32.0
click at [980, 303] on div "299.143,1546 SHIB 3776,67 CLP 0,81683797 USDT 787,78 CLP 0,0000035 BTC 385,51 C…" at bounding box center [995, 242] width 194 height 166
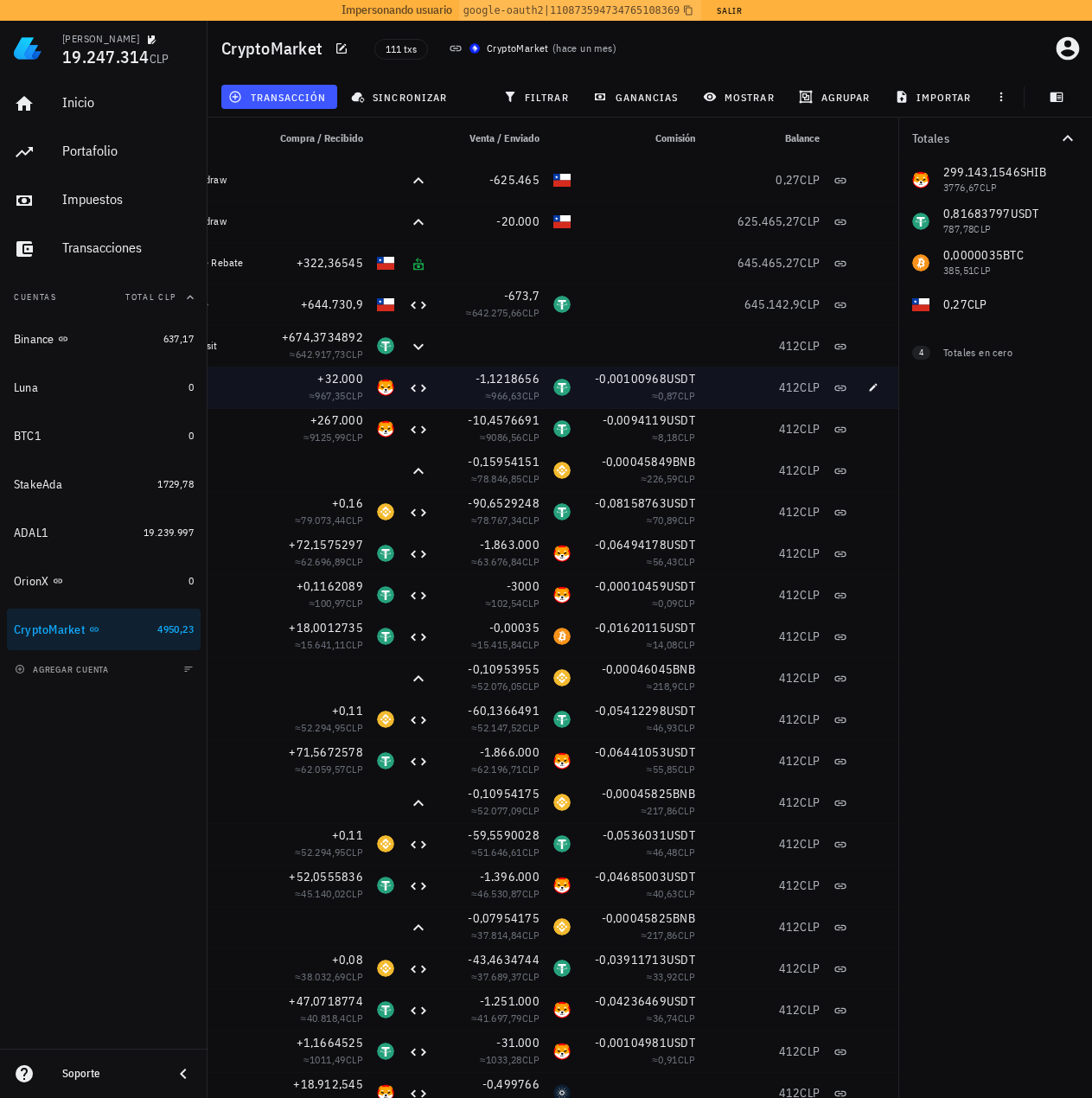
click at [646, 407] on div "-0,00100968 USDT ≈ 0,87 CLP" at bounding box center [639, 387] width 125 height 42
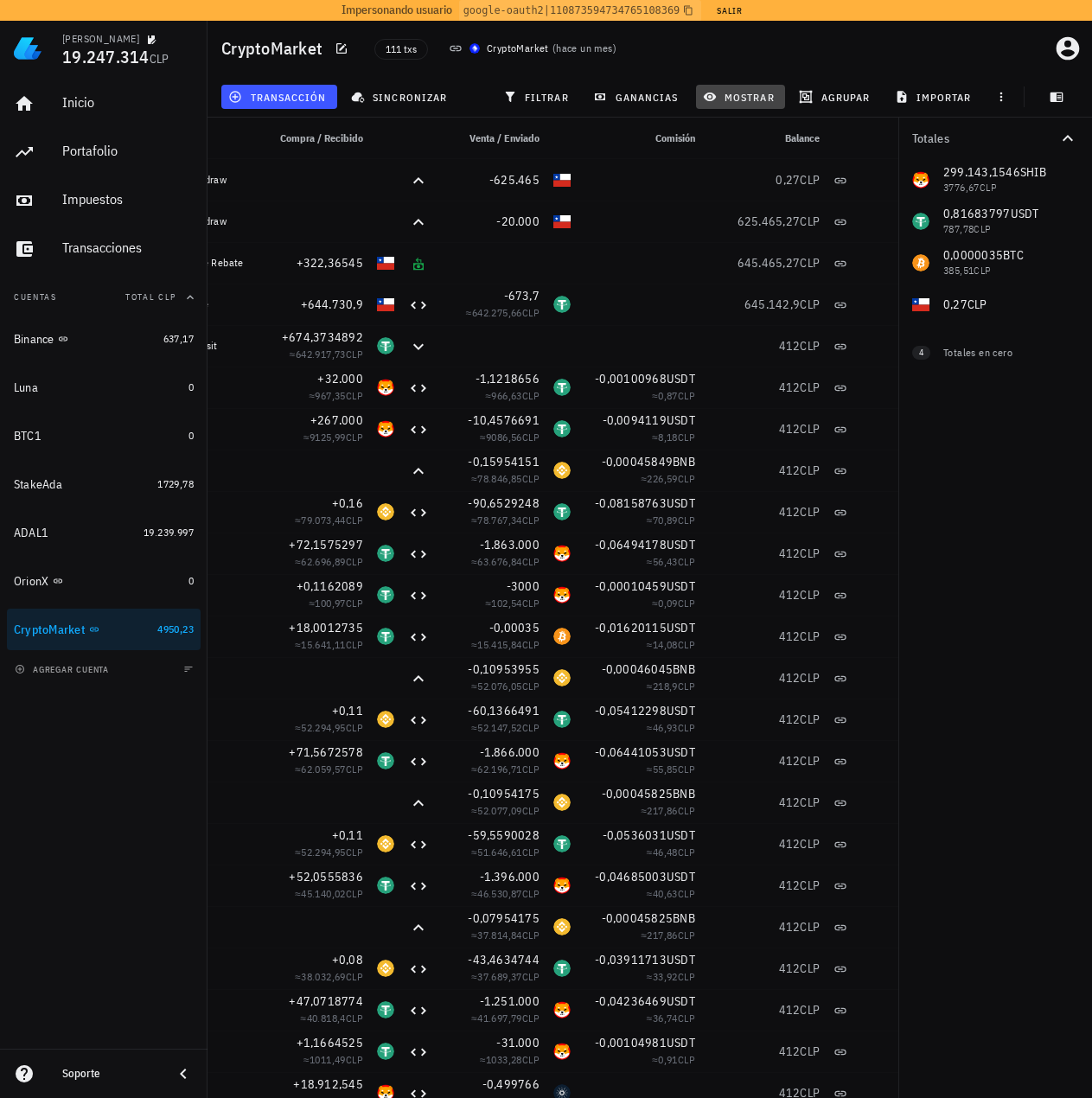
click at [754, 97] on span "mostrar" at bounding box center [741, 96] width 68 height 14
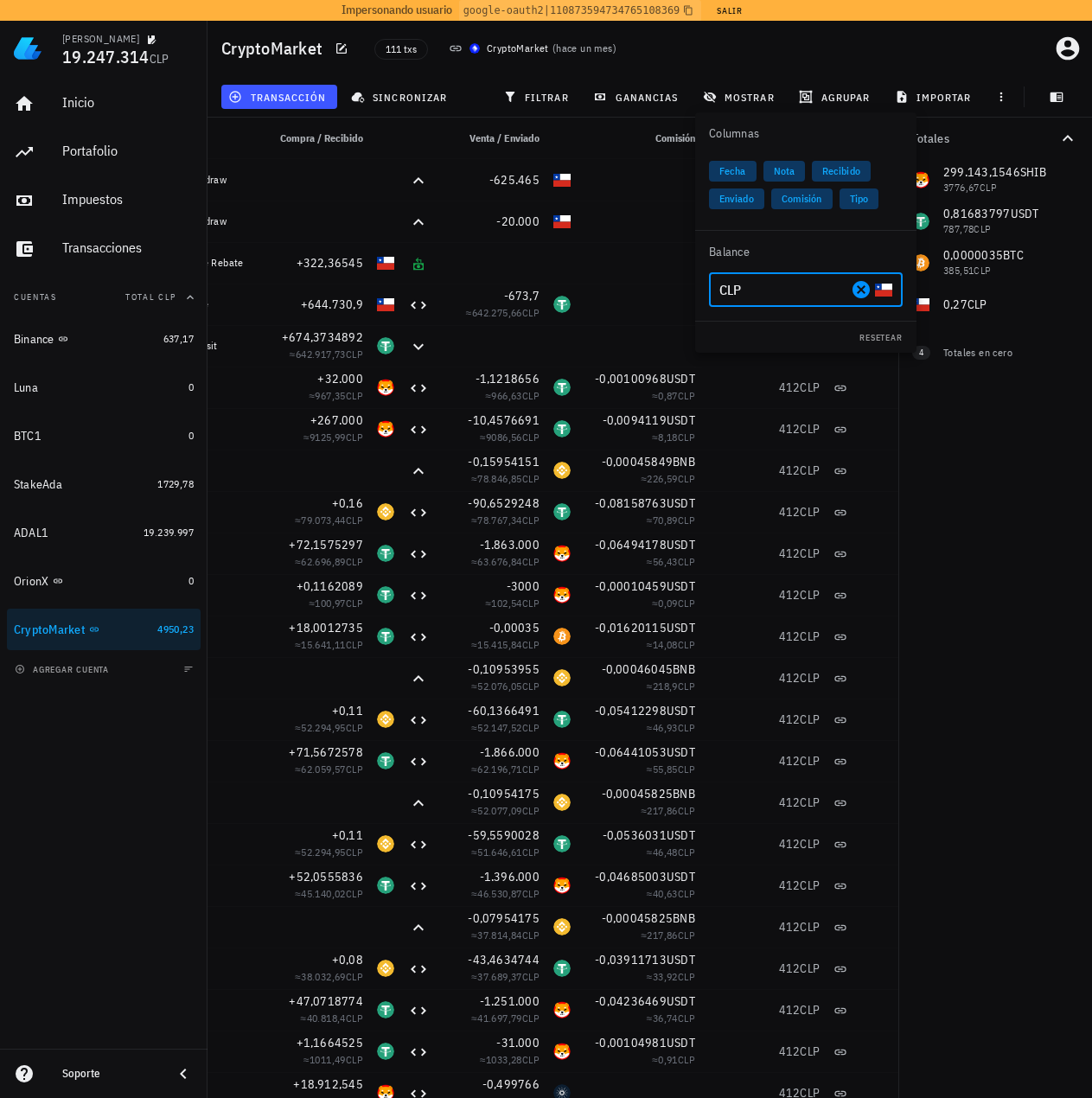
click at [797, 286] on input "CLP" at bounding box center [783, 290] width 128 height 28
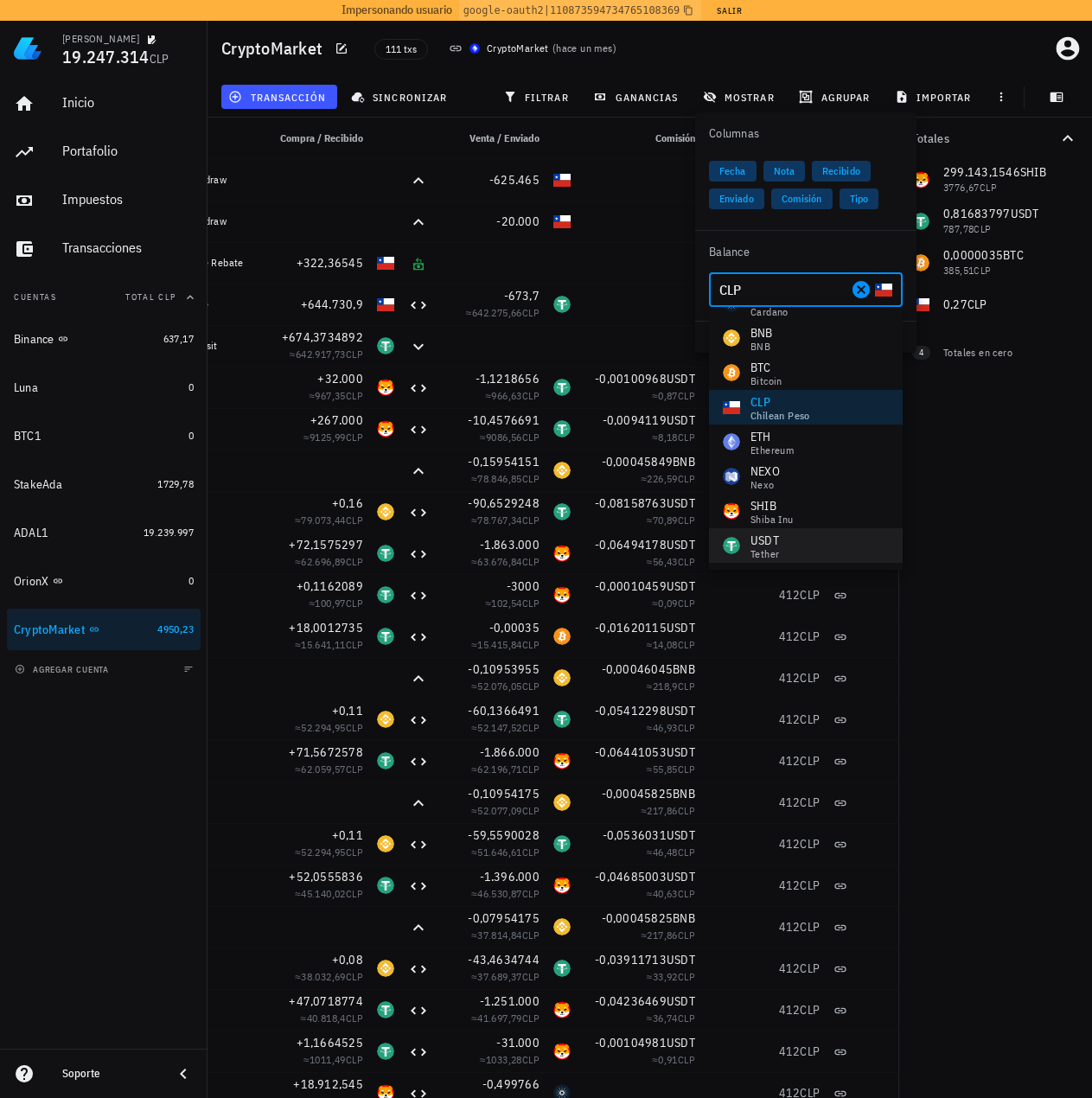
click at [778, 538] on div "USDT" at bounding box center [765, 540] width 29 height 18
type input "USDT"
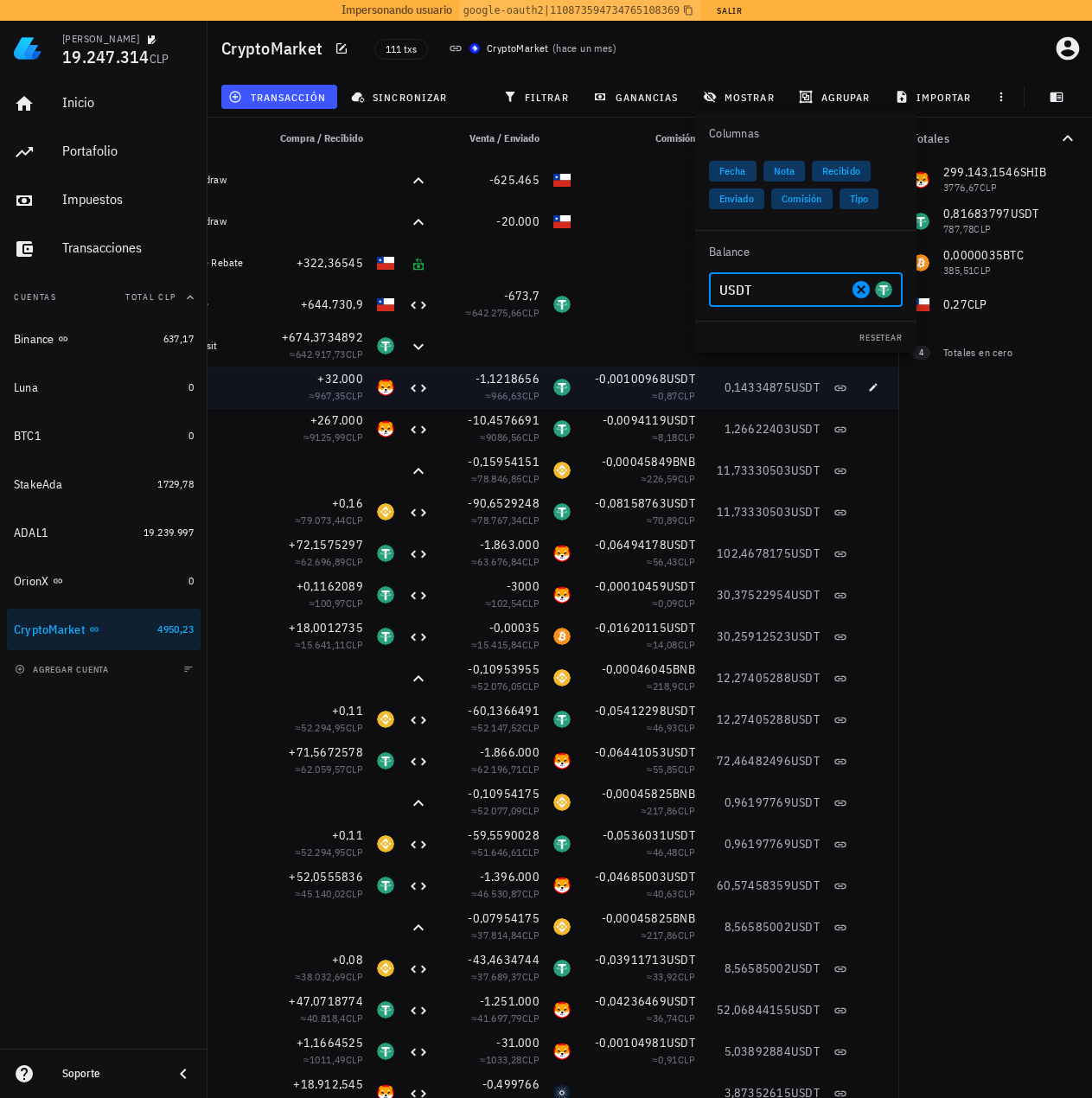
click at [580, 400] on div "-0,00100968 USDT ≈ 0,87 CLP" at bounding box center [639, 387] width 125 height 42
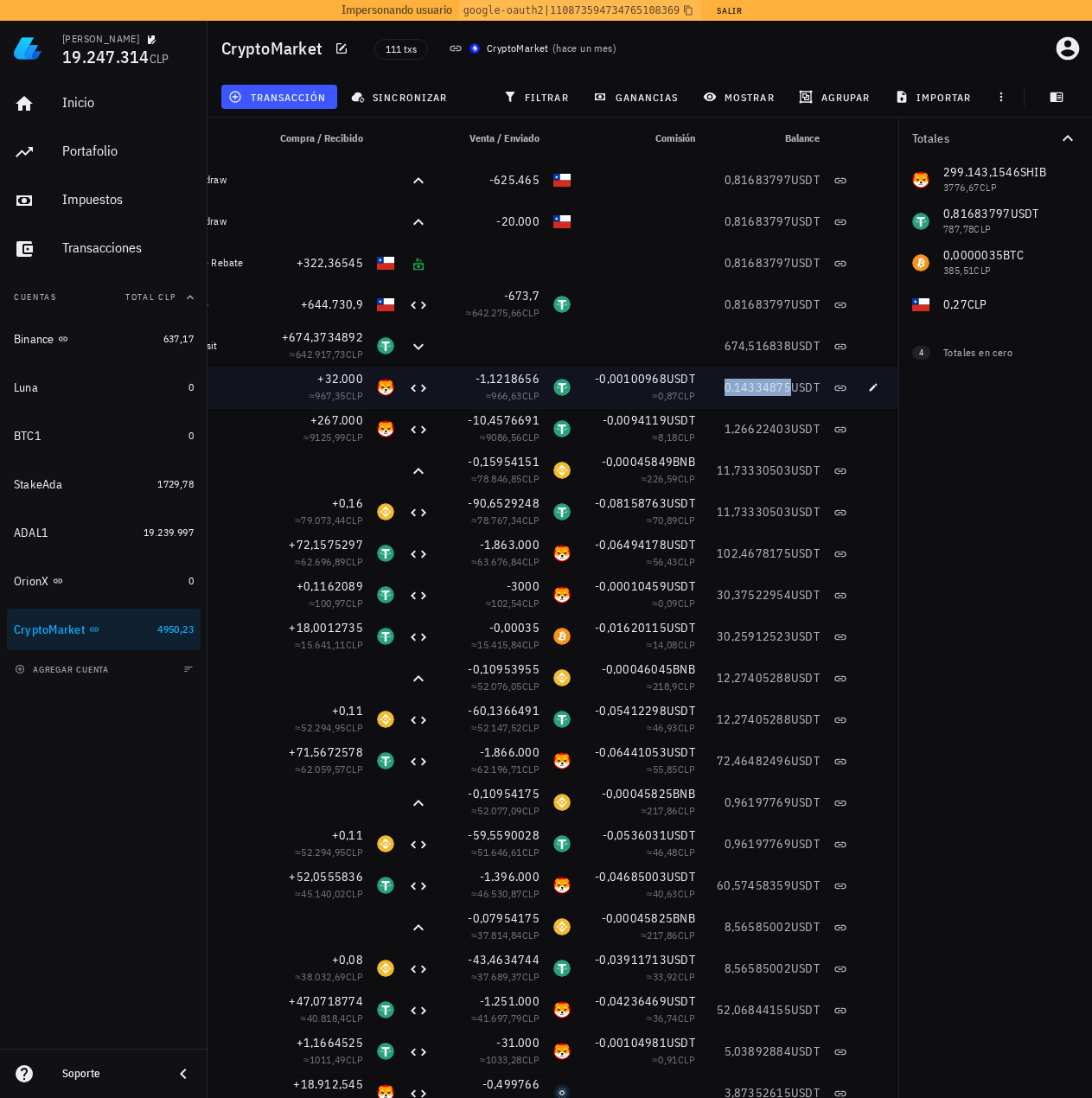
click at [774, 397] on div "0,14334875 USDT" at bounding box center [764, 387] width 125 height 42
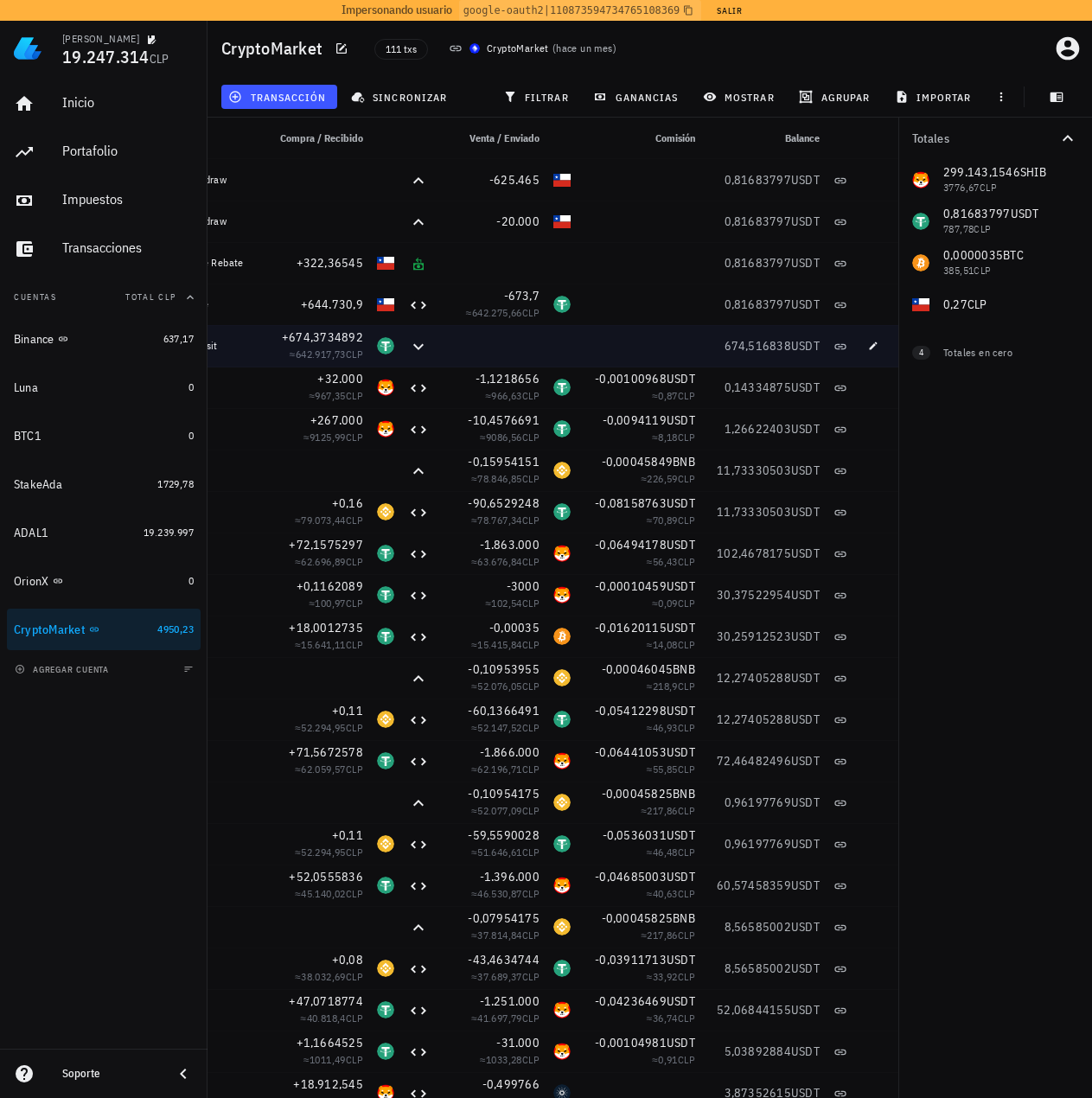
click at [493, 343] on div at bounding box center [491, 345] width 111 height 42
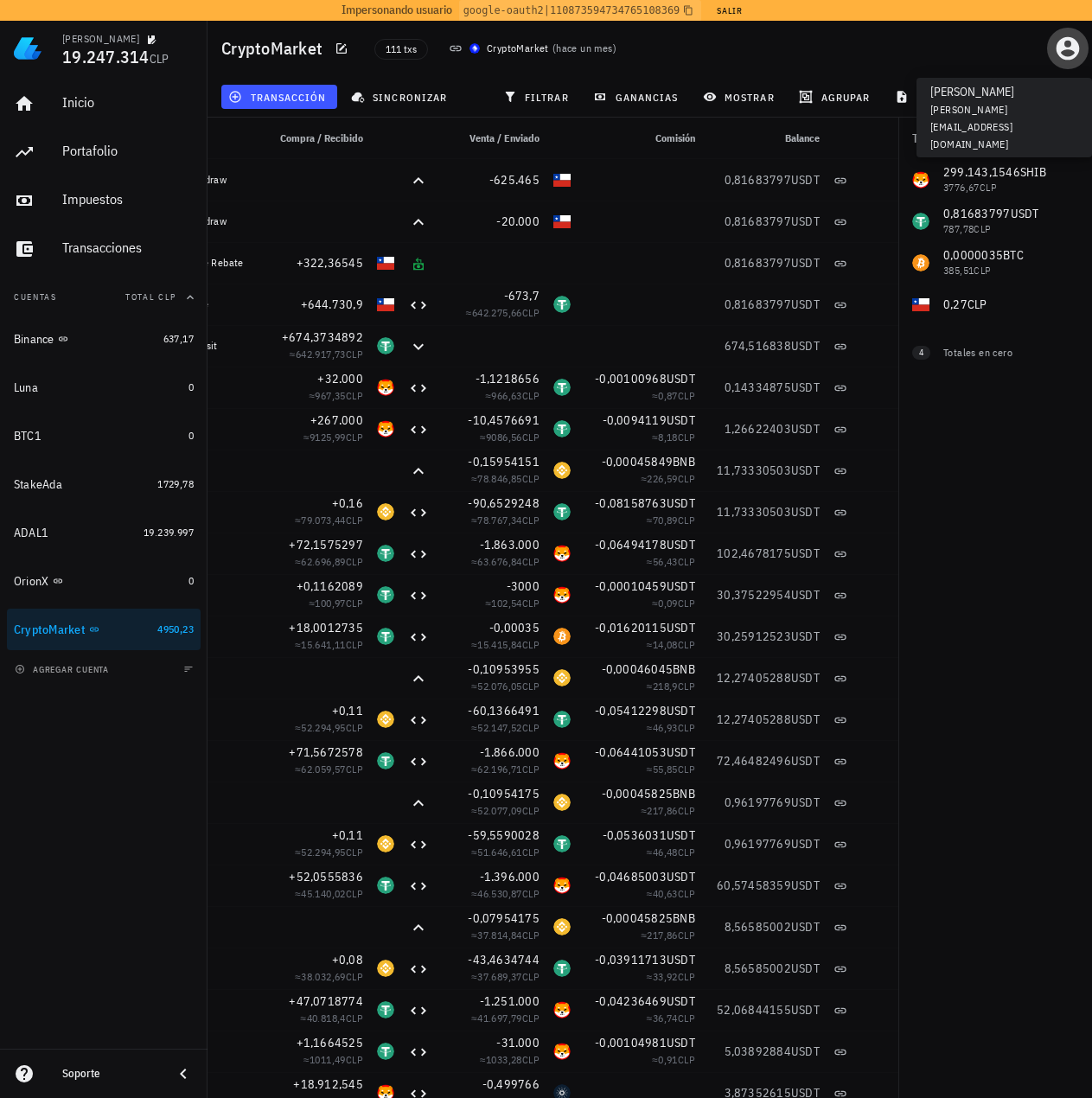
click at [1074, 48] on icon "button" at bounding box center [1067, 48] width 23 height 23
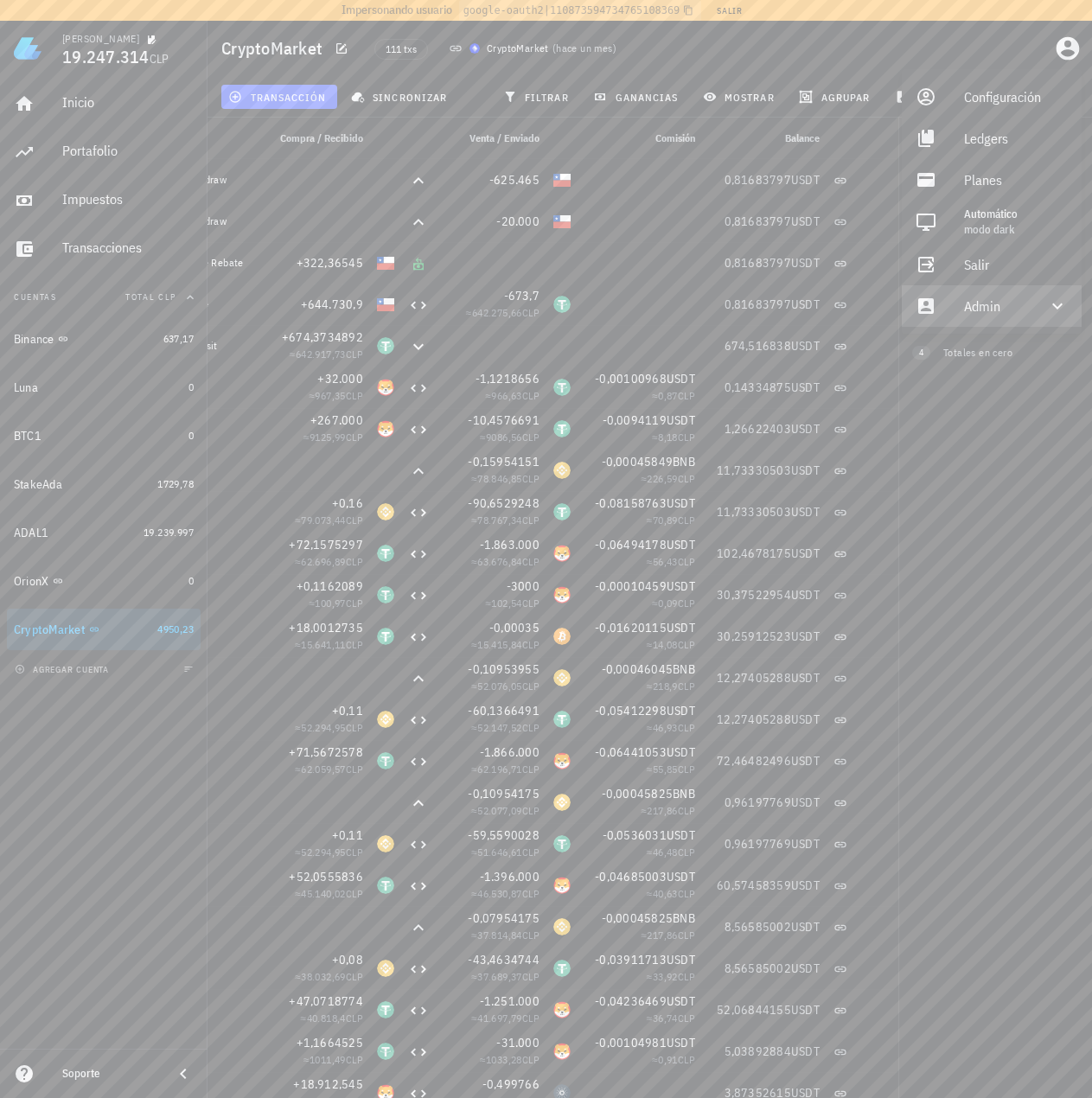
click at [1000, 313] on div "Admin" at bounding box center [994, 305] width 62 height 34
click at [967, 347] on div "Impersonar" at bounding box center [1015, 347] width 103 height 34
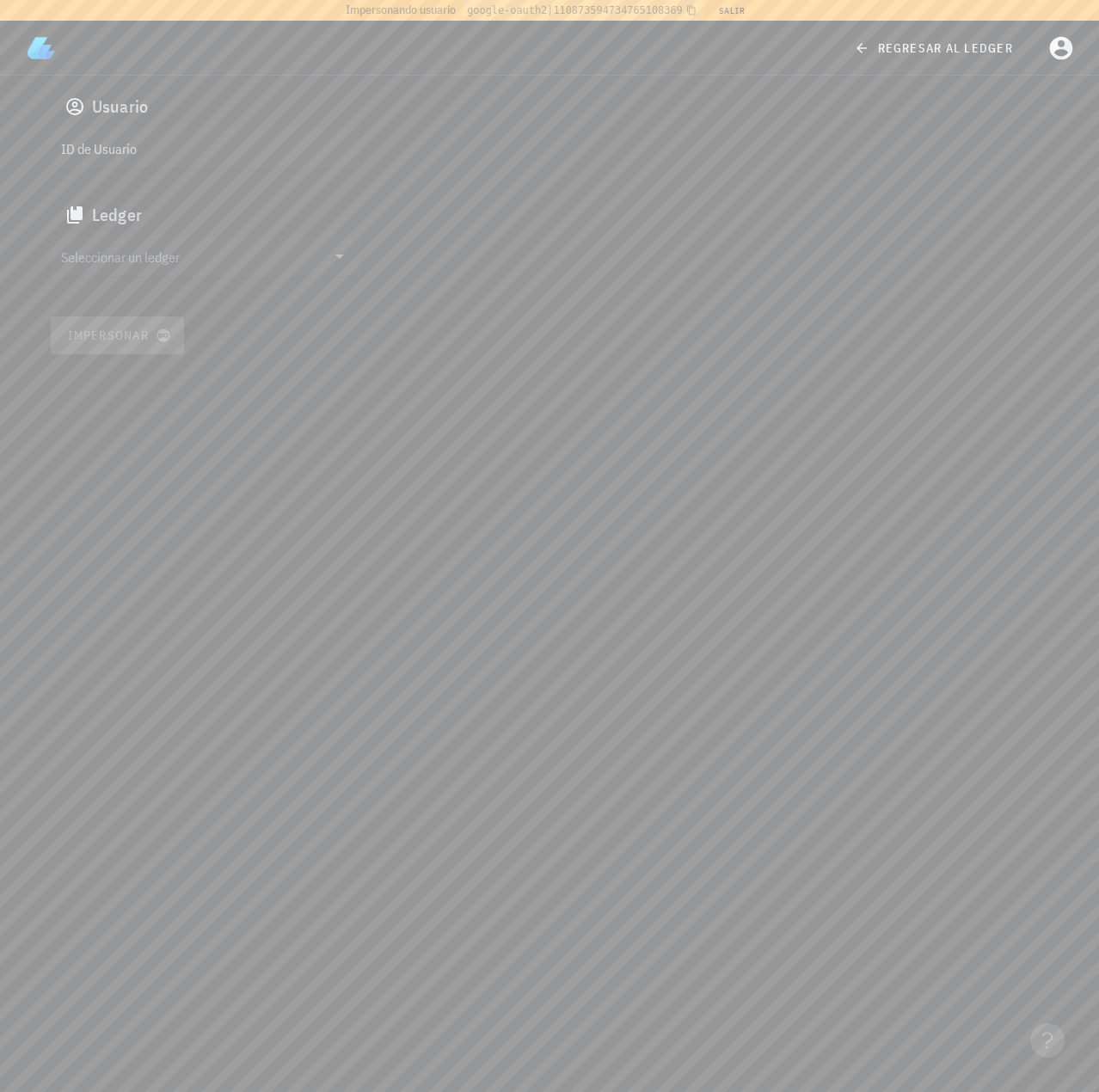
click at [135, 143] on input "ID de Usuario" at bounding box center [204, 148] width 285 height 28
paste input "auth0|624a1020407a63006ac9681c"
type input "auth0|624a1020407a63006ac9681c"
click at [160, 263] on input "Seleccionar un ledger" at bounding box center [194, 256] width 265 height 28
click at [152, 317] on div "cl1jsjd2h1638416ojp5qores8" at bounding box center [234, 318] width 284 height 12
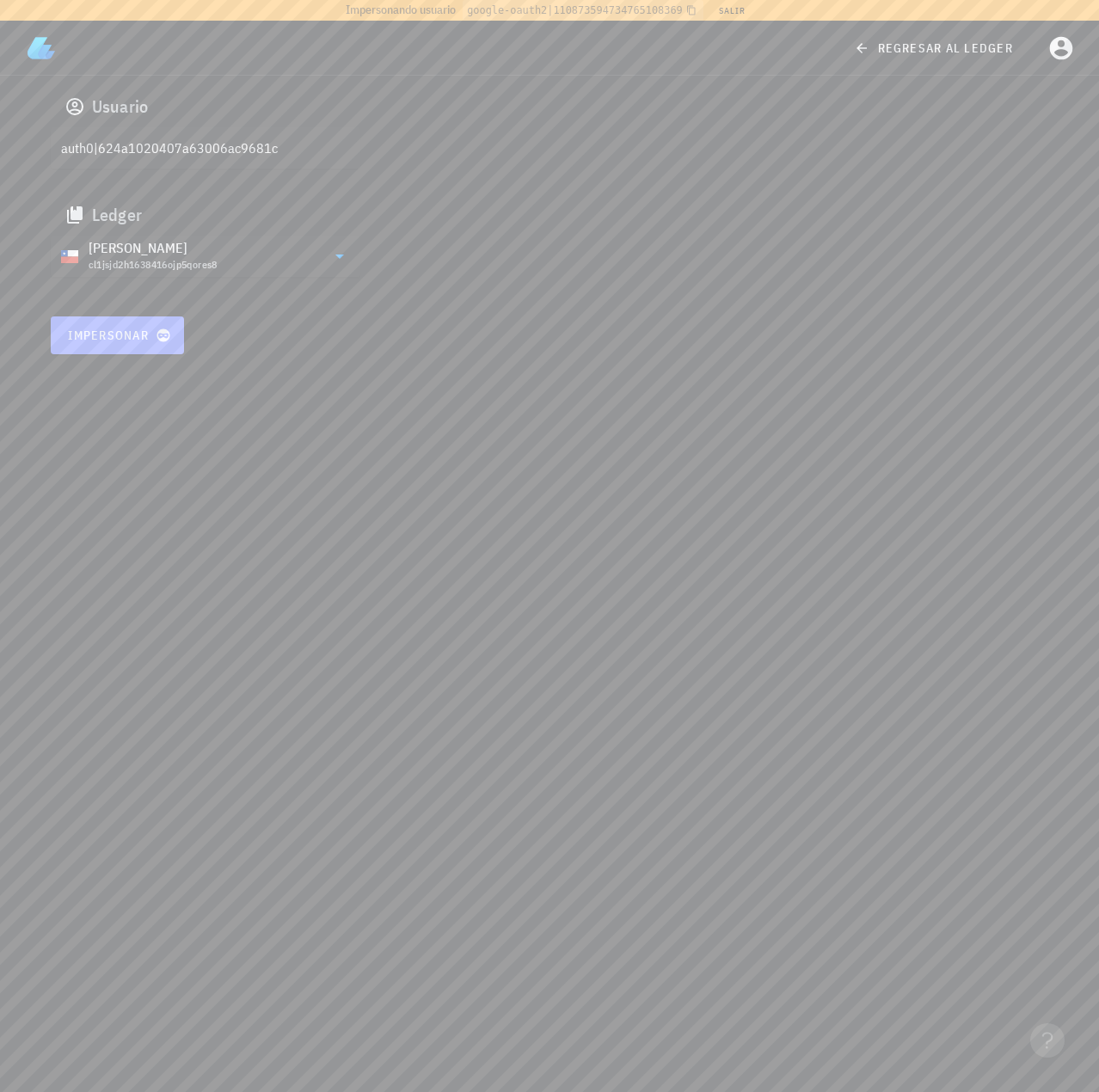
click at [140, 343] on button "Impersonar" at bounding box center [117, 335] width 134 height 38
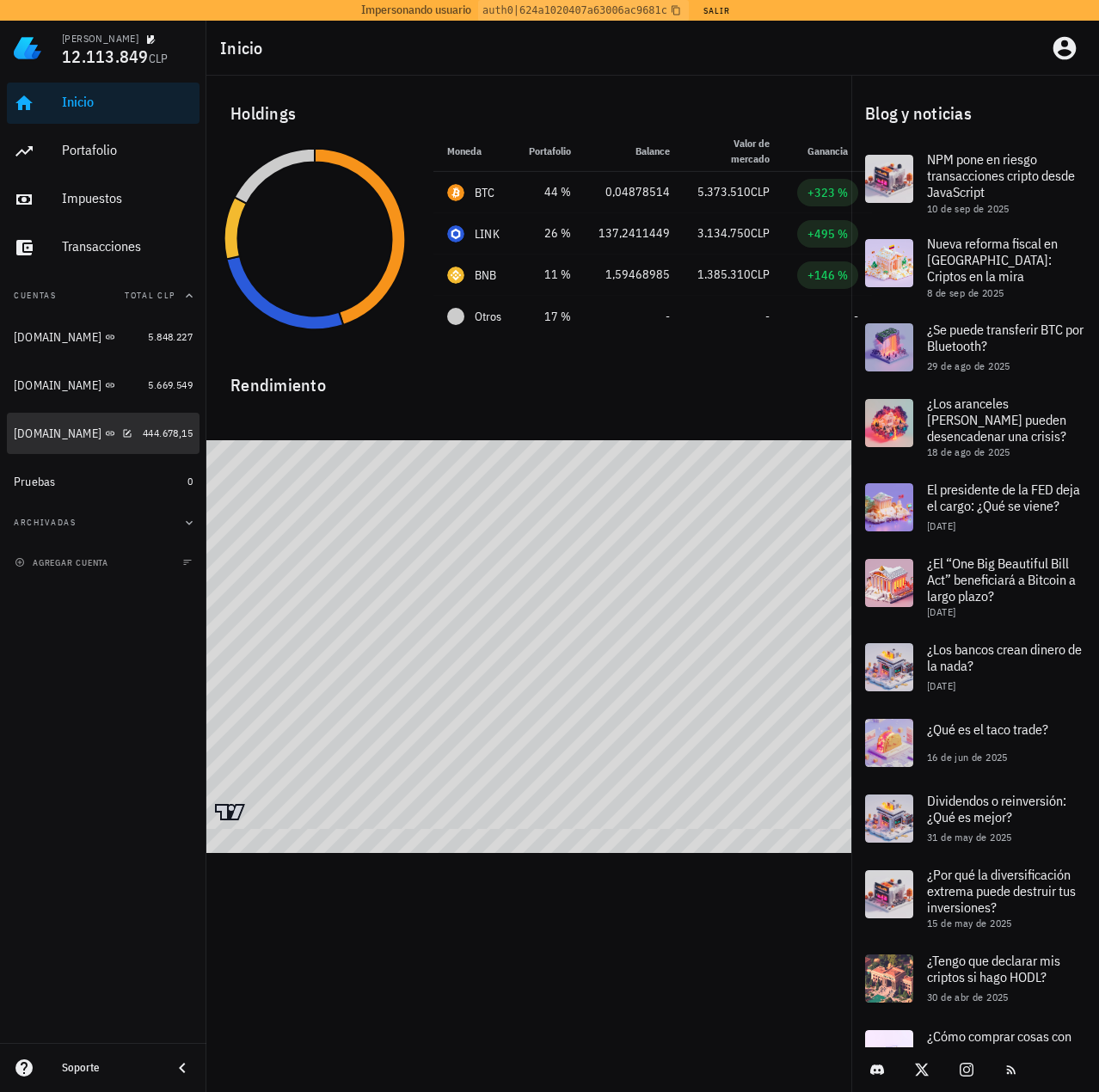
click at [61, 440] on div "CryptoMarket.com" at bounding box center [58, 434] width 88 height 15
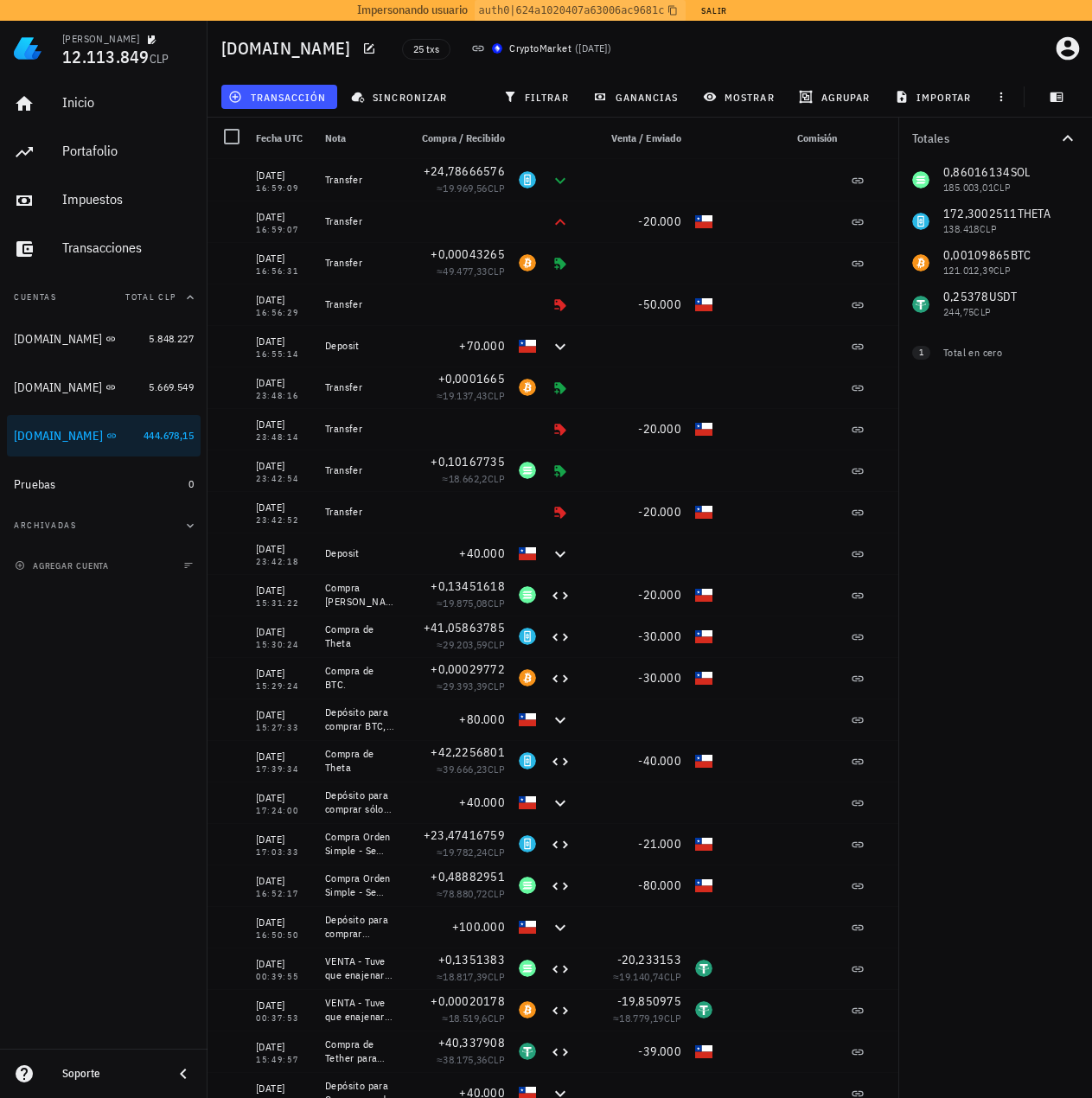
click at [958, 293] on div "0,86016134 SOL 185.003,01 CLP 172,3002511 THETA 138.418 CLP 0,00109865 BTC 121.…" at bounding box center [995, 242] width 194 height 166
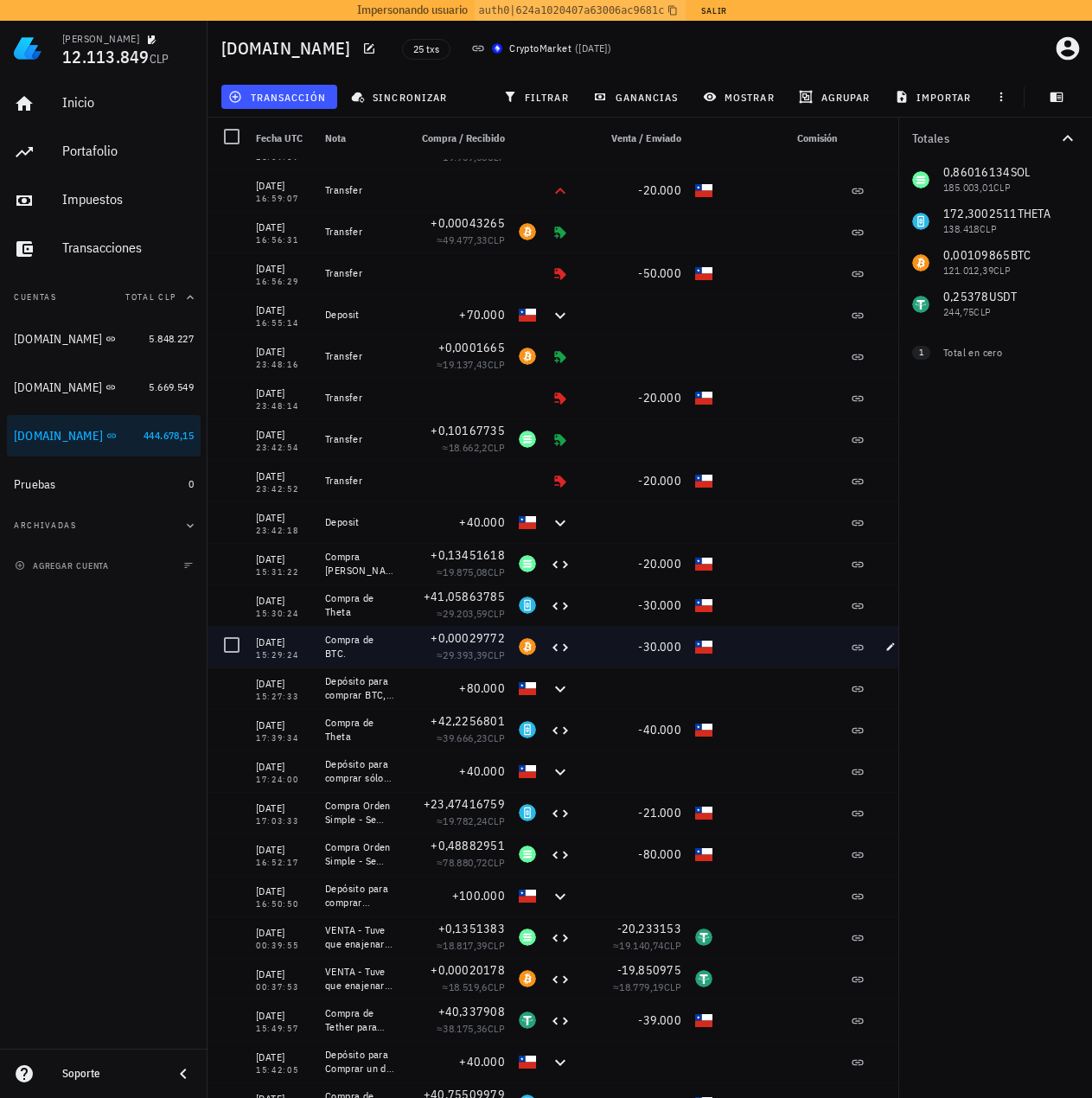
scroll to position [91, 0]
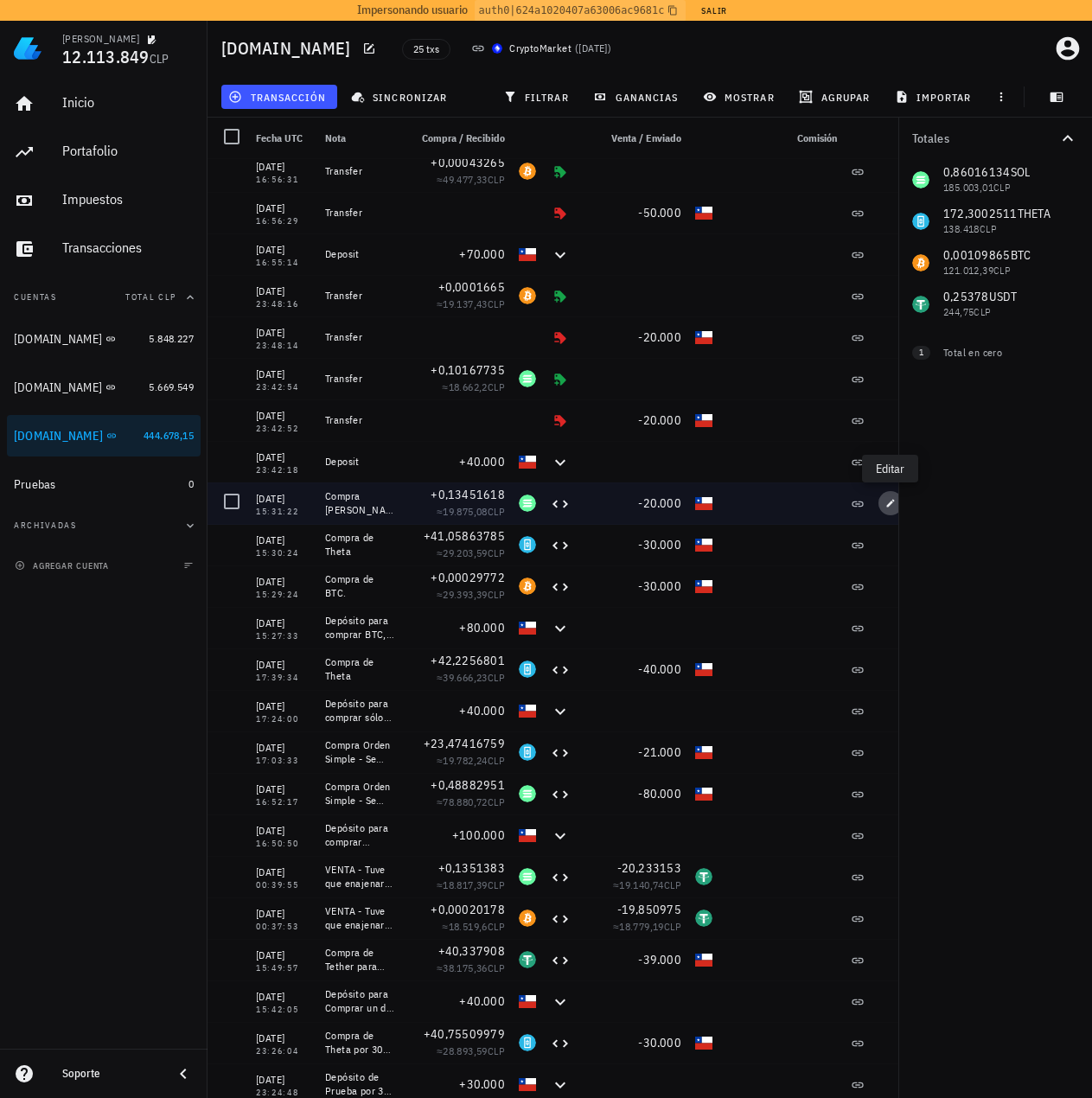
click at [886, 505] on icon "button" at bounding box center [890, 503] width 10 height 10
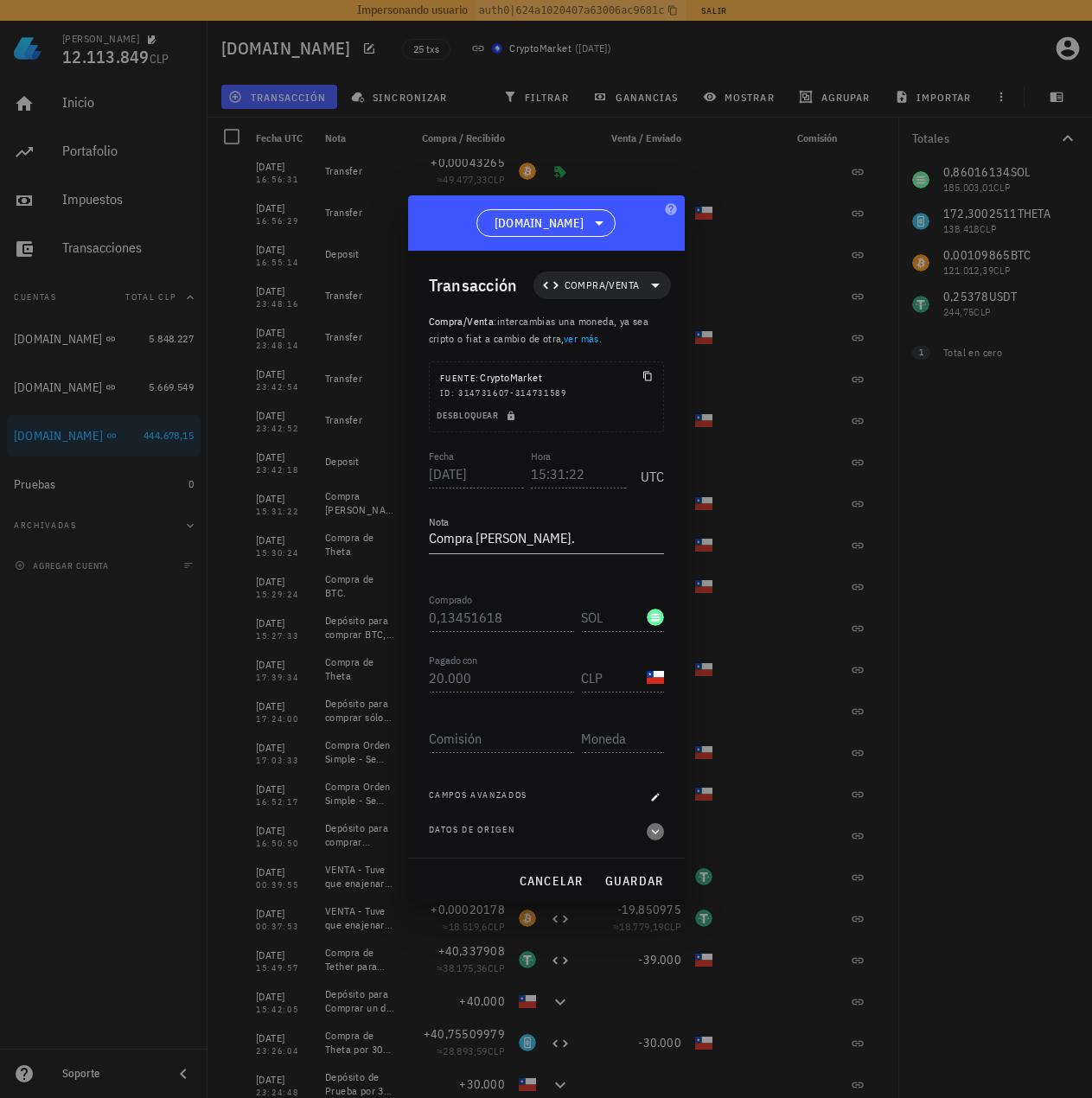
click at [655, 836] on icon "button" at bounding box center [655, 831] width 16 height 20
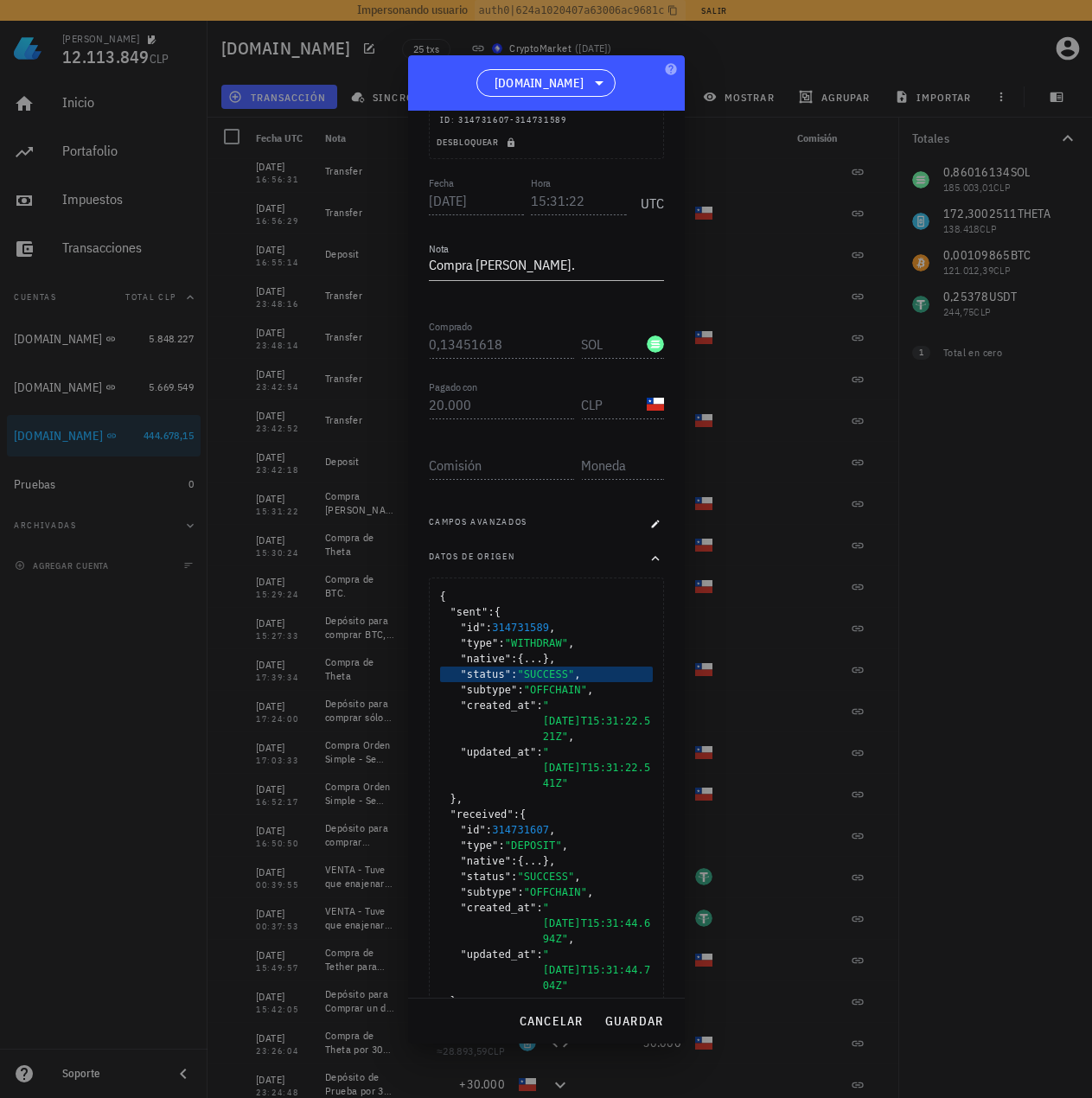
scroll to position [158, 0]
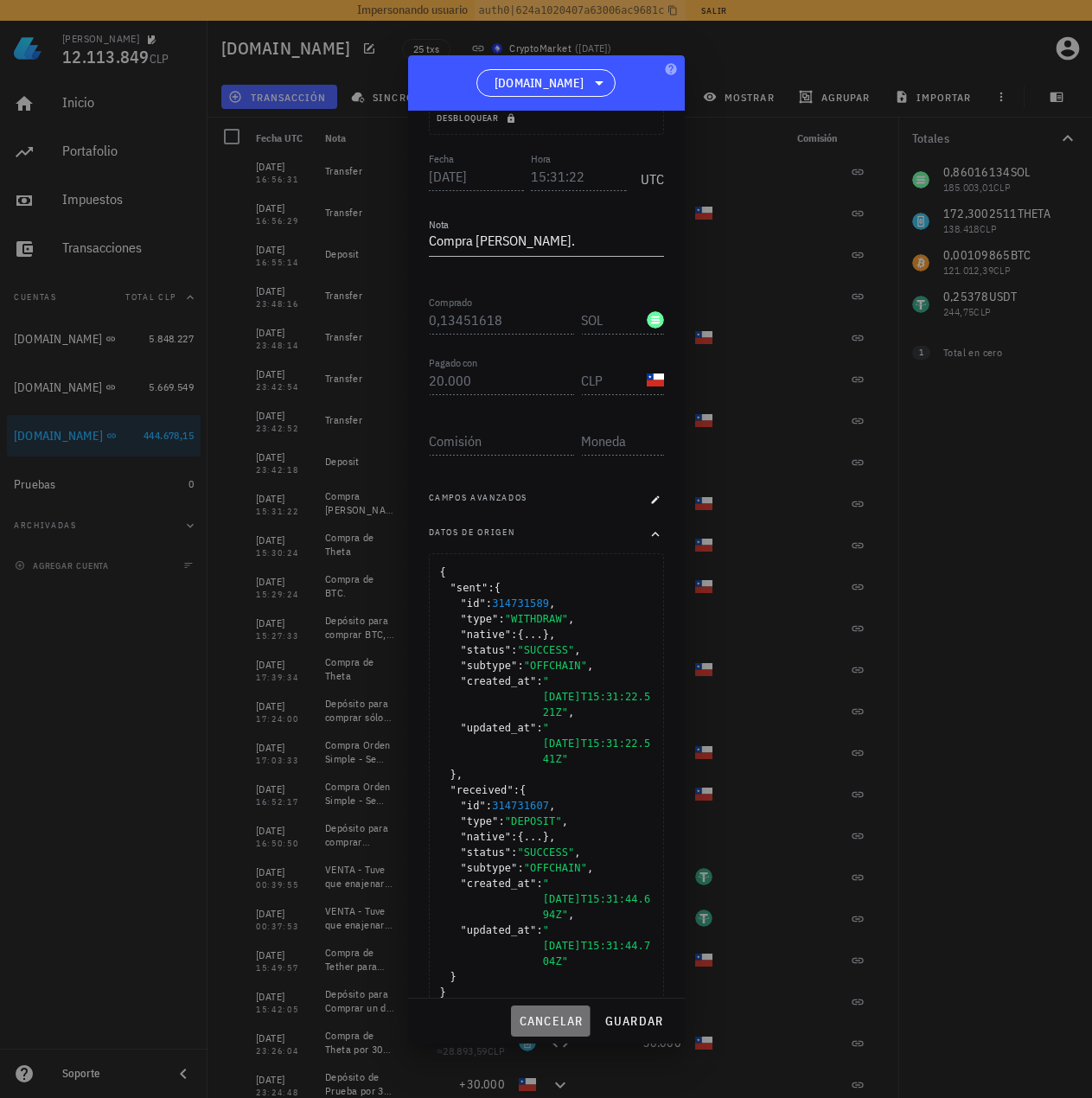
click at [554, 1020] on span "cancelar" at bounding box center [550, 1021] width 65 height 16
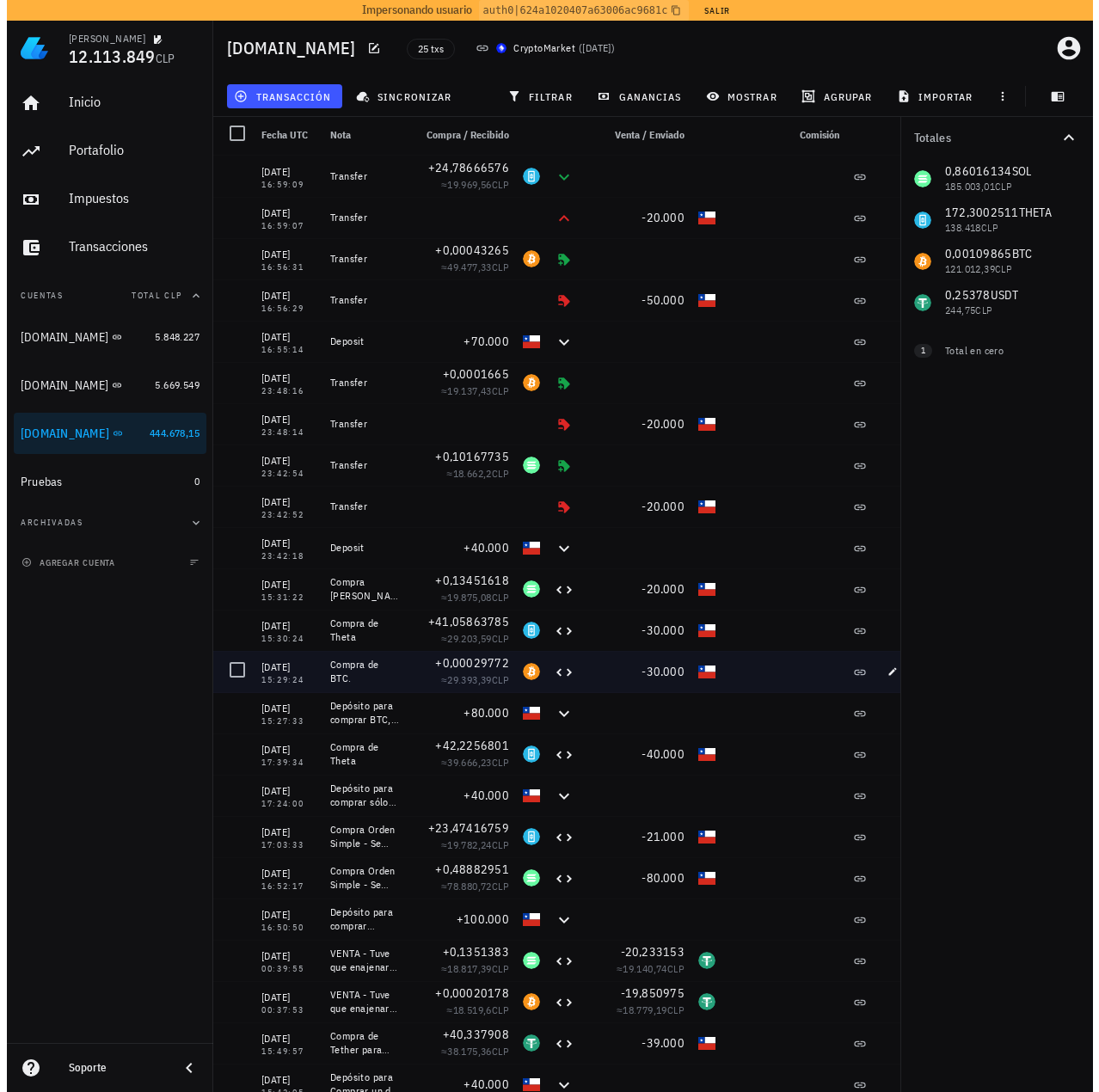
scroll to position [0, 0]
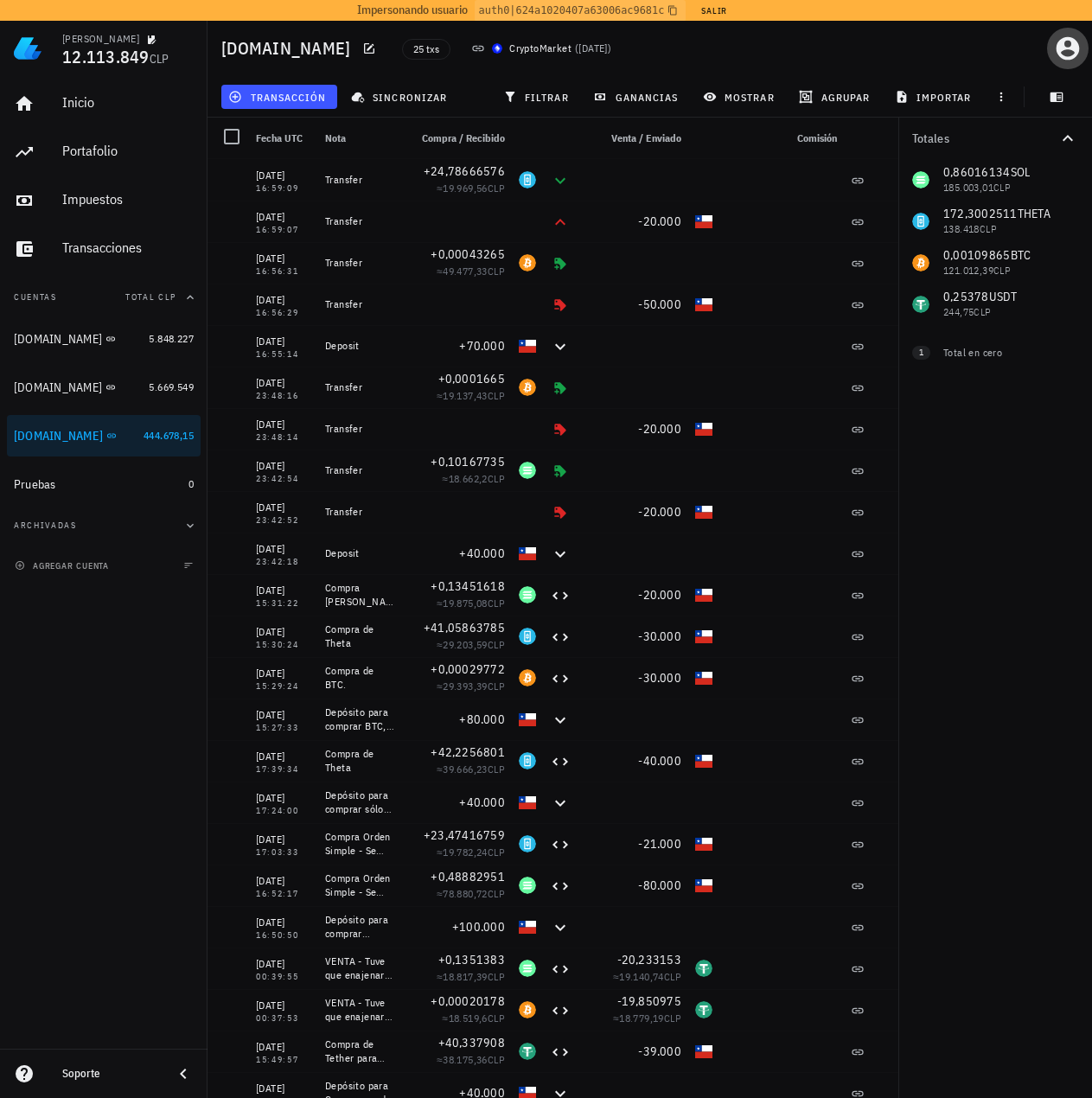
click at [1060, 50] on icon "button" at bounding box center [1067, 48] width 23 height 23
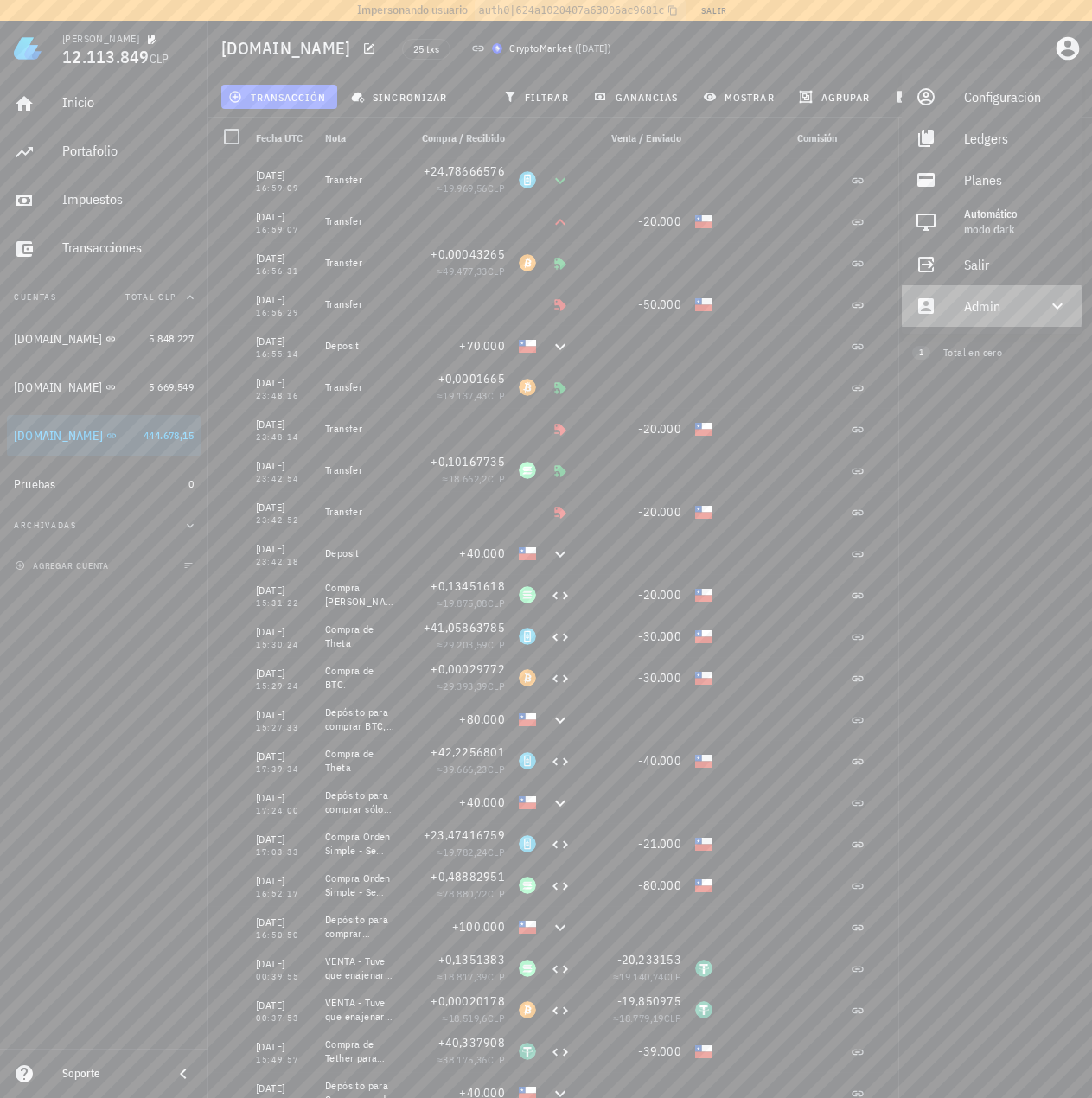
click at [1015, 302] on div "Admin" at bounding box center [994, 305] width 62 height 34
click at [1006, 338] on div "Impersonar" at bounding box center [1015, 347] width 103 height 34
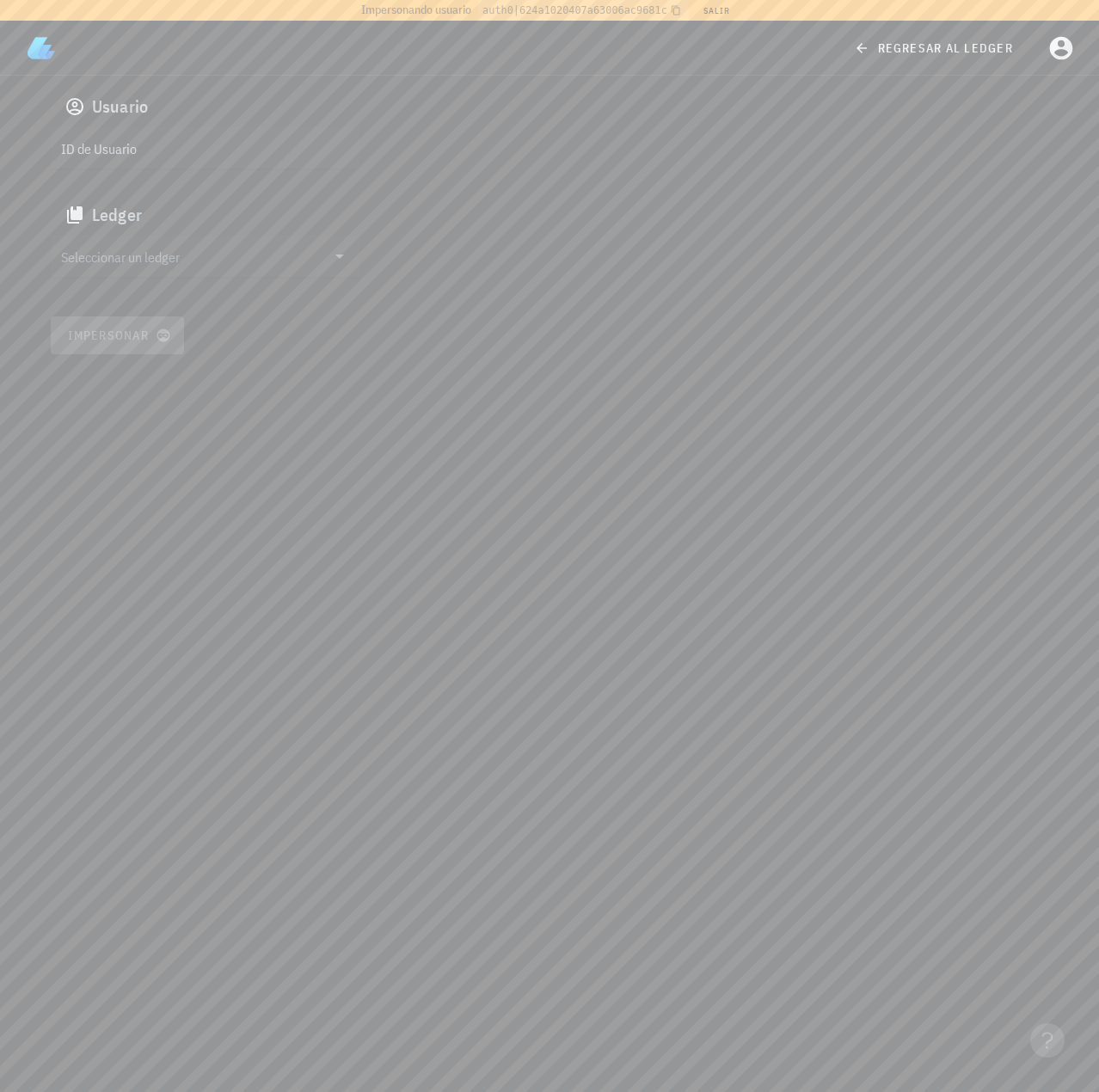
click at [167, 141] on input "ID de Usuario" at bounding box center [204, 148] width 285 height 28
paste input "auth0|6222bbd13919ff006896737d"
type input "auth0|6222bbd13919ff006896737d"
click at [190, 255] on input "Seleccionar un ledger" at bounding box center [194, 256] width 265 height 28
click at [183, 278] on div "clgn24mft00160k1b4lpf4tf2" at bounding box center [218, 273] width 254 height 12
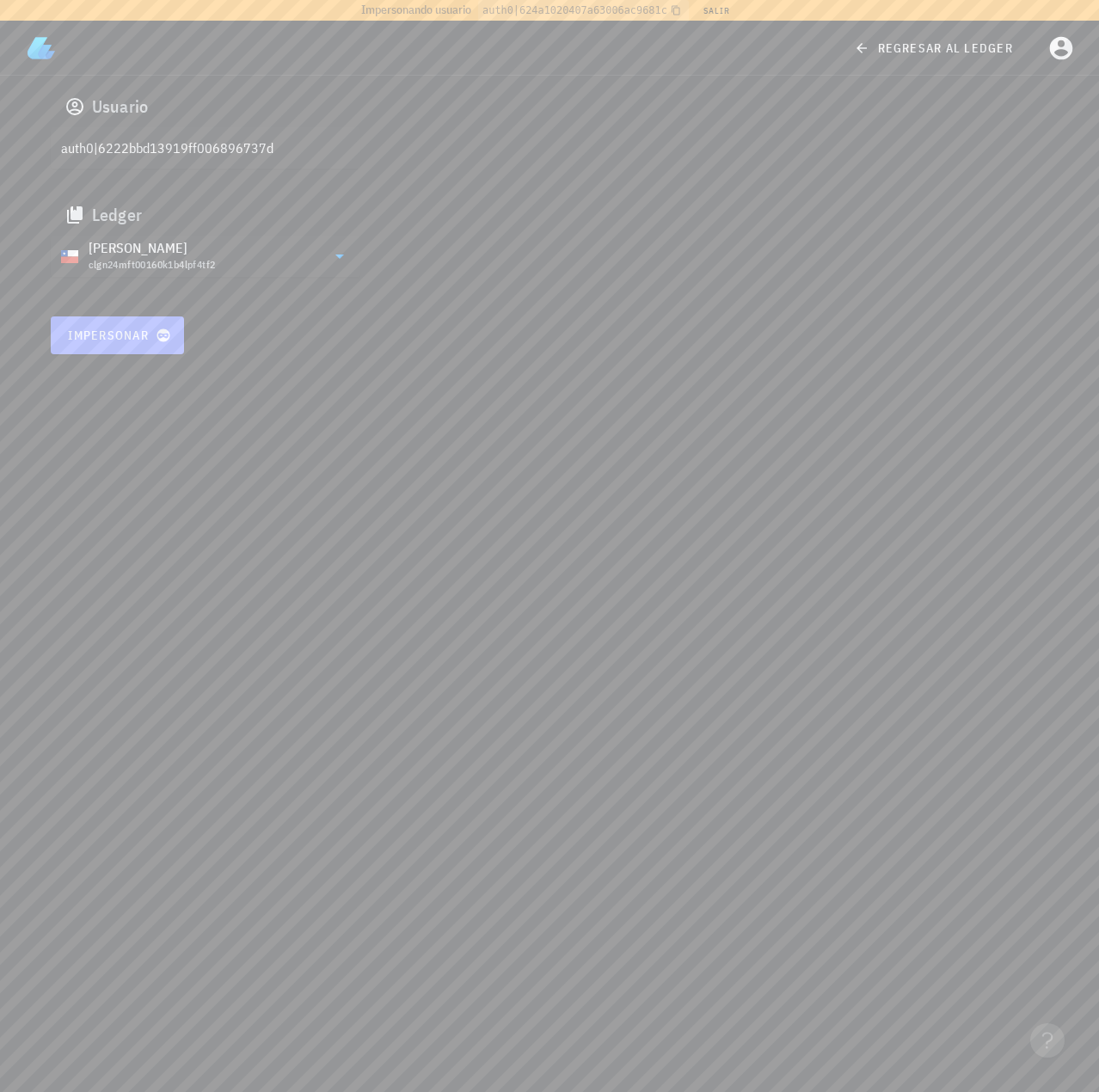
click at [141, 320] on button "Impersonar" at bounding box center [117, 335] width 134 height 38
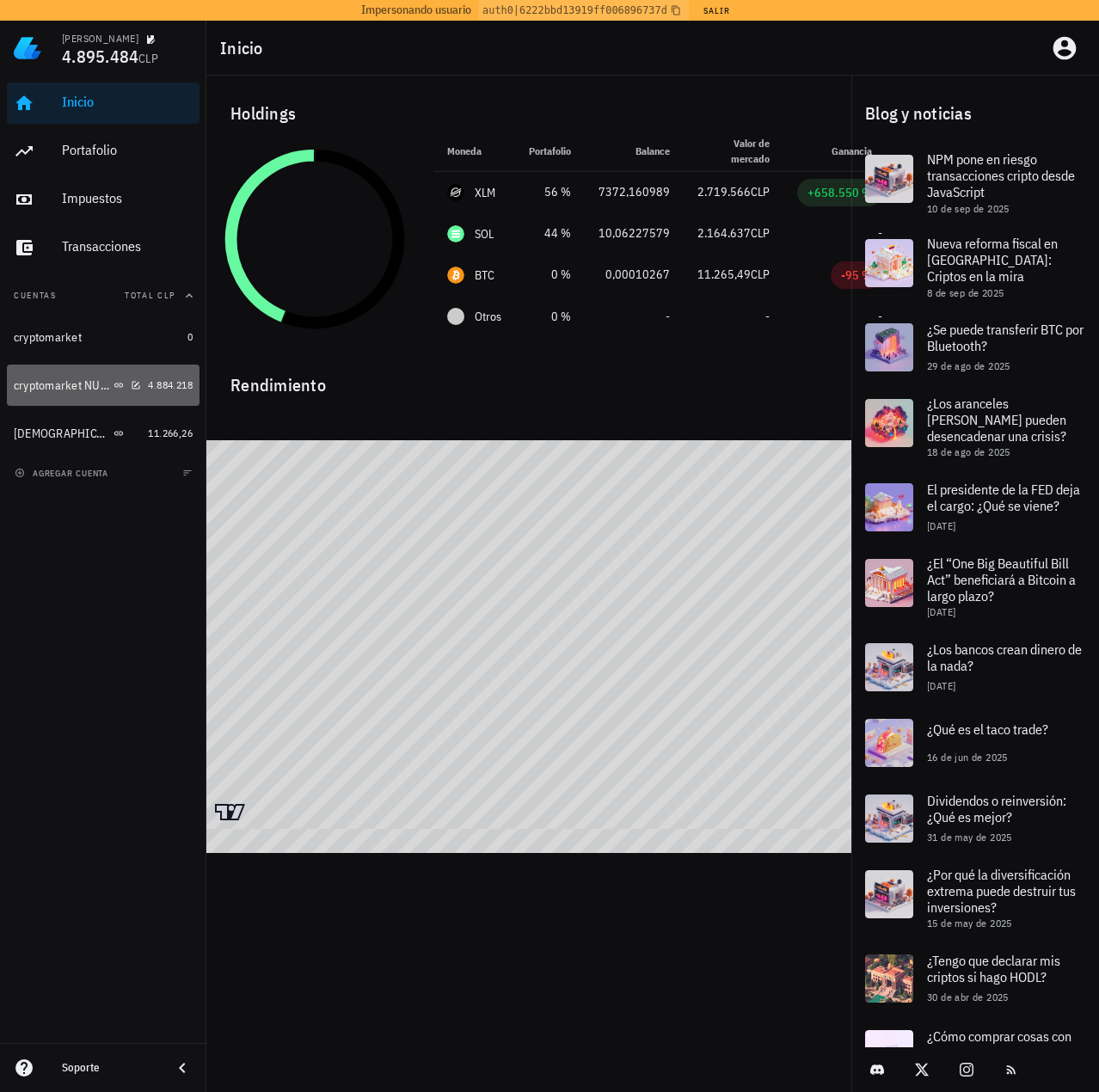
click at [74, 386] on div "cryptomarket NUEVA" at bounding box center [61, 385] width 96 height 15
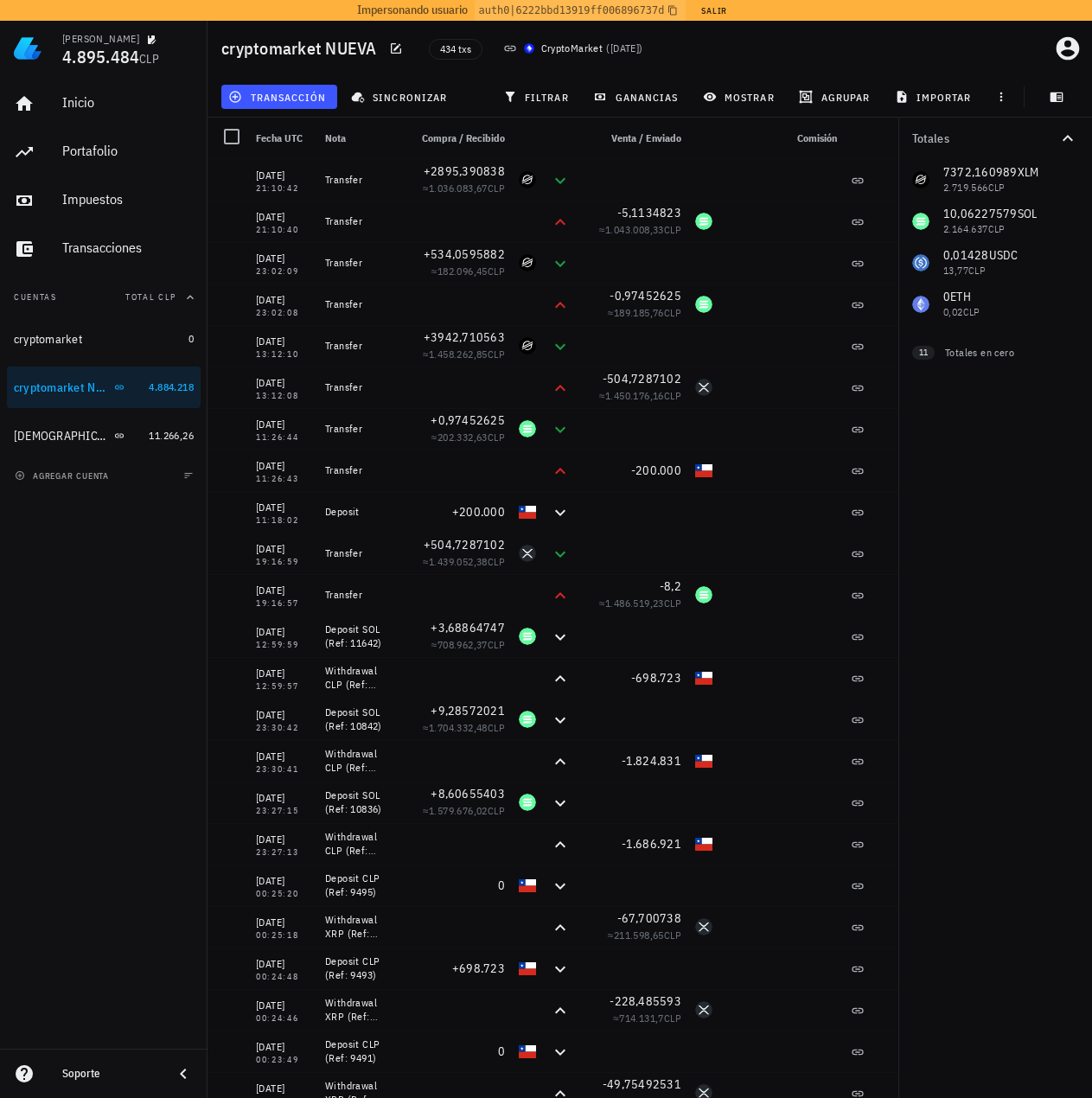
click at [964, 254] on div "7372,160989 XLM 2.719.566 CLP 10,06227579 SOL 2.164.637 CLP 0,01428 USDC 13,77 …" at bounding box center [995, 242] width 194 height 166
click at [968, 253] on div "7372,160989 XLM 2.719.566 CLP 10,06227579 SOL 2.164.637 CLP 0,01428 USDC 13,77 …" at bounding box center [995, 242] width 194 height 166
click at [989, 209] on div "7372,160989 XLM 2.719.566 CLP 10,06227579 SOL 2.164.637 CLP 0,01428 USDC 13,77 …" at bounding box center [995, 242] width 194 height 166
click at [1007, 172] on div "7372,160989 XLM 2.719.566 CLP 10,06227579 SOL 2.164.637 CLP 0,01428 USDC 13,77 …" at bounding box center [995, 242] width 194 height 166
click at [939, 296] on div "7372,160989 XLM 2.719.566 CLP 10,06227579 SOL 2.164.637 CLP 0,01428 USDC 13,77 …" at bounding box center [995, 242] width 194 height 166
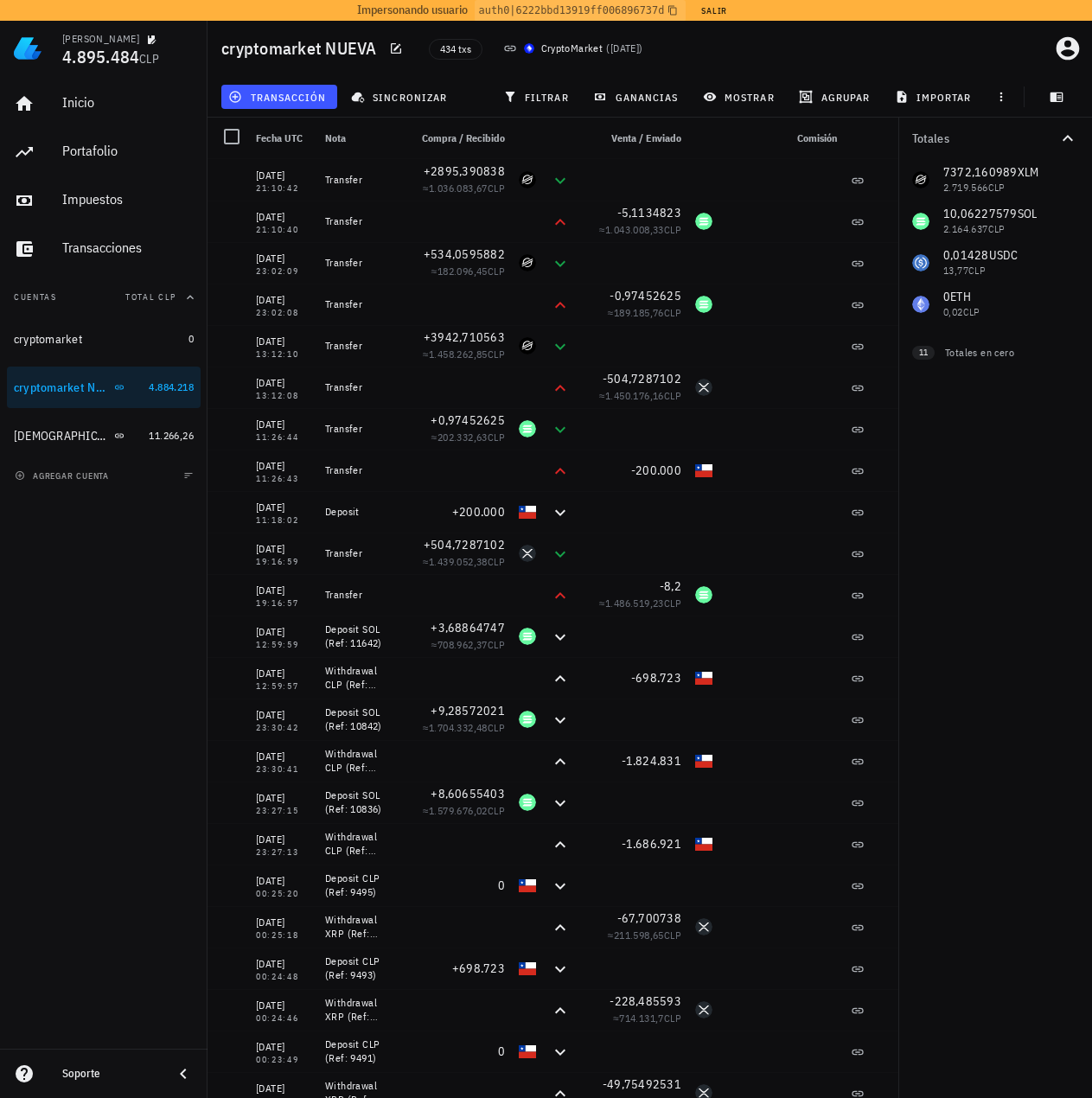
click at [1017, 434] on div "Totales 7372,160989 XLM 2.719.566 CLP 10,06227579 SOL 2.164.637 CLP 0,01428 USD…" at bounding box center [995, 607] width 194 height 981
drag, startPoint x: 565, startPoint y: 90, endPoint x: 574, endPoint y: 95, distance: 10.3
click at [565, 90] on button "filtrar" at bounding box center [538, 97] width 83 height 24
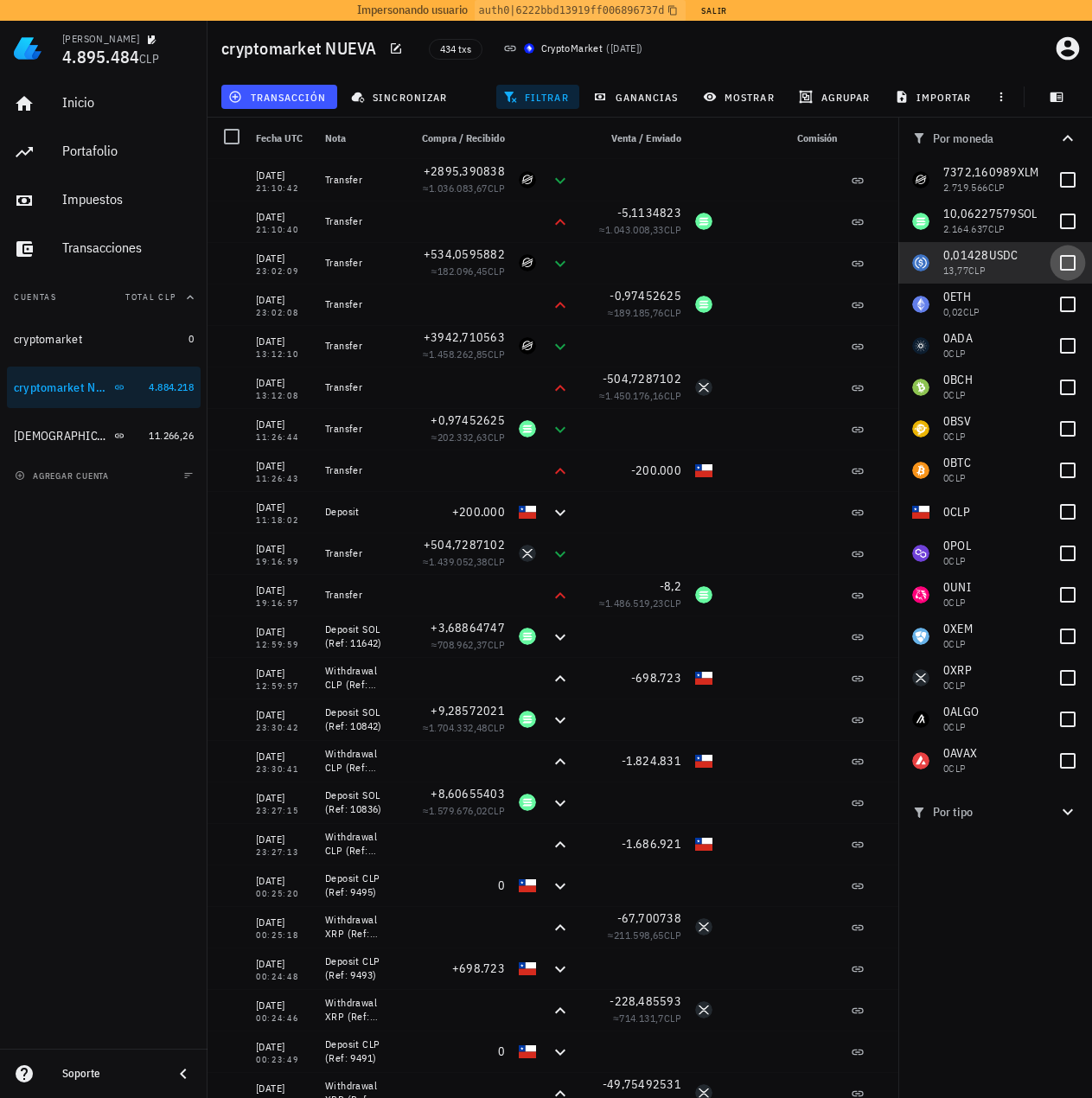
click at [1071, 256] on div at bounding box center [1068, 263] width 30 height 30
checkbox input "true"
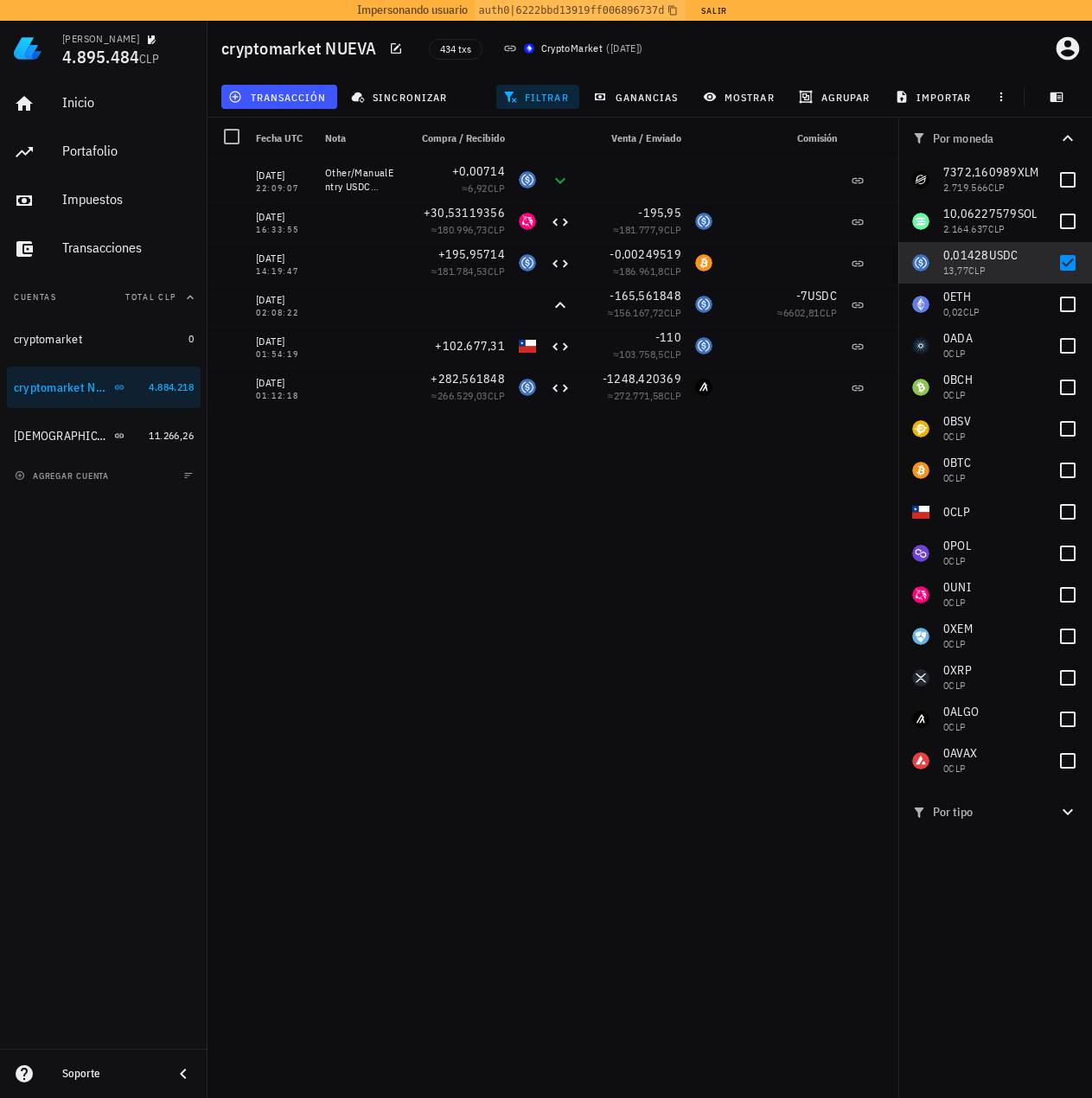
click at [445, 582] on div "[DATE] 21:10:42 Transfer +2895,390838 ≈ 1.036.083,67 CLP [DATE] 21:10:40 Transf…" at bounding box center [562, 631] width 709 height 946
click at [742, 93] on span "mostrar" at bounding box center [741, 96] width 68 height 14
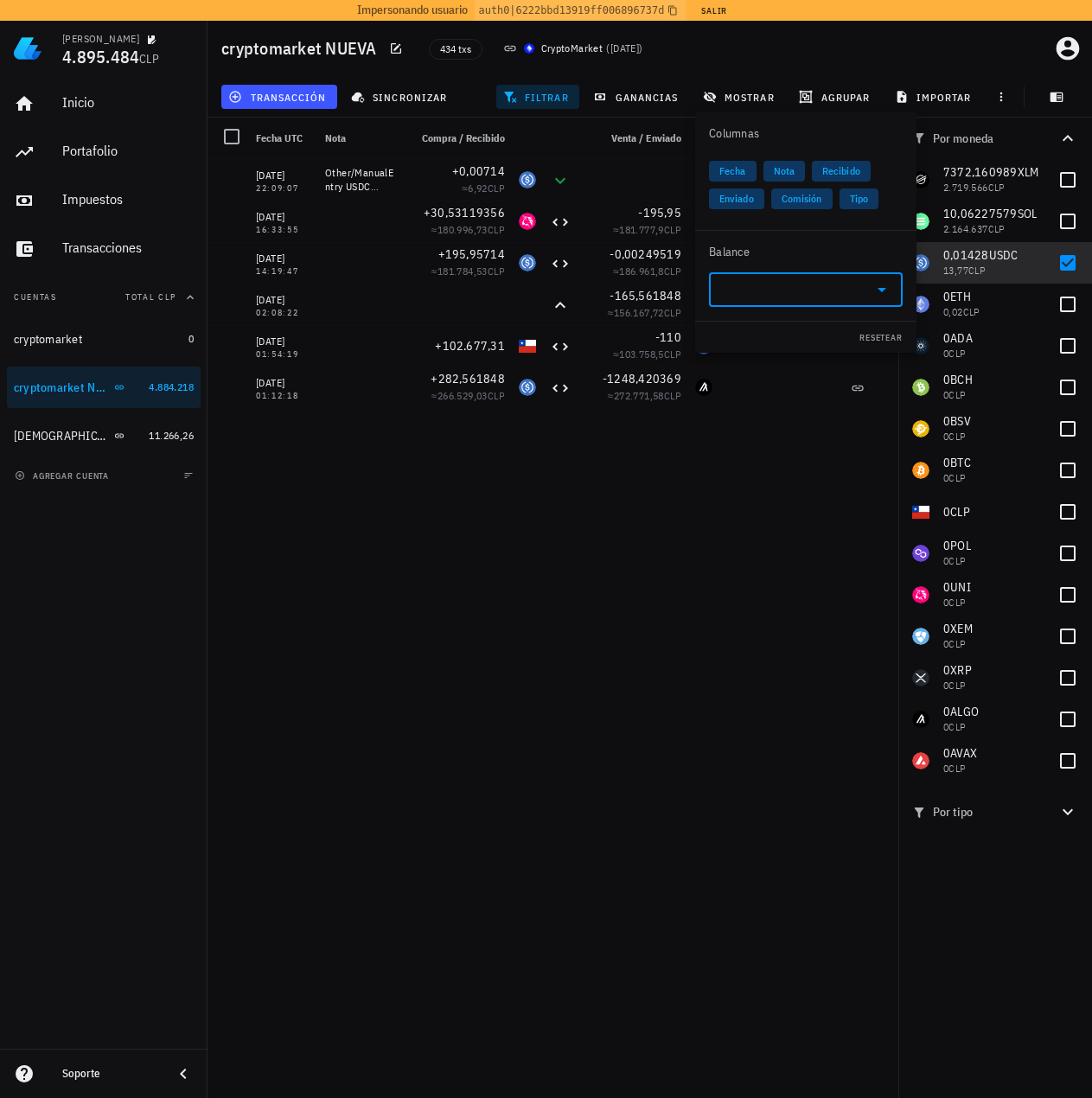
click at [785, 298] on input "text" at bounding box center [791, 290] width 145 height 28
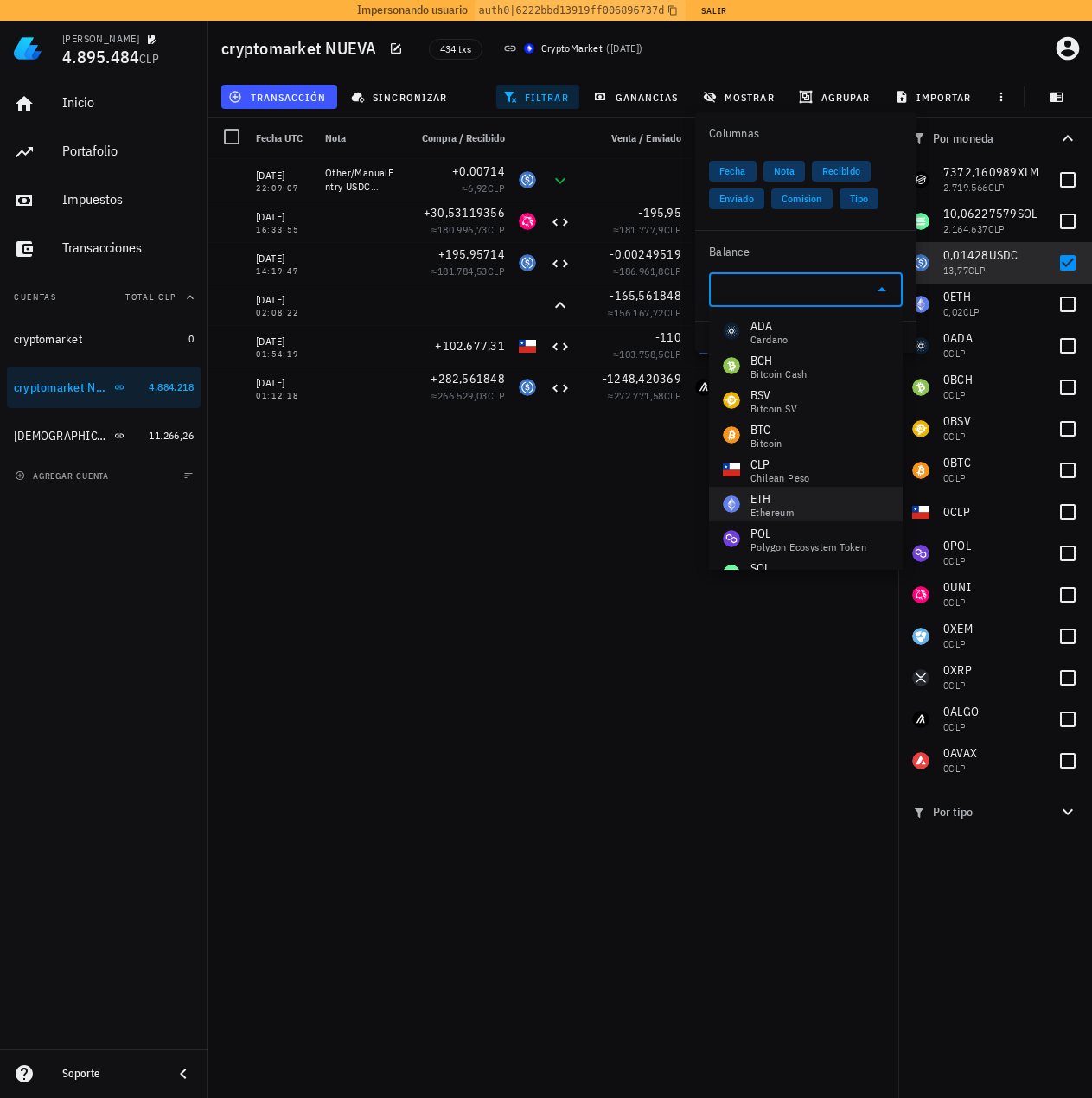
click at [797, 508] on div "ETH Ethereum" at bounding box center [806, 504] width 194 height 34
type input "ETH"
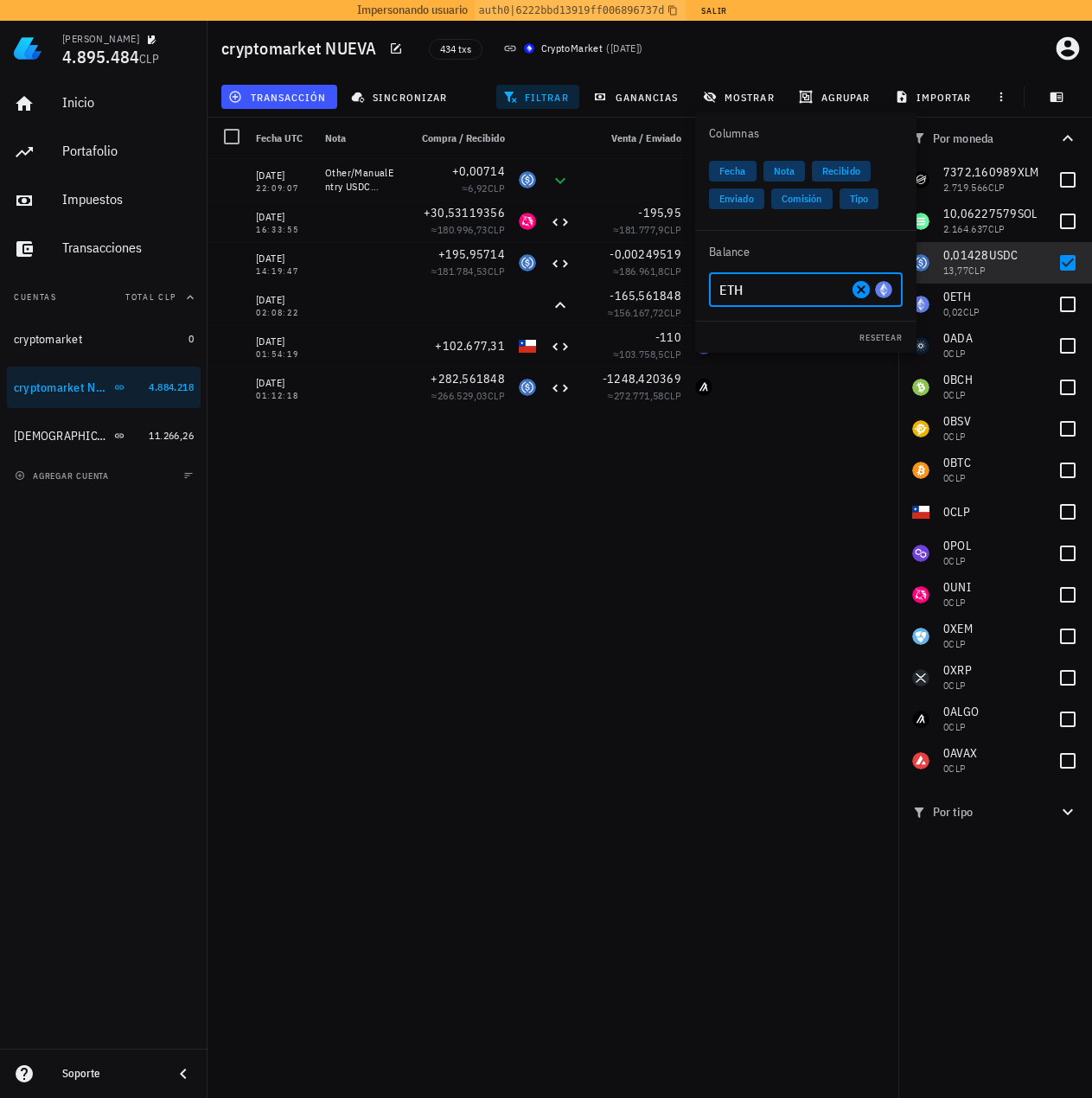
drag, startPoint x: 766, startPoint y: 287, endPoint x: 651, endPoint y: 276, distance: 115.5
click at [651, 276] on div "[PERSON_NAME] 4.895.484 CLP Inicio [GEOGRAPHIC_DATA] Impuestos [GEOGRAPHIC_DATA…" at bounding box center [546, 553] width 1092 height 1105
click at [832, 287] on input "text" at bounding box center [791, 290] width 145 height 28
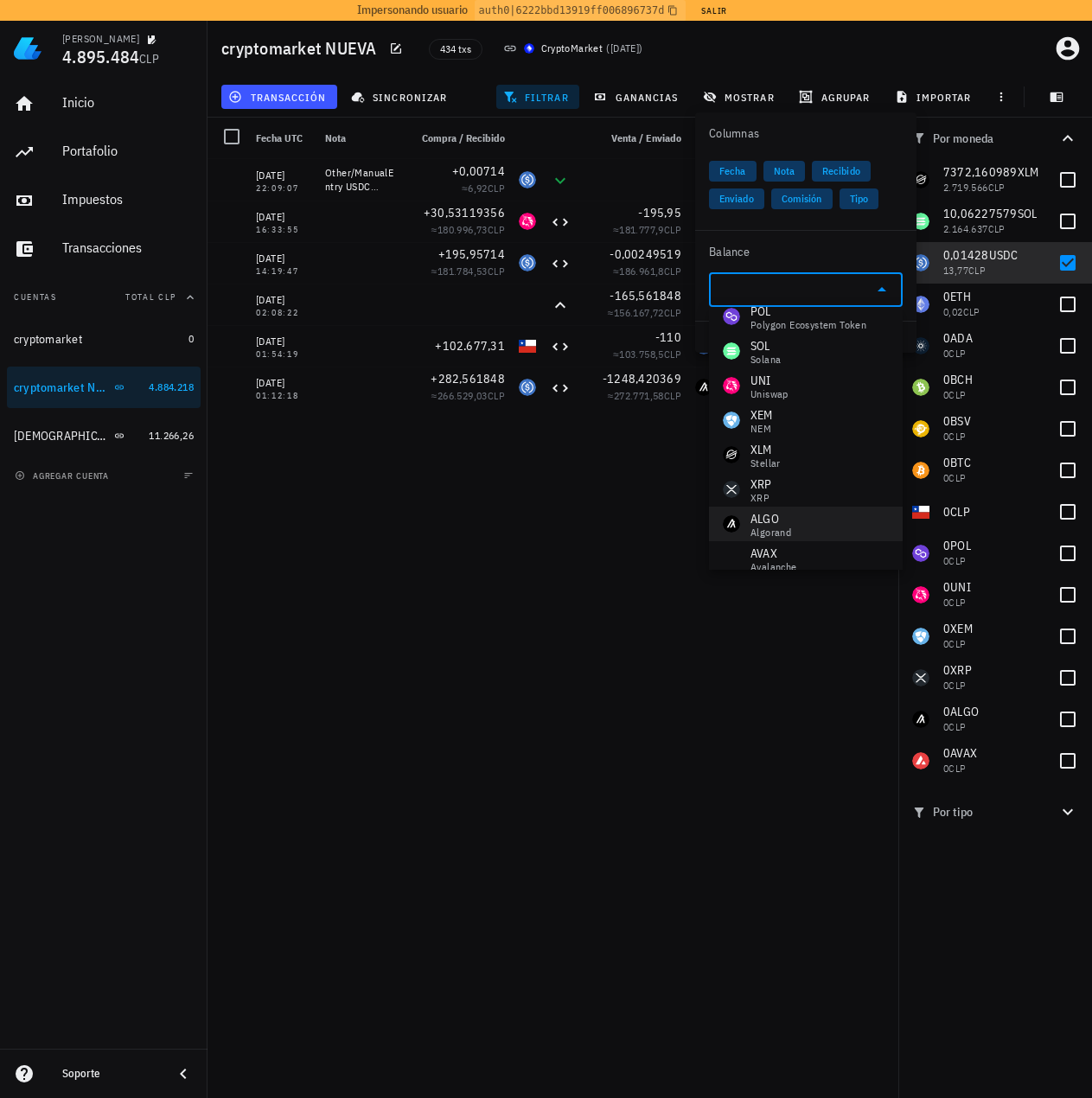
scroll to position [269, 0]
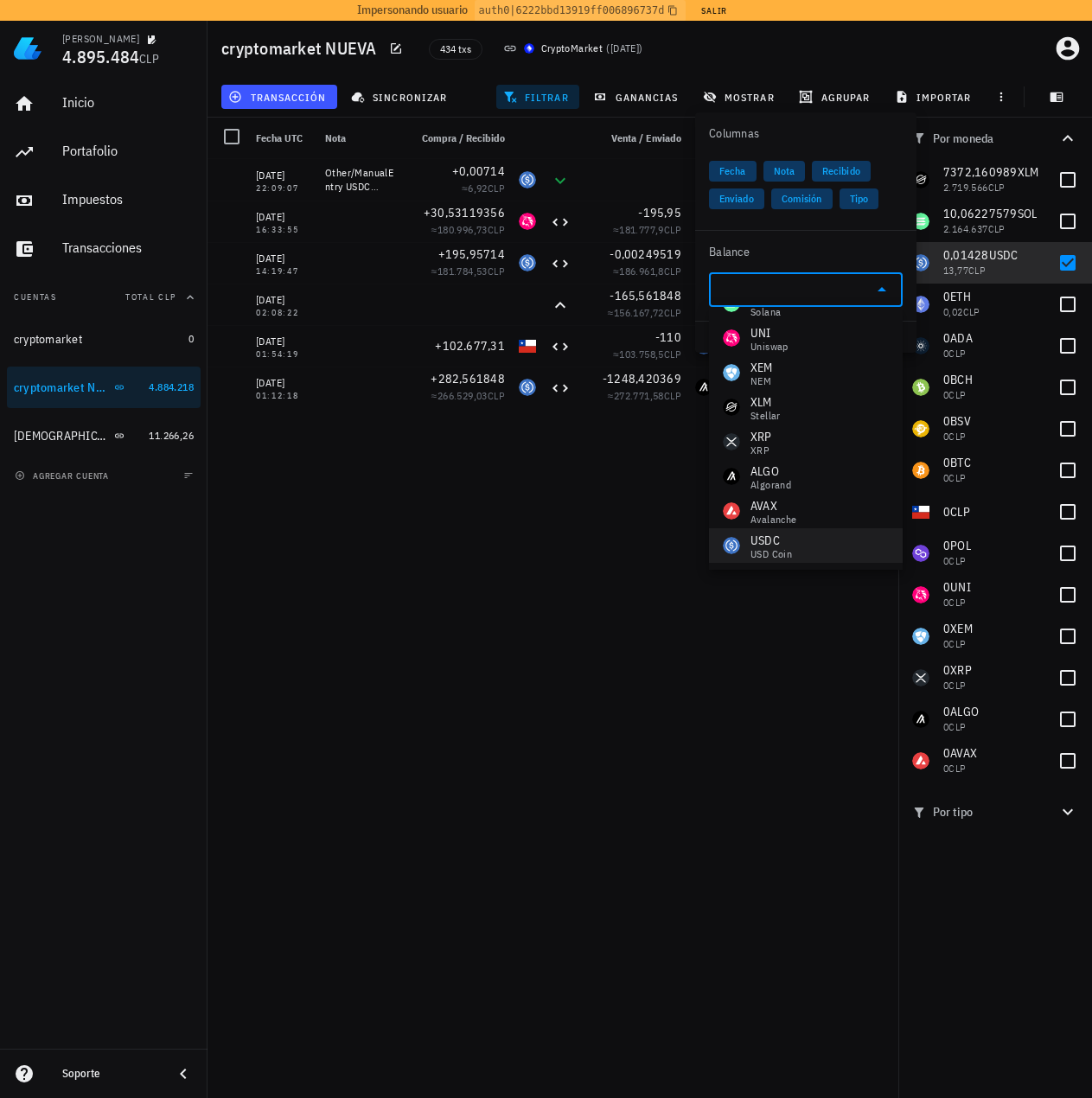
click at [793, 544] on div "USDC USD Coin" at bounding box center [806, 545] width 194 height 34
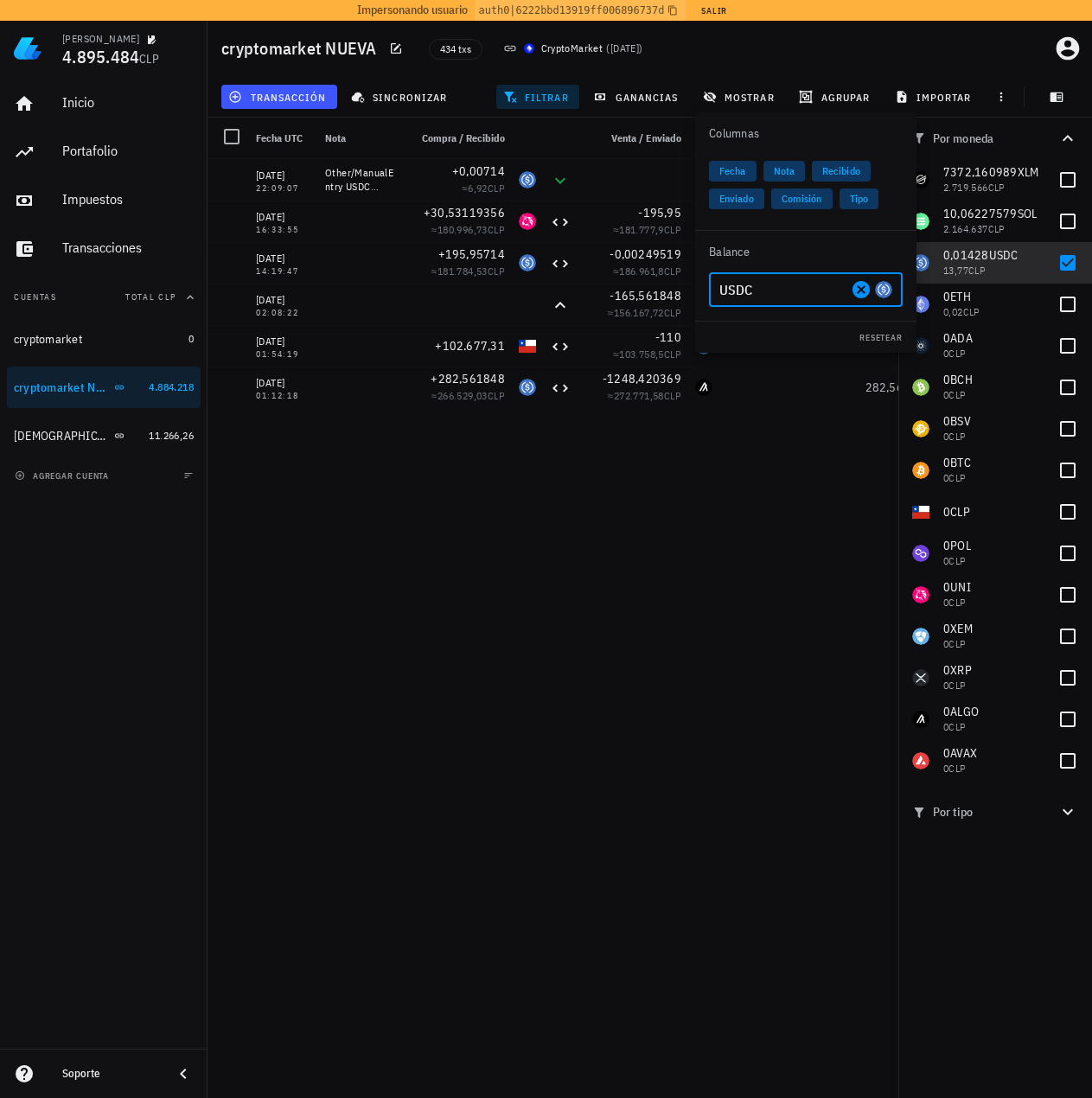
type input "USDC"
click at [563, 552] on div "[DATE] 21:10:42 Transfer +2895,390838 ≈ 1.036.083,67 CLP 0,01428 USDC [DATE] 21…" at bounding box center [624, 631] width 834 height 946
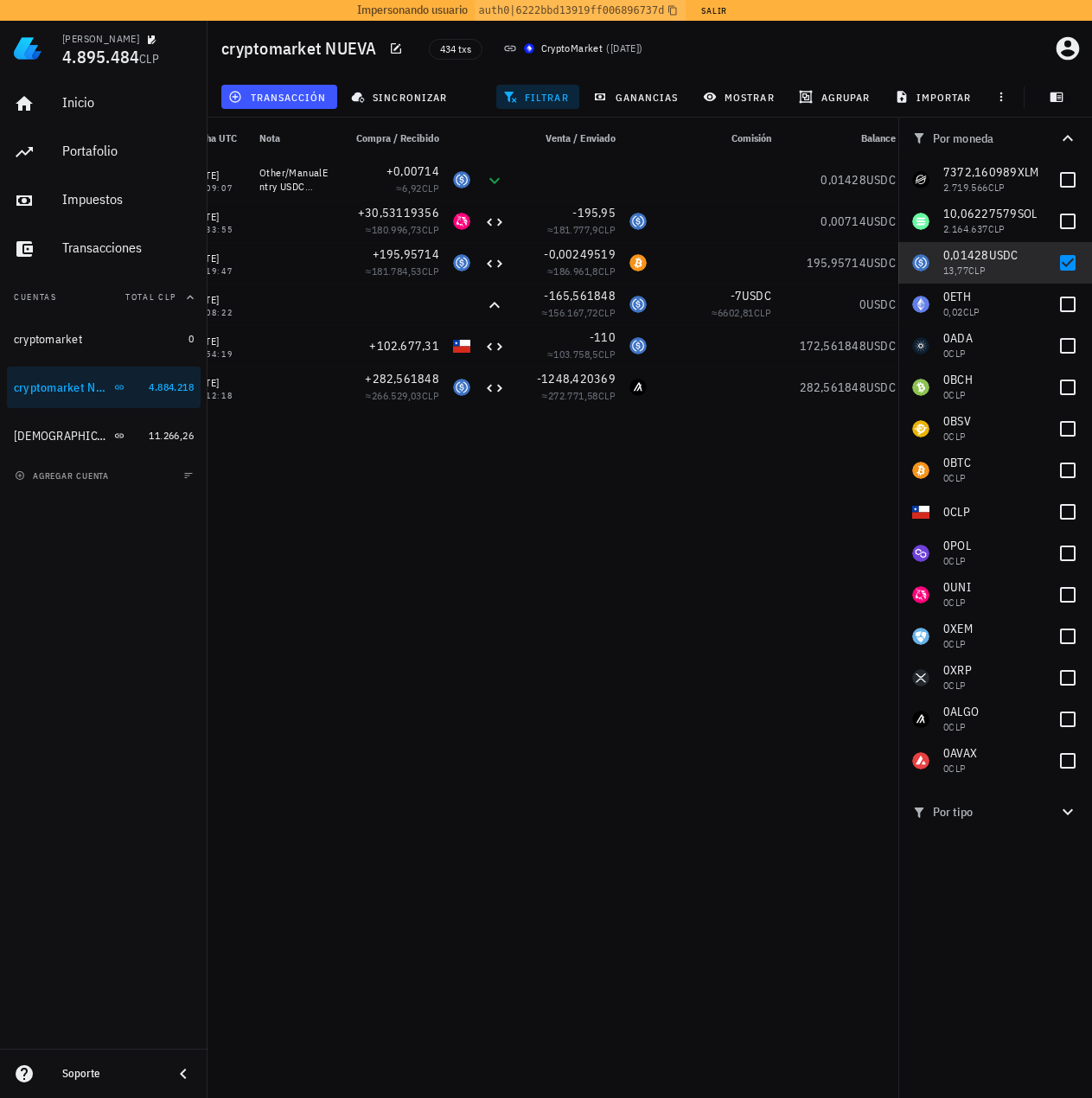
scroll to position [0, 143]
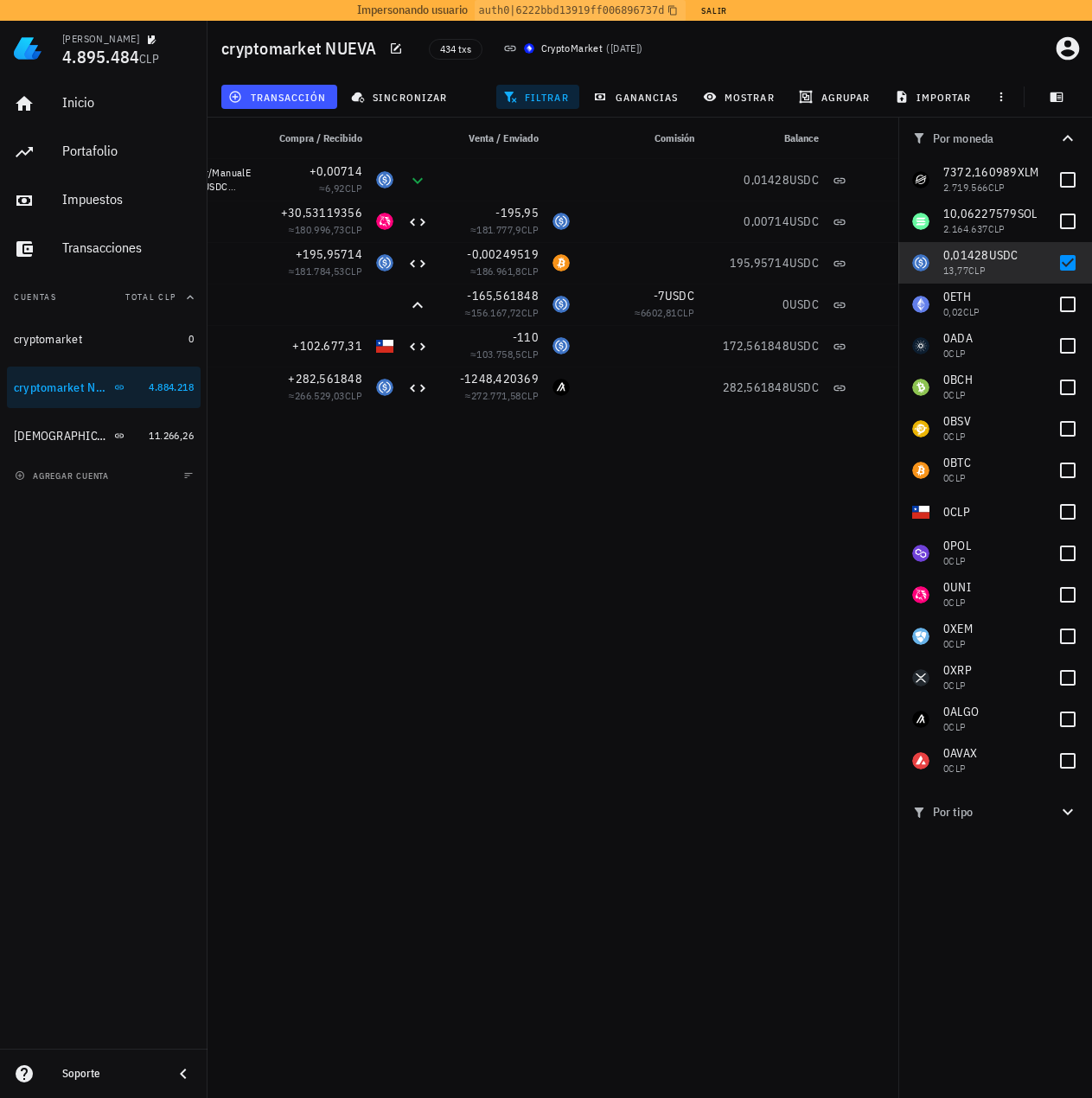
drag, startPoint x: 752, startPoint y: 488, endPoint x: 811, endPoint y: 489, distance: 59.0
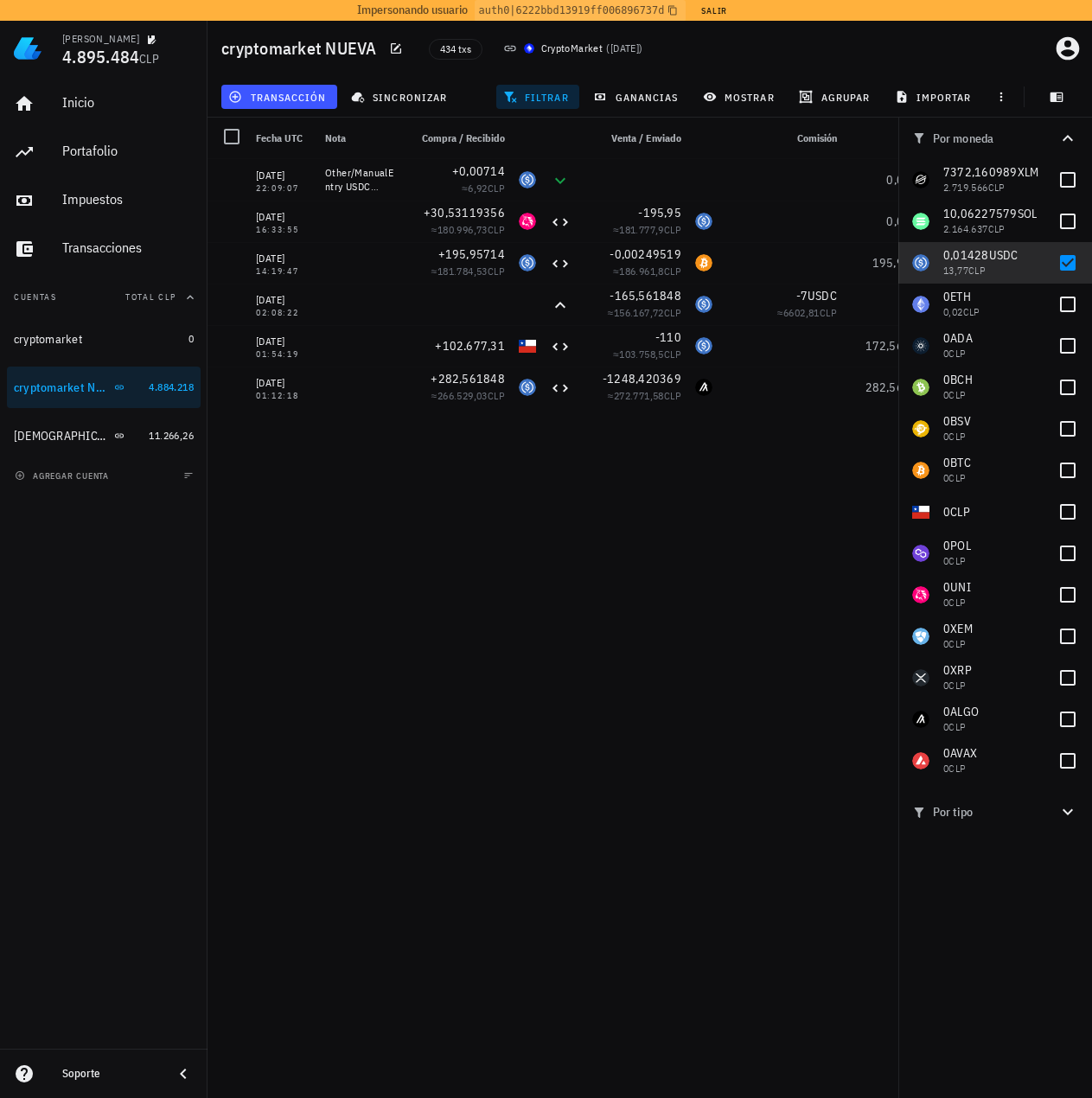
drag, startPoint x: 647, startPoint y: 462, endPoint x: 533, endPoint y: 436, distance: 116.9
click at [1062, 253] on div at bounding box center [1068, 263] width 30 height 30
checkbox input "false"
click at [523, 93] on span "filtrar" at bounding box center [537, 96] width 62 height 14
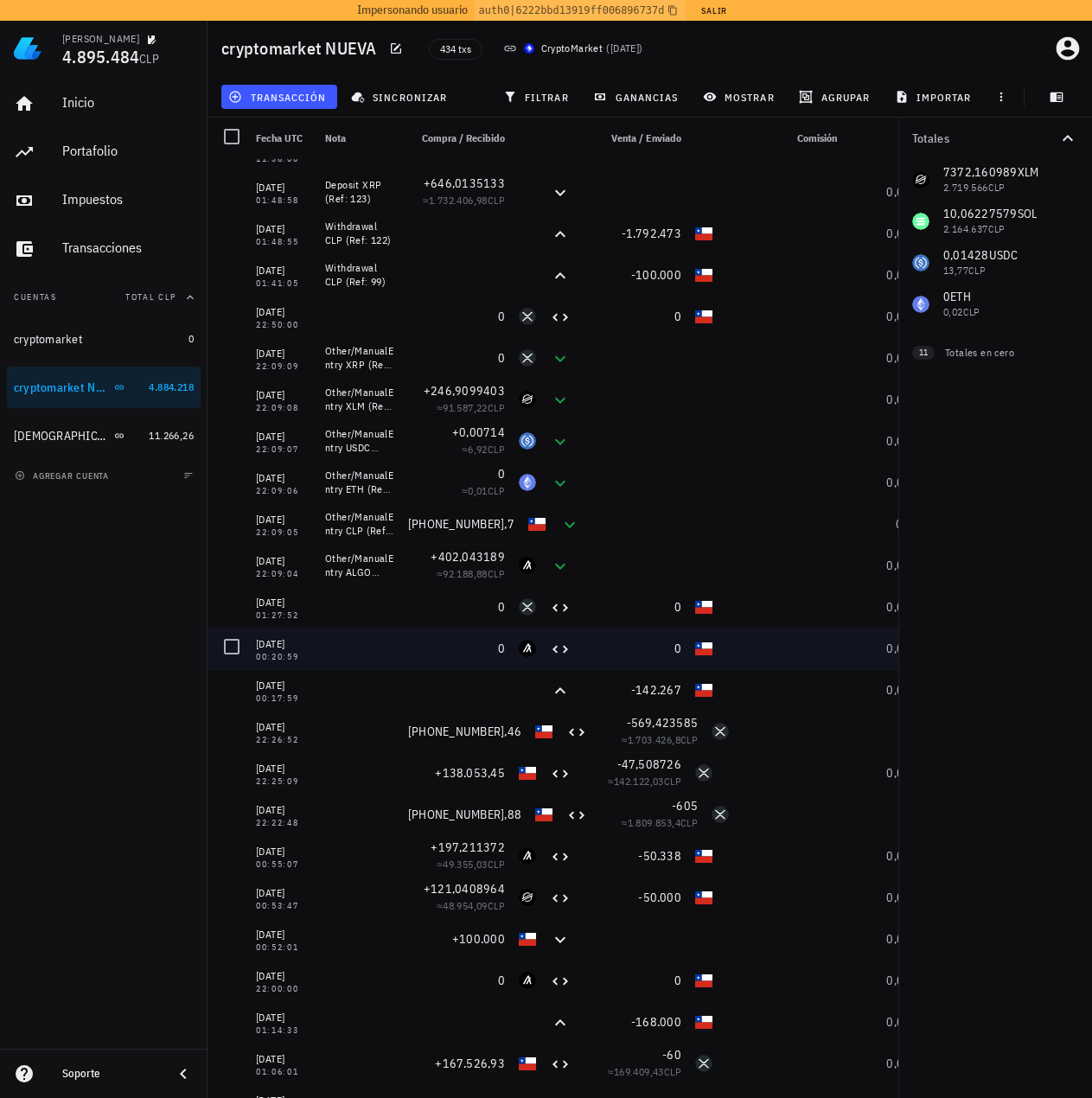
scroll to position [1643, 0]
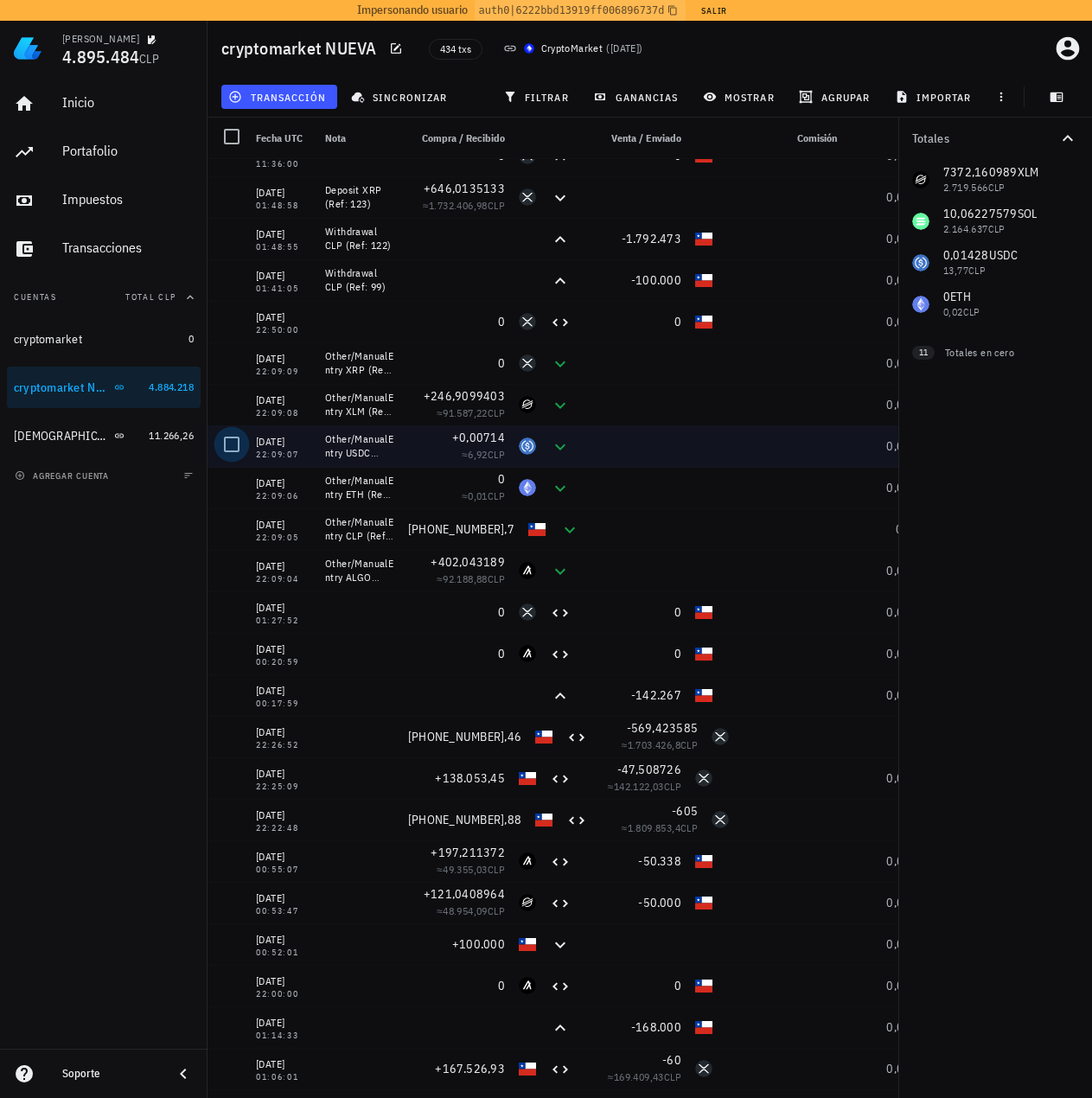
click at [232, 448] on div at bounding box center [231, 445] width 30 height 30
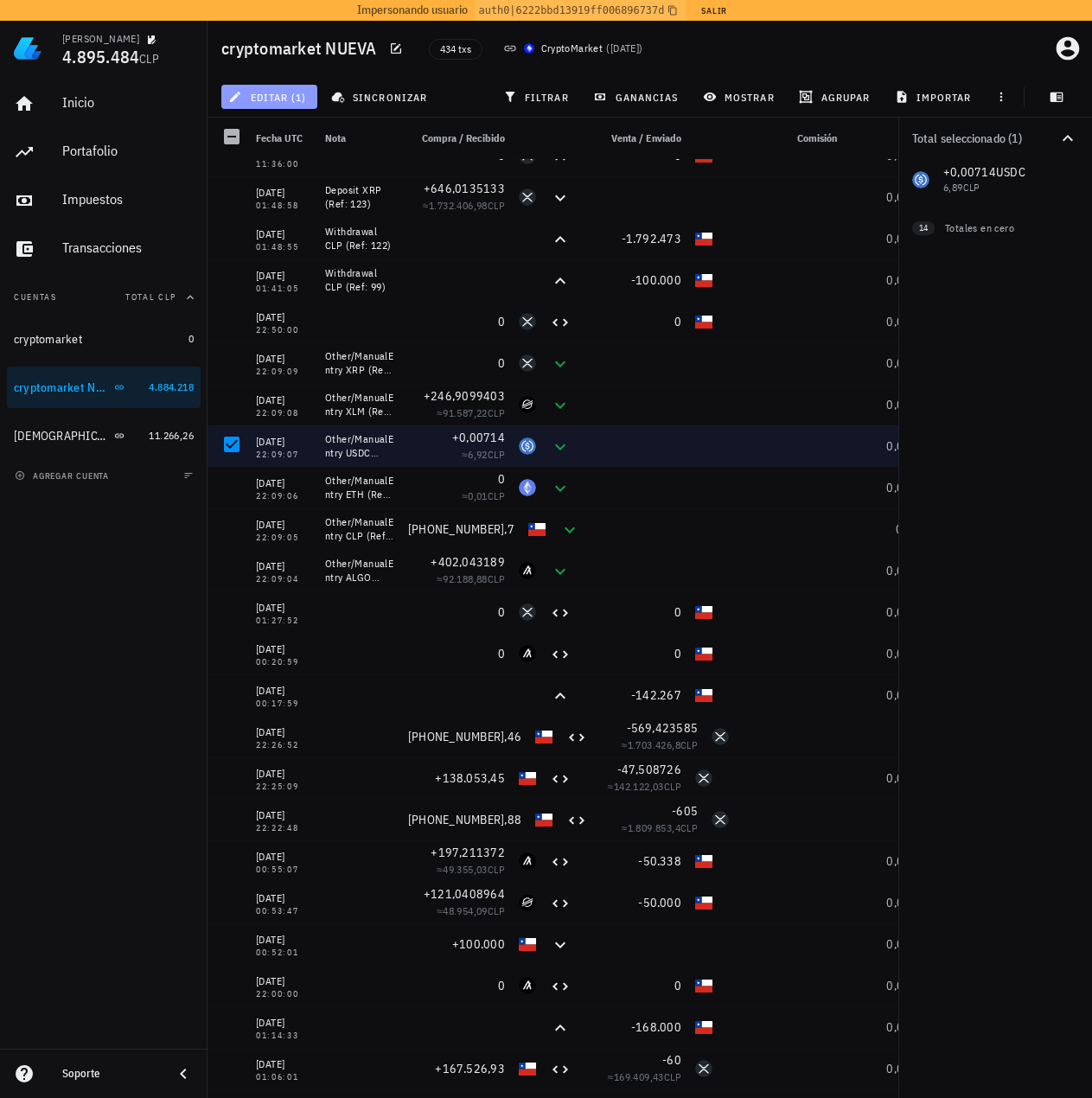
click at [279, 93] on span "editar (1)" at bounding box center [268, 96] width 75 height 14
click at [286, 99] on span "editar (1)" at bounding box center [268, 96] width 75 height 14
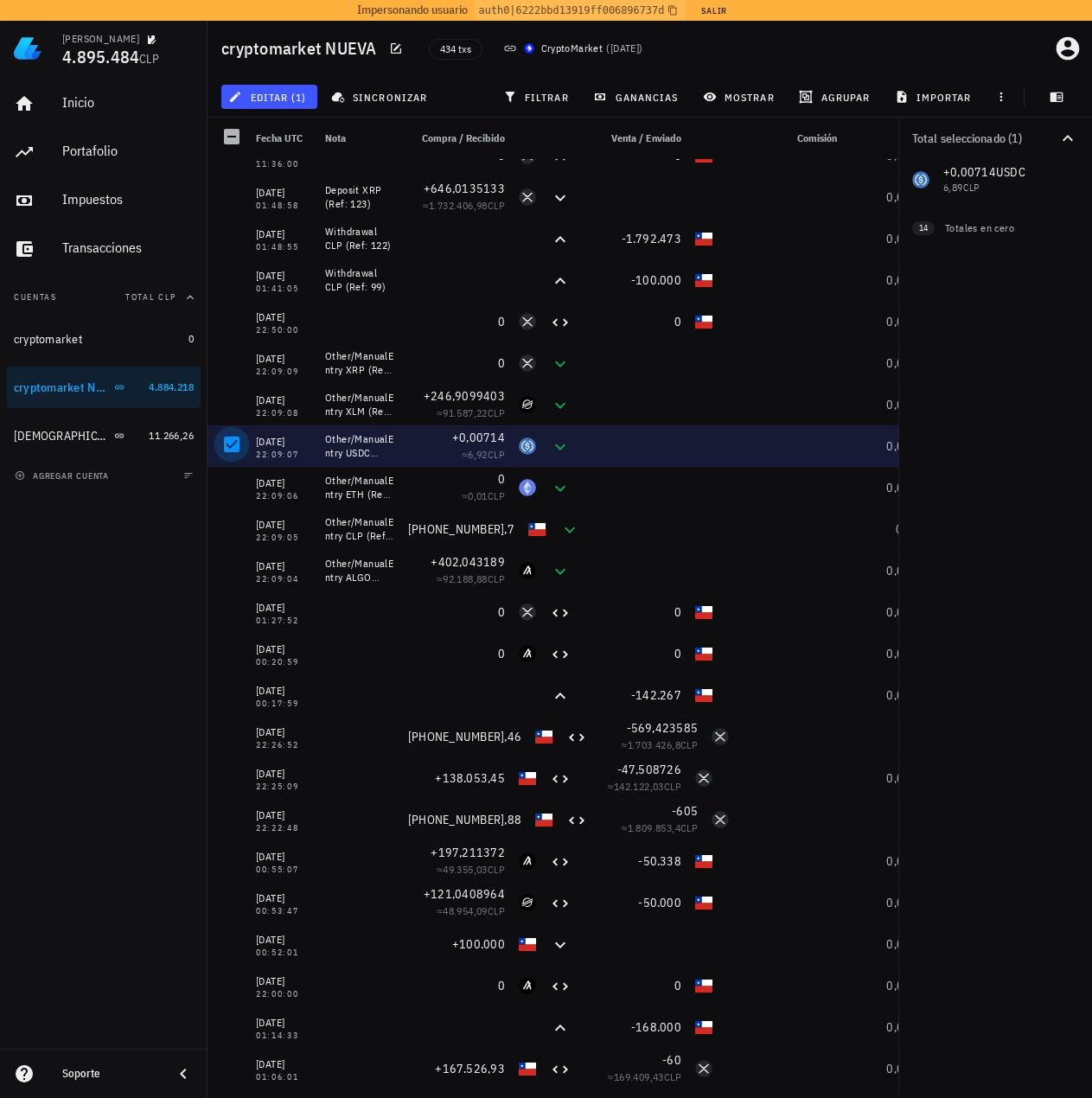
click at [231, 450] on div at bounding box center [231, 445] width 30 height 30
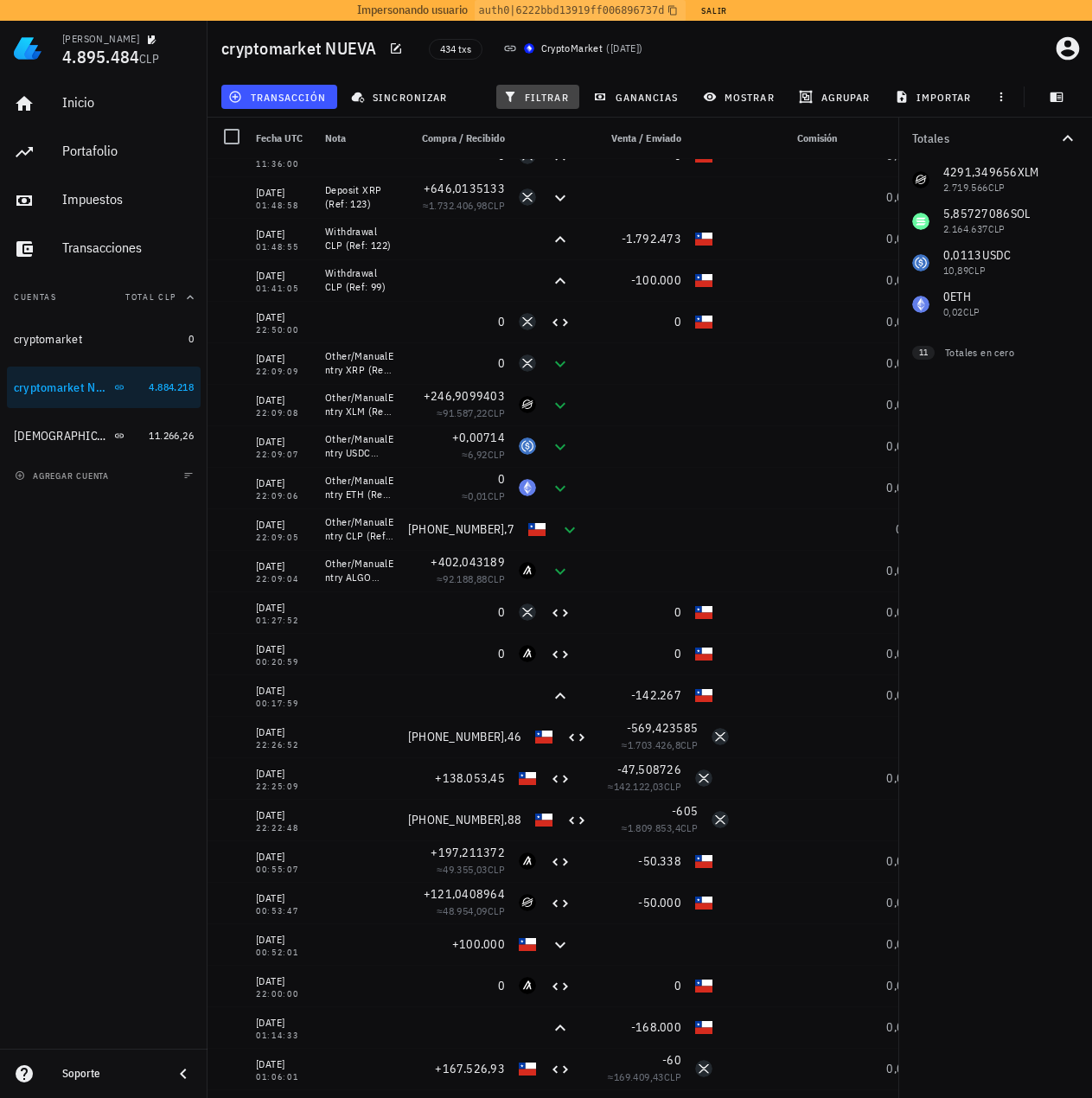
click at [543, 101] on span "filtrar" at bounding box center [537, 96] width 62 height 14
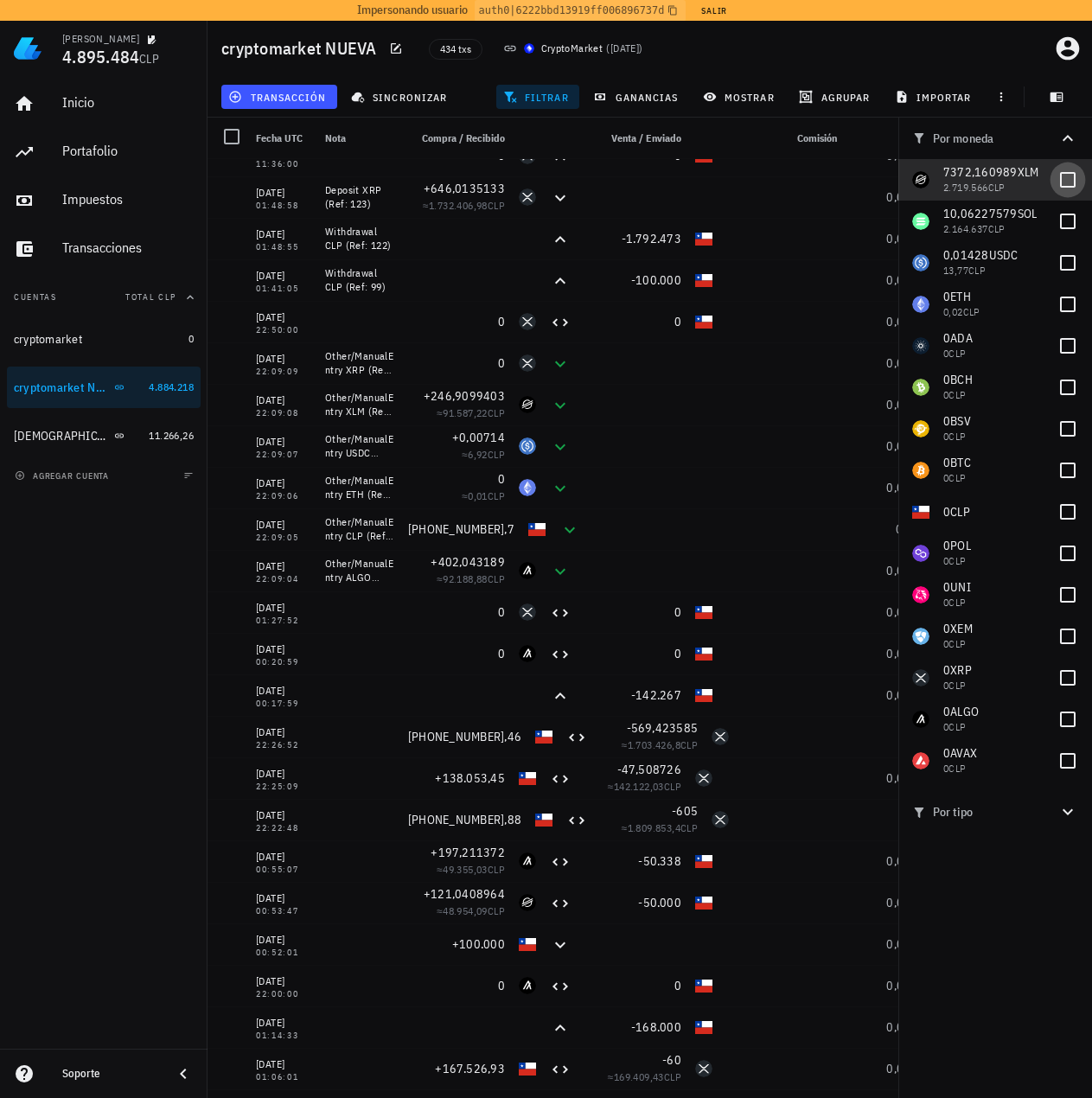
click at [1074, 179] on div at bounding box center [1068, 180] width 30 height 30
checkbox input "true"
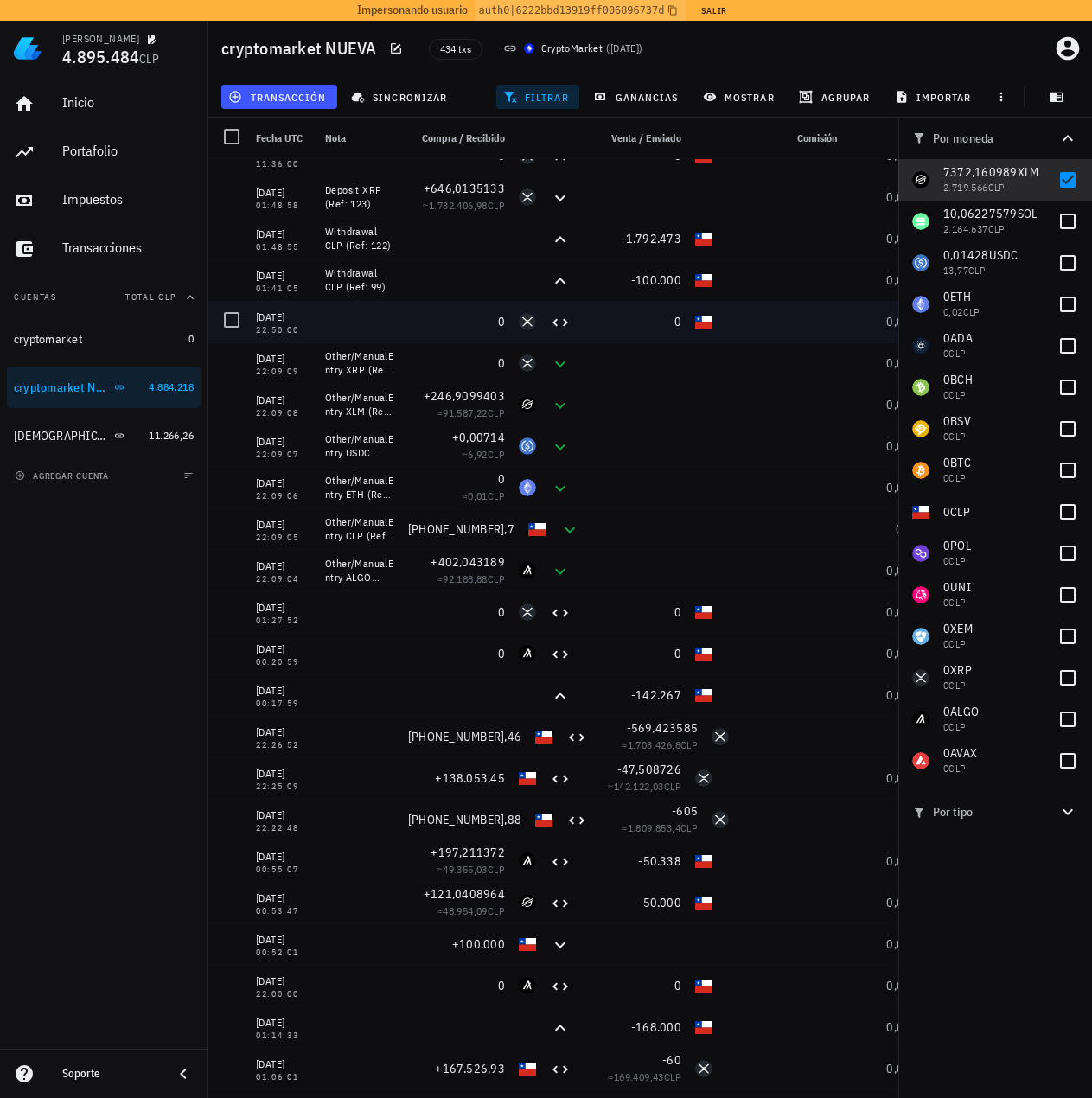
scroll to position [0, 0]
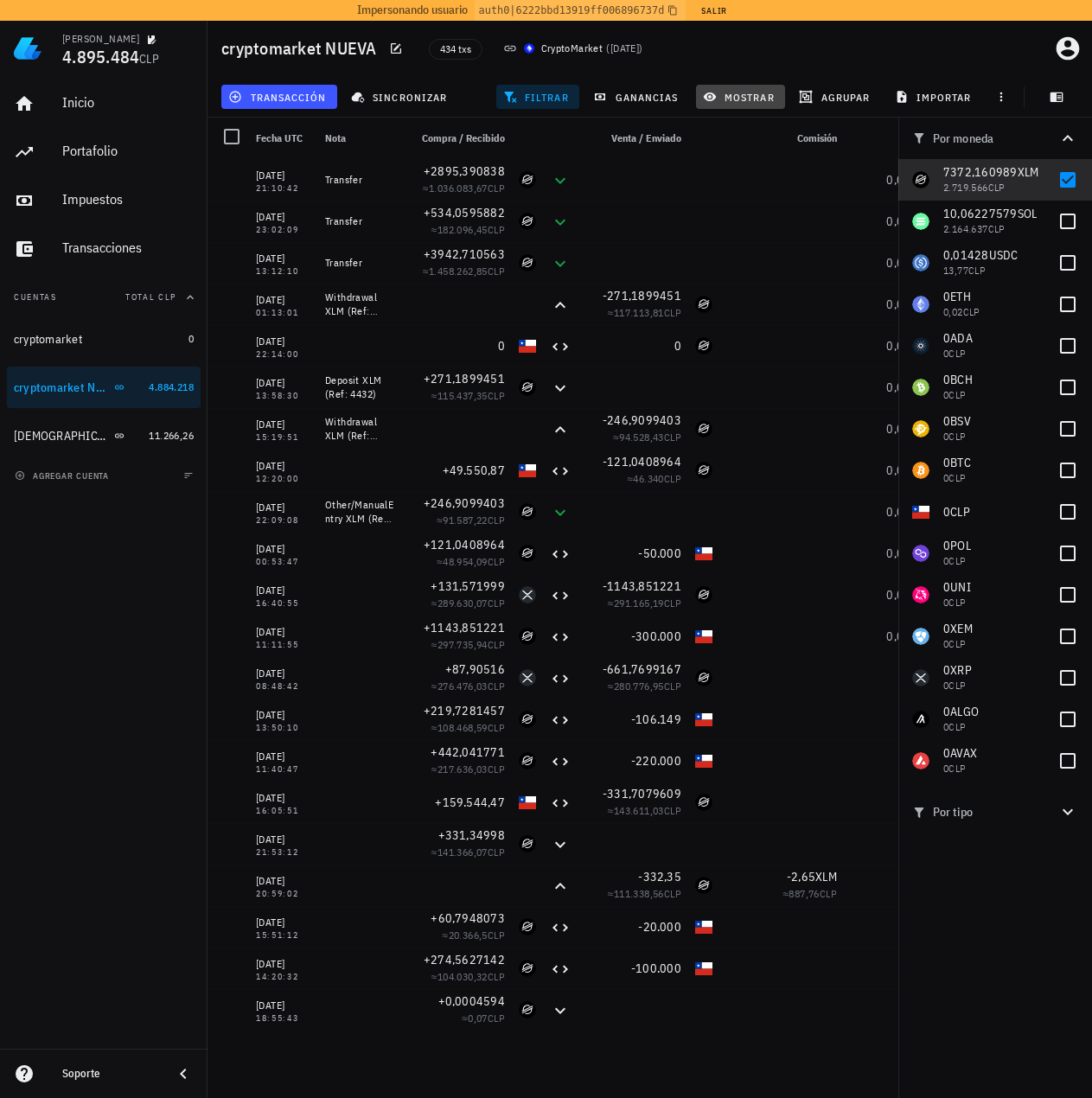
click at [746, 93] on span "mostrar" at bounding box center [741, 96] width 68 height 14
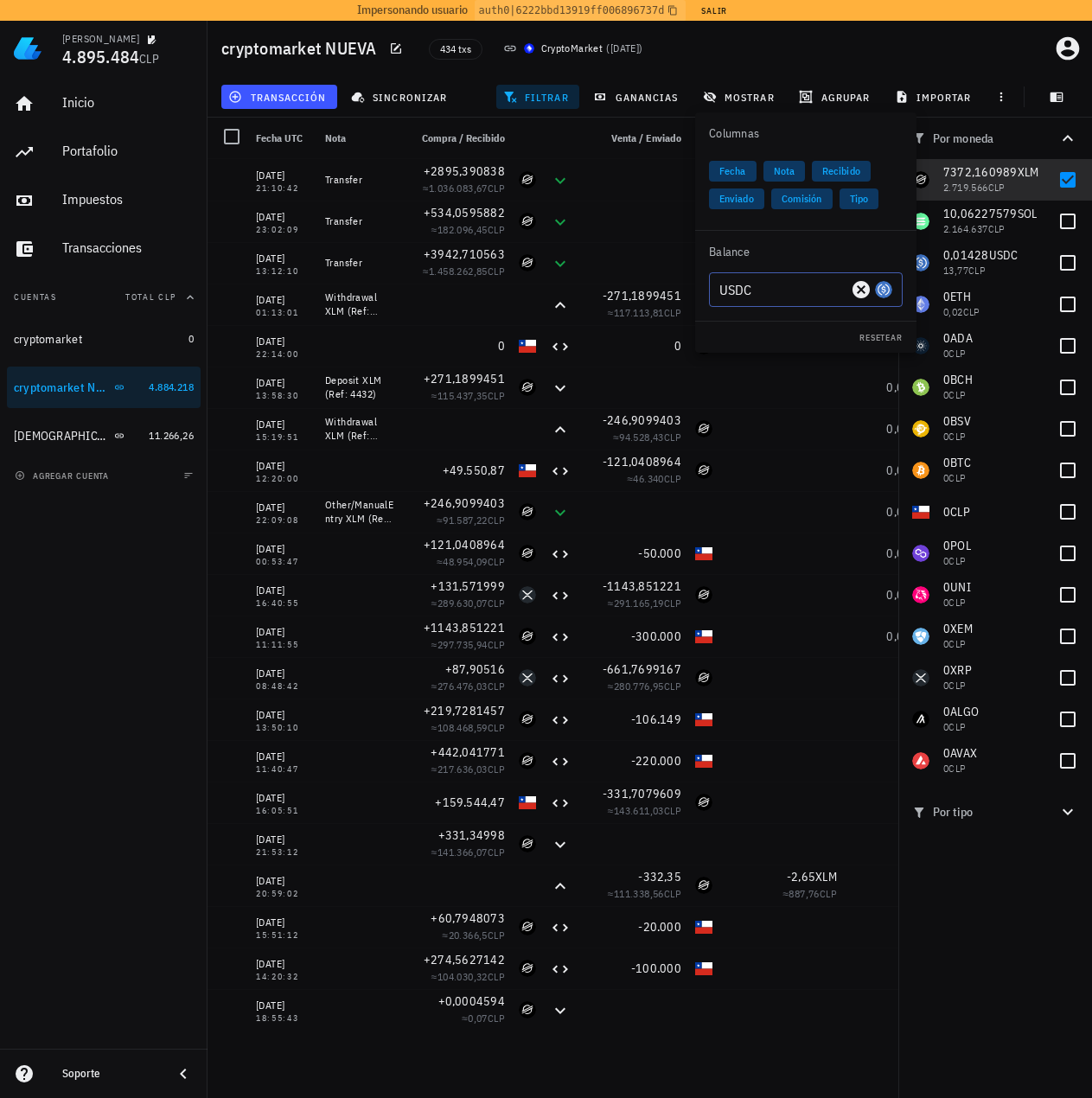
click at [826, 291] on input "USDC" at bounding box center [783, 290] width 128 height 28
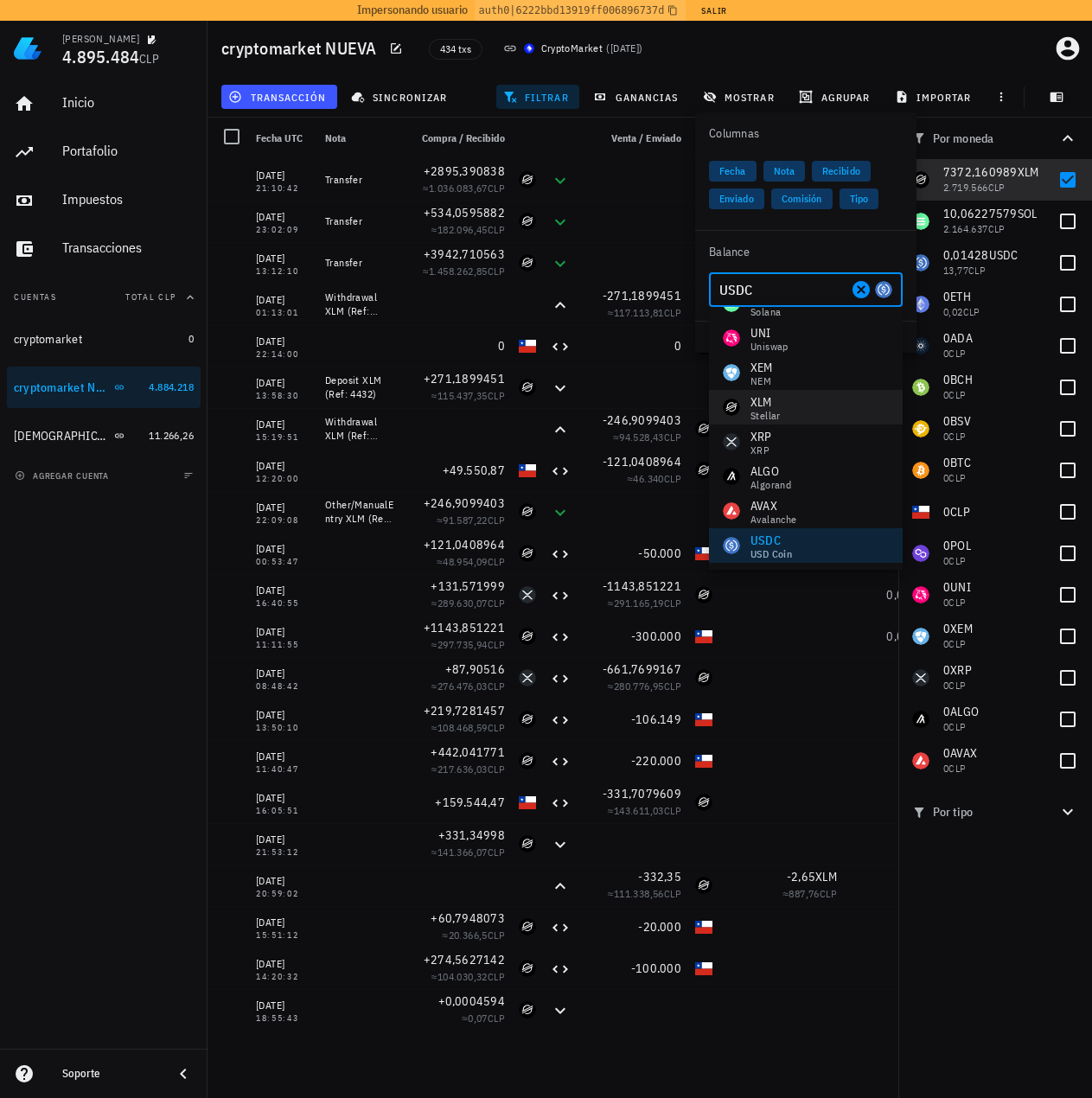
click at [801, 414] on div "XLM Stellar" at bounding box center [806, 407] width 194 height 34
type input "XLM"
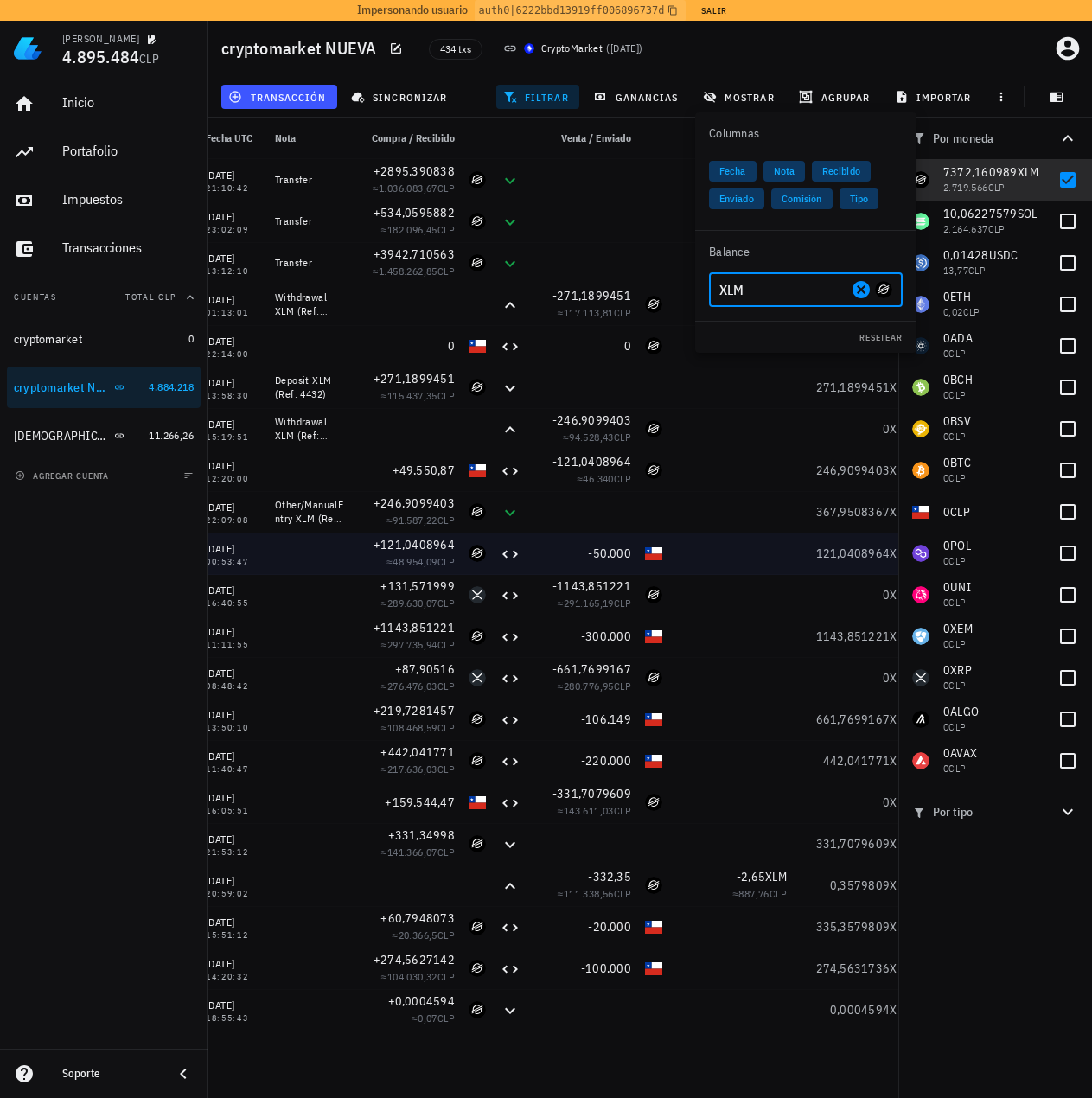
drag, startPoint x: 817, startPoint y: 555, endPoint x: 827, endPoint y: 555, distance: 10.0
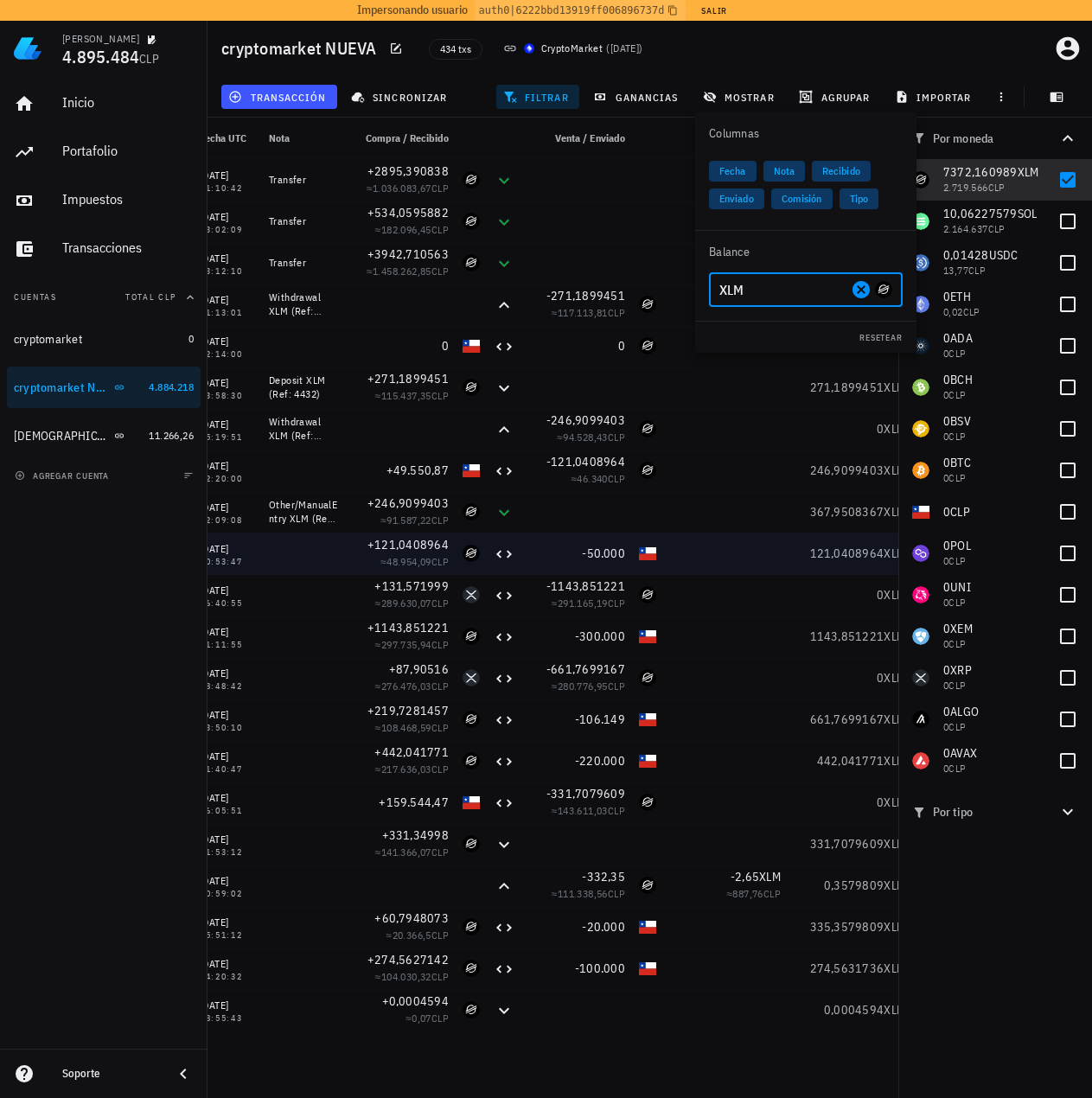
scroll to position [0, 60]
drag, startPoint x: 808, startPoint y: 567, endPoint x: 830, endPoint y: 568, distance: 22.0
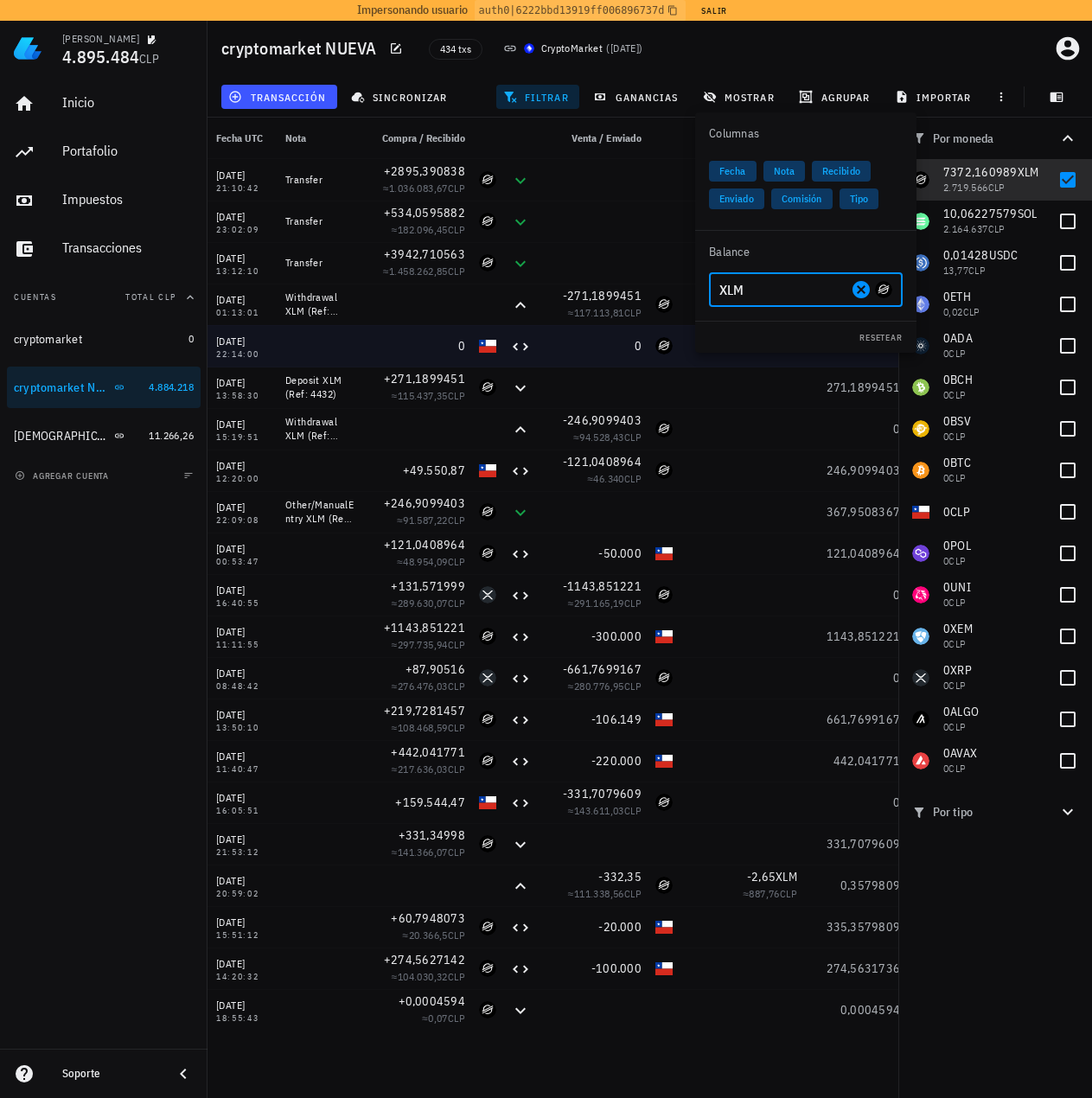
drag, startPoint x: 588, startPoint y: 364, endPoint x: 552, endPoint y: 352, distance: 37.9
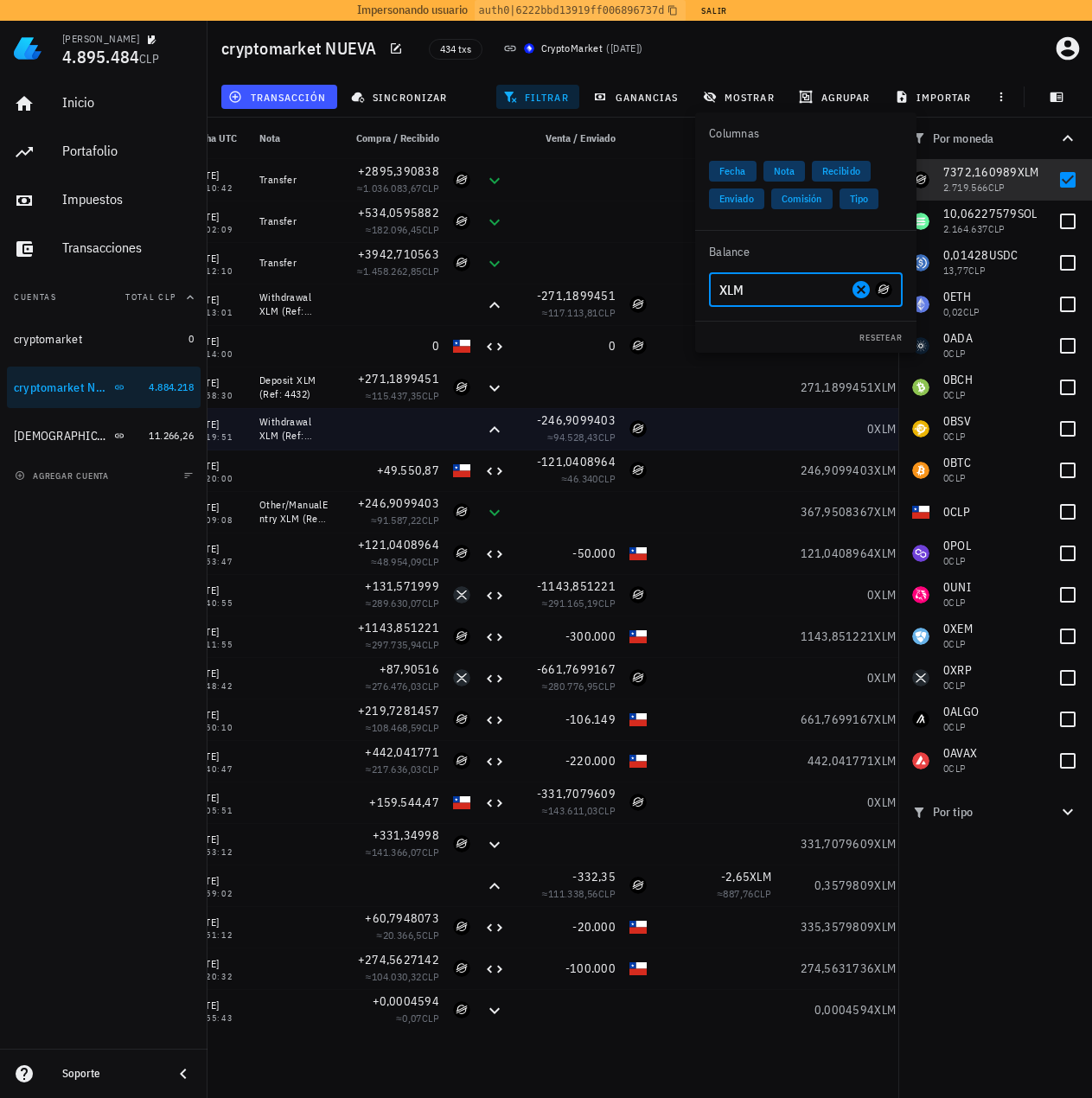
scroll to position [0, 76]
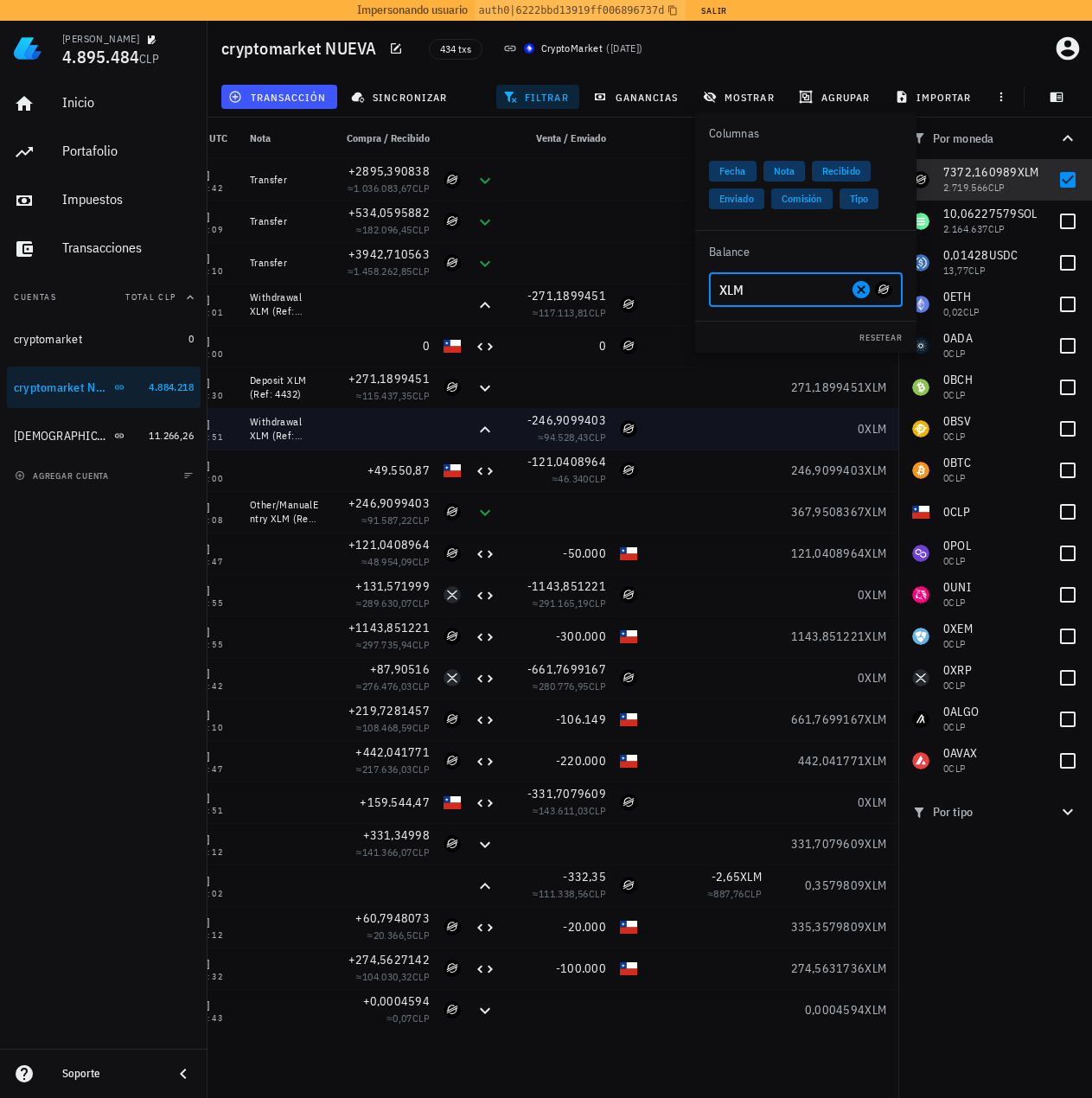
drag, startPoint x: 874, startPoint y: 440, endPoint x: 893, endPoint y: 443, distance: 19.2
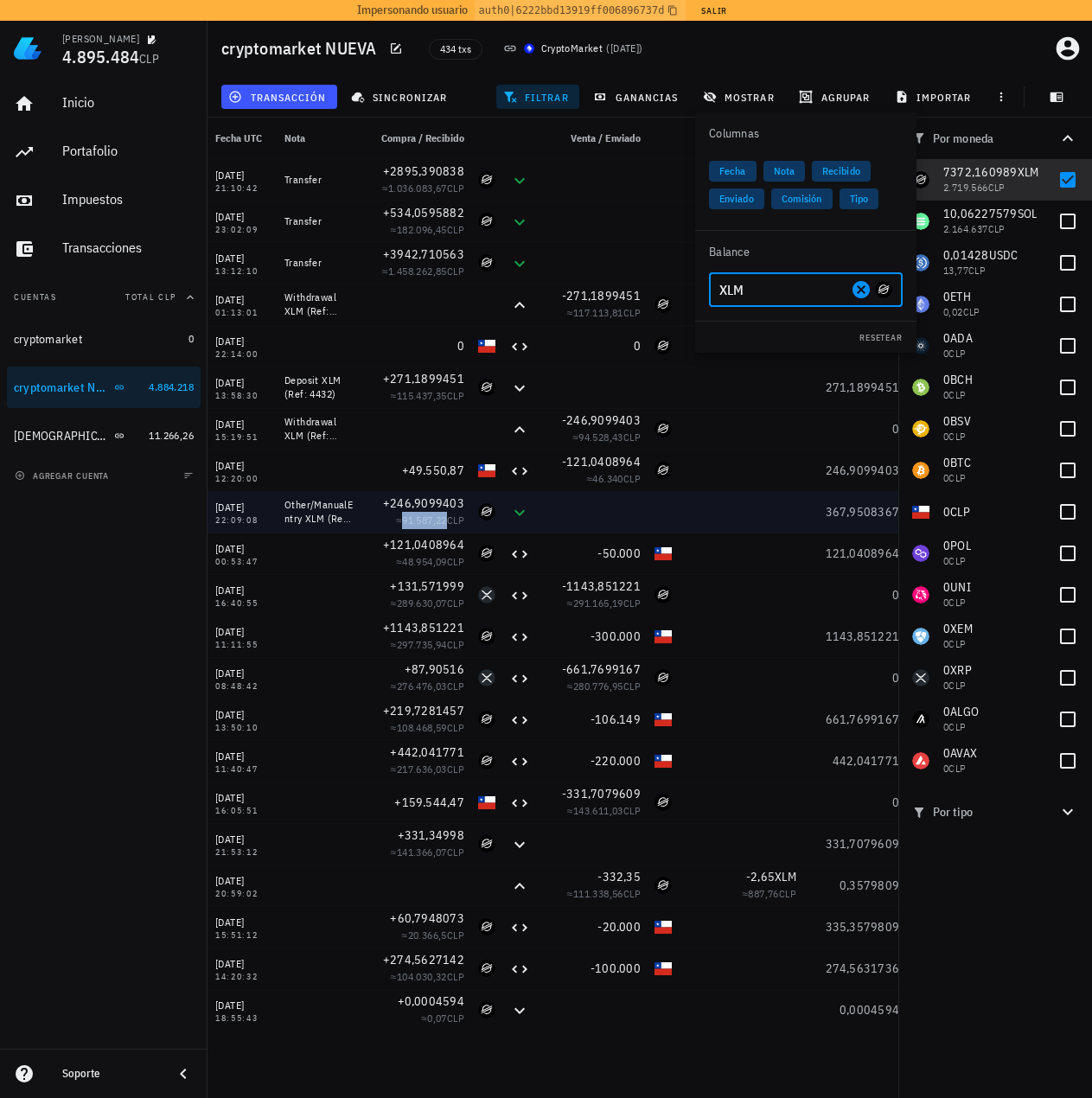
scroll to position [0, 23]
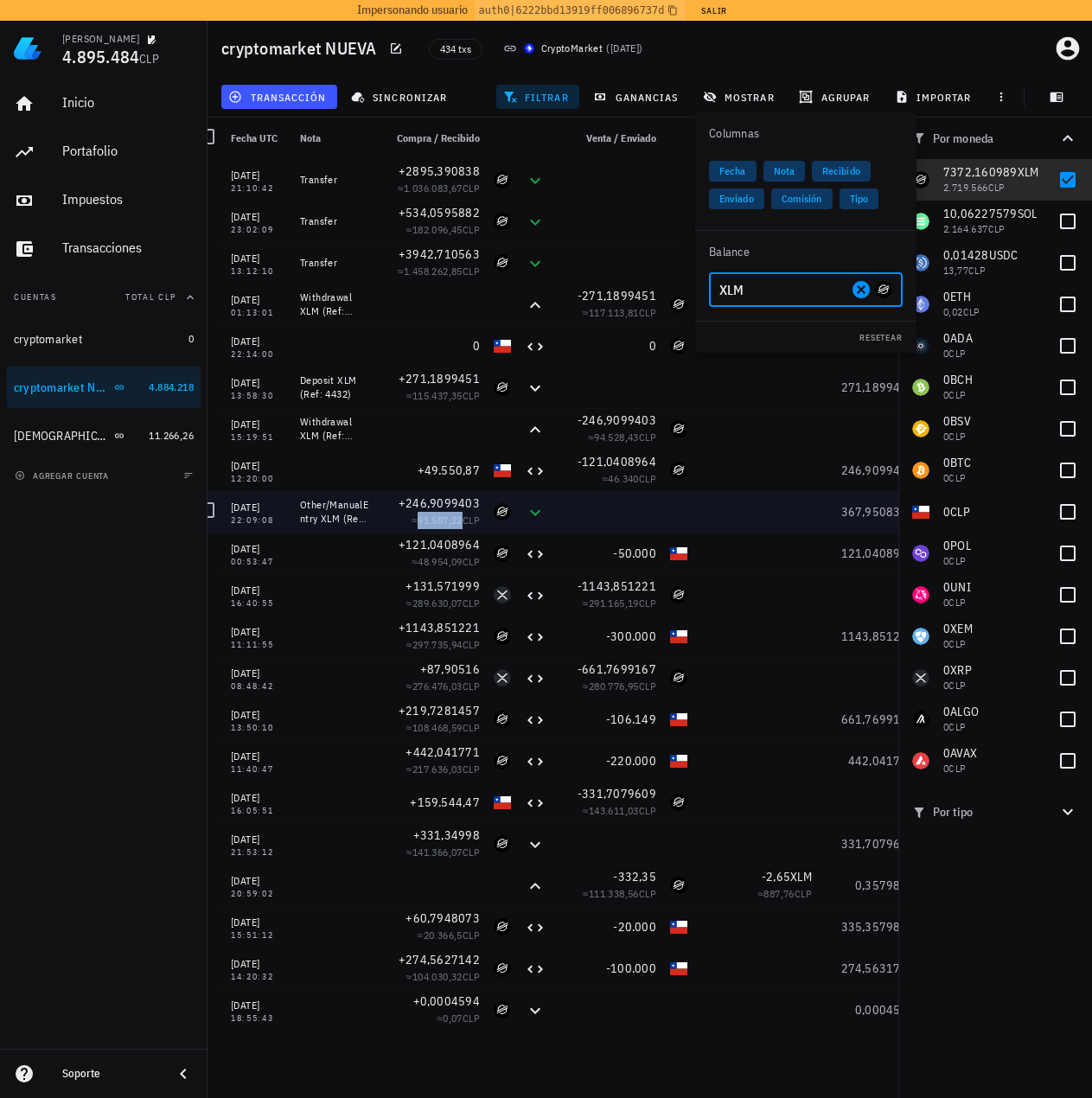
drag, startPoint x: 348, startPoint y: 519, endPoint x: 321, endPoint y: 518, distance: 27.0
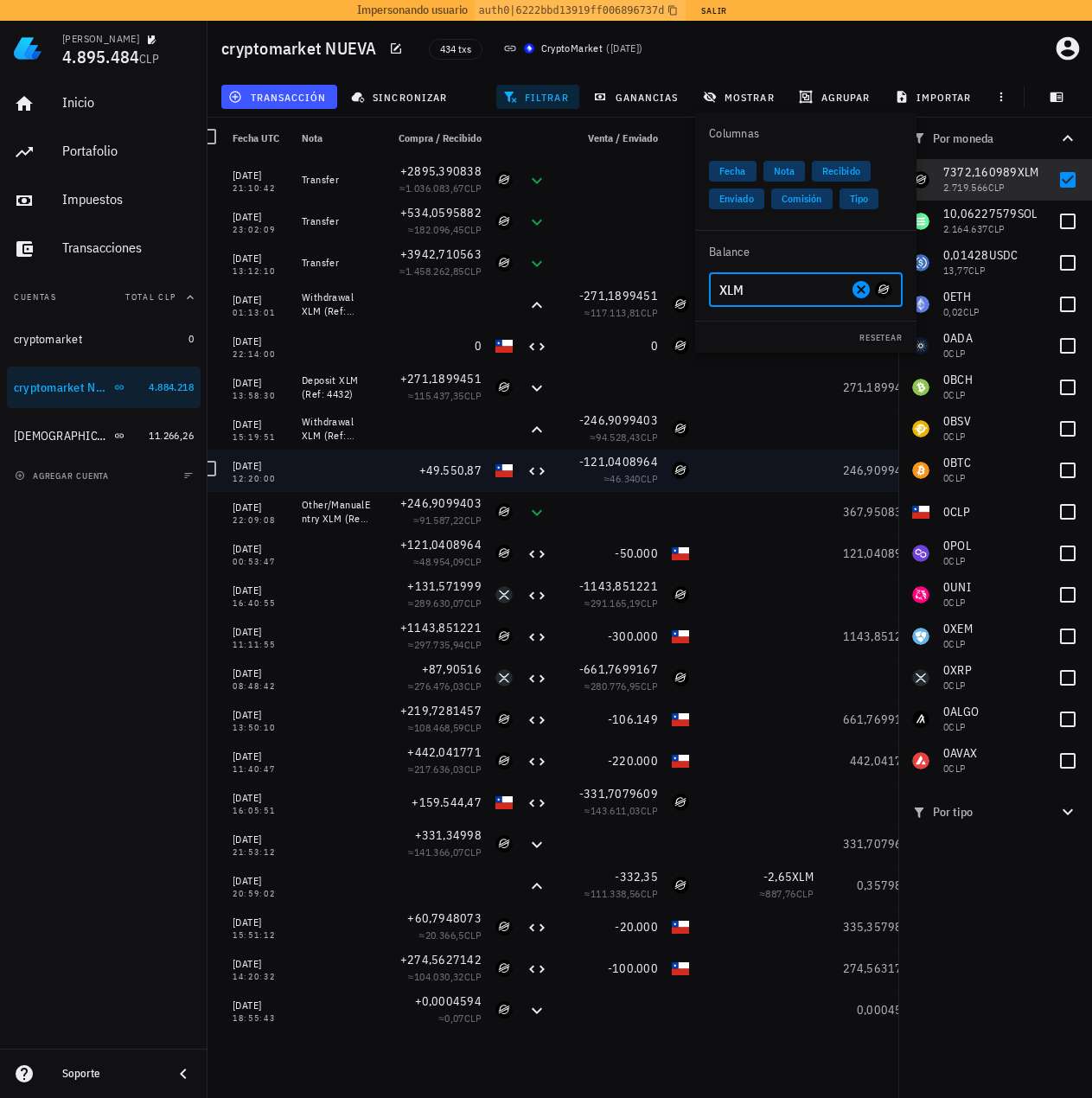
click at [725, 478] on div at bounding box center [758, 470] width 125 height 42
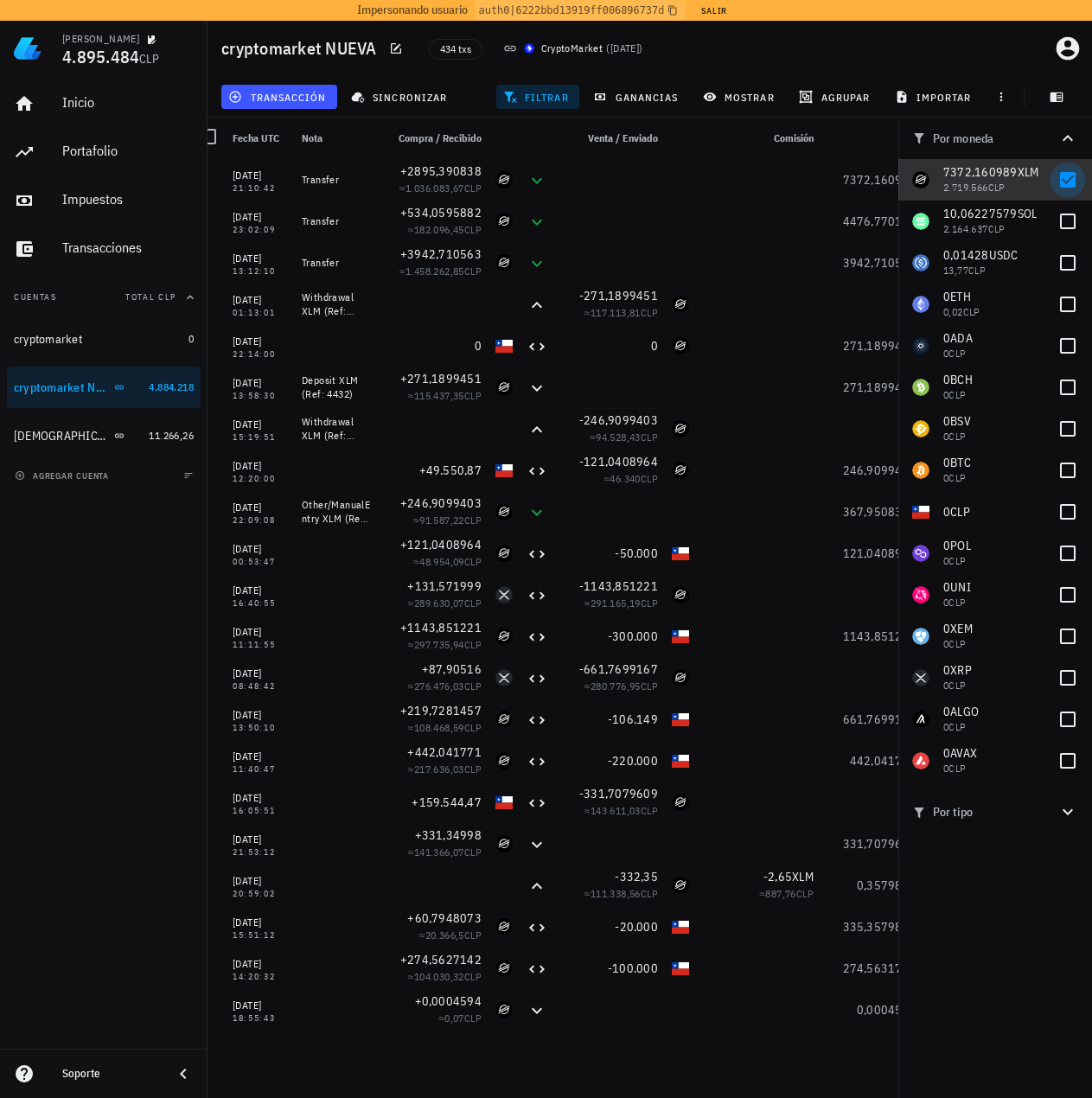
click at [1065, 177] on div at bounding box center [1068, 180] width 30 height 30
checkbox input "false"
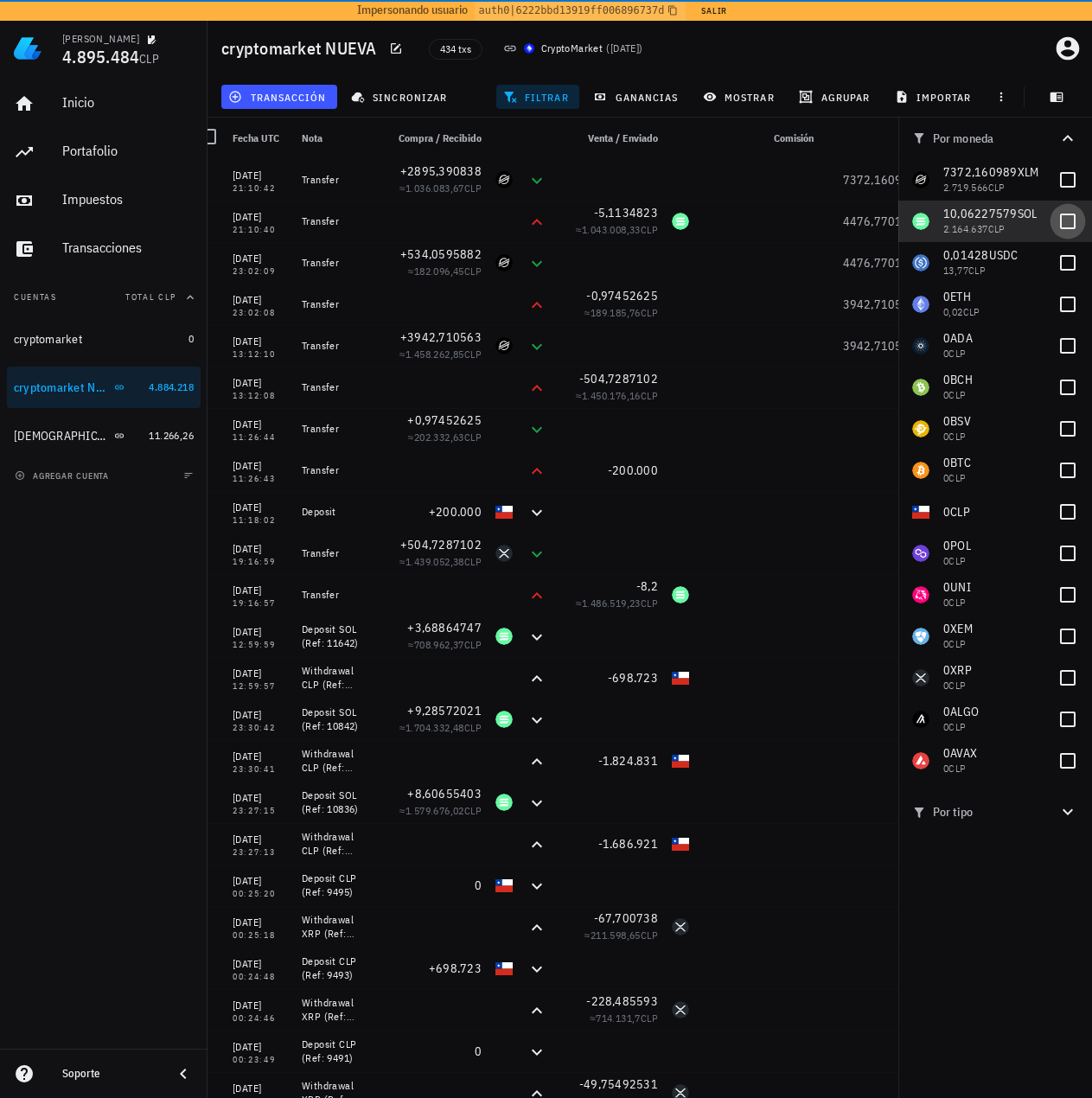
click at [1072, 227] on div at bounding box center [1068, 221] width 30 height 30
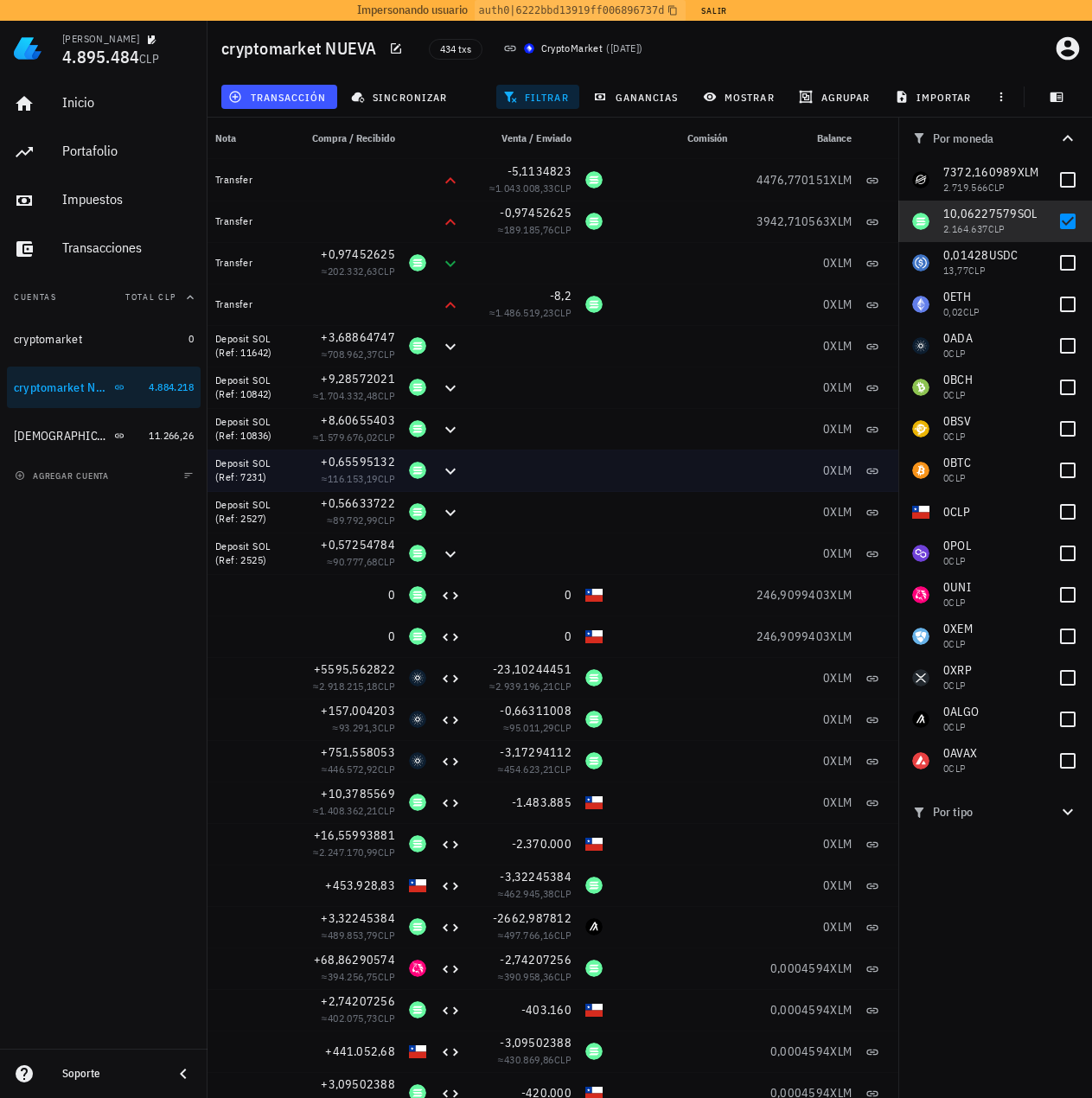
scroll to position [0, 143]
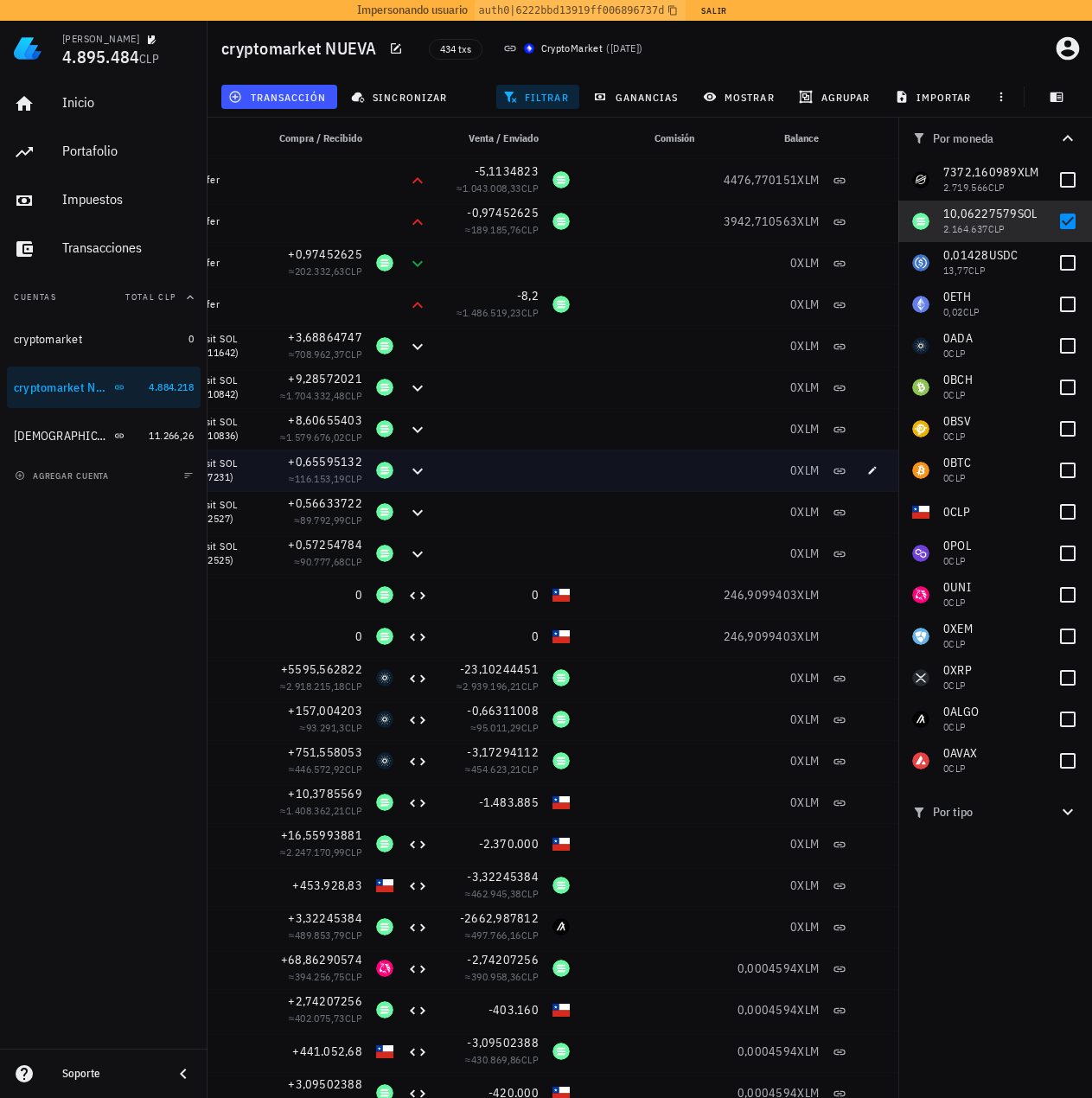
drag, startPoint x: 600, startPoint y: 506, endPoint x: 698, endPoint y: 486, distance: 100.0
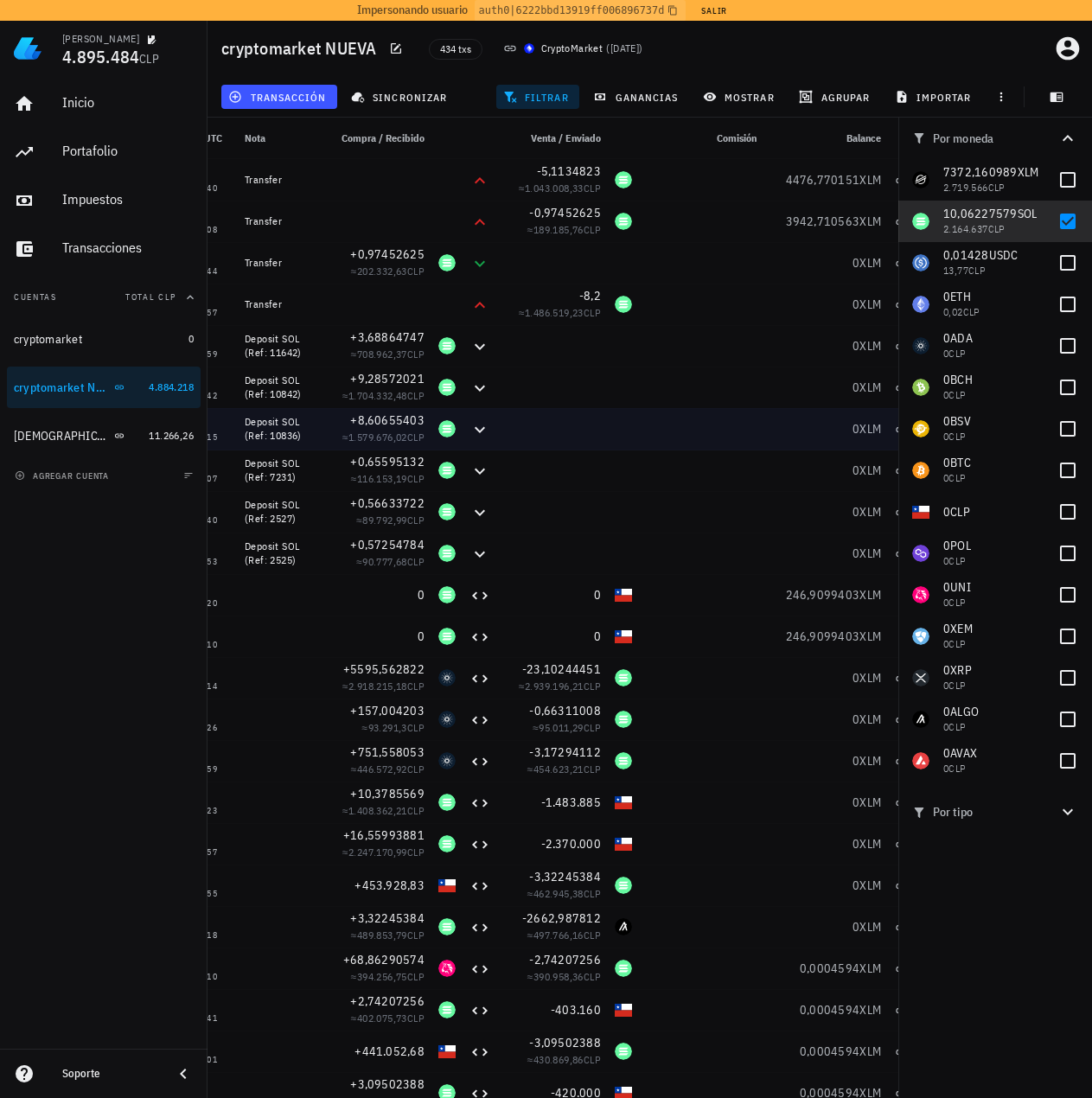
scroll to position [0, 0]
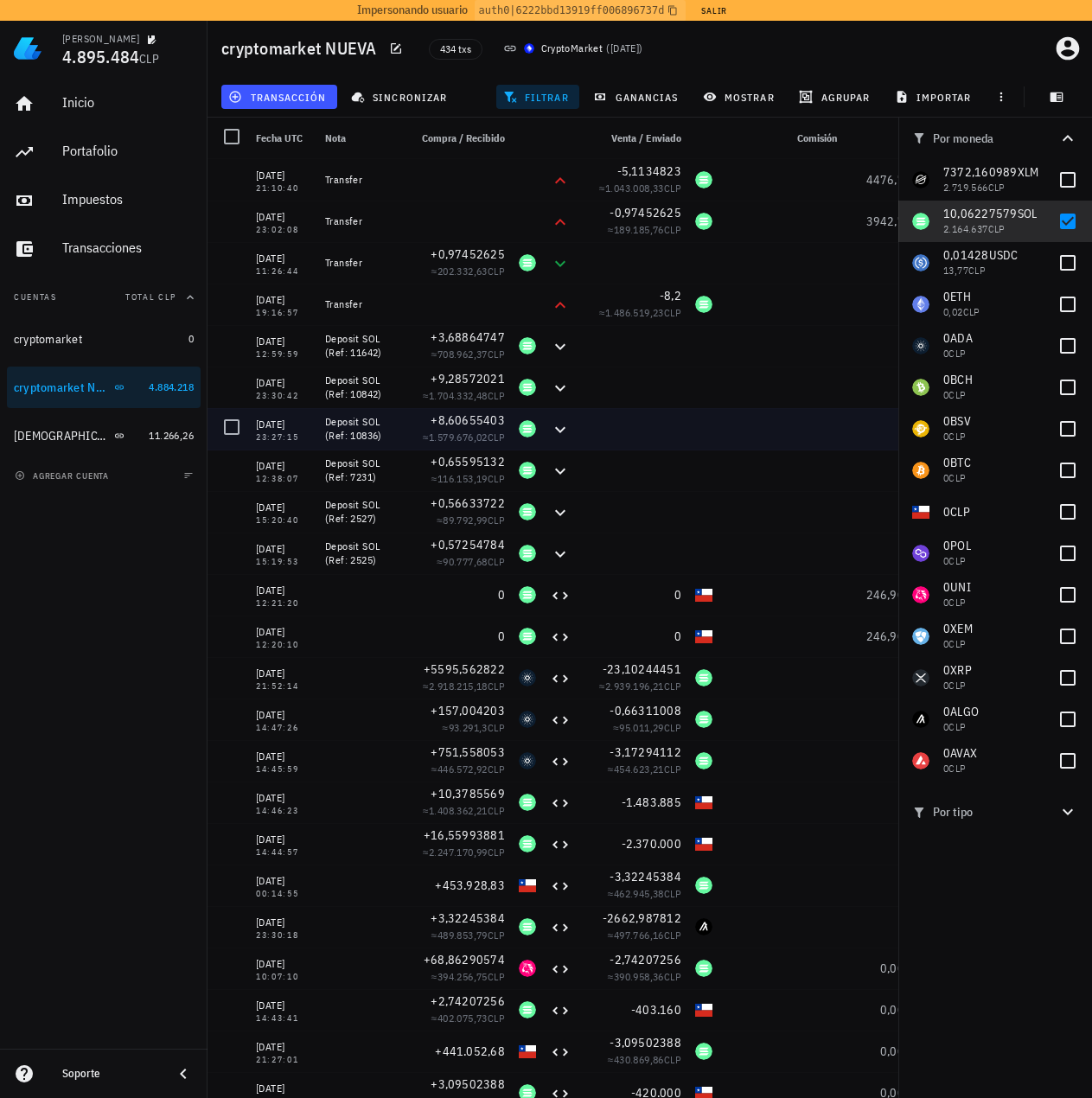
drag, startPoint x: 486, startPoint y: 431, endPoint x: 435, endPoint y: 421, distance: 52.0
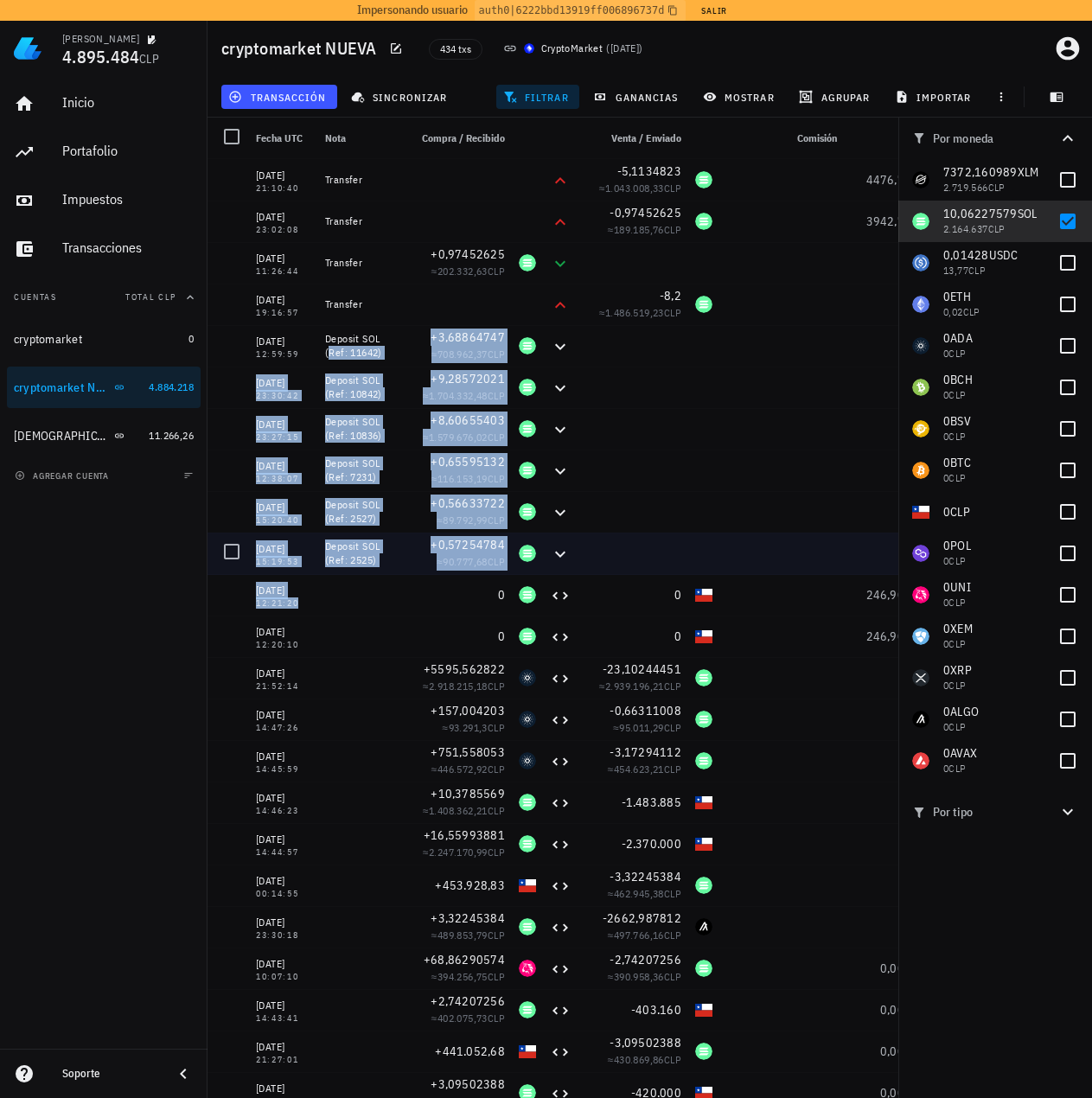
drag, startPoint x: 365, startPoint y: 338, endPoint x: 369, endPoint y: 581, distance: 243.0
click at [369, 582] on div "[DATE] 19:04:19 [DATE] 21:10:40 Transfer -5,1134823 ≈ 1.043.008,33 CLP 4476,770…" at bounding box center [624, 843] width 834 height 1370
click at [388, 553] on div "Deposit SOL (Ref: 2525)" at bounding box center [359, 554] width 69 height 28
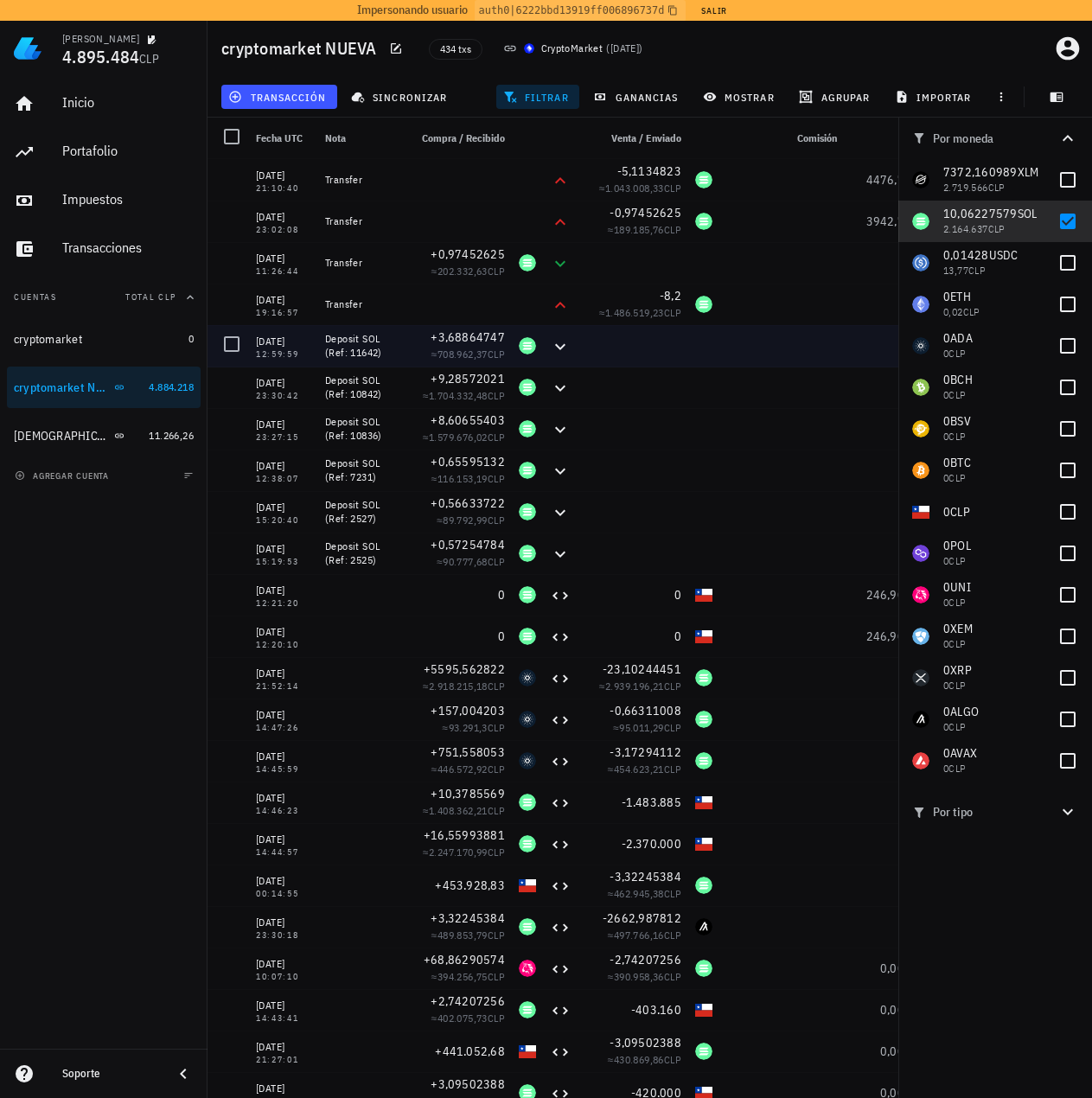
drag, startPoint x: 386, startPoint y: 562, endPoint x: 336, endPoint y: 338, distance: 229.5
click at [336, 338] on div "[DATE] 19:04:19 [DATE] 21:10:40 Transfer -5,1134823 ≈ 1.043.008,33 CLP 4476,770…" at bounding box center [624, 843] width 834 height 1370
click at [361, 368] on div "Deposit SOL (Ref: 10842)" at bounding box center [360, 387] width 83 height 42
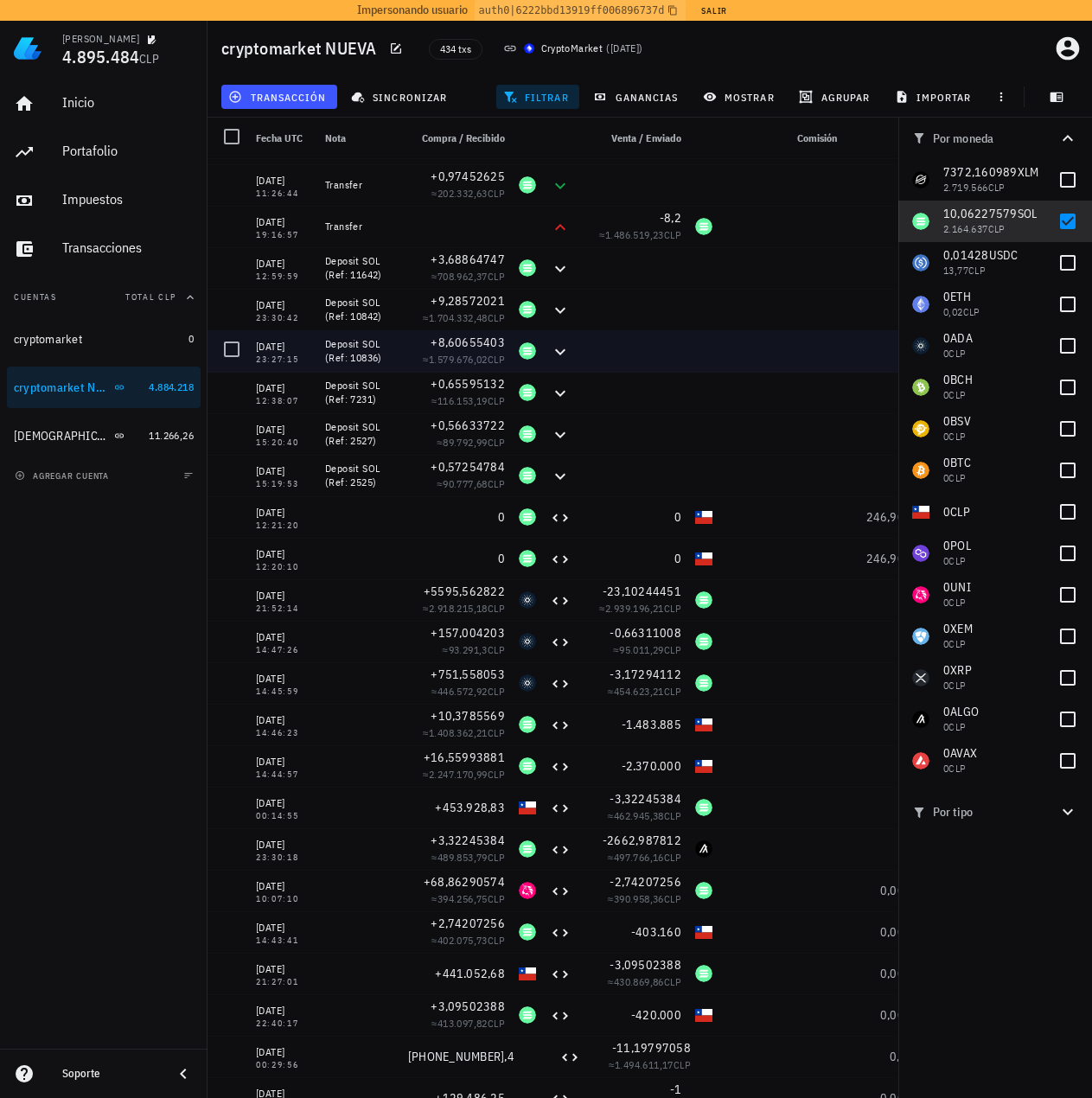
scroll to position [173, 0]
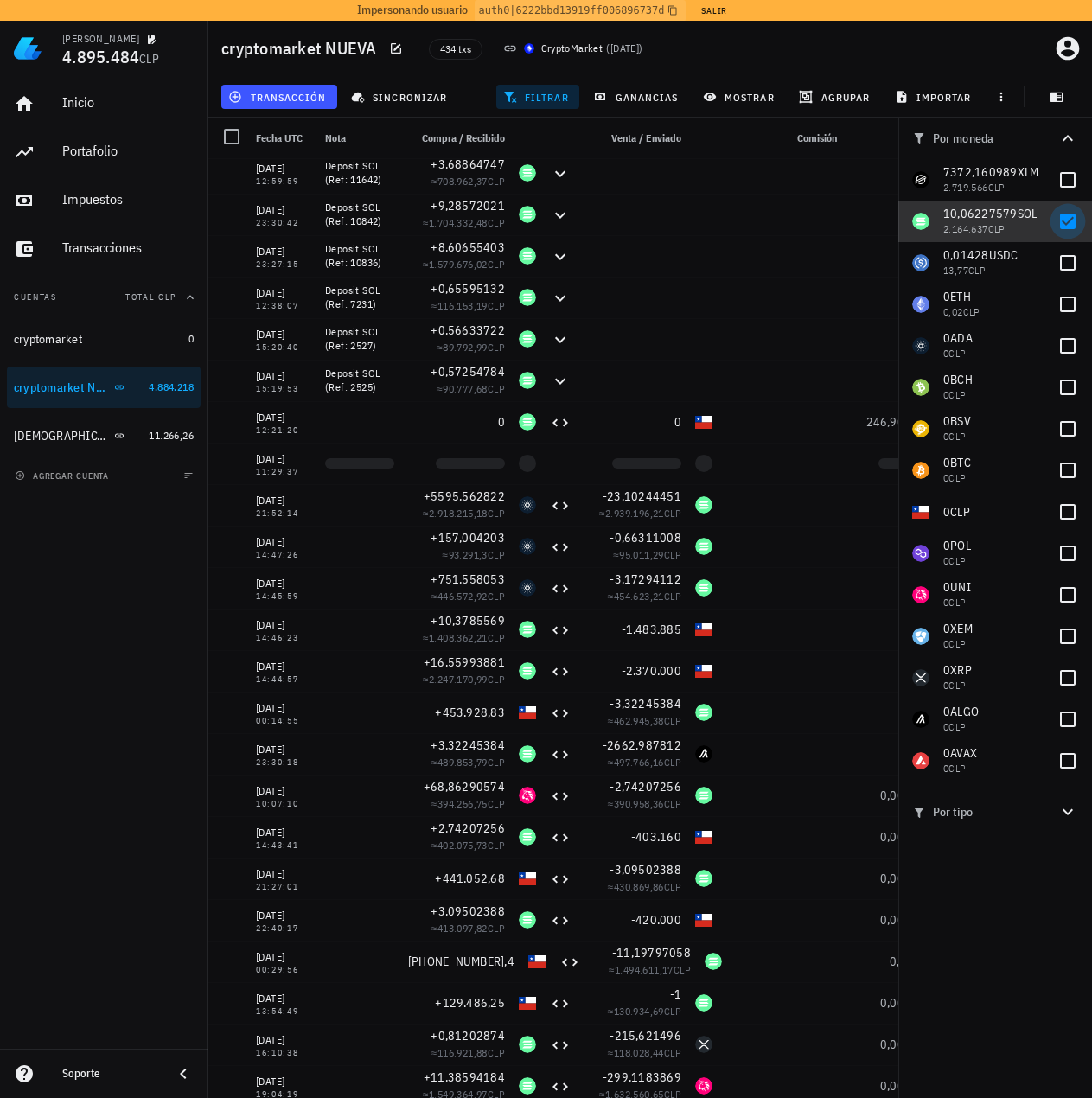
click at [1068, 224] on div at bounding box center [1068, 221] width 30 height 30
checkbox input "false"
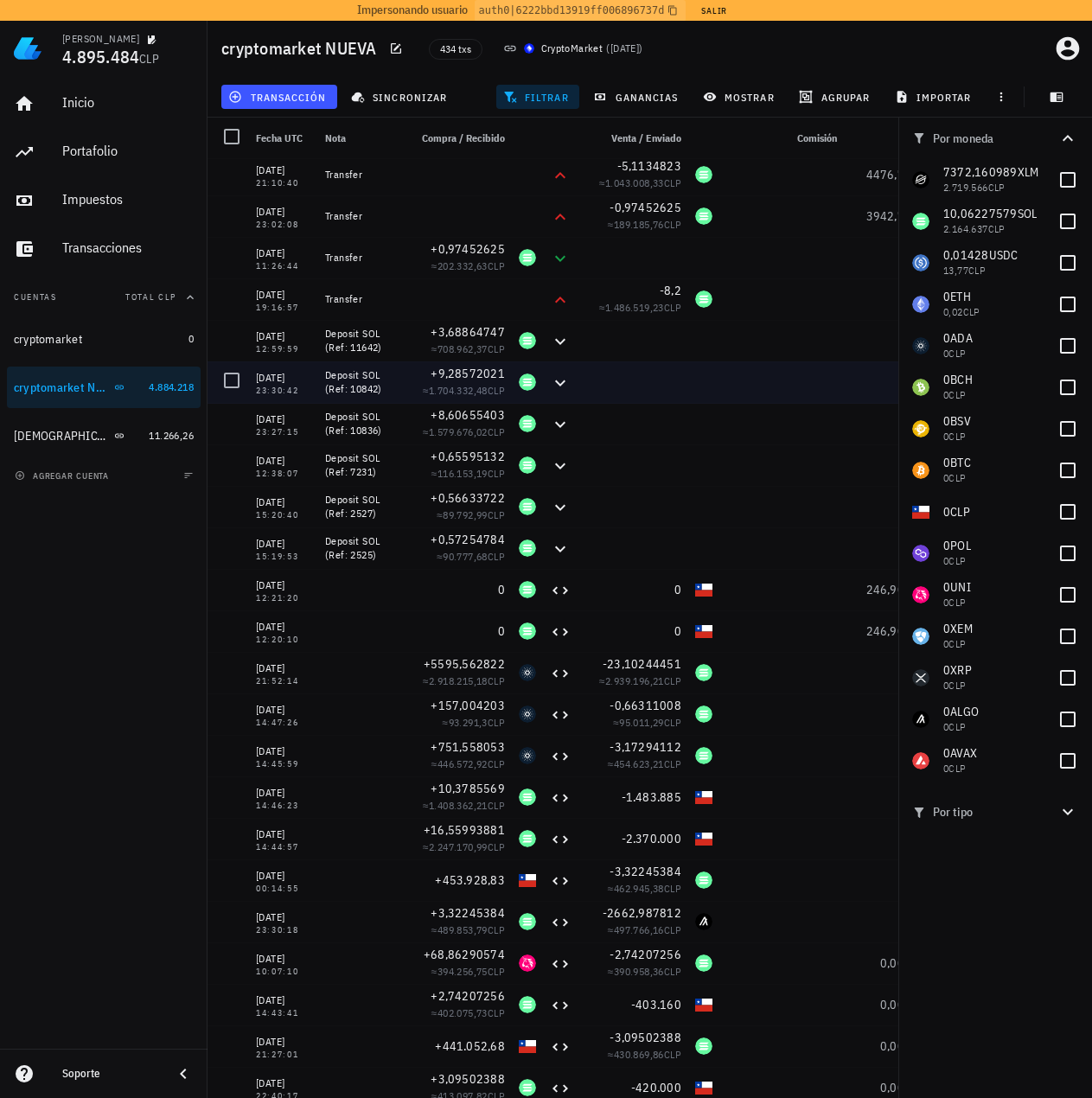
scroll to position [0, 0]
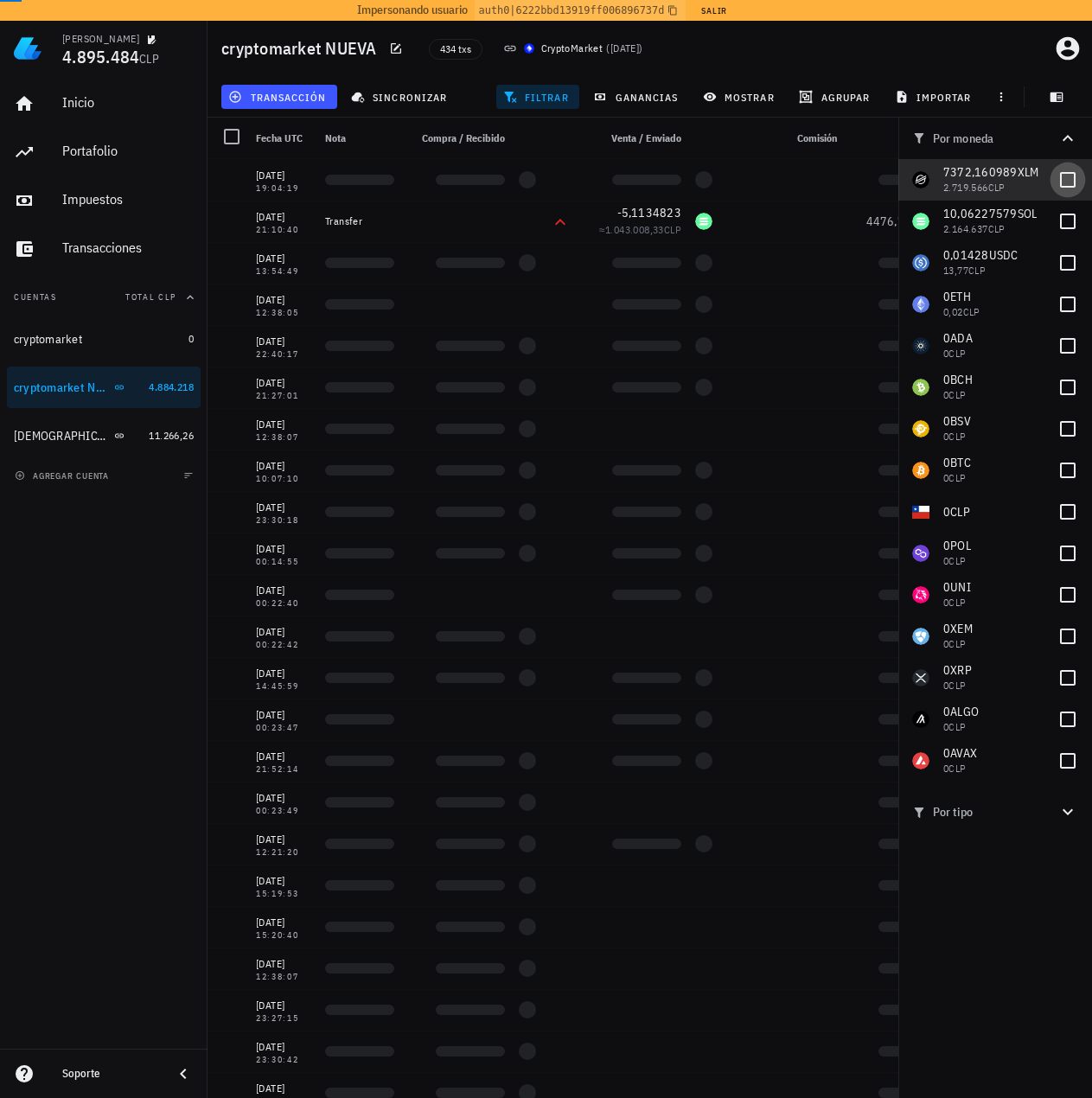
click at [1069, 188] on div at bounding box center [1068, 180] width 30 height 30
checkbox input "true"
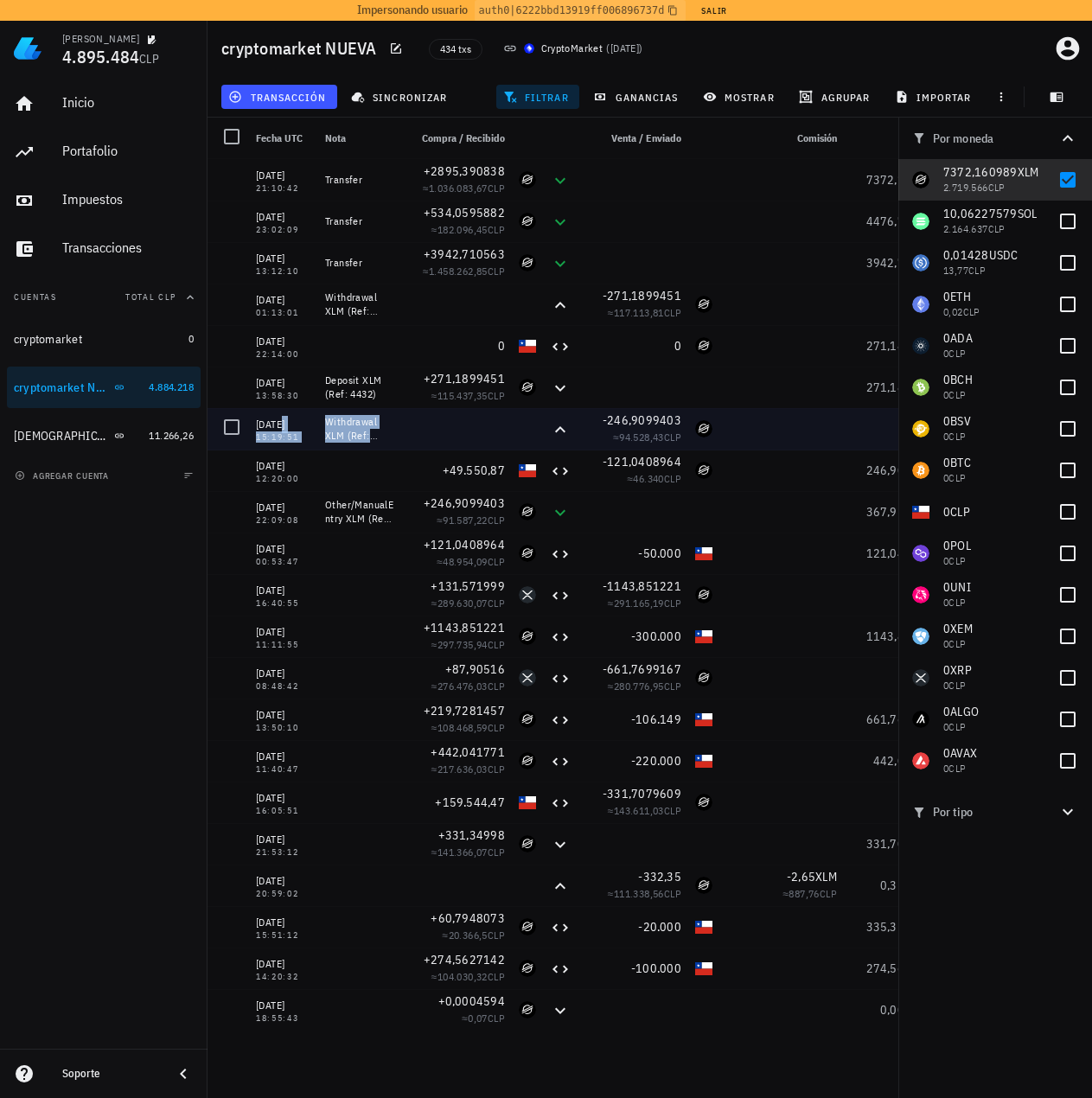
drag, startPoint x: 382, startPoint y: 436, endPoint x: 254, endPoint y: 415, distance: 129.7
click at [254, 415] on div "[DATE] 15:19:51 Withdrawal XLM (Ref: 2524) -246,9099403 ≈ 94.528,43 CLP 0 XLM" at bounding box center [624, 428] width 834 height 42
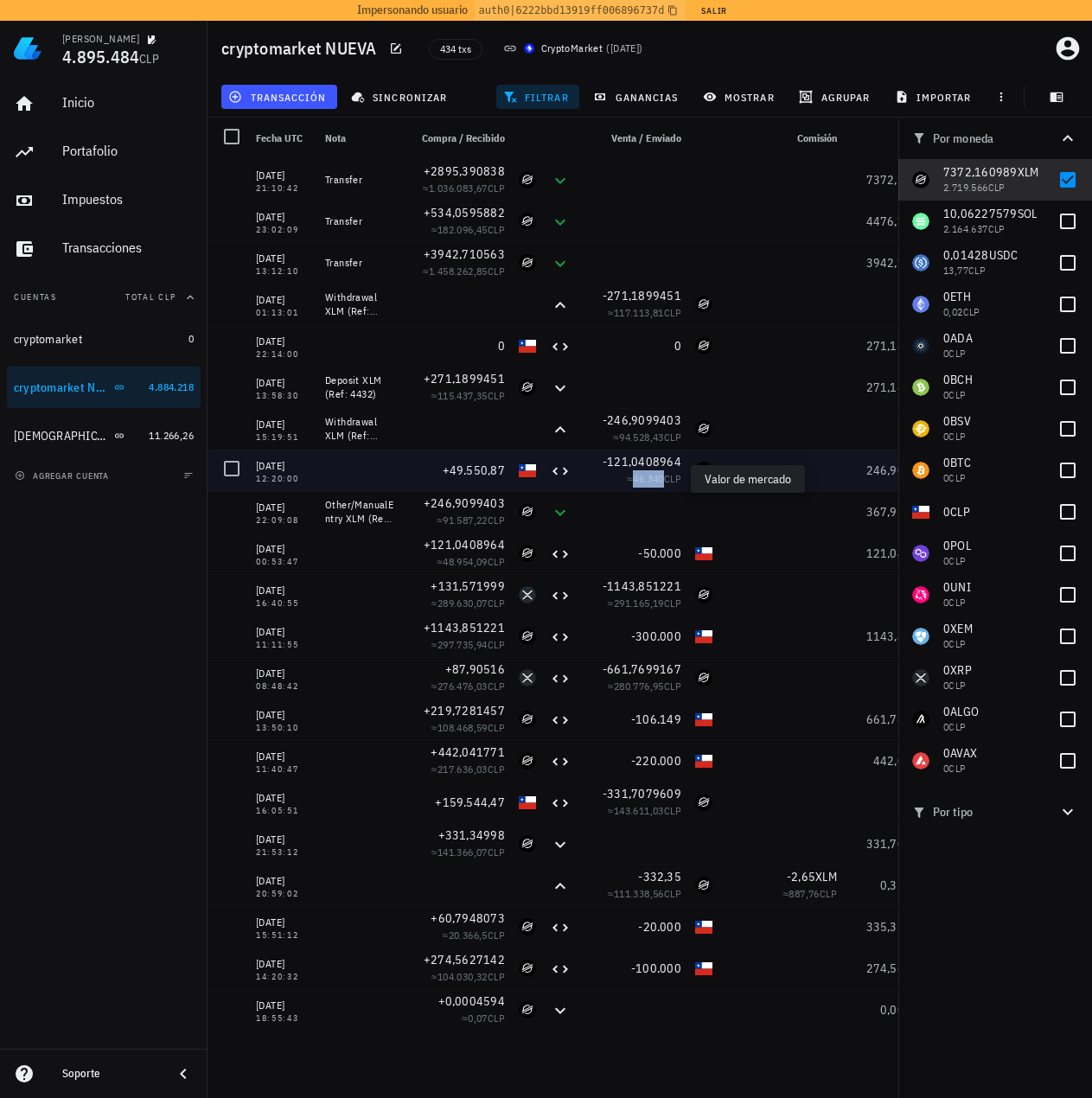
click at [633, 475] on span "46.340" at bounding box center [647, 479] width 30 height 13
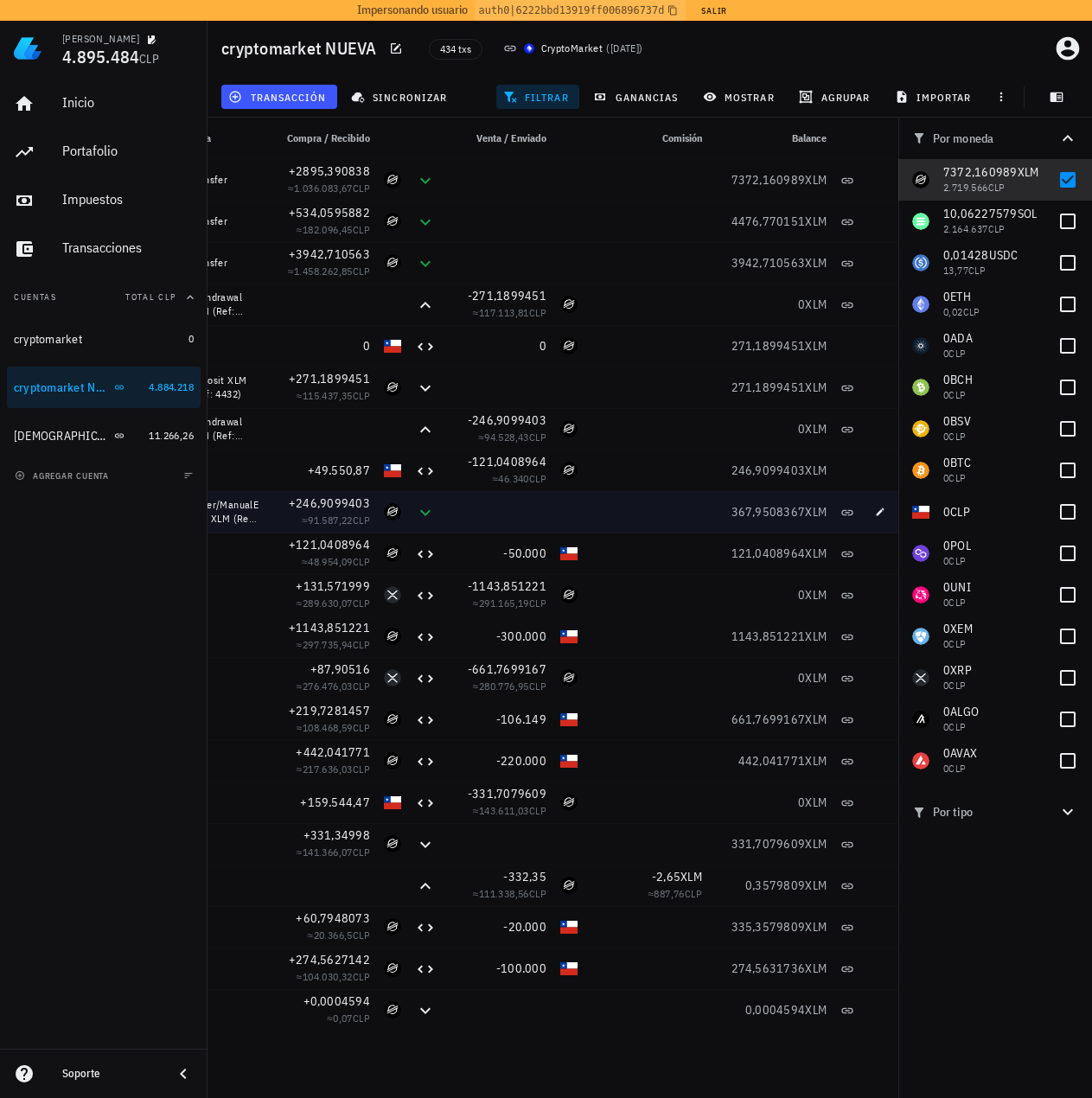
scroll to position [0, 143]
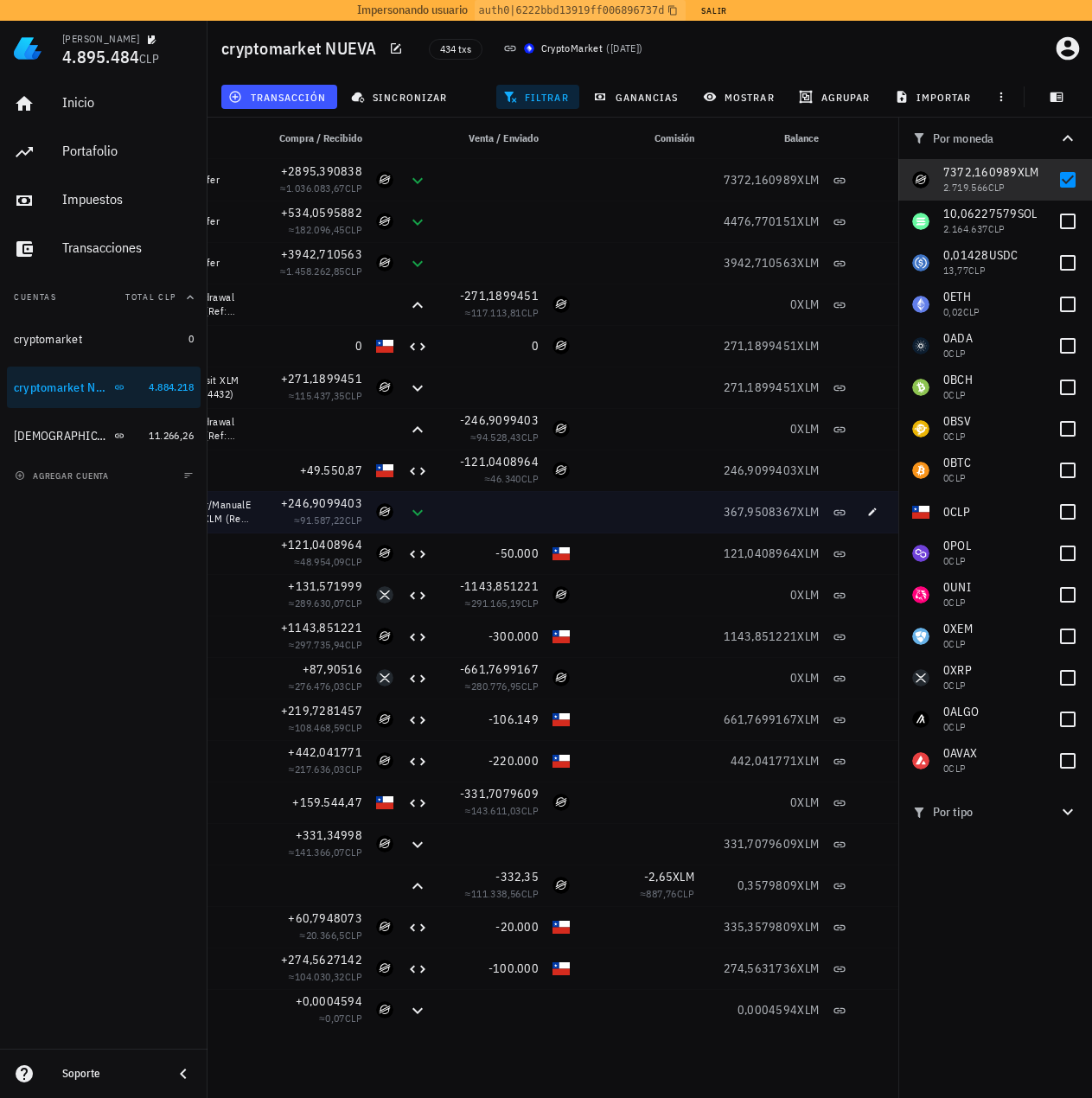
drag, startPoint x: 641, startPoint y: 521, endPoint x: 712, endPoint y: 519, distance: 71.0
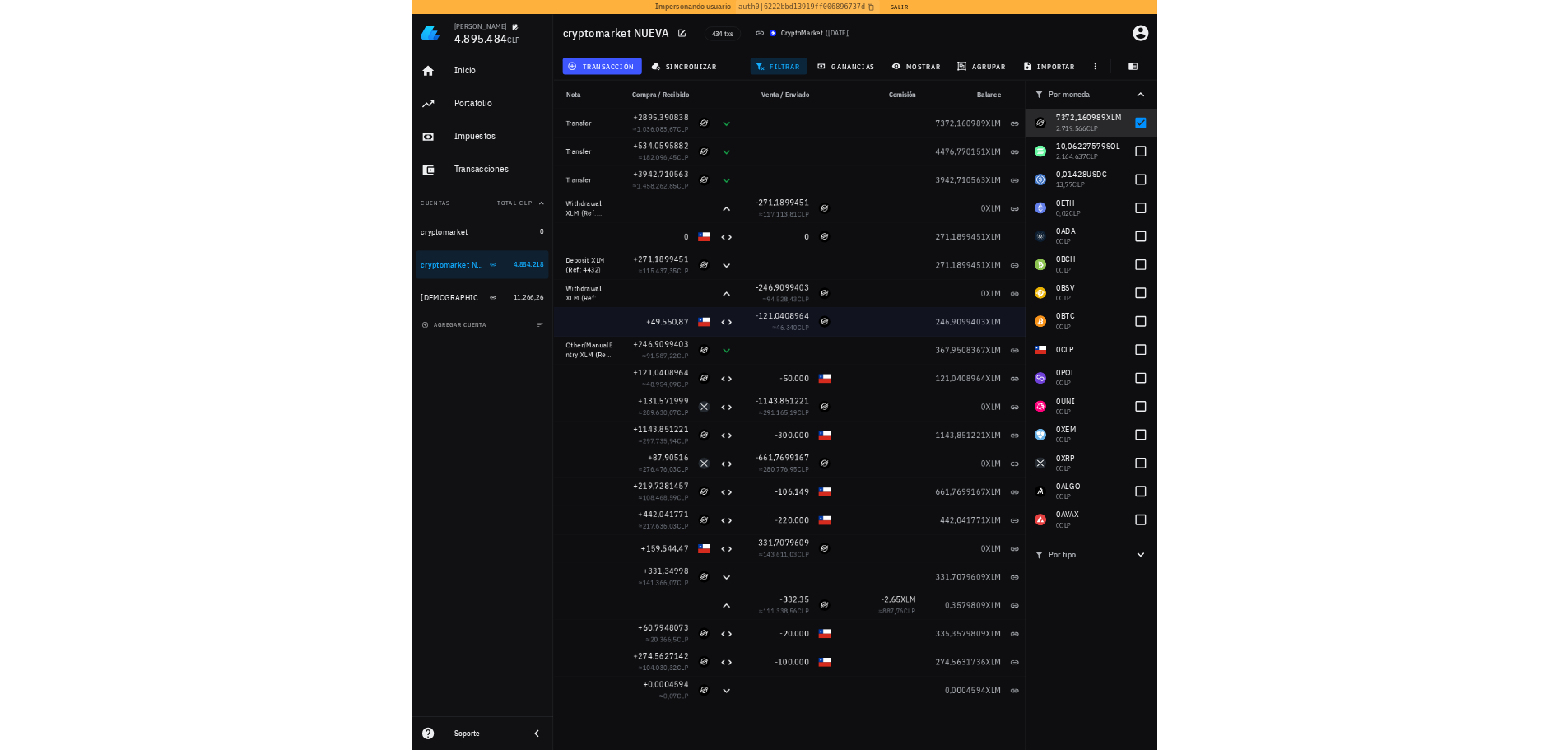
scroll to position [0, 0]
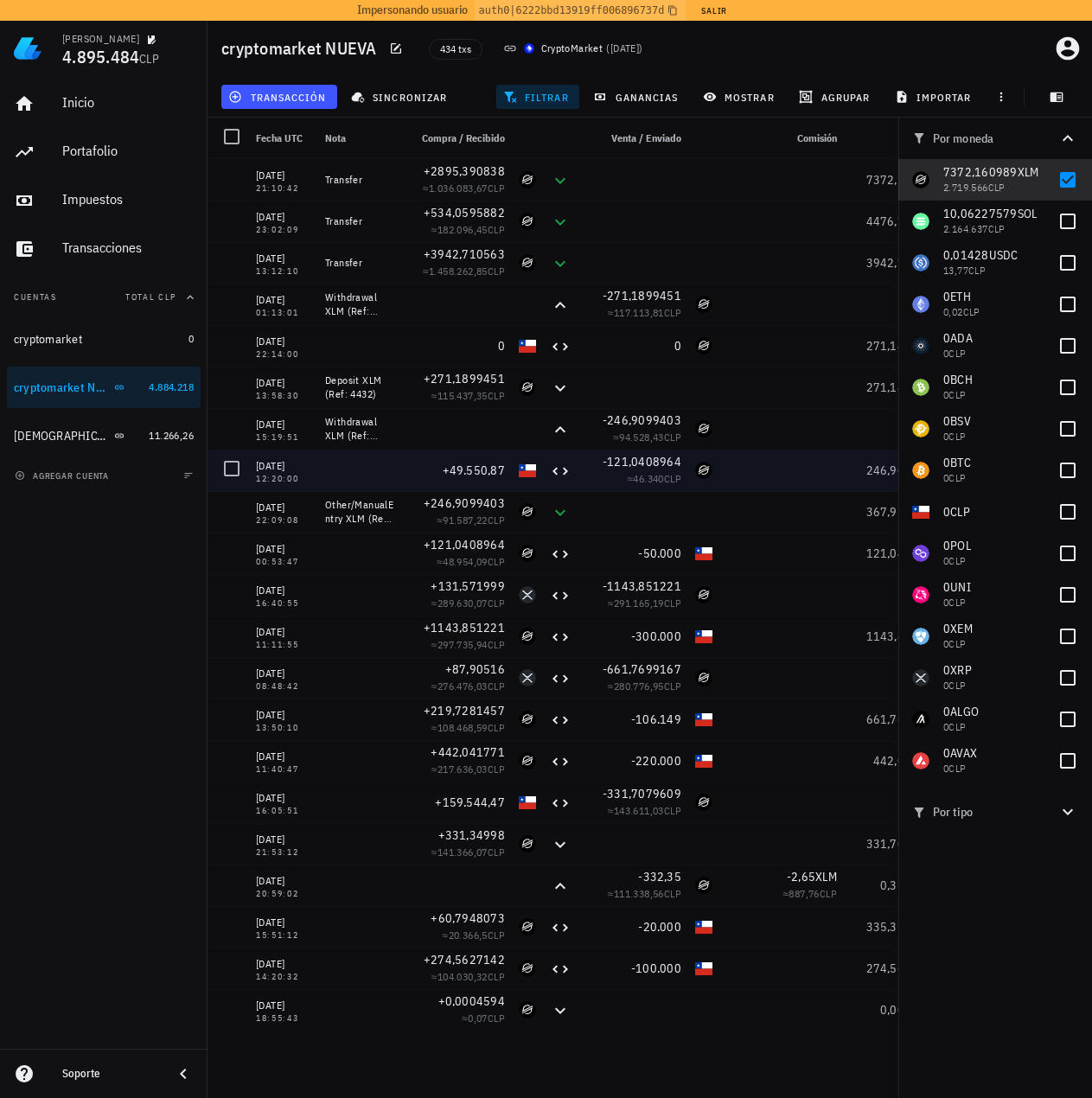
drag, startPoint x: 839, startPoint y: 475, endPoint x: 722, endPoint y: 474, distance: 117.0
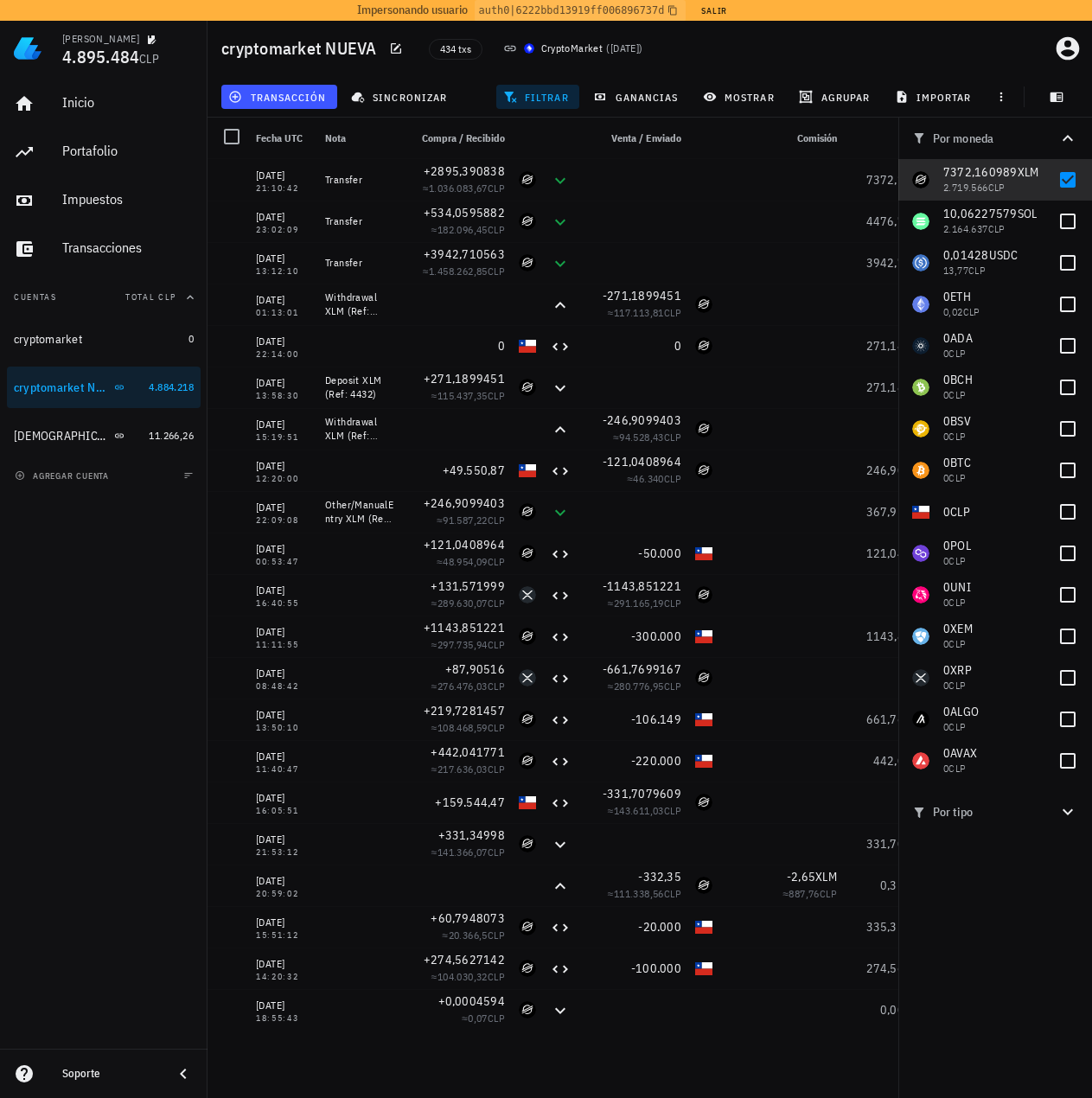
click at [115, 614] on div "Inicio [GEOGRAPHIC_DATA] Impuestos [GEOGRAPHIC_DATA] Cuentas Total CLP cryptoma…" at bounding box center [103, 562] width 208 height 973
click at [155, 551] on div "Inicio [GEOGRAPHIC_DATA] Impuestos [GEOGRAPHIC_DATA] Cuentas Total CLP cryptoma…" at bounding box center [103, 562] width 208 height 973
